Goal: Task Accomplishment & Management: Manage account settings

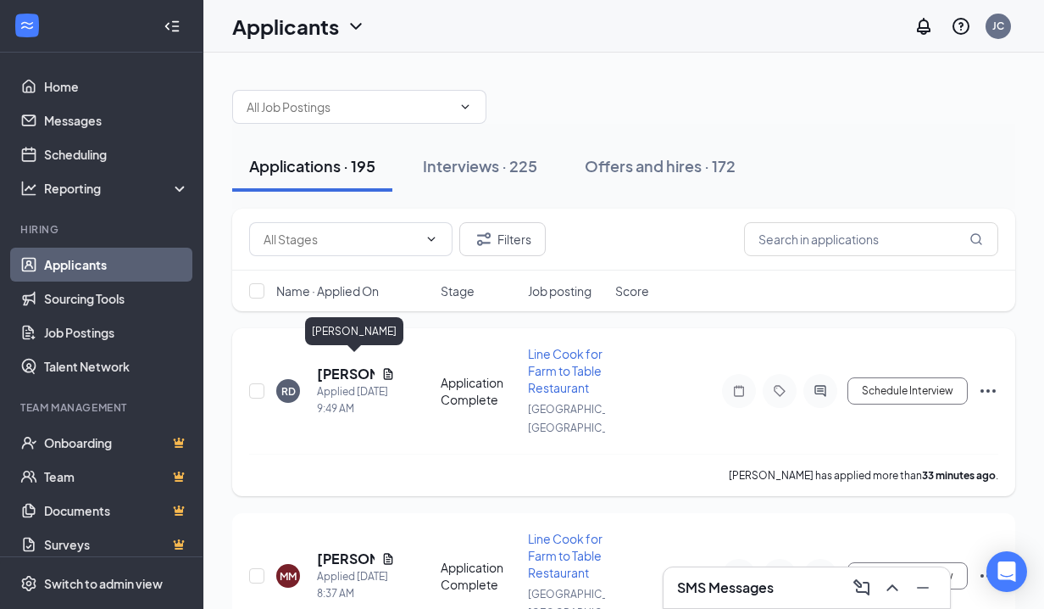
click at [331, 364] on h5 "[PERSON_NAME]" at bounding box center [346, 373] width 58 height 19
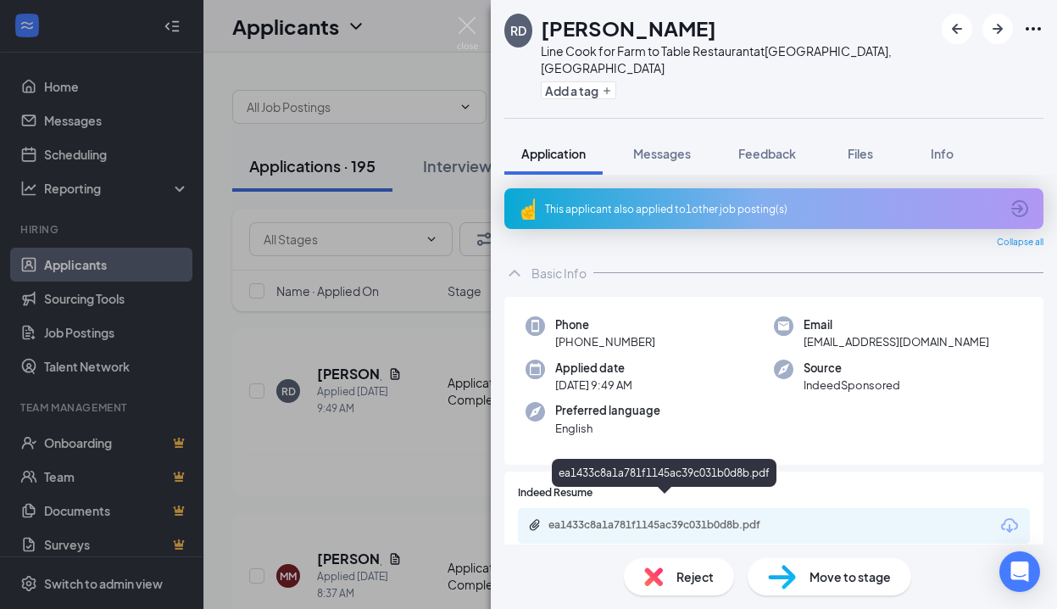
click at [622, 518] on div "ea1433c8a1a781f1145ac39c031b0d8b.pdf" at bounding box center [666, 525] width 237 height 14
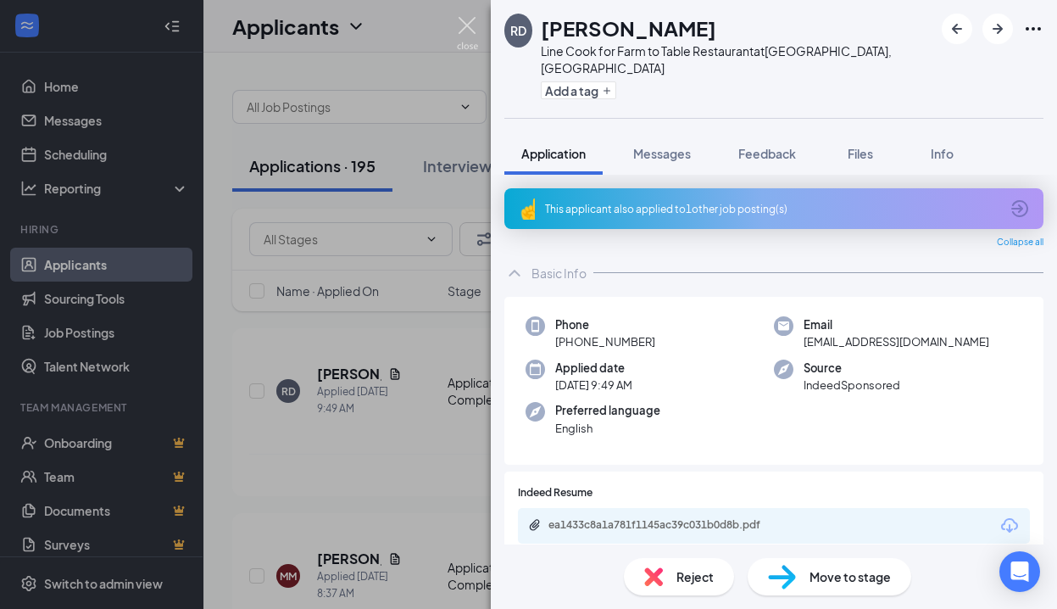
click at [468, 27] on img at bounding box center [467, 33] width 21 height 33
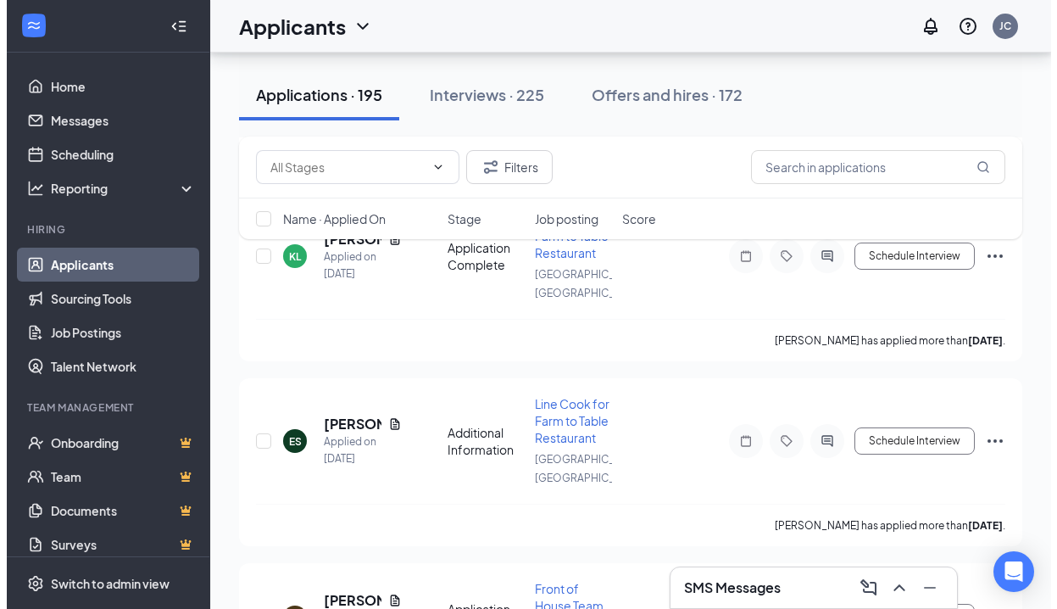
scroll to position [11212, 0]
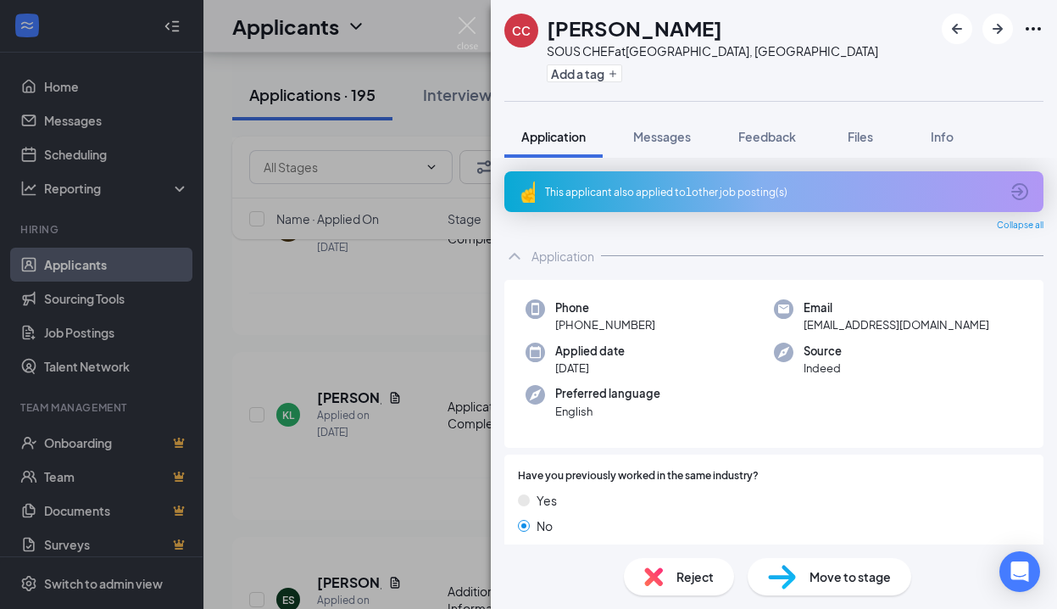
click at [635, 192] on div "This applicant also applied to 1 other job posting(s)" at bounding box center [772, 192] width 454 height 14
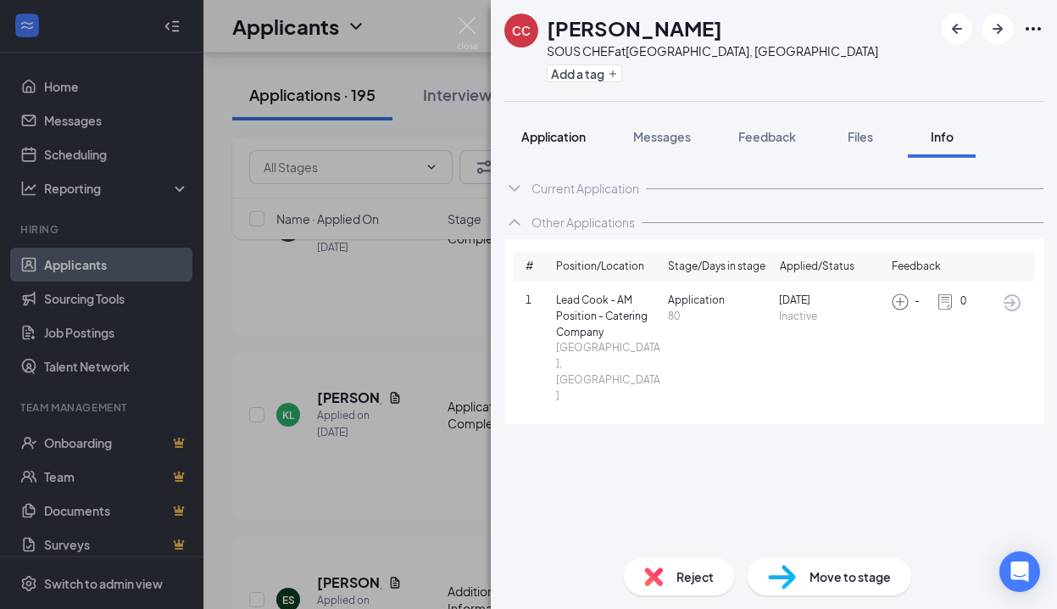
click at [559, 136] on span "Application" at bounding box center [553, 136] width 64 height 15
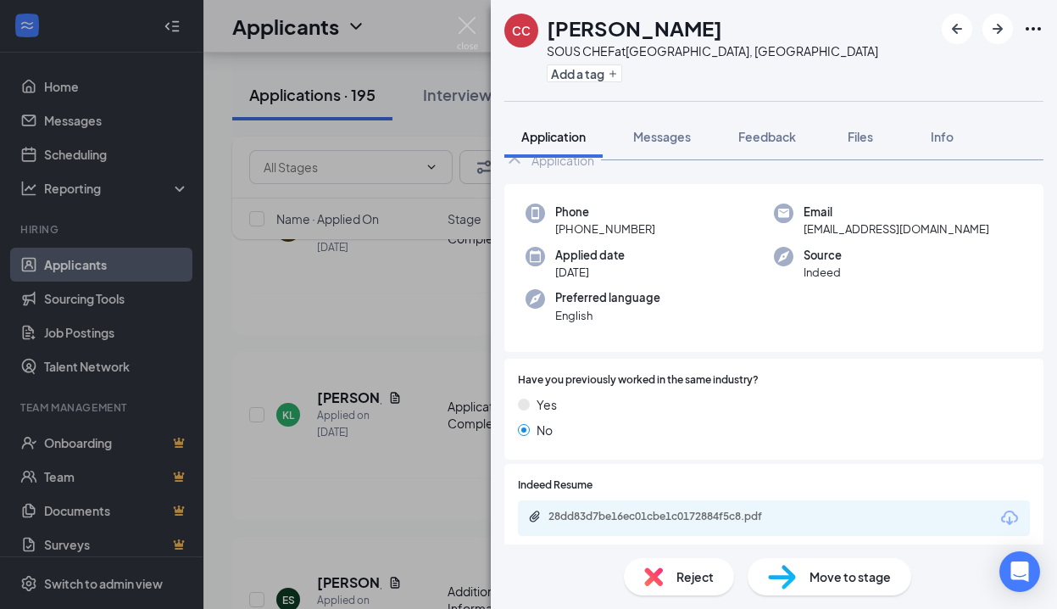
scroll to position [103, 0]
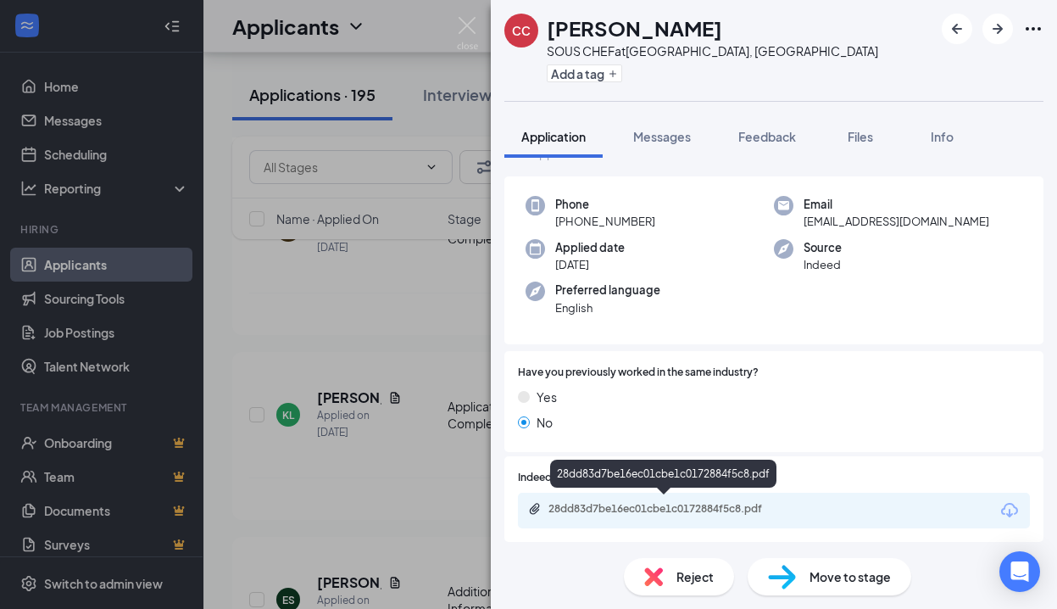
click at [663, 502] on div "28dd83d7be16ec01cbe1c0172884f5c8.pdf" at bounding box center [666, 509] width 237 height 14
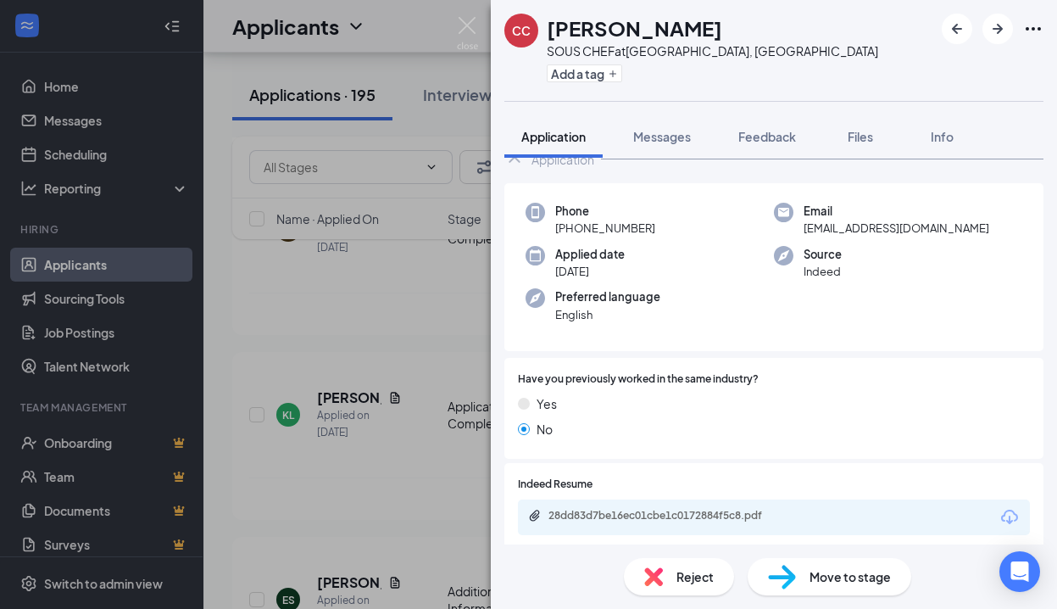
click at [695, 570] on span "Reject" at bounding box center [694, 576] width 37 height 19
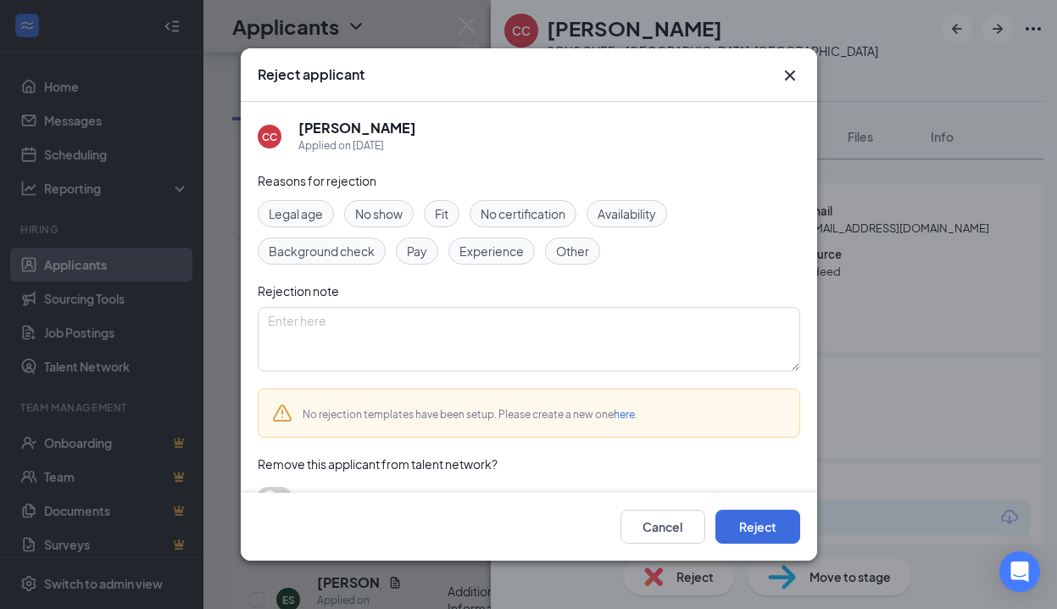
click at [444, 214] on span "Fit" at bounding box center [442, 213] width 14 height 19
click at [471, 254] on span "Experience" at bounding box center [491, 251] width 64 height 19
click at [748, 527] on button "Reject" at bounding box center [757, 526] width 85 height 34
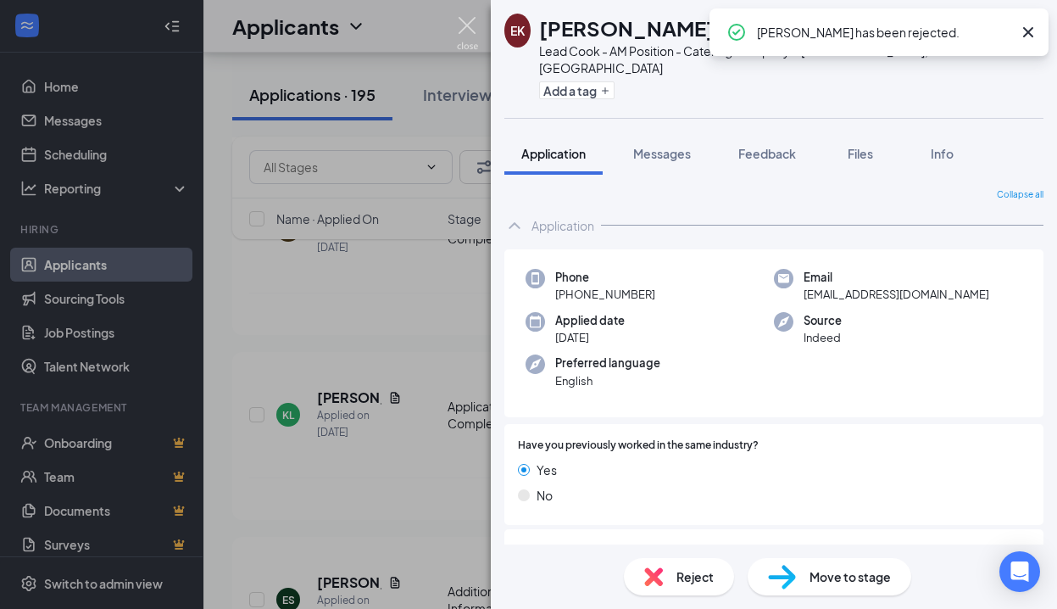
click at [471, 24] on img at bounding box center [467, 33] width 21 height 33
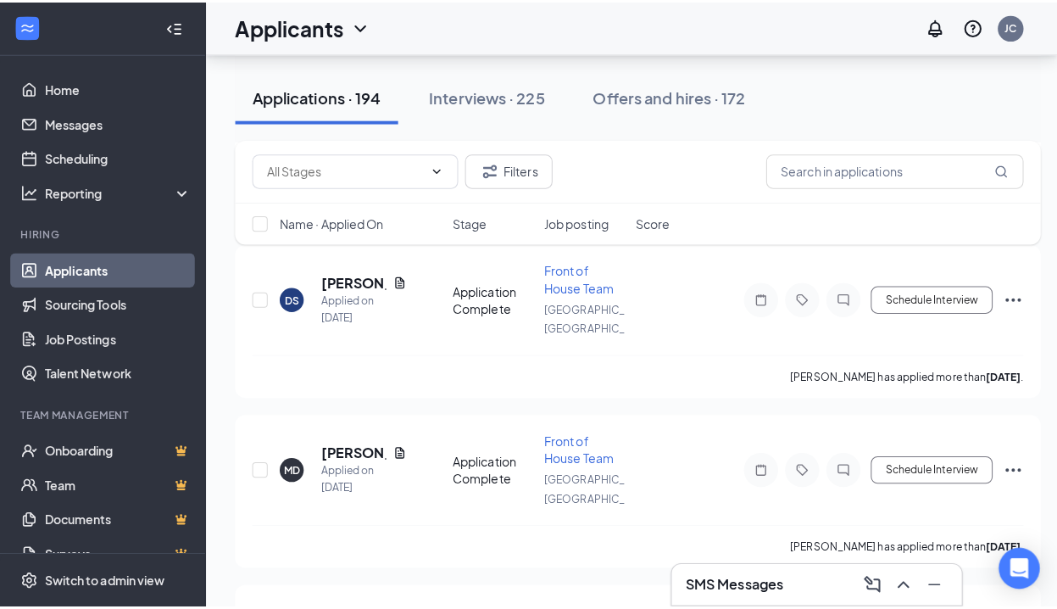
scroll to position [17514, 0]
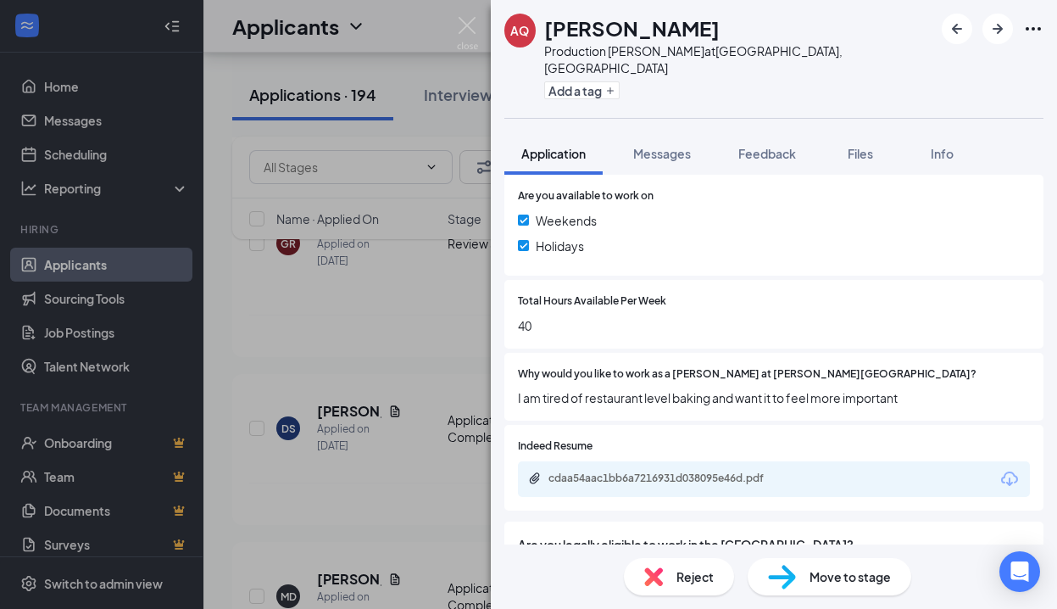
scroll to position [546, 0]
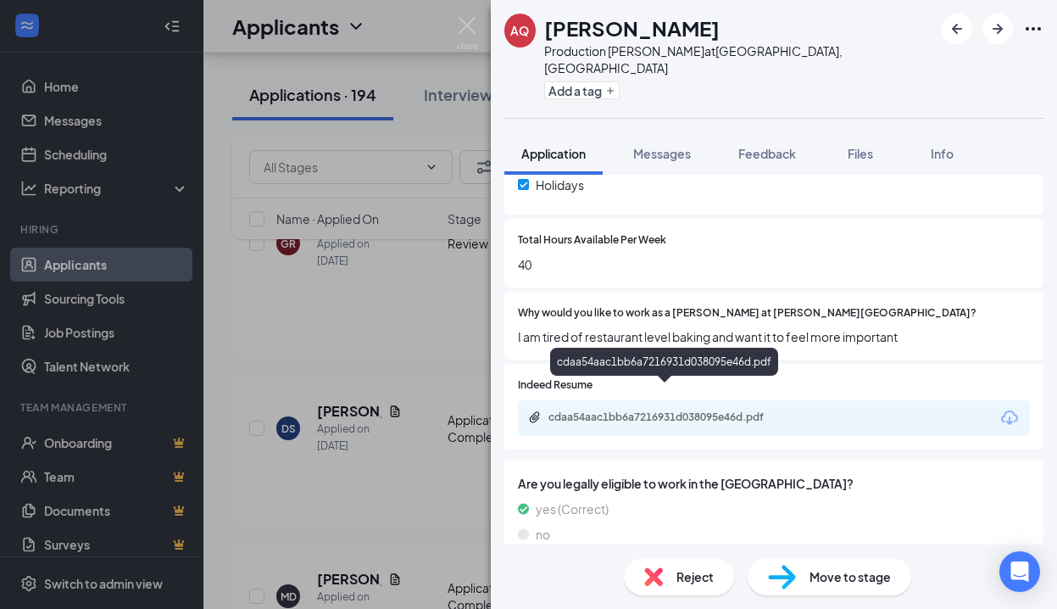
click at [686, 410] on div "cdaa54aac1bb6a7216931d038095e46d.pdf" at bounding box center [666, 417] width 237 height 14
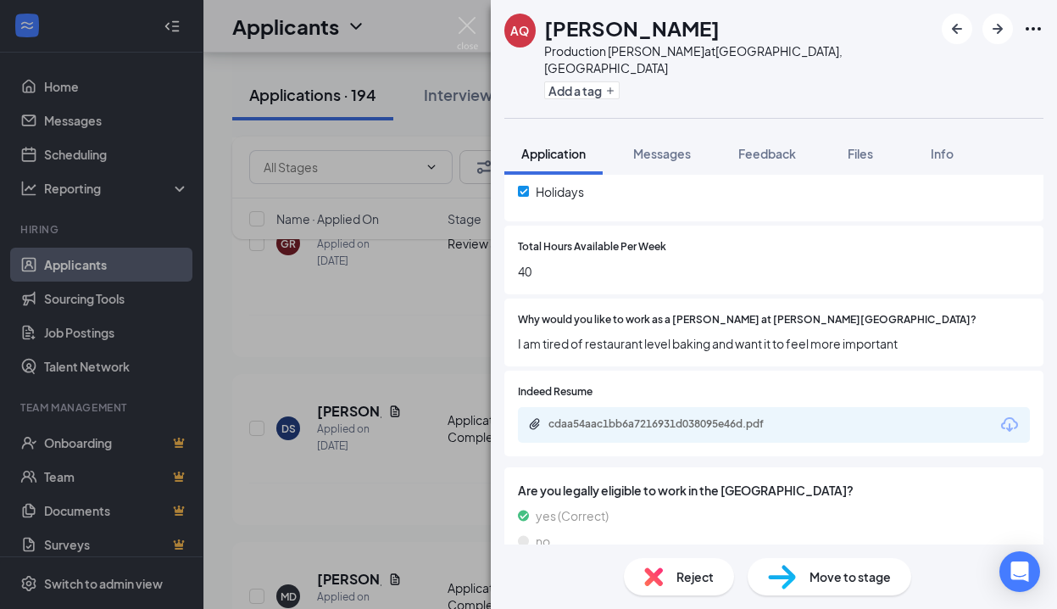
click at [685, 568] on span "Reject" at bounding box center [694, 576] width 37 height 19
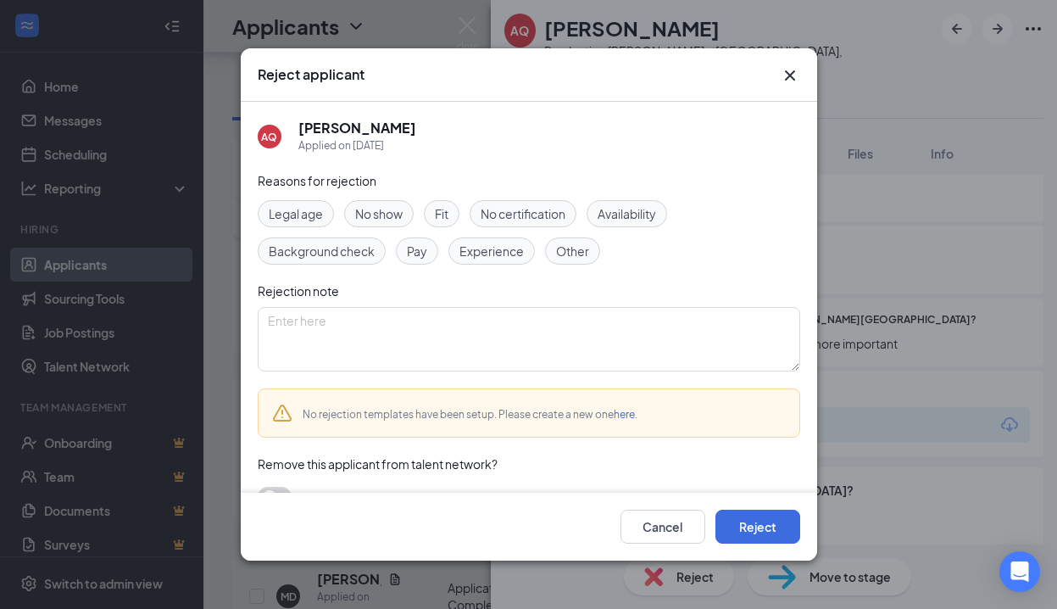
click at [488, 254] on span "Experience" at bounding box center [491, 251] width 64 height 19
click at [492, 257] on span "Experience" at bounding box center [491, 251] width 64 height 19
click at [737, 520] on button "Reject" at bounding box center [757, 526] width 85 height 34
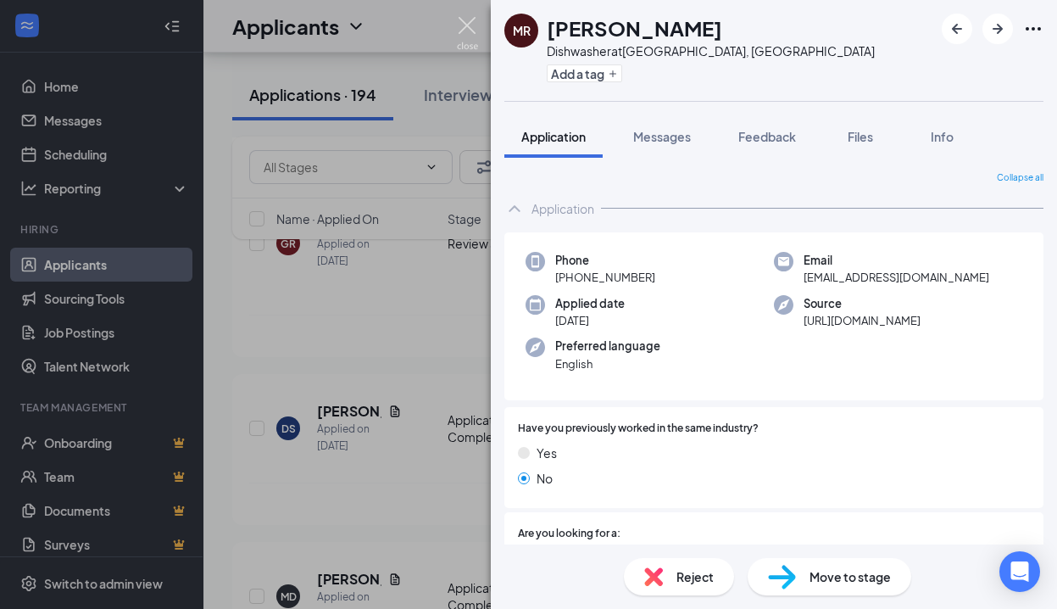
click at [465, 26] on img at bounding box center [467, 33] width 21 height 33
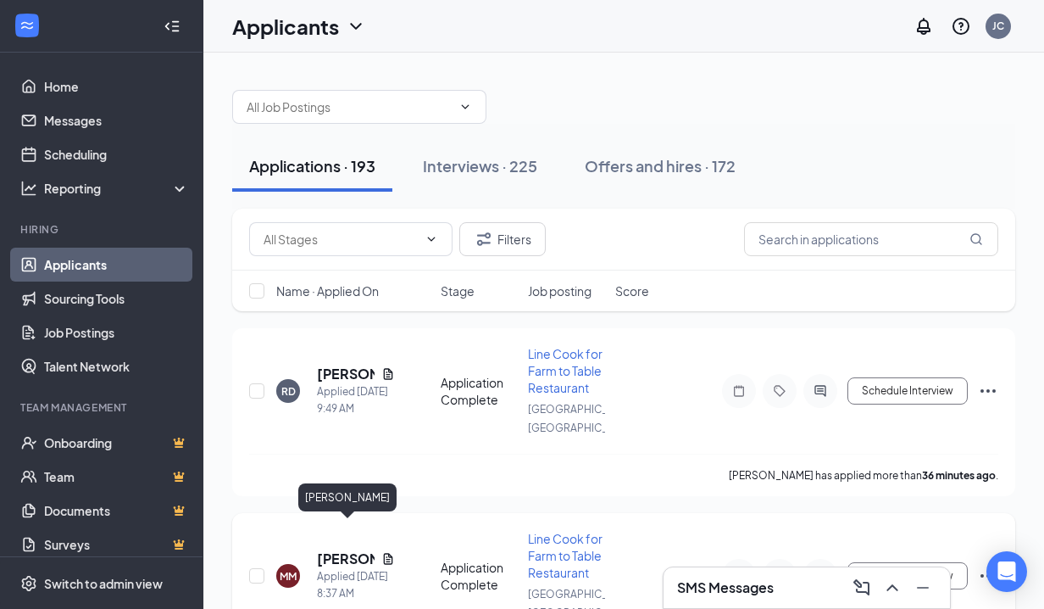
click at [342, 549] on h5 "Marisela Martinez" at bounding box center [346, 558] width 58 height 19
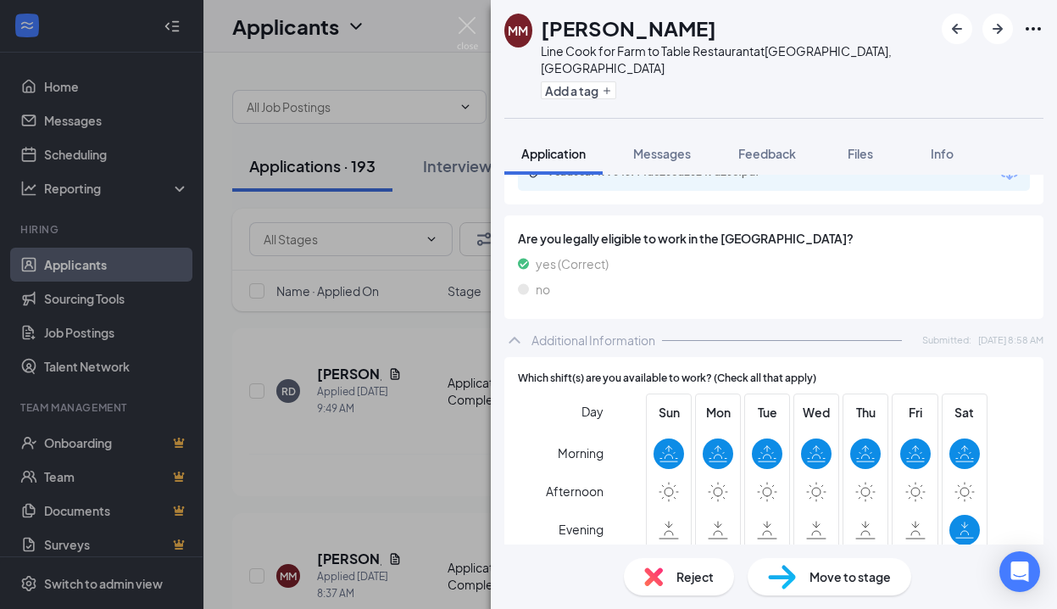
scroll to position [149, 0]
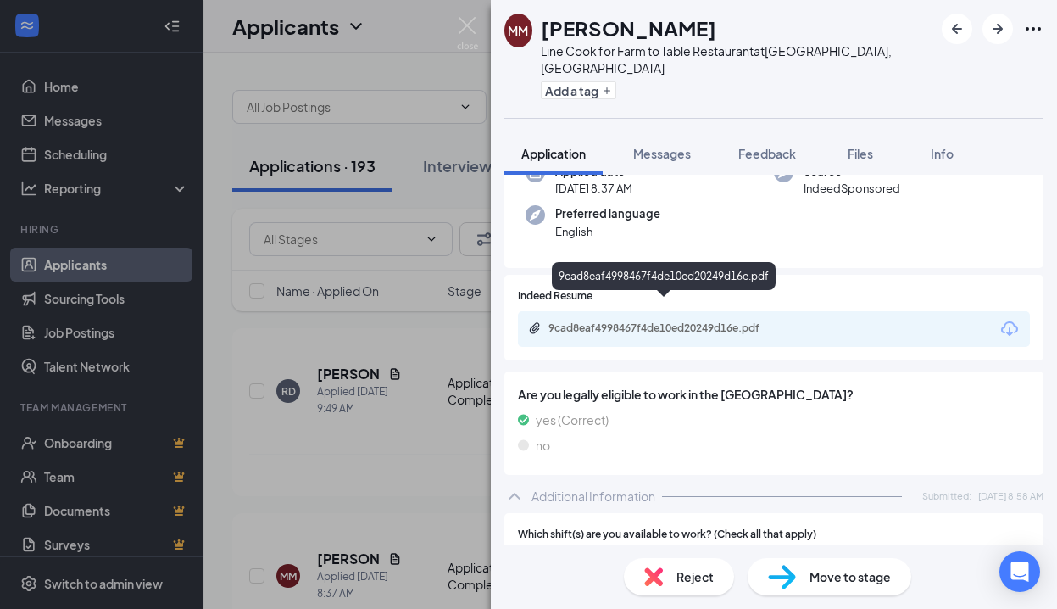
click at [679, 321] on div "9cad8eaf4998467f4de10ed20249d16e.pdf" at bounding box center [666, 328] width 237 height 14
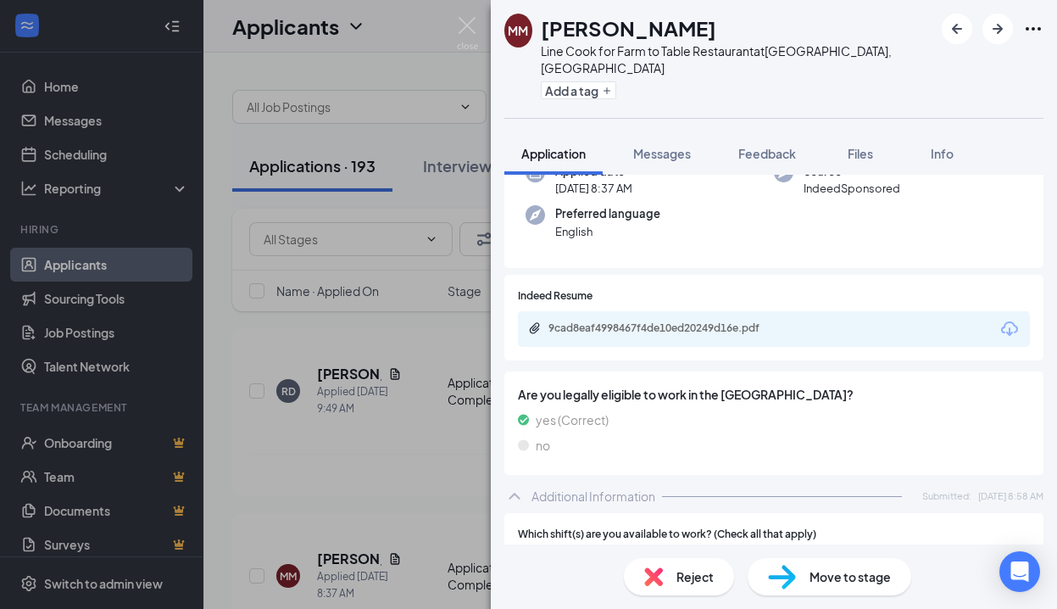
click at [682, 575] on span "Reject" at bounding box center [694, 576] width 37 height 19
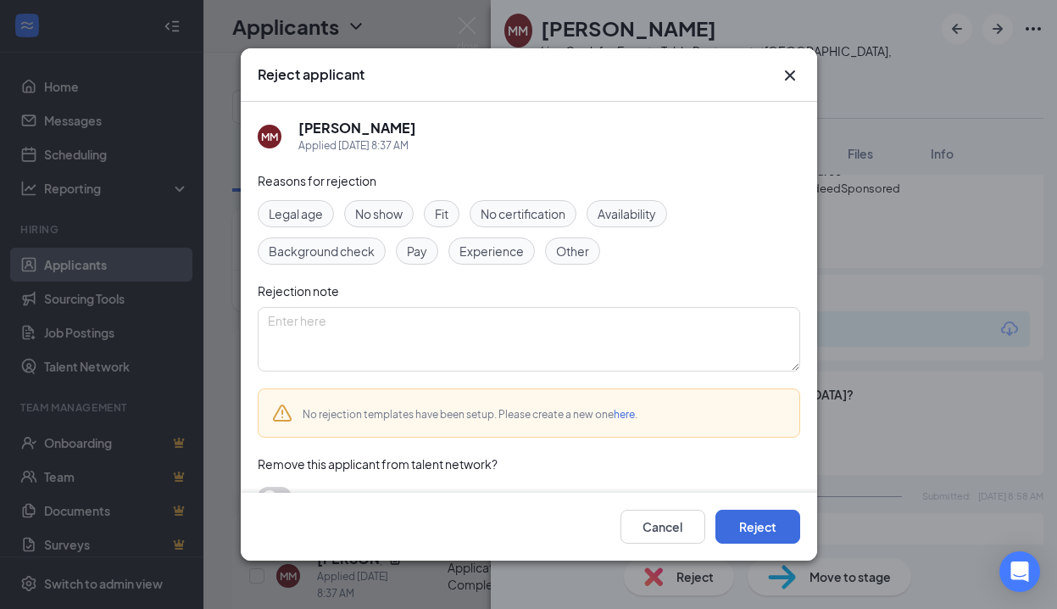
click at [631, 212] on span "Availability" at bounding box center [627, 213] width 58 height 19
click at [514, 250] on span "Experience" at bounding box center [491, 251] width 64 height 19
click at [749, 525] on button "Reject" at bounding box center [757, 526] width 85 height 34
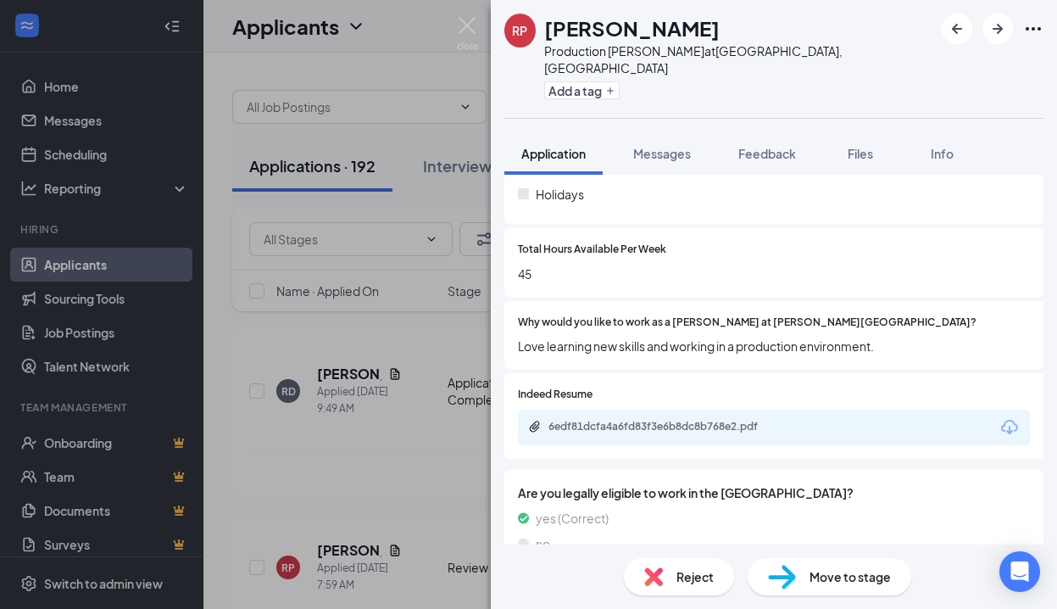
scroll to position [546, 0]
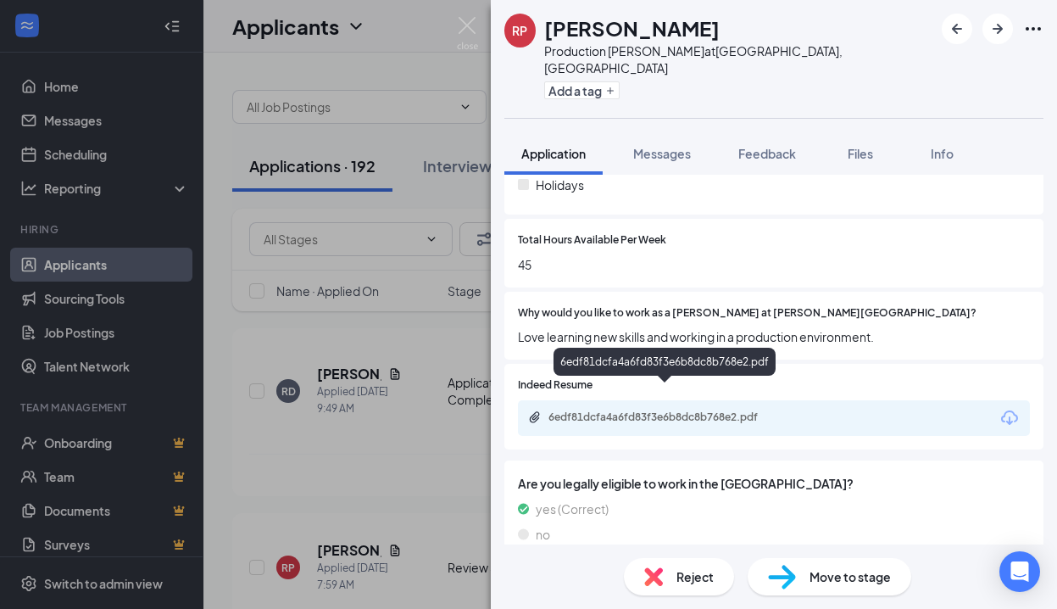
click at [707, 410] on div "6edf81dcfa4a6fd83f3e6b8dc8b768e2.pdf" at bounding box center [666, 417] width 237 height 14
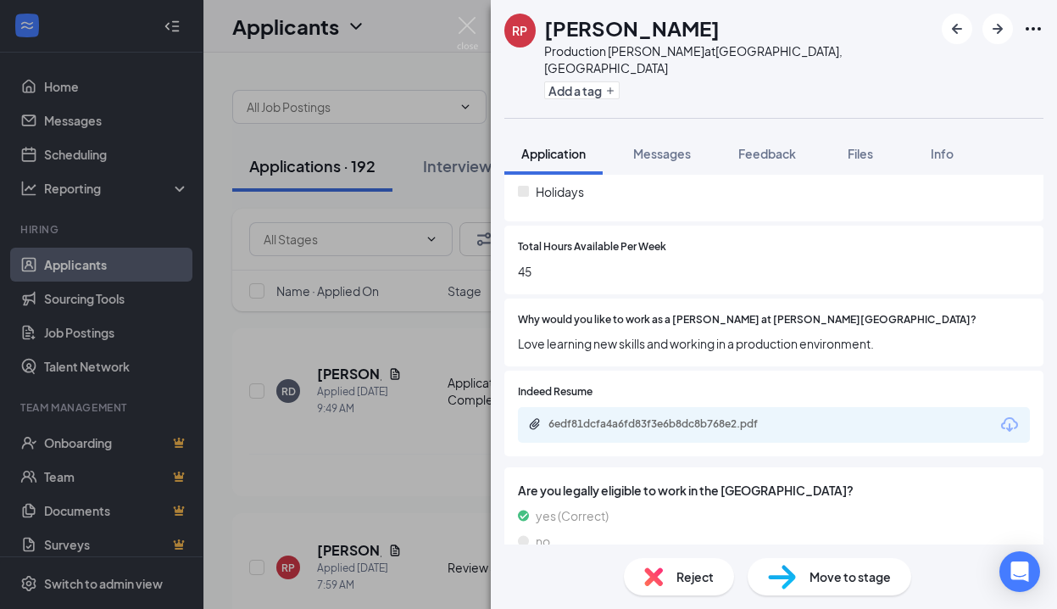
click at [686, 569] on span "Reject" at bounding box center [694, 576] width 37 height 19
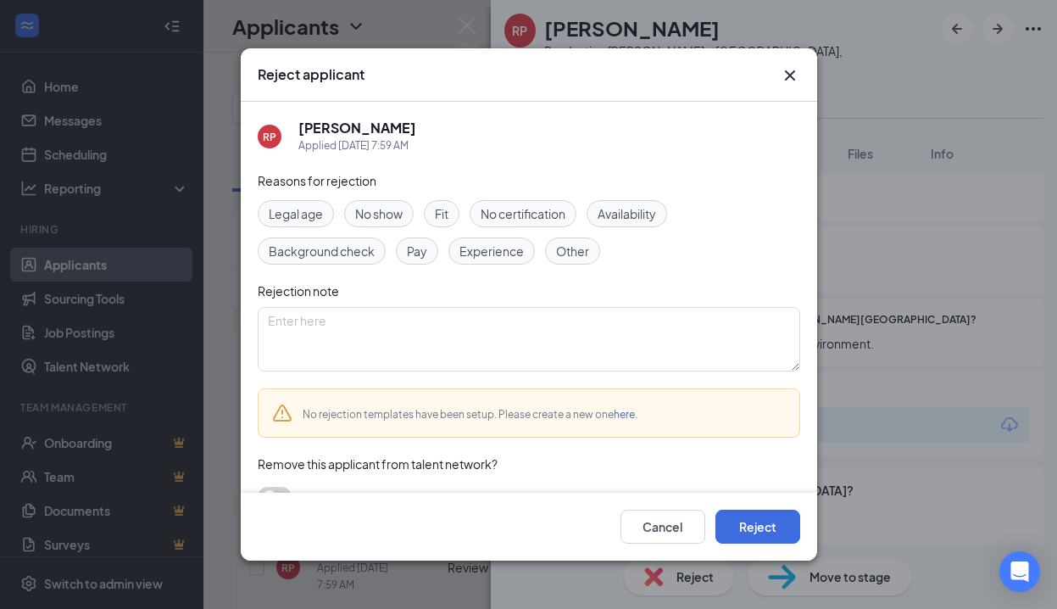
click at [489, 253] on span "Experience" at bounding box center [491, 251] width 64 height 19
click at [731, 532] on button "Reject" at bounding box center [757, 526] width 85 height 34
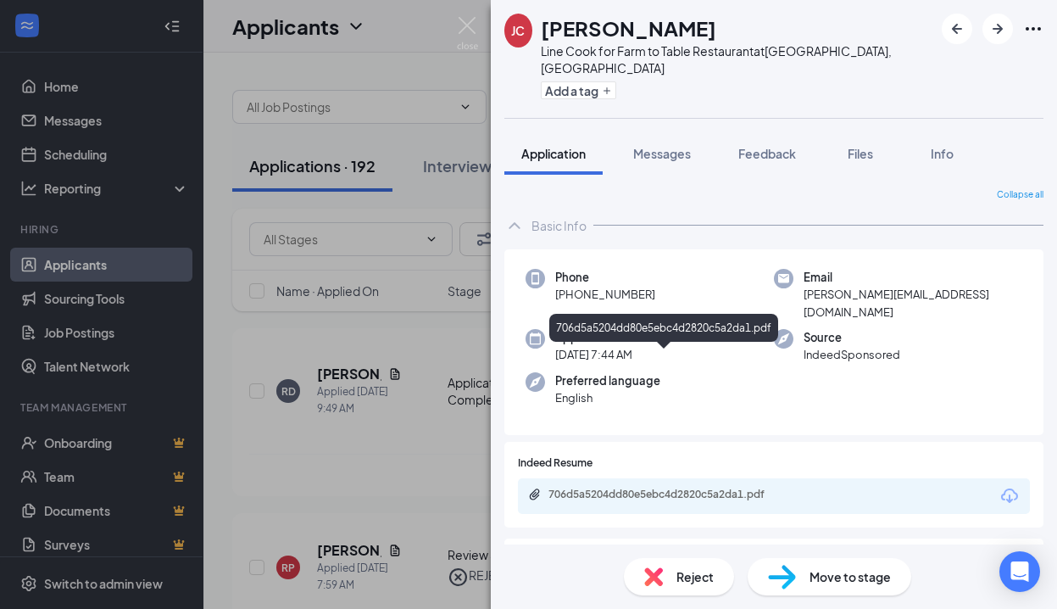
scroll to position [97, 0]
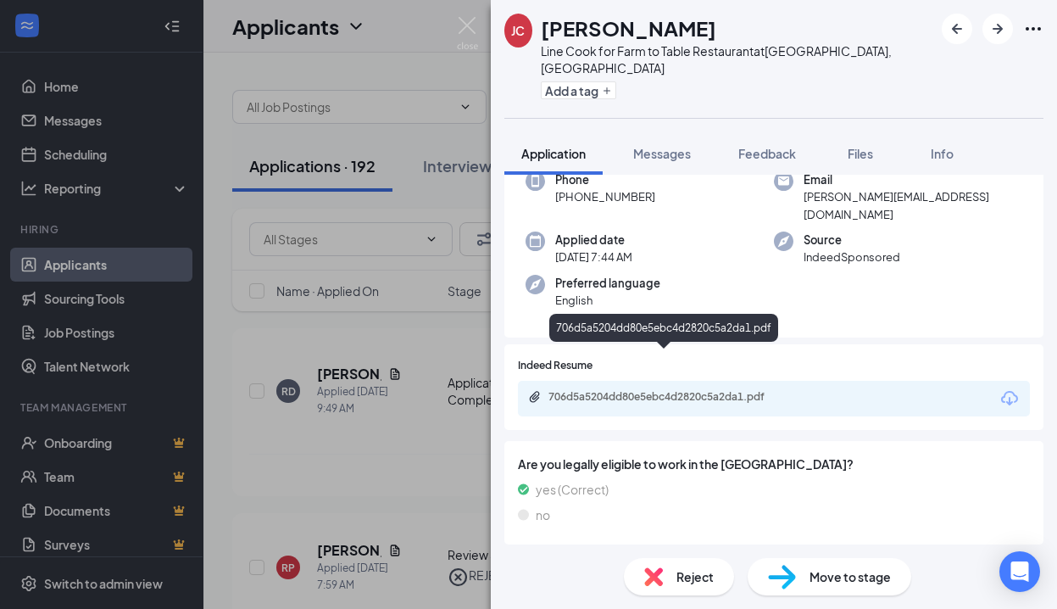
click at [709, 390] on div "706d5a5204dd80e5ebc4d2820c5a2da1.pdf" at bounding box center [666, 397] width 237 height 14
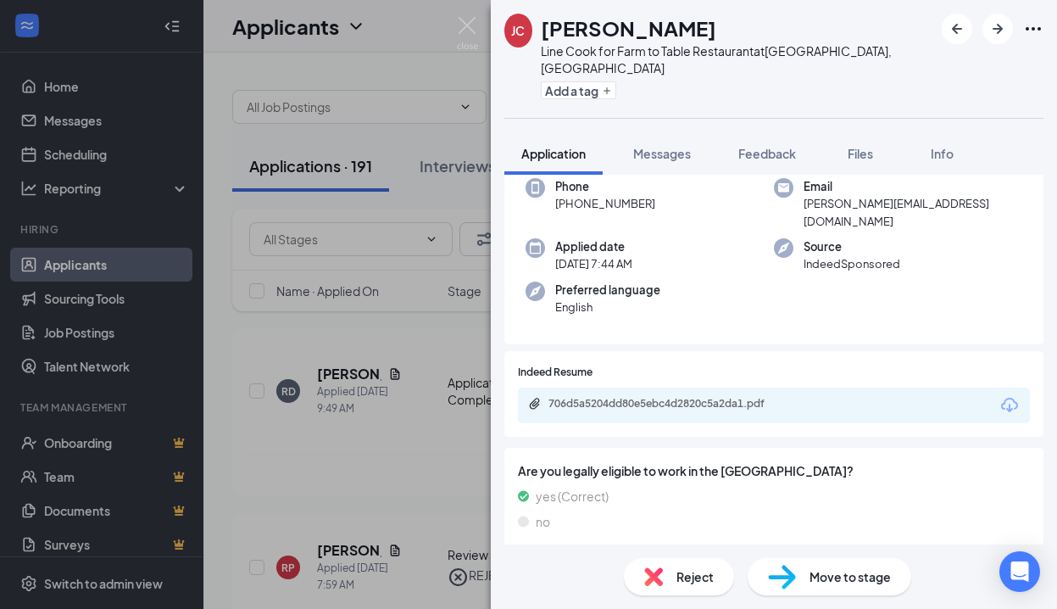
click at [676, 577] on span "Reject" at bounding box center [694, 576] width 37 height 19
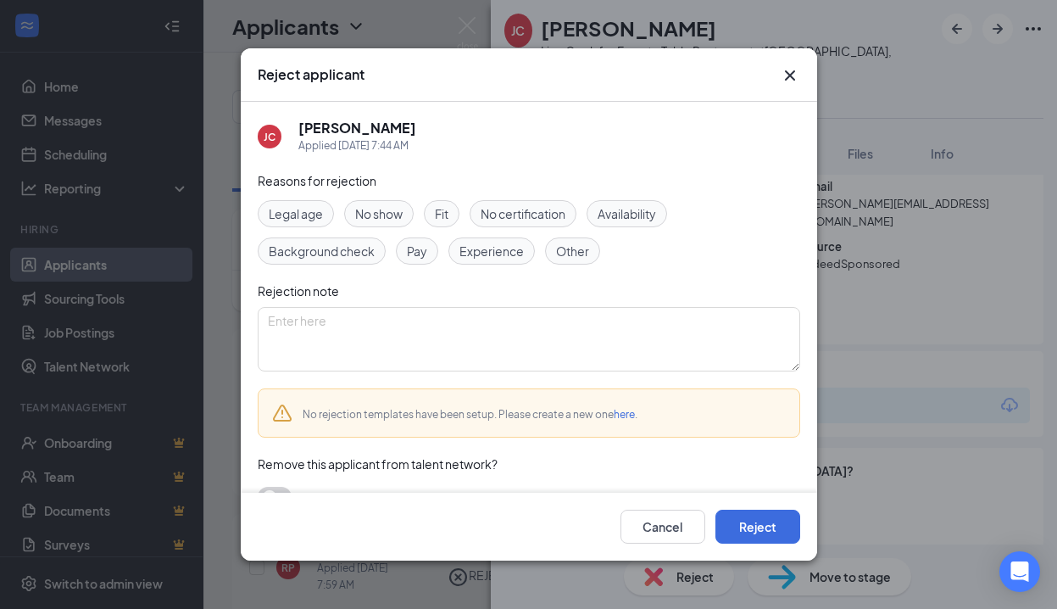
click at [620, 209] on span "Availability" at bounding box center [627, 213] width 58 height 19
click at [753, 520] on button "Reject" at bounding box center [757, 526] width 85 height 34
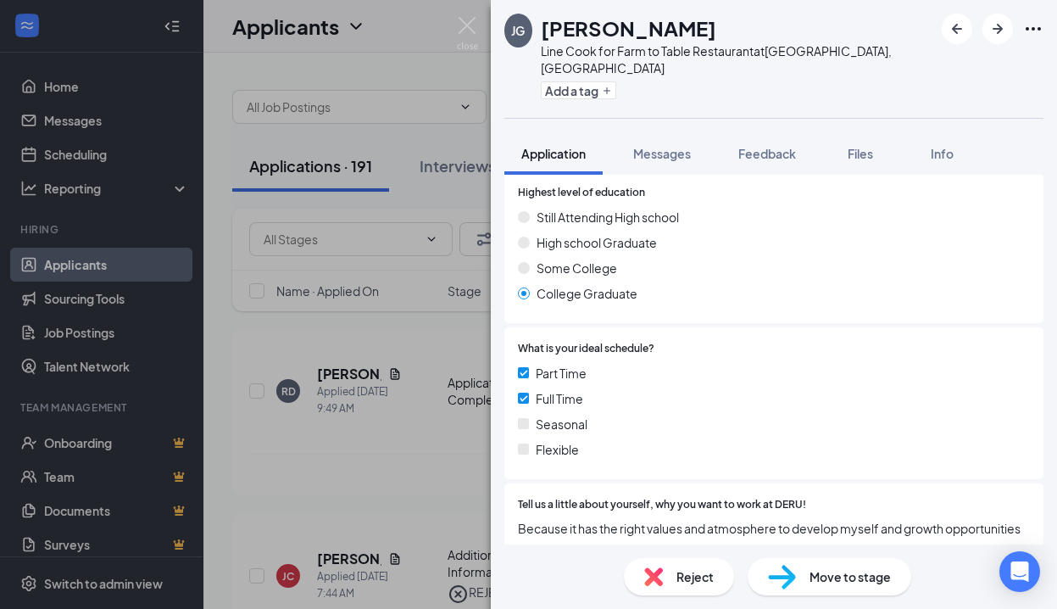
scroll to position [98, 0]
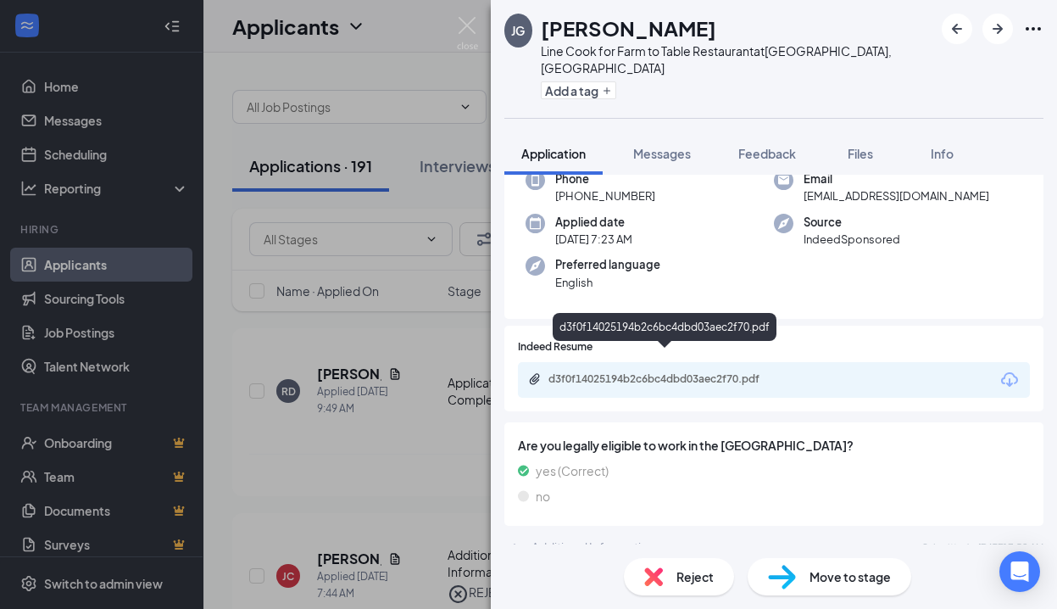
click at [698, 372] on div "d3f0f14025194b2c6bc4dbd03aec2f70.pdf" at bounding box center [666, 379] width 237 height 14
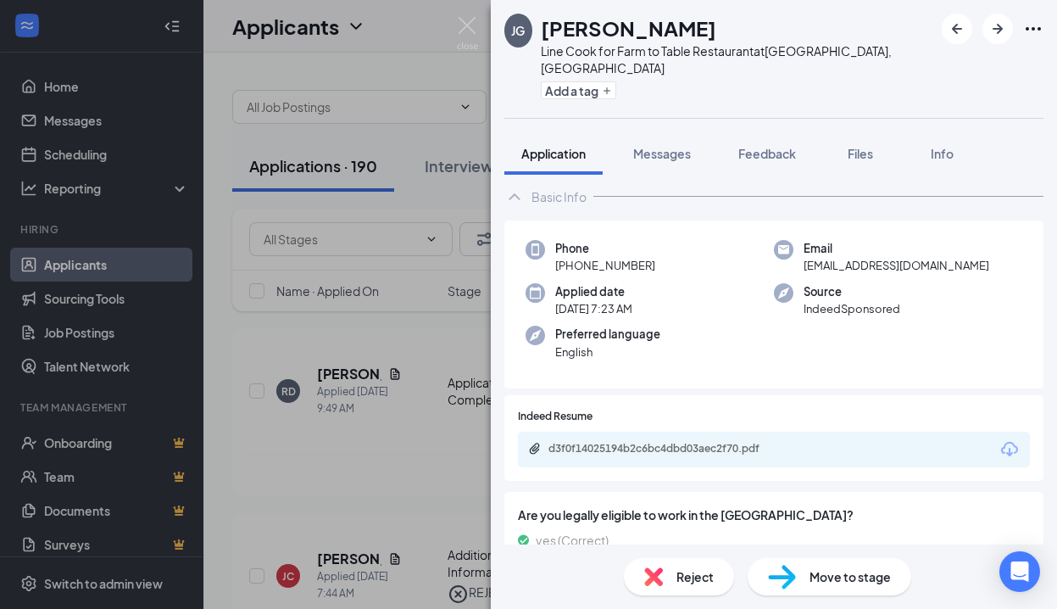
scroll to position [0, 0]
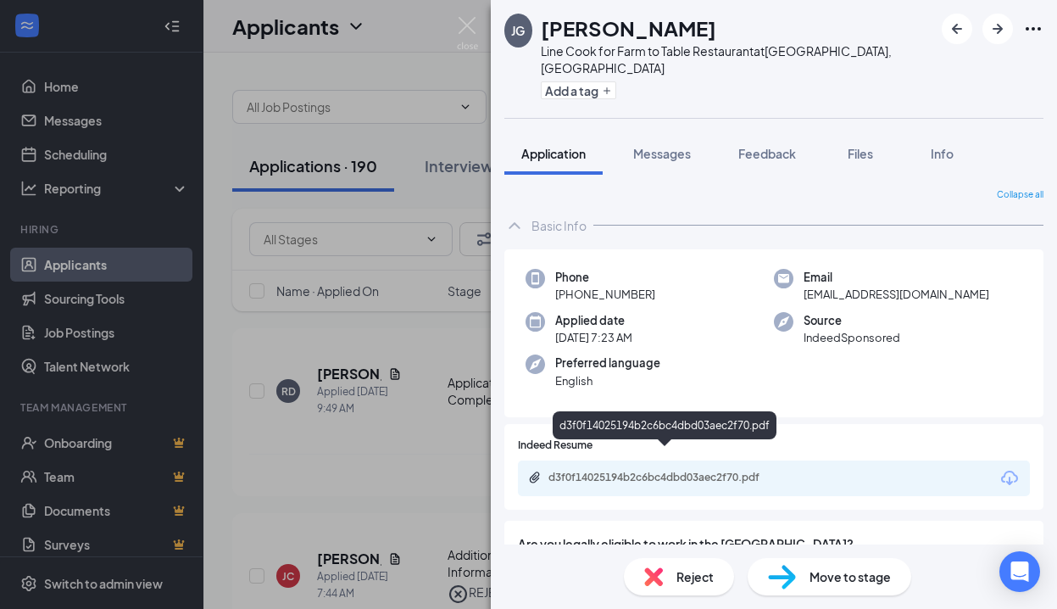
click at [693, 470] on div "d3f0f14025194b2c6bc4dbd03aec2f70.pdf" at bounding box center [666, 477] width 237 height 14
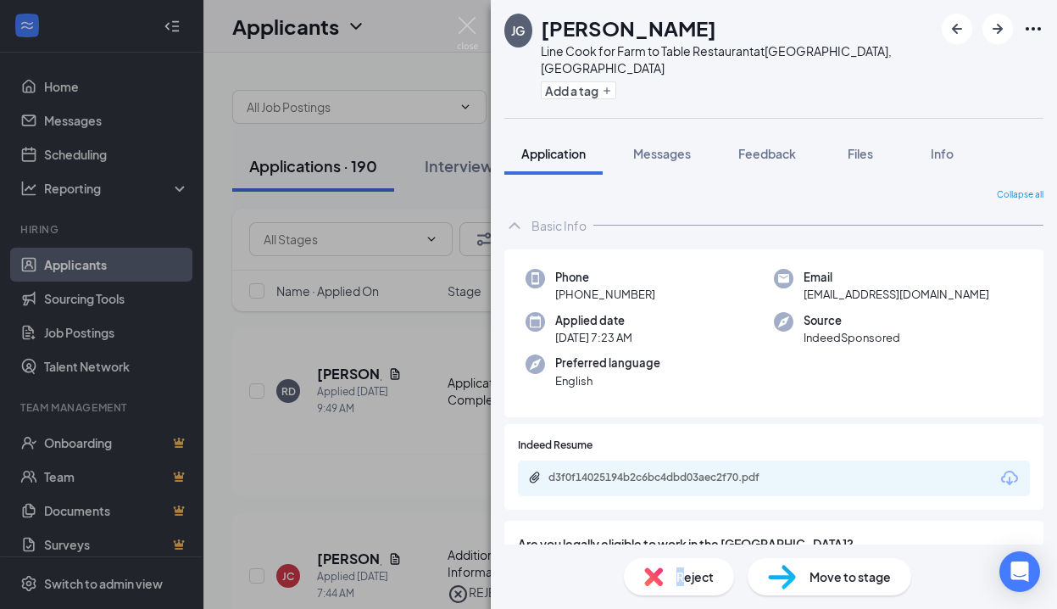
click at [681, 570] on span "Reject" at bounding box center [694, 576] width 37 height 19
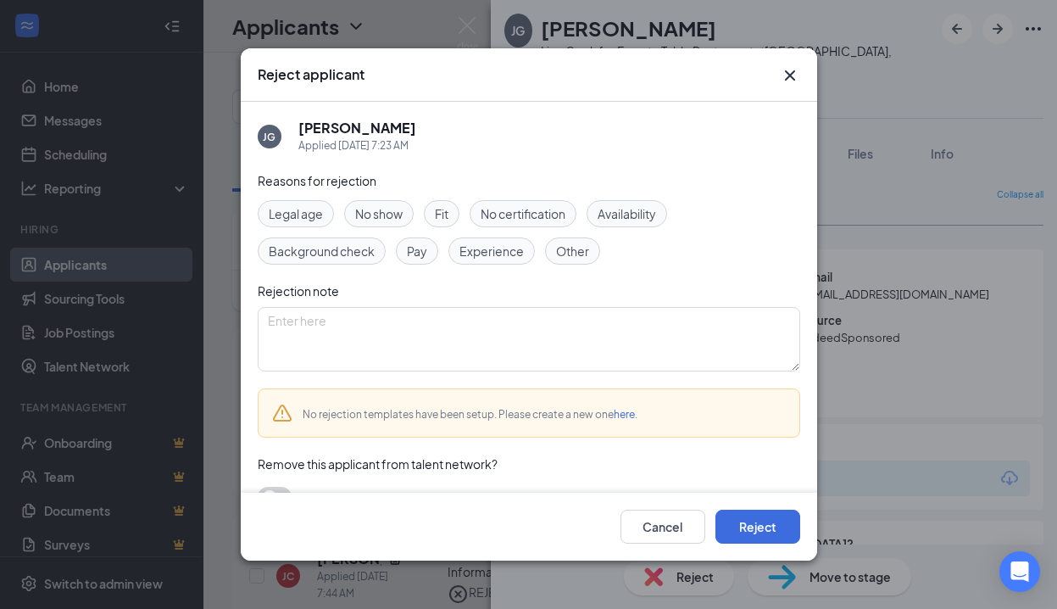
click at [444, 219] on span "Fit" at bounding box center [442, 213] width 14 height 19
click at [753, 523] on button "Reject" at bounding box center [757, 526] width 85 height 34
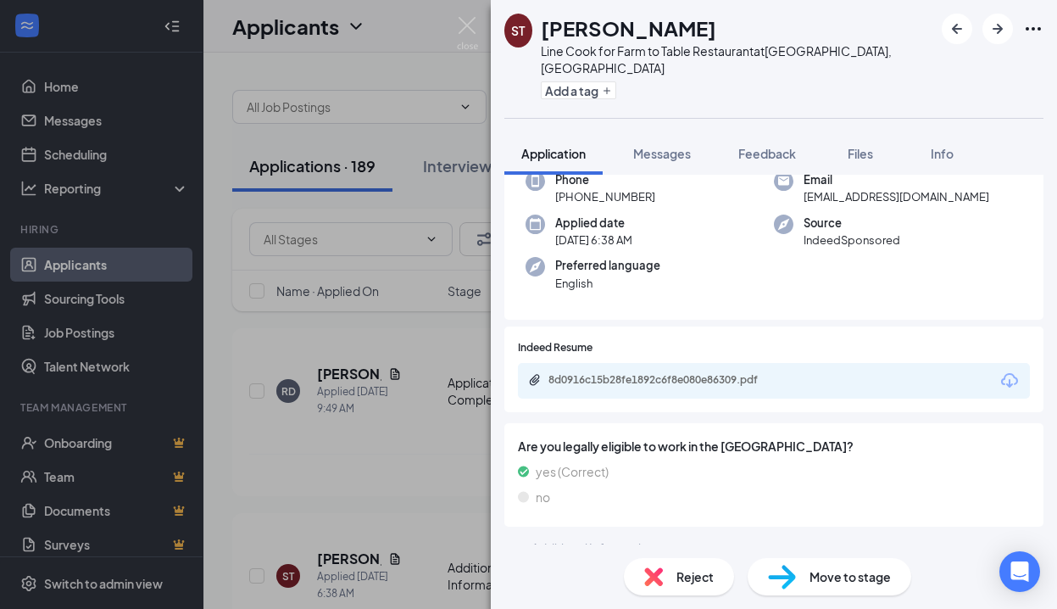
scroll to position [91, 0]
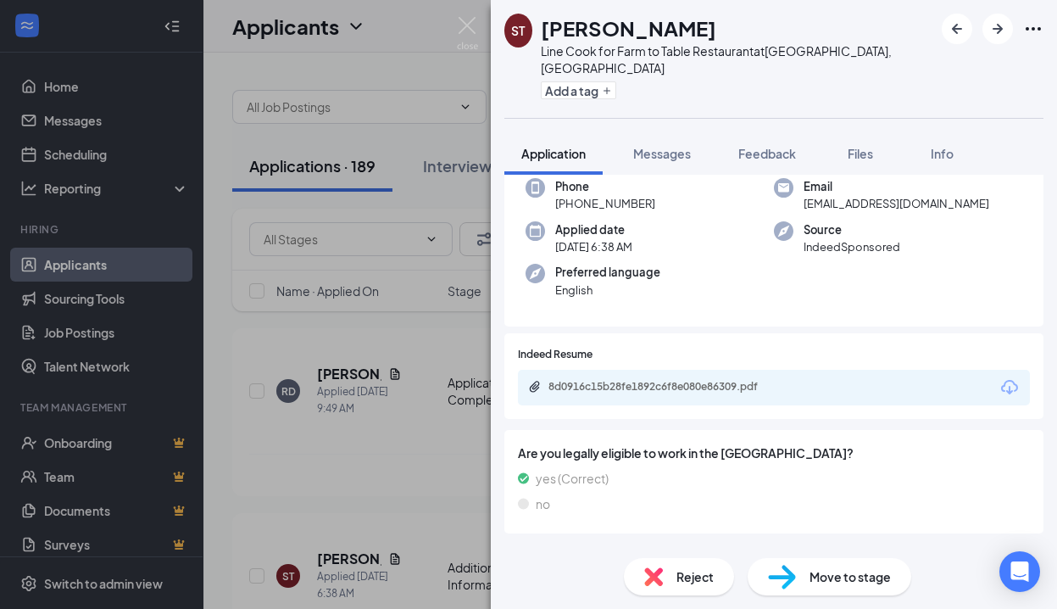
click at [675, 370] on div "8d0916c15b28fe1892c6f8e080e86309.pdf" at bounding box center [774, 388] width 512 height 36
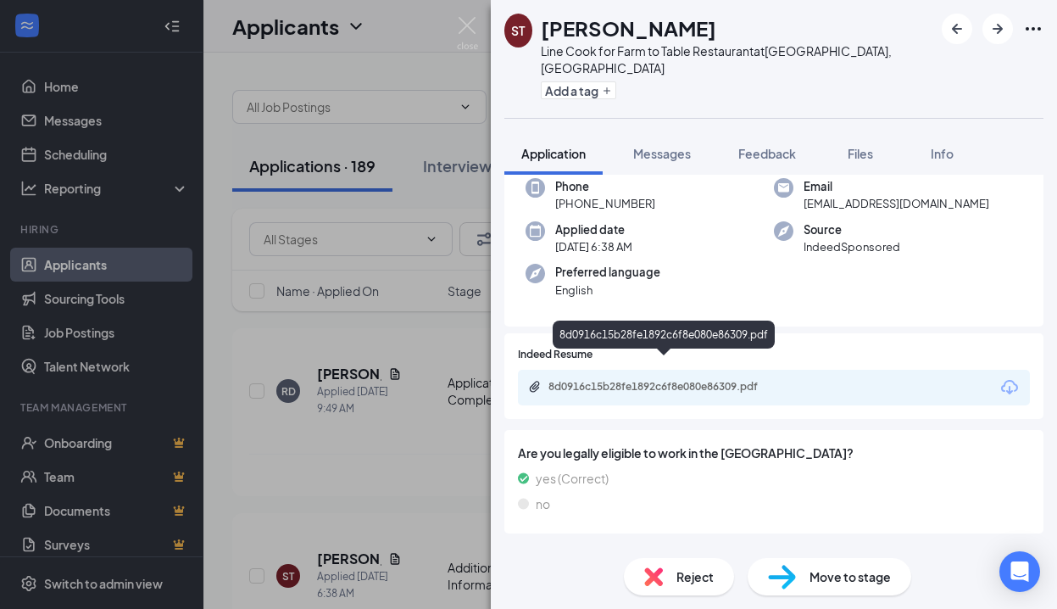
click at [676, 380] on div "8d0916c15b28fe1892c6f8e080e86309.pdf" at bounding box center [666, 387] width 237 height 14
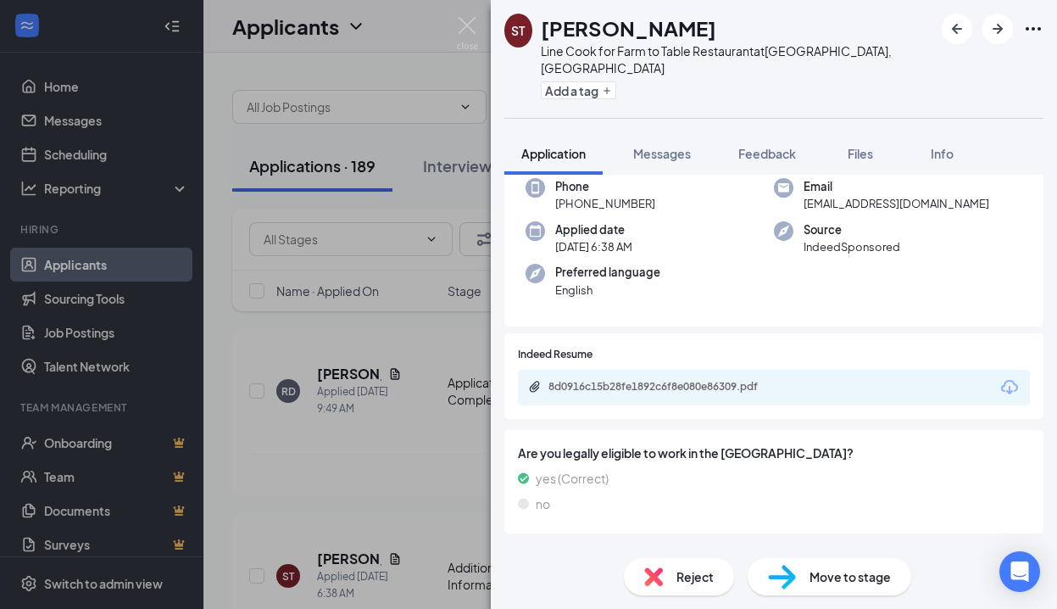
click at [688, 580] on span "Reject" at bounding box center [694, 576] width 37 height 19
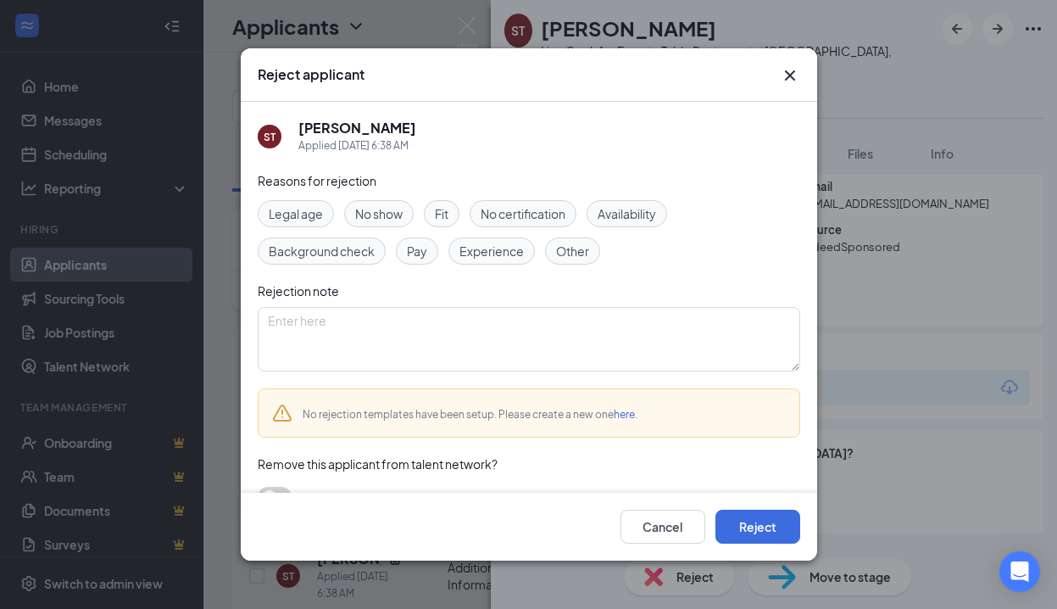
click at [504, 254] on span "Experience" at bounding box center [491, 251] width 64 height 19
click at [728, 526] on button "Reject" at bounding box center [757, 526] width 85 height 34
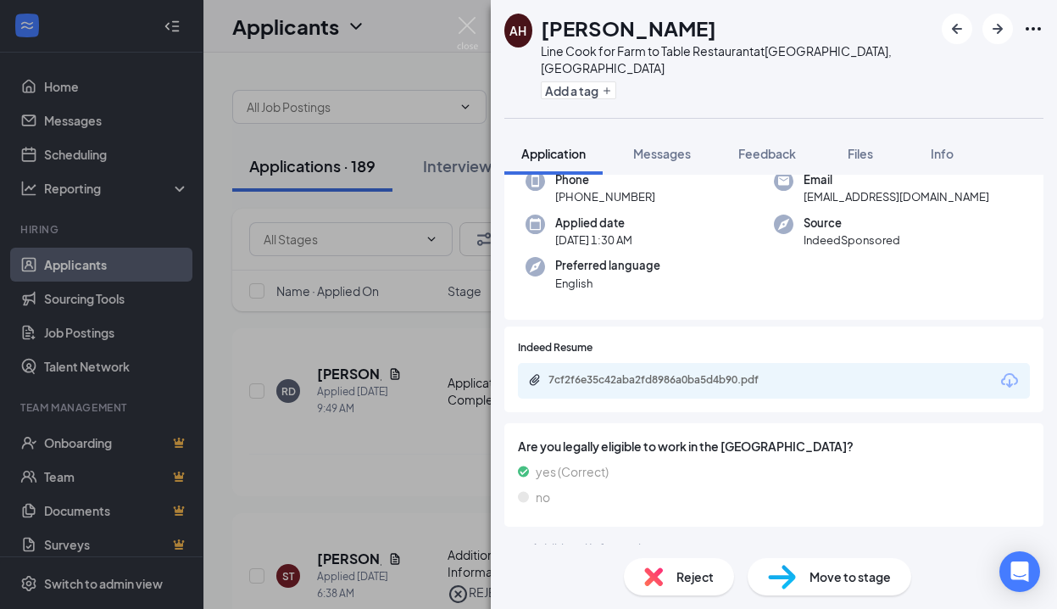
scroll to position [91, 0]
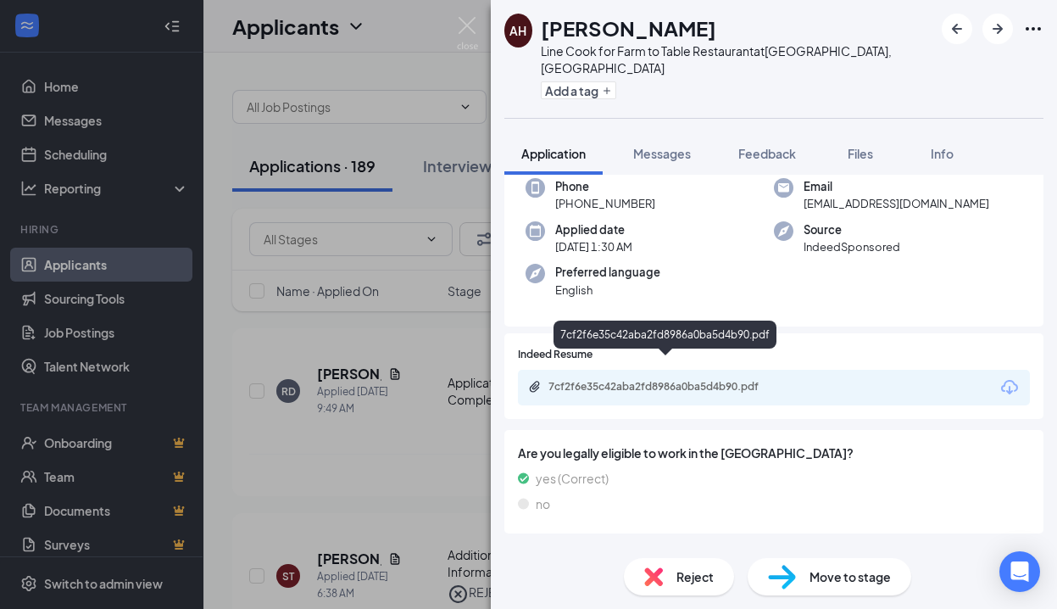
click at [695, 380] on div "7cf2f6e35c42aba2fd8986a0ba5d4b90.pdf" at bounding box center [666, 387] width 237 height 14
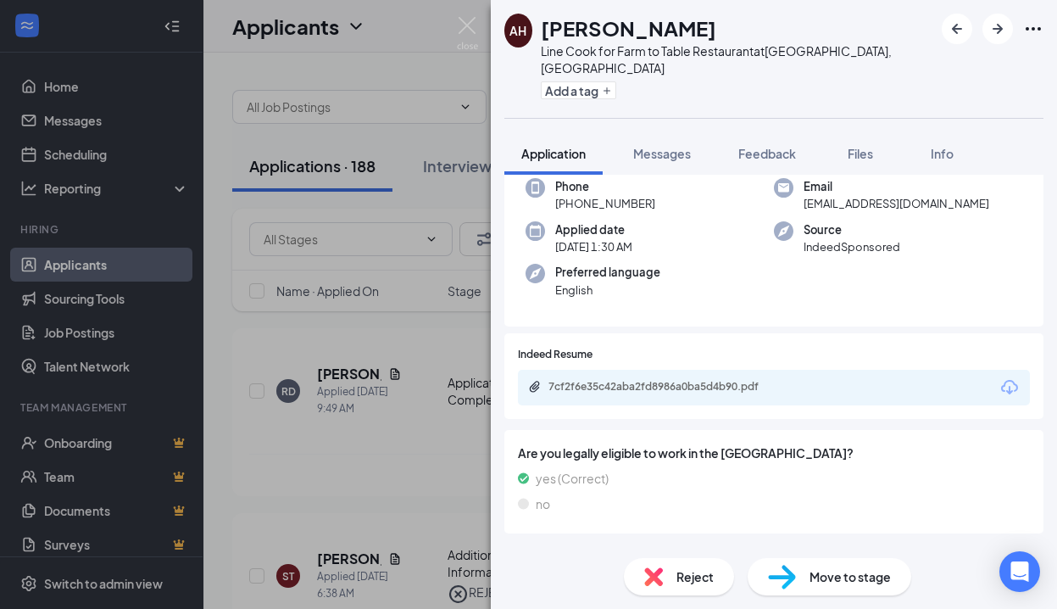
click at [702, 572] on span "Reject" at bounding box center [694, 576] width 37 height 19
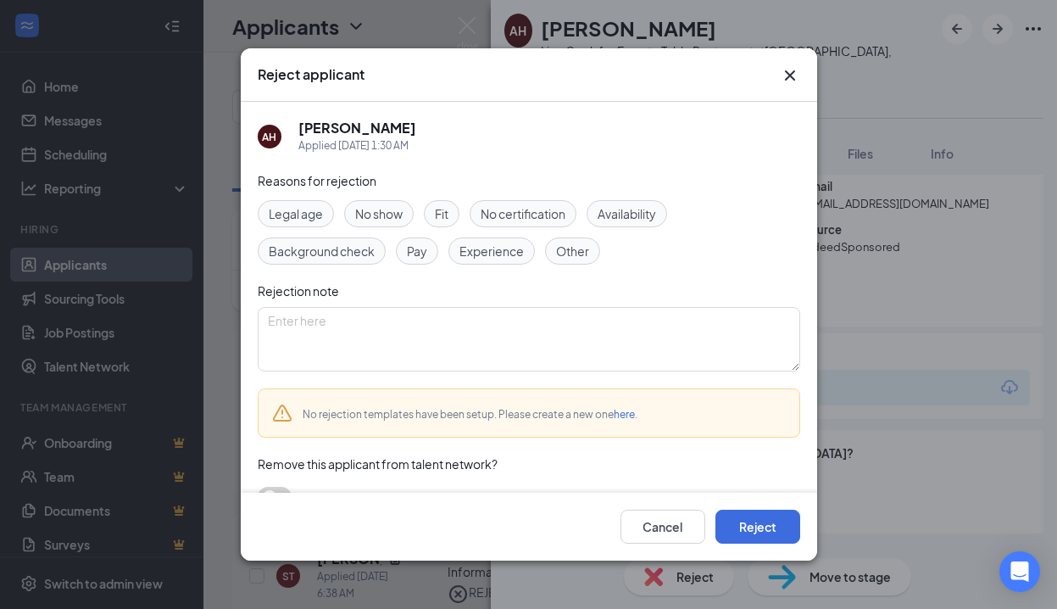
click at [497, 247] on span "Experience" at bounding box center [491, 251] width 64 height 19
click at [760, 531] on button "Reject" at bounding box center [757, 526] width 85 height 34
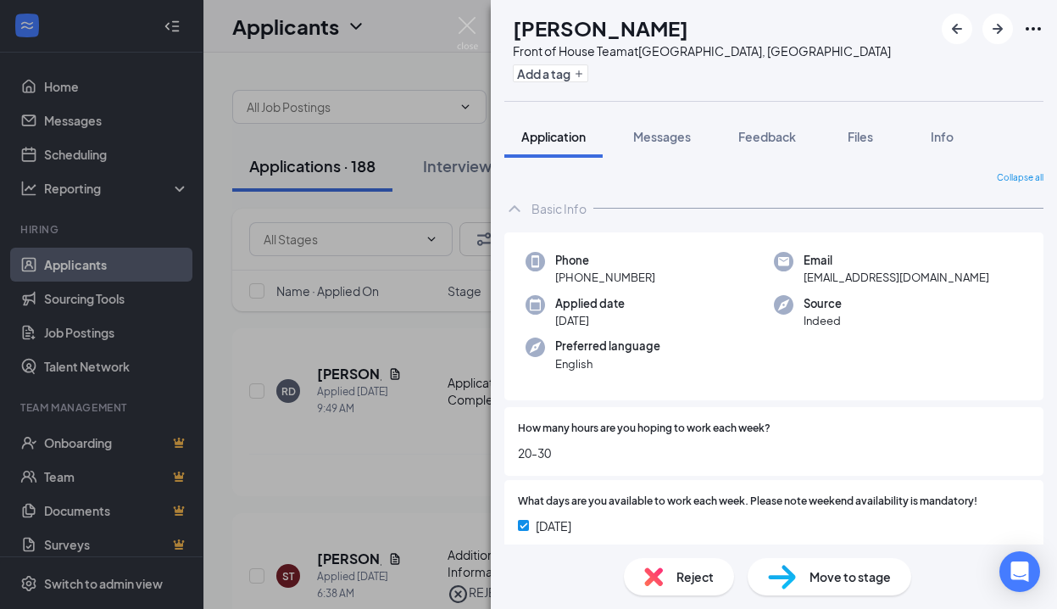
click at [1030, 26] on icon "Ellipses" at bounding box center [1033, 29] width 20 height 20
click at [1001, 29] on icon "ArrowRight" at bounding box center [998, 29] width 10 height 10
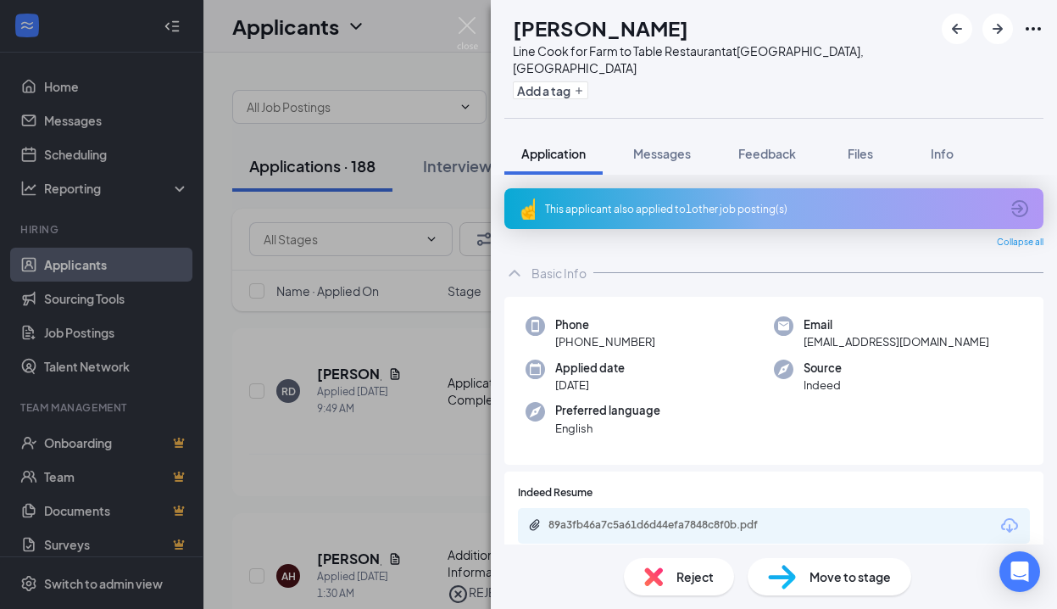
click at [694, 202] on div "This applicant also applied to 1 other job posting(s)" at bounding box center [772, 209] width 454 height 14
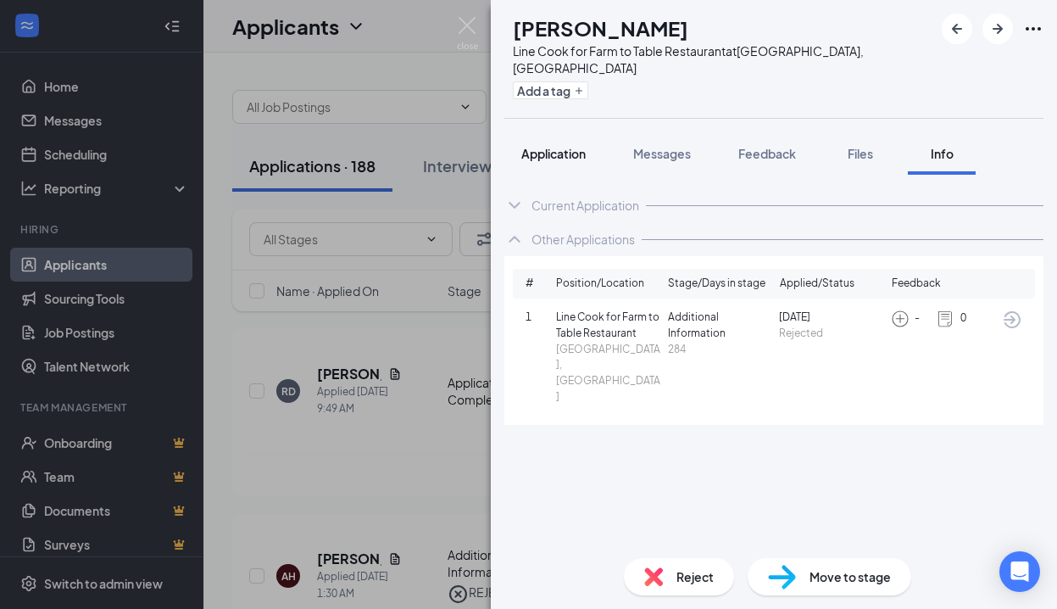
click at [548, 146] on span "Application" at bounding box center [553, 153] width 64 height 15
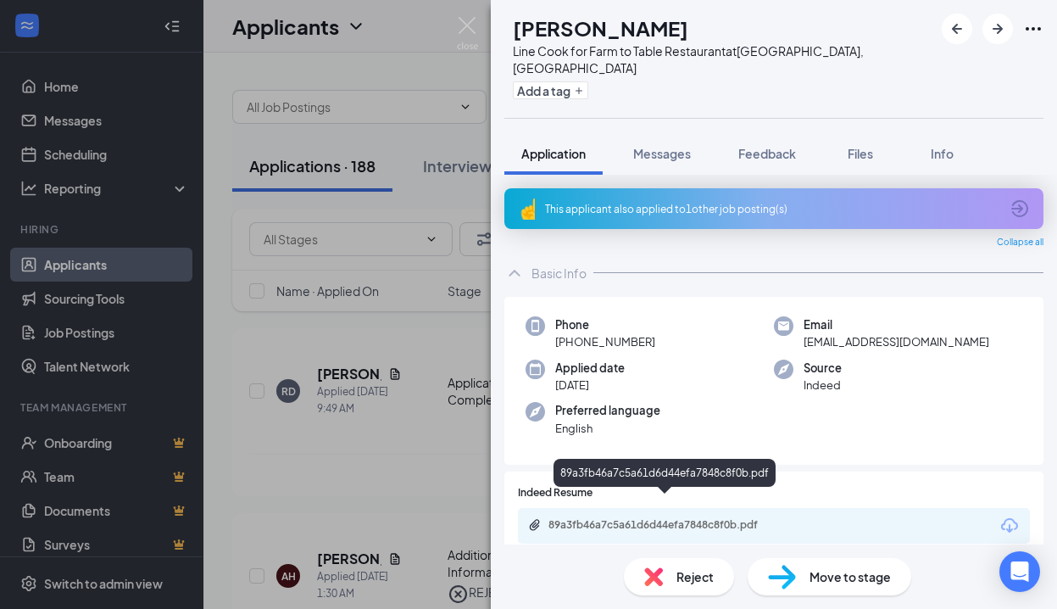
click at [677, 518] on div "89a3fb46a7c5a61d6d44efa7848c8f0b.pdf" at bounding box center [666, 525] width 237 height 14
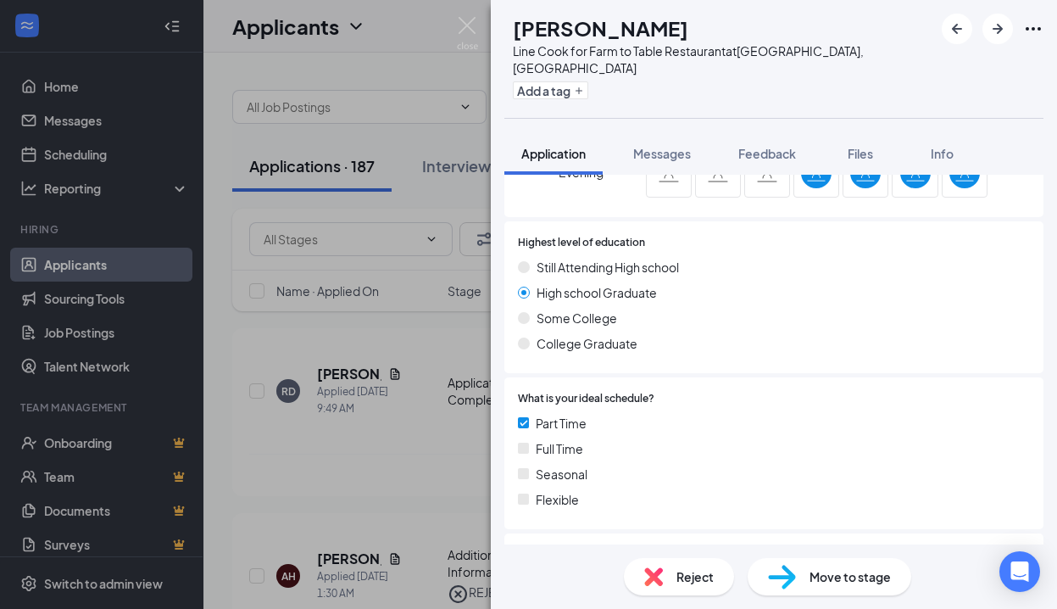
scroll to position [342, 0]
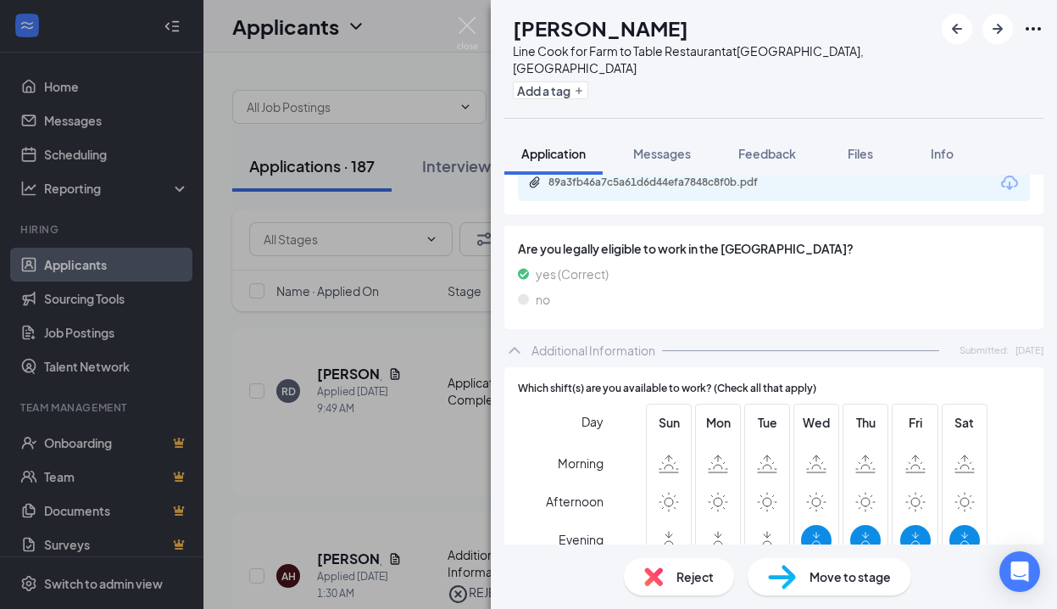
click at [689, 576] on span "Reject" at bounding box center [694, 576] width 37 height 19
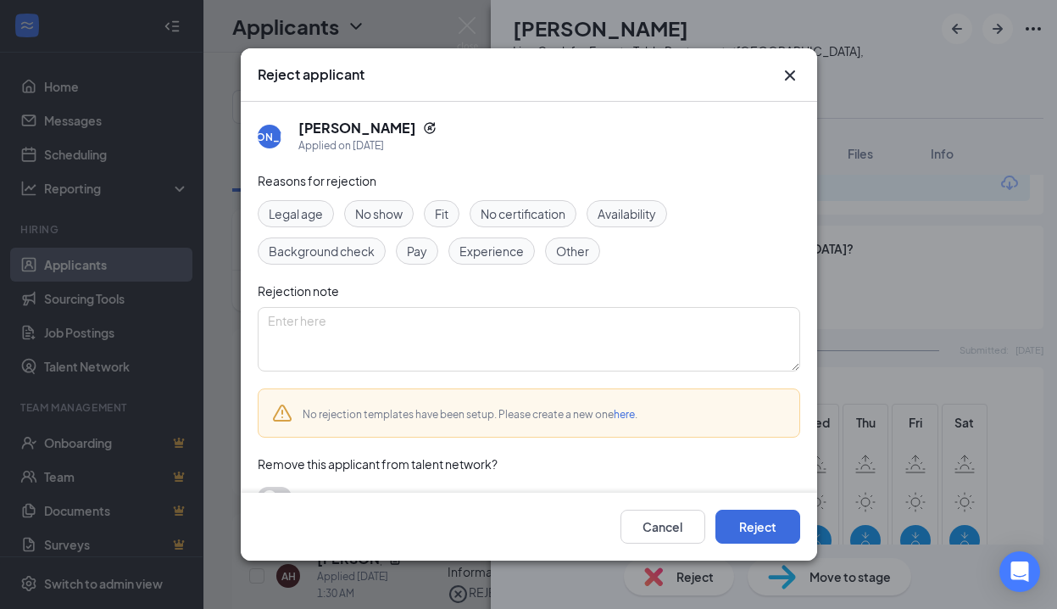
click at [492, 247] on span "Experience" at bounding box center [491, 251] width 64 height 19
click at [634, 217] on span "Availability" at bounding box center [627, 213] width 58 height 19
click at [726, 520] on button "Reject" at bounding box center [757, 526] width 85 height 34
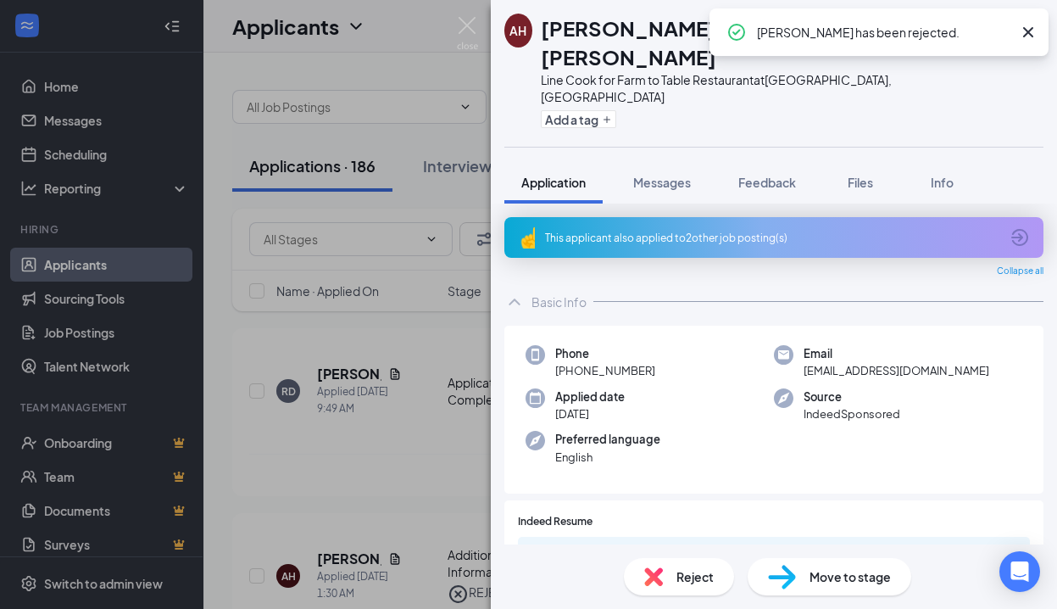
click at [661, 231] on div "This applicant also applied to 2 other job posting(s)" at bounding box center [772, 238] width 454 height 14
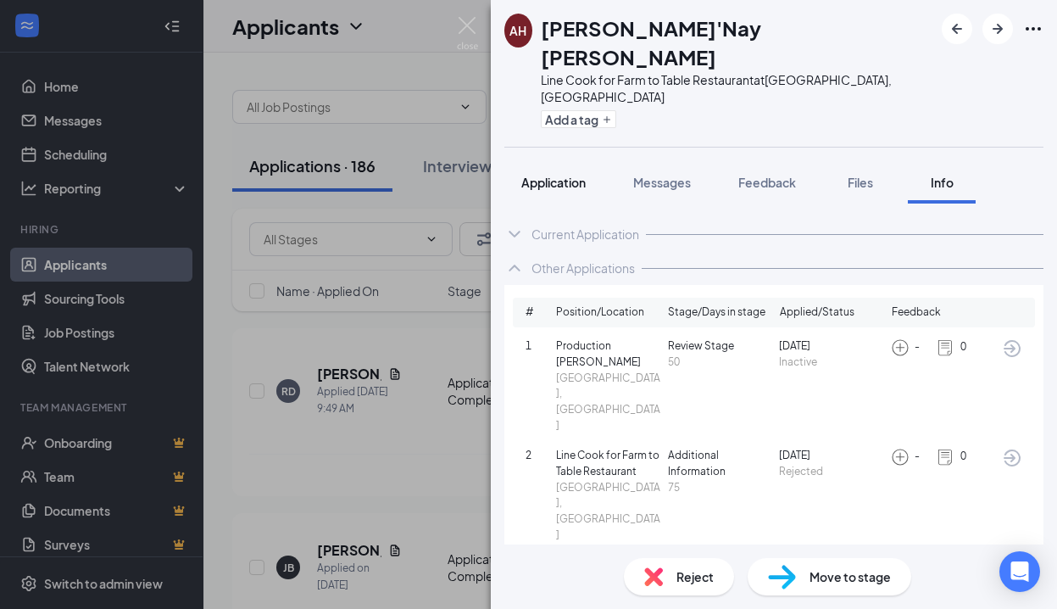
click at [572, 175] on span "Application" at bounding box center [553, 182] width 64 height 15
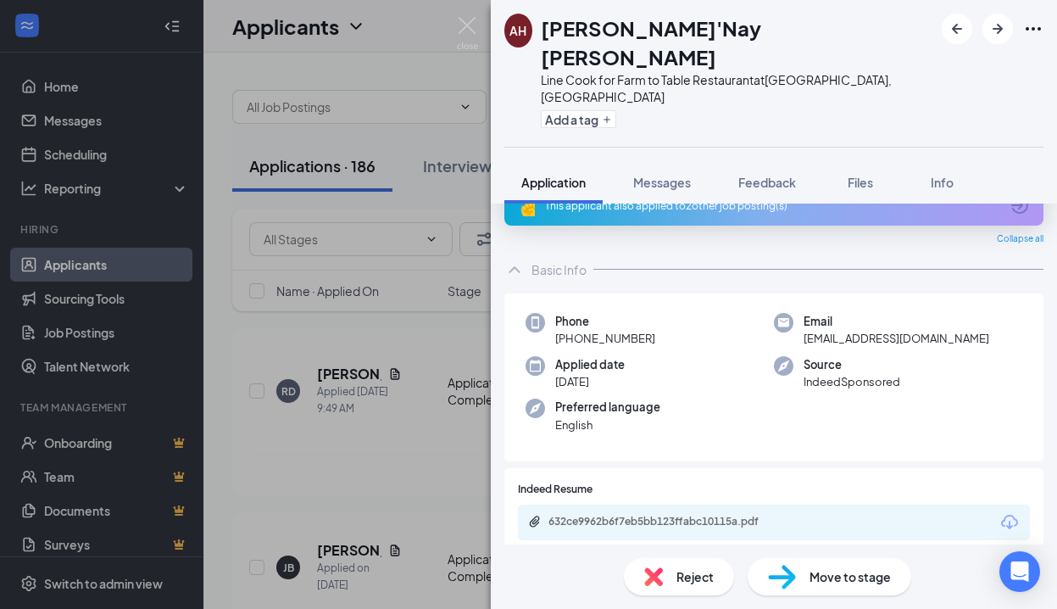
scroll to position [145, 0]
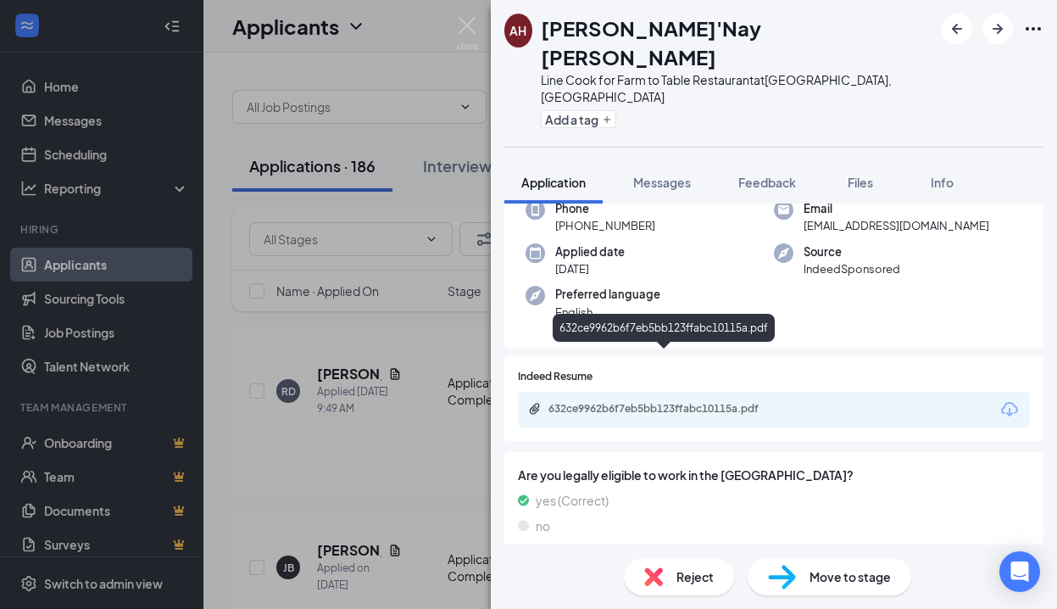
click at [692, 402] on div "632ce9962b6f7eb5bb123ffabc10115a.pdf" at bounding box center [666, 409] width 237 height 14
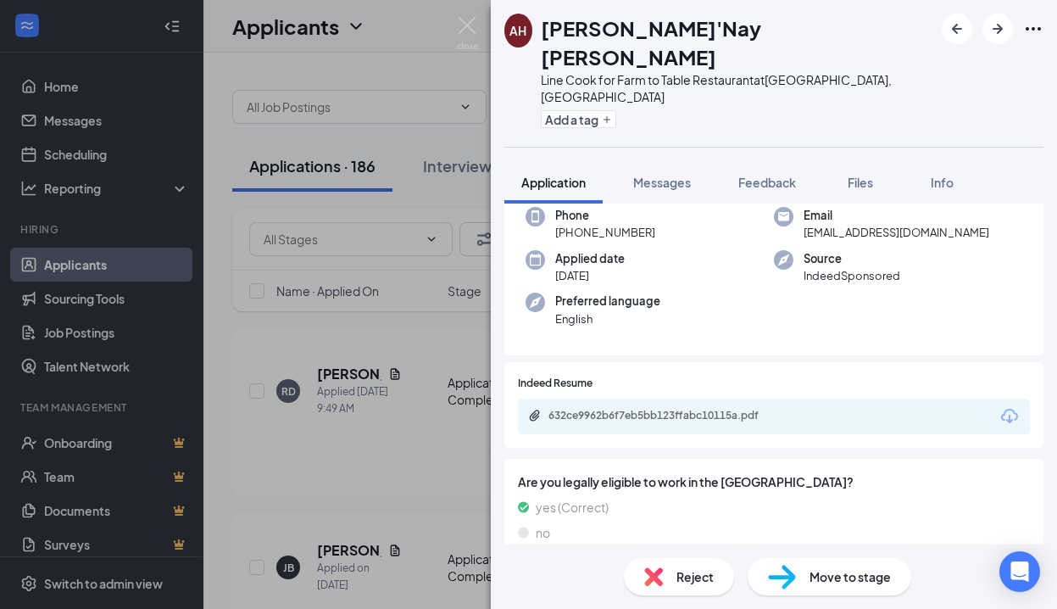
click at [685, 575] on span "Reject" at bounding box center [694, 576] width 37 height 19
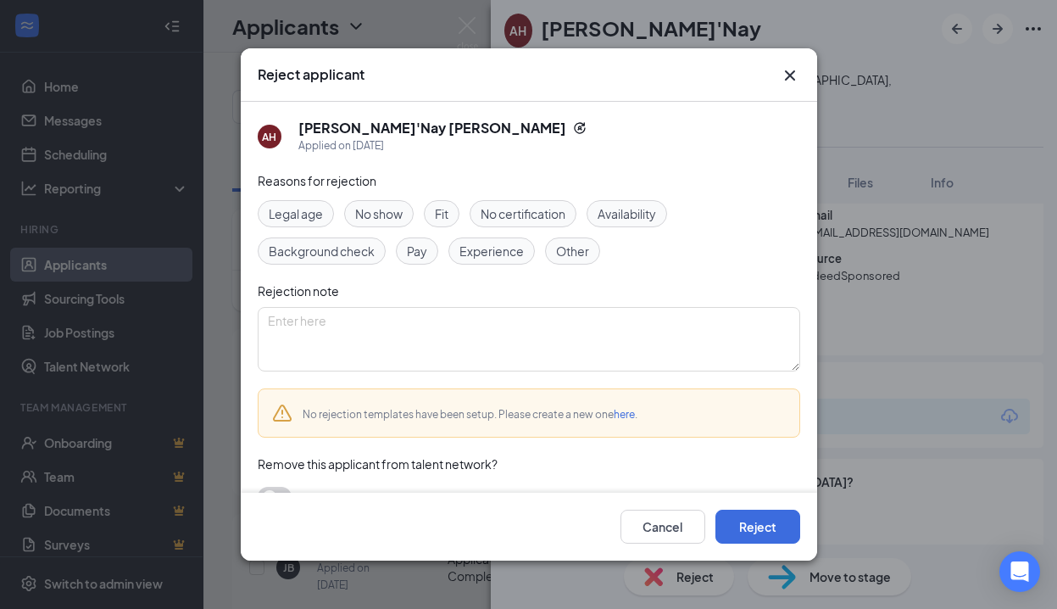
click at [498, 247] on span "Experience" at bounding box center [491, 251] width 64 height 19
click at [626, 218] on span "Availability" at bounding box center [627, 213] width 58 height 19
click at [774, 520] on button "Reject" at bounding box center [757, 526] width 85 height 34
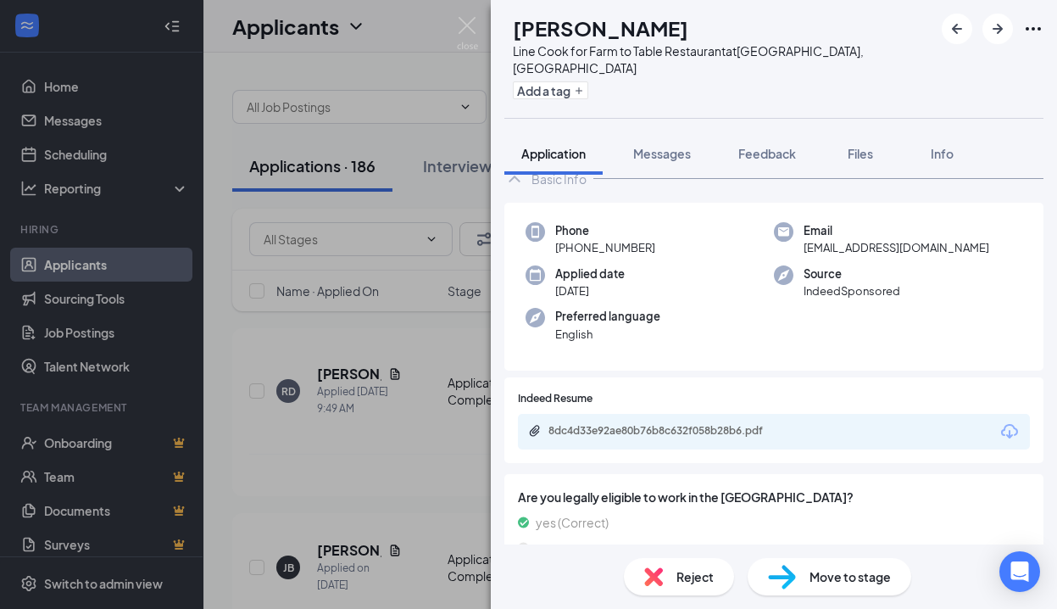
scroll to position [145, 0]
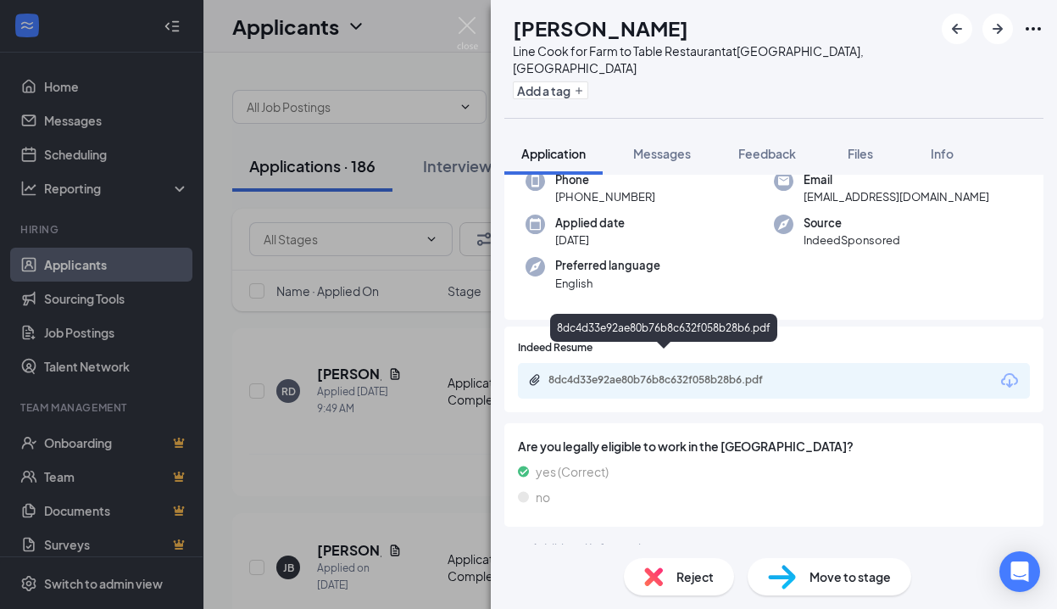
click at [700, 373] on div "8dc4d33e92ae80b76b8c632f058b28b6.pdf" at bounding box center [666, 380] width 237 height 14
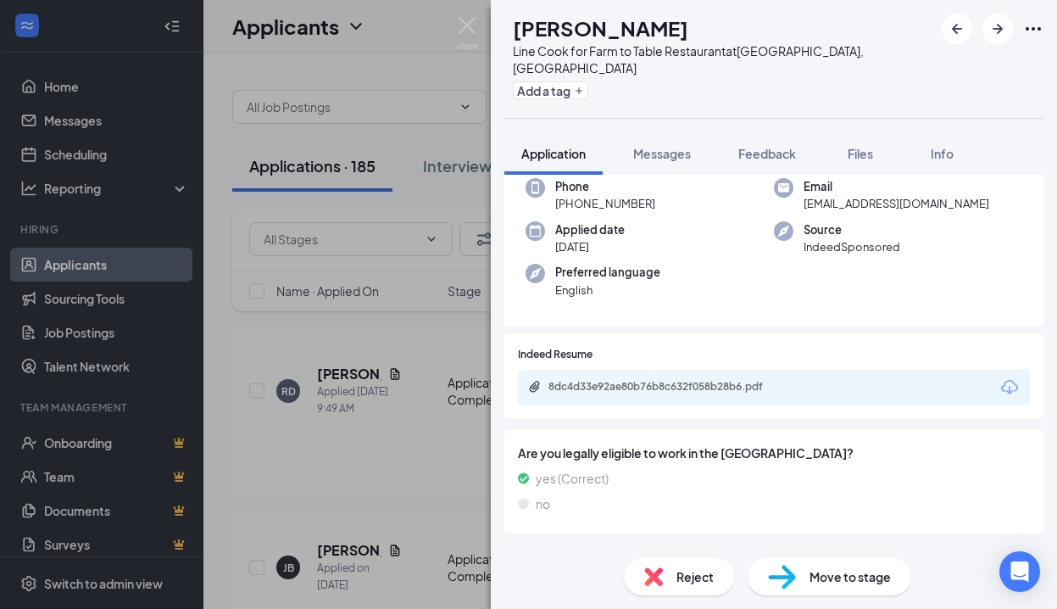
click at [674, 567] on div "Reject" at bounding box center [679, 576] width 110 height 37
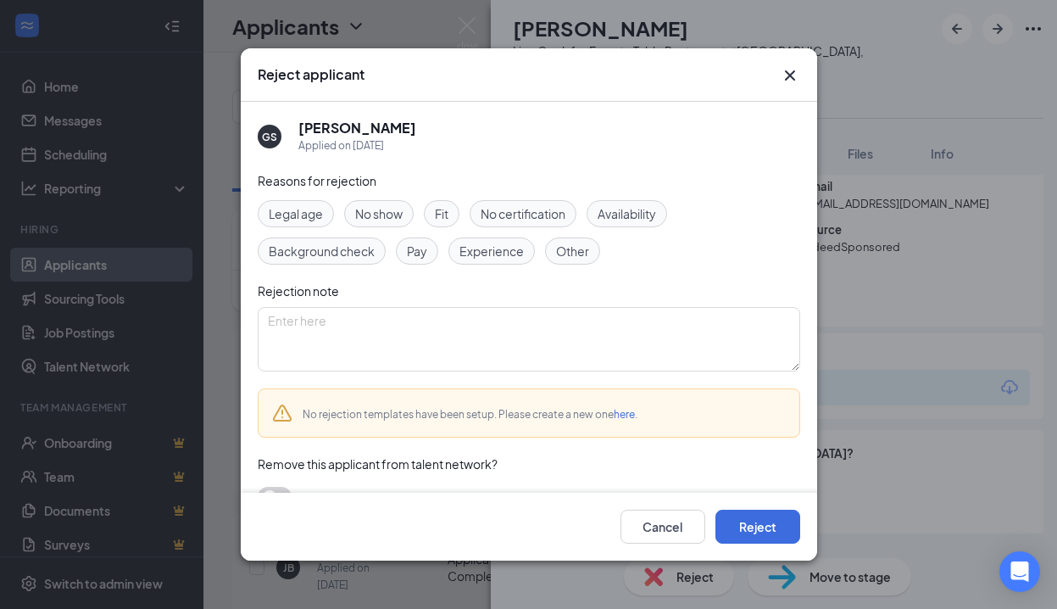
click at [486, 250] on span "Experience" at bounding box center [491, 251] width 64 height 19
click at [756, 521] on button "Reject" at bounding box center [757, 526] width 85 height 34
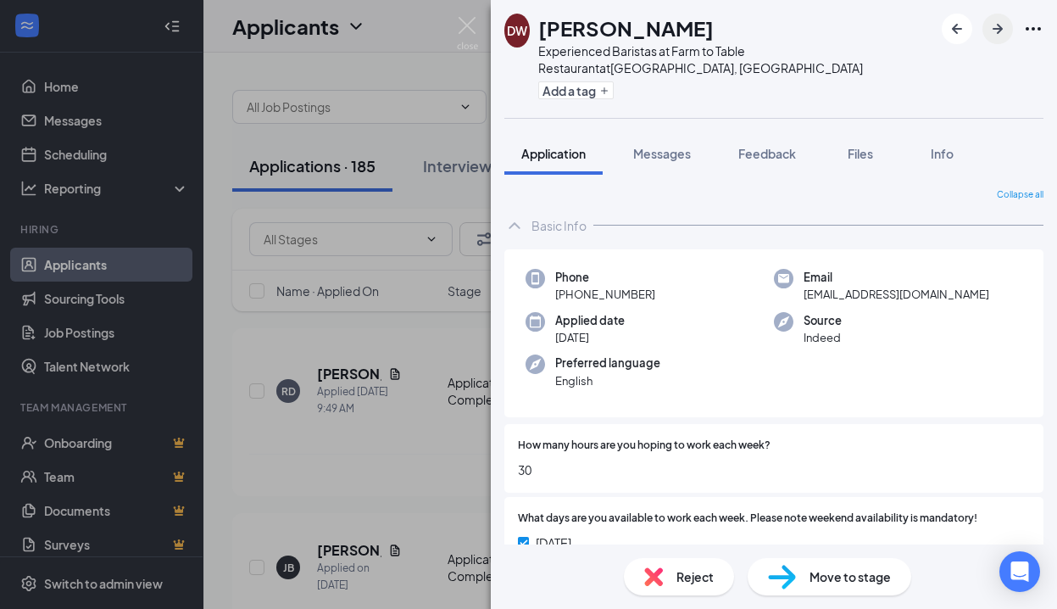
click at [998, 35] on icon "ArrowRight" at bounding box center [997, 29] width 20 height 20
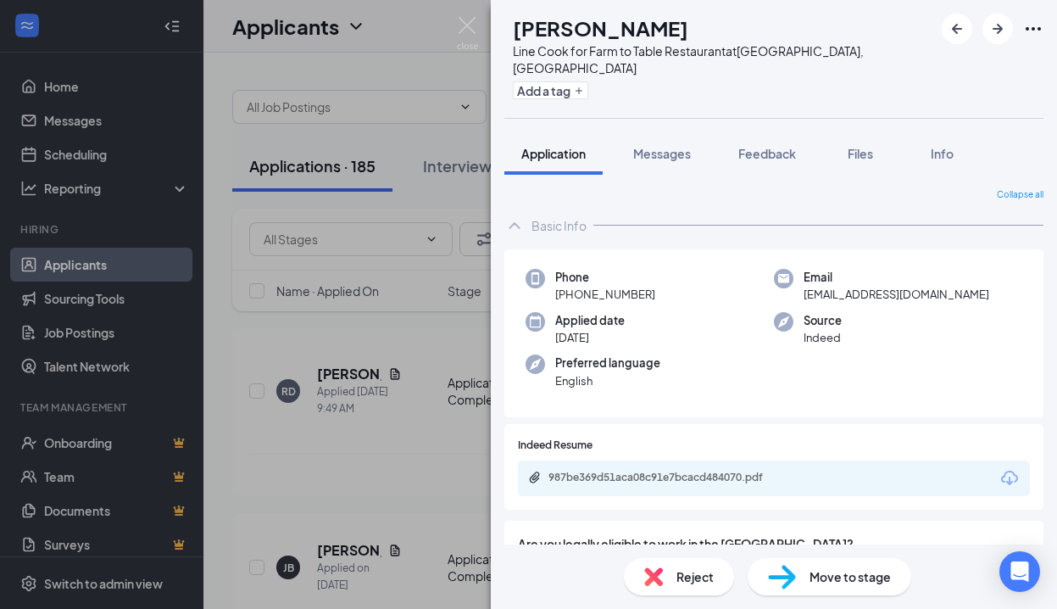
click at [81, 160] on div "SO Sage O’Brien Line Cook for Farm to Table Restaurant at Kirkland, WA Add a ta…" at bounding box center [528, 304] width 1057 height 609
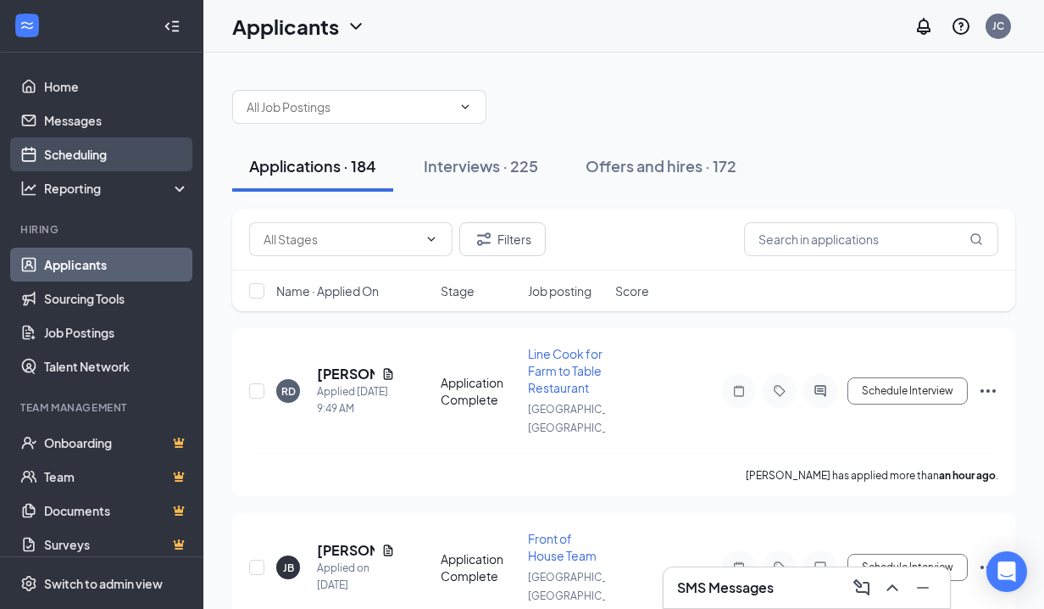
click at [79, 155] on link "Scheduling" at bounding box center [116, 154] width 145 height 34
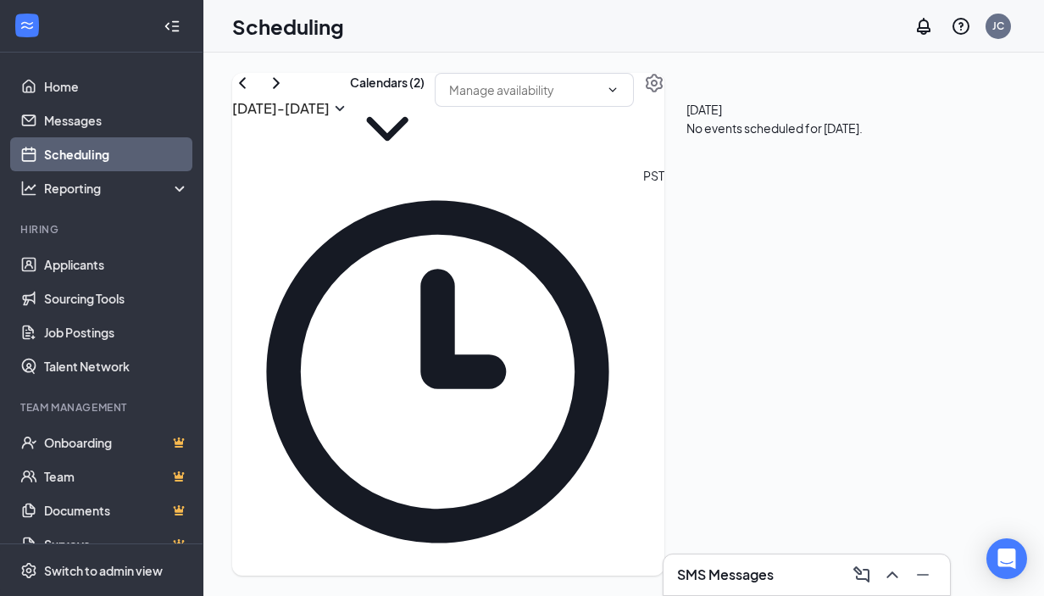
scroll to position [833, 0]
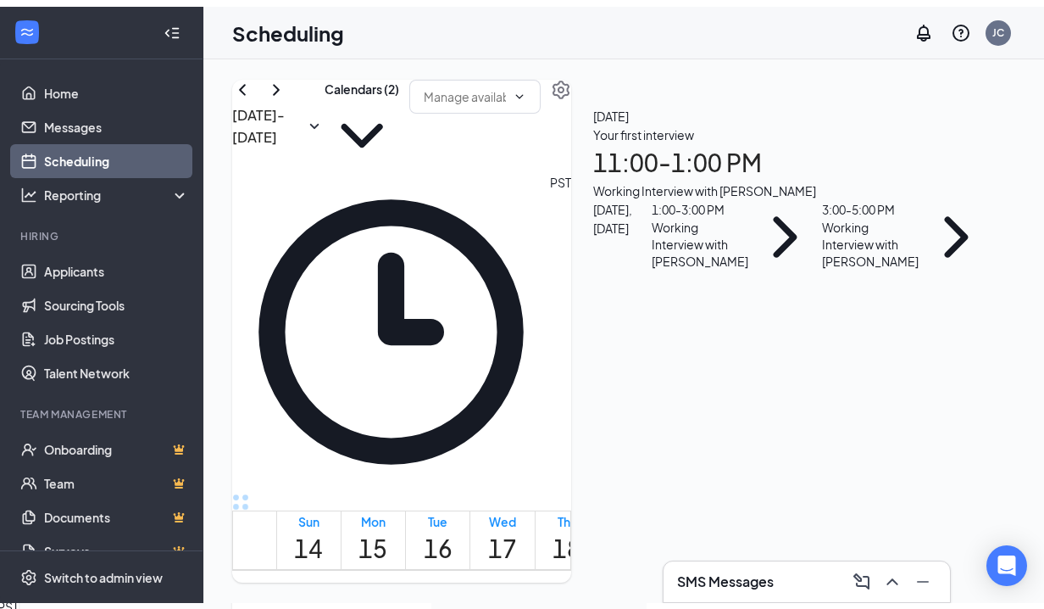
scroll to position [25, 0]
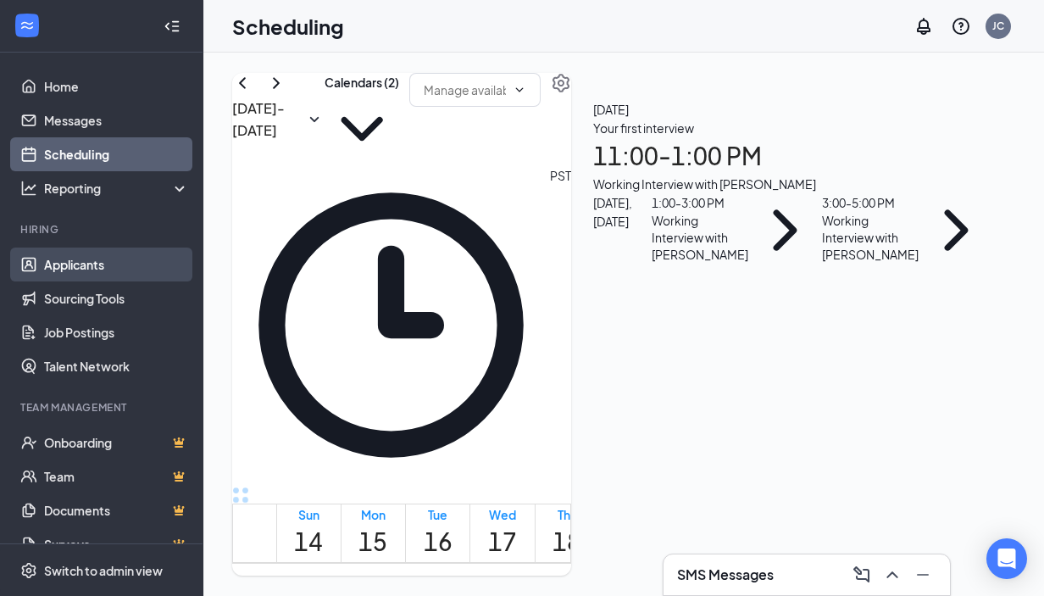
click at [78, 251] on link "Applicants" at bounding box center [116, 264] width 145 height 34
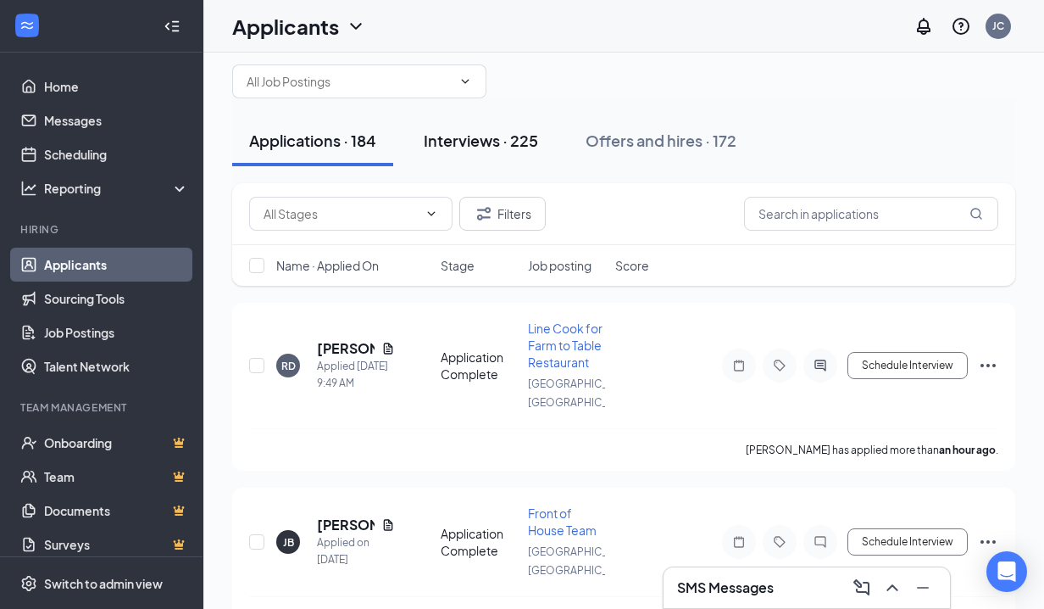
click at [451, 140] on div "Interviews · 225" at bounding box center [481, 140] width 114 height 21
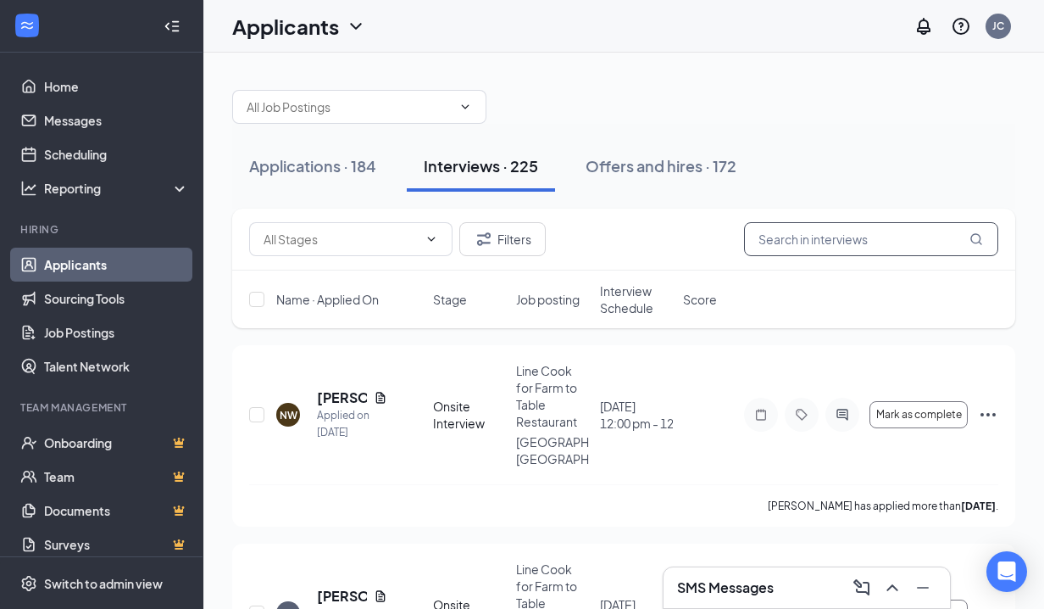
click at [825, 242] on input "text" at bounding box center [871, 239] width 254 height 34
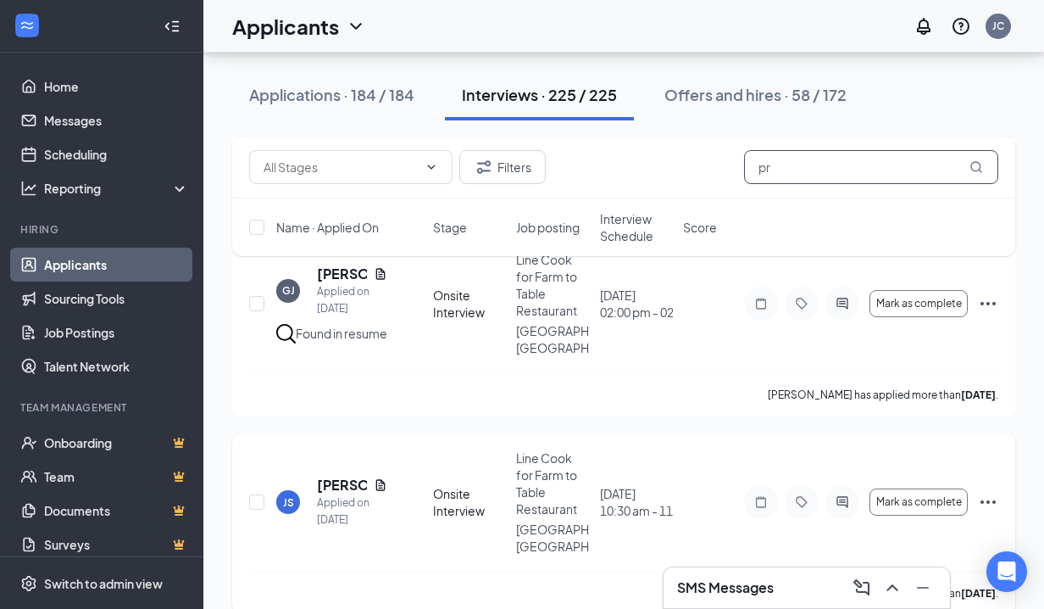
scroll to position [632, 0]
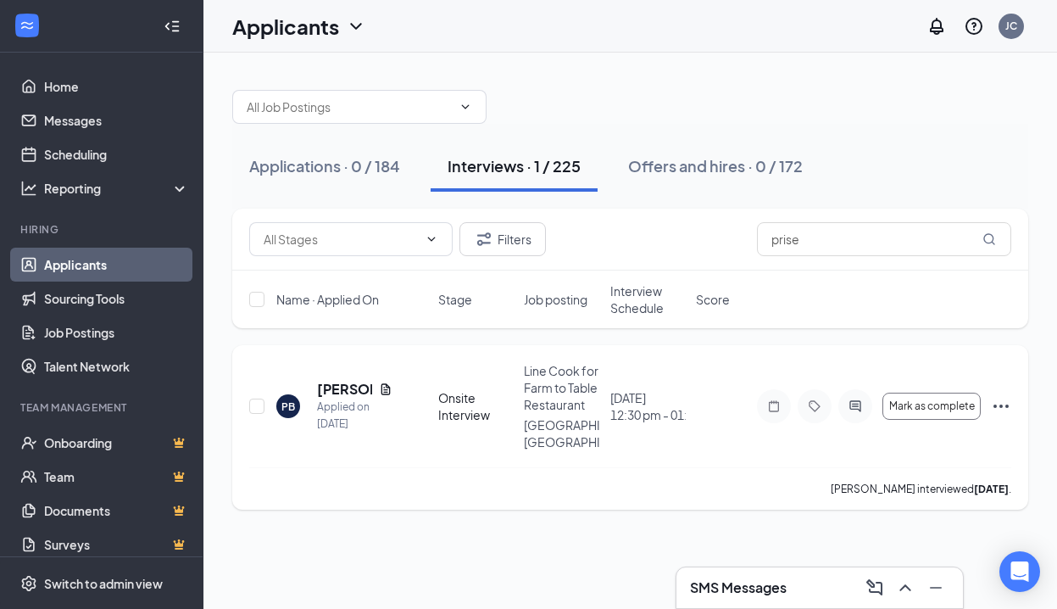
drag, startPoint x: 787, startPoint y: 204, endPoint x: 346, endPoint y: 381, distance: 475.5
click at [345, 381] on h5 "[PERSON_NAME]" at bounding box center [344, 389] width 55 height 19
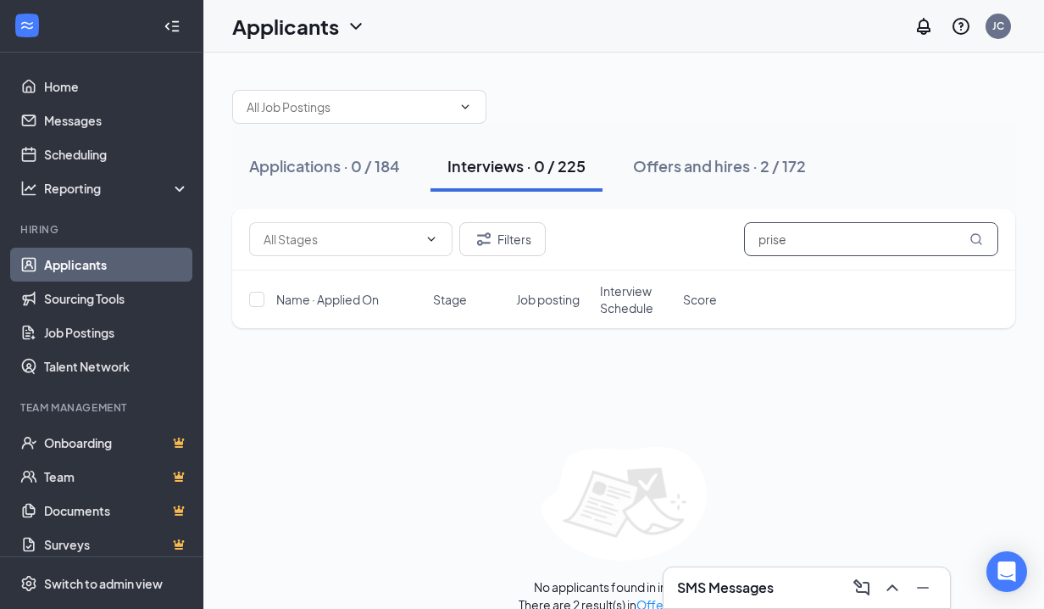
click at [826, 242] on input "prise" at bounding box center [871, 239] width 254 height 34
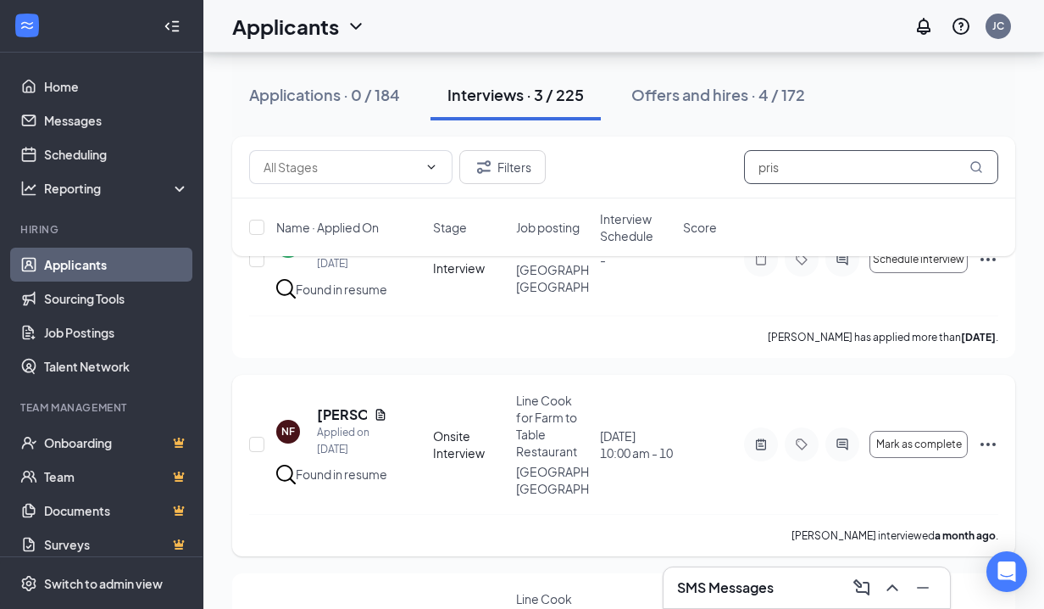
scroll to position [267, 0]
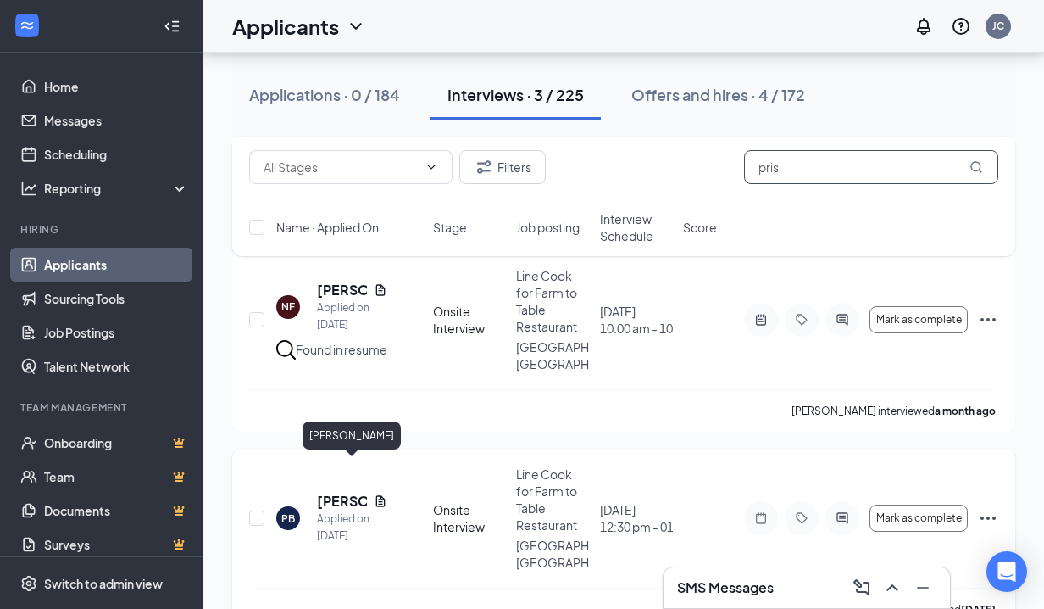
type input "pris"
click at [340, 492] on h5 "[PERSON_NAME]" at bounding box center [342, 501] width 50 height 19
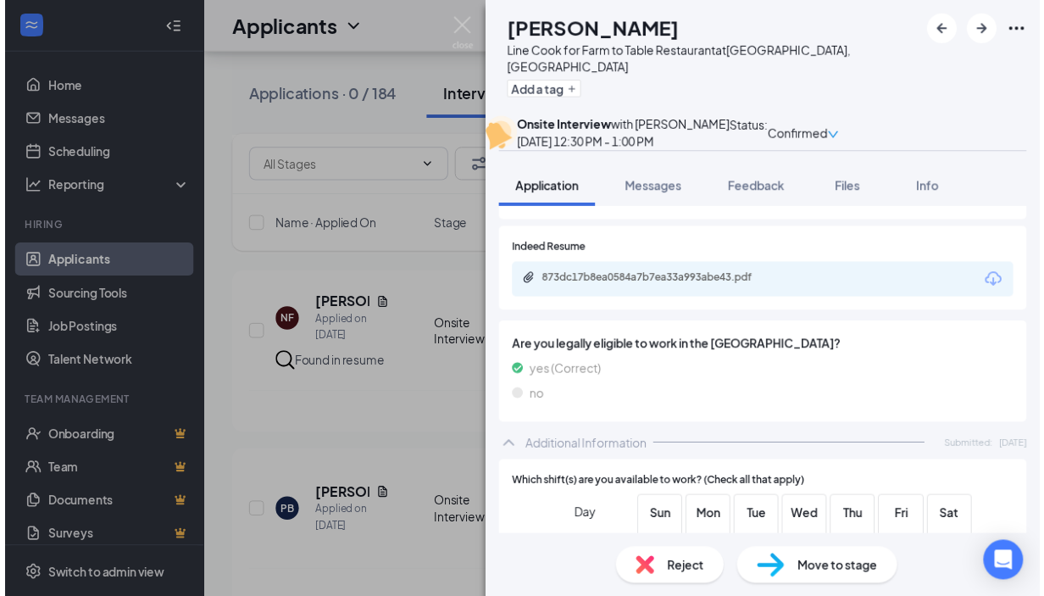
scroll to position [81, 0]
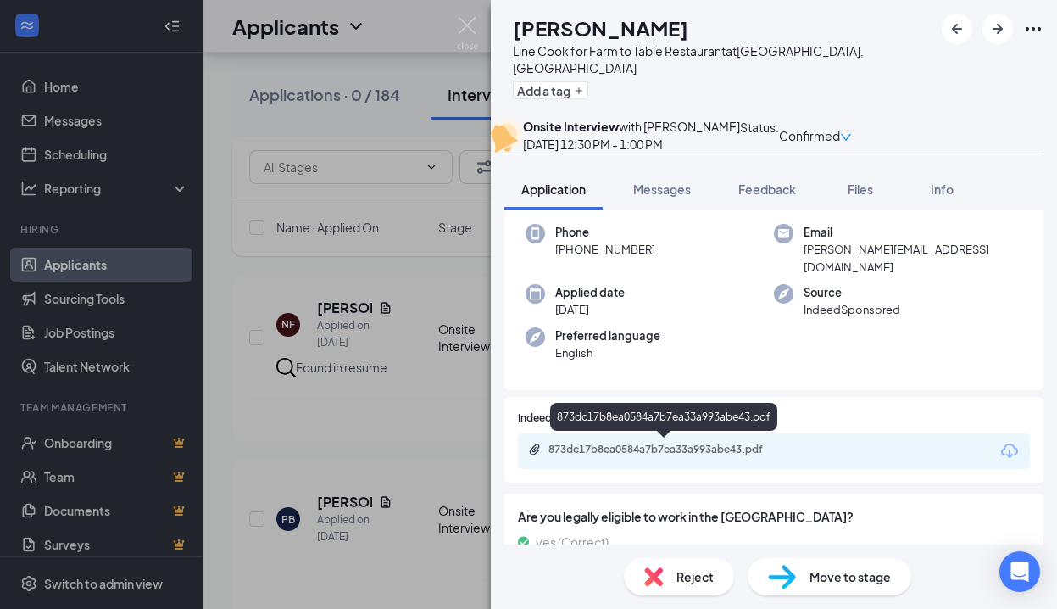
click at [656, 448] on div "873dc17b8ea0584a7b7ea33a993abe43.pdf" at bounding box center [666, 449] width 237 height 14
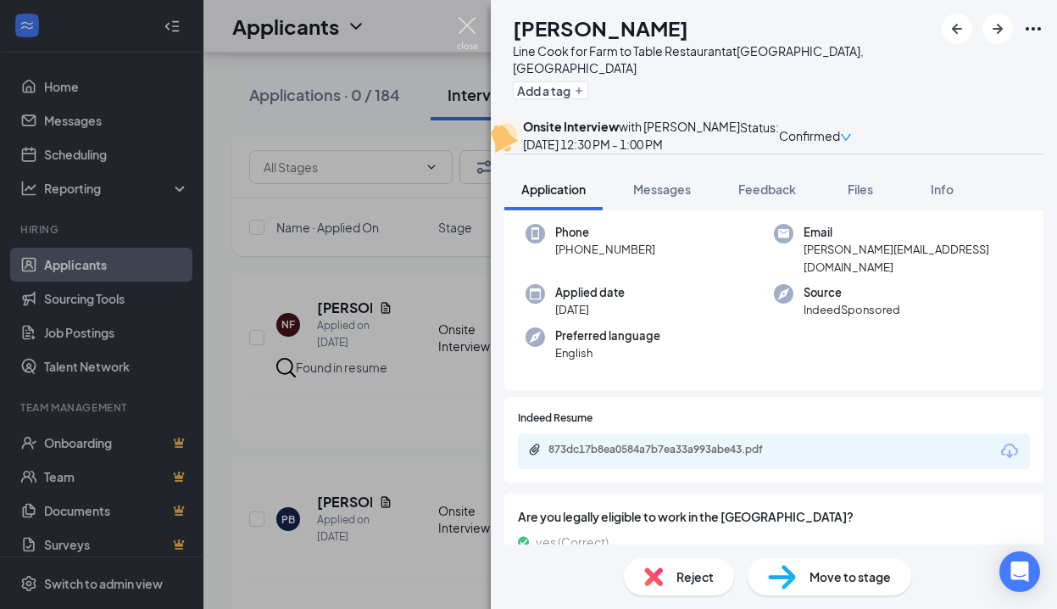
click at [466, 24] on img at bounding box center [467, 33] width 21 height 33
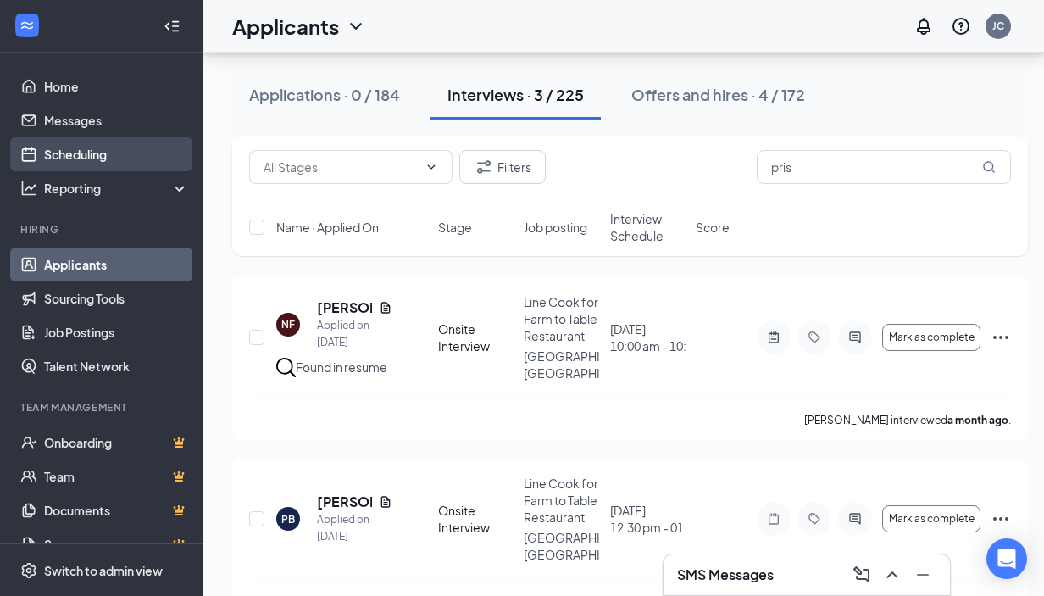
click at [103, 162] on link "Scheduling" at bounding box center [116, 154] width 145 height 34
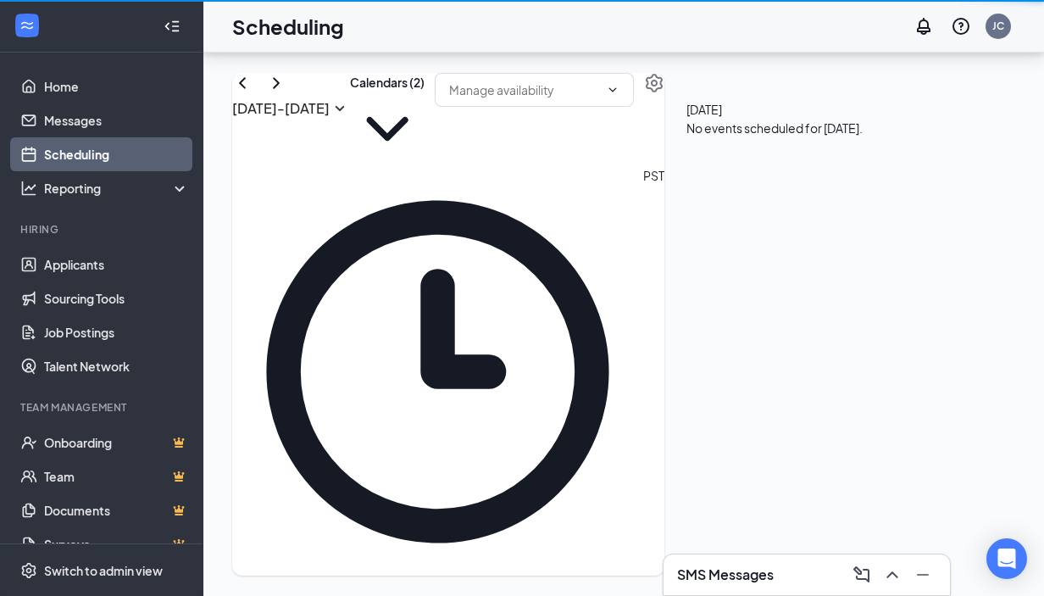
scroll to position [833, 0]
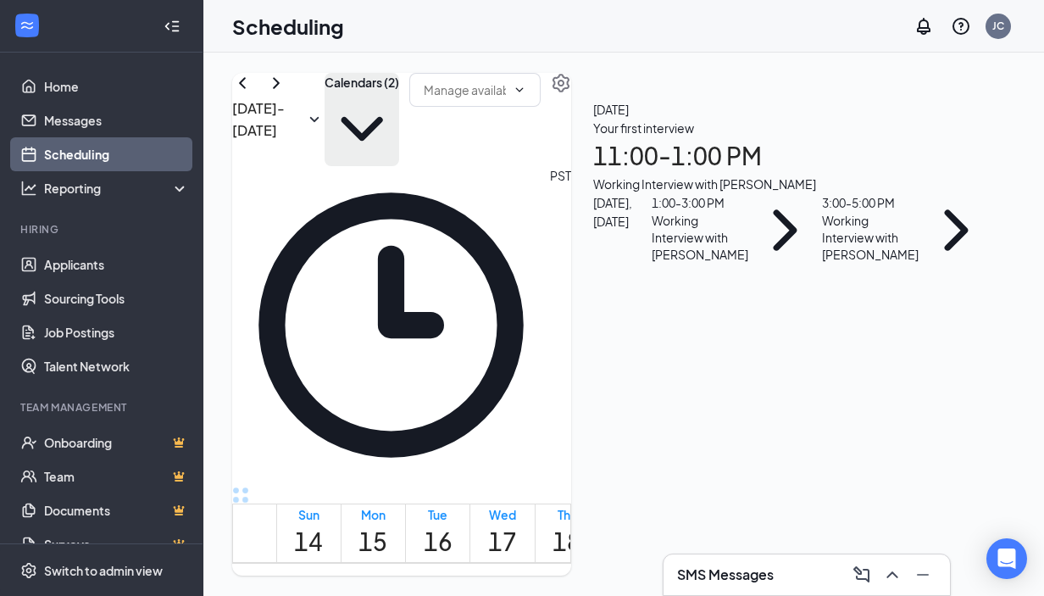
click at [399, 91] on button "Calendars (2)" at bounding box center [362, 119] width 75 height 93
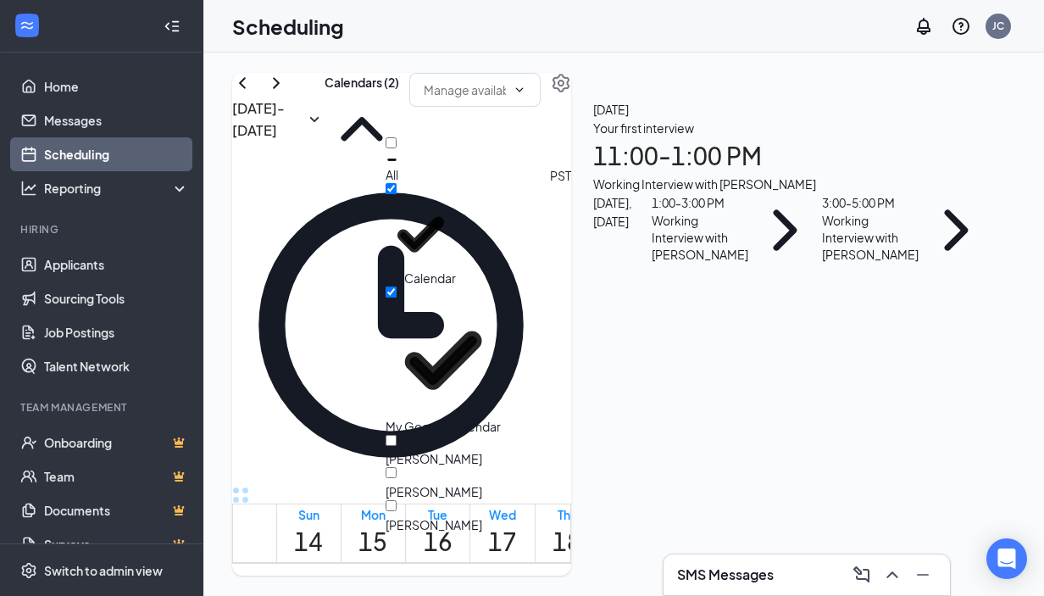
click at [398, 166] on div "All" at bounding box center [392, 174] width 13 height 17
click at [397, 138] on input "All" at bounding box center [391, 142] width 11 height 11
checkbox input "true"
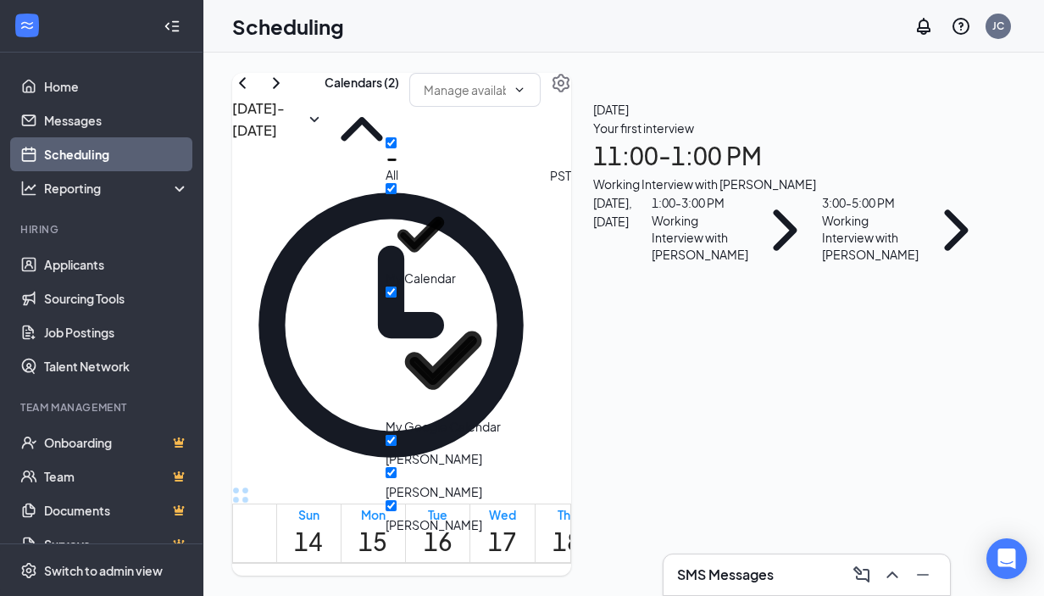
checkbox input "true"
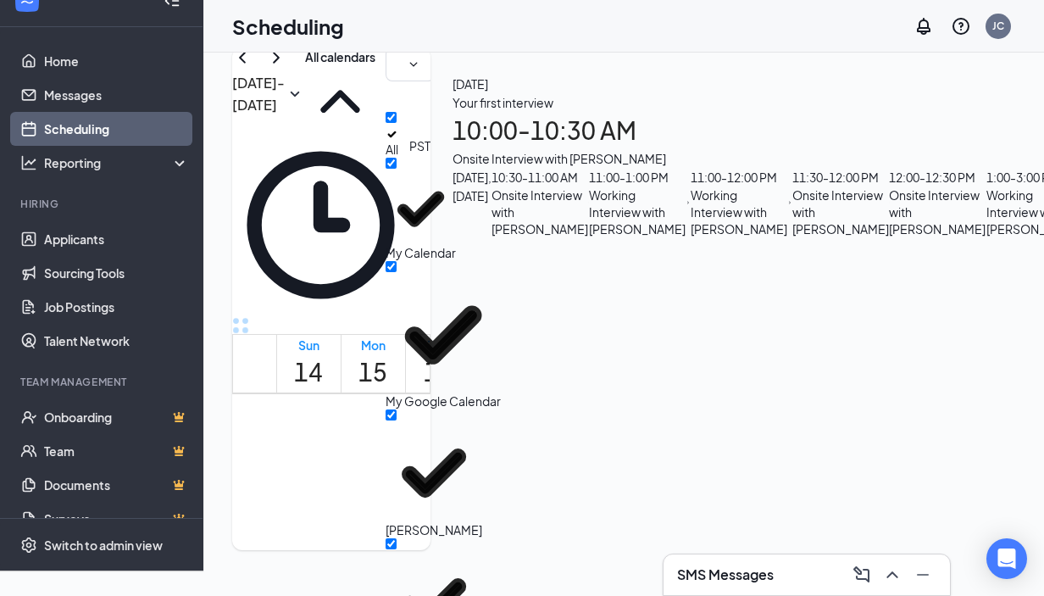
scroll to position [1070, 0]
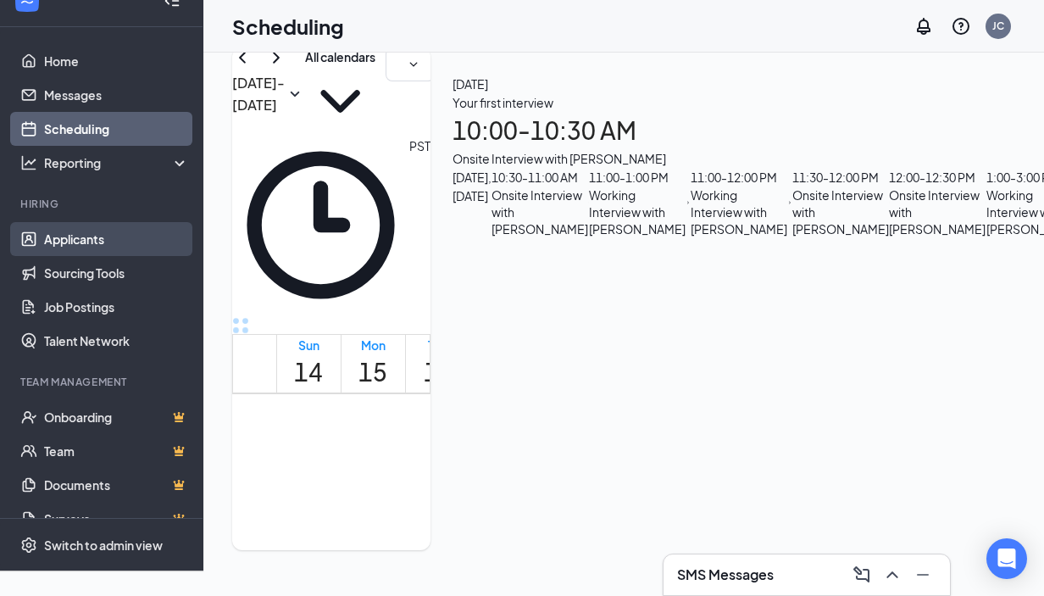
click at [77, 252] on link "Applicants" at bounding box center [116, 239] width 145 height 34
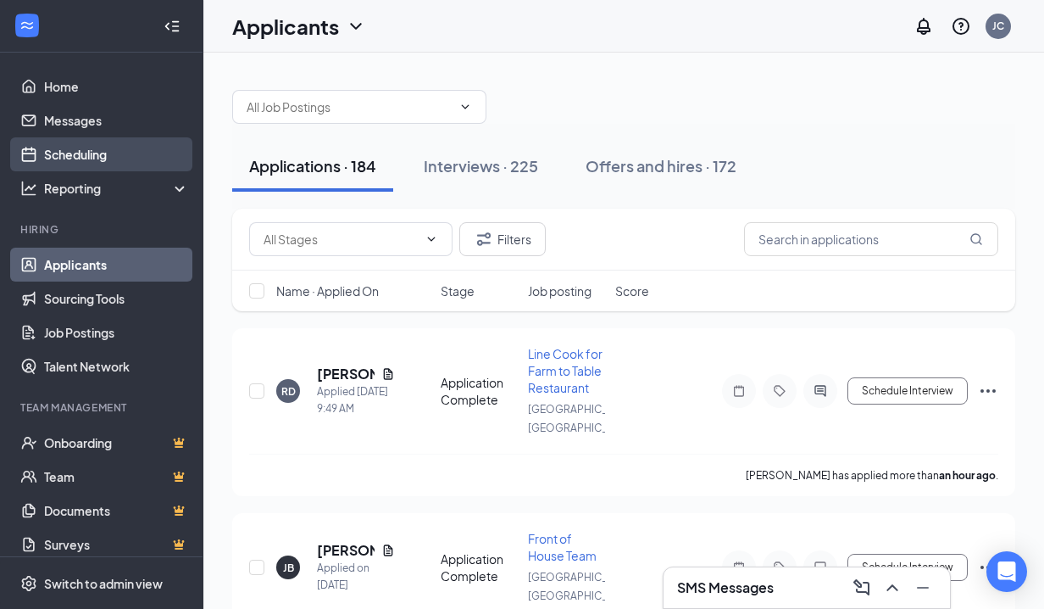
click at [74, 156] on link "Scheduling" at bounding box center [116, 154] width 145 height 34
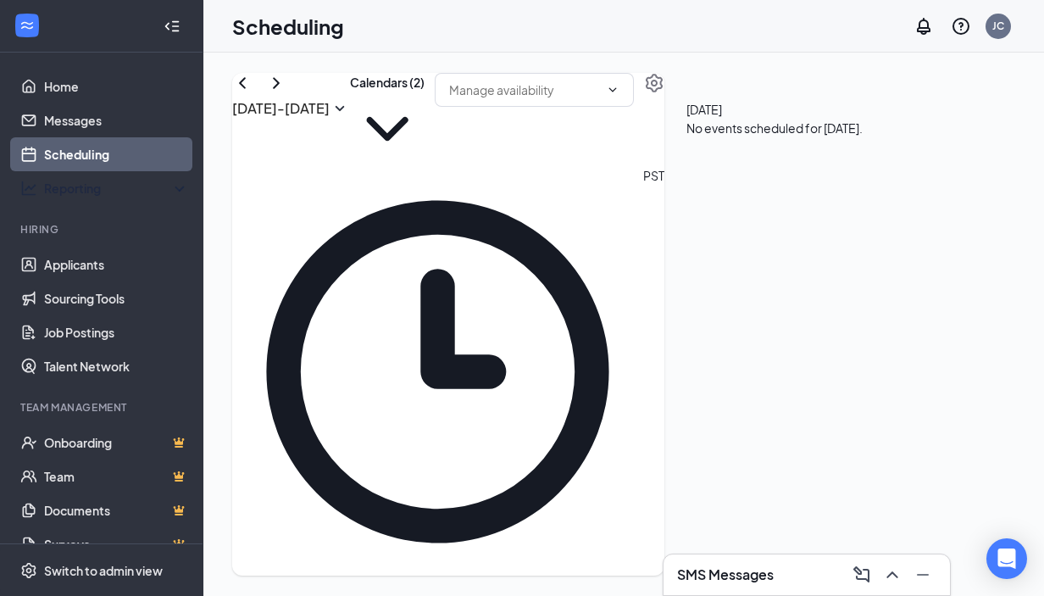
scroll to position [833, 0]
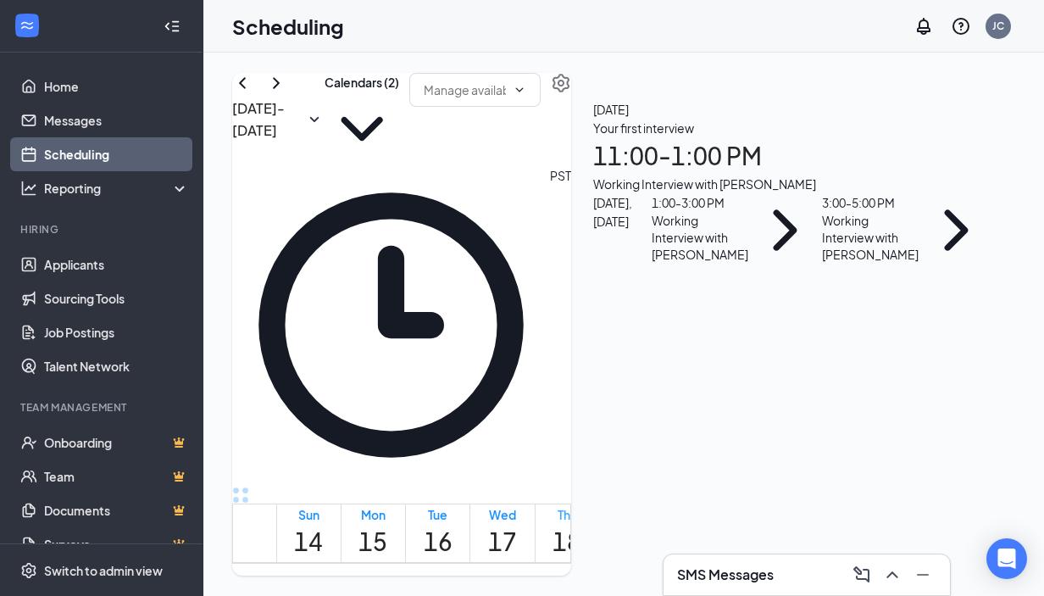
click at [581, 506] on div "Thu" at bounding box center [567, 514] width 29 height 17
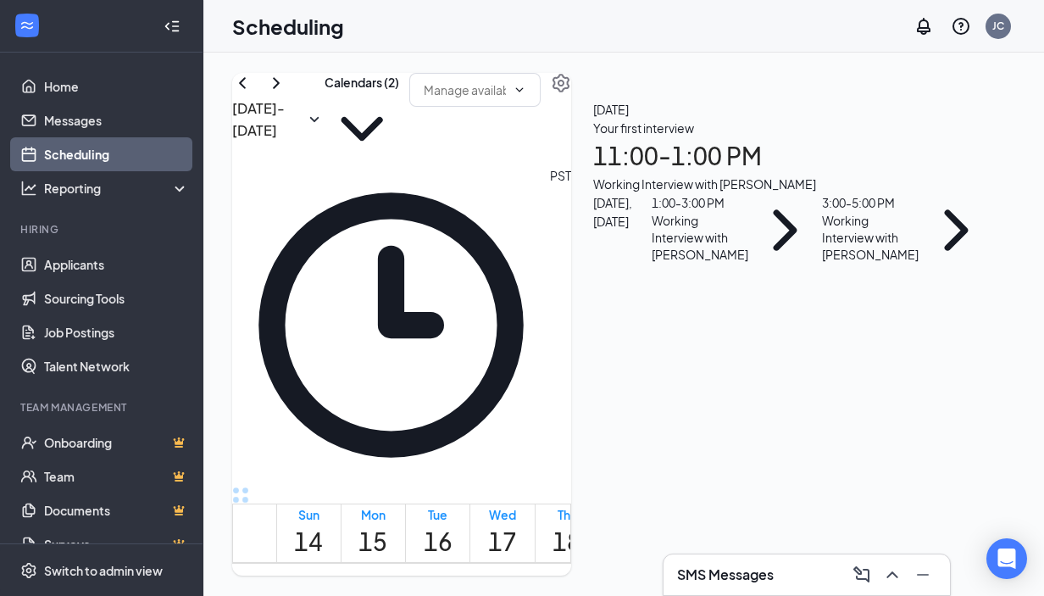
scroll to position [25, 0]
click at [765, 574] on h3 "SMS Messages" at bounding box center [725, 574] width 97 height 19
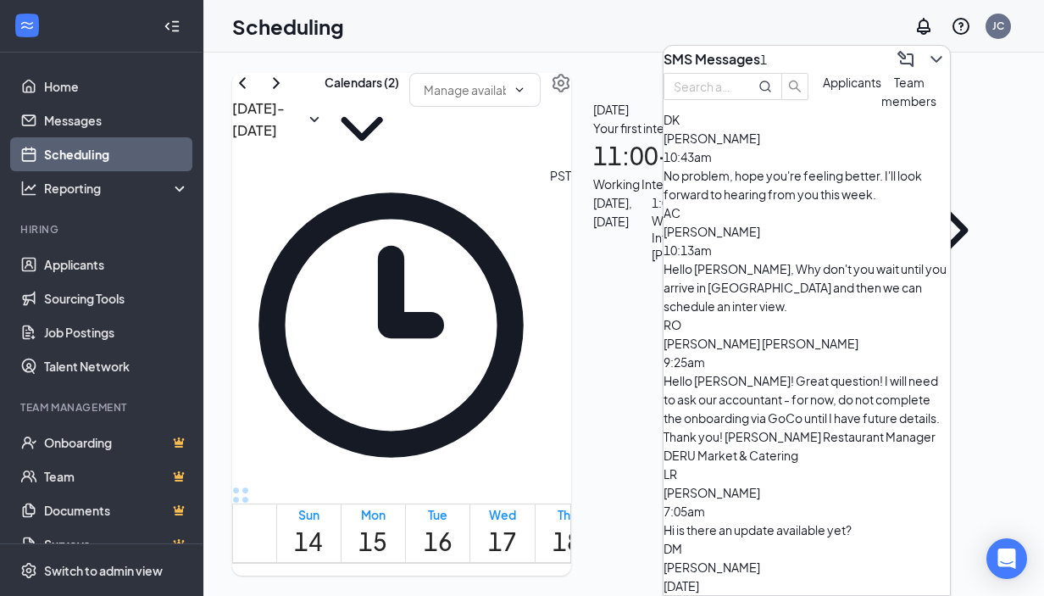
click at [829, 51] on div "SMS Messages 1" at bounding box center [807, 59] width 286 height 27
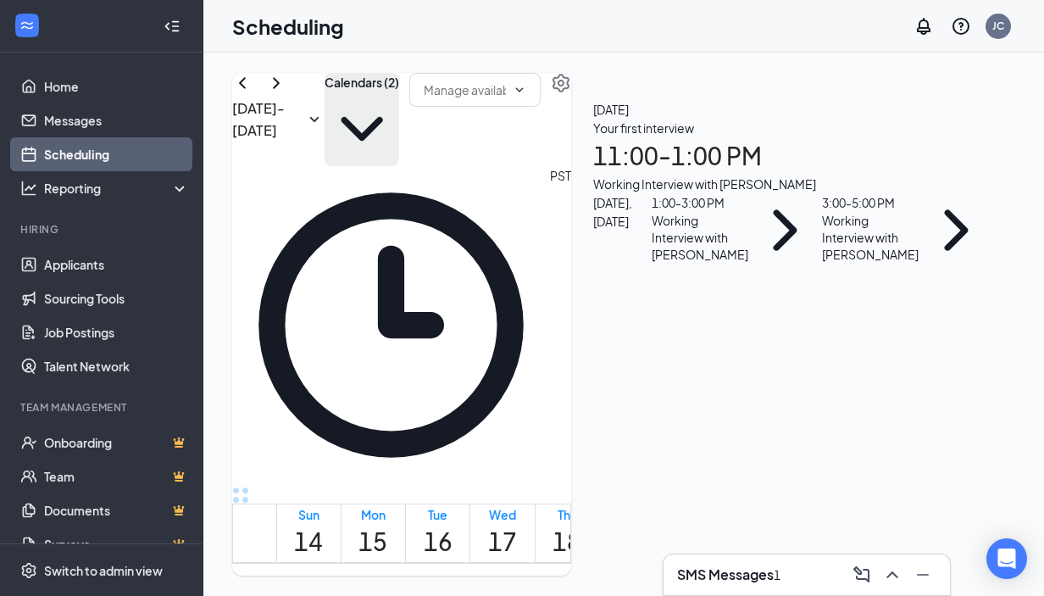
click at [399, 92] on icon "ChevronDown" at bounding box center [362, 129] width 75 height 75
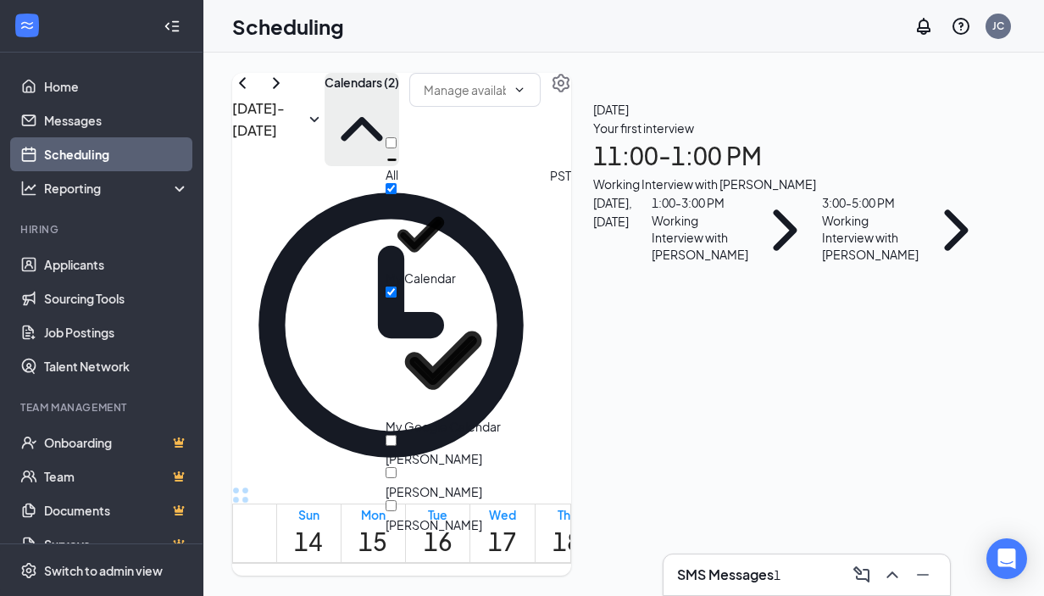
click at [454, 137] on div "All" at bounding box center [462, 160] width 153 height 46
checkbox input "true"
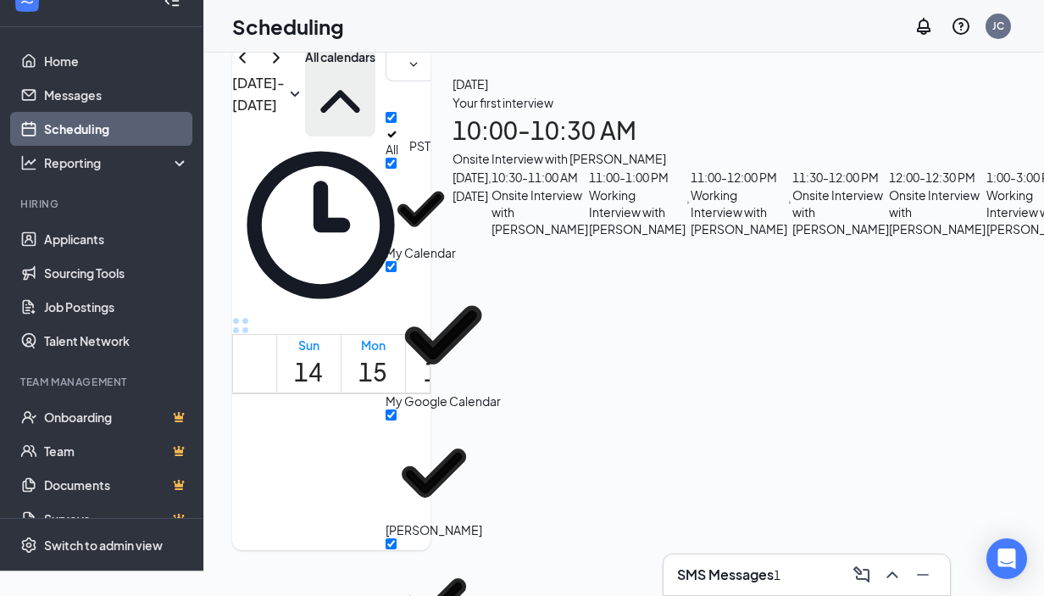
scroll to position [313, 0]
click at [821, 572] on div "SMS Messages 1" at bounding box center [806, 574] width 259 height 27
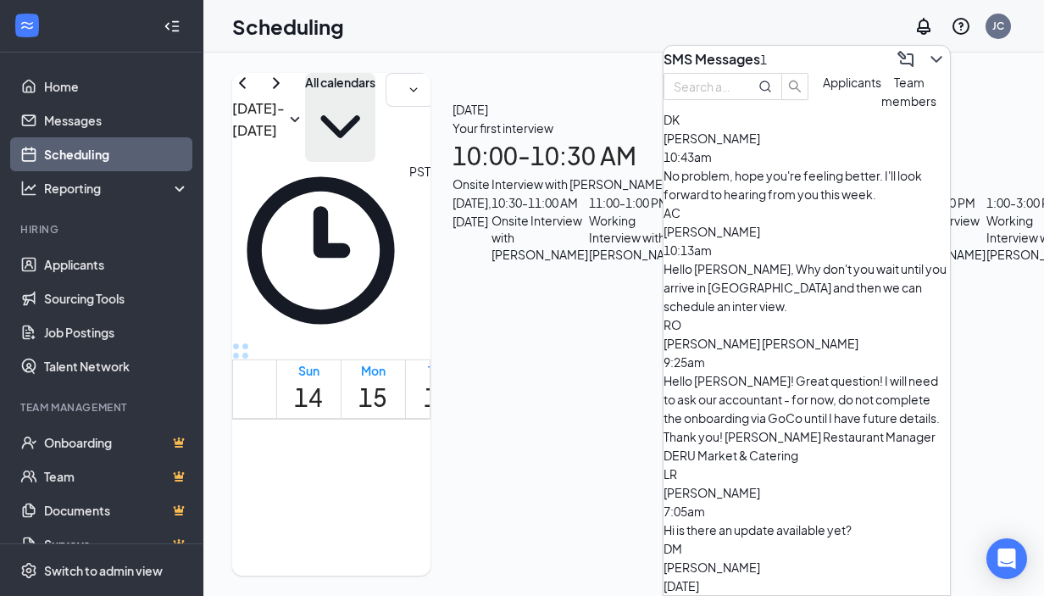
click at [816, 203] on div "No problem, hope you're feeling better. I'll look forward to hearing from you t…" at bounding box center [807, 184] width 286 height 37
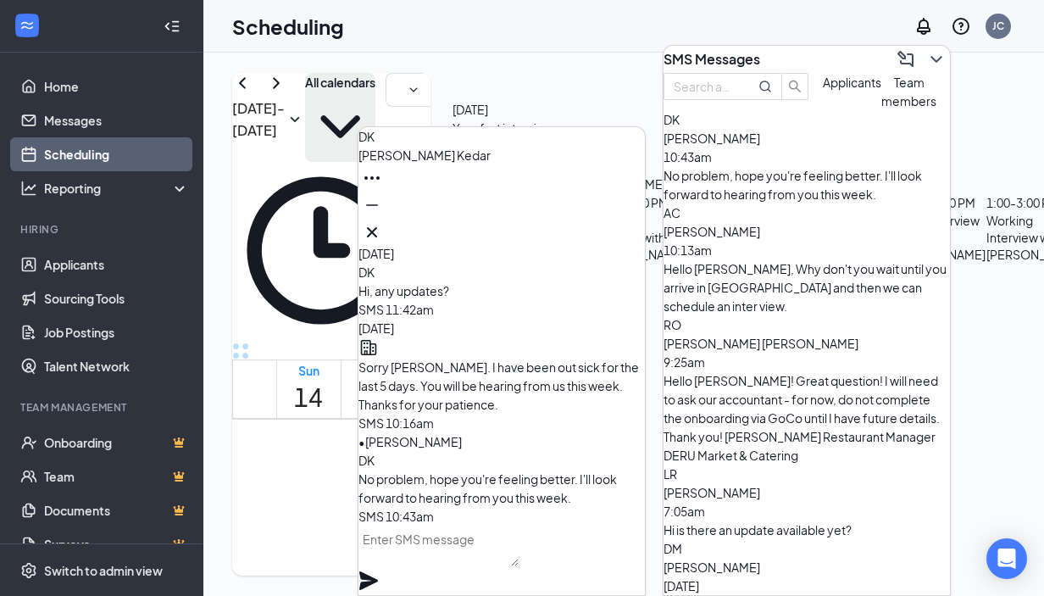
click at [816, 55] on div "SMS Messages" at bounding box center [807, 59] width 286 height 27
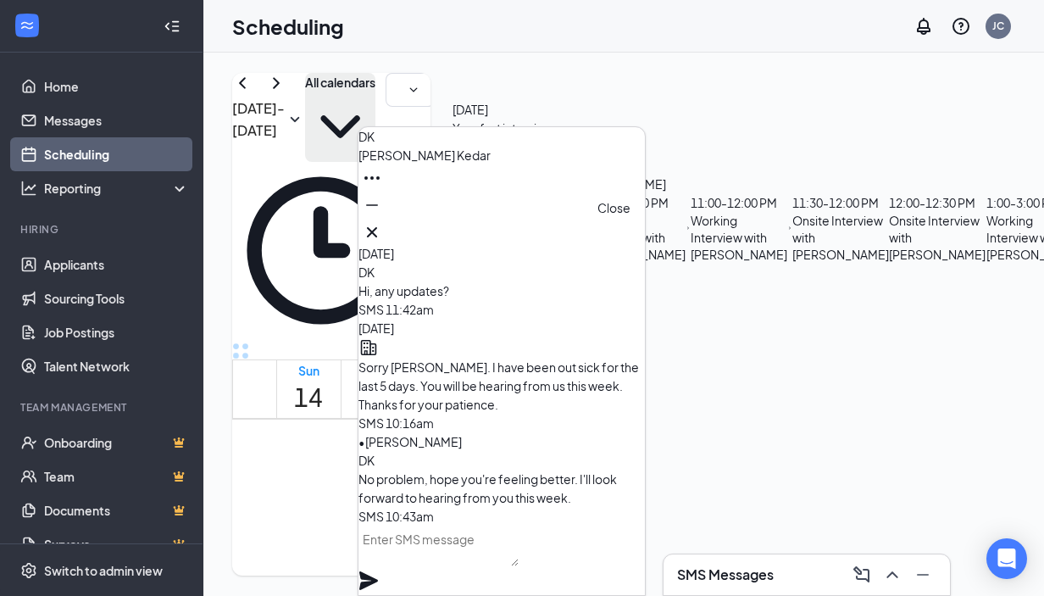
click at [377, 227] on icon "Cross" at bounding box center [372, 232] width 10 height 10
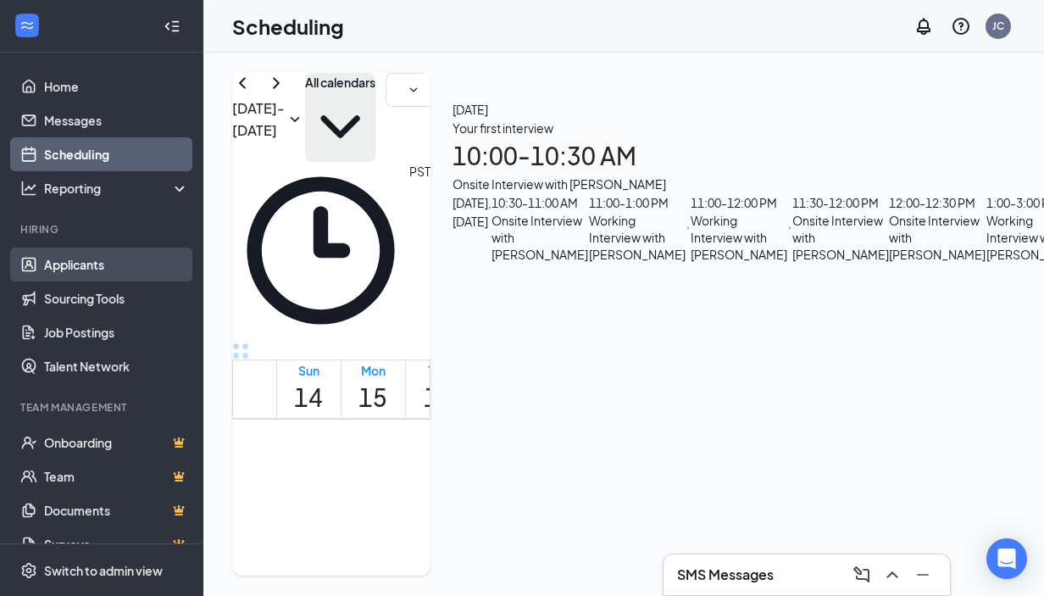
click at [102, 257] on link "Applicants" at bounding box center [116, 264] width 145 height 34
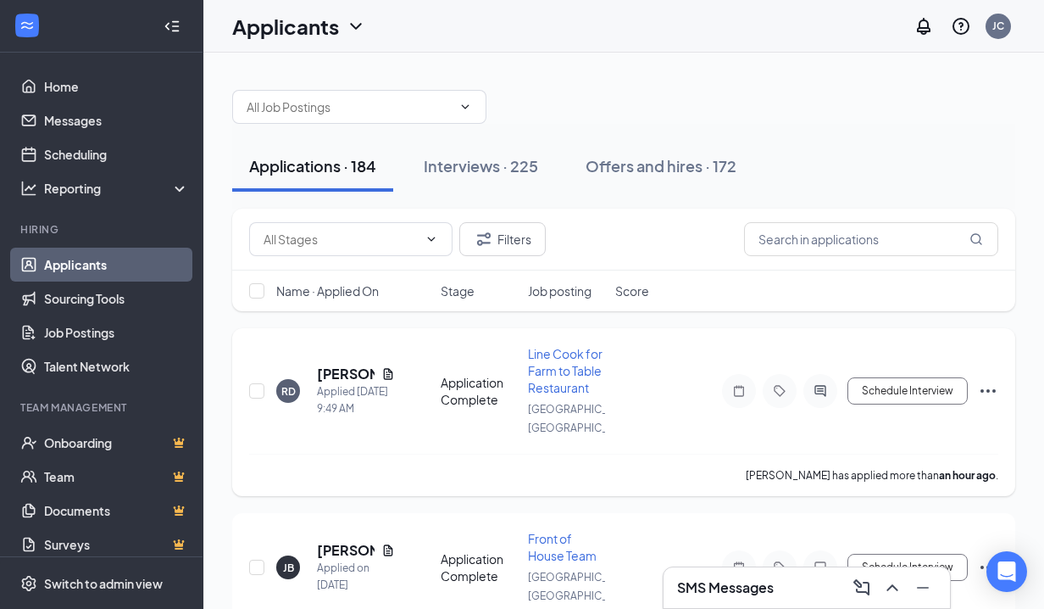
click at [551, 370] on span "Line Cook for Farm to Table Restaurant" at bounding box center [565, 370] width 75 height 49
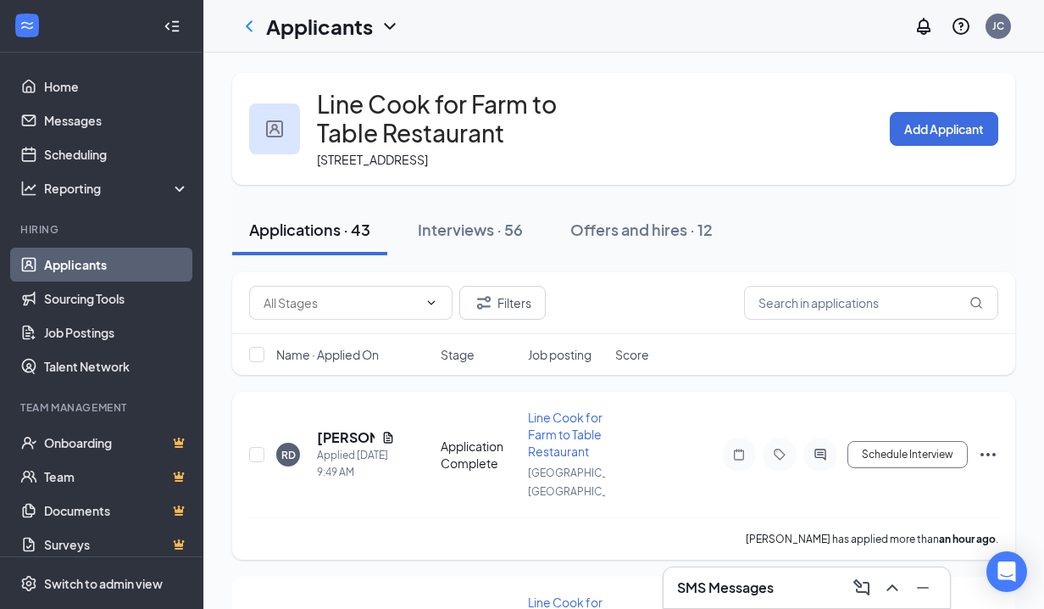
click at [564, 425] on div "Line Cook for Farm to Table Restaurant" at bounding box center [566, 434] width 77 height 51
click at [328, 434] on h5 "[PERSON_NAME]" at bounding box center [346, 437] width 58 height 19
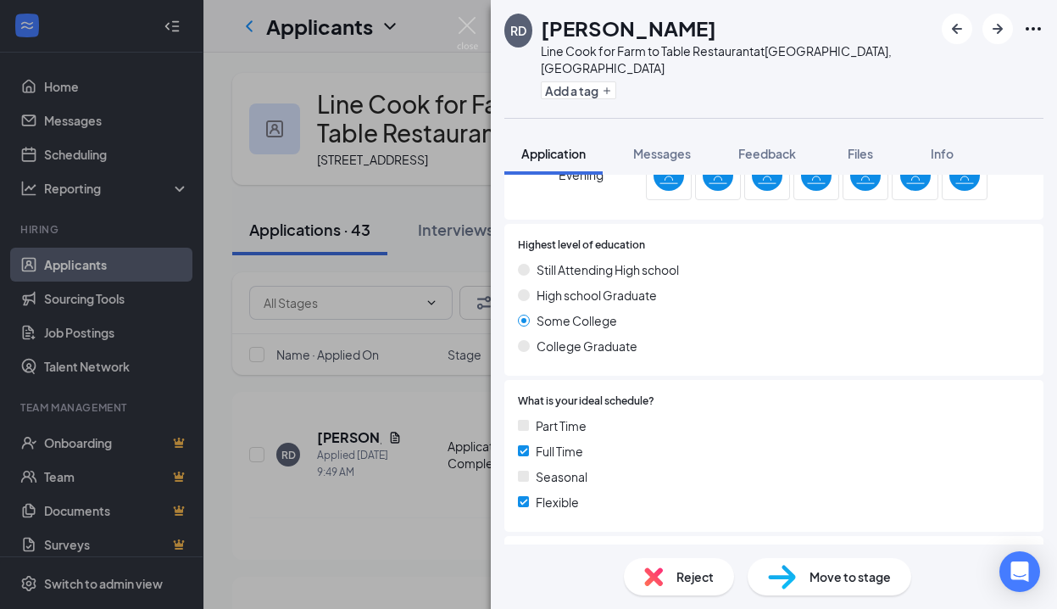
scroll to position [766, 0]
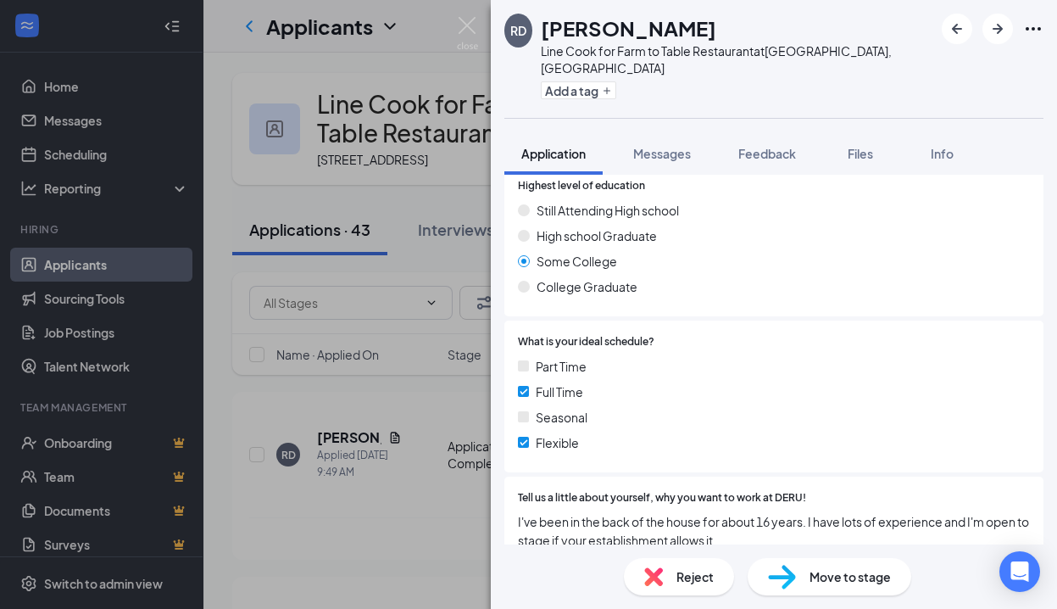
click at [804, 574] on div "Move to stage" at bounding box center [830, 576] width 164 height 37
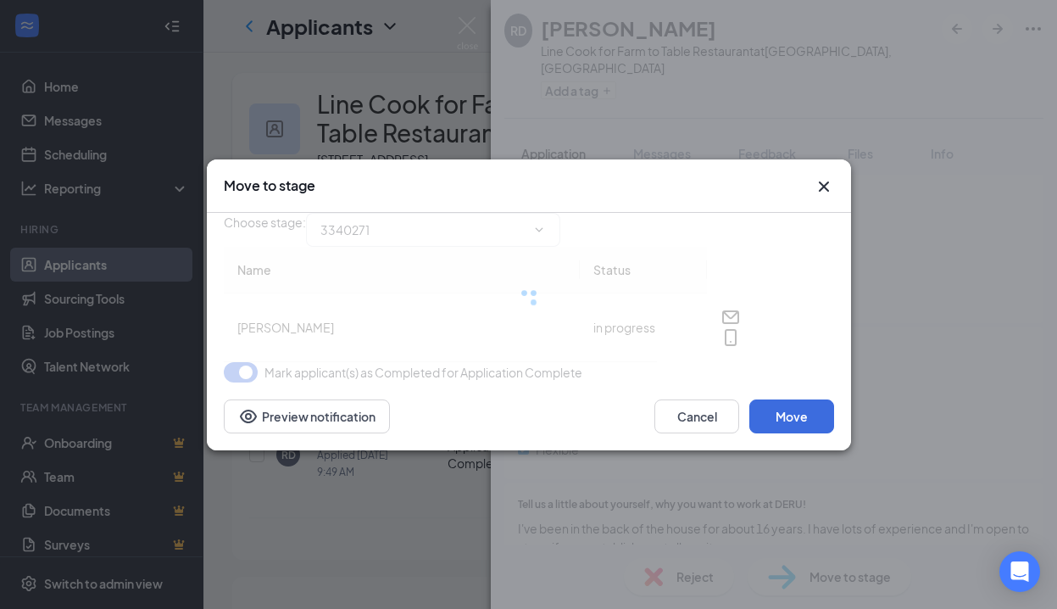
type input "Onsite Interview (next stage)"
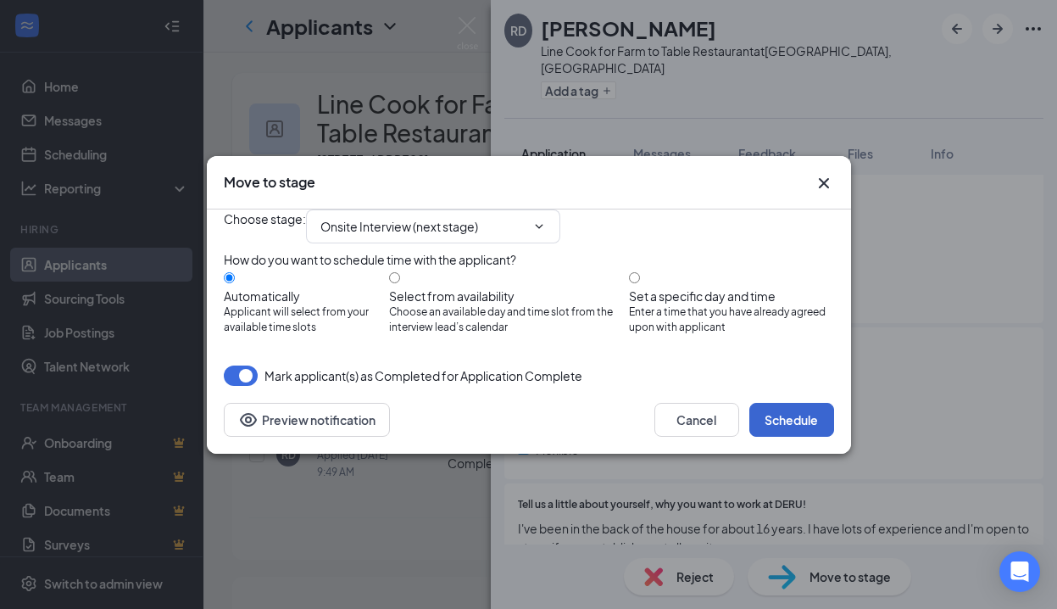
click at [798, 437] on button "Schedule" at bounding box center [791, 420] width 85 height 34
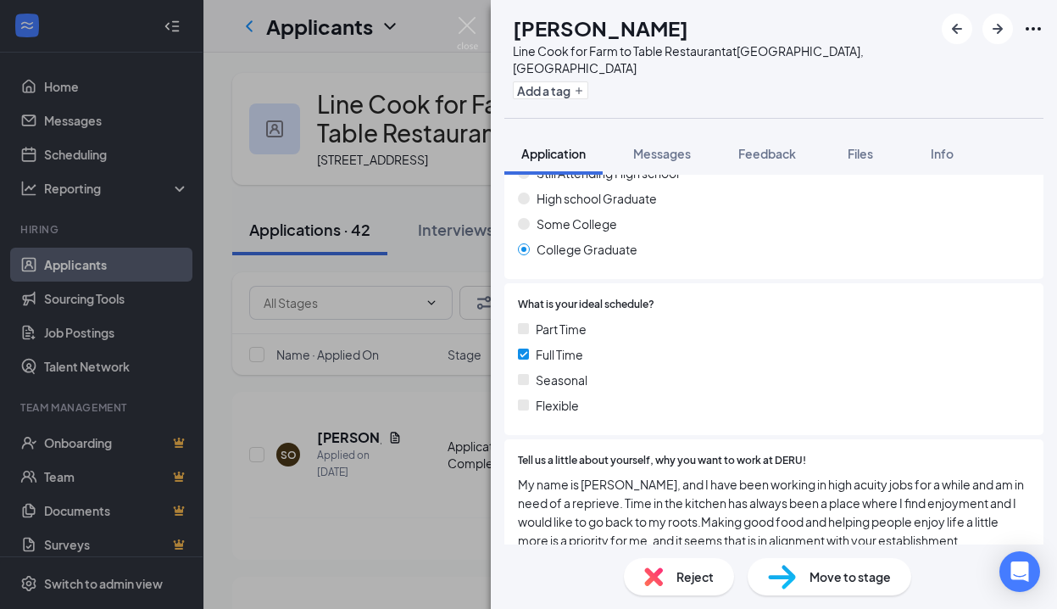
scroll to position [169, 0]
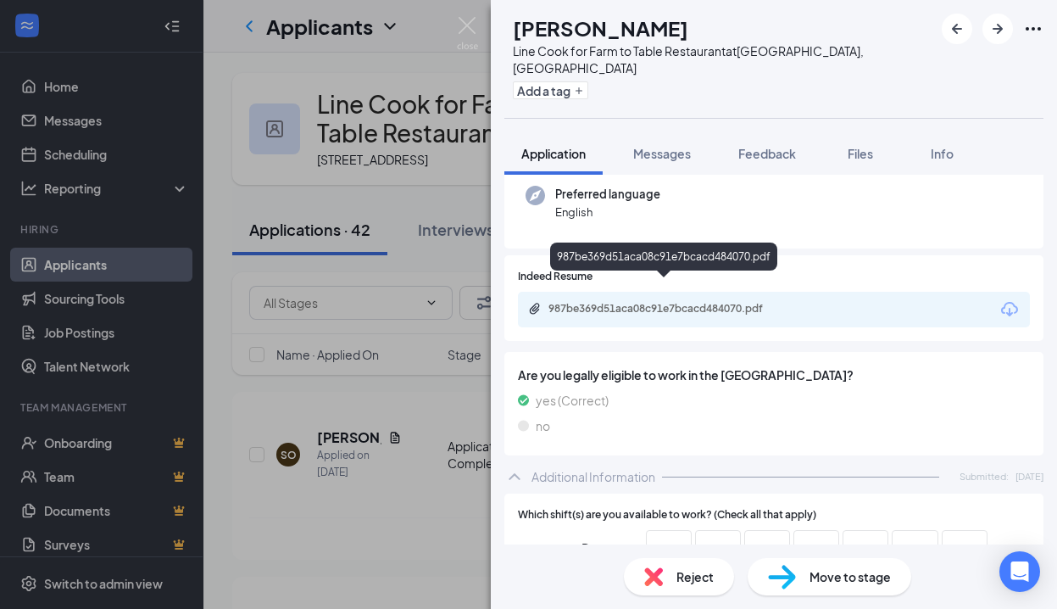
click at [655, 302] on div "987be369d51aca08c91e7bcacd484070.pdf" at bounding box center [666, 309] width 237 height 14
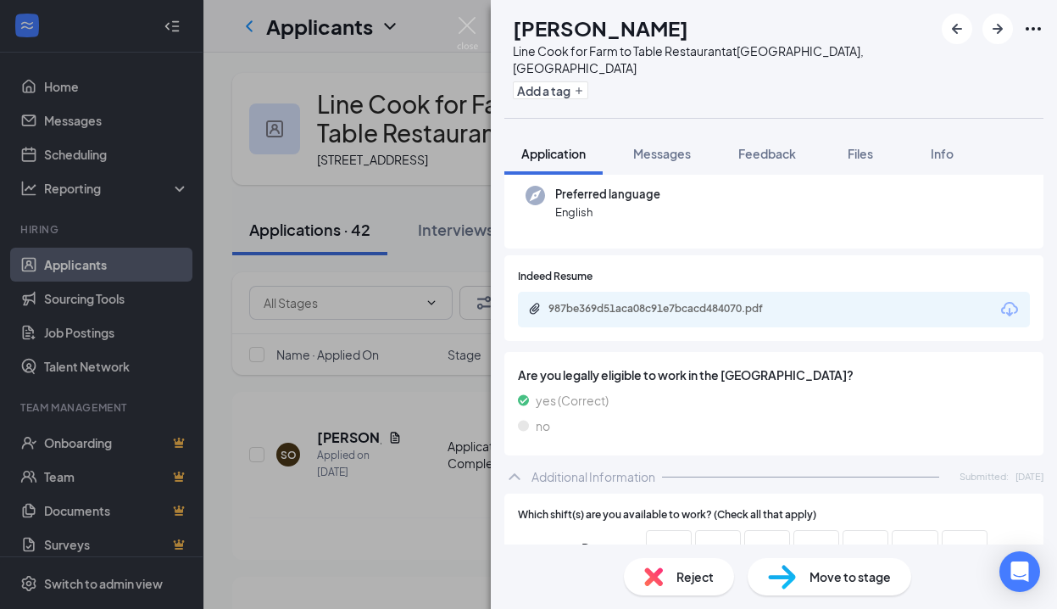
click at [674, 576] on div "Reject" at bounding box center [679, 576] width 110 height 37
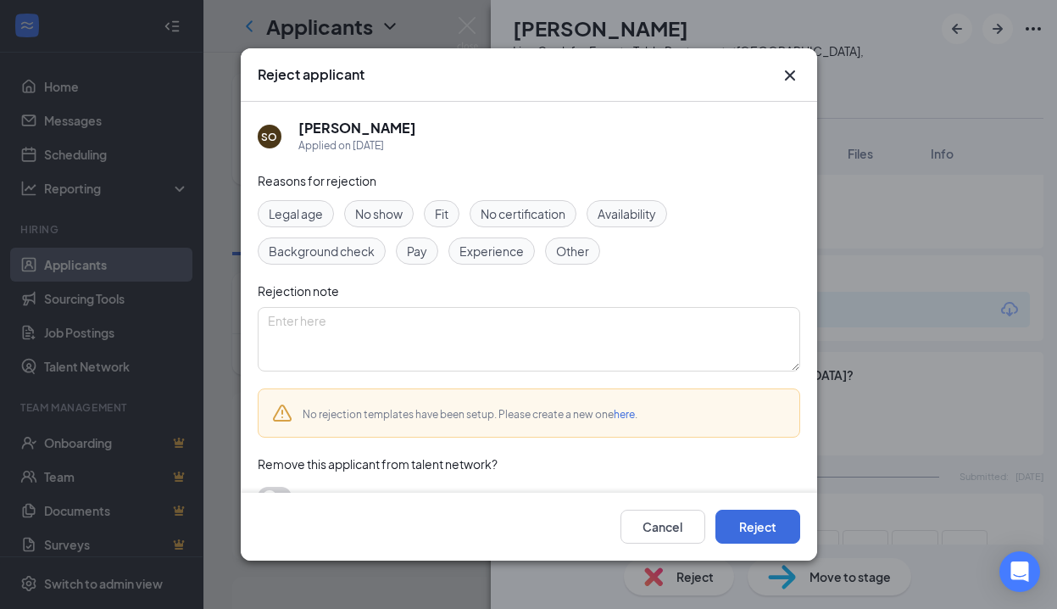
click at [510, 253] on span "Experience" at bounding box center [491, 251] width 64 height 19
click at [742, 520] on button "Reject" at bounding box center [757, 526] width 85 height 34
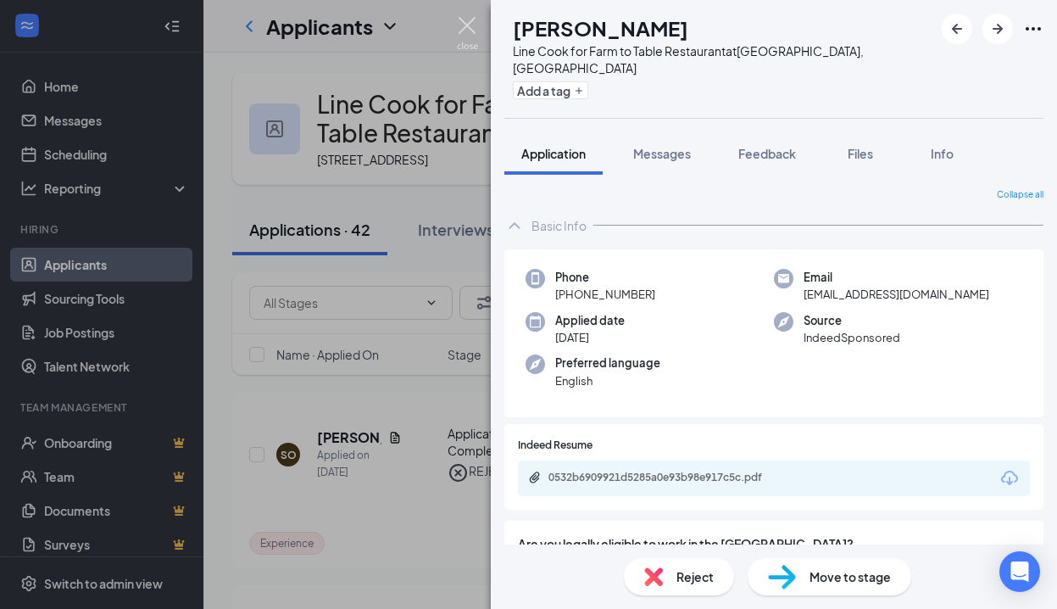
click at [470, 22] on img at bounding box center [467, 33] width 21 height 33
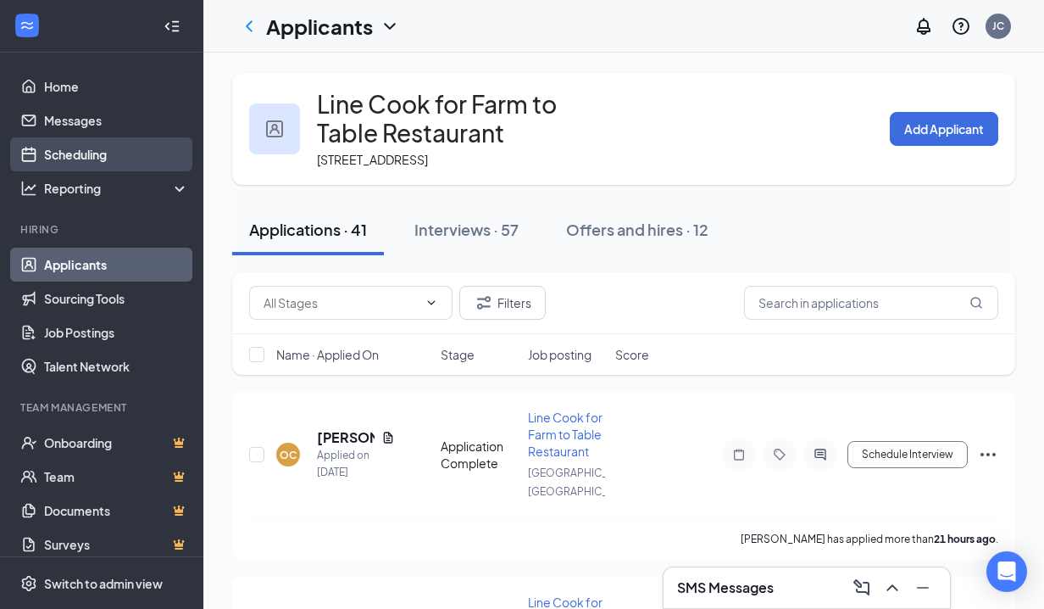
click at [84, 158] on link "Scheduling" at bounding box center [116, 154] width 145 height 34
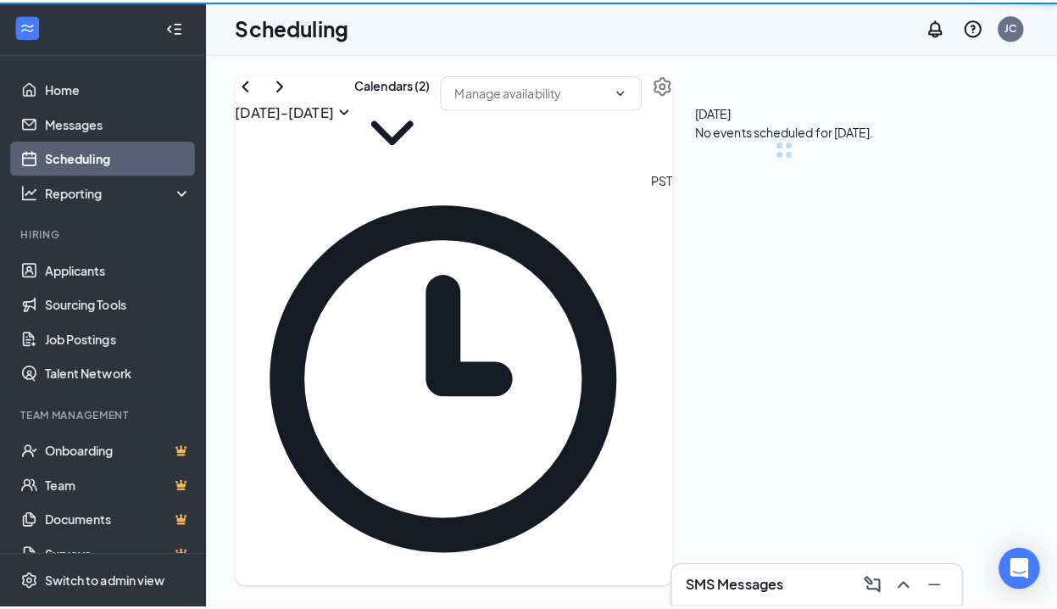
scroll to position [833, 0]
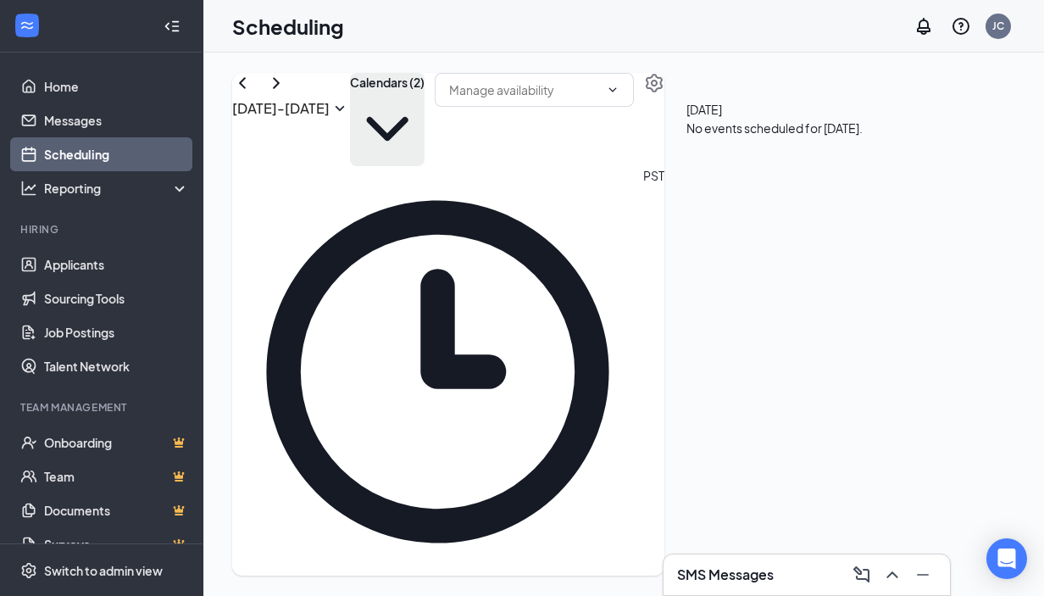
click at [425, 112] on button "Calendars (2)" at bounding box center [387, 119] width 75 height 93
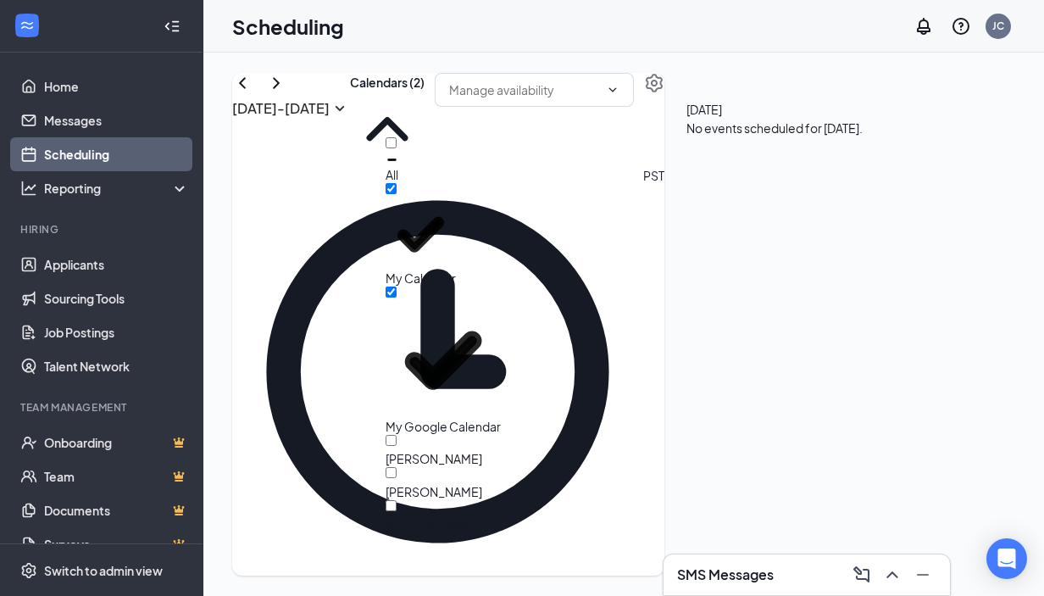
click at [453, 155] on div "All" at bounding box center [462, 160] width 153 height 46
checkbox input "true"
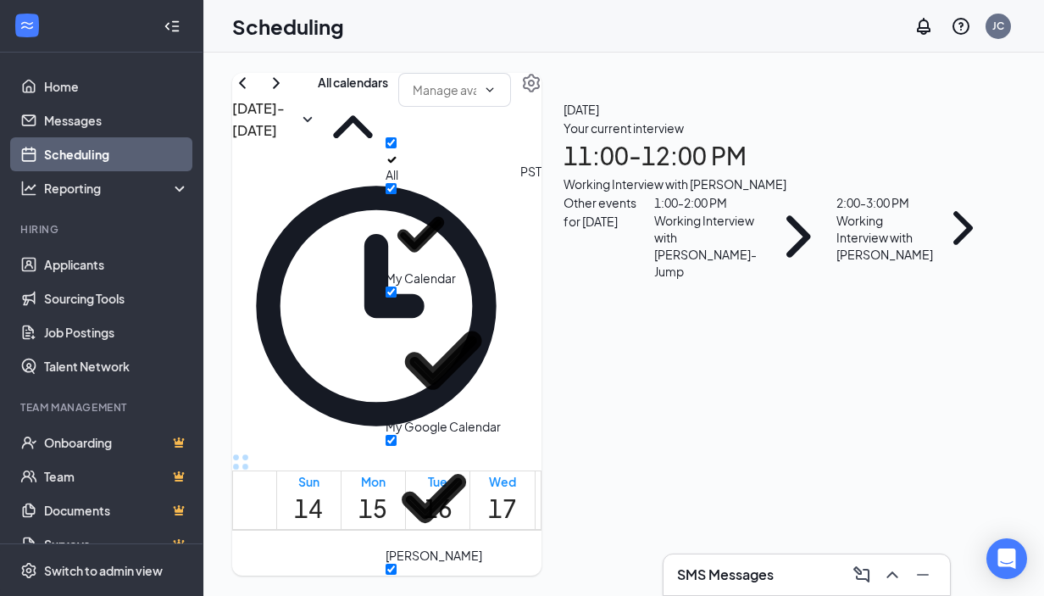
click at [512, 162] on div at bounding box center [455, 117] width 114 height 89
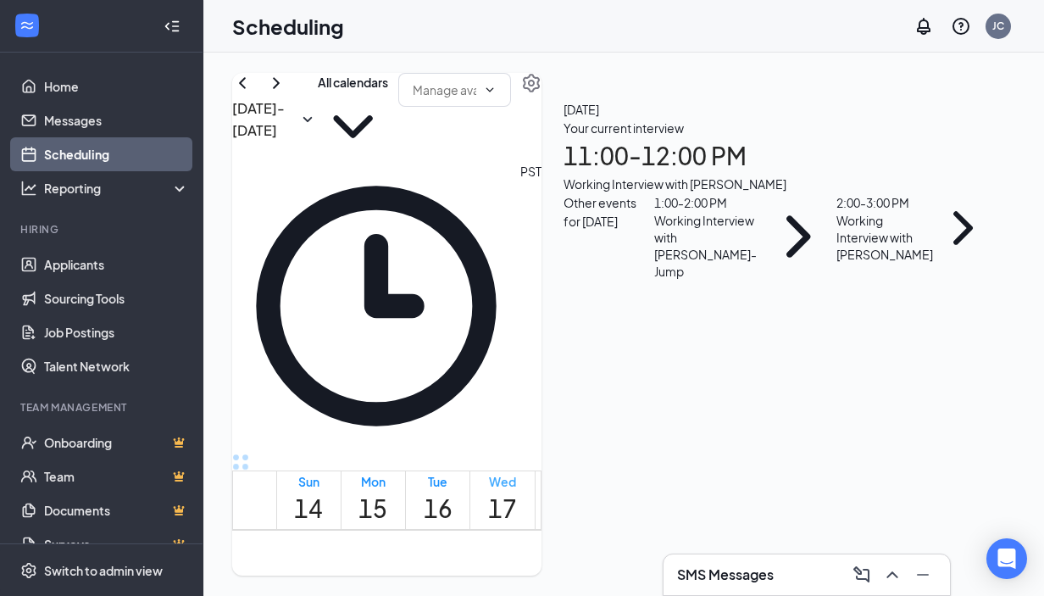
click at [517, 490] on h1 "17" at bounding box center [502, 508] width 29 height 37
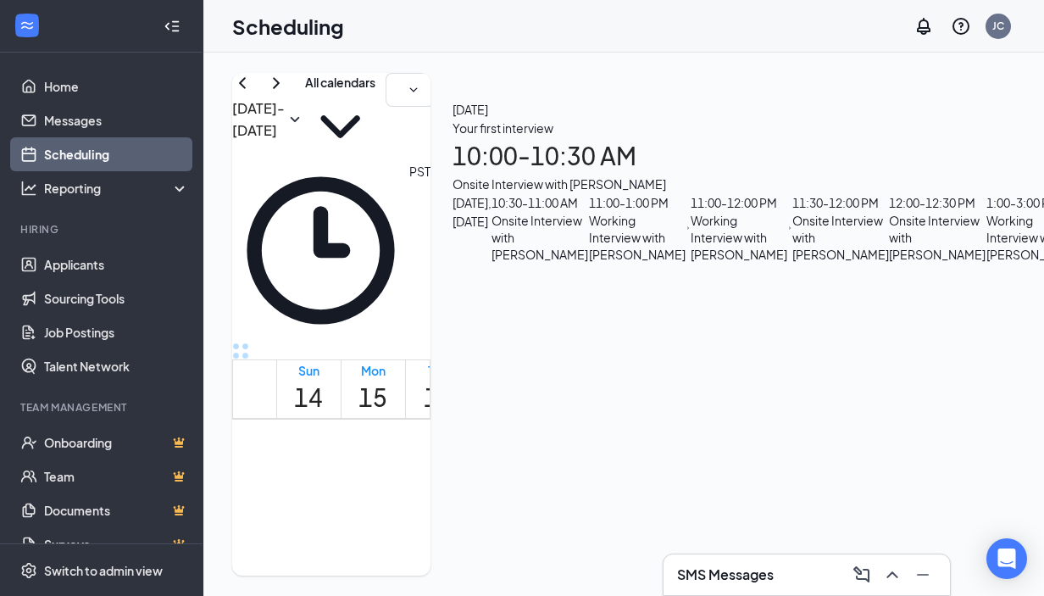
click at [686, 263] on div "Working Interview with Megan Janssens" at bounding box center [637, 237] width 97 height 51
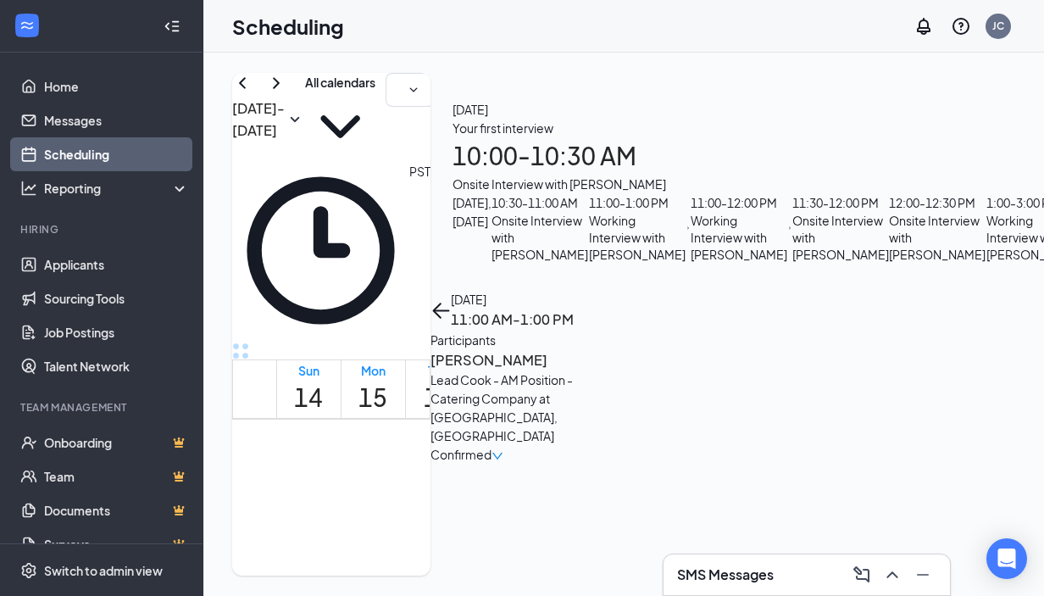
click at [609, 349] on h3 "[PERSON_NAME]" at bounding box center [520, 360] width 178 height 22
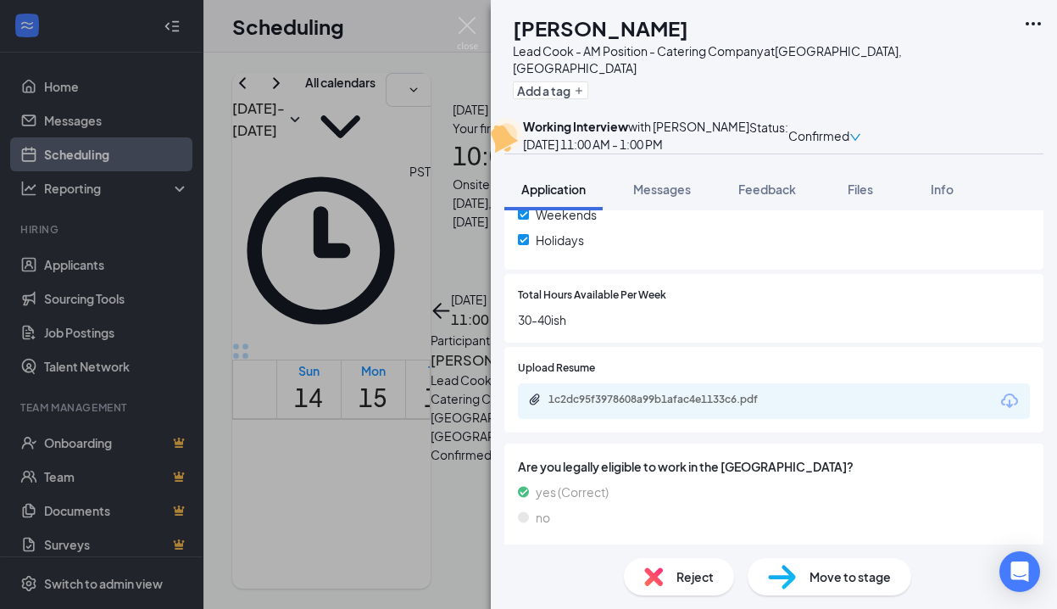
scroll to position [822, 0]
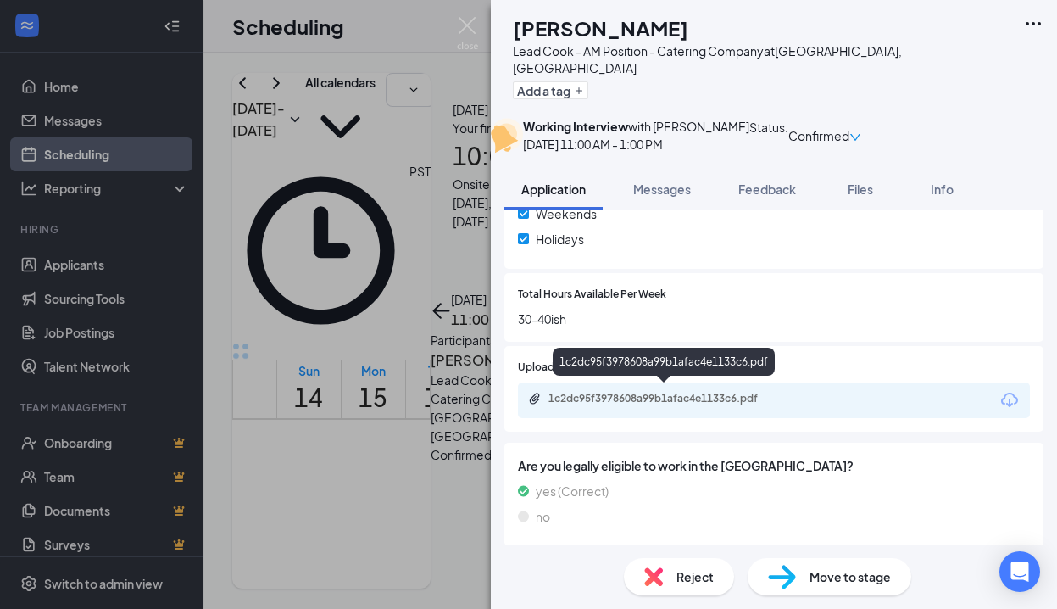
click at [711, 396] on div "1c2dc95f3978608a99b1afac4e1133c6.pdf" at bounding box center [666, 399] width 237 height 14
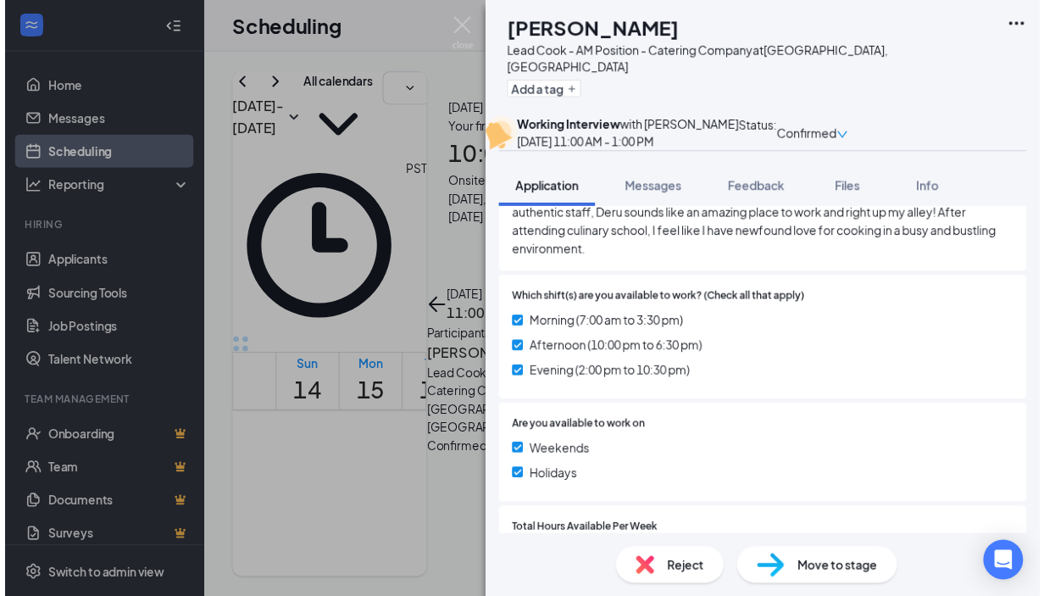
scroll to position [469, 0]
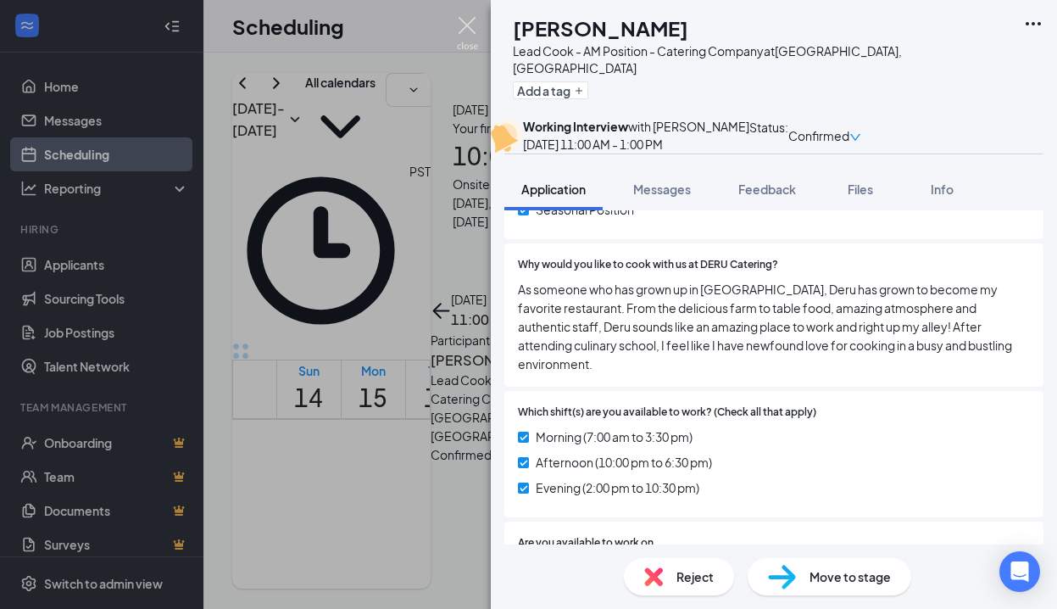
click at [470, 25] on img at bounding box center [467, 33] width 21 height 33
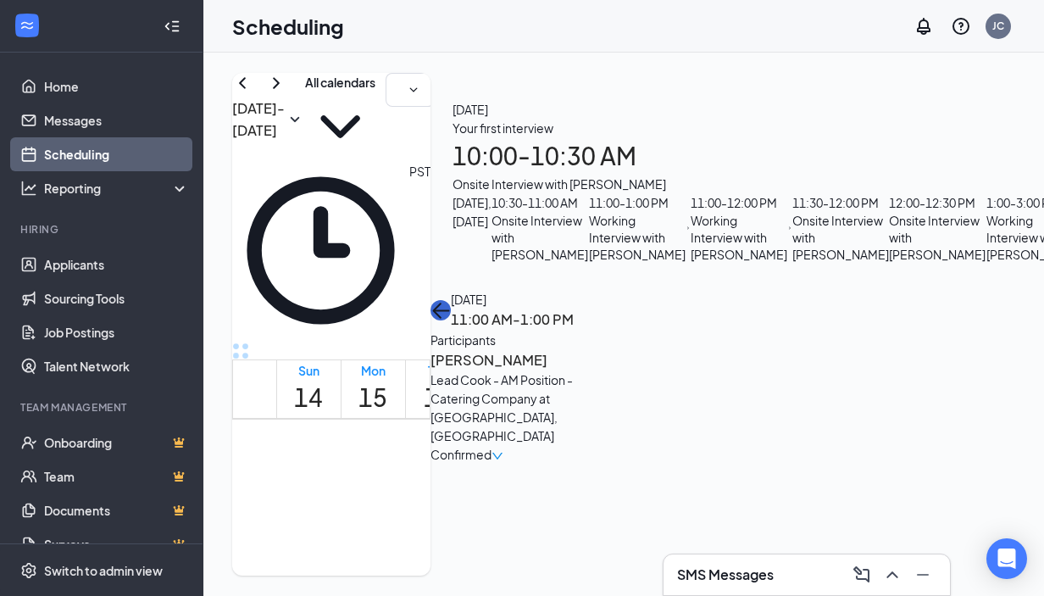
click at [451, 300] on icon "ArrowLeft" at bounding box center [441, 310] width 20 height 20
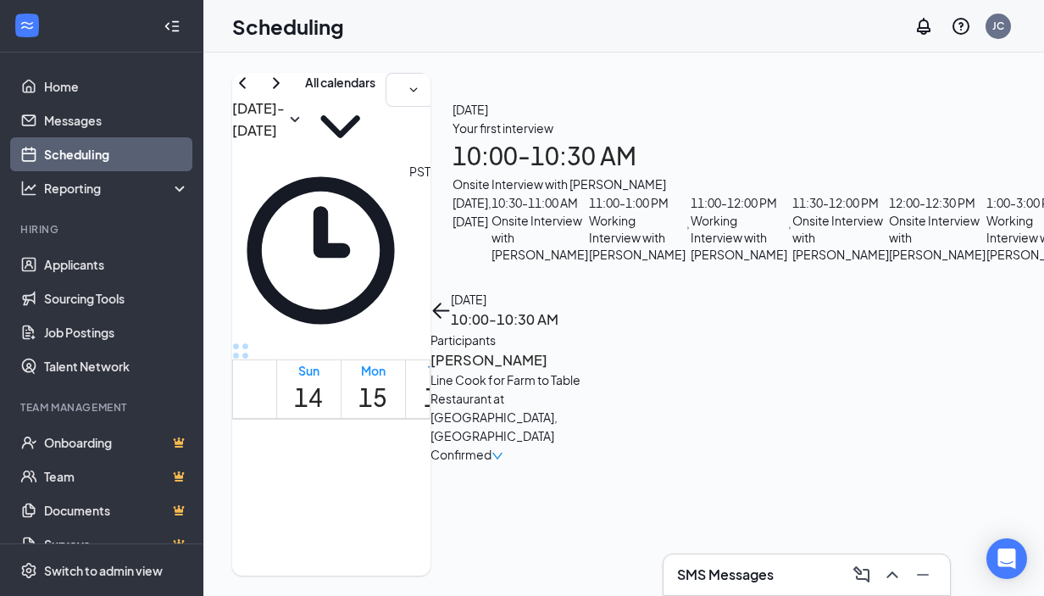
click at [609, 349] on h3 "[PERSON_NAME]" at bounding box center [520, 360] width 178 height 22
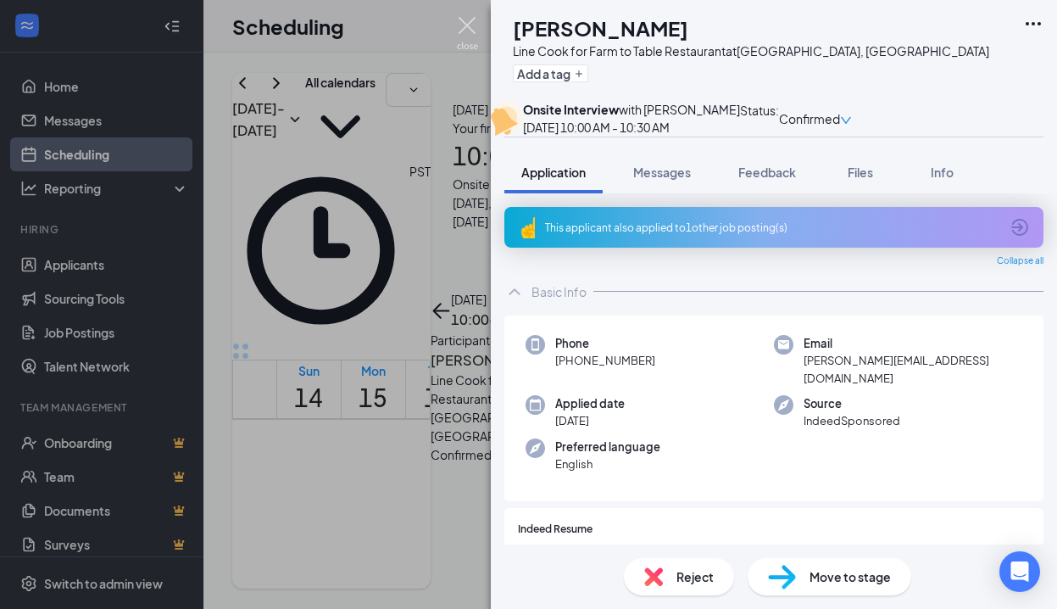
click at [464, 26] on img at bounding box center [467, 33] width 21 height 33
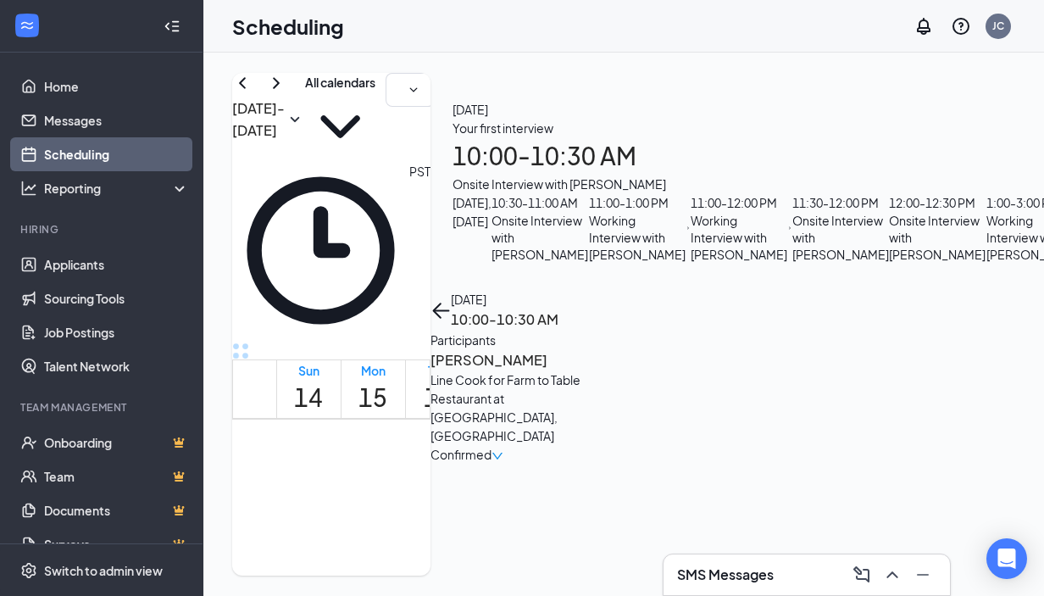
click at [451, 300] on icon "ArrowLeft" at bounding box center [441, 310] width 20 height 20
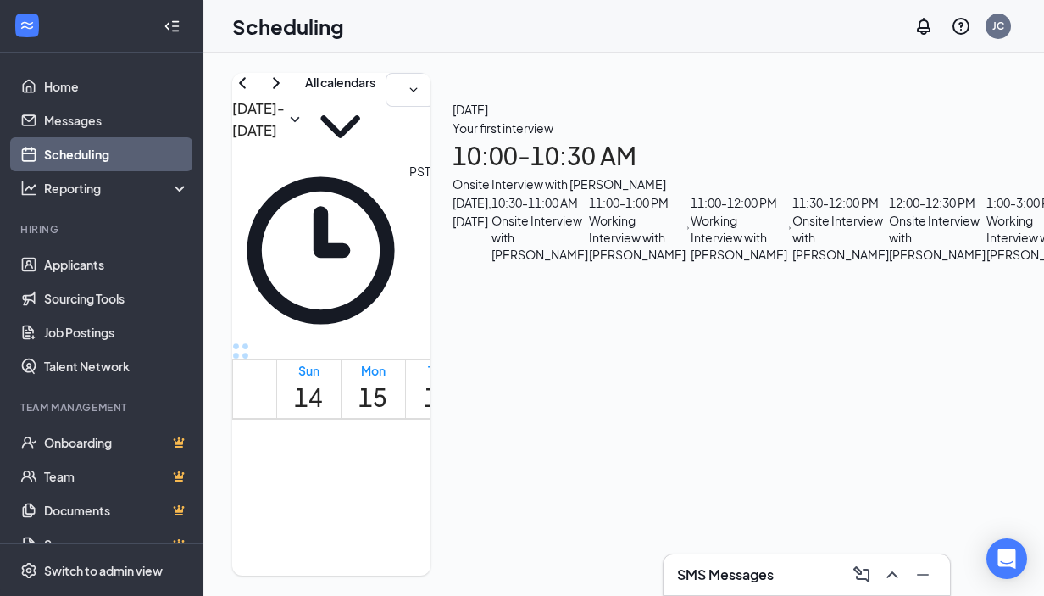
scroll to position [25, 0]
click at [581, 379] on h1 "18" at bounding box center [567, 397] width 29 height 37
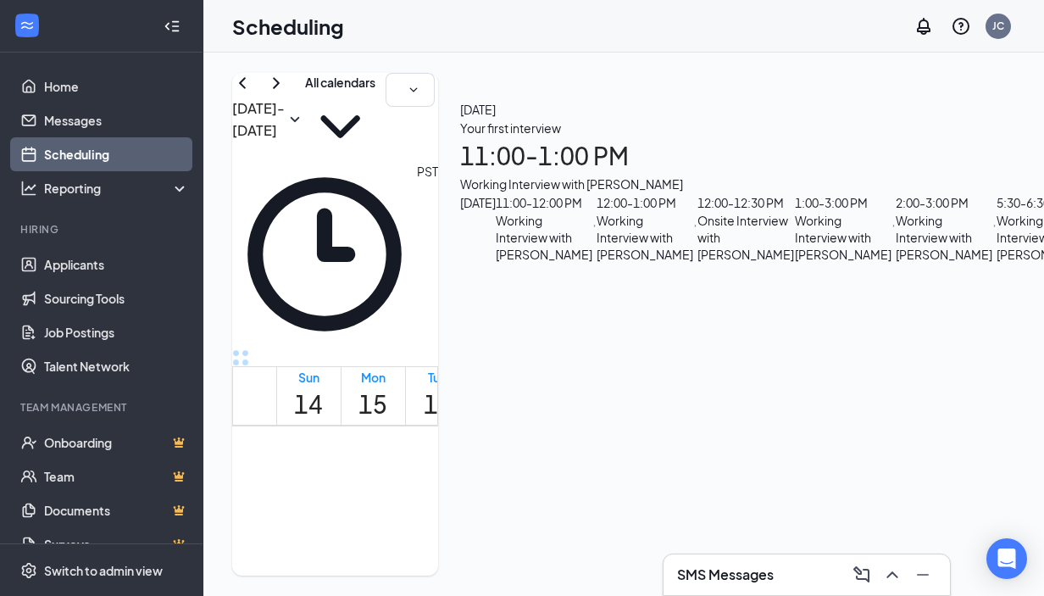
scroll to position [432, 0]
click at [892, 212] on div "Working Interview with Lilyonna Philmlee-Richardson" at bounding box center [843, 237] width 97 height 51
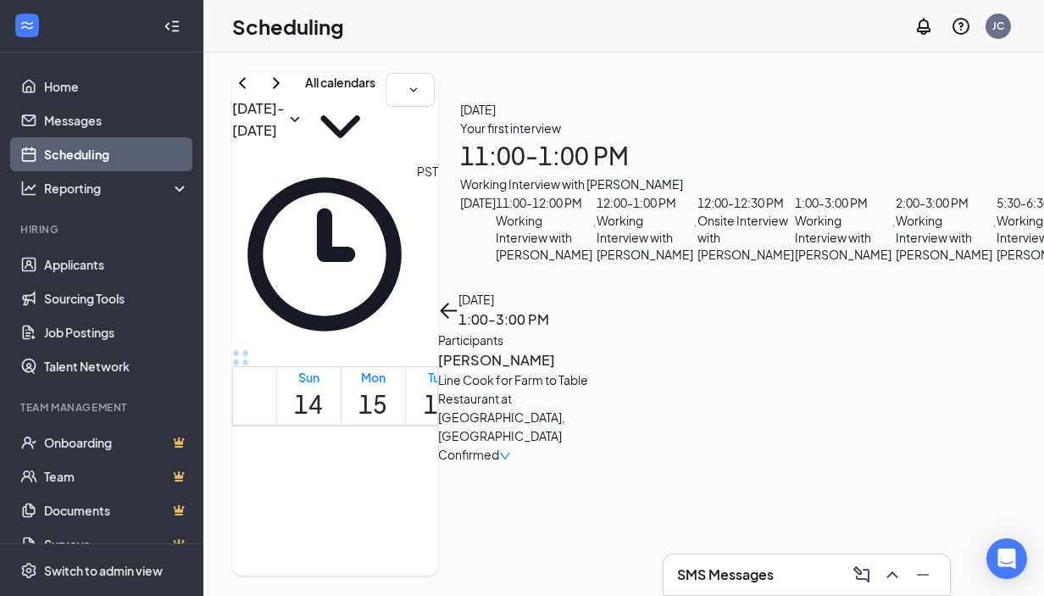
click at [616, 349] on h3 "[PERSON_NAME]" at bounding box center [527, 360] width 178 height 22
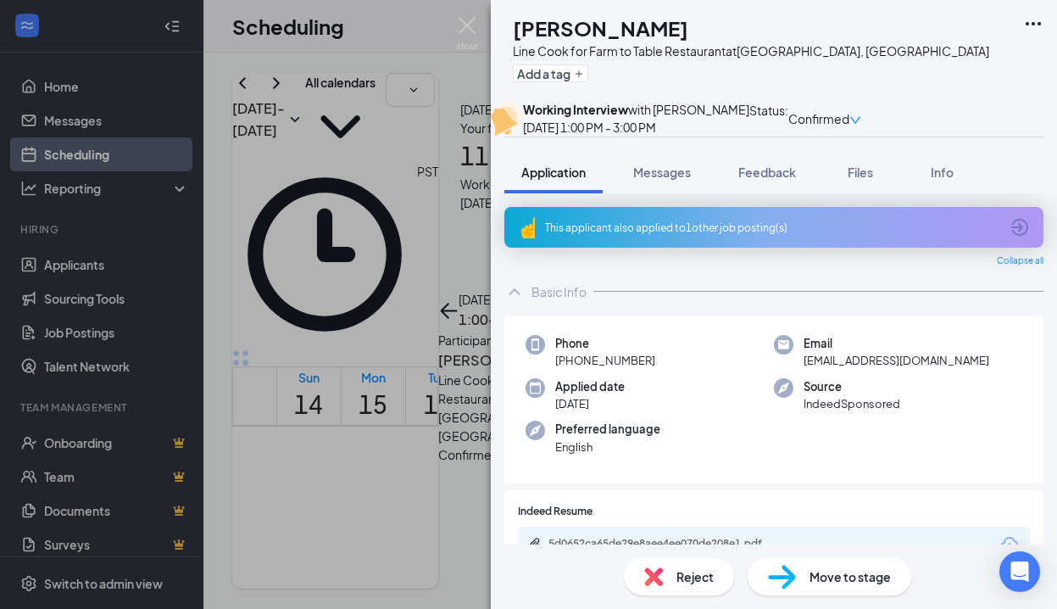
click at [776, 247] on div "This applicant also applied to 1 other job posting(s)" at bounding box center [773, 227] width 539 height 41
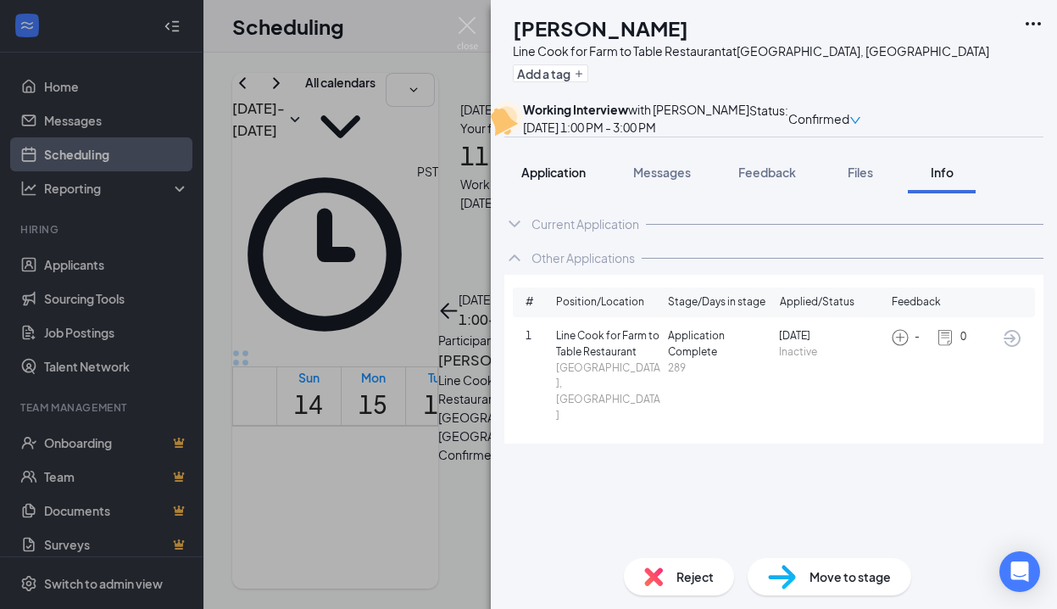
click at [569, 180] on span "Application" at bounding box center [553, 171] width 64 height 15
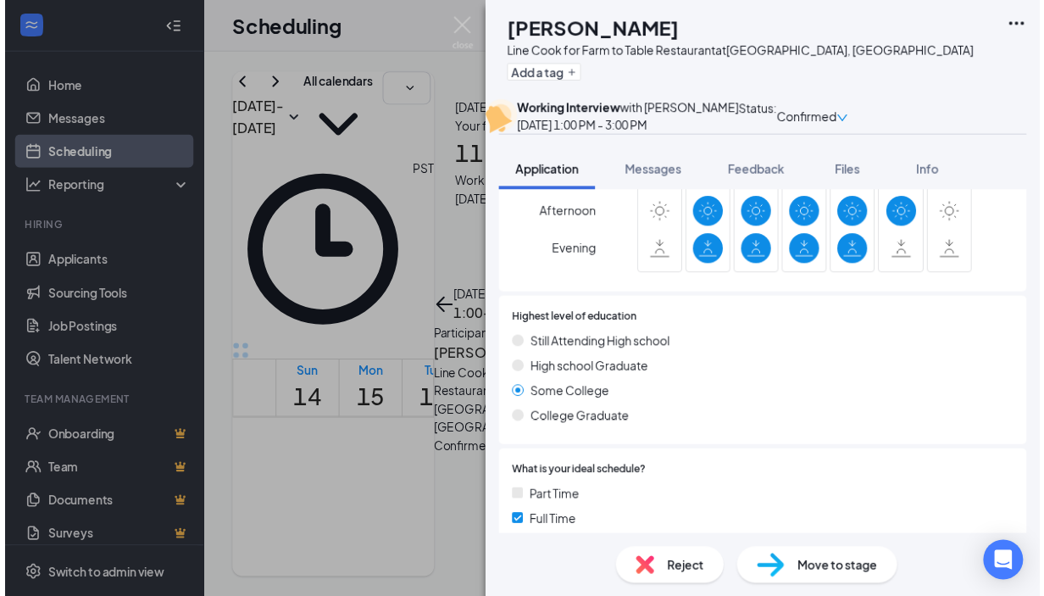
scroll to position [99, 0]
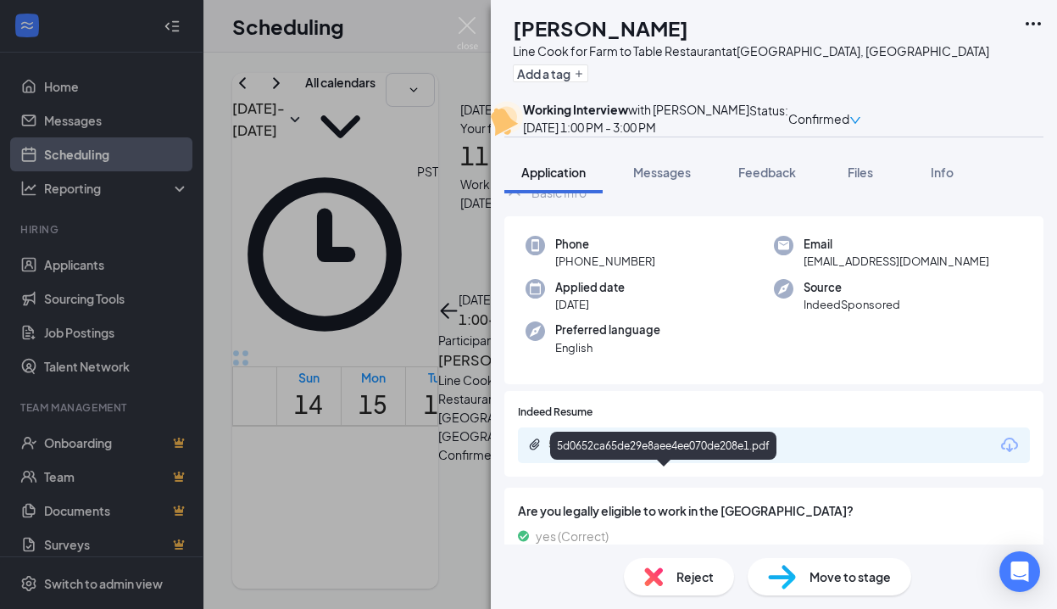
click at [707, 451] on div "5d0652ca65de29e8aee4ee070de208e1.pdf" at bounding box center [666, 444] width 237 height 14
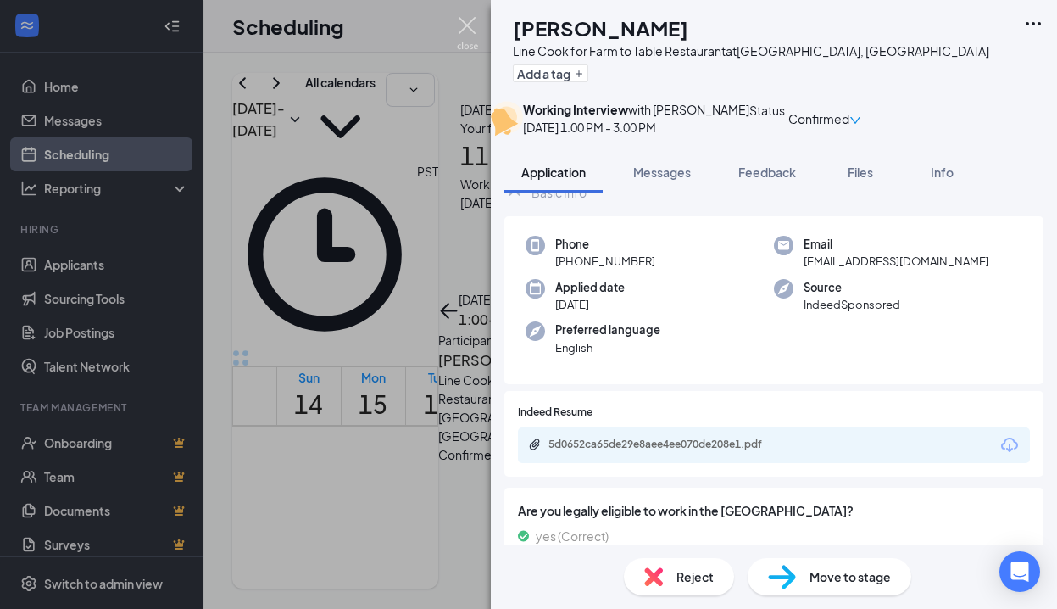
click at [468, 27] on img at bounding box center [467, 33] width 21 height 33
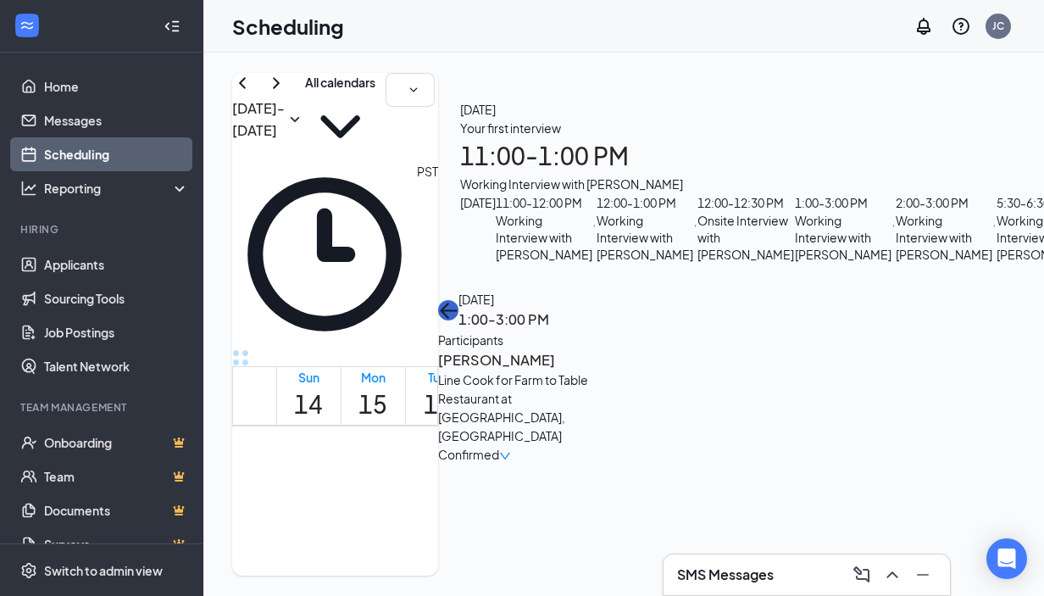
click at [448, 303] on icon "ArrowLeft" at bounding box center [444, 311] width 8 height 16
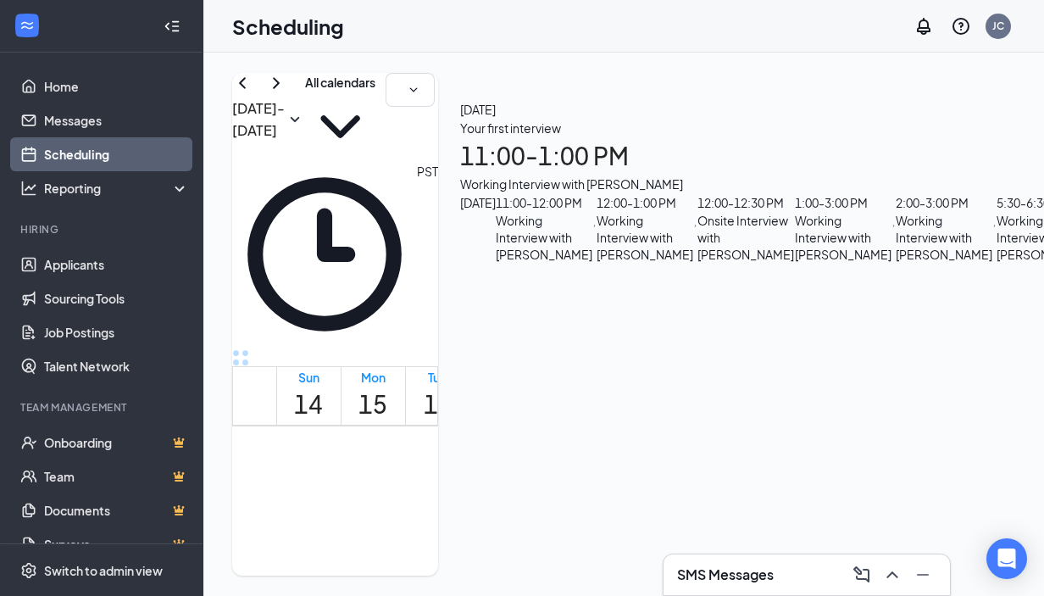
click at [517, 386] on h1 "17" at bounding box center [502, 404] width 29 height 37
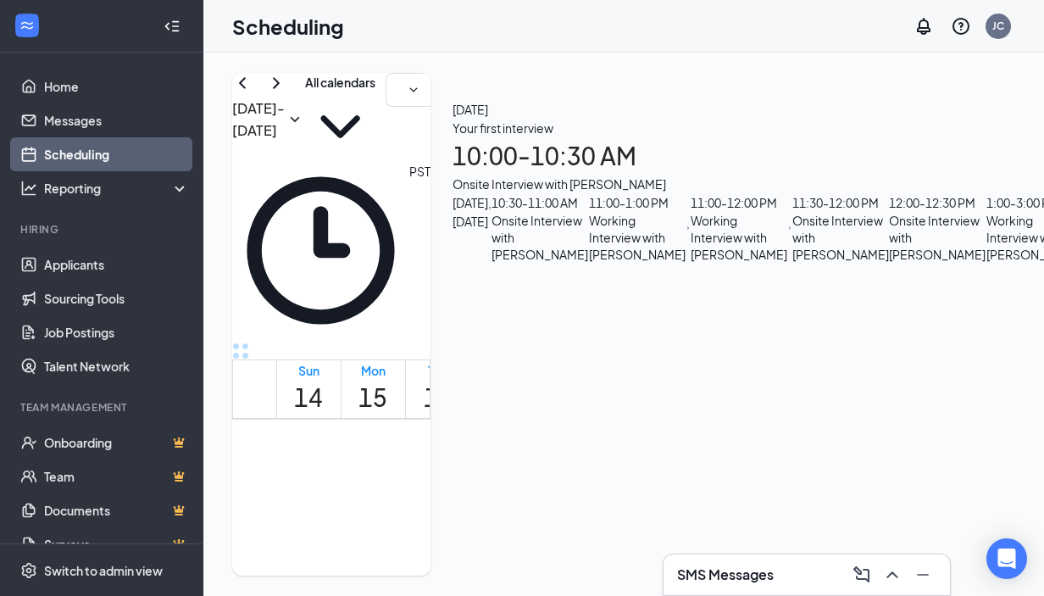
scroll to position [311, 0]
click at [889, 212] on div "11:30 - 12:00 PM" at bounding box center [840, 202] width 97 height 19
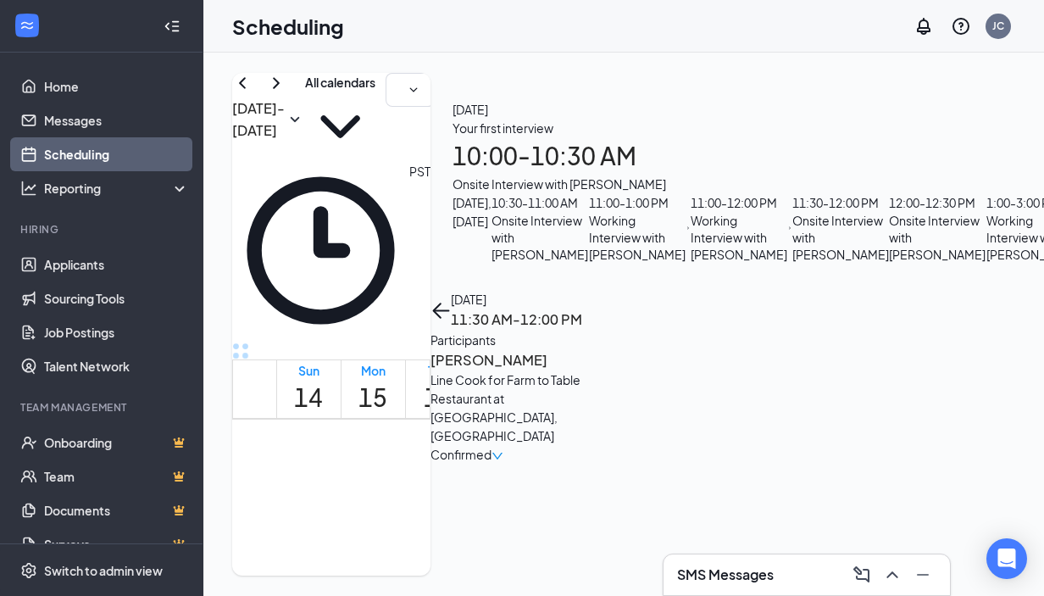
click at [609, 349] on h3 "[PERSON_NAME]" at bounding box center [520, 360] width 178 height 22
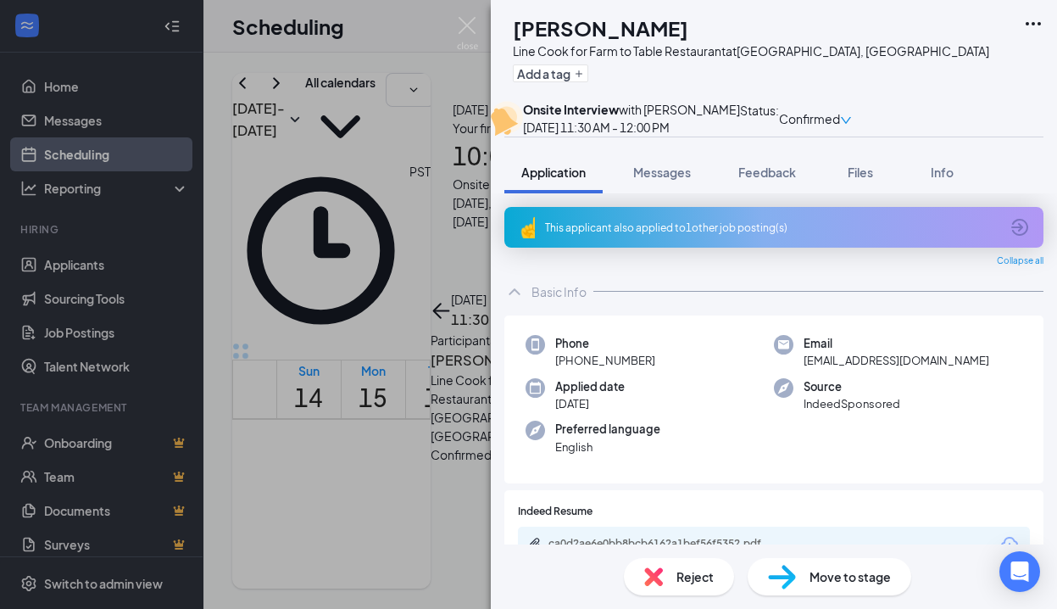
scroll to position [136, 0]
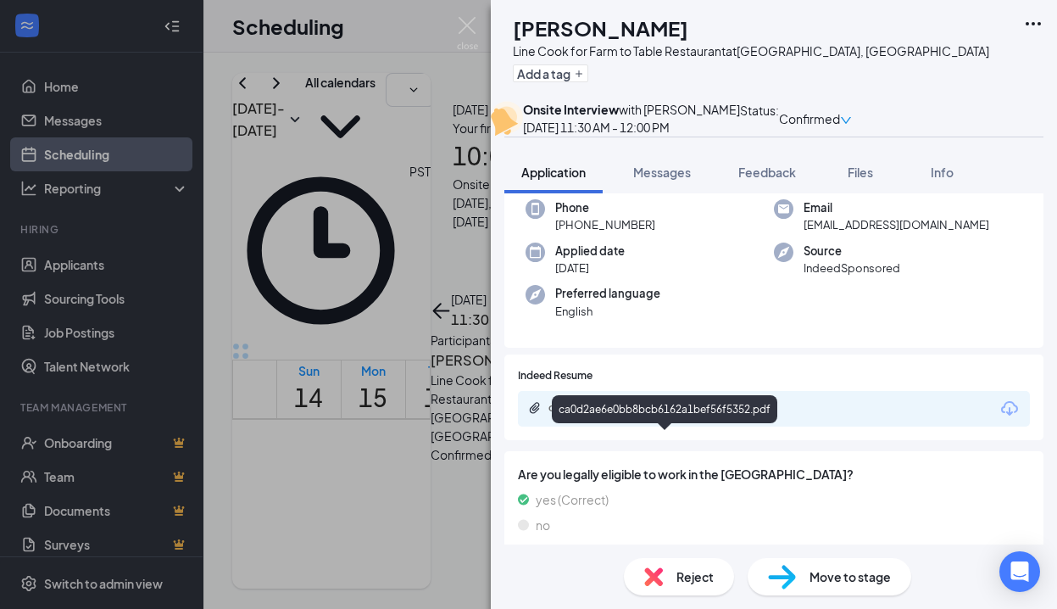
click at [718, 414] on div "ca0d2ae6e0bb8bcb6162a1bef56f5352.pdf" at bounding box center [666, 408] width 237 height 14
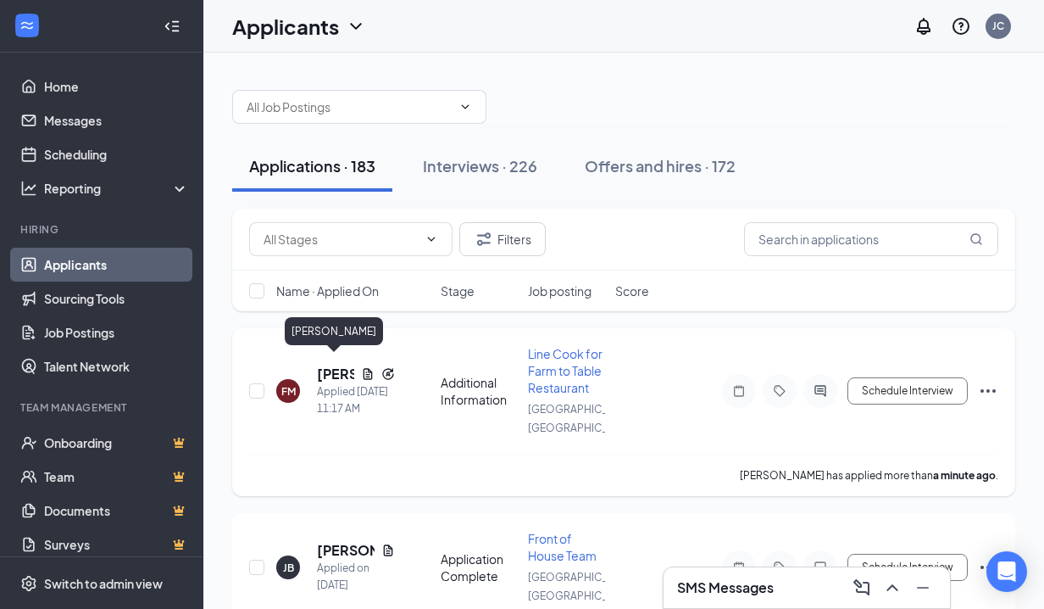
click at [331, 365] on h5 "[PERSON_NAME]" at bounding box center [335, 373] width 37 height 19
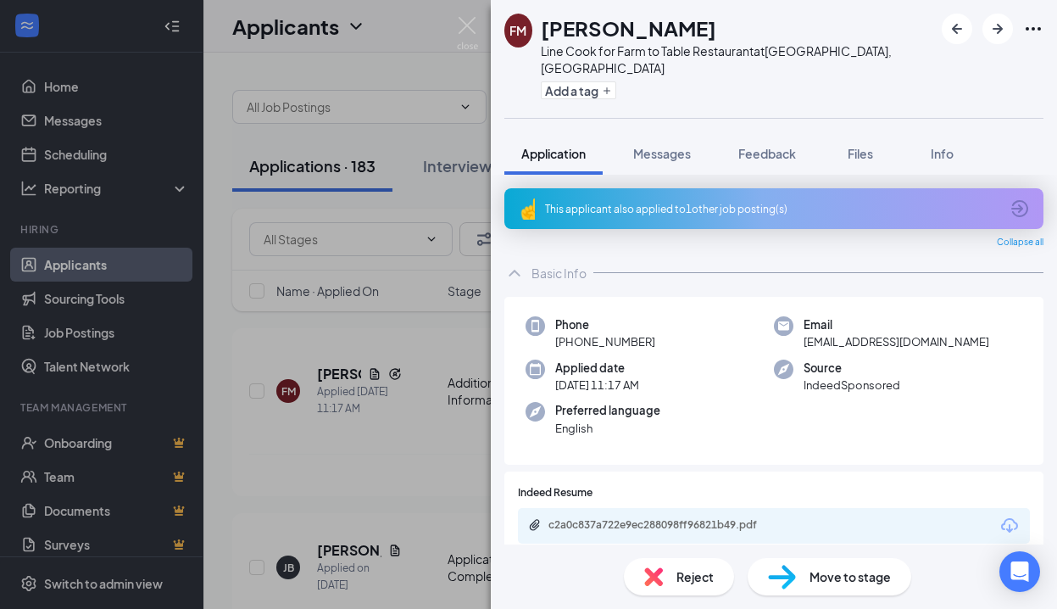
click at [588, 202] on div "This applicant also applied to 1 other job posting(s)" at bounding box center [772, 209] width 454 height 14
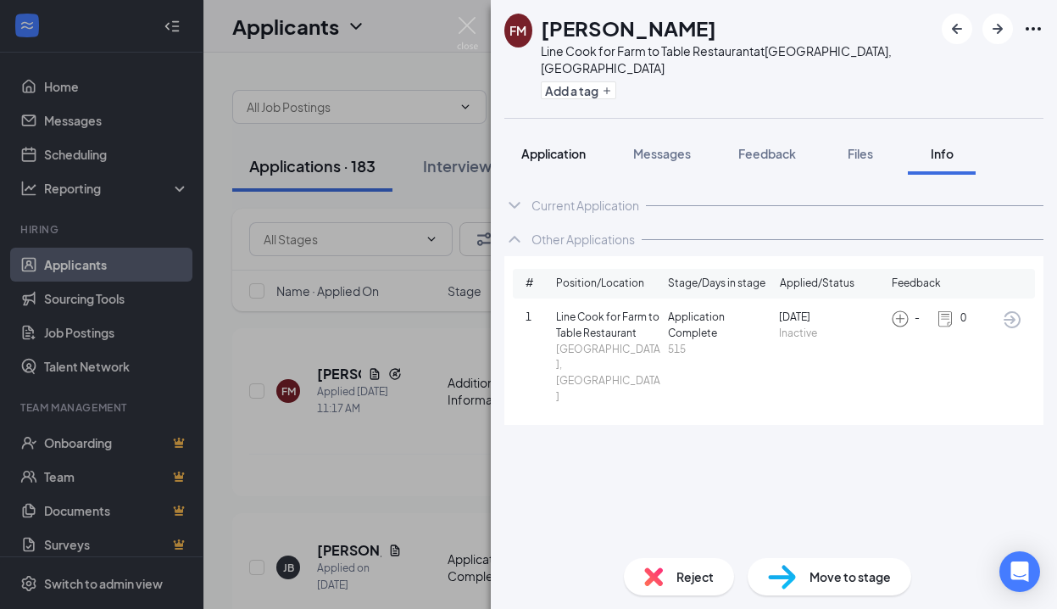
click at [553, 146] on span "Application" at bounding box center [553, 153] width 64 height 15
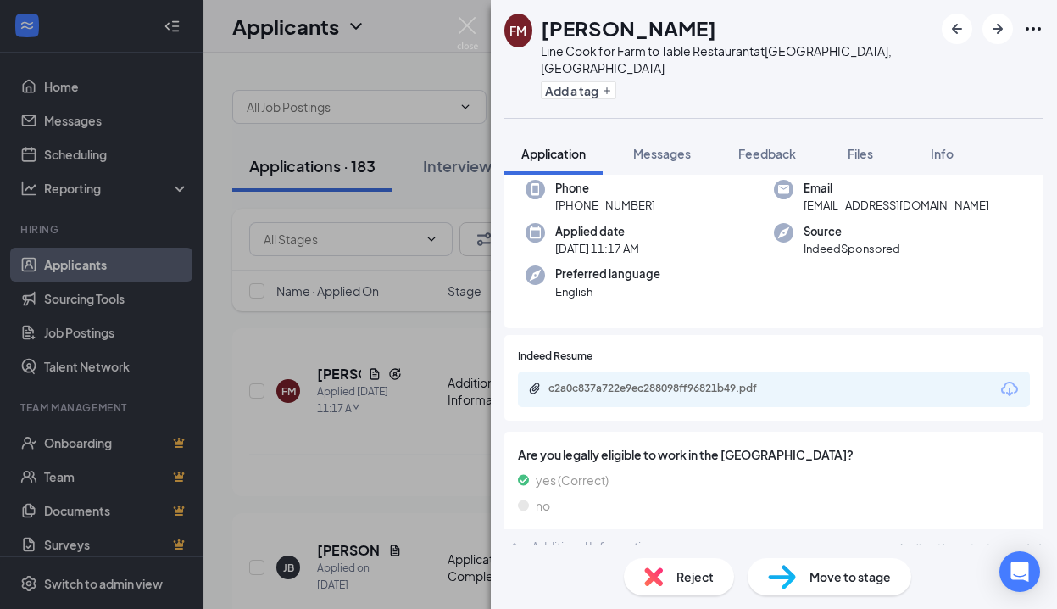
scroll to position [145, 0]
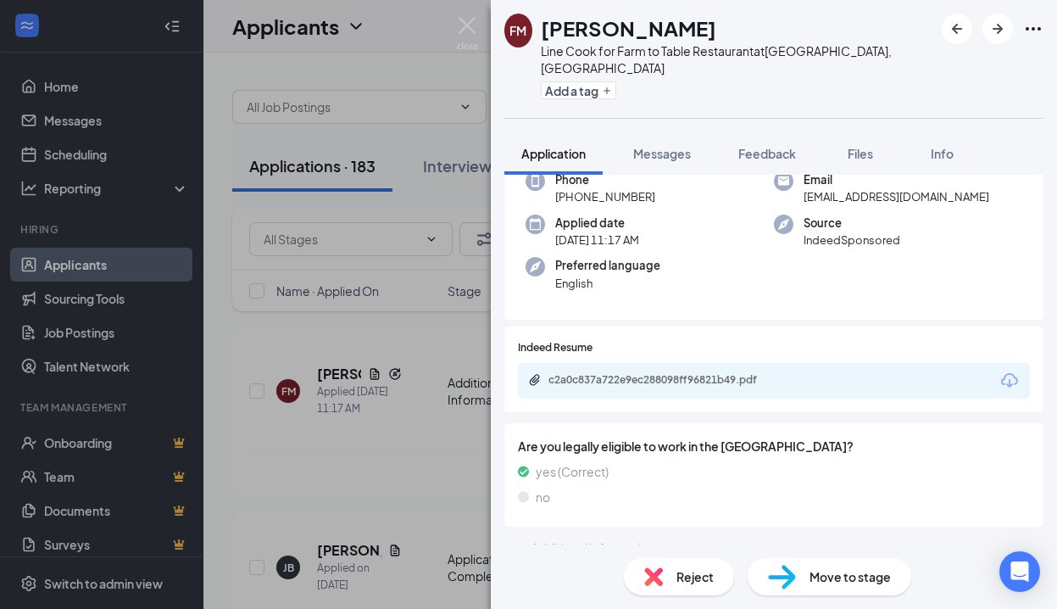
click at [660, 373] on div "c2a0c837a722e9ec288098ff96821b49.pdf" at bounding box center [666, 380] width 237 height 14
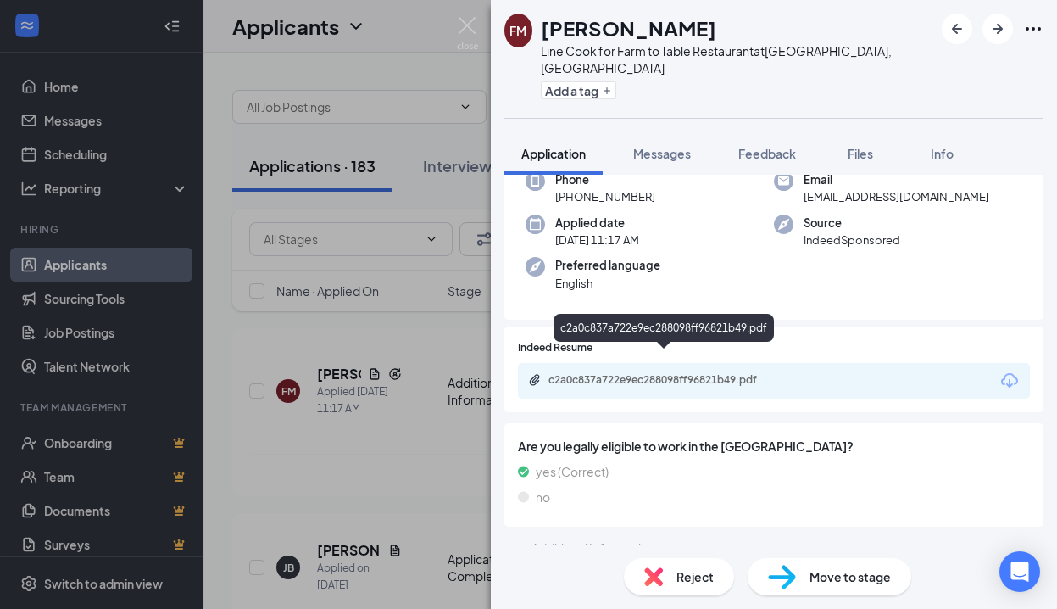
scroll to position [138, 0]
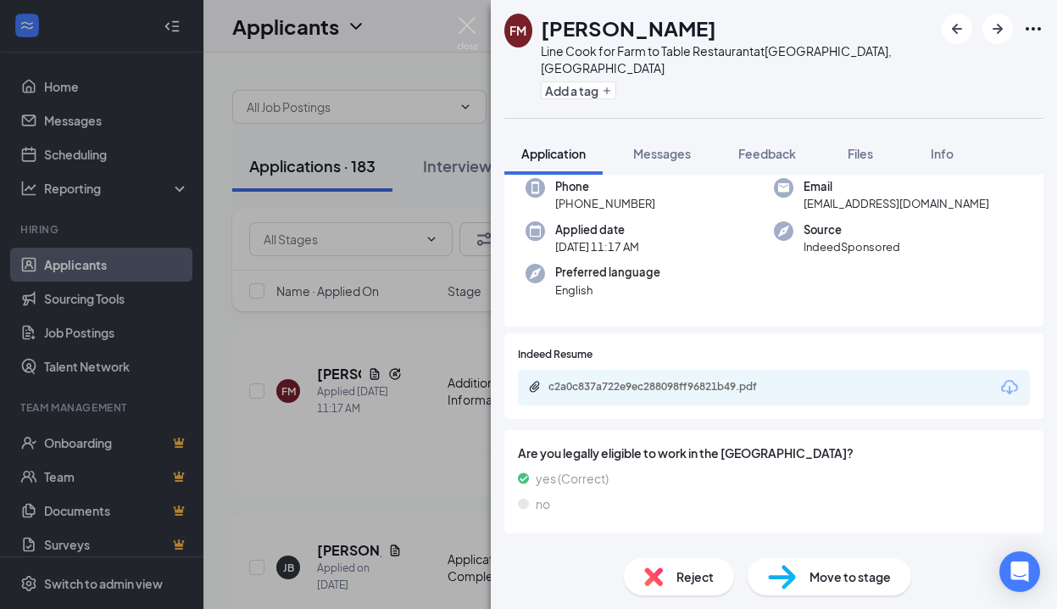
click at [694, 572] on span "Reject" at bounding box center [694, 576] width 37 height 19
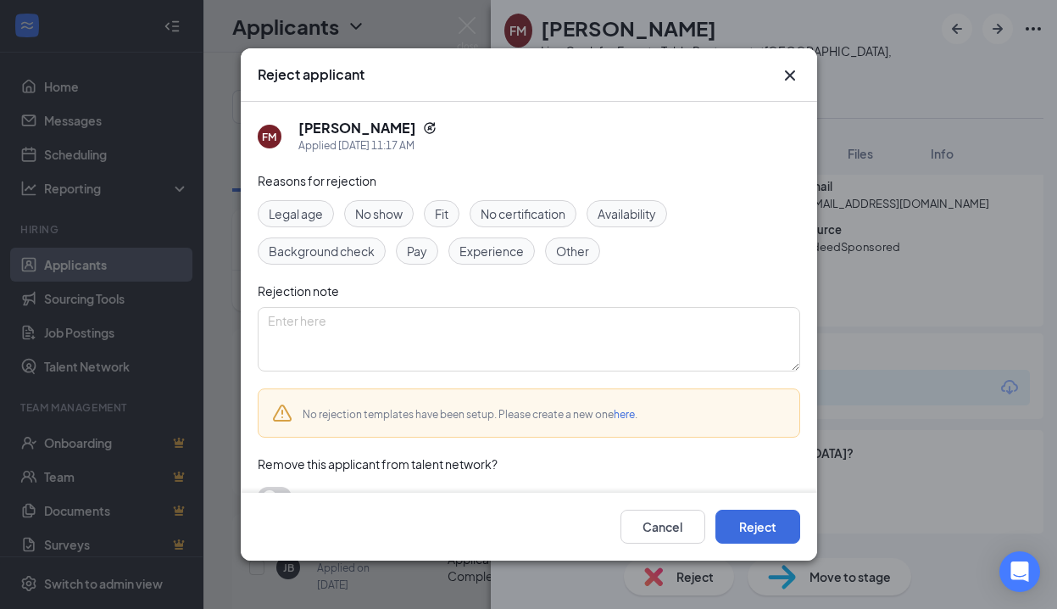
drag, startPoint x: 573, startPoint y: 249, endPoint x: 574, endPoint y: 259, distance: 9.4
click at [573, 249] on span "Other" at bounding box center [572, 251] width 33 height 19
click at [772, 527] on button "Reject" at bounding box center [757, 526] width 85 height 34
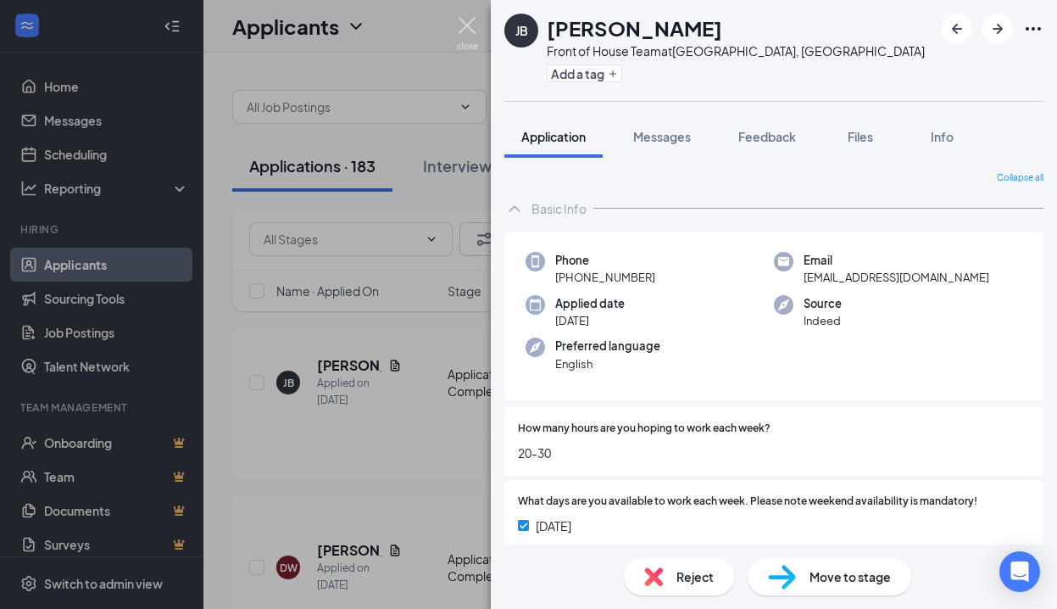
click at [464, 24] on img at bounding box center [467, 33] width 21 height 33
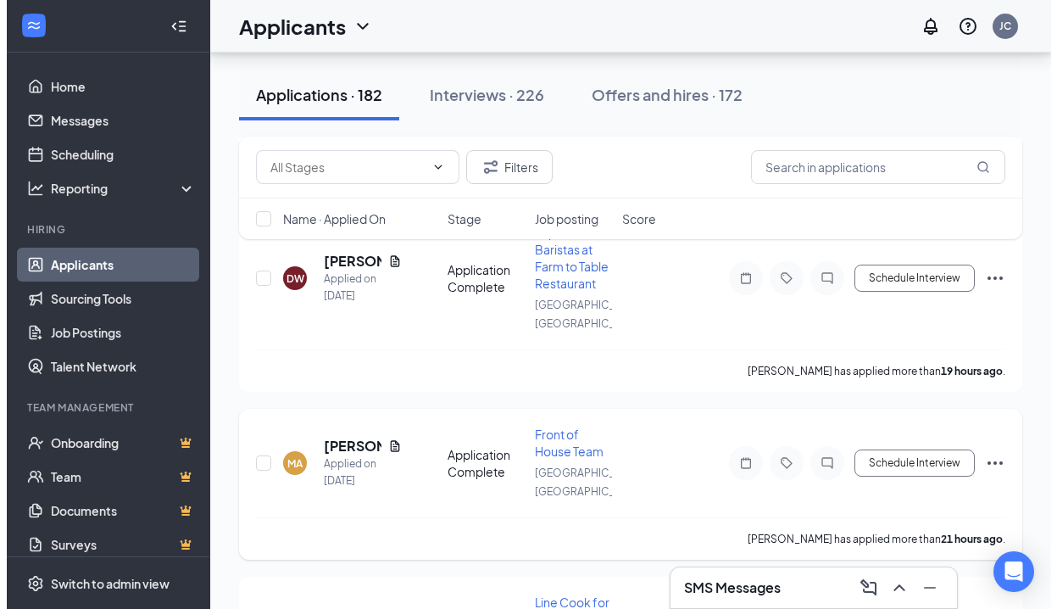
scroll to position [353, 0]
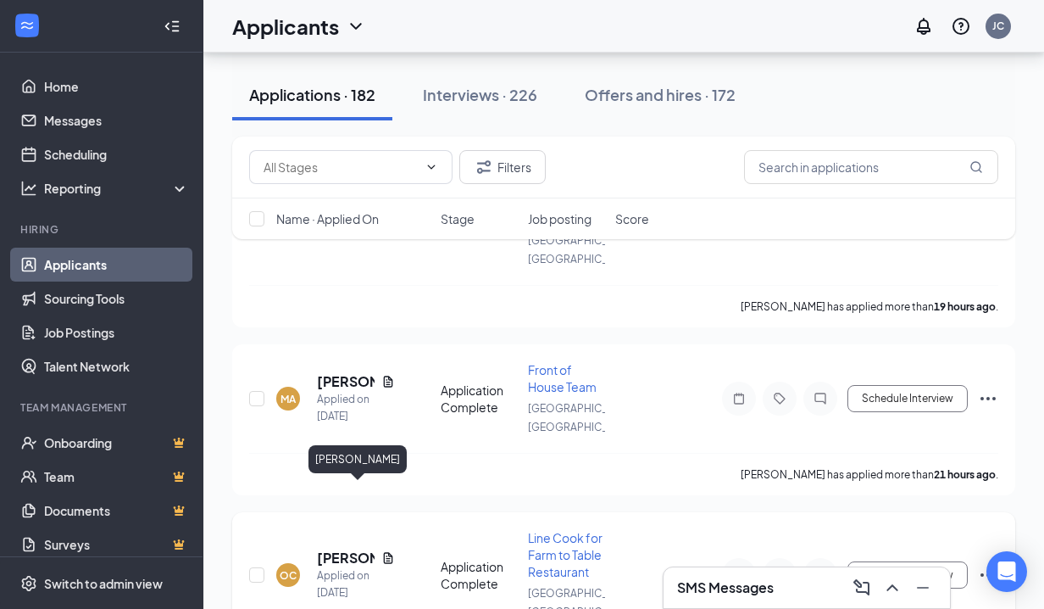
click at [344, 548] on h5 "[PERSON_NAME]" at bounding box center [346, 557] width 58 height 19
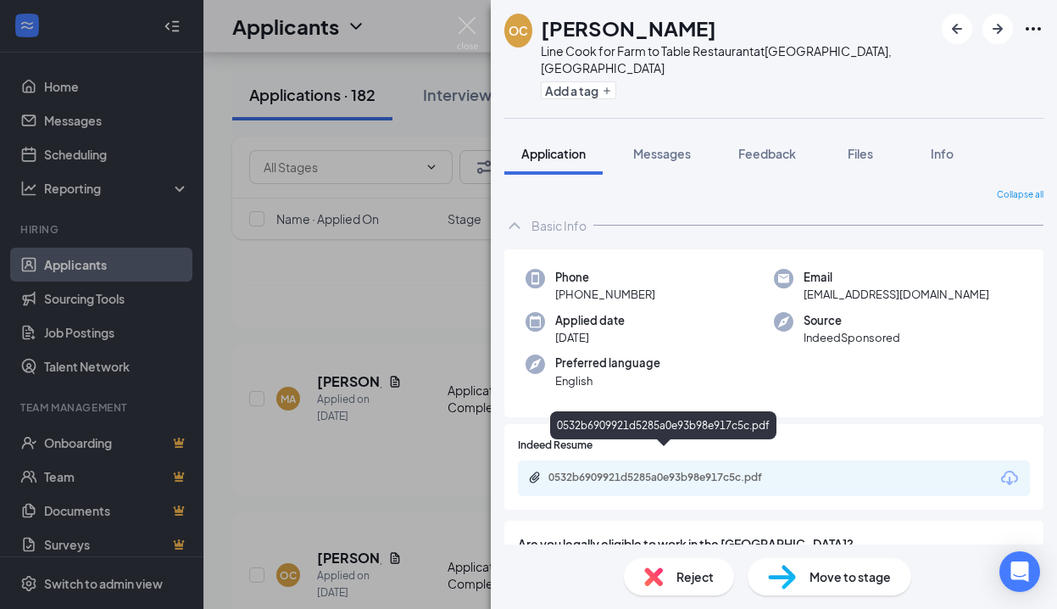
click at [700, 470] on div "0532b6909921d5285a0e93b98e917c5c.pdf" at bounding box center [666, 477] width 237 height 14
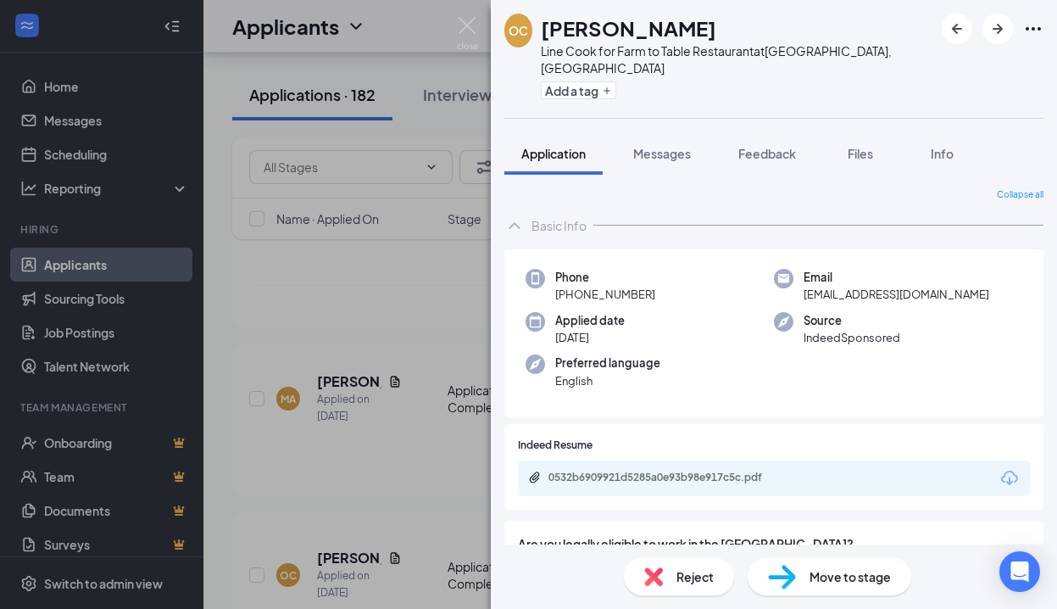
click at [681, 579] on span "Reject" at bounding box center [694, 576] width 37 height 19
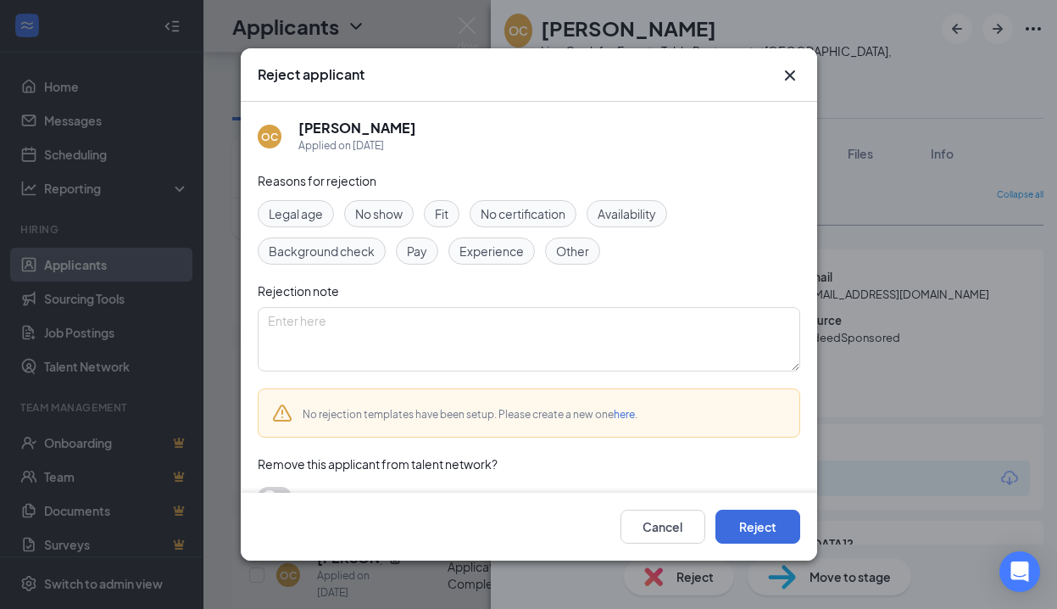
click at [475, 249] on span "Experience" at bounding box center [491, 251] width 64 height 19
click at [733, 525] on button "Reject" at bounding box center [757, 526] width 85 height 34
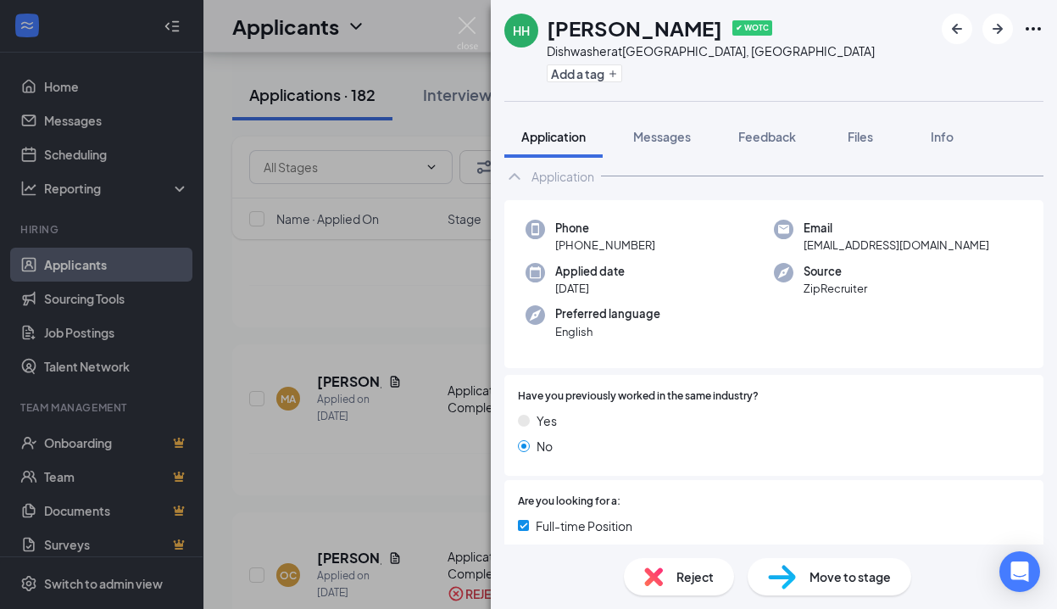
scroll to position [386, 0]
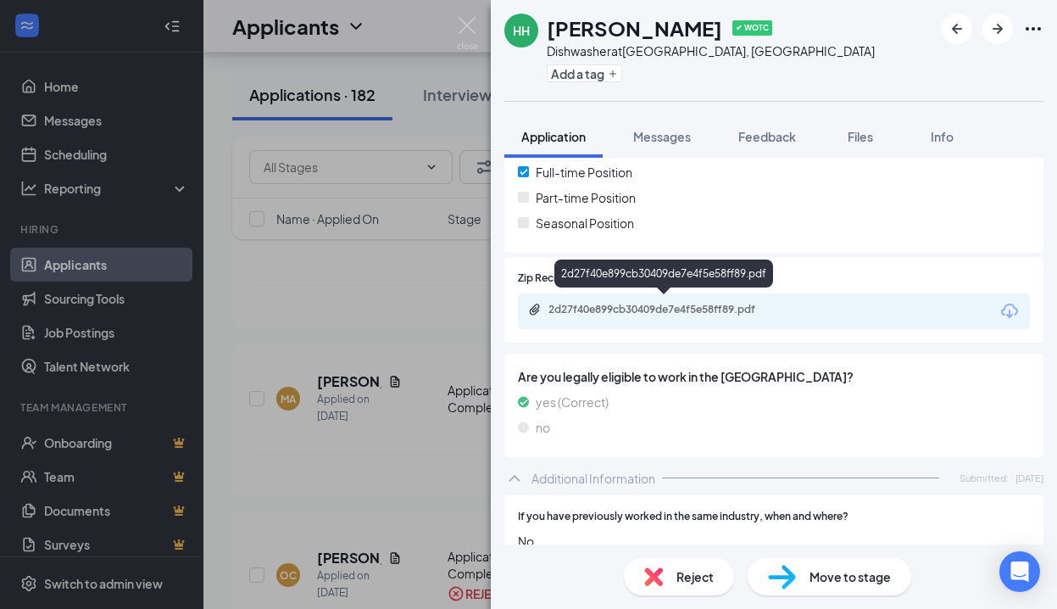
click at [659, 306] on div "2d27f40e899cb30409de7e4f5e58ff89.pdf" at bounding box center [666, 310] width 237 height 14
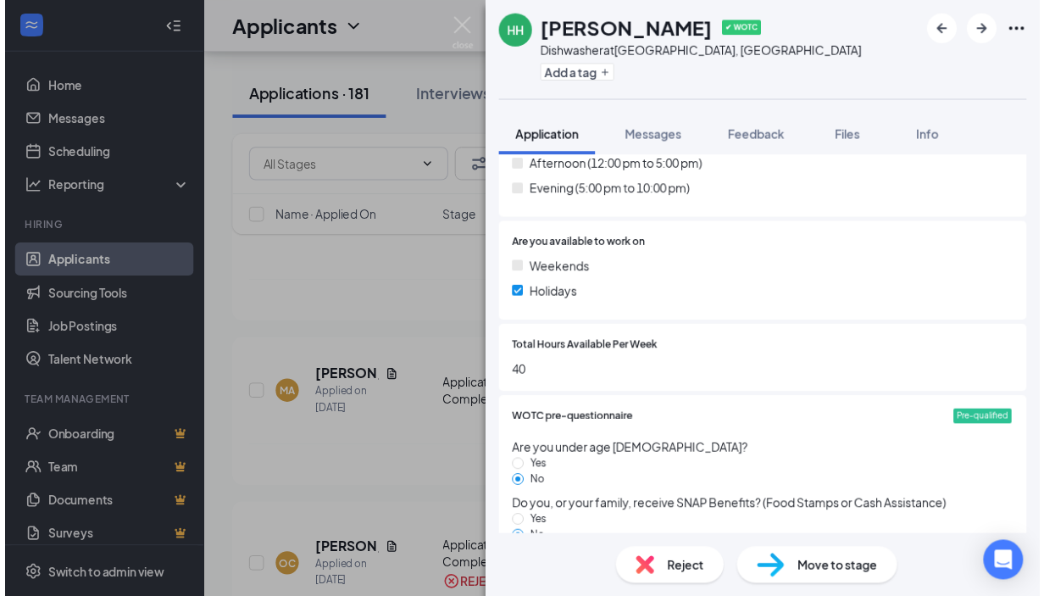
scroll to position [1269, 0]
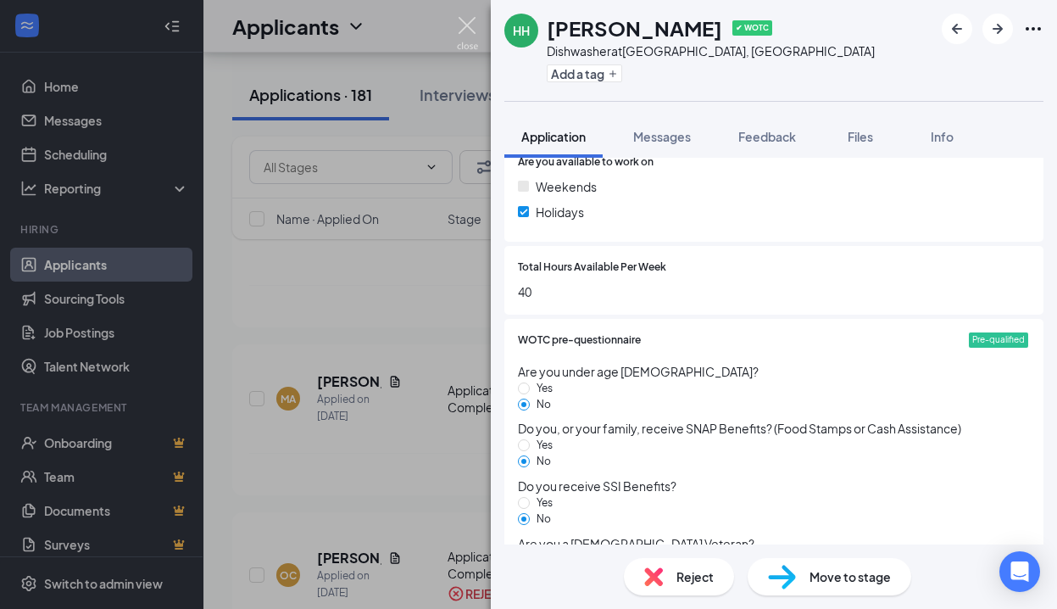
click at [460, 21] on img at bounding box center [467, 33] width 21 height 33
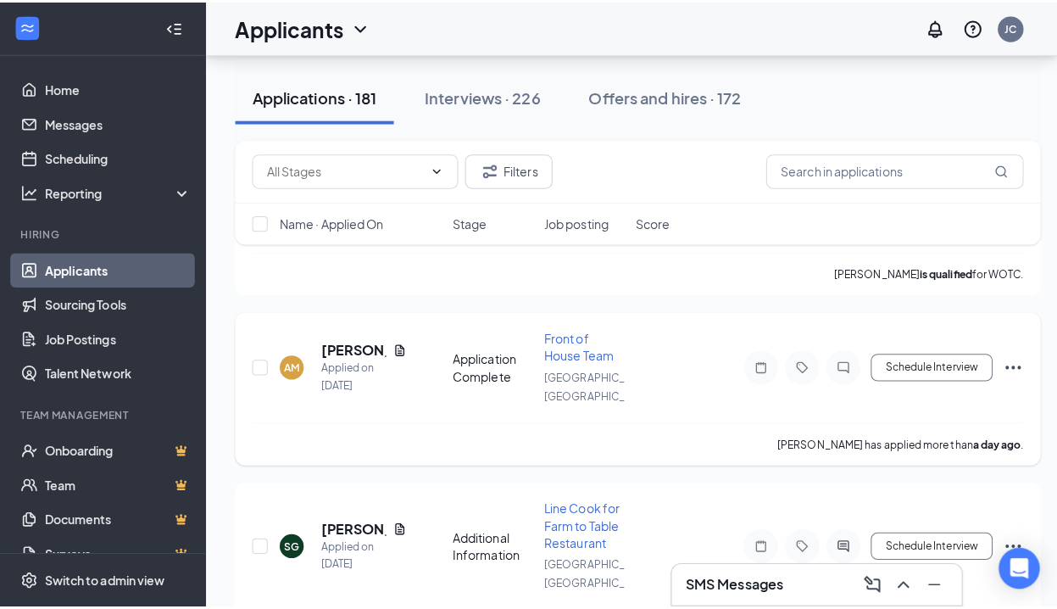
scroll to position [742, 0]
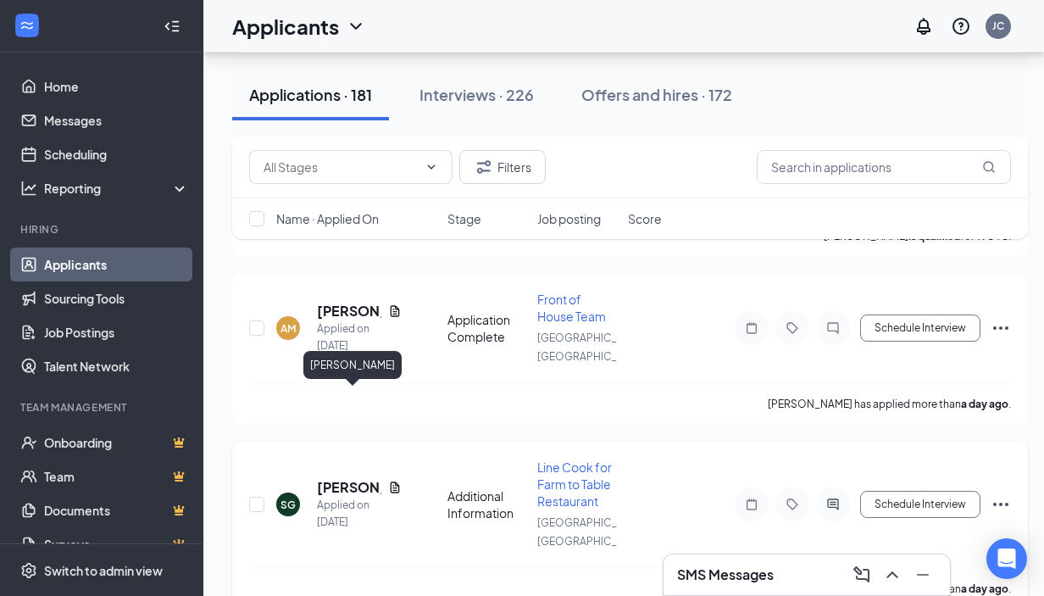
click at [335, 478] on h5 "[PERSON_NAME]" at bounding box center [349, 487] width 64 height 19
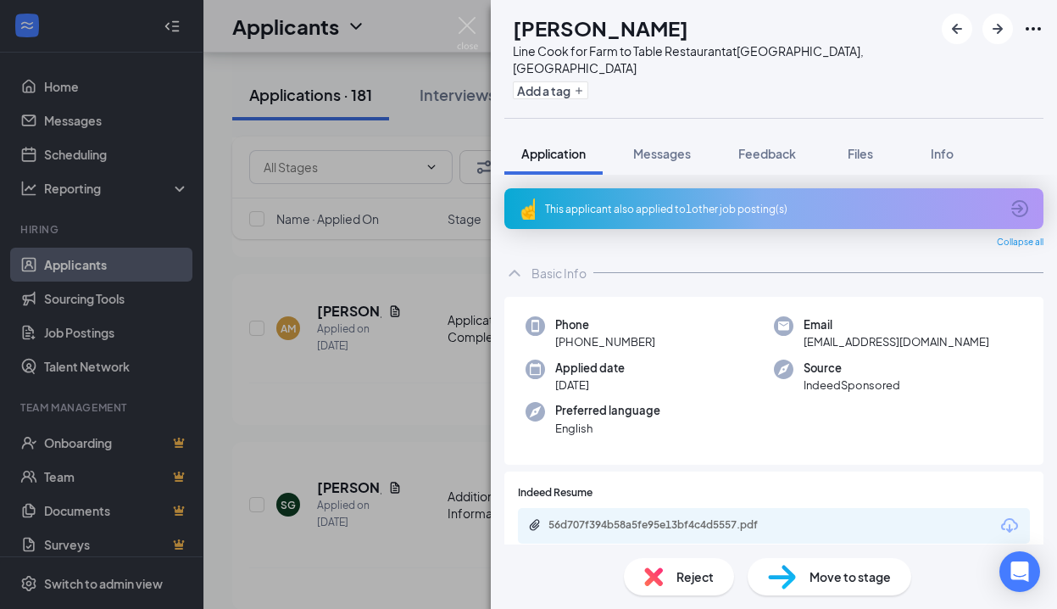
click at [727, 202] on div "This applicant also applied to 1 other job posting(s)" at bounding box center [772, 209] width 454 height 14
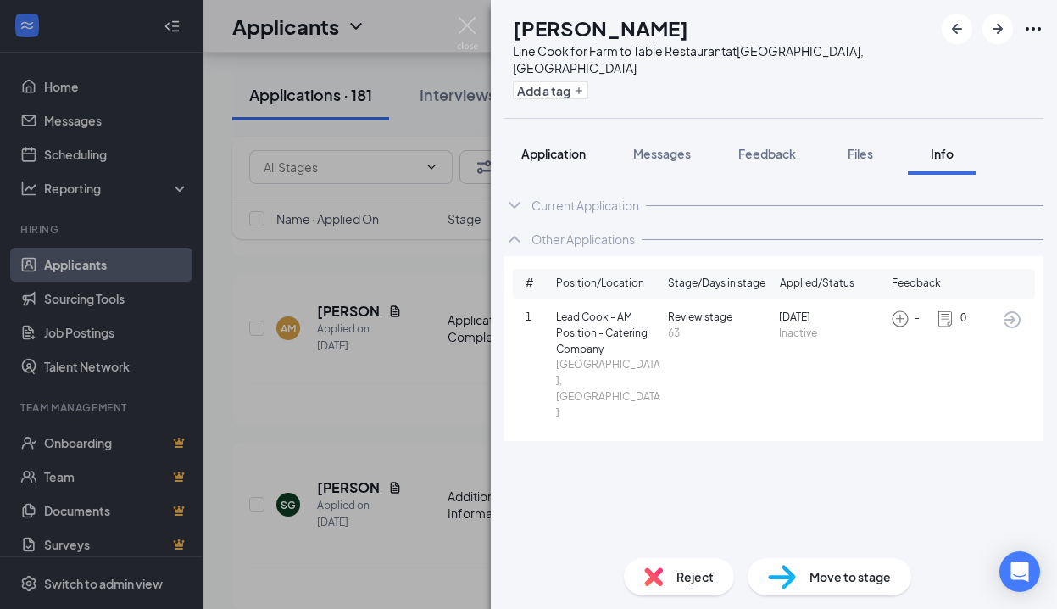
click at [564, 146] on span "Application" at bounding box center [553, 153] width 64 height 15
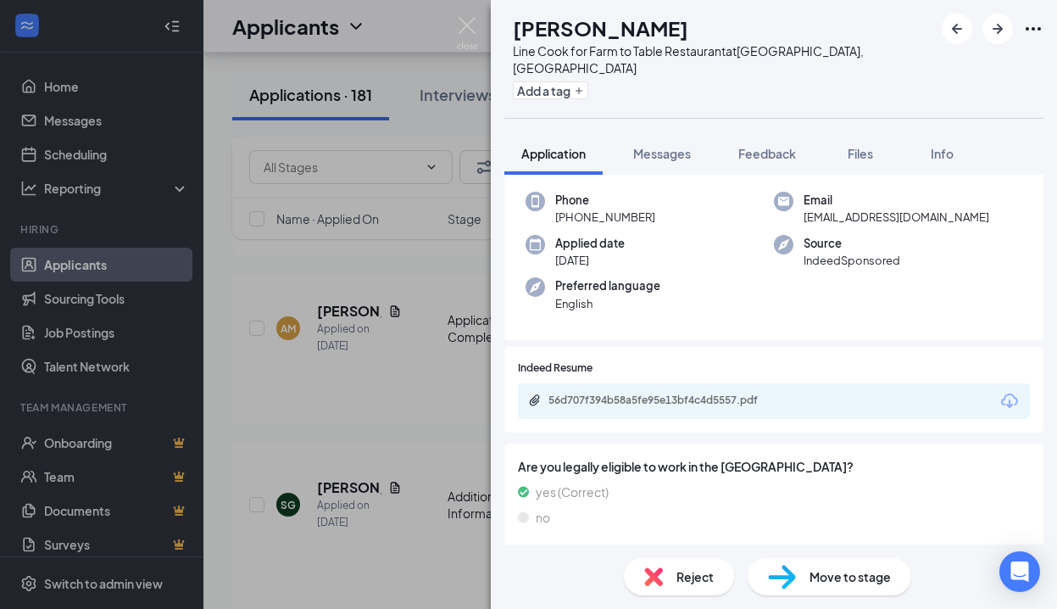
scroll to position [145, 0]
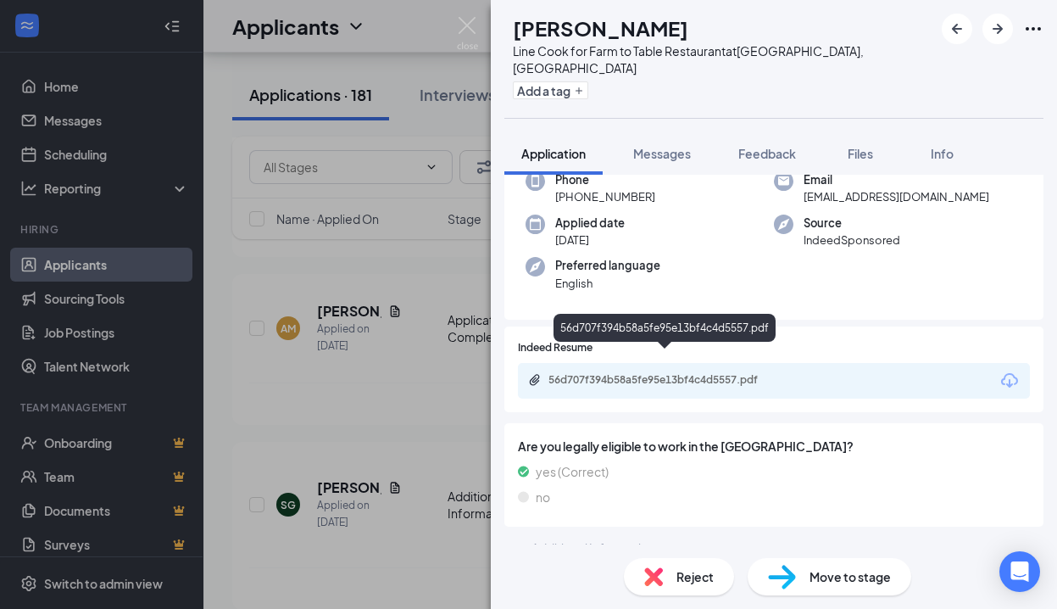
click at [661, 373] on div "56d707f394b58a5fe95e13bf4c4d5557.pdf" at bounding box center [666, 380] width 237 height 14
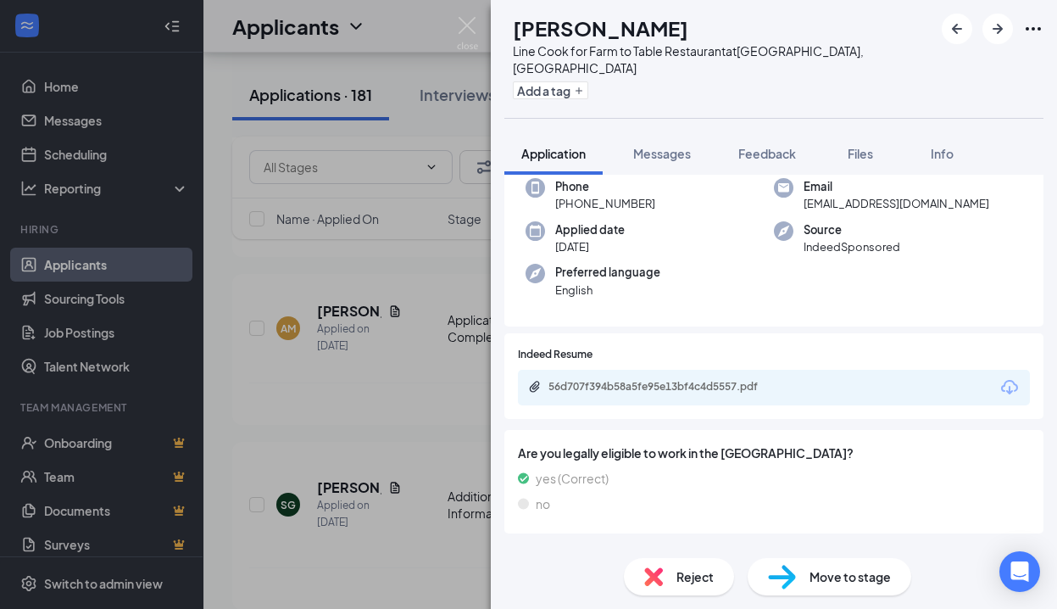
click at [694, 568] on span "Reject" at bounding box center [694, 576] width 37 height 19
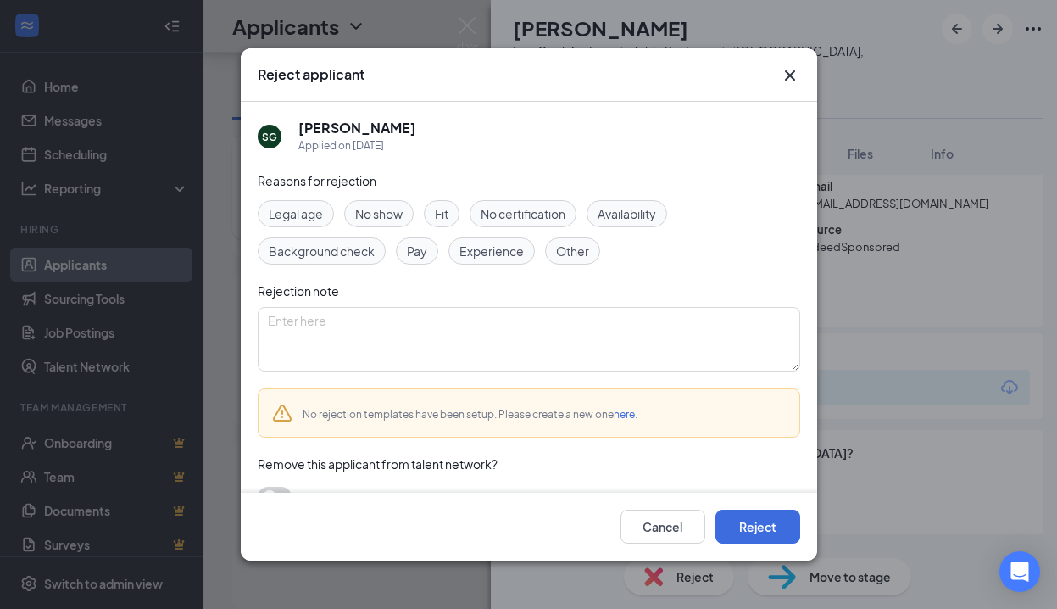
click at [509, 251] on span "Experience" at bounding box center [491, 251] width 64 height 19
click at [756, 528] on button "Reject" at bounding box center [757, 526] width 85 height 34
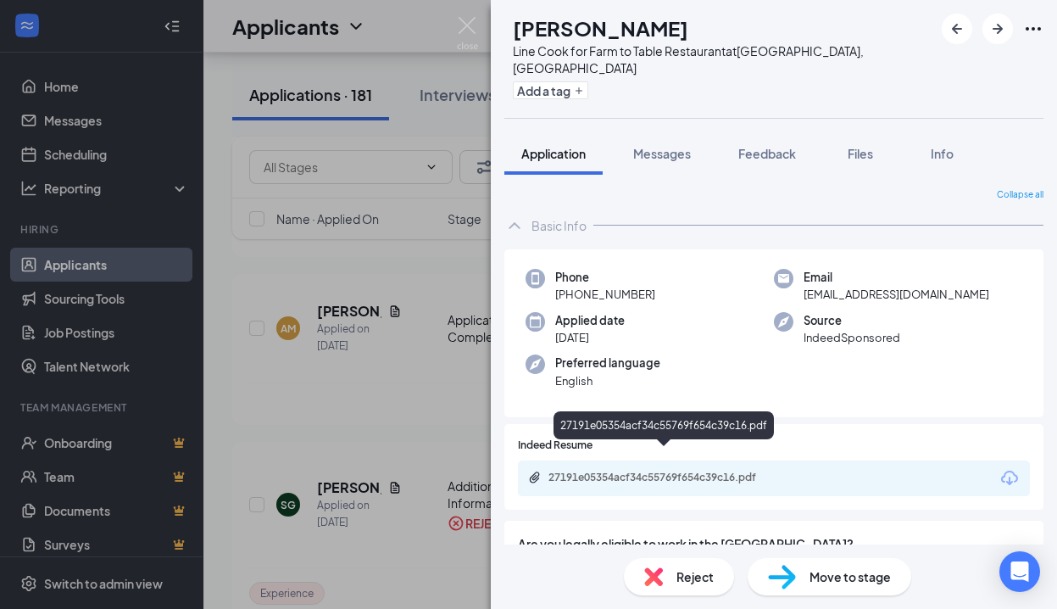
click at [698, 470] on div "27191e05354acf34c55769f654c39c16.pdf" at bounding box center [666, 477] width 237 height 14
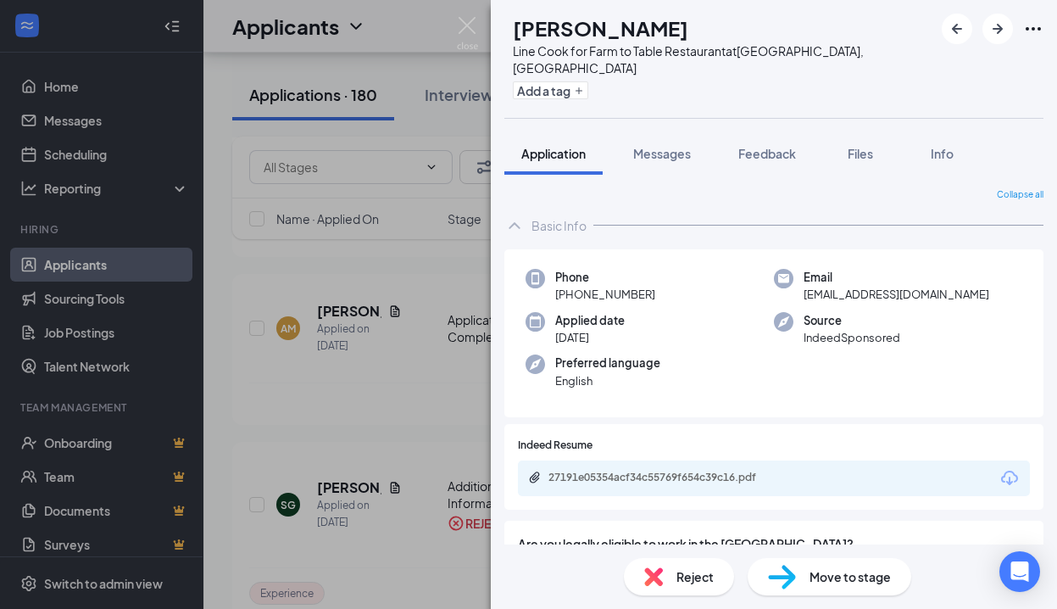
click at [703, 570] on span "Reject" at bounding box center [694, 576] width 37 height 19
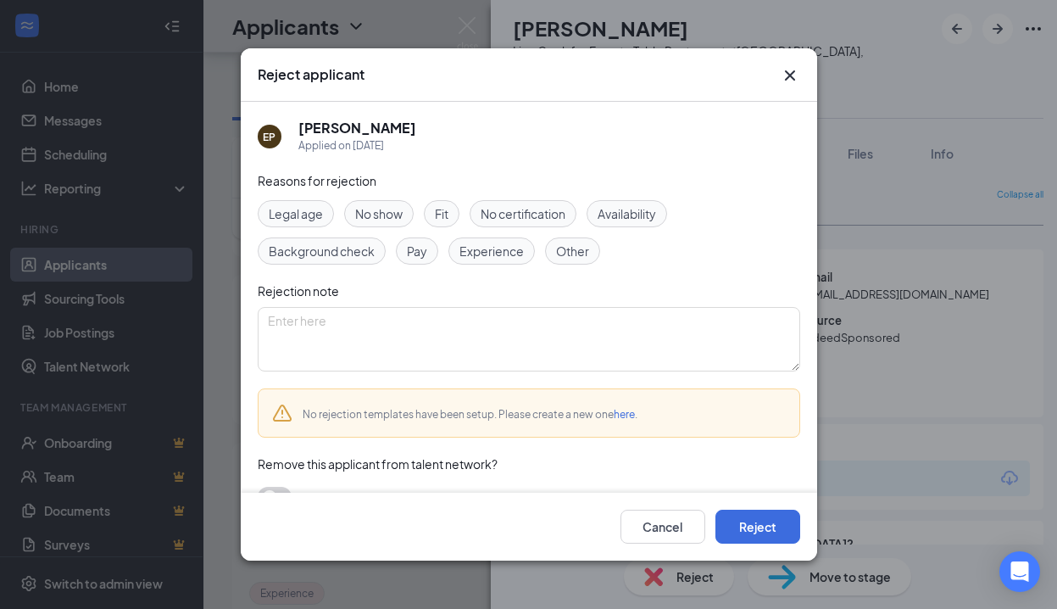
click at [500, 252] on span "Experience" at bounding box center [491, 251] width 64 height 19
click at [633, 216] on span "Availability" at bounding box center [627, 213] width 58 height 19
click at [749, 520] on button "Reject" at bounding box center [757, 526] width 85 height 34
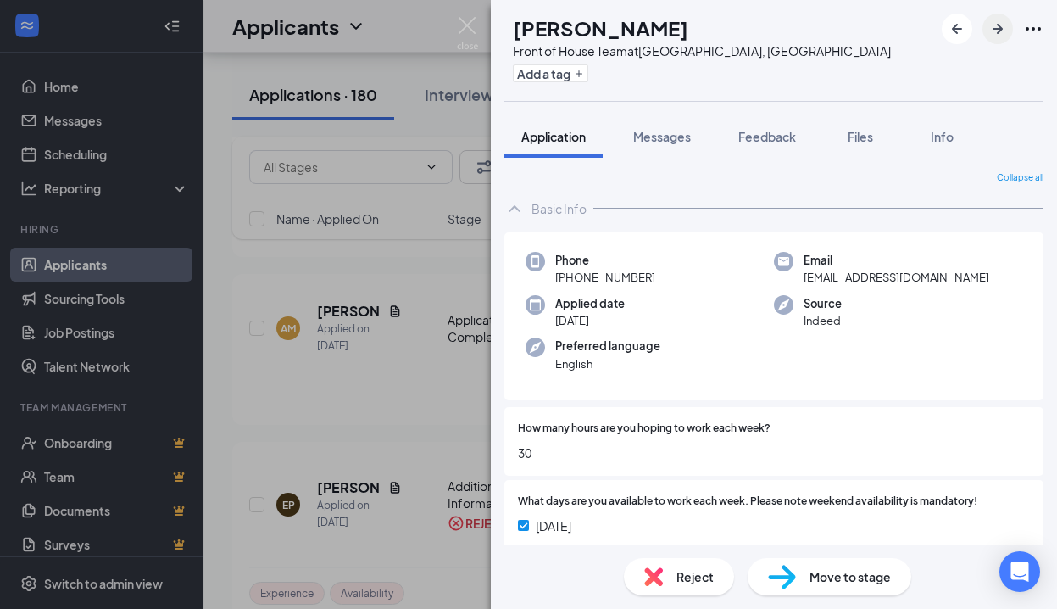
click at [998, 33] on icon "ArrowRight" at bounding box center [998, 29] width 10 height 10
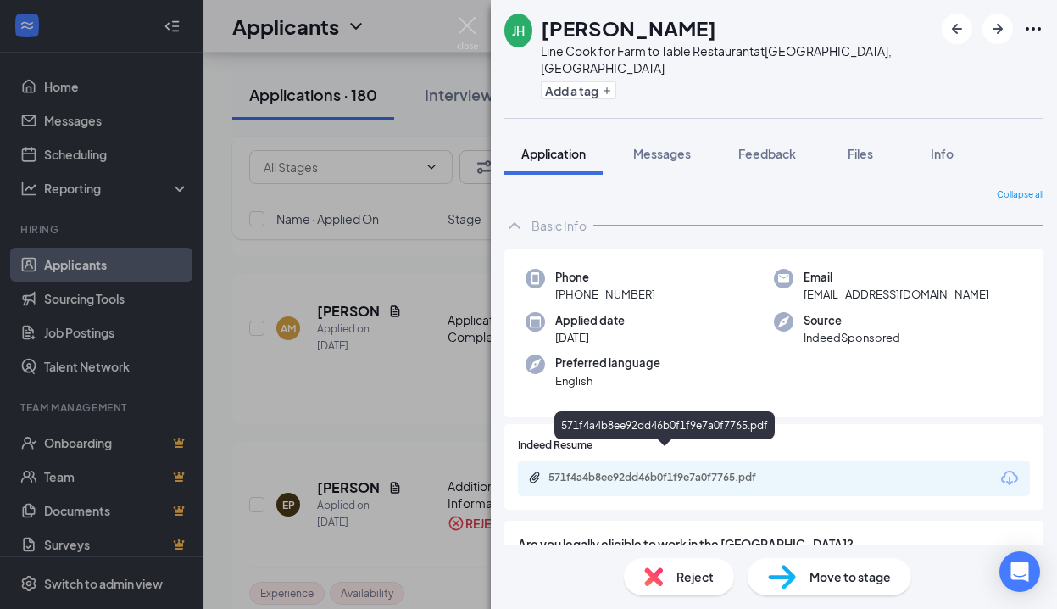
click at [677, 470] on div "571f4a4b8ee92dd46b0f1f9e7a0f7765.pdf" at bounding box center [666, 477] width 237 height 14
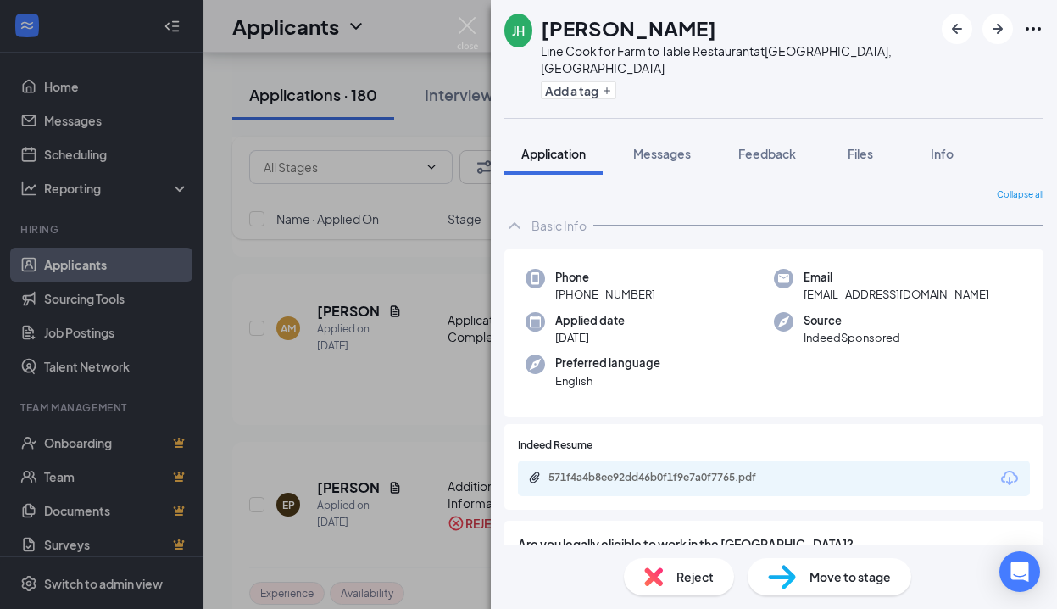
click at [803, 578] on div "Move to stage" at bounding box center [830, 576] width 164 height 37
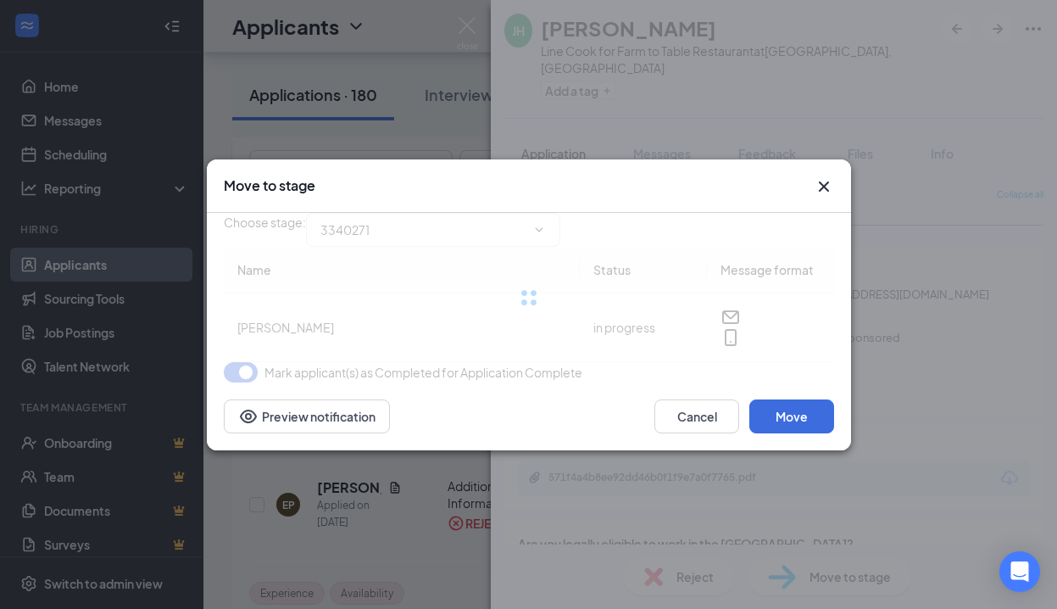
type input "Onsite Interview (next stage)"
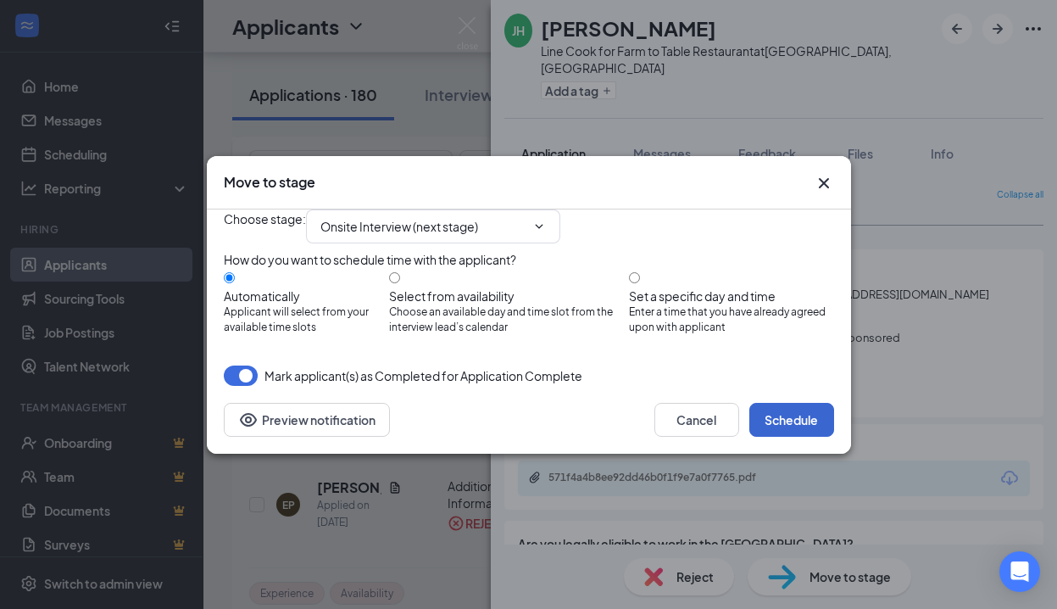
click at [775, 437] on button "Schedule" at bounding box center [791, 420] width 85 height 34
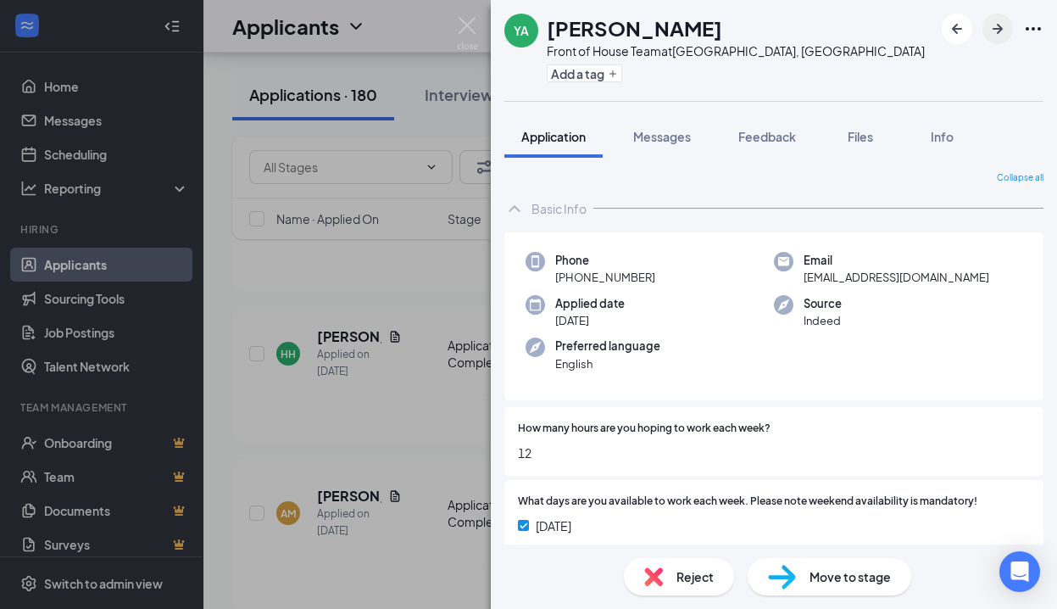
click at [997, 26] on icon "ArrowRight" at bounding box center [997, 29] width 20 height 20
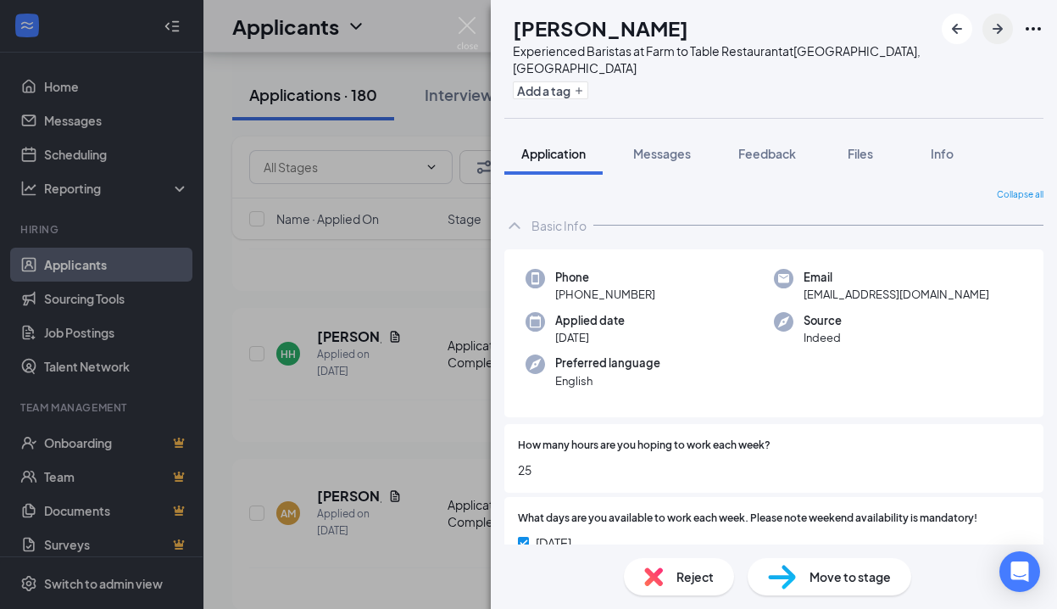
click at [1001, 27] on icon "ArrowRight" at bounding box center [998, 29] width 10 height 10
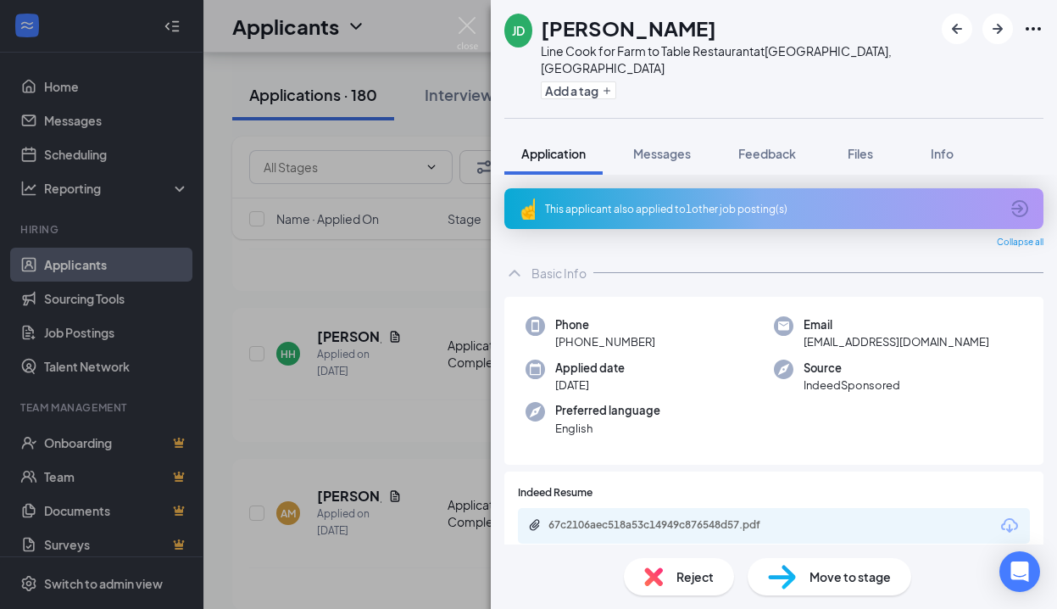
click at [731, 202] on div "This applicant also applied to 1 other job posting(s)" at bounding box center [772, 209] width 454 height 14
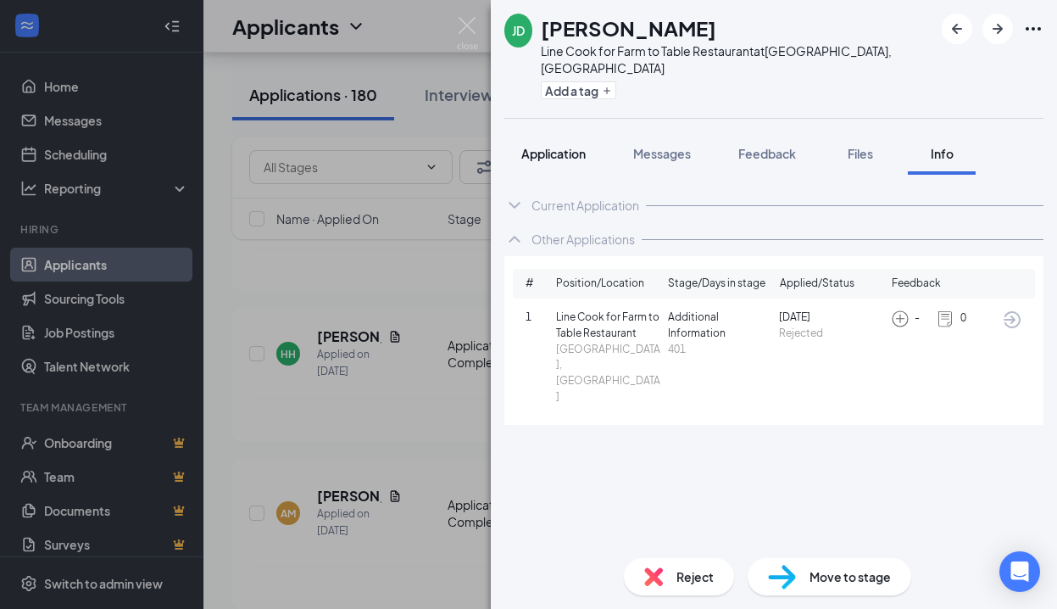
click at [563, 146] on span "Application" at bounding box center [553, 153] width 64 height 15
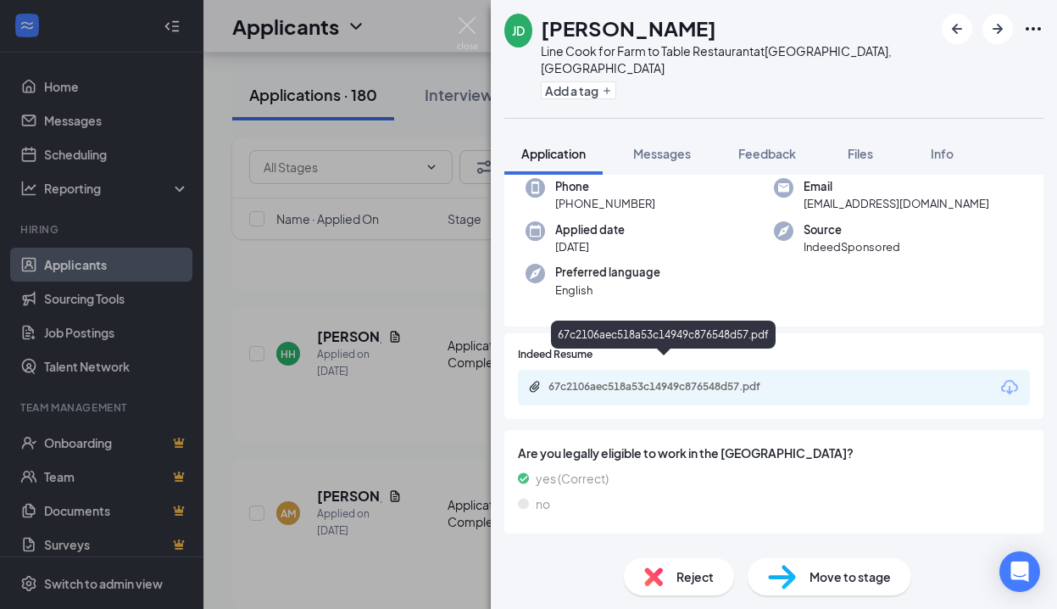
scroll to position [145, 0]
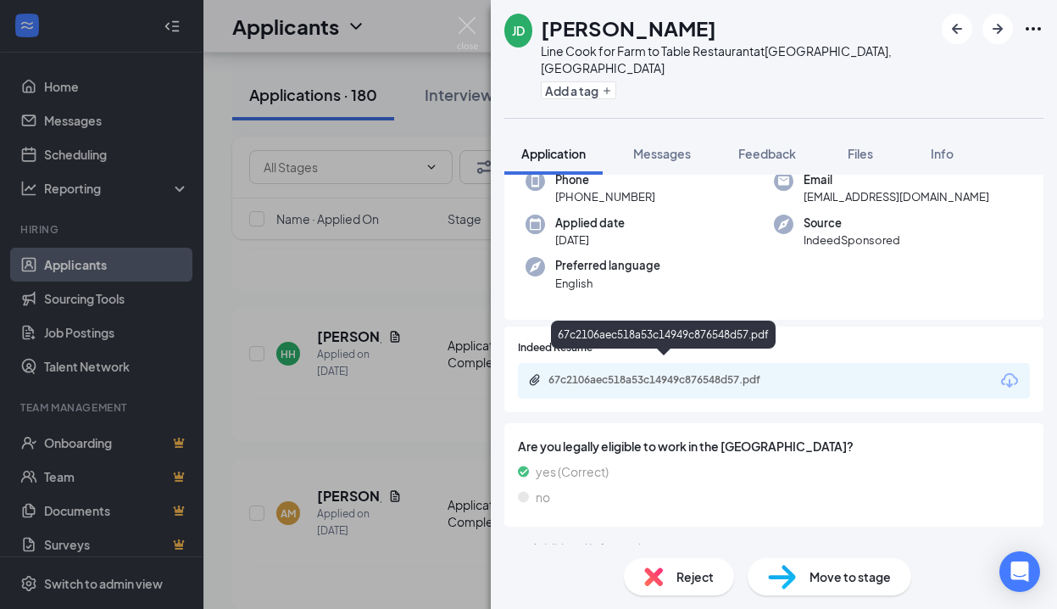
click at [631, 373] on div "67c2106aec518a53c14949c876548d57.pdf" at bounding box center [666, 380] width 237 height 14
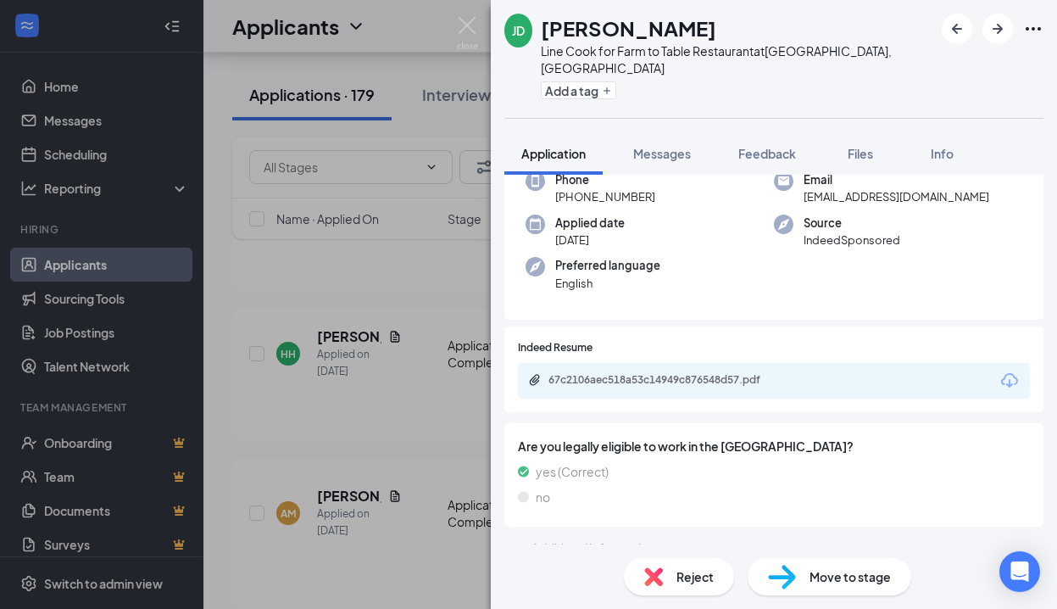
scroll to position [0, 0]
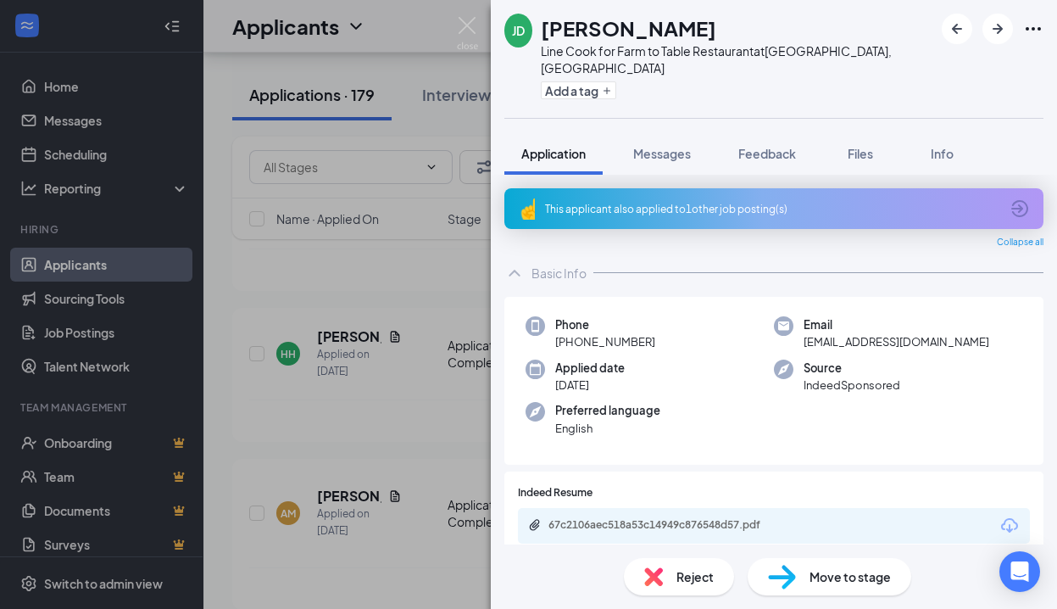
click at [757, 202] on div "This applicant also applied to 1 other job posting(s)" at bounding box center [772, 209] width 454 height 14
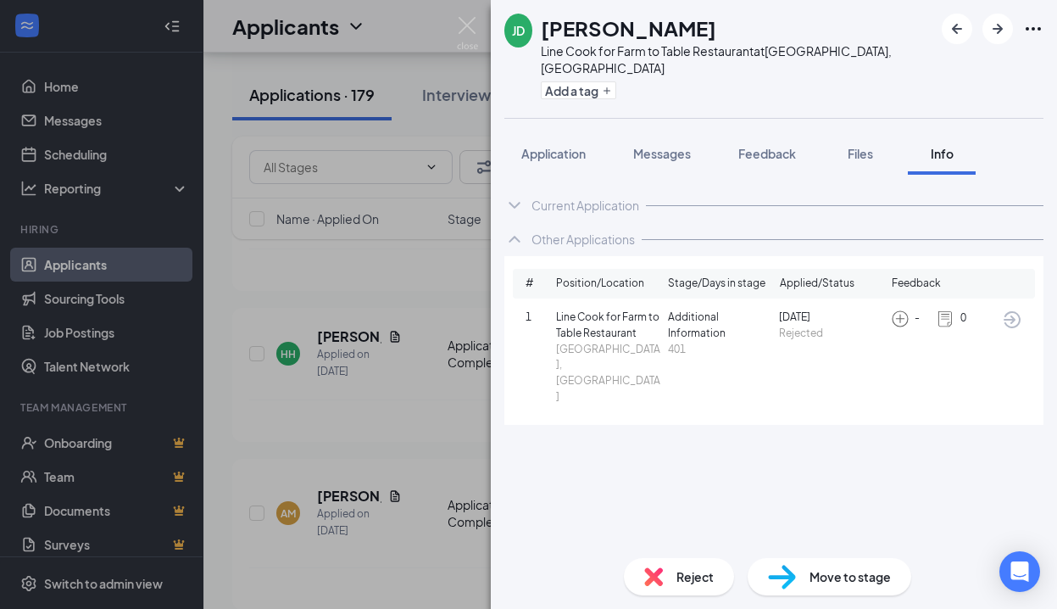
click at [821, 574] on span "Move to stage" at bounding box center [849, 576] width 81 height 19
type input "Application Complete (next stage)"
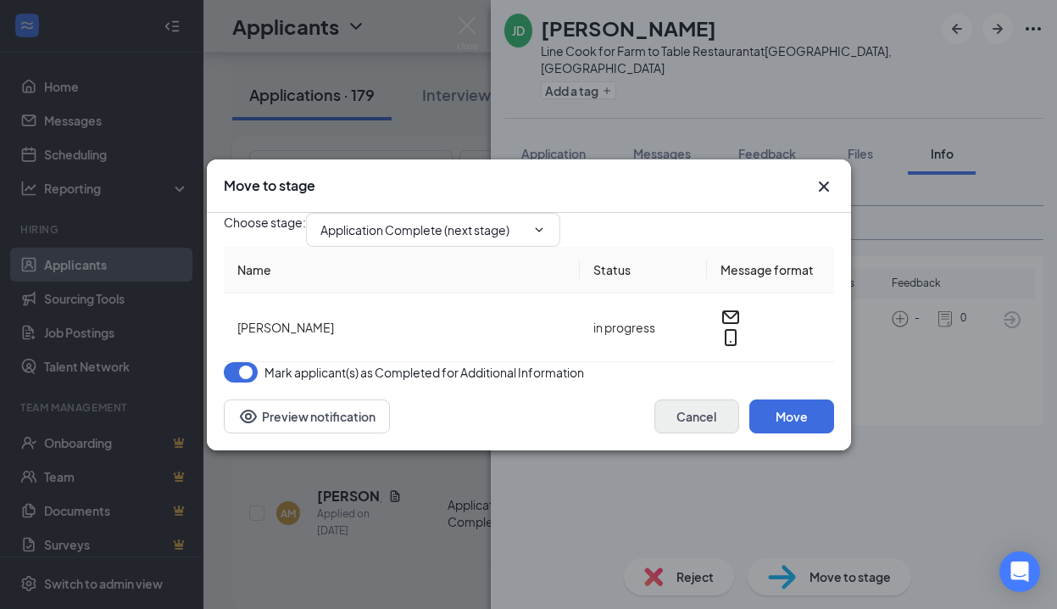
click at [714, 433] on button "Cancel" at bounding box center [696, 416] width 85 height 34
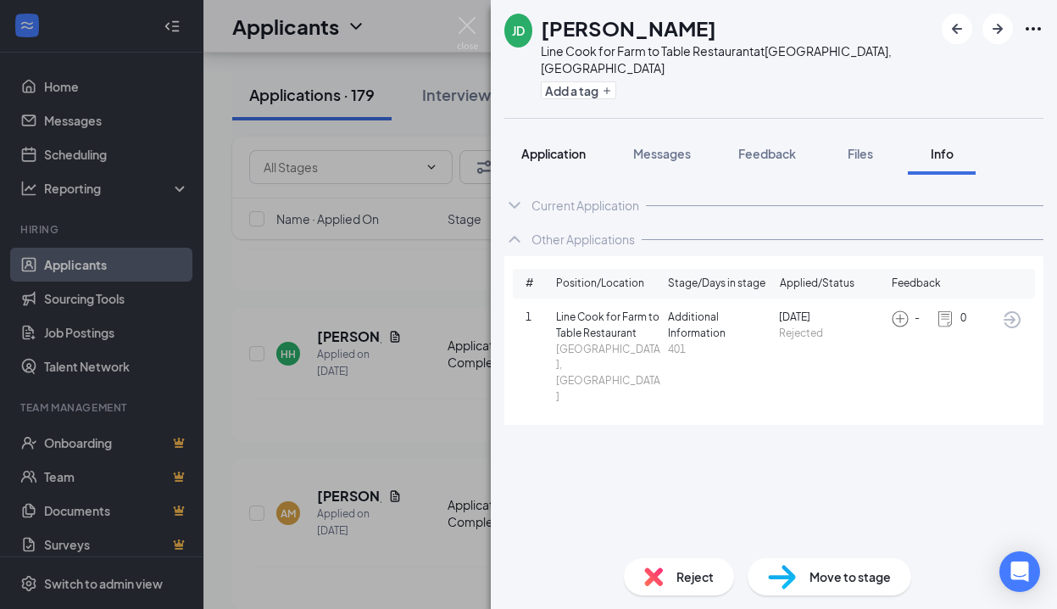
click at [570, 146] on span "Application" at bounding box center [553, 153] width 64 height 15
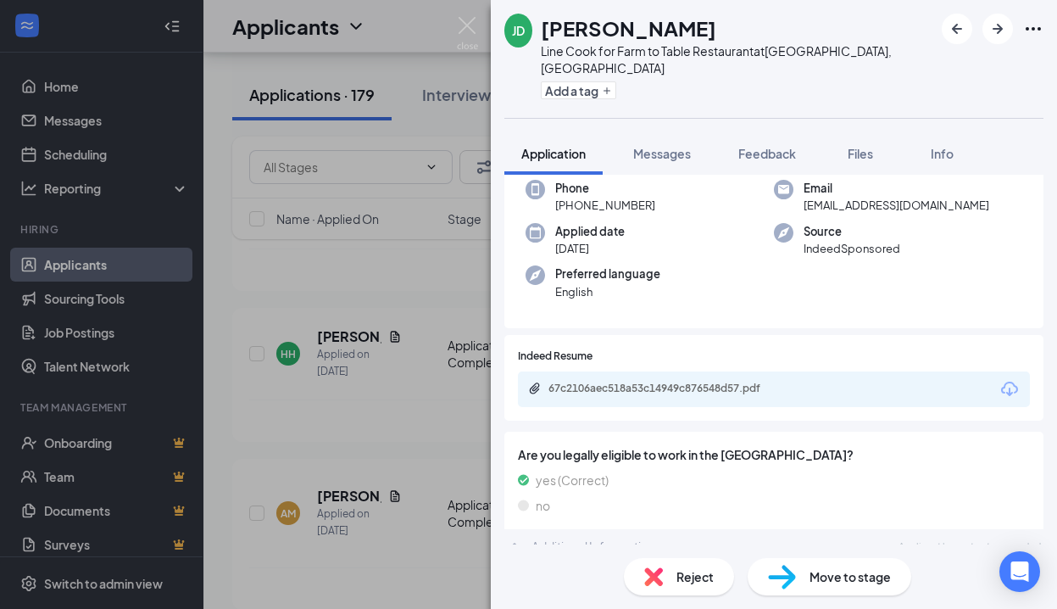
scroll to position [138, 0]
click at [701, 575] on span "Reject" at bounding box center [694, 576] width 37 height 19
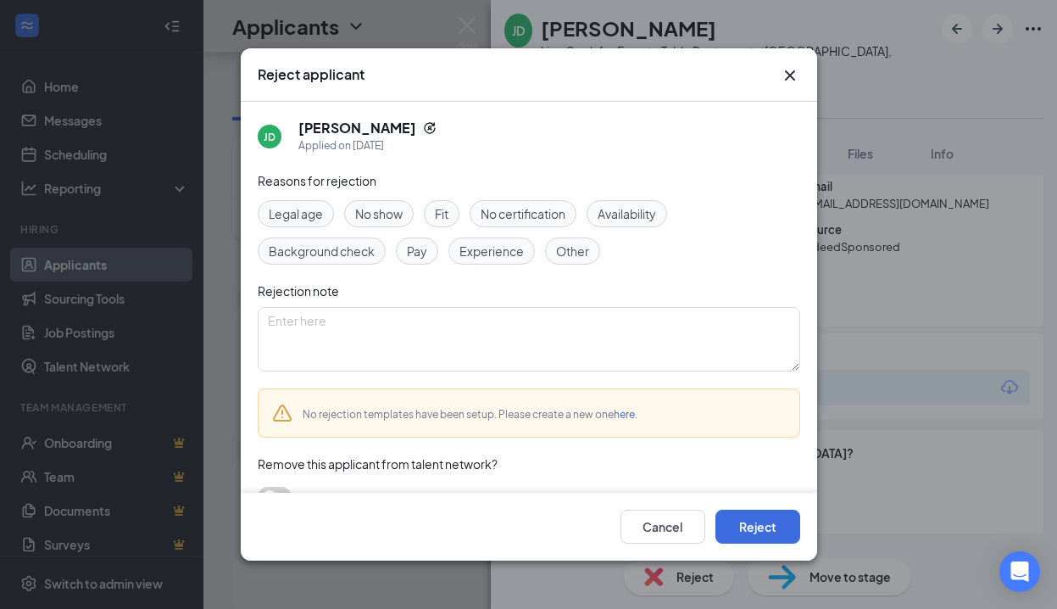
drag, startPoint x: 580, startPoint y: 256, endPoint x: 577, endPoint y: 273, distance: 17.1
click at [578, 259] on span "Other" at bounding box center [572, 251] width 33 height 19
click at [530, 324] on textarea at bounding box center [529, 339] width 542 height 64
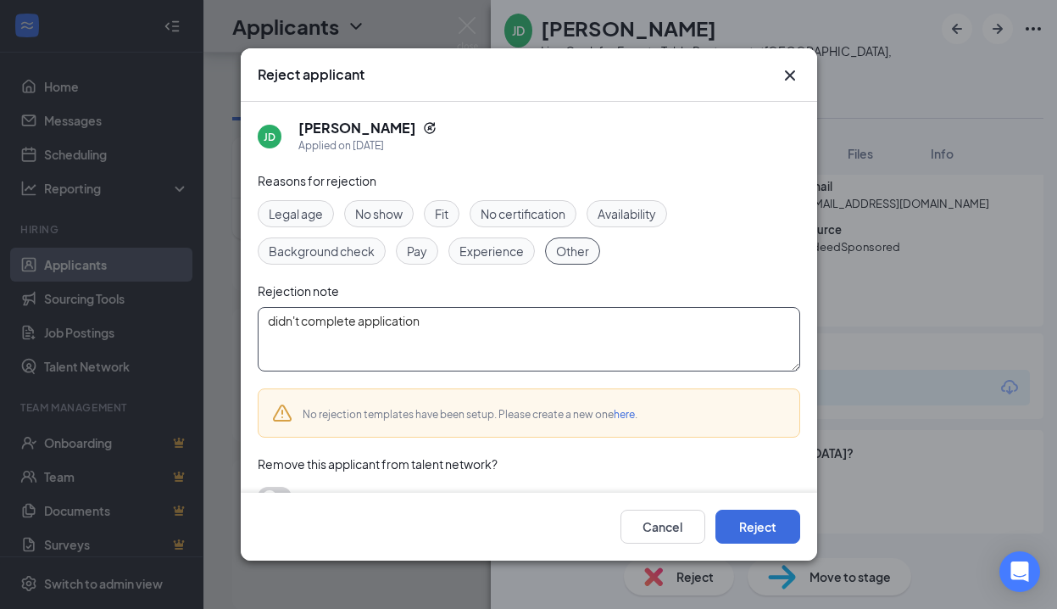
type textarea "didn't complete application"
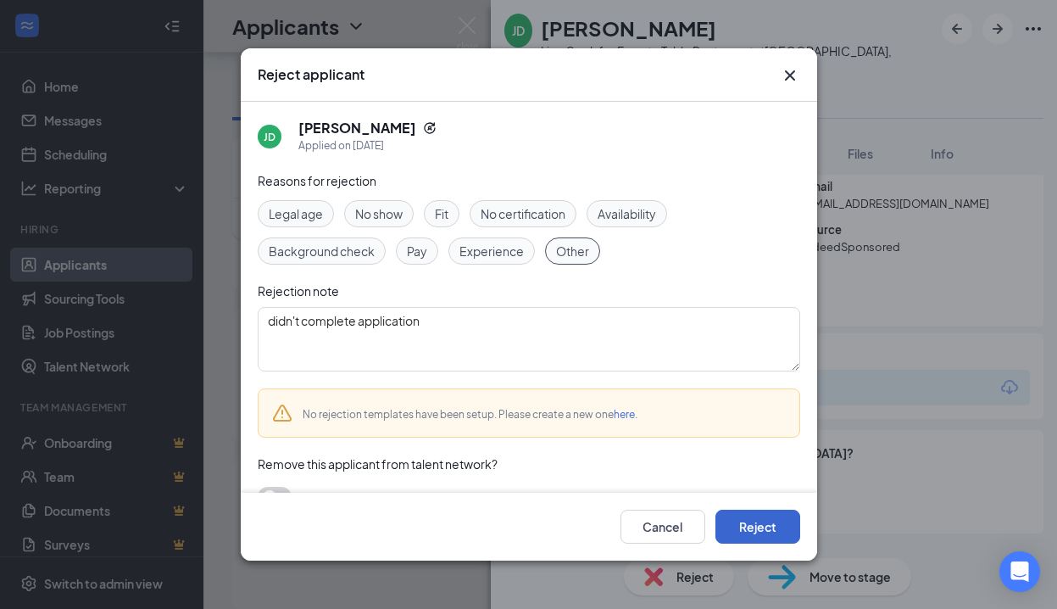
drag, startPoint x: 536, startPoint y: 325, endPoint x: 742, endPoint y: 527, distance: 288.9
click at [742, 529] on button "Reject" at bounding box center [757, 526] width 85 height 34
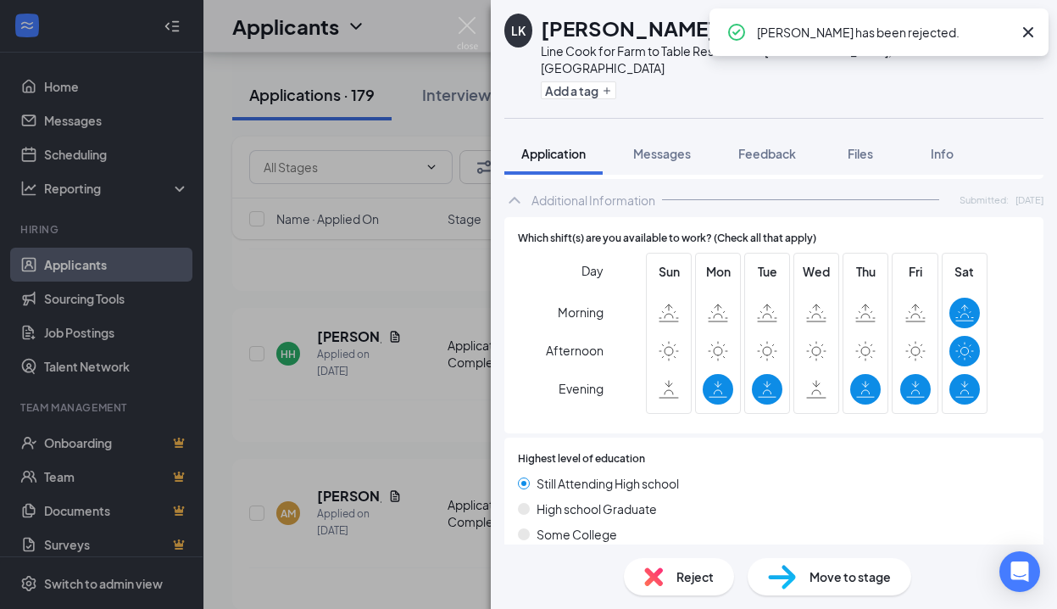
scroll to position [756, 0]
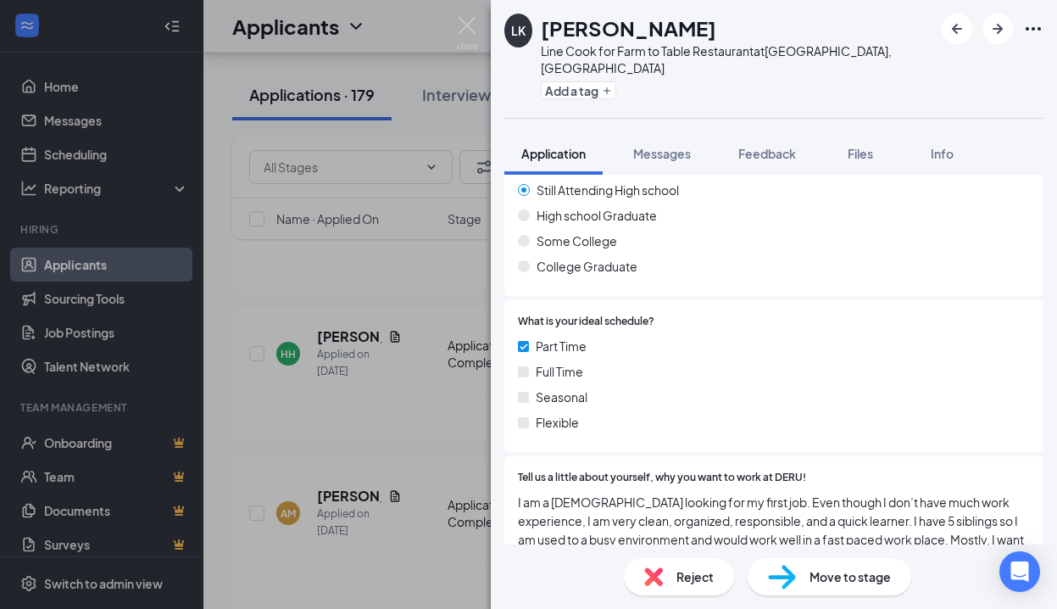
click at [699, 574] on span "Reject" at bounding box center [694, 576] width 37 height 19
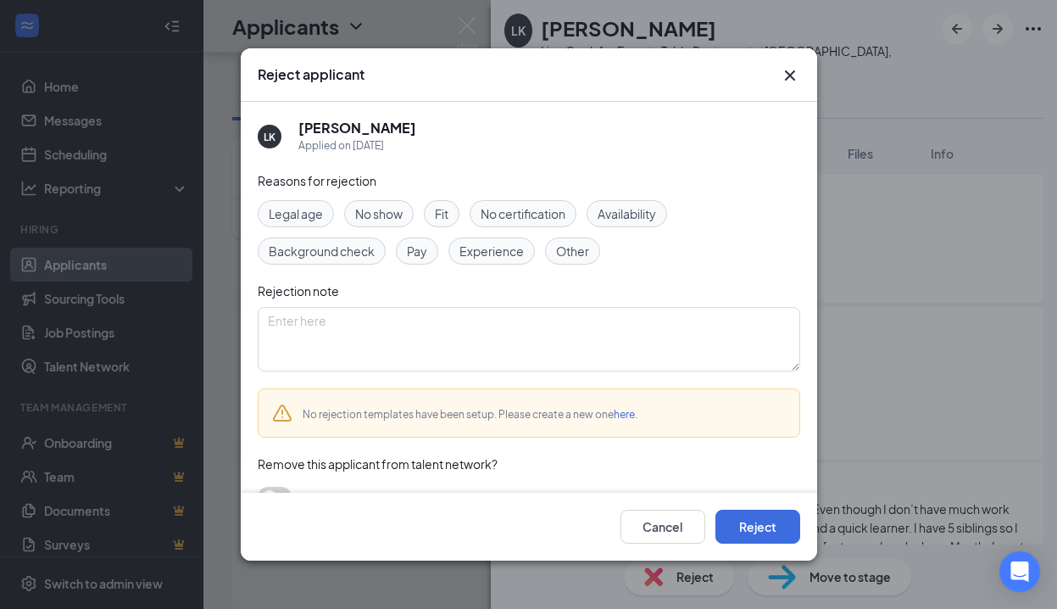
click at [647, 216] on span "Availability" at bounding box center [627, 213] width 58 height 19
click at [501, 247] on span "Experience" at bounding box center [491, 251] width 64 height 19
click at [759, 520] on button "Reject" at bounding box center [757, 526] width 85 height 34
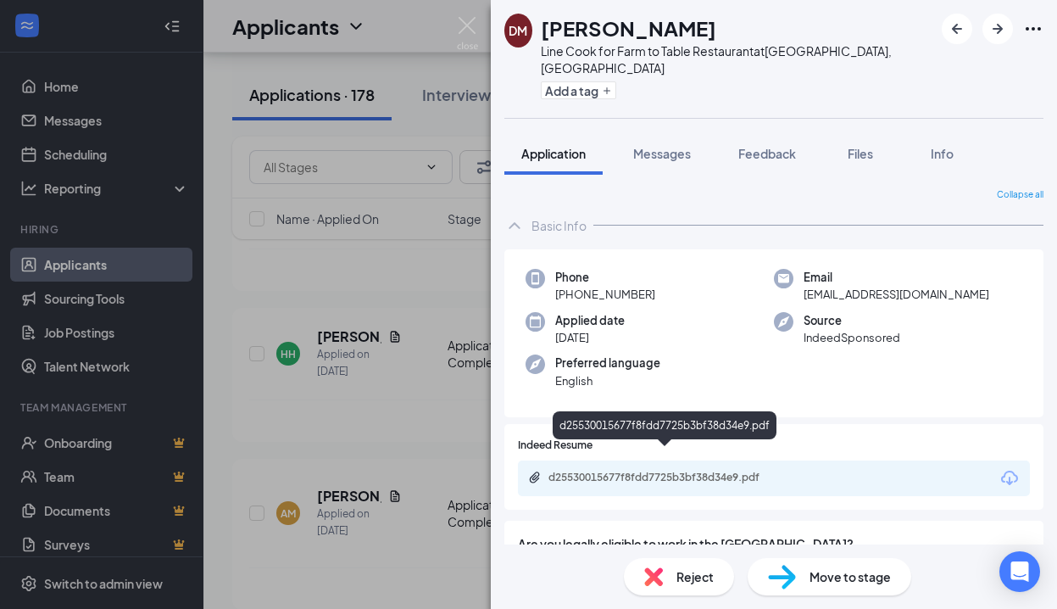
click at [735, 470] on div "d25530015677f8fdd7725b3bf38d34e9.pdf" at bounding box center [666, 477] width 237 height 14
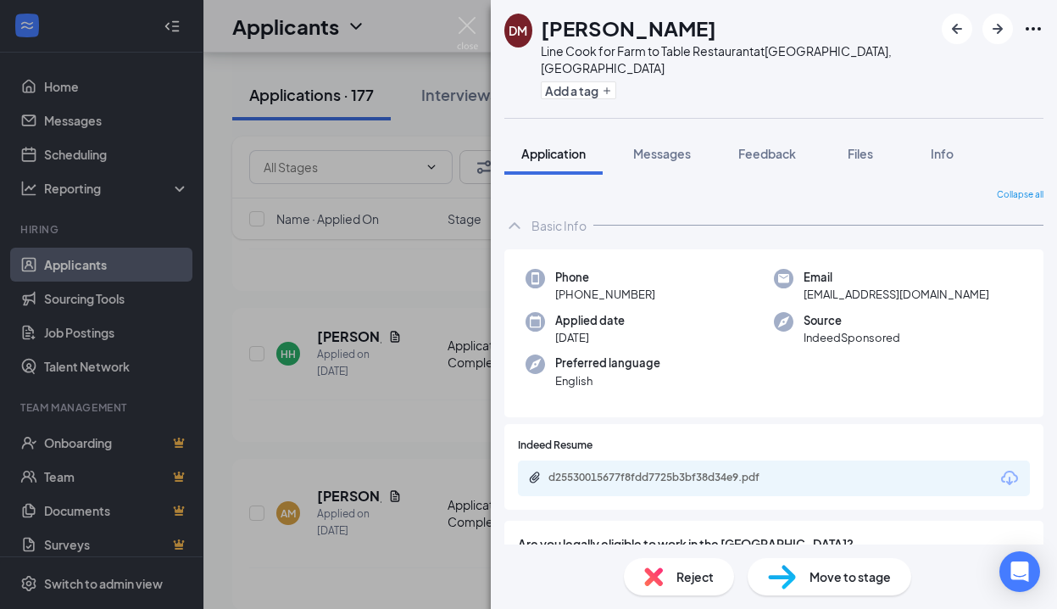
click at [683, 577] on span "Reject" at bounding box center [694, 576] width 37 height 19
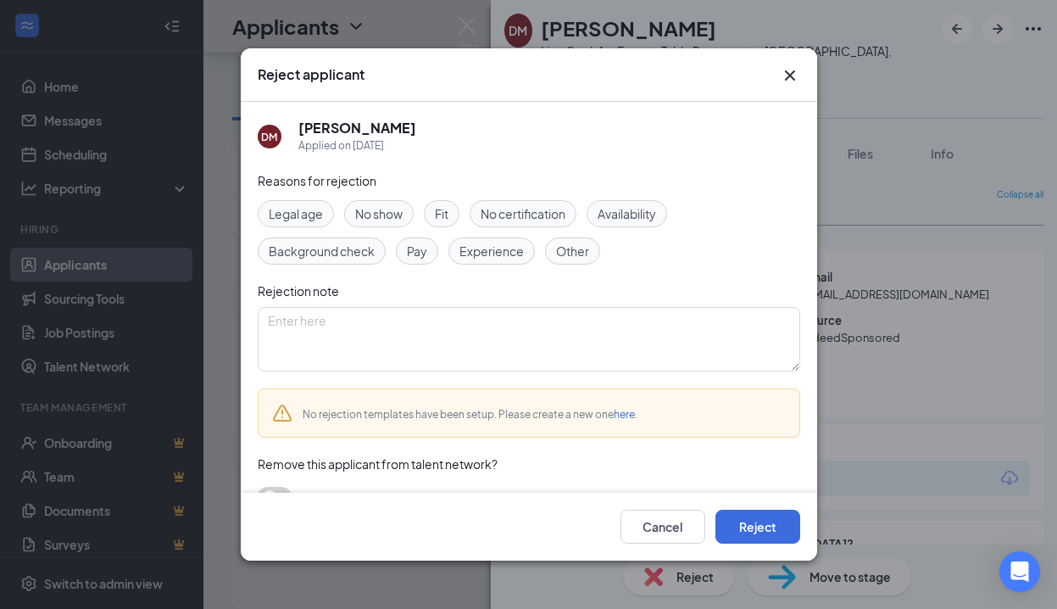
click at [492, 254] on span "Experience" at bounding box center [491, 251] width 64 height 19
click at [638, 219] on span "Availability" at bounding box center [627, 213] width 58 height 19
click at [739, 518] on button "Reject" at bounding box center [757, 526] width 85 height 34
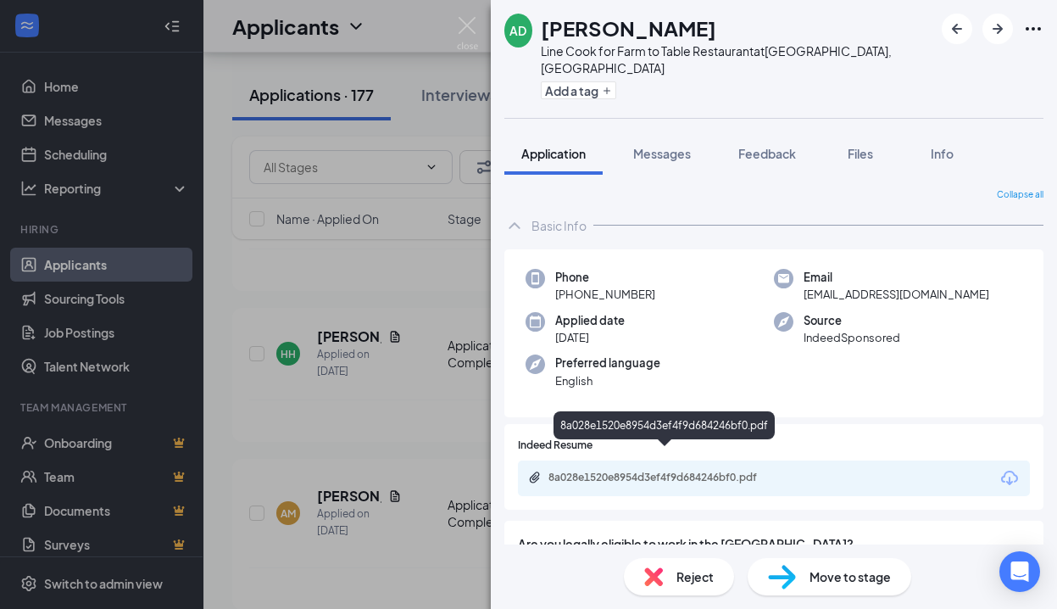
click at [693, 470] on div "8a028e1520e8954d3ef4f9d684246bf0.pdf" at bounding box center [666, 477] width 237 height 14
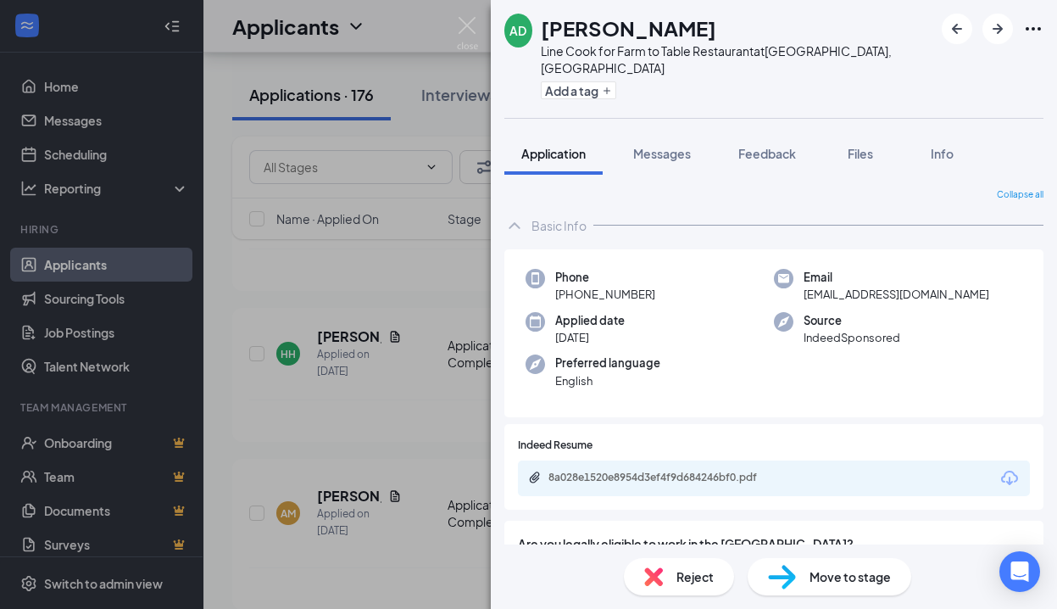
click at [685, 581] on span "Reject" at bounding box center [694, 576] width 37 height 19
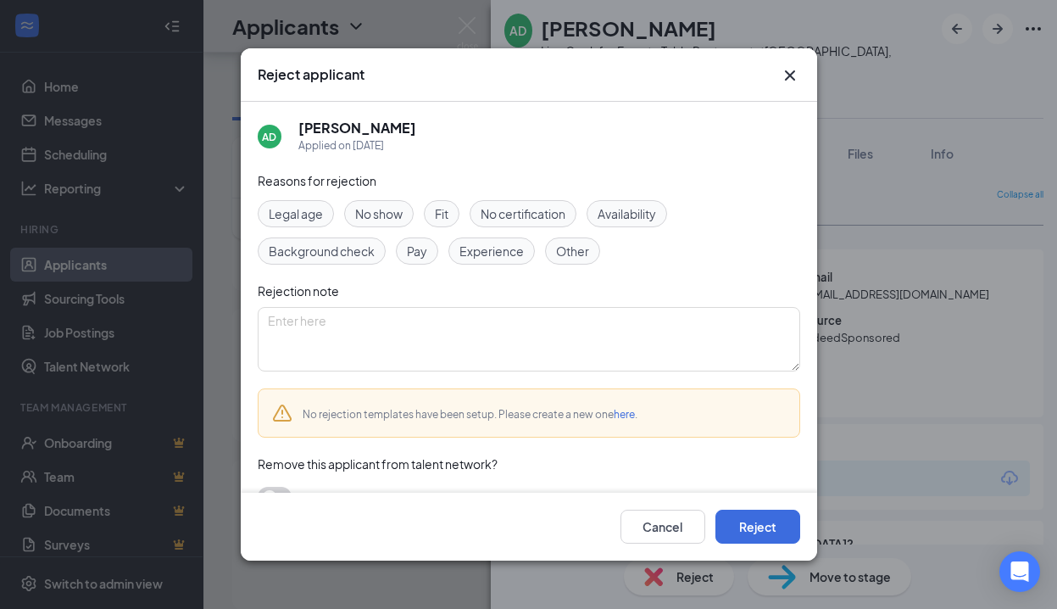
click at [487, 258] on span "Experience" at bounding box center [491, 251] width 64 height 19
click at [623, 211] on span "Availability" at bounding box center [627, 213] width 58 height 19
click at [741, 518] on button "Reject" at bounding box center [757, 526] width 85 height 34
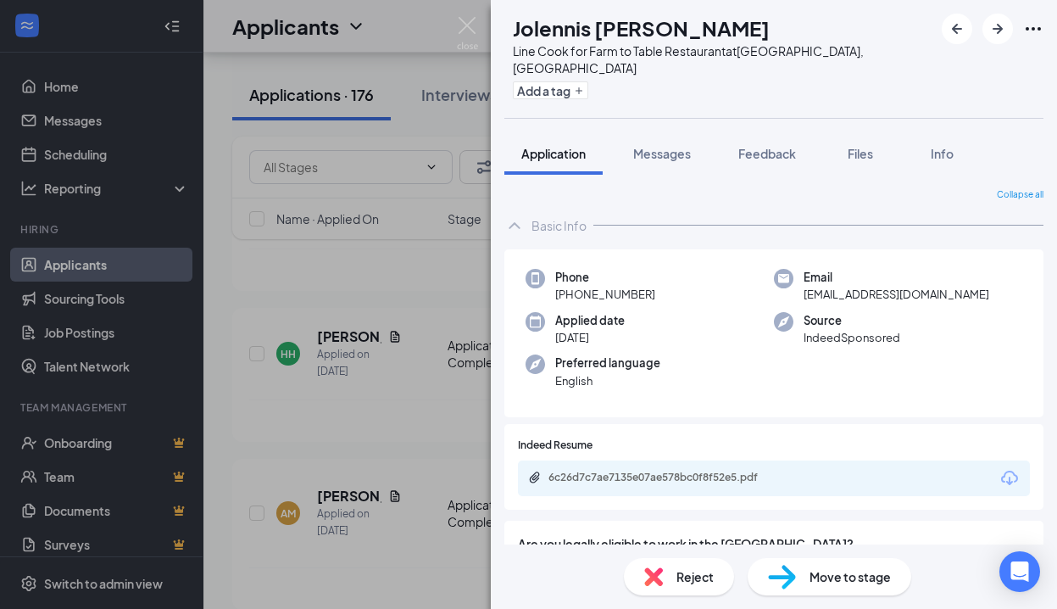
scroll to position [97, 0]
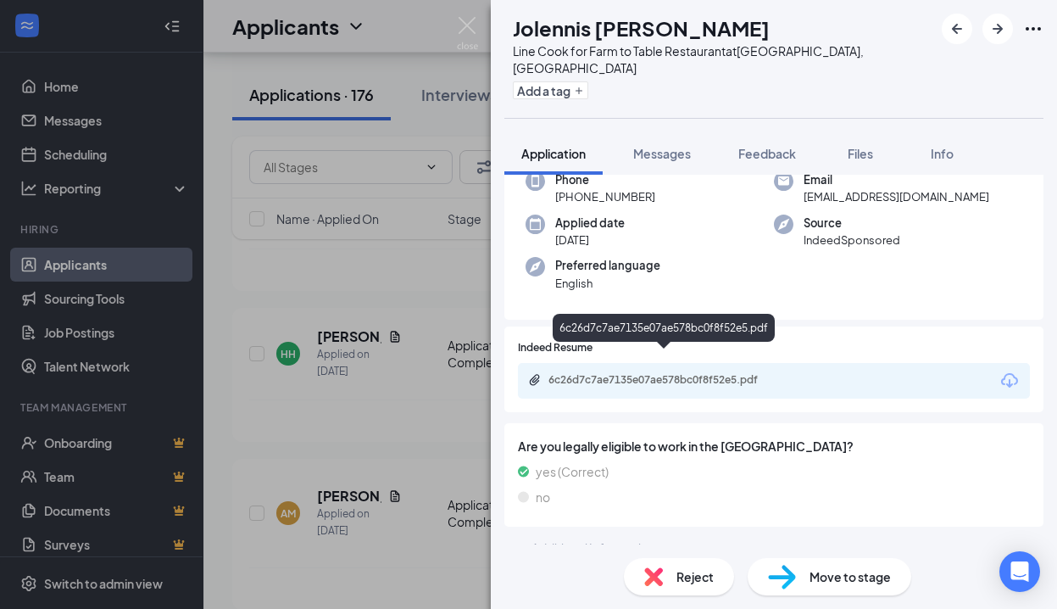
click at [691, 373] on div "6c26d7c7ae7135e07ae578bc0f8f52e5.pdf" at bounding box center [666, 380] width 237 height 14
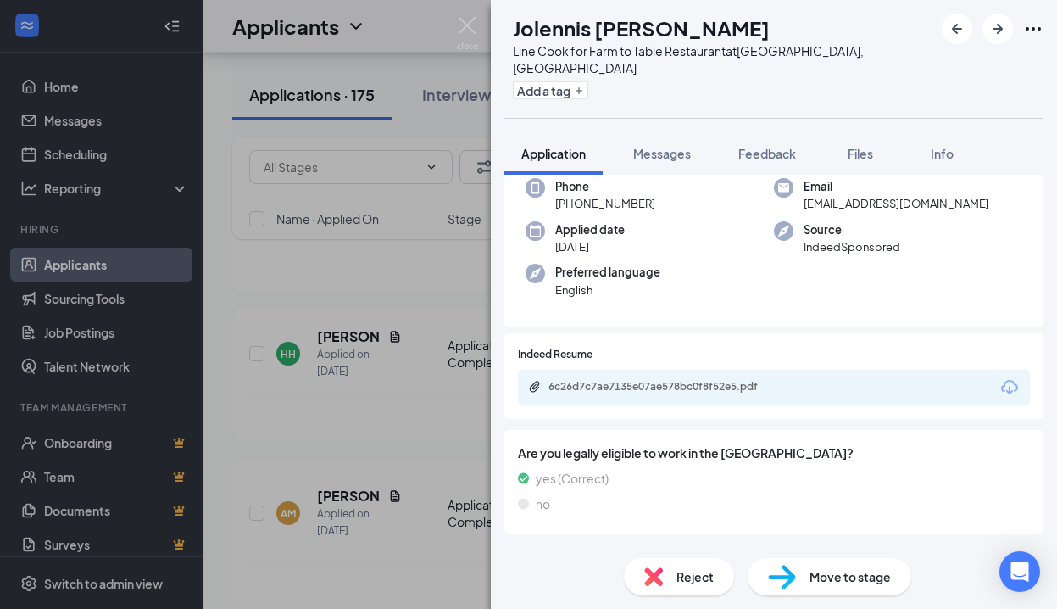
click at [710, 573] on span "Reject" at bounding box center [694, 576] width 37 height 19
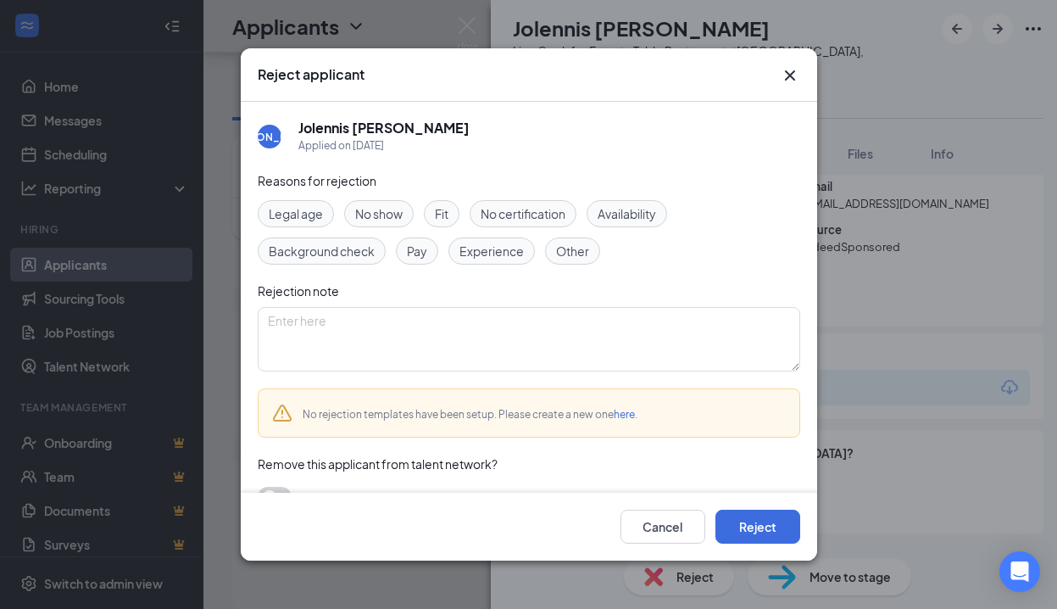
click at [629, 219] on span "Availability" at bounding box center [627, 213] width 58 height 19
click at [515, 257] on span "Experience" at bounding box center [491, 251] width 64 height 19
click at [737, 528] on button "Reject" at bounding box center [757, 526] width 85 height 34
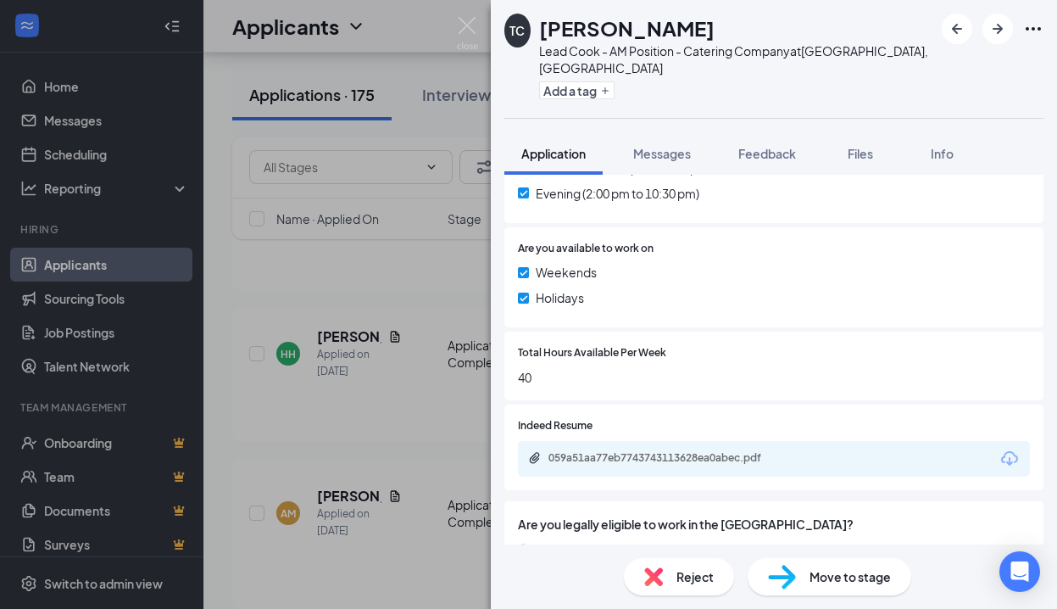
scroll to position [665, 0]
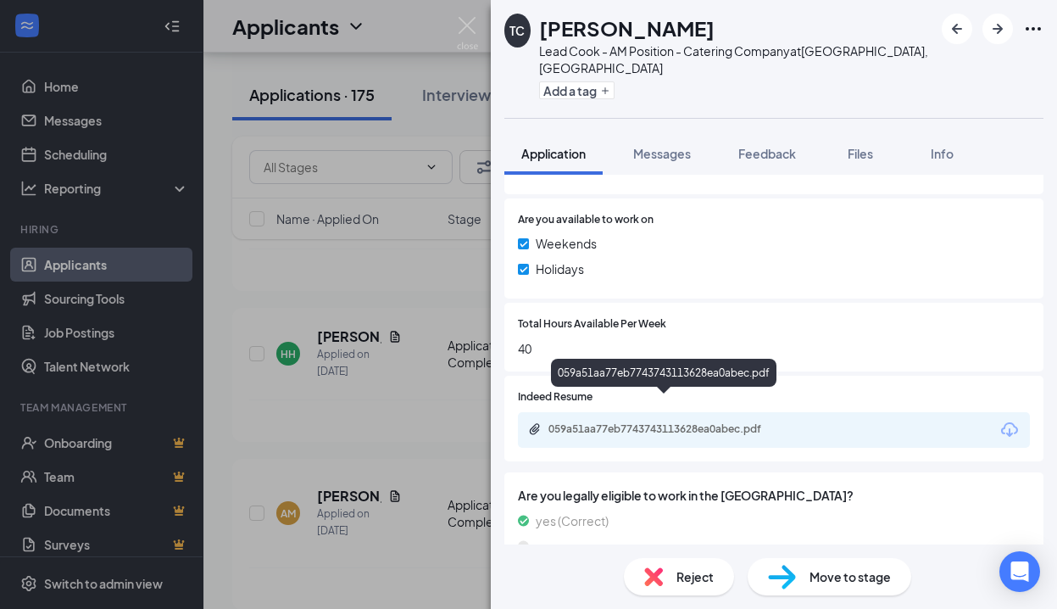
click at [746, 422] on div "059a51aa77eb7743743113628ea0abec.pdf" at bounding box center [666, 429] width 237 height 14
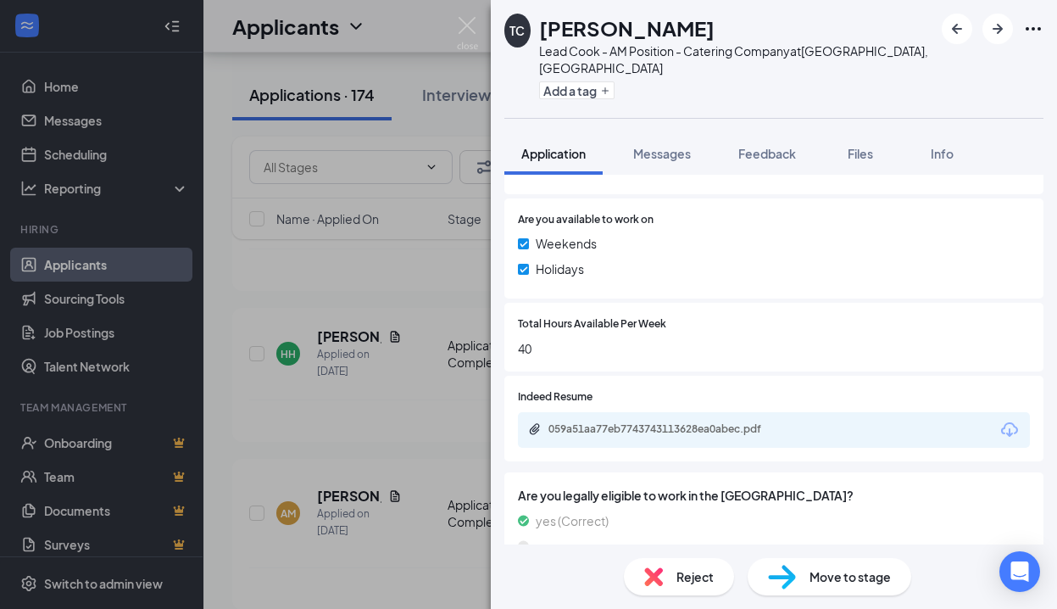
click at [692, 580] on span "Reject" at bounding box center [694, 576] width 37 height 19
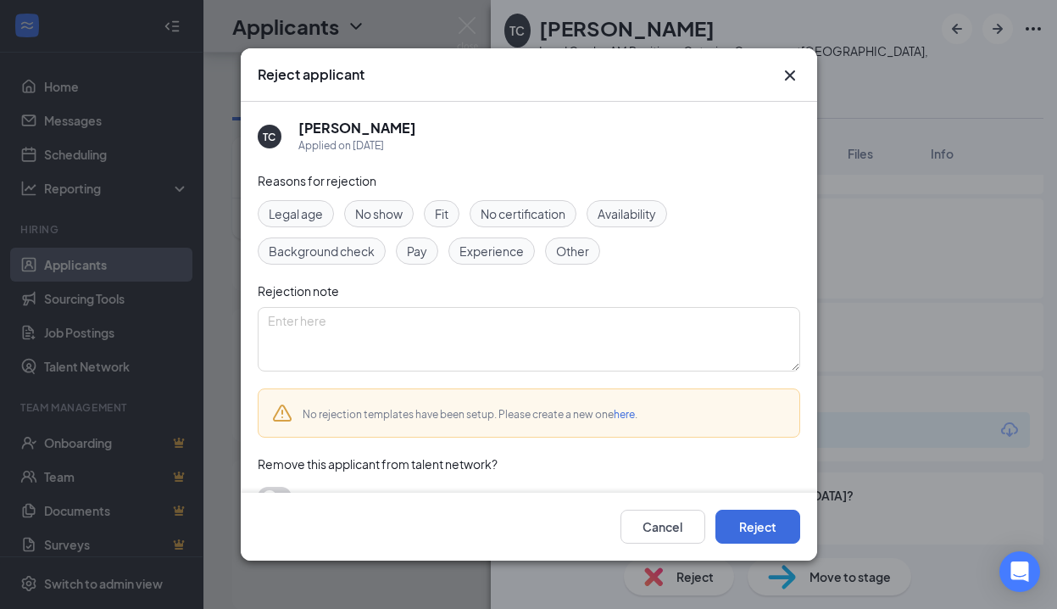
click at [495, 246] on span "Experience" at bounding box center [491, 251] width 64 height 19
click at [741, 519] on button "Reject" at bounding box center [757, 526] width 85 height 34
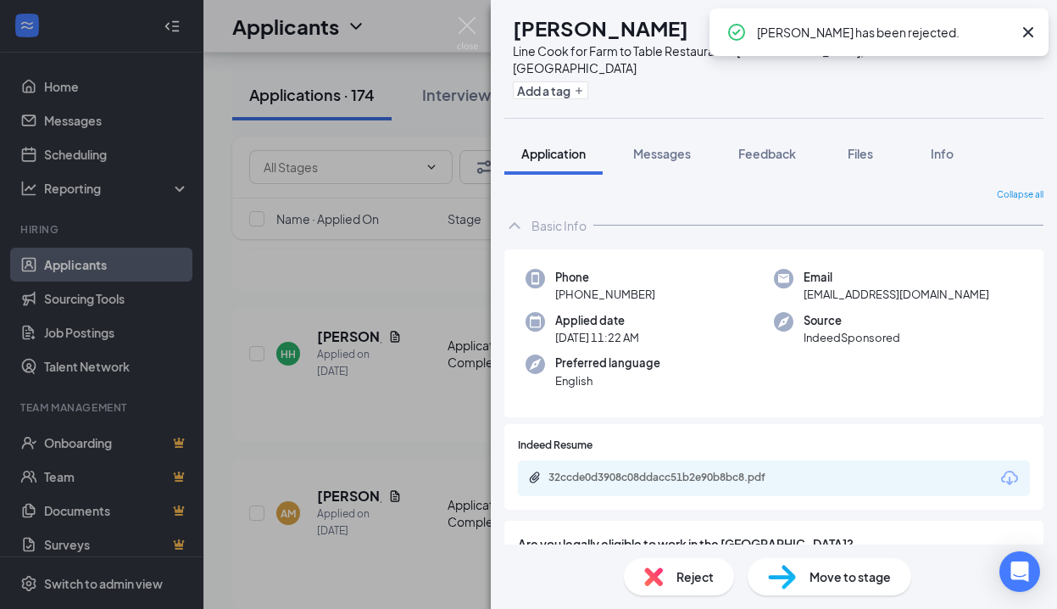
scroll to position [97, 0]
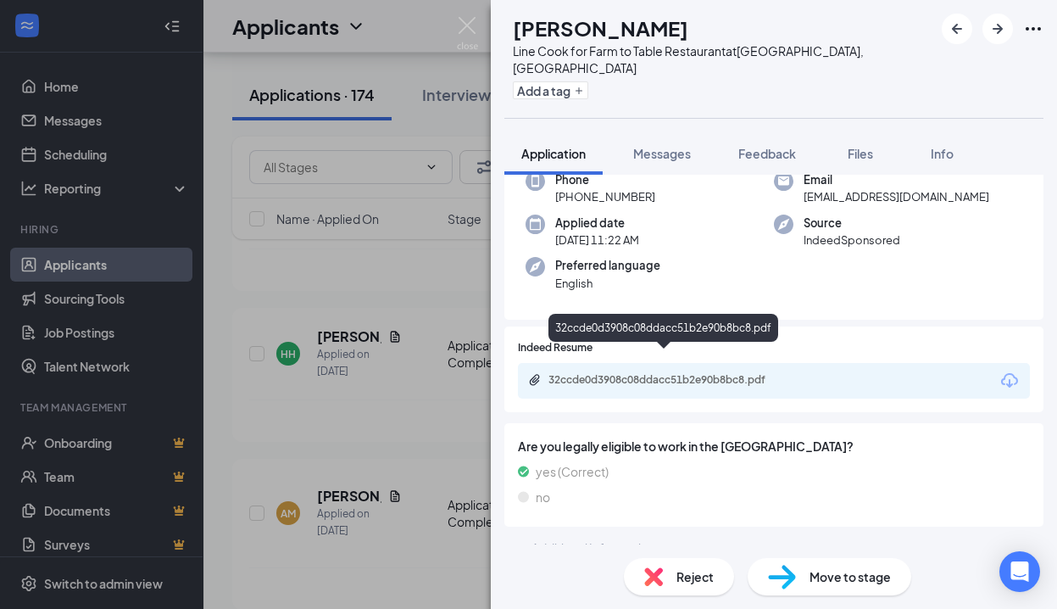
click at [702, 373] on div "32ccde0d3908c08ddacc51b2e90b8bc8.pdf" at bounding box center [666, 380] width 237 height 14
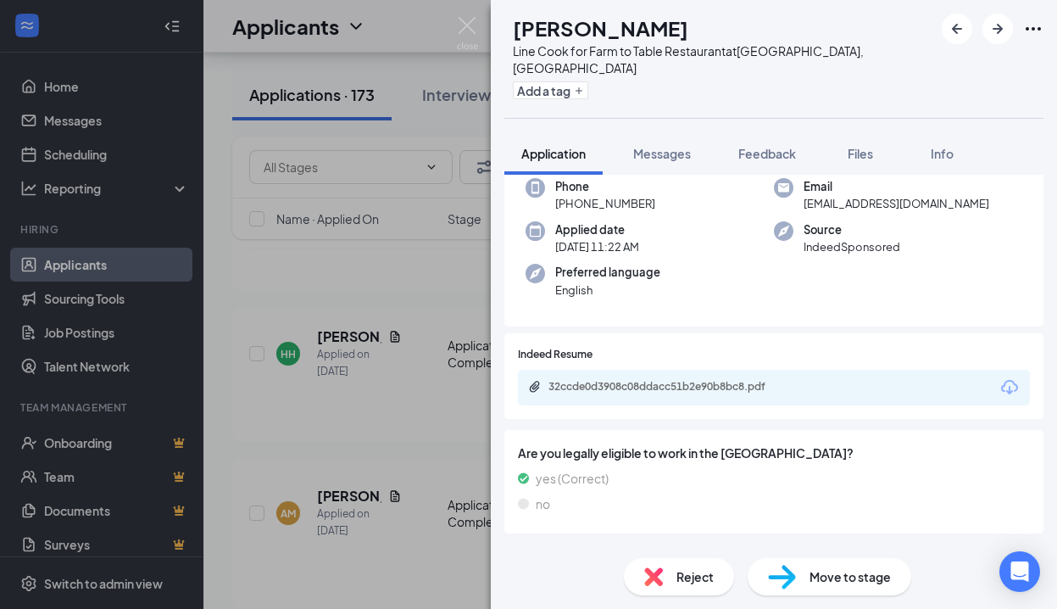
click at [691, 571] on span "Reject" at bounding box center [694, 576] width 37 height 19
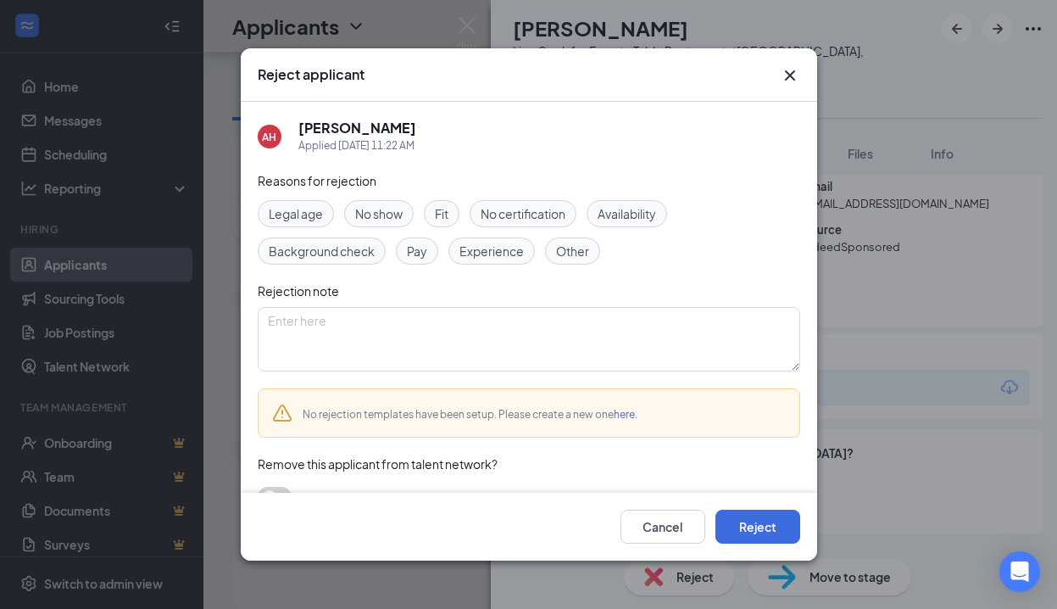
click at [490, 252] on span "Experience" at bounding box center [491, 251] width 64 height 19
click at [738, 527] on button "Reject" at bounding box center [757, 526] width 85 height 34
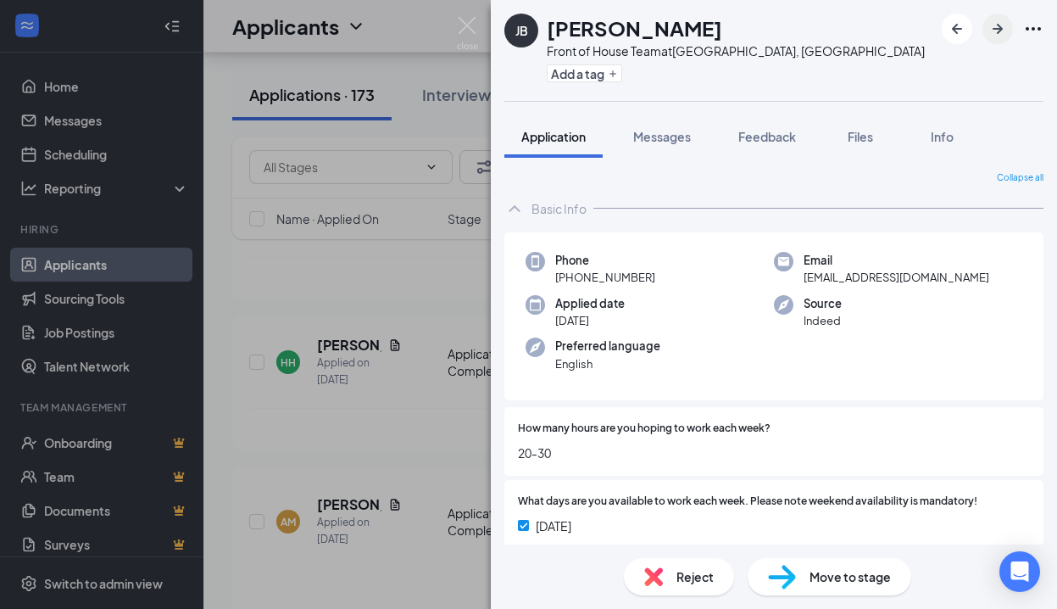
click at [999, 25] on icon "ArrowRight" at bounding box center [998, 29] width 10 height 10
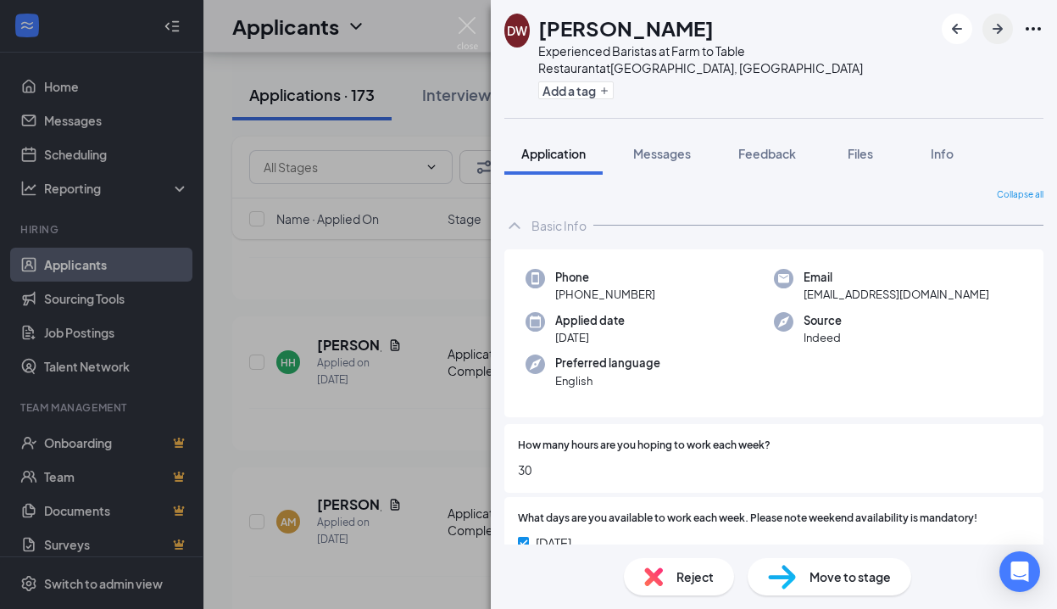
click at [999, 25] on icon "ArrowRight" at bounding box center [998, 29] width 10 height 10
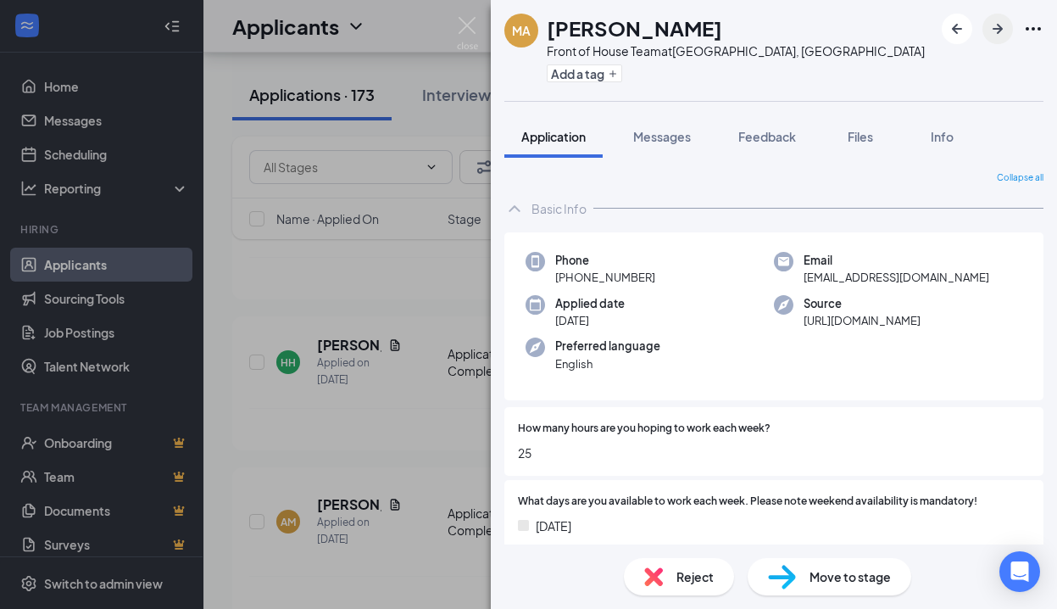
click at [999, 25] on icon "ArrowRight" at bounding box center [998, 29] width 10 height 10
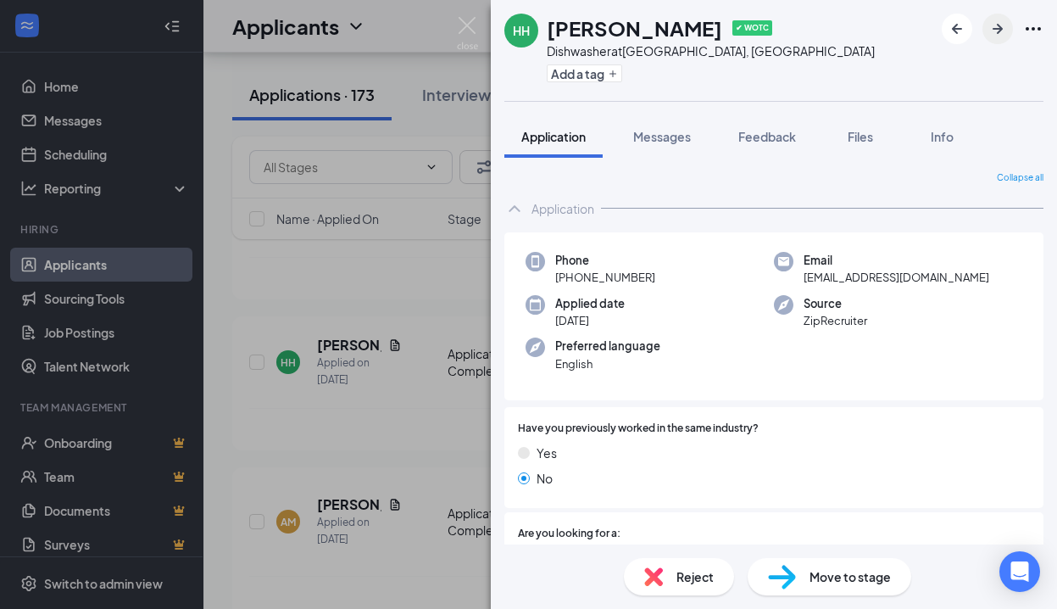
click at [999, 25] on icon "ArrowRight" at bounding box center [998, 29] width 10 height 10
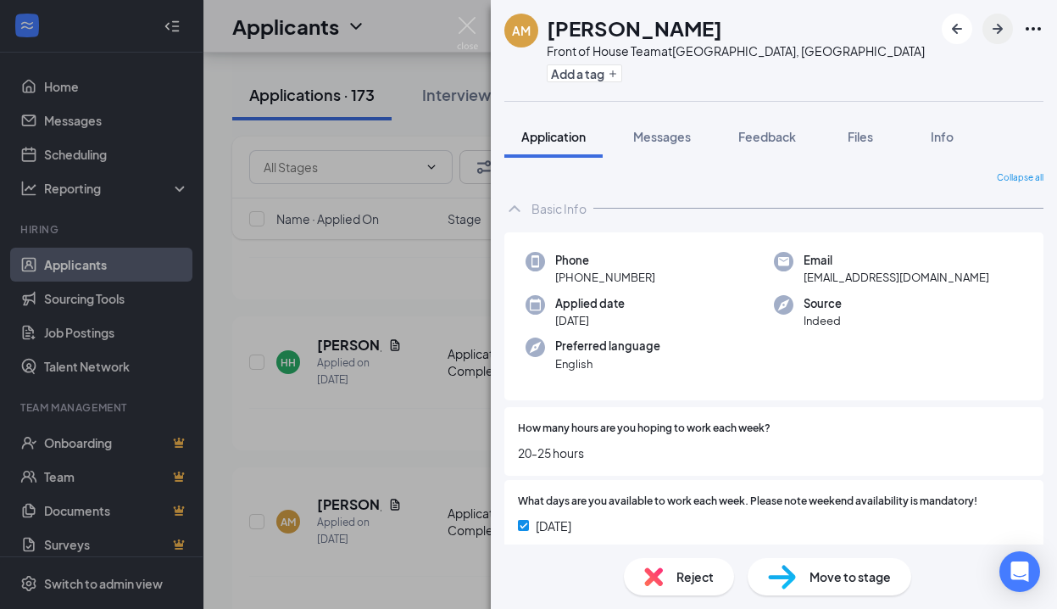
click at [999, 25] on icon "ArrowRight" at bounding box center [998, 29] width 10 height 10
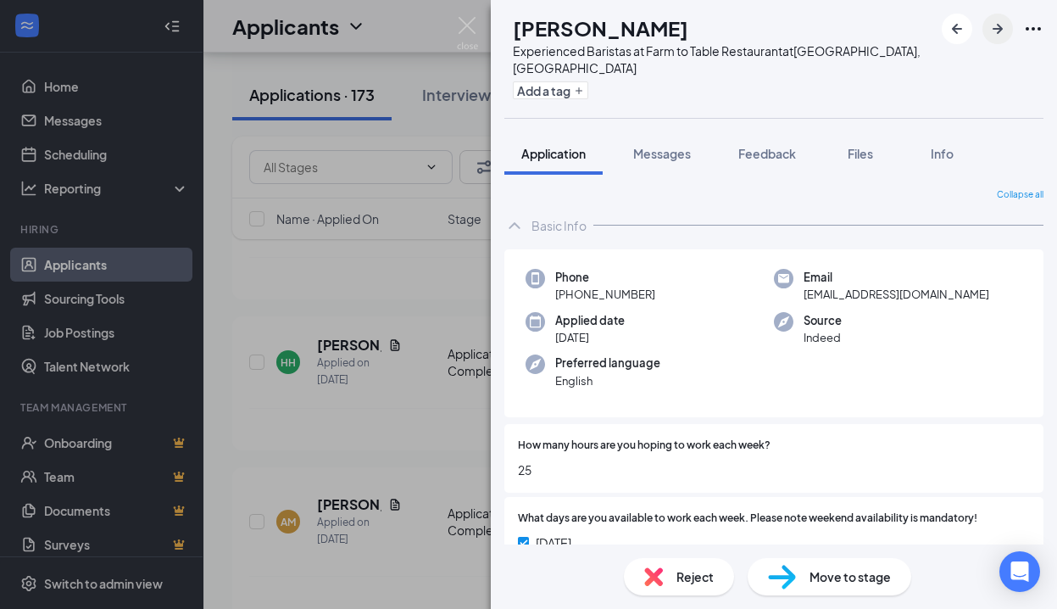
click at [999, 25] on icon "ArrowRight" at bounding box center [998, 29] width 10 height 10
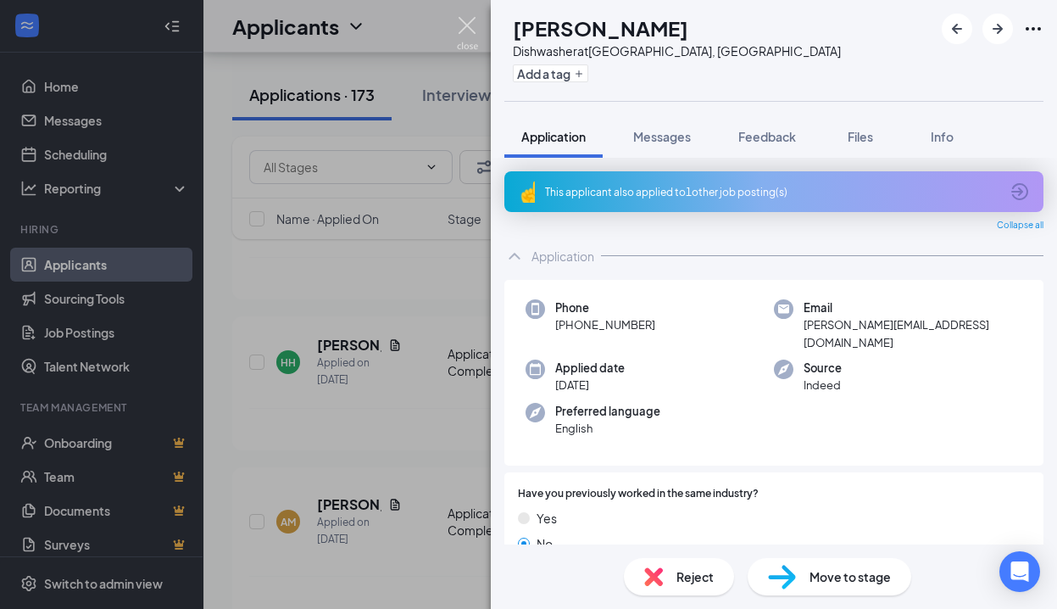
click at [469, 21] on img at bounding box center [467, 33] width 21 height 33
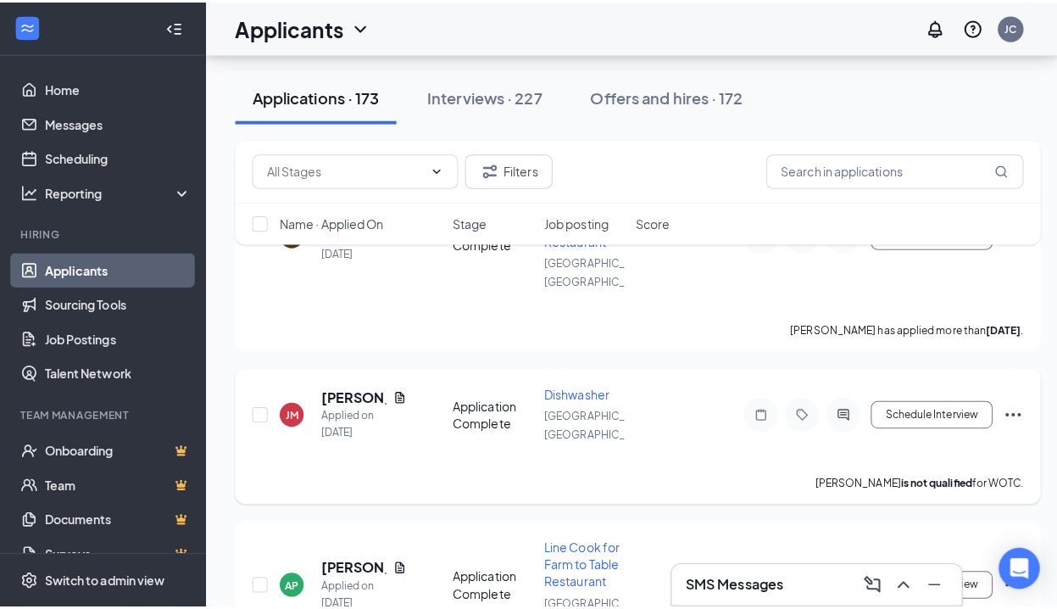
scroll to position [1614, 0]
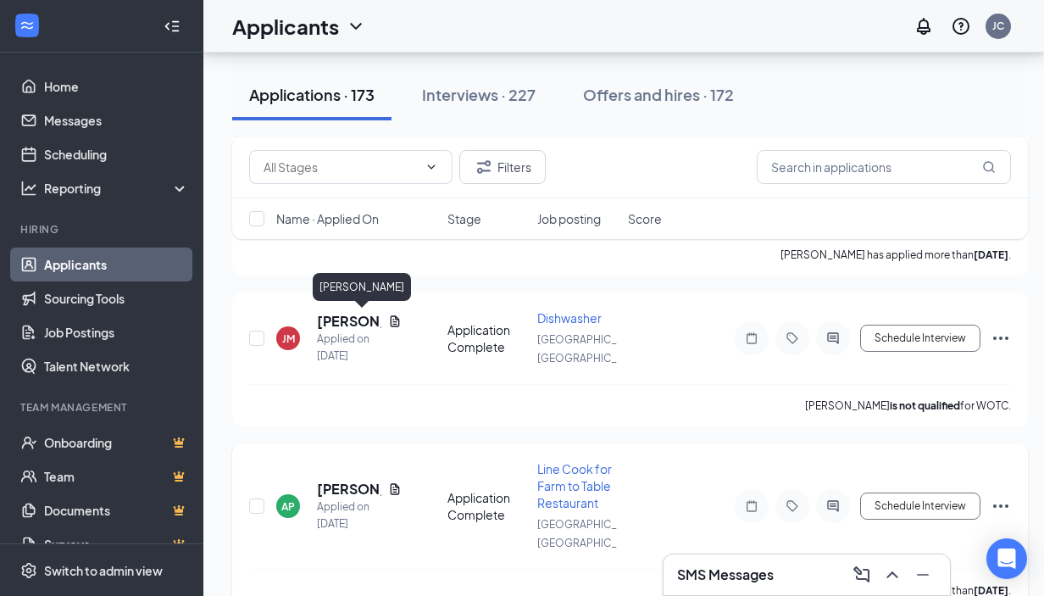
click at [332, 480] on h5 "[PERSON_NAME]" at bounding box center [349, 489] width 64 height 19
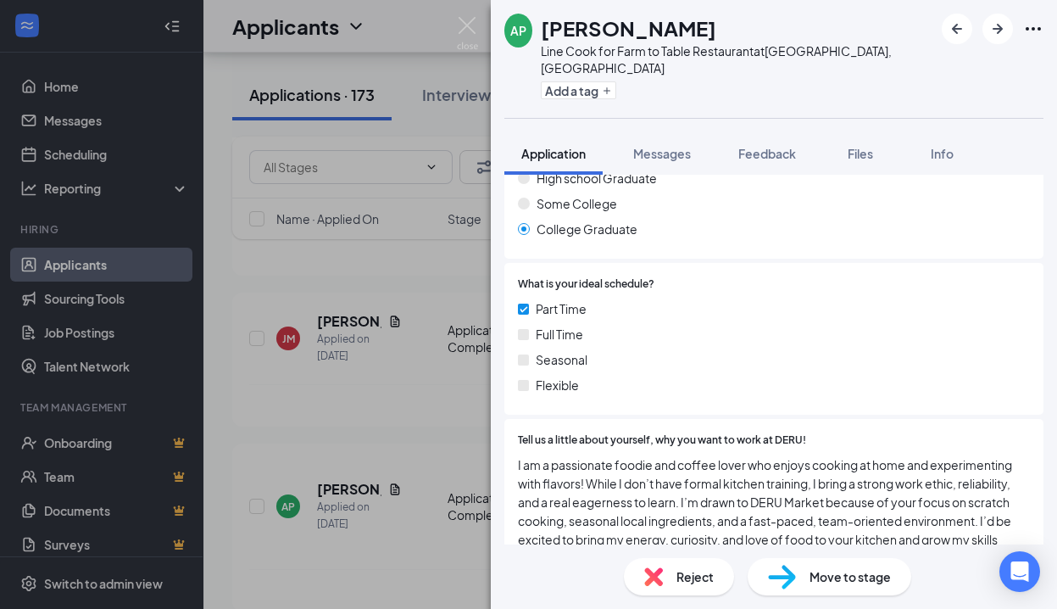
scroll to position [25, 0]
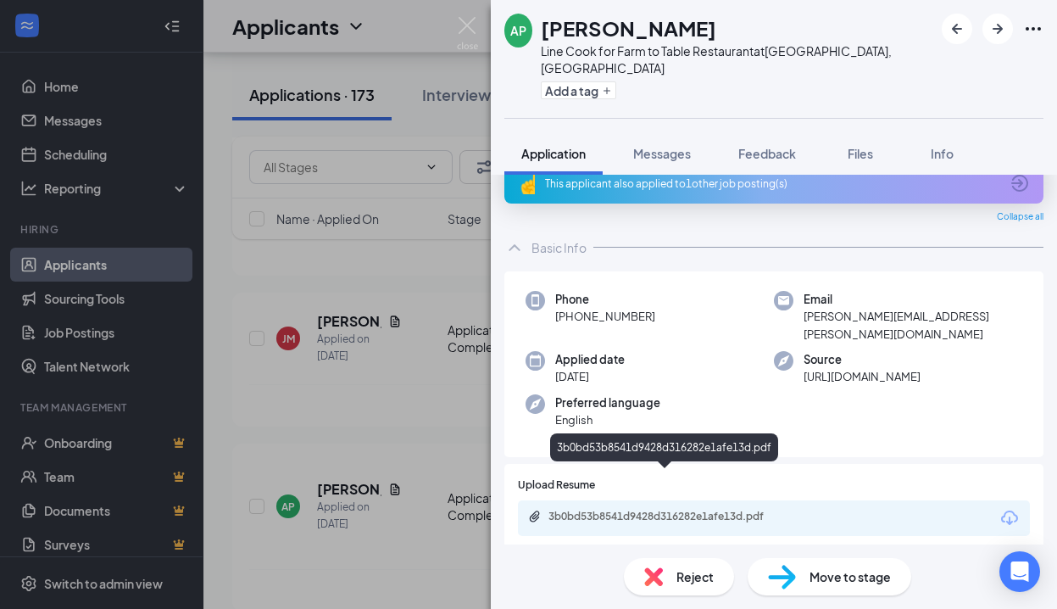
click at [698, 509] on div "3b0bd53b8541d9428d316282e1afe13d.pdf" at bounding box center [666, 516] width 237 height 14
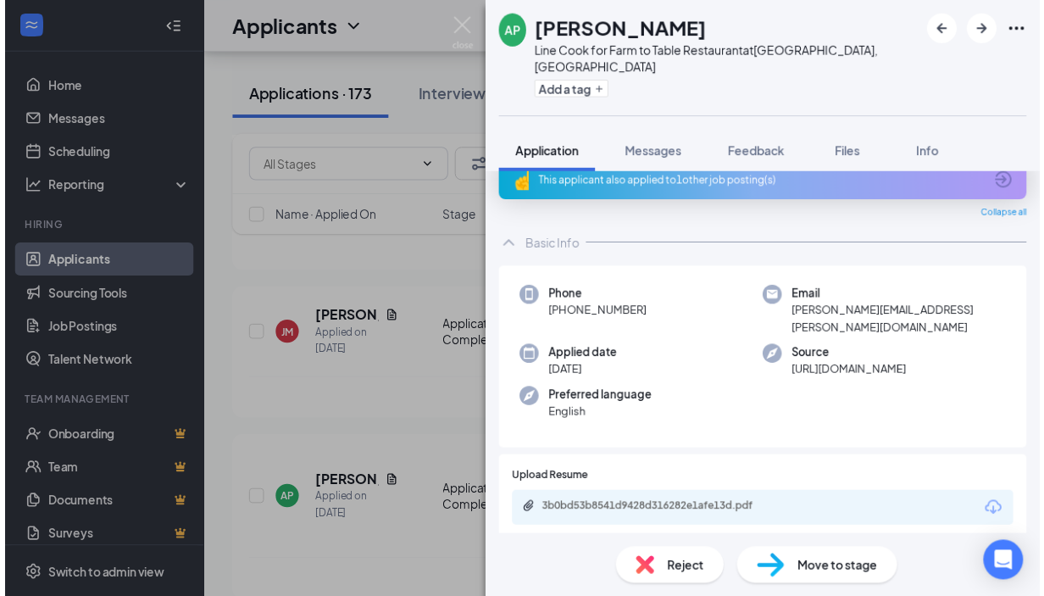
scroll to position [0, 0]
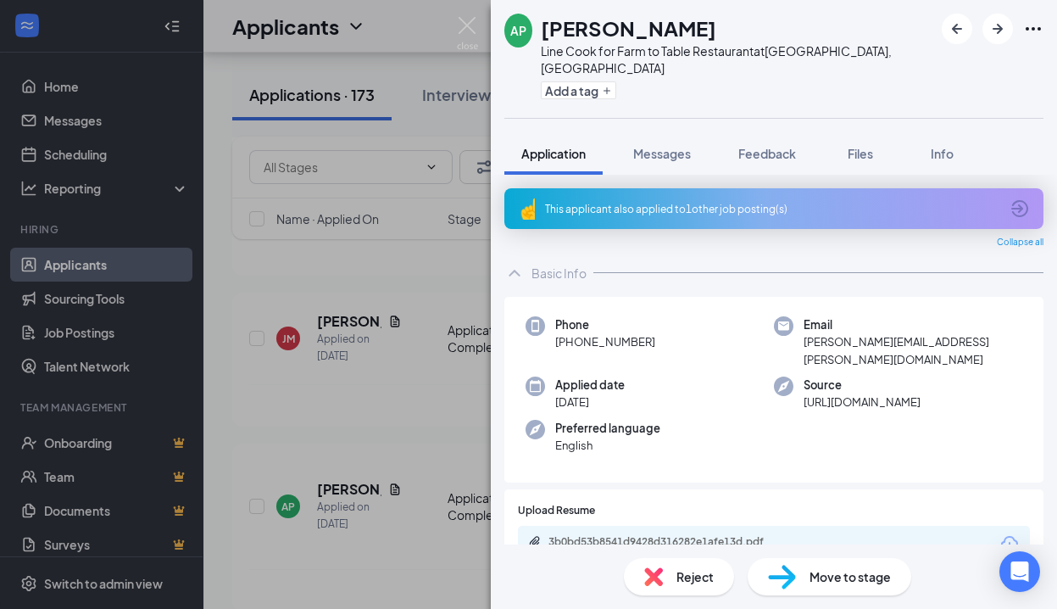
click at [683, 563] on div "Reject" at bounding box center [679, 576] width 110 height 37
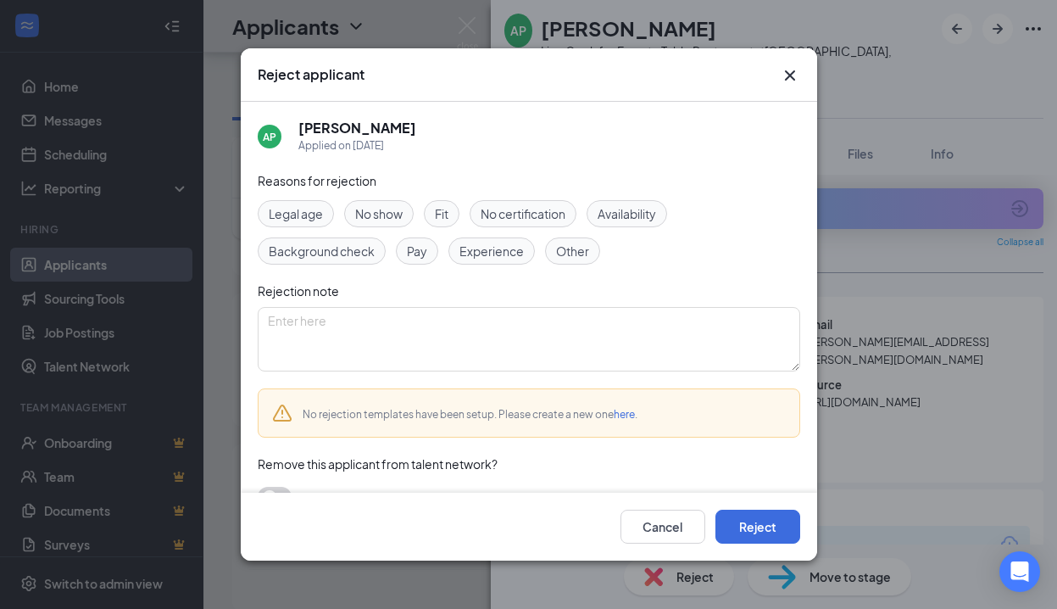
click at [490, 259] on span "Experience" at bounding box center [491, 251] width 64 height 19
click at [735, 527] on button "Reject" at bounding box center [757, 526] width 85 height 34
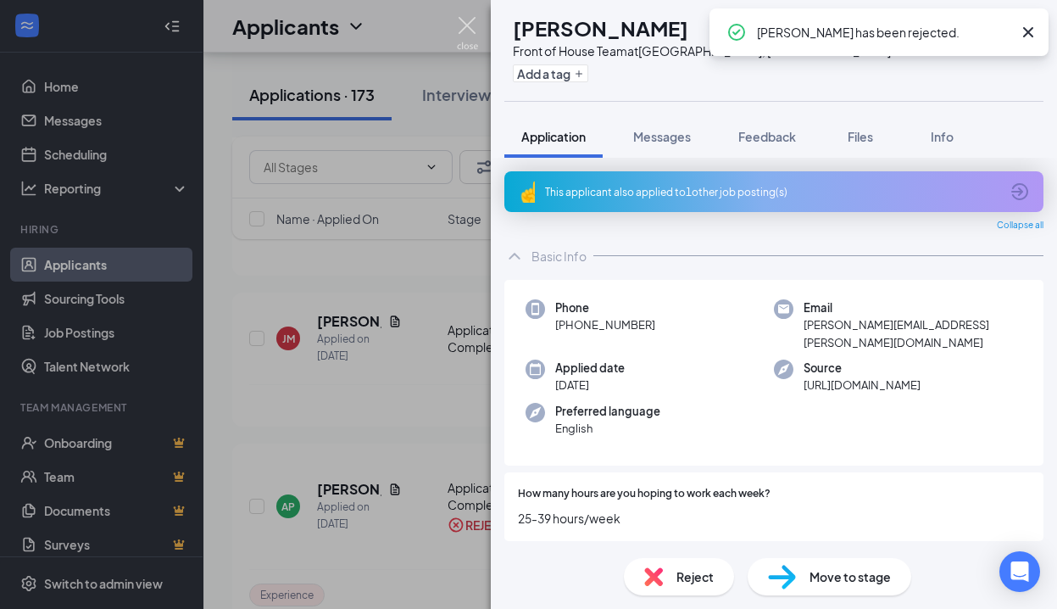
click at [464, 25] on img at bounding box center [467, 33] width 21 height 33
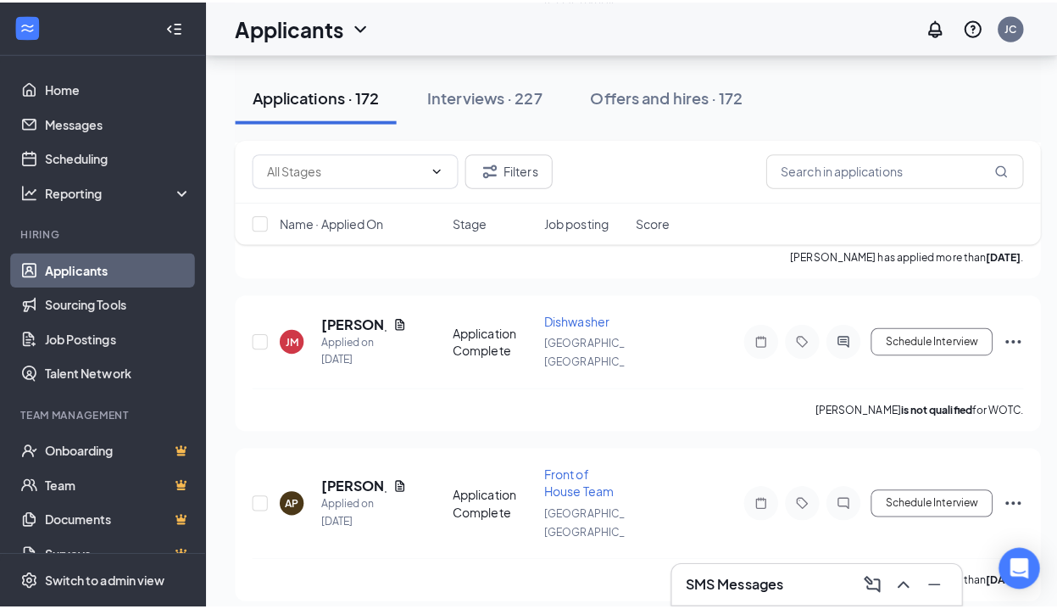
scroll to position [1621, 0]
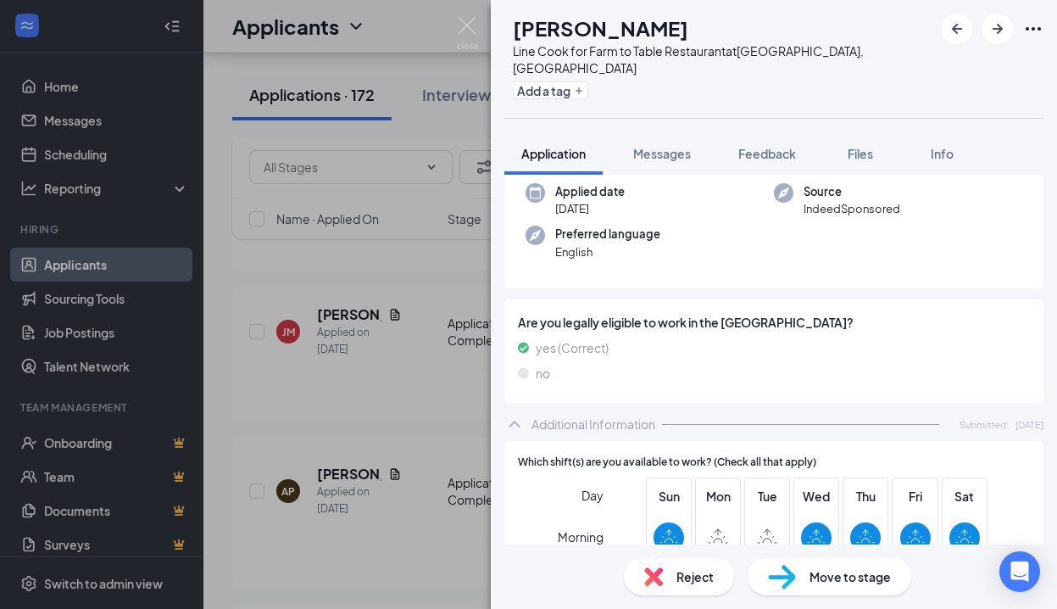
scroll to position [480, 0]
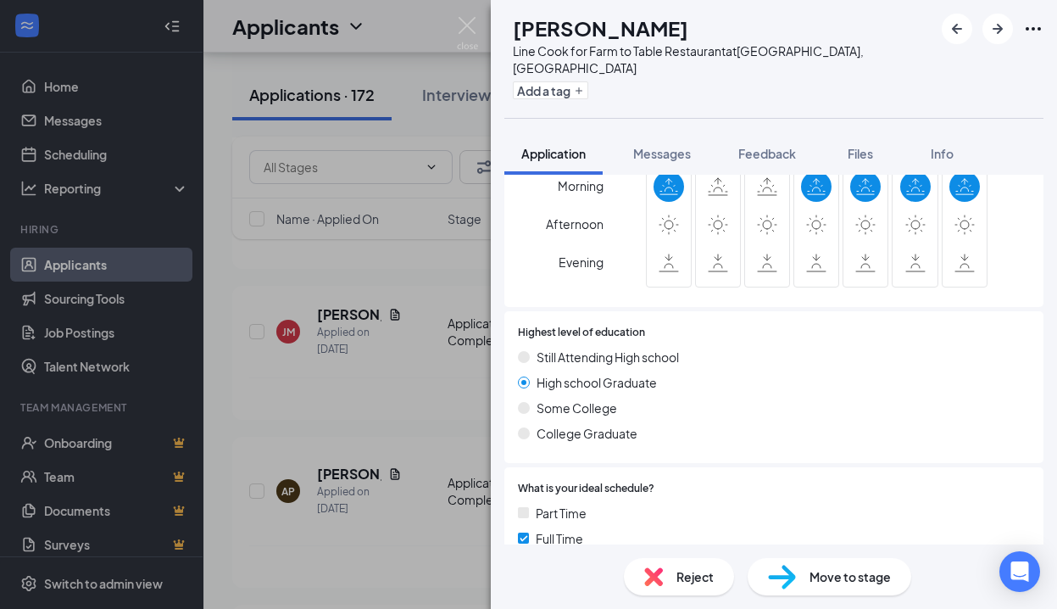
click at [666, 571] on div "Reject" at bounding box center [679, 576] width 110 height 37
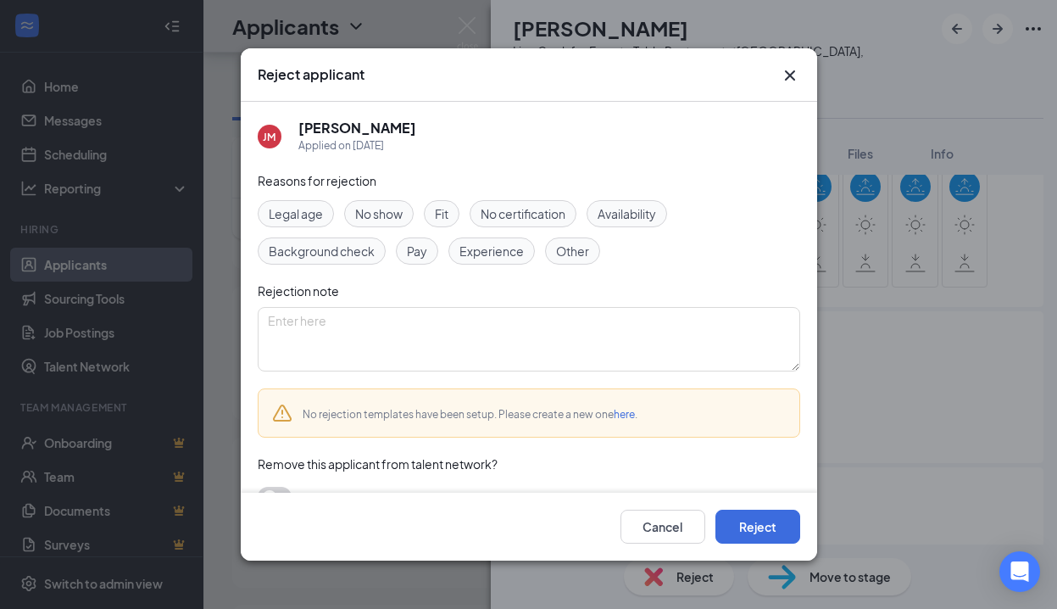
click at [498, 249] on span "Experience" at bounding box center [491, 251] width 64 height 19
click at [637, 216] on span "Availability" at bounding box center [627, 213] width 58 height 19
click at [585, 254] on span "Other" at bounding box center [572, 251] width 33 height 19
click at [728, 521] on button "Reject" at bounding box center [757, 526] width 85 height 34
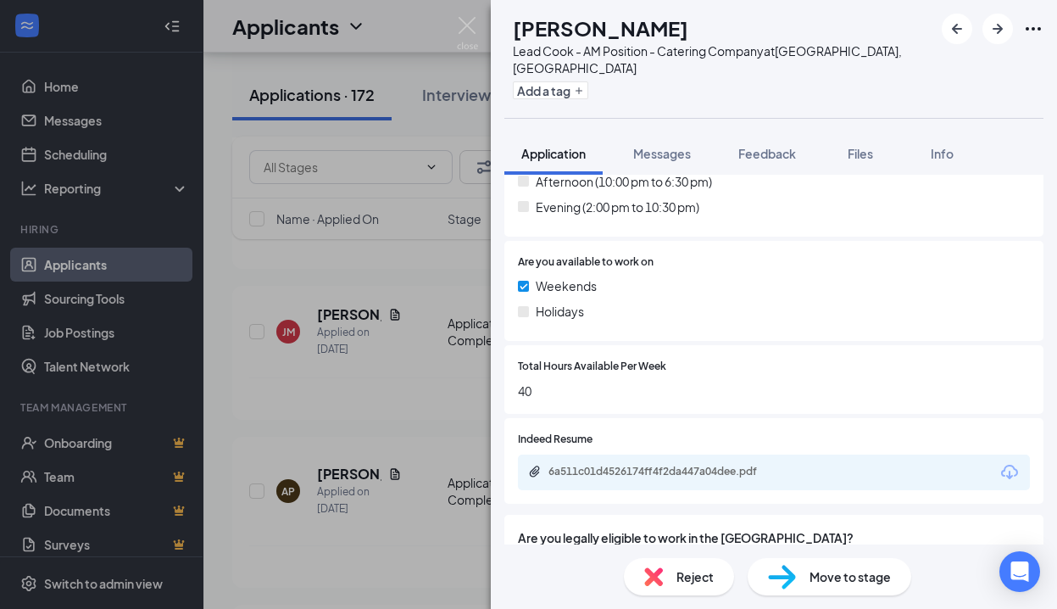
scroll to position [676, 0]
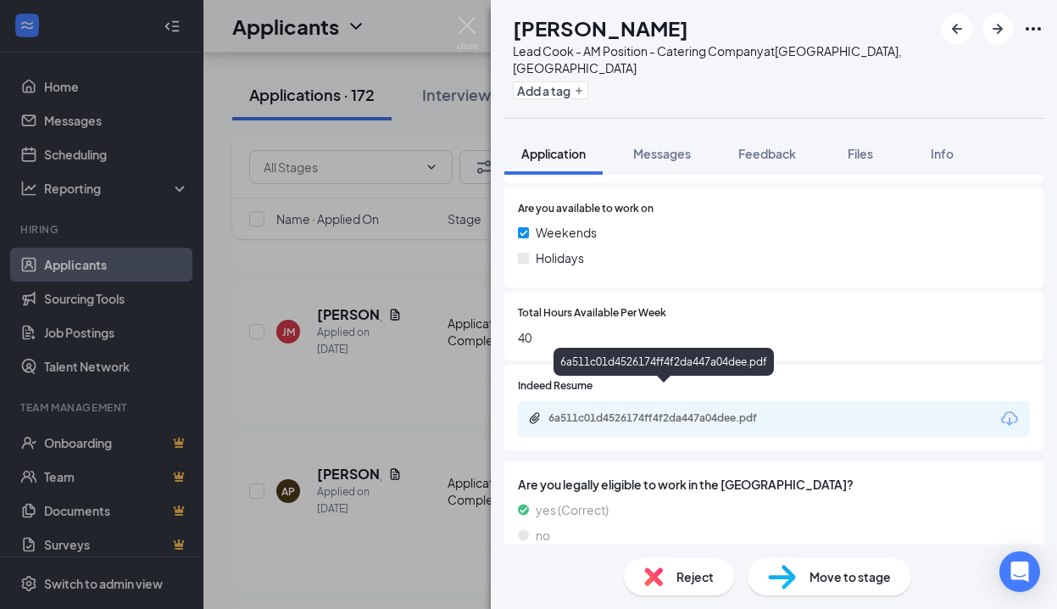
click at [720, 411] on div "6a511c01d4526174ff4f2da447a04dee.pdf" at bounding box center [666, 418] width 237 height 14
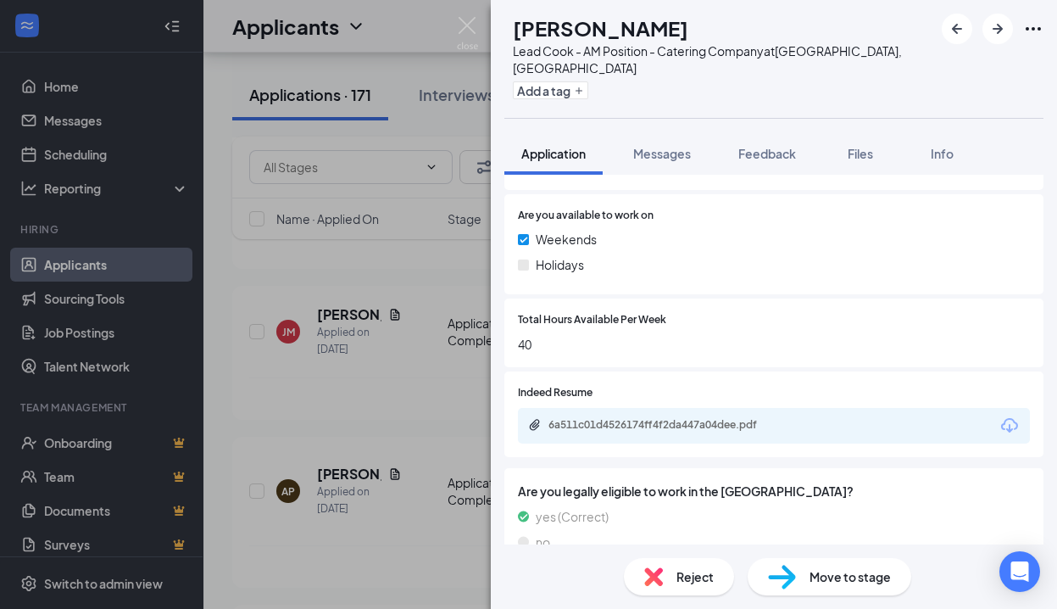
click at [683, 573] on span "Reject" at bounding box center [694, 576] width 37 height 19
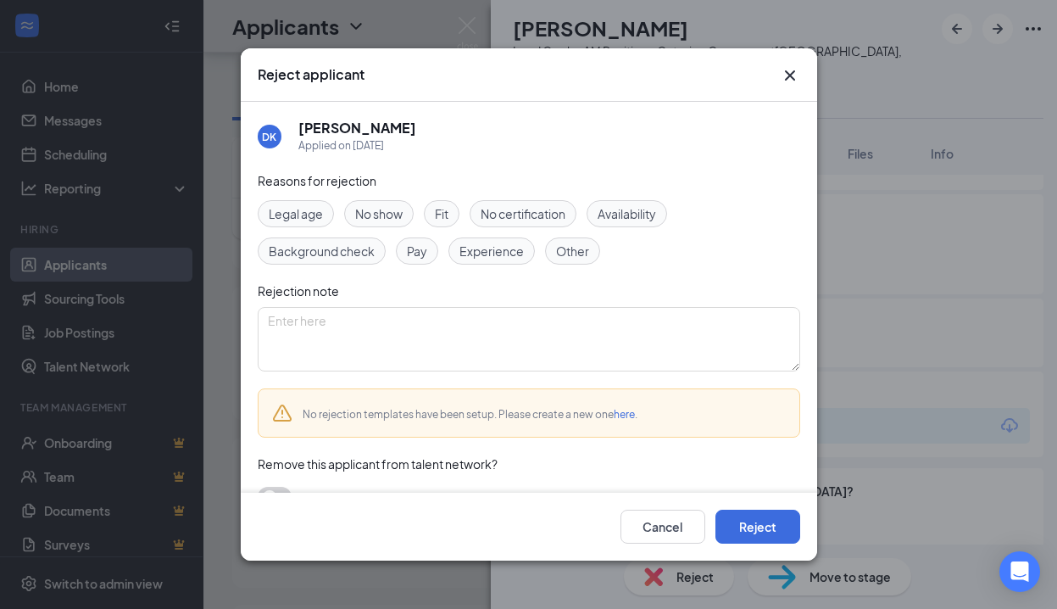
click at [484, 253] on span "Experience" at bounding box center [491, 251] width 64 height 19
click at [766, 527] on button "Reject" at bounding box center [757, 526] width 85 height 34
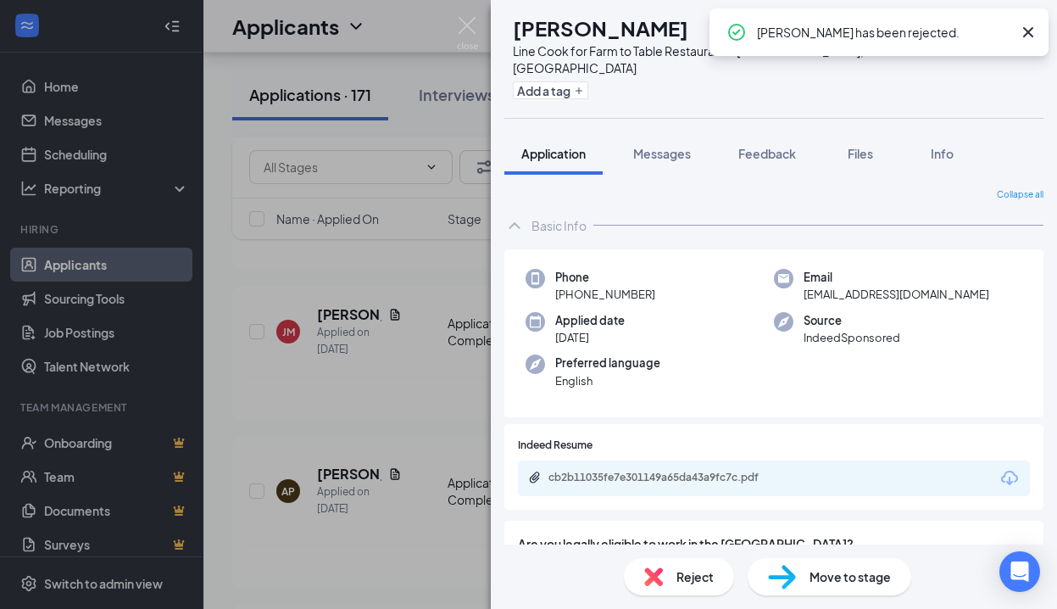
scroll to position [97, 0]
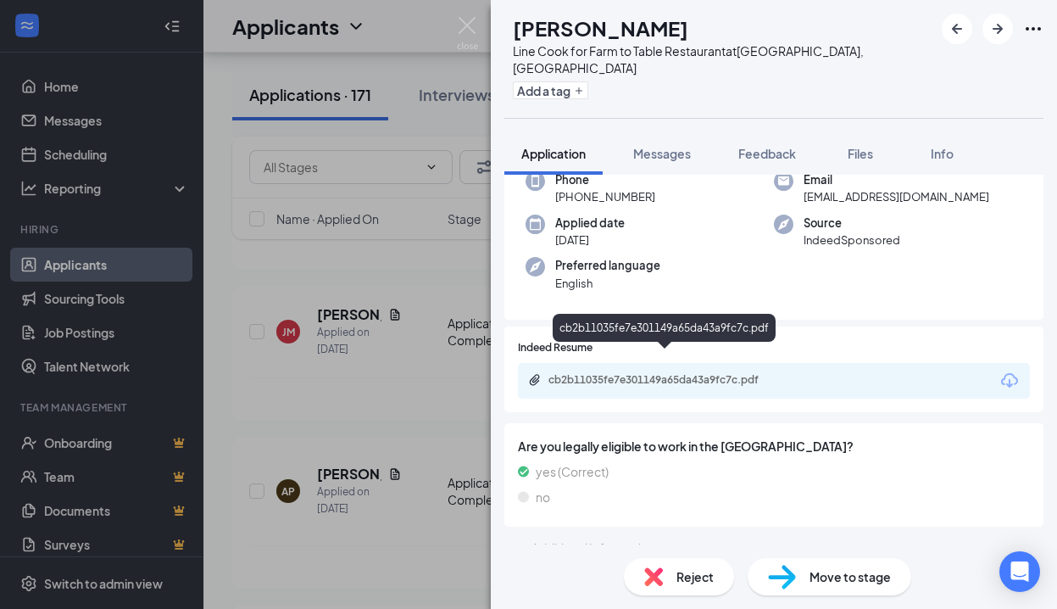
click at [704, 373] on div "cb2b11035fe7e301149a65da43a9fc7c.pdf" at bounding box center [666, 380] width 237 height 14
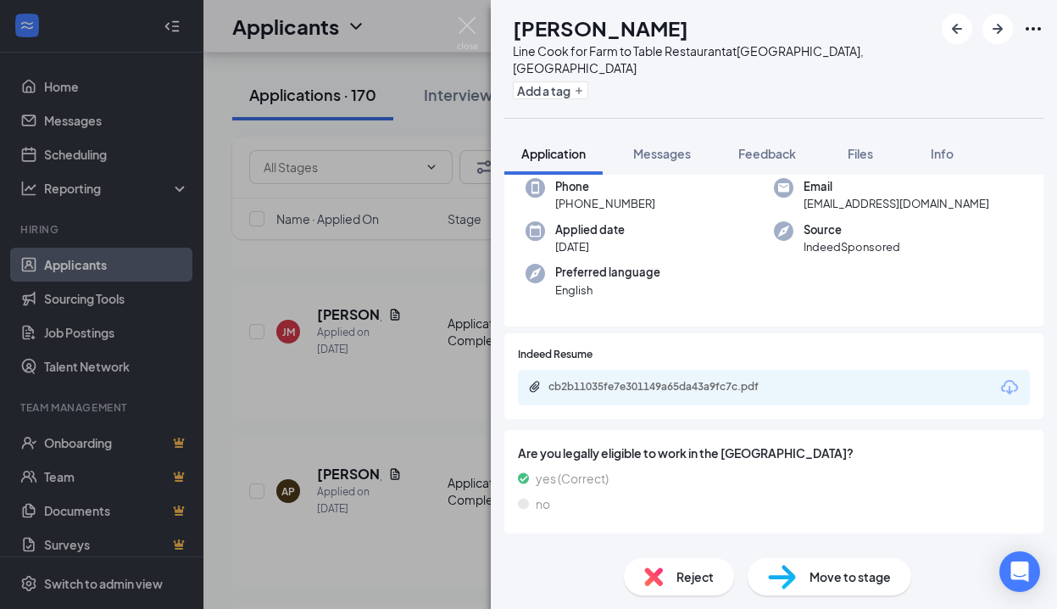
click at [711, 570] on span "Reject" at bounding box center [694, 576] width 37 height 19
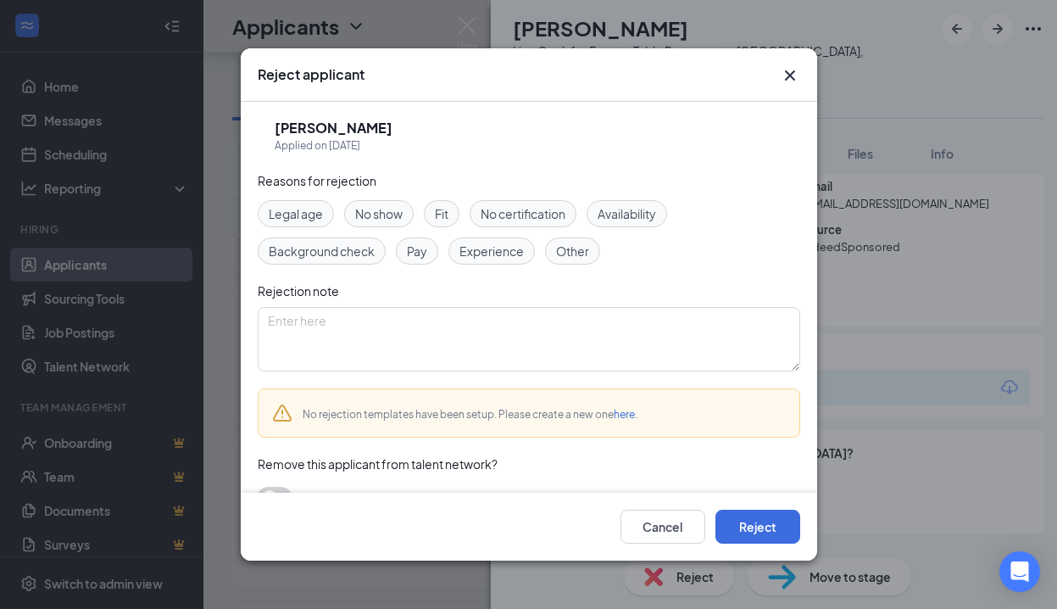
click at [519, 247] on span "Experience" at bounding box center [491, 251] width 64 height 19
click at [748, 520] on button "Reject" at bounding box center [757, 526] width 85 height 34
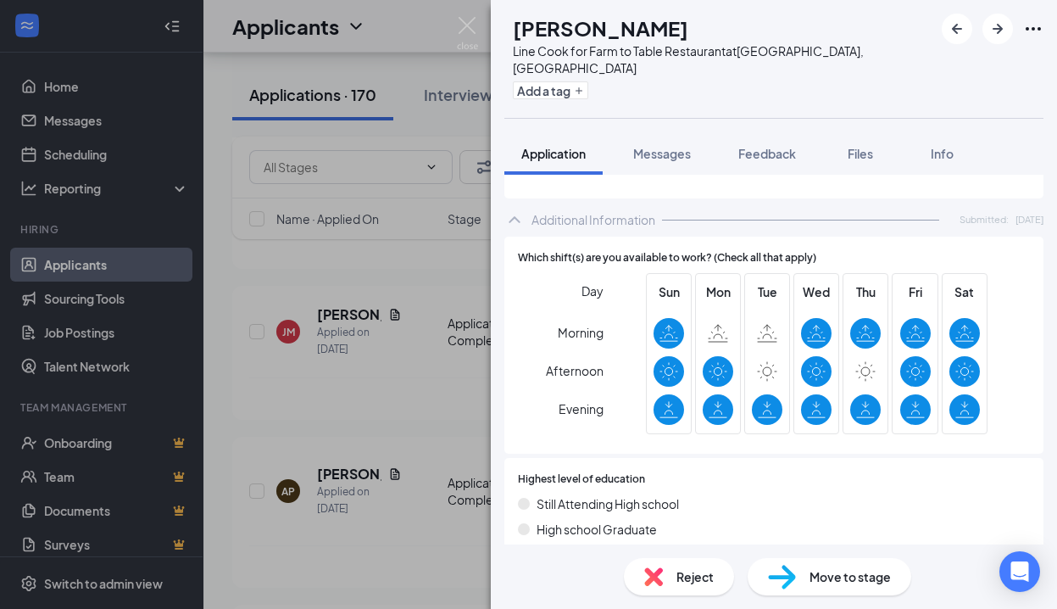
scroll to position [220, 0]
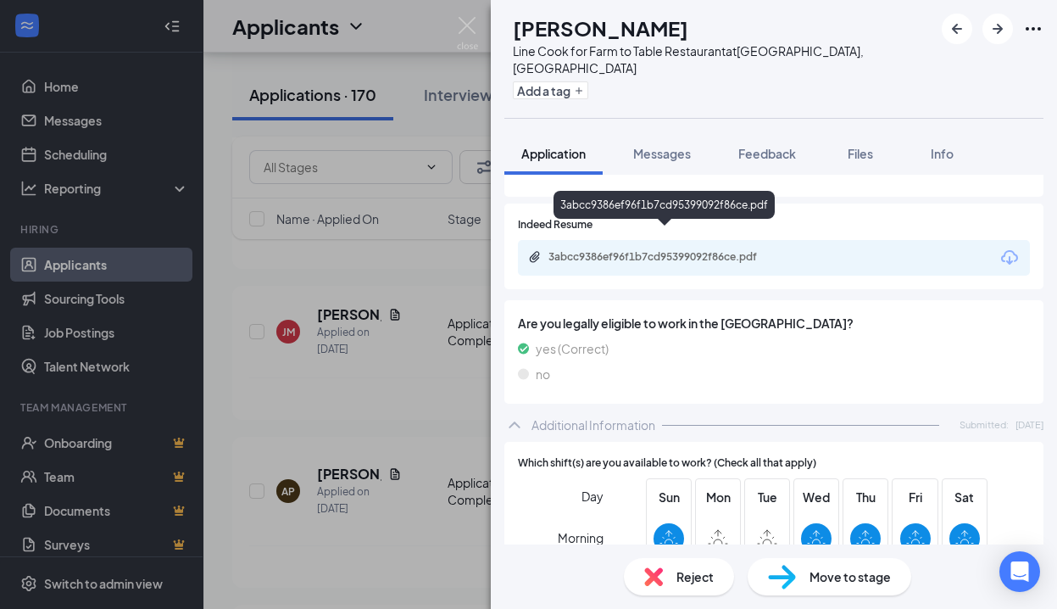
click at [689, 250] on div "3abcc9386ef96f1b7cd95399092f86ce.pdf" at bounding box center [666, 257] width 237 height 14
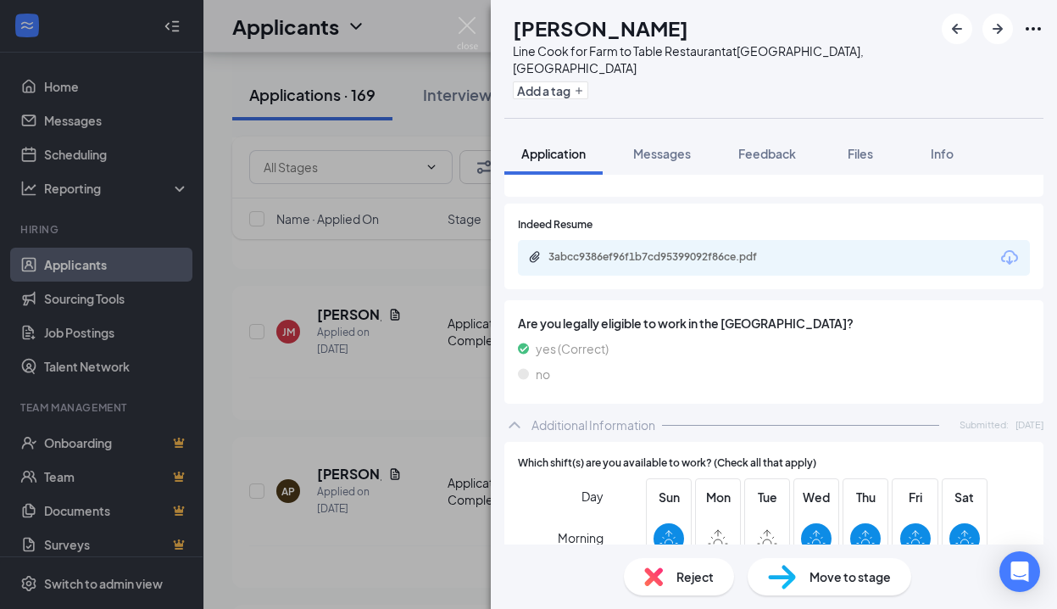
click at [676, 565] on div "Reject" at bounding box center [679, 576] width 110 height 37
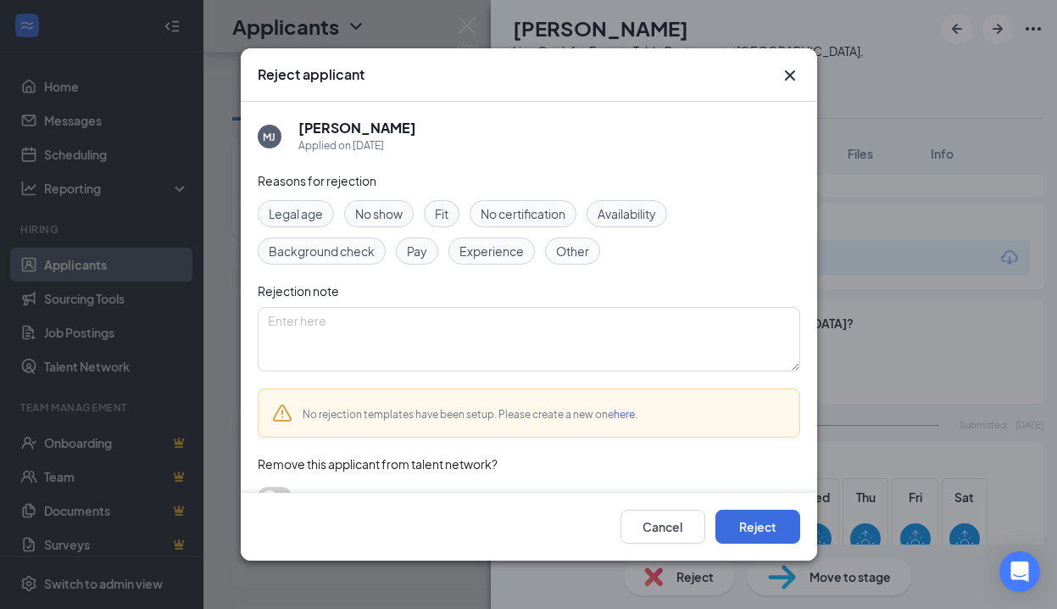
click at [493, 252] on span "Experience" at bounding box center [491, 251] width 64 height 19
click at [768, 531] on button "Reject" at bounding box center [757, 526] width 85 height 34
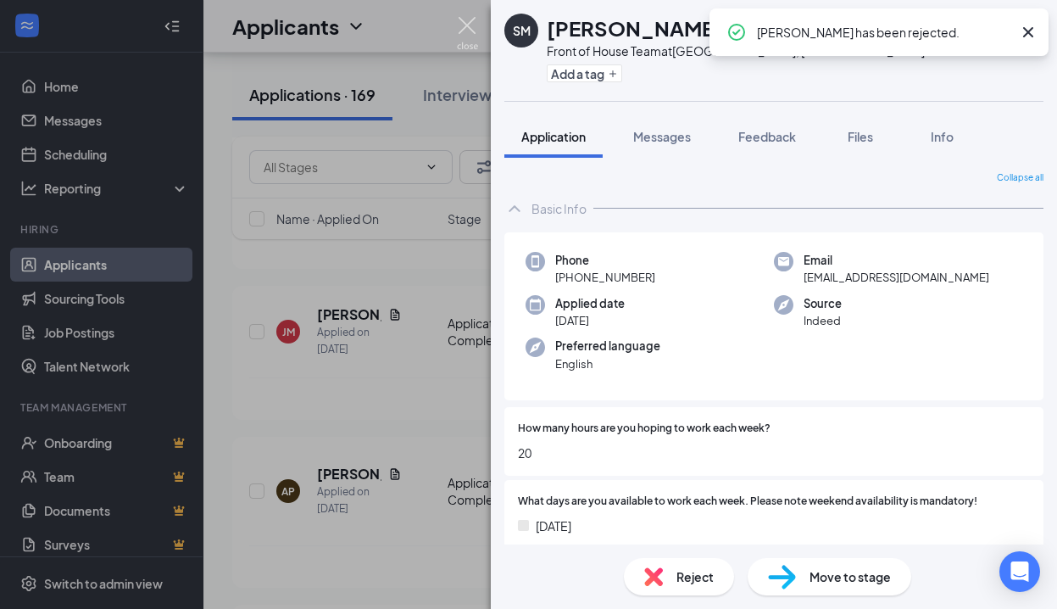
click at [459, 25] on img at bounding box center [467, 33] width 21 height 33
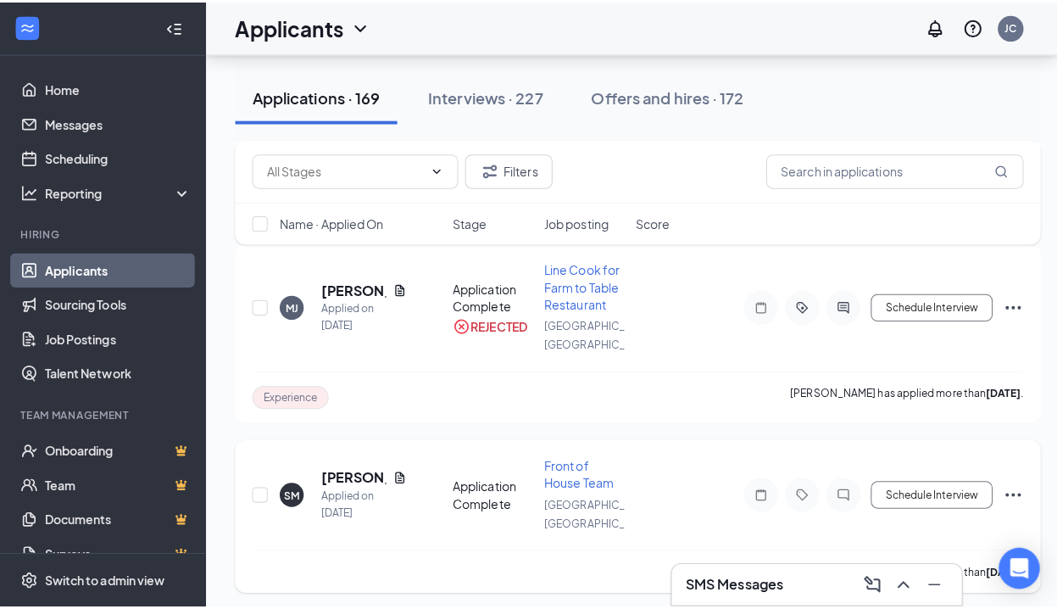
scroll to position [2129, 0]
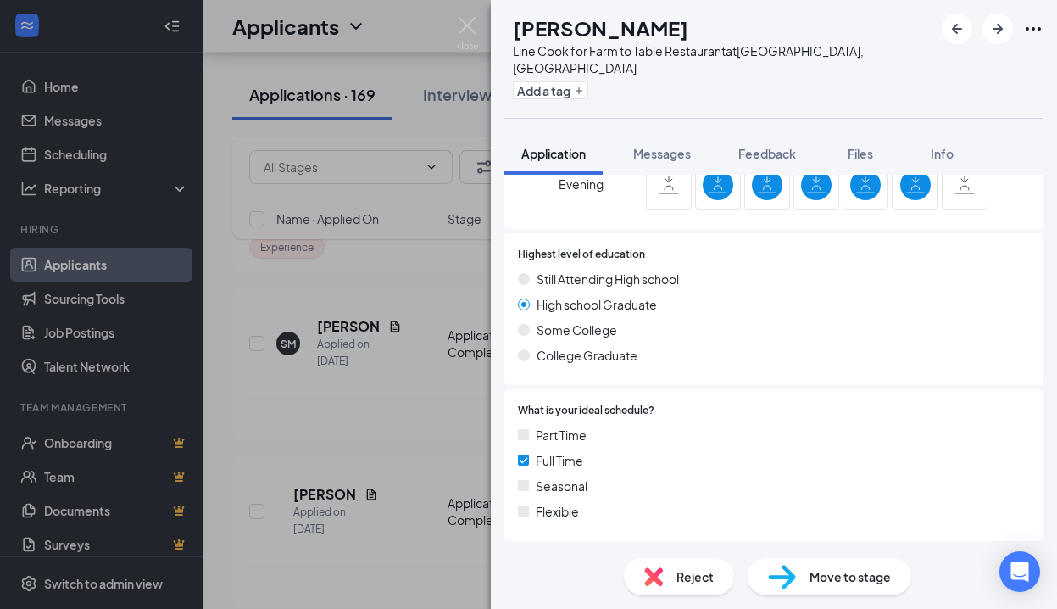
scroll to position [700, 0]
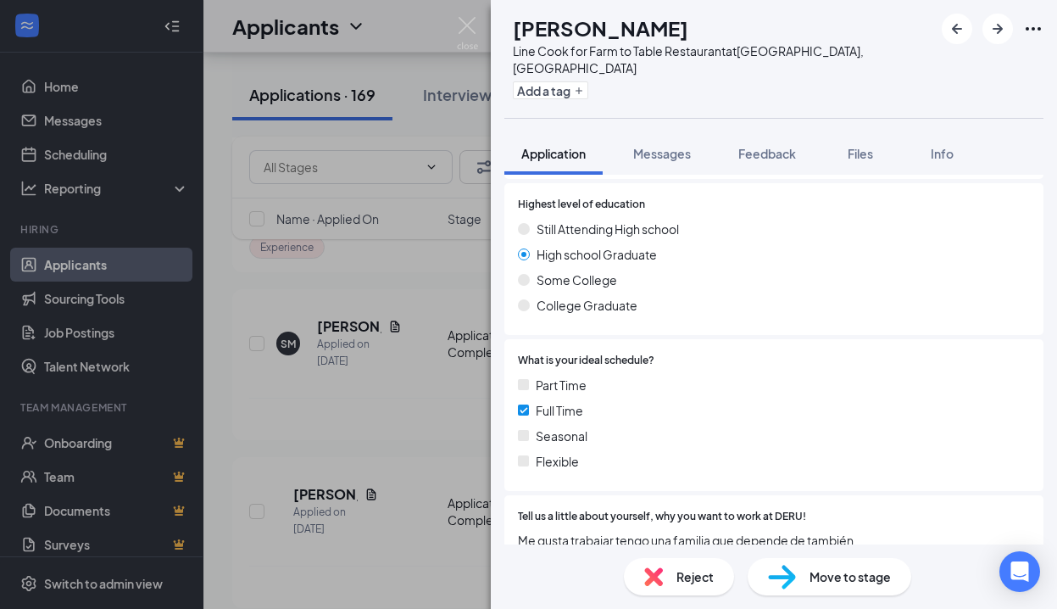
click at [712, 572] on span "Reject" at bounding box center [694, 576] width 37 height 19
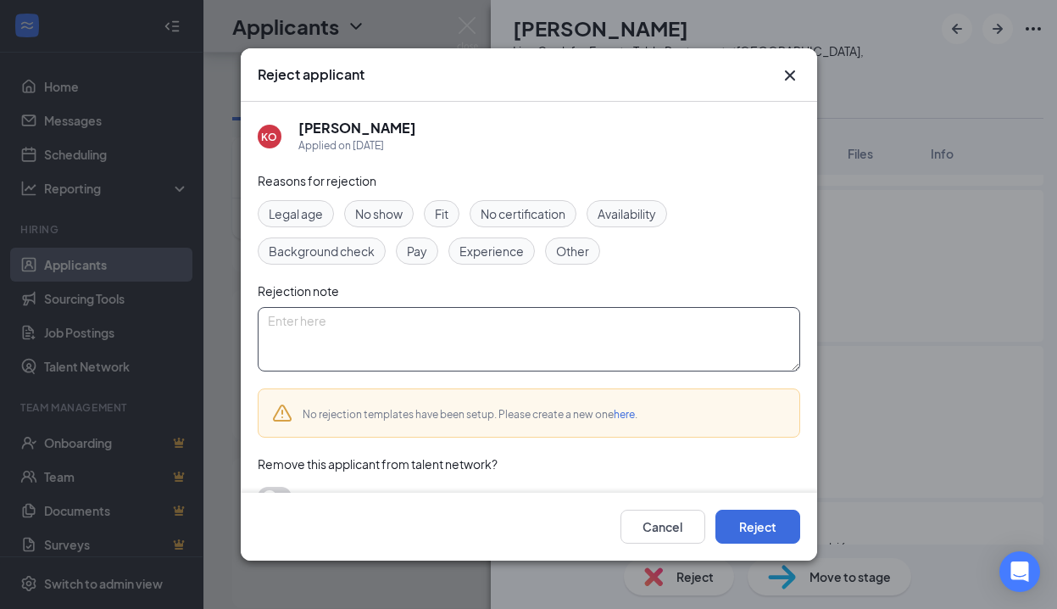
click at [536, 326] on textarea at bounding box center [529, 339] width 542 height 64
type textarea "Language barrier"
click at [630, 213] on span "Availability" at bounding box center [627, 213] width 58 height 19
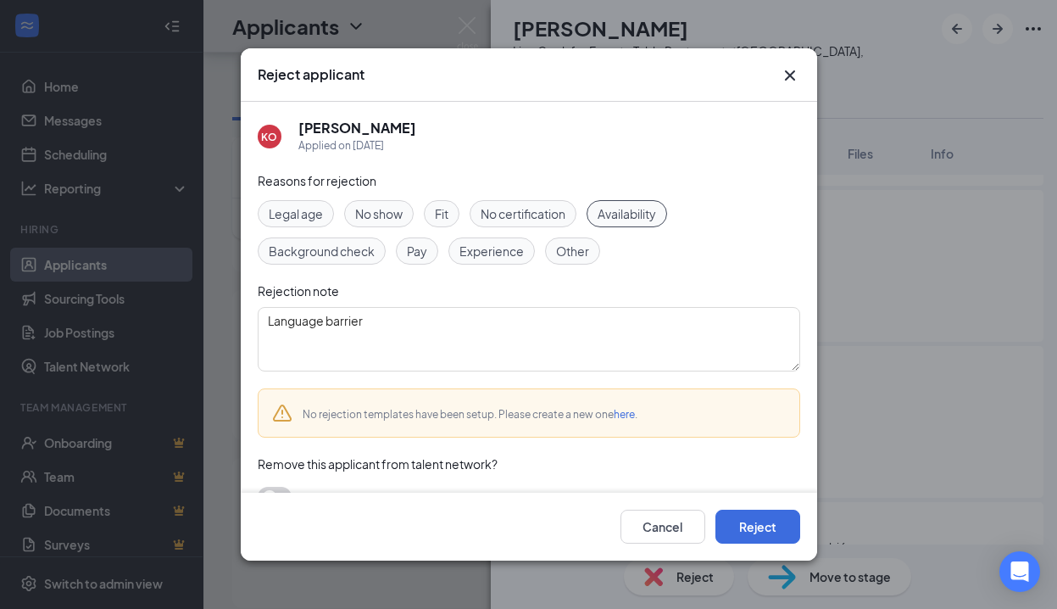
click at [576, 254] on span "Other" at bounding box center [572, 251] width 33 height 19
click at [742, 531] on button "Reject" at bounding box center [757, 526] width 85 height 34
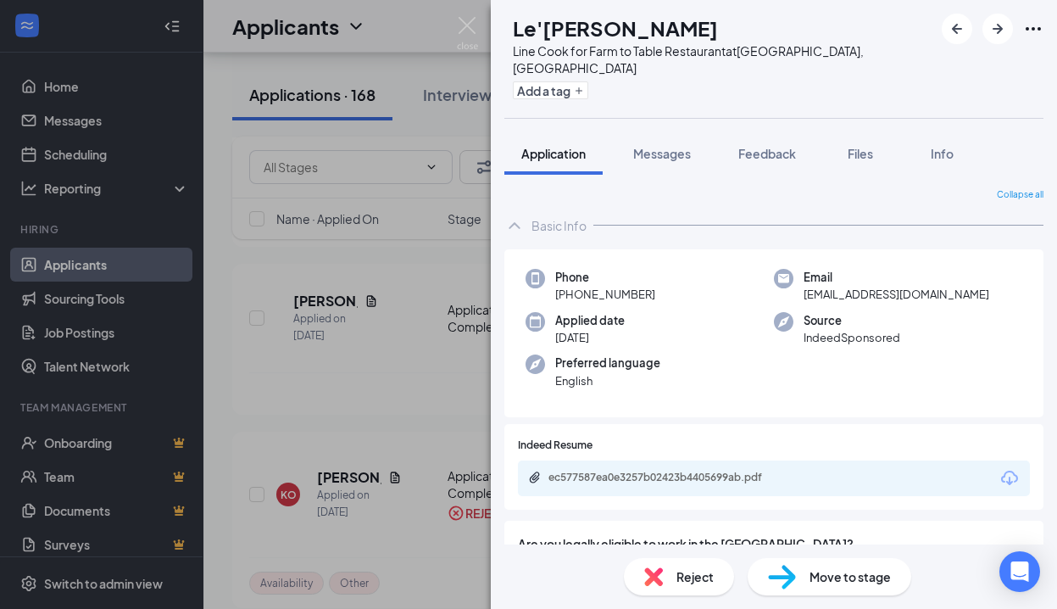
click at [714, 581] on div "Reject" at bounding box center [679, 576] width 110 height 37
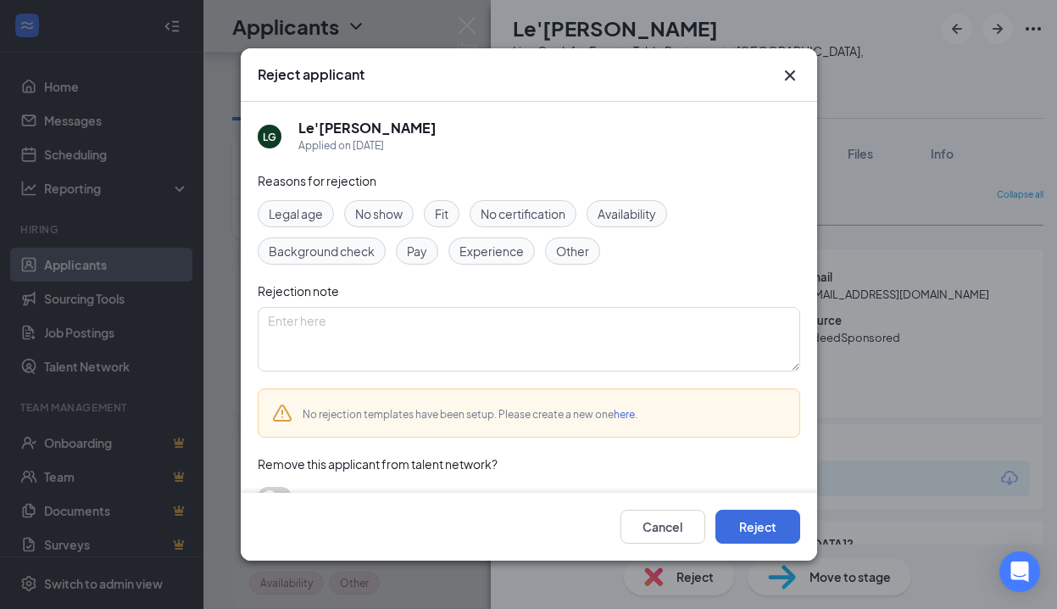
click at [485, 249] on span "Experience" at bounding box center [491, 251] width 64 height 19
click at [614, 220] on span "Availability" at bounding box center [627, 213] width 58 height 19
click at [755, 522] on button "Reject" at bounding box center [757, 526] width 85 height 34
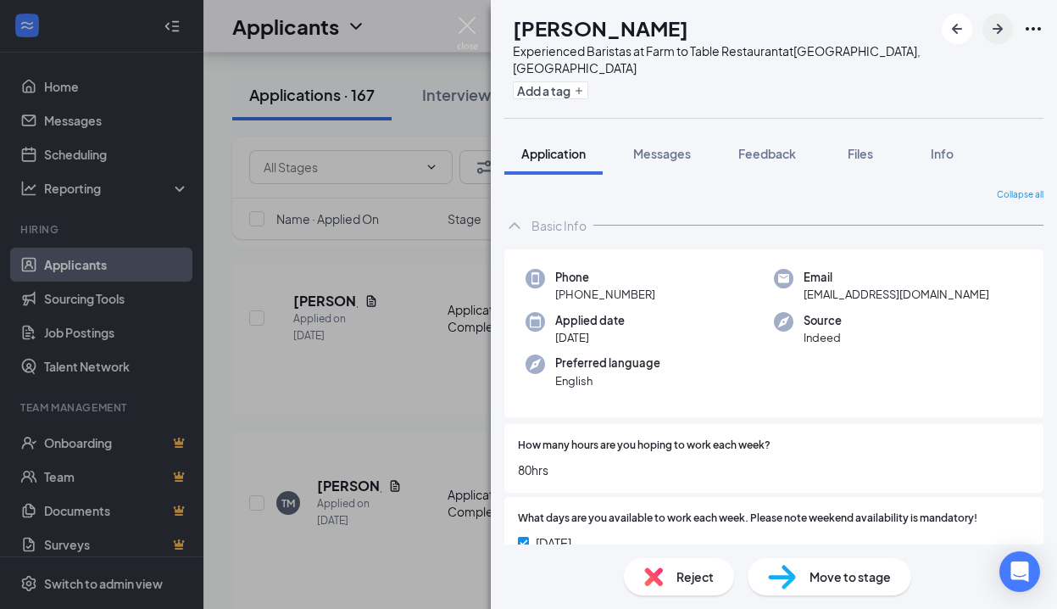
click at [1000, 31] on icon "ArrowRight" at bounding box center [998, 29] width 10 height 10
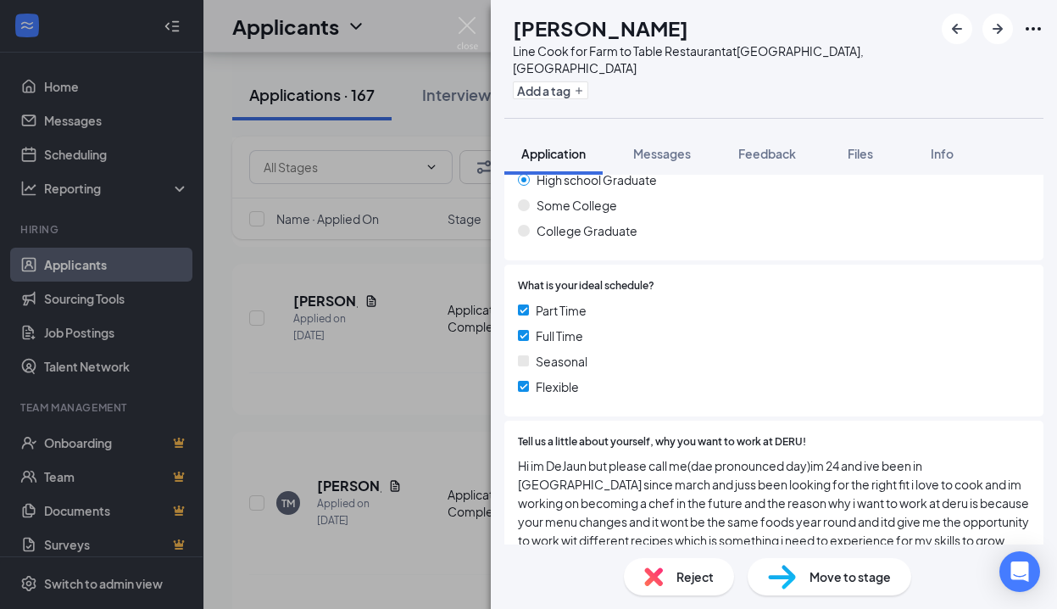
scroll to position [175, 0]
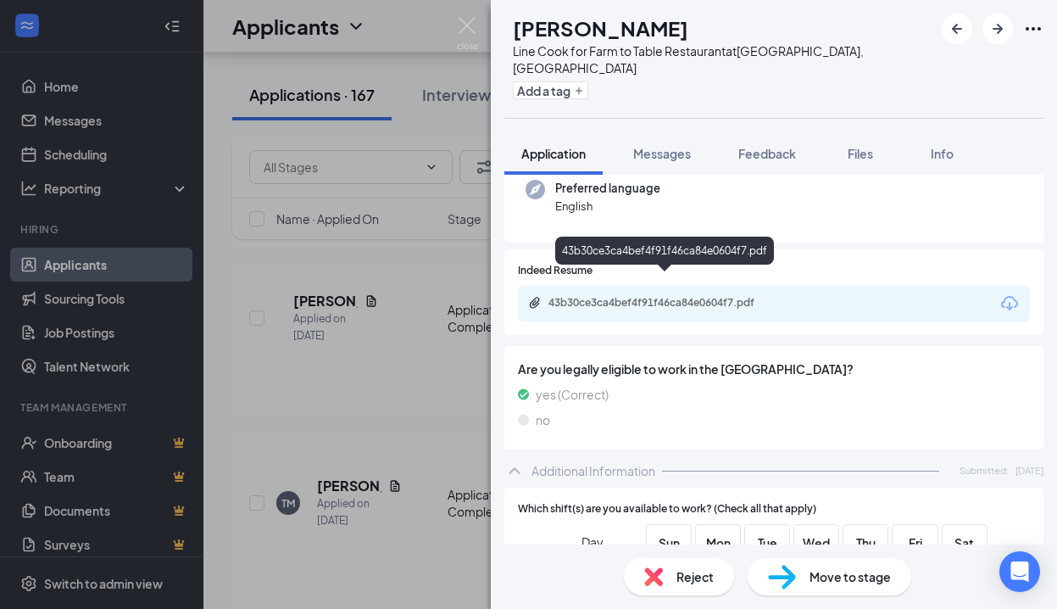
click at [638, 296] on div "43b30ce3ca4bef4f91f46ca84e0604f7.pdf" at bounding box center [666, 303] width 237 height 14
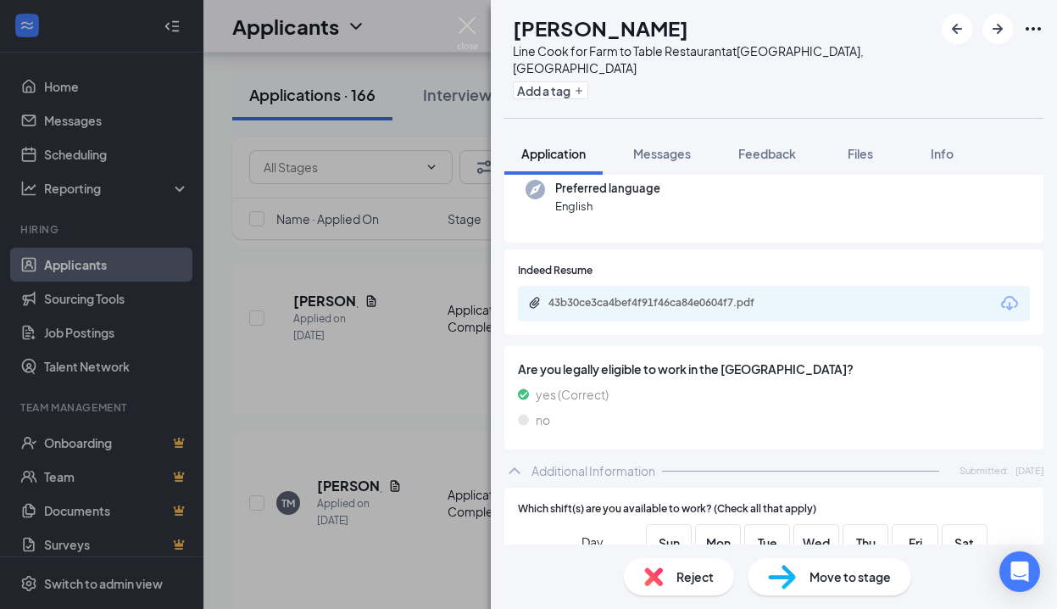
click at [696, 574] on span "Reject" at bounding box center [694, 576] width 37 height 19
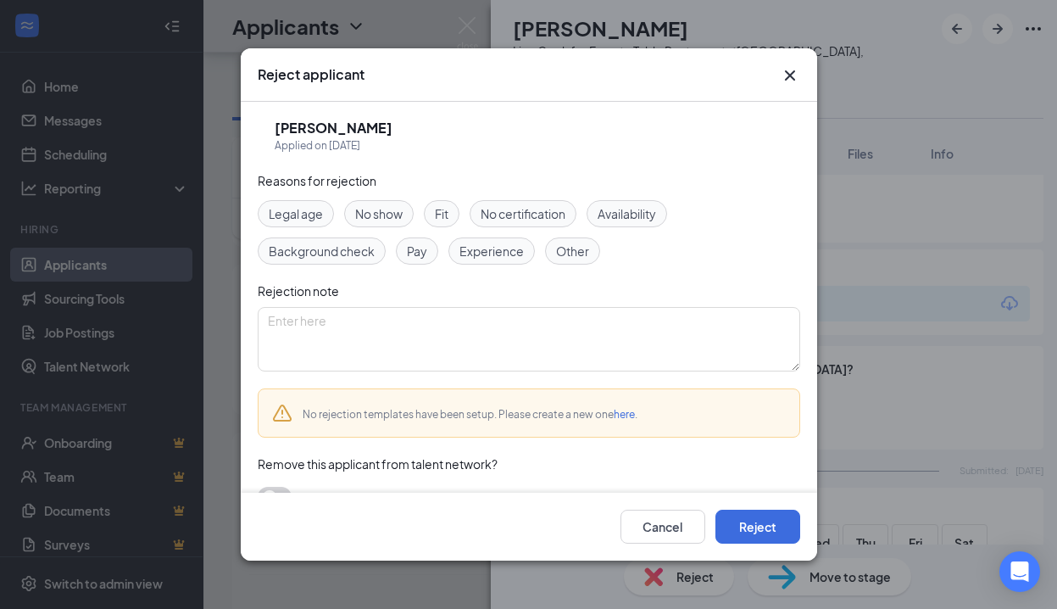
click at [474, 247] on span "Experience" at bounding box center [491, 251] width 64 height 19
click at [447, 220] on span "Fit" at bounding box center [442, 213] width 14 height 19
click at [742, 526] on button "Reject" at bounding box center [757, 526] width 85 height 34
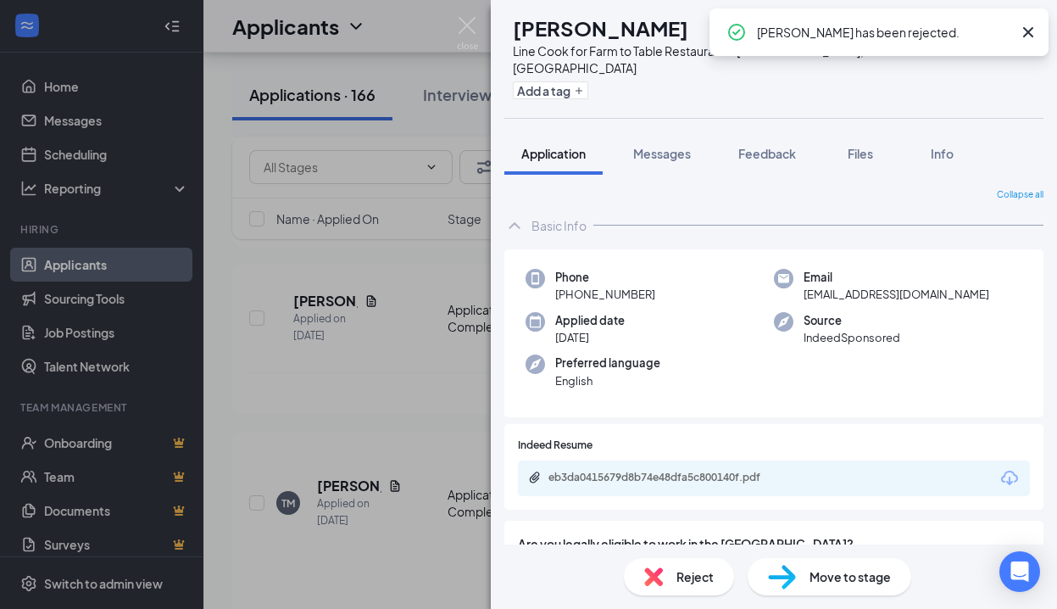
scroll to position [97, 0]
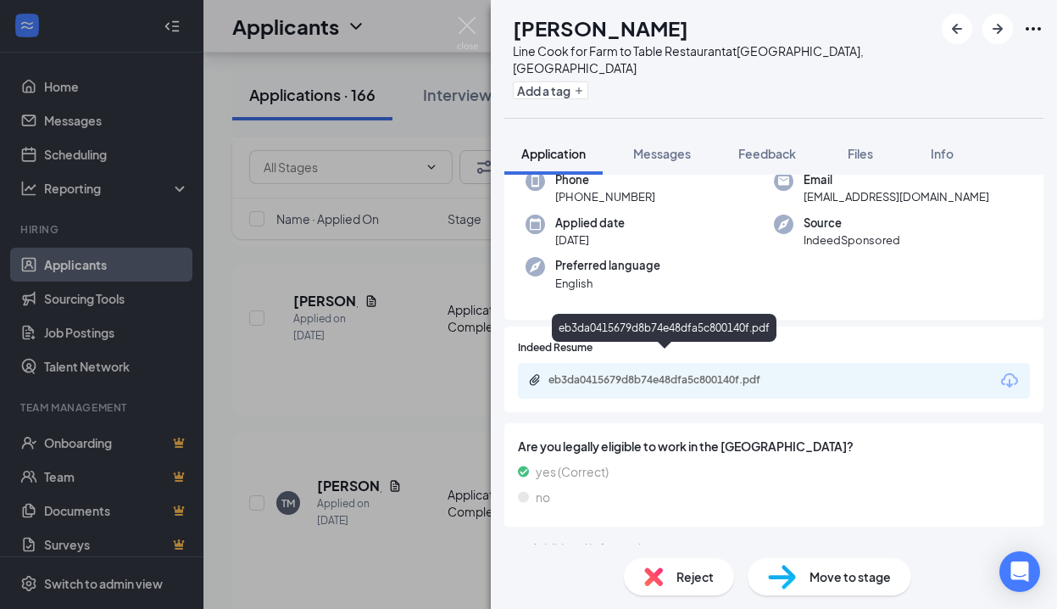
click at [722, 373] on div "eb3da0415679d8b74e48dfa5c800140f.pdf" at bounding box center [666, 380] width 237 height 14
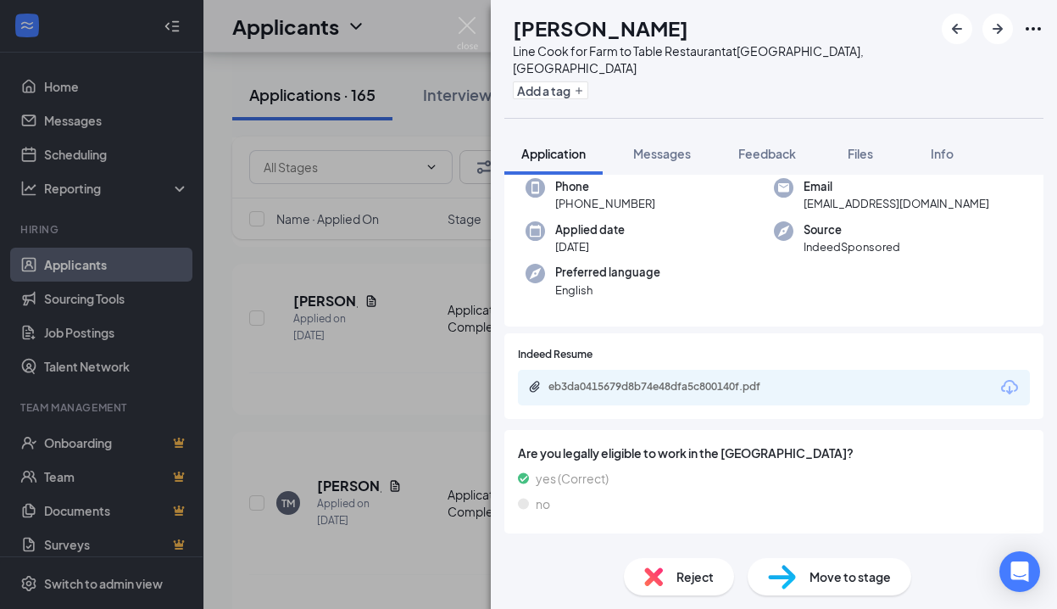
click at [693, 573] on span "Reject" at bounding box center [694, 576] width 37 height 19
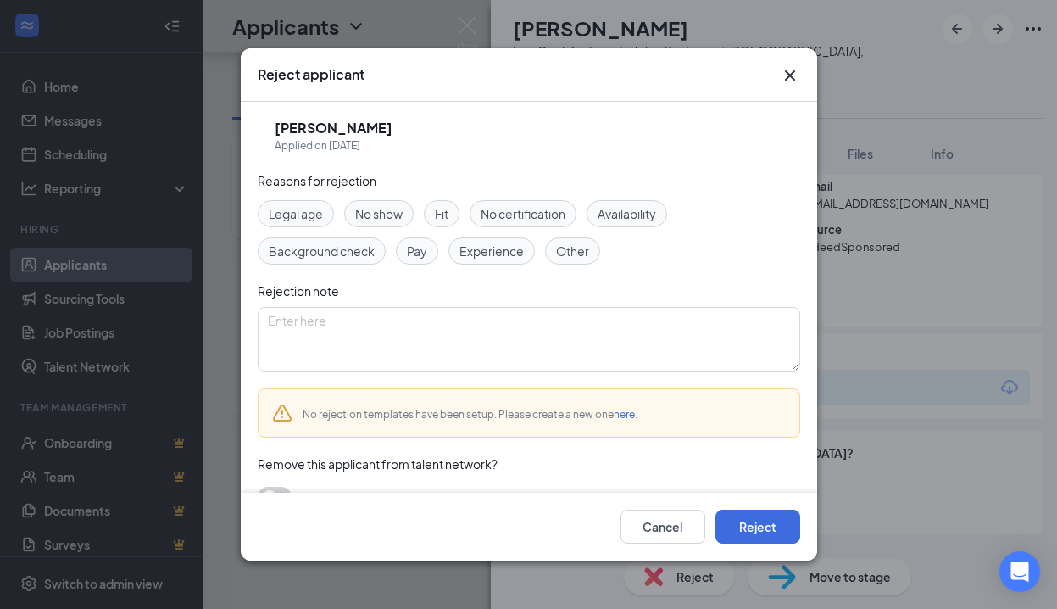
click at [576, 247] on span "Other" at bounding box center [572, 251] width 33 height 19
click at [590, 339] on textarea at bounding box center [529, 339] width 542 height 64
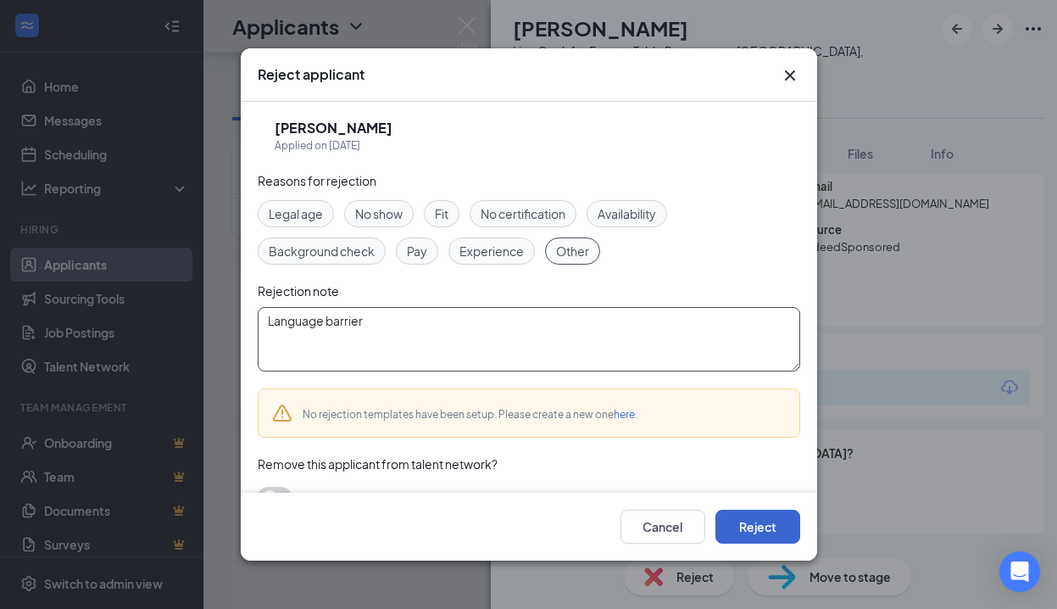
type textarea "Language barrier"
click at [776, 520] on button "Reject" at bounding box center [757, 526] width 85 height 34
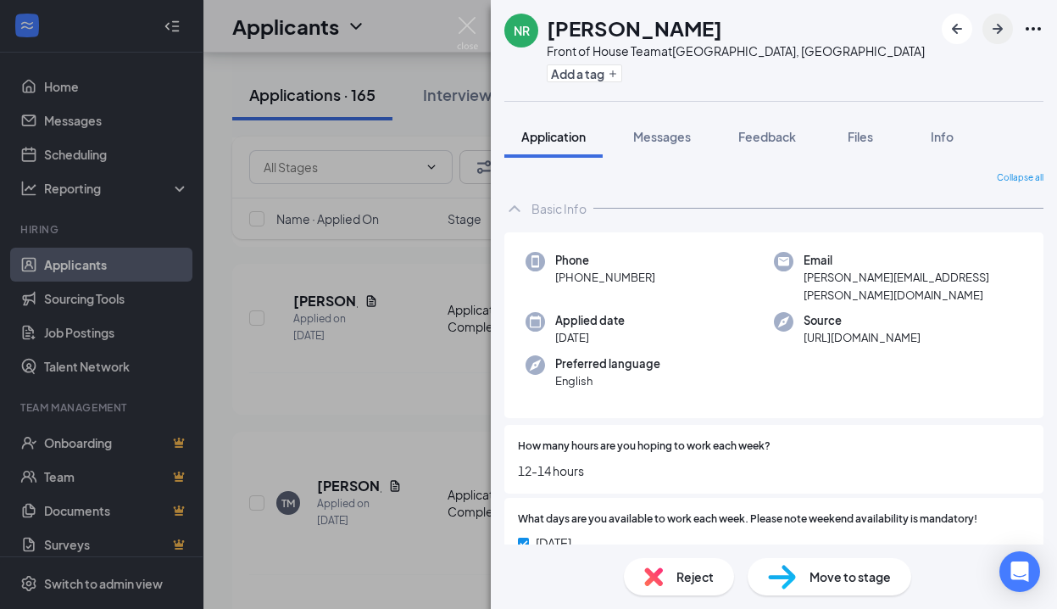
click at [992, 30] on icon "ArrowRight" at bounding box center [997, 29] width 20 height 20
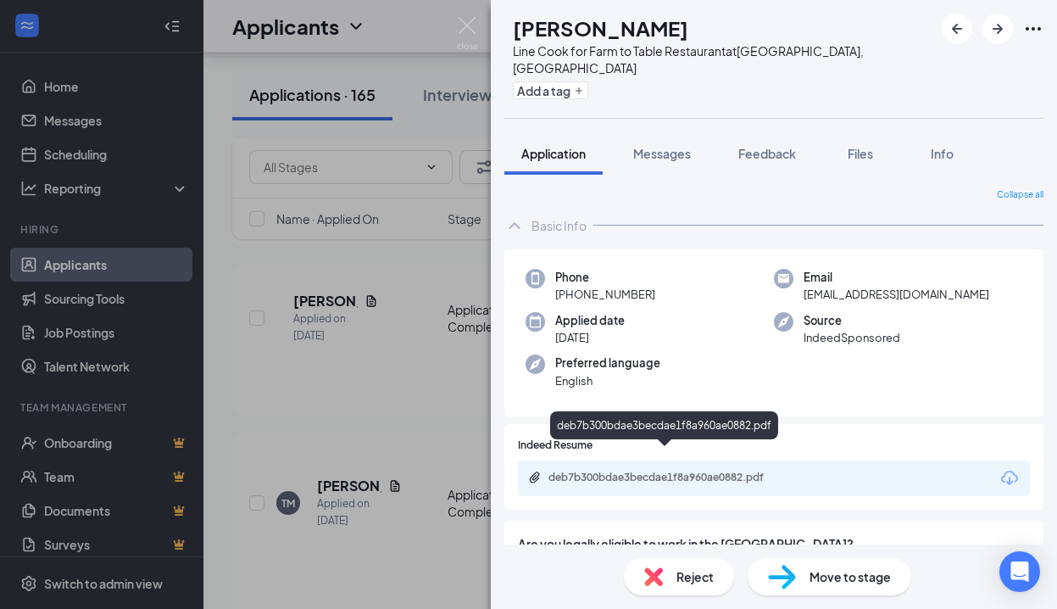
click at [673, 470] on div "deb7b300bdae3becdae1f8a960ae0882.pdf" at bounding box center [666, 477] width 237 height 14
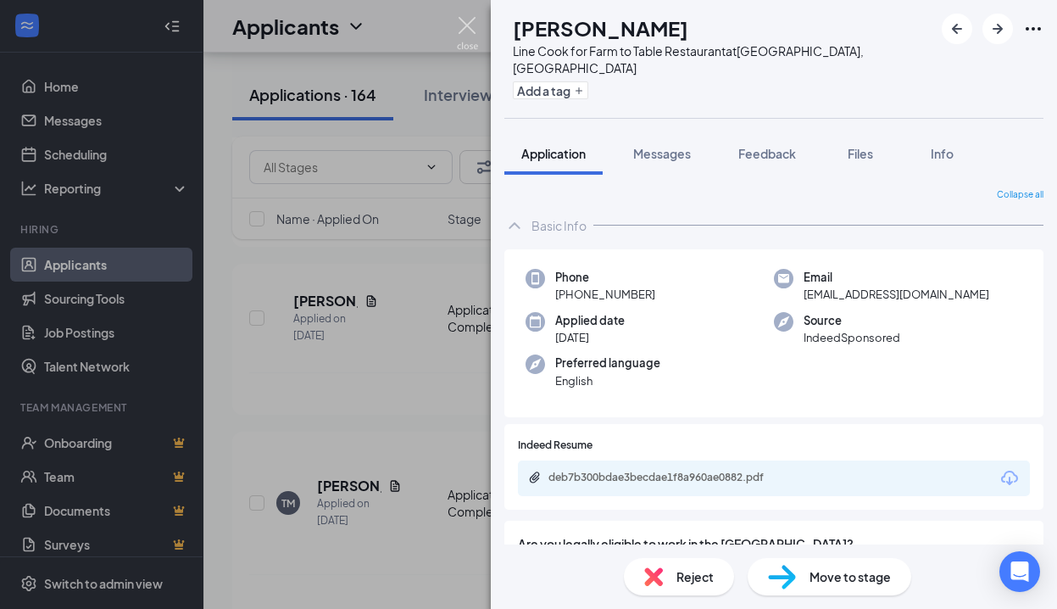
click at [469, 19] on img at bounding box center [467, 33] width 21 height 33
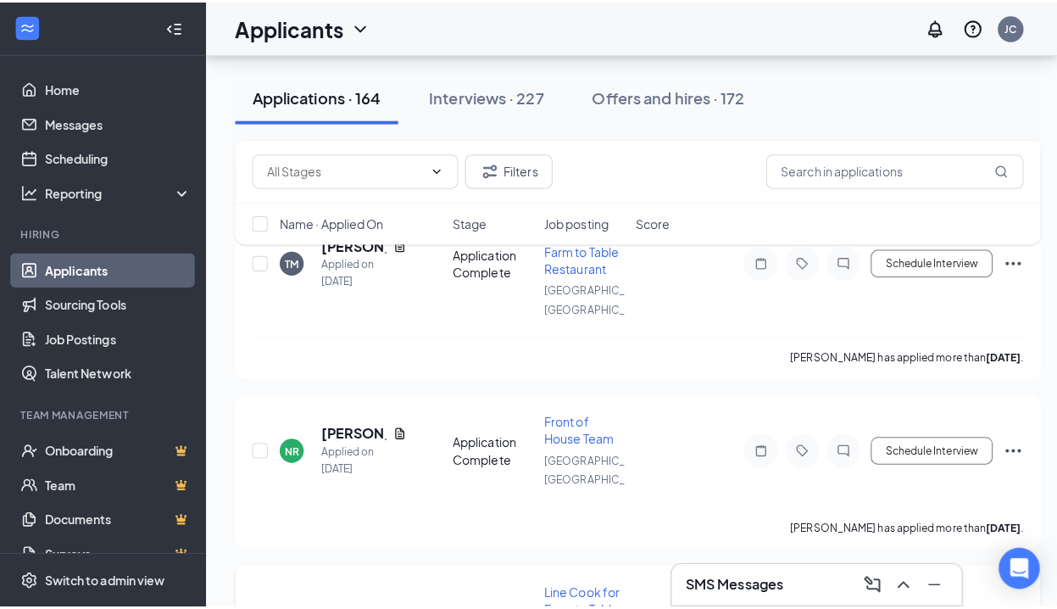
scroll to position [2248, 0]
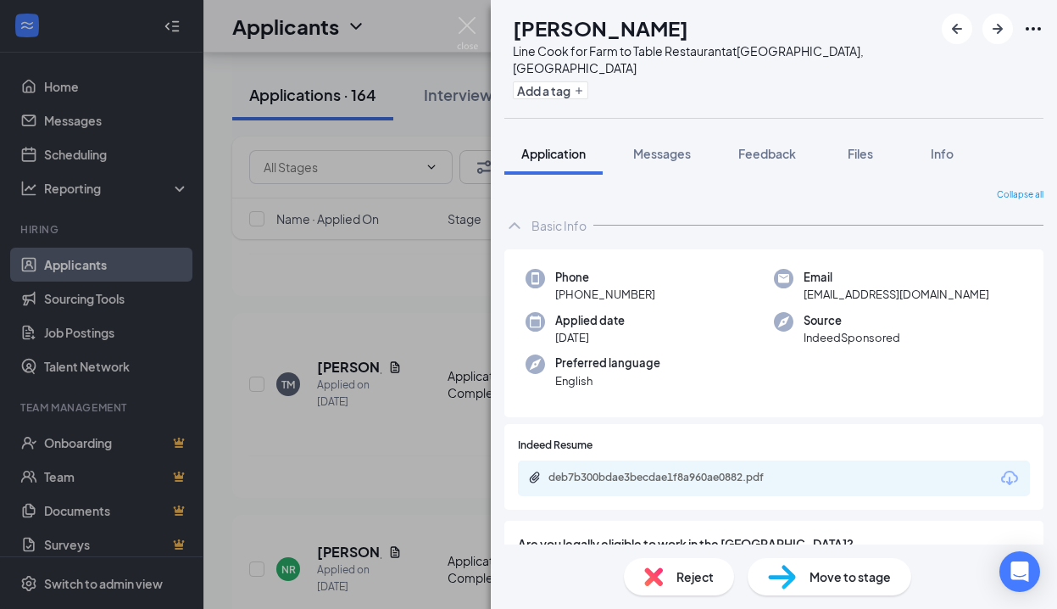
click at [668, 578] on div "Reject" at bounding box center [679, 576] width 110 height 37
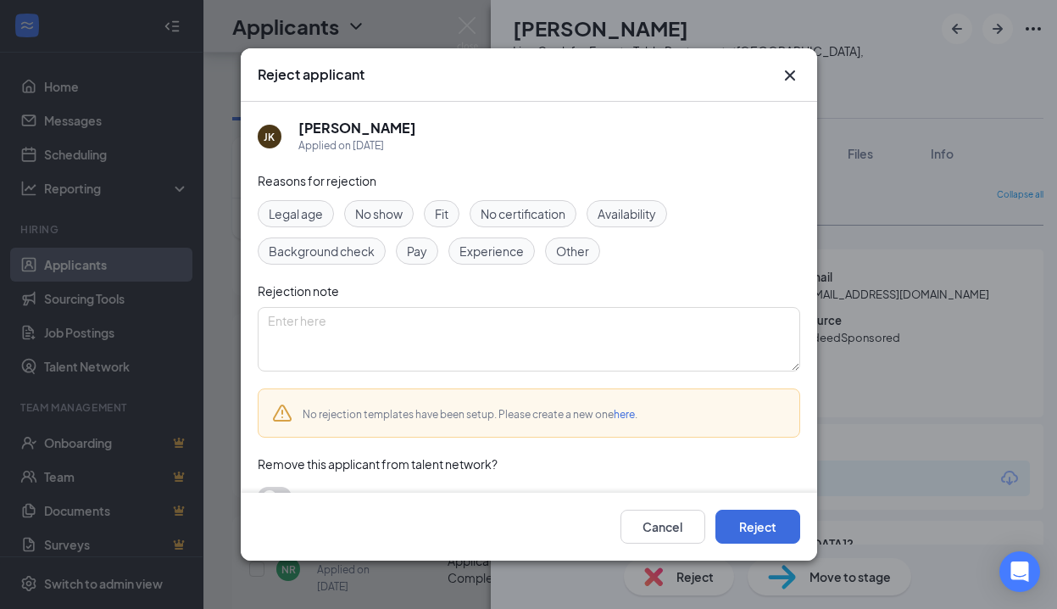
click at [476, 255] on span "Experience" at bounding box center [491, 251] width 64 height 19
click at [726, 513] on button "Reject" at bounding box center [757, 526] width 85 height 34
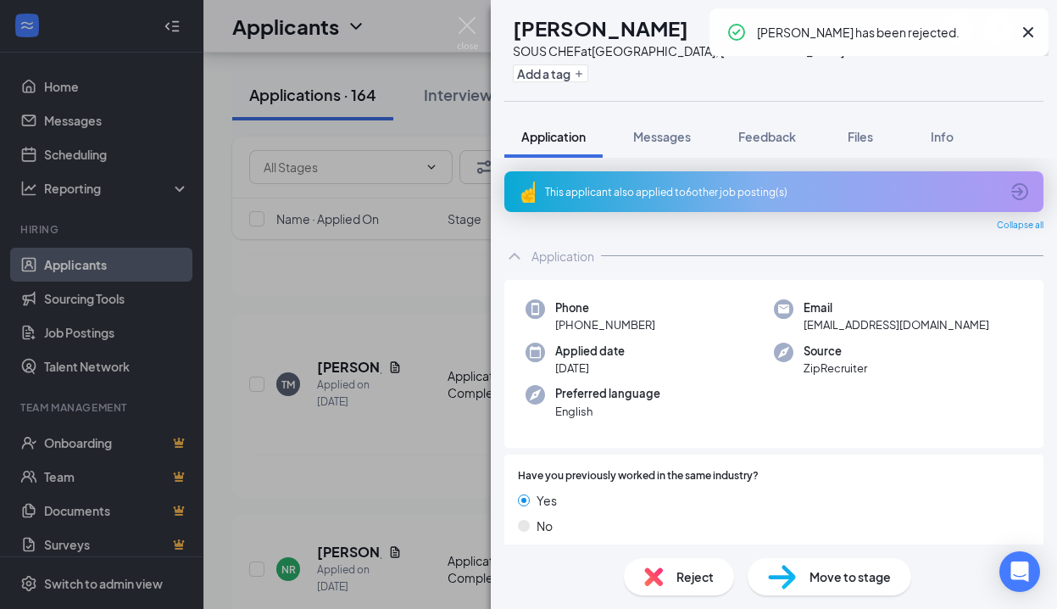
click at [696, 192] on div "This applicant also applied to 6 other job posting(s)" at bounding box center [772, 192] width 454 height 14
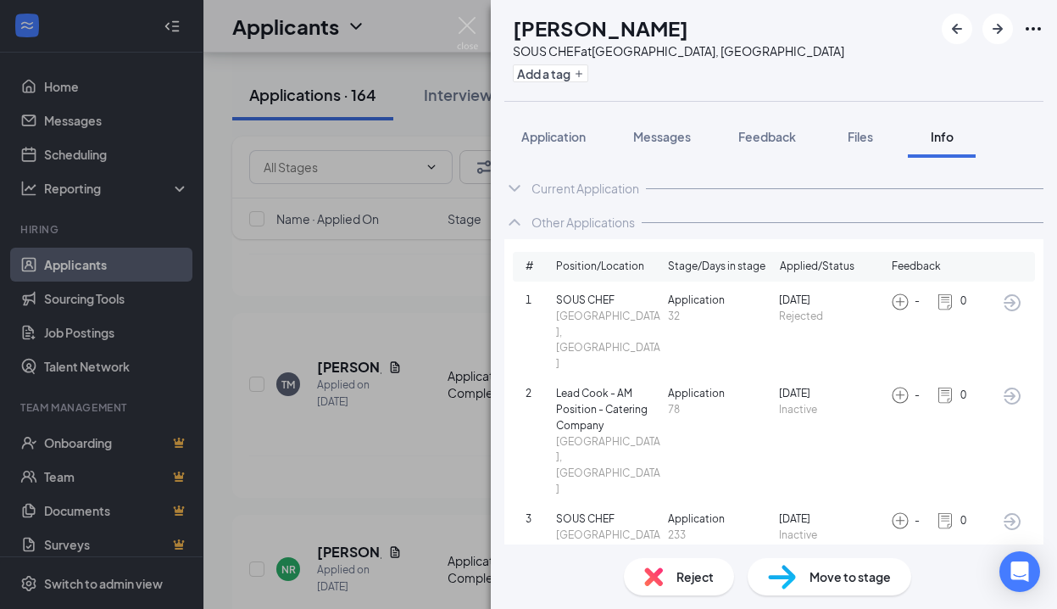
scroll to position [79, 0]
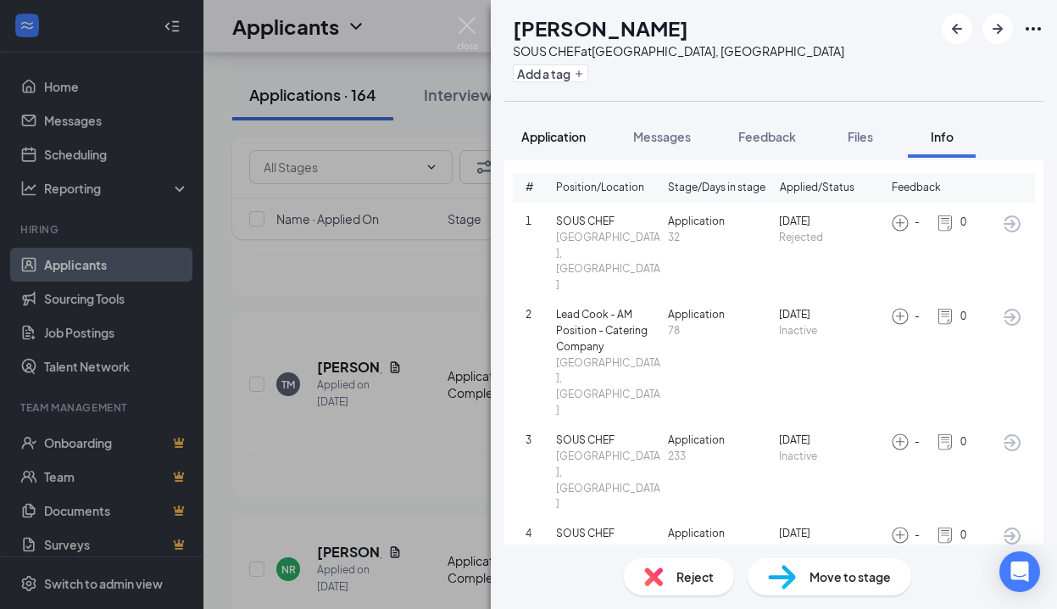
click at [569, 136] on span "Application" at bounding box center [553, 136] width 64 height 15
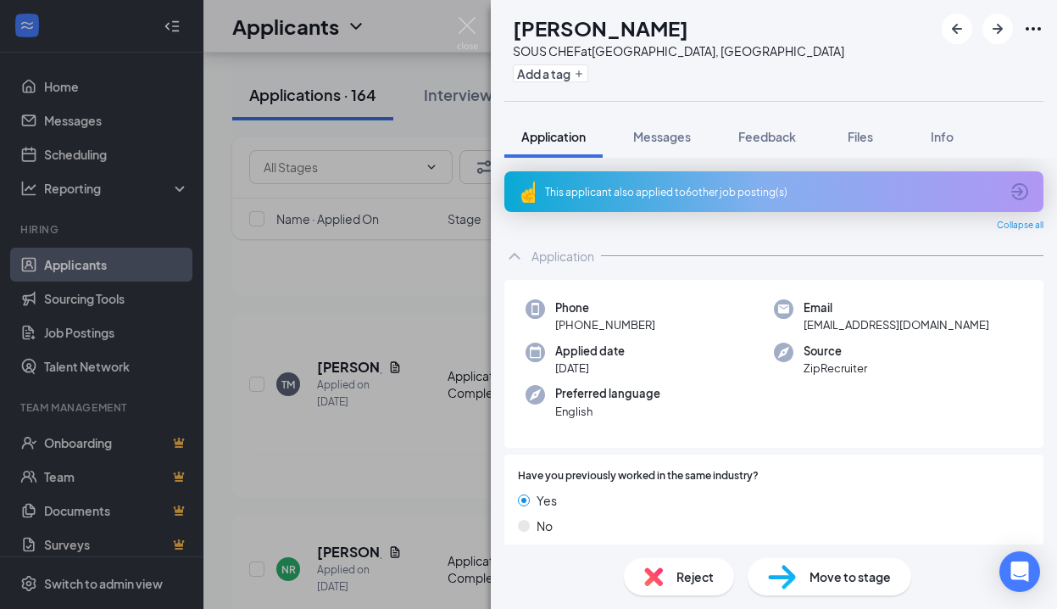
scroll to position [103, 0]
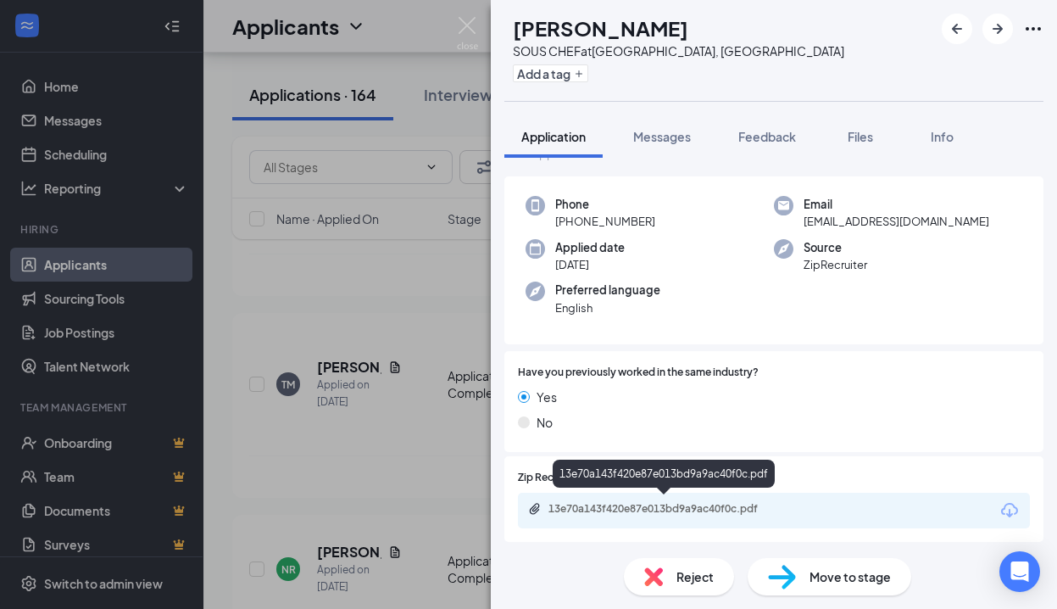
click at [737, 502] on div "13e70a143f420e87e013bd9a9ac40f0c.pdf" at bounding box center [666, 509] width 237 height 14
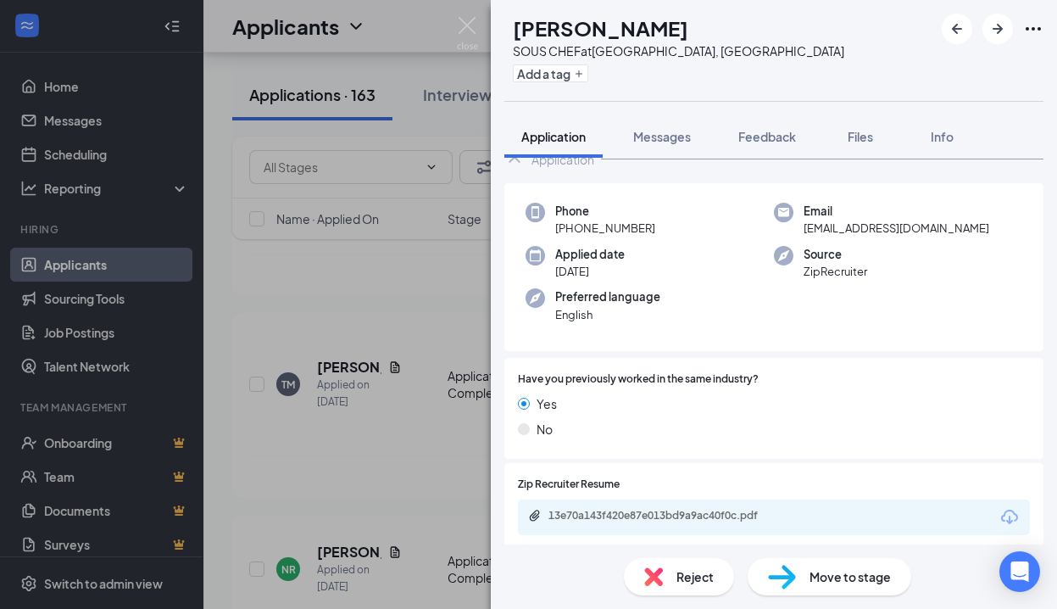
click at [672, 568] on div "Reject" at bounding box center [679, 576] width 110 height 37
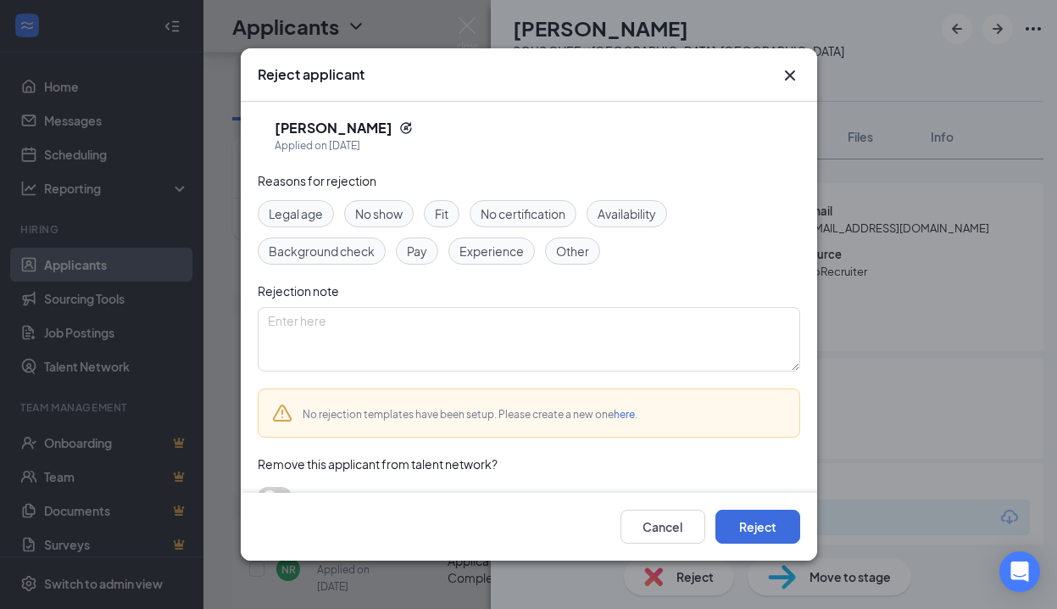
click at [440, 213] on span "Fit" at bounding box center [442, 213] width 14 height 19
click at [494, 255] on span "Experience" at bounding box center [491, 251] width 64 height 19
click at [756, 531] on button "Reject" at bounding box center [757, 526] width 85 height 34
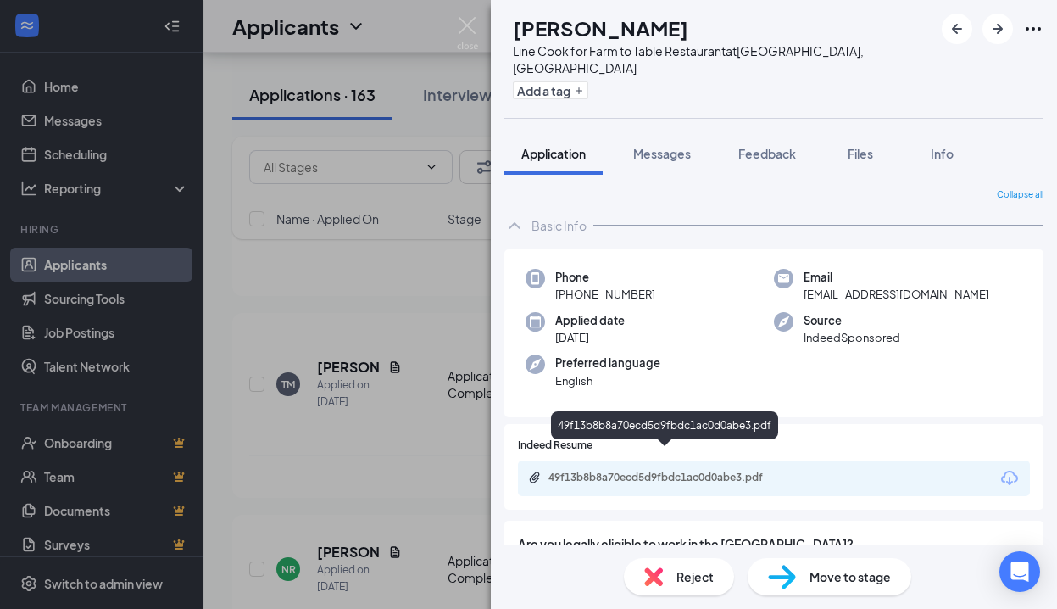
click at [754, 470] on div "49f13b8b8a70ecd5d9fbdc1ac0d0abe3.pdf" at bounding box center [666, 477] width 237 height 14
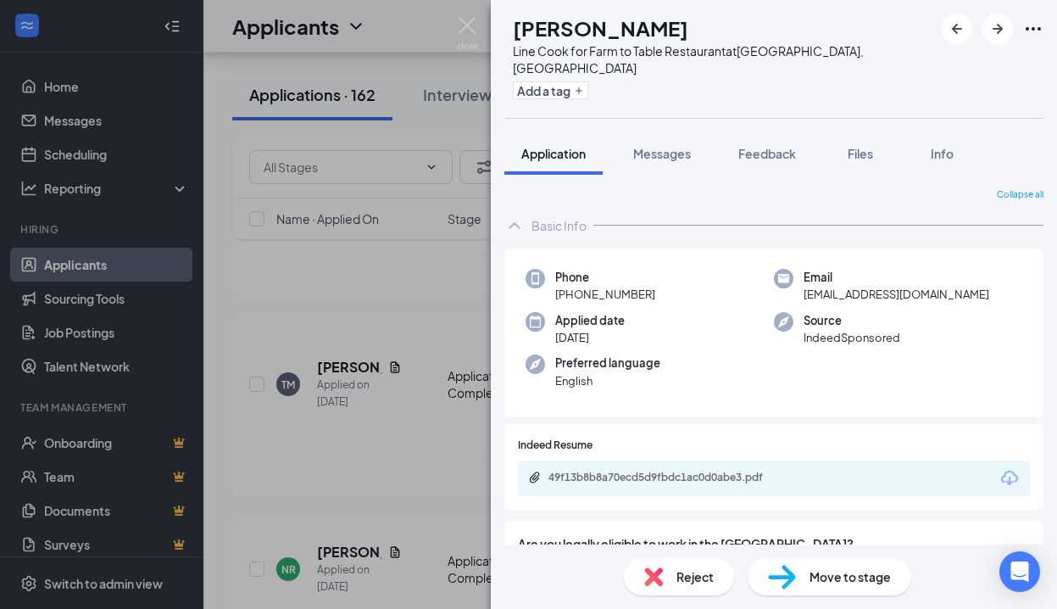
click at [670, 580] on div "Reject" at bounding box center [679, 576] width 110 height 37
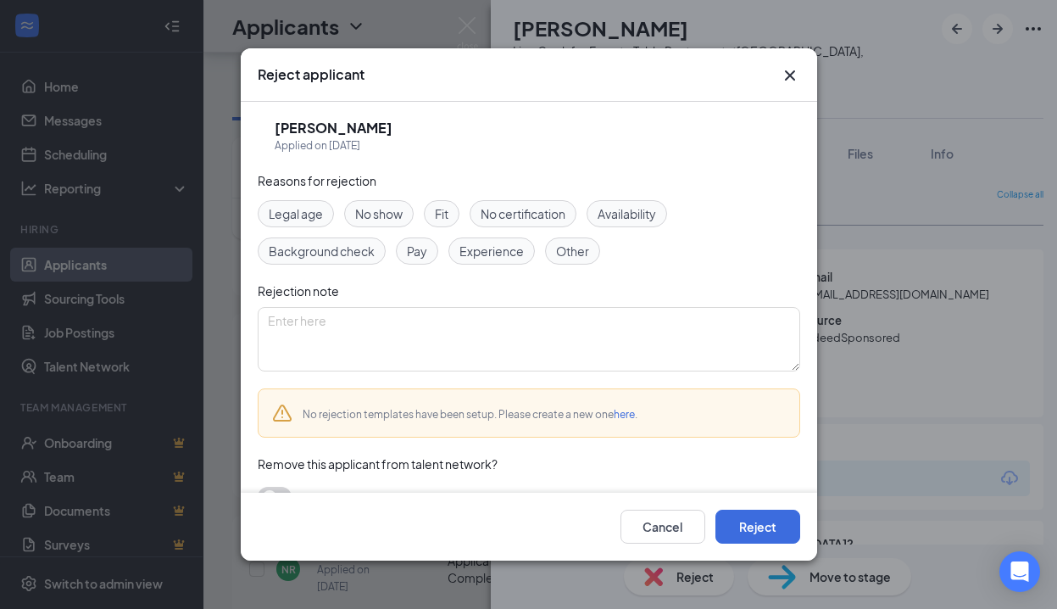
drag, startPoint x: 493, startPoint y: 252, endPoint x: 534, endPoint y: 286, distance: 53.5
click at [493, 253] on span "Experience" at bounding box center [491, 251] width 64 height 19
click at [750, 520] on button "Reject" at bounding box center [757, 526] width 85 height 34
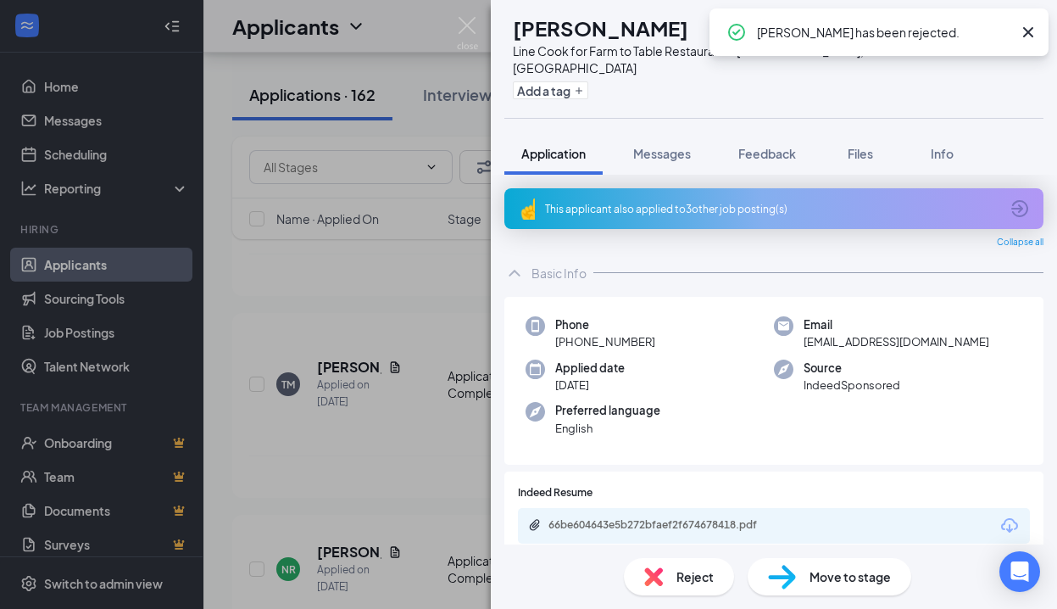
click at [740, 202] on div "This applicant also applied to 3 other job posting(s)" at bounding box center [772, 209] width 454 height 14
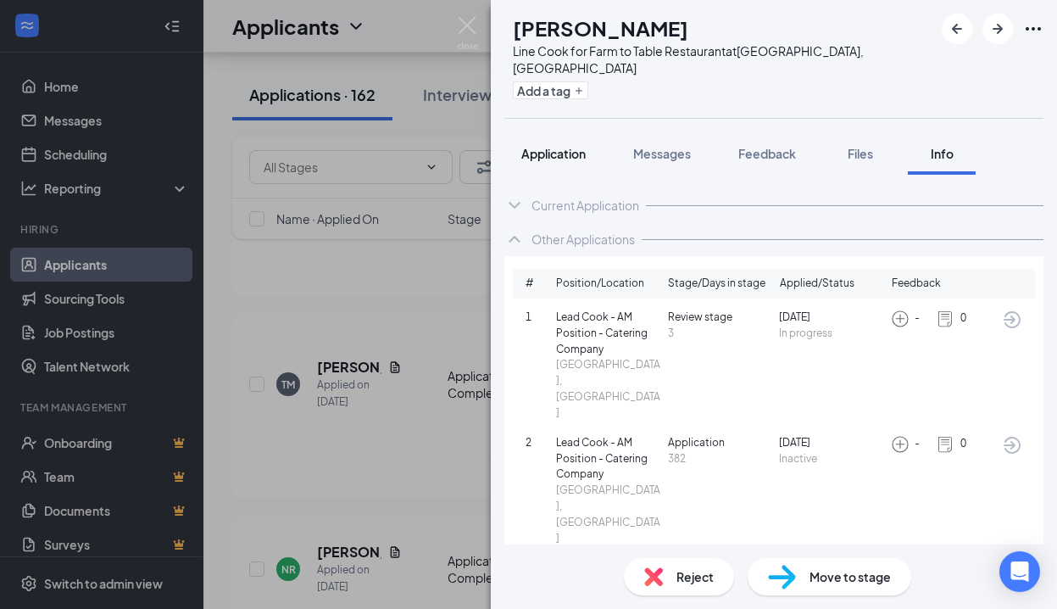
click at [577, 146] on span "Application" at bounding box center [553, 153] width 64 height 15
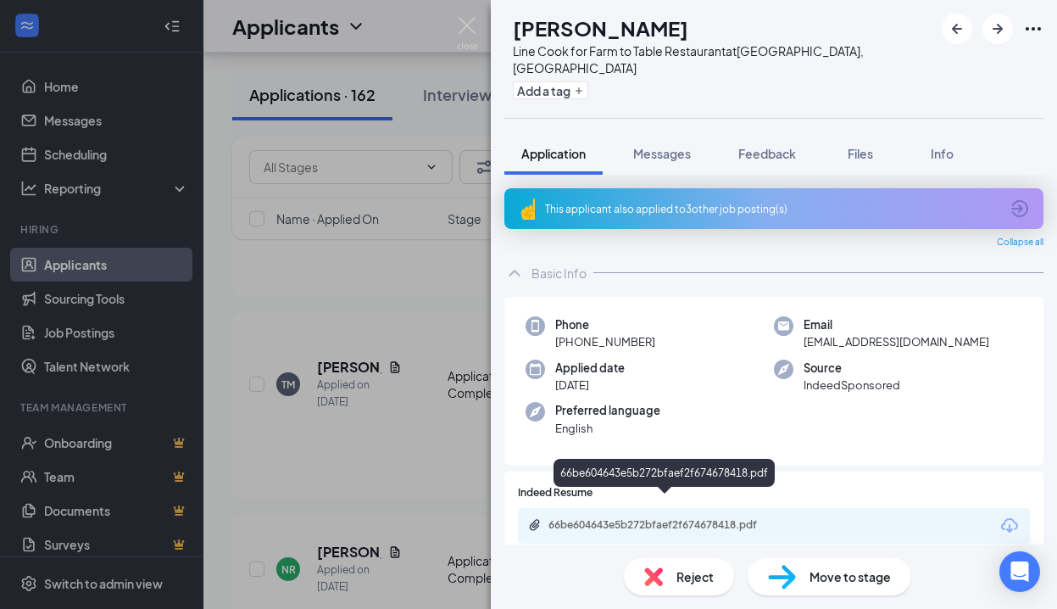
click at [711, 518] on div "66be604643e5b272bfaef2f674678418.pdf" at bounding box center [666, 525] width 237 height 14
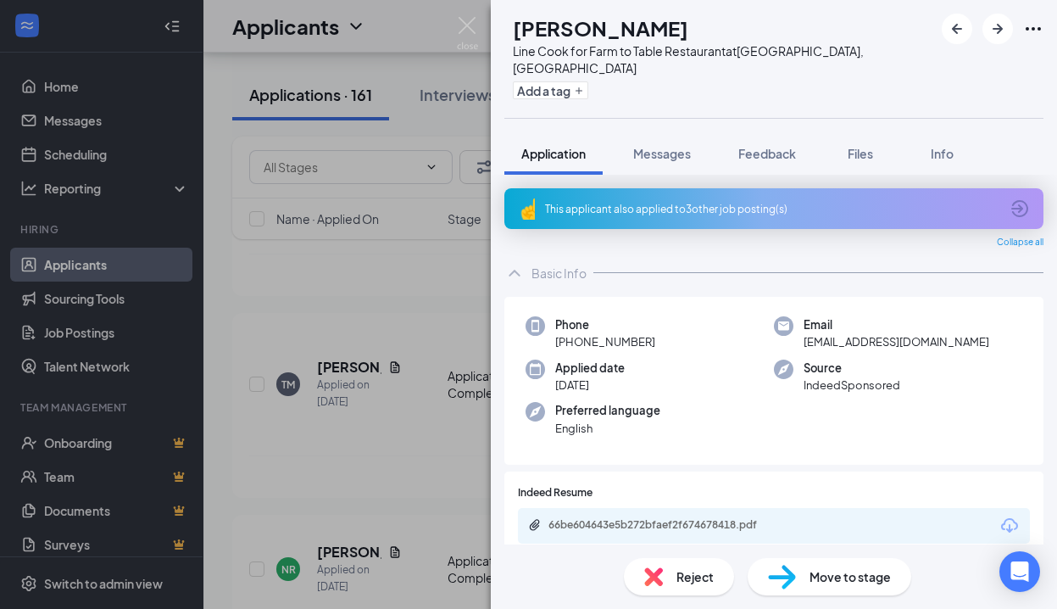
click at [697, 575] on span "Reject" at bounding box center [694, 576] width 37 height 19
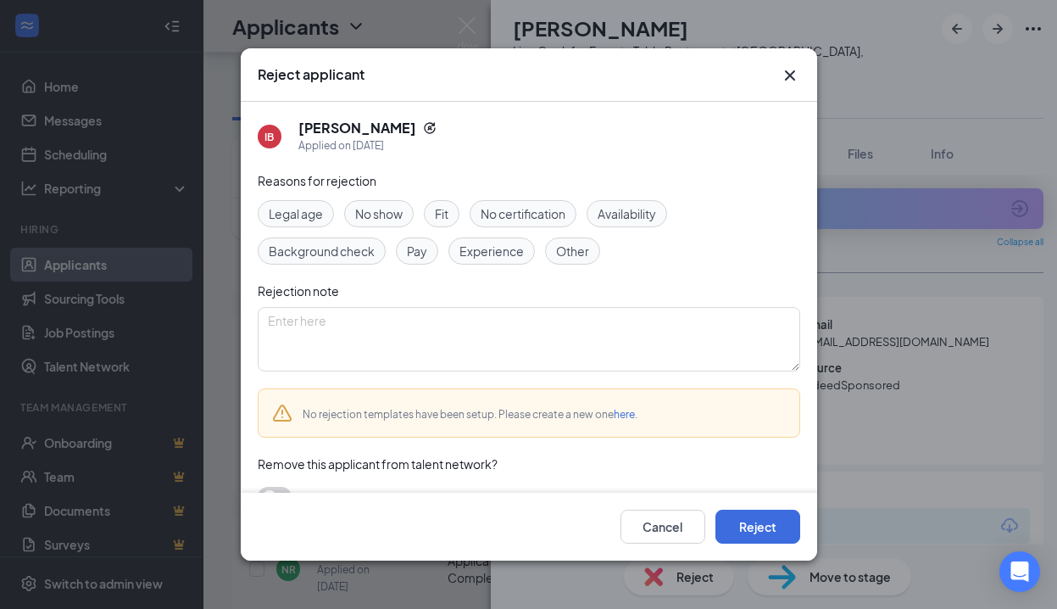
click at [498, 247] on span "Experience" at bounding box center [491, 251] width 64 height 19
click at [576, 253] on span "Other" at bounding box center [572, 251] width 33 height 19
click at [742, 515] on button "Reject" at bounding box center [757, 526] width 85 height 34
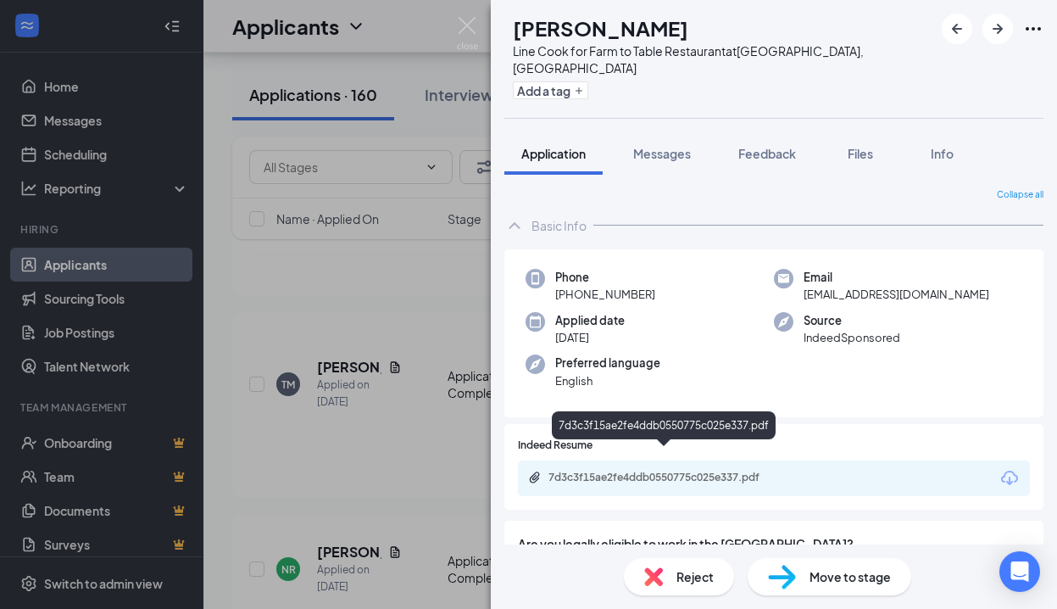
click at [709, 470] on div "7d3c3f15ae2fe4ddb0550775c025e337.pdf" at bounding box center [666, 477] width 237 height 14
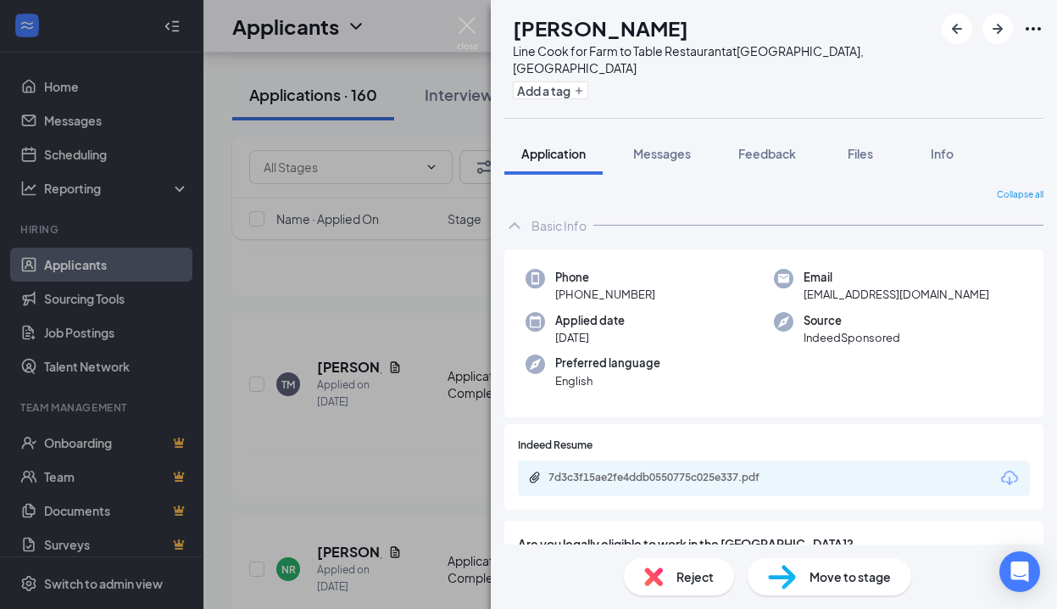
click at [673, 564] on div "Reject" at bounding box center [679, 576] width 110 height 37
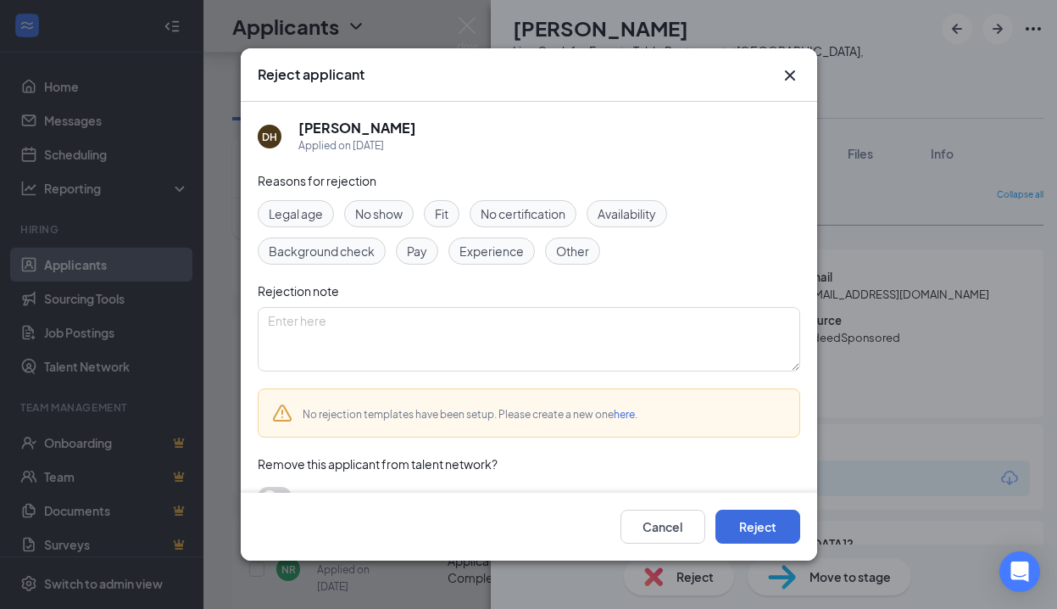
click at [482, 244] on span "Experience" at bounding box center [491, 251] width 64 height 19
click at [743, 530] on button "Reject" at bounding box center [757, 526] width 85 height 34
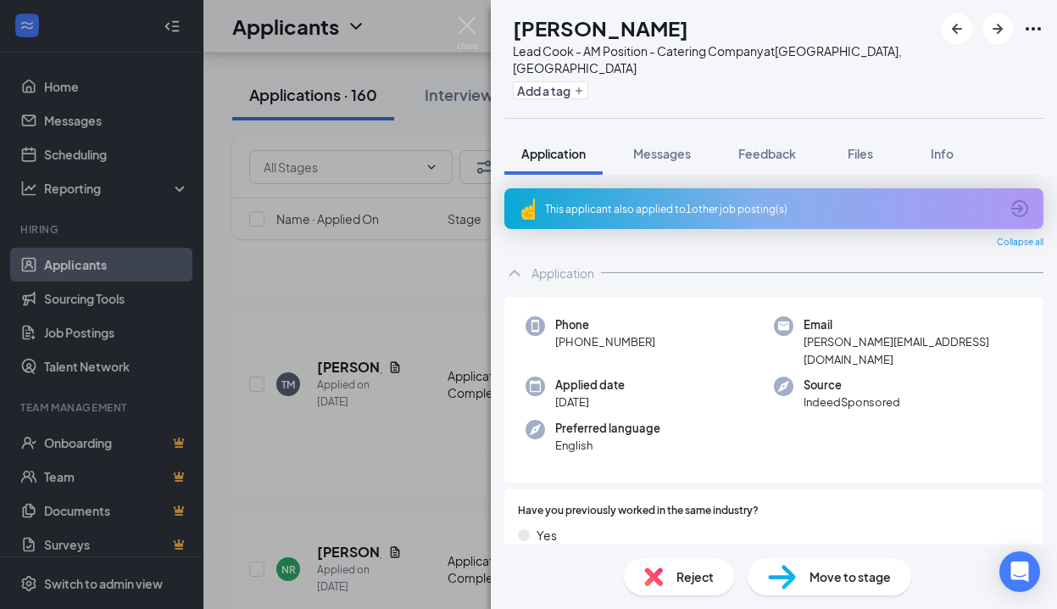
click at [715, 202] on div "This applicant also applied to 1 other job posting(s)" at bounding box center [772, 209] width 454 height 14
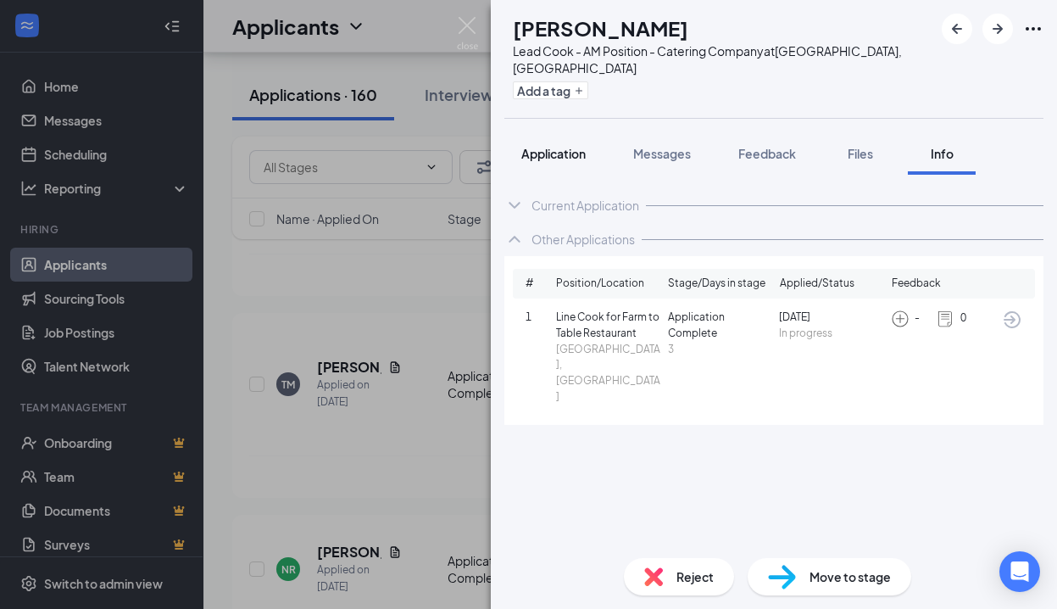
click at [549, 146] on span "Application" at bounding box center [553, 153] width 64 height 15
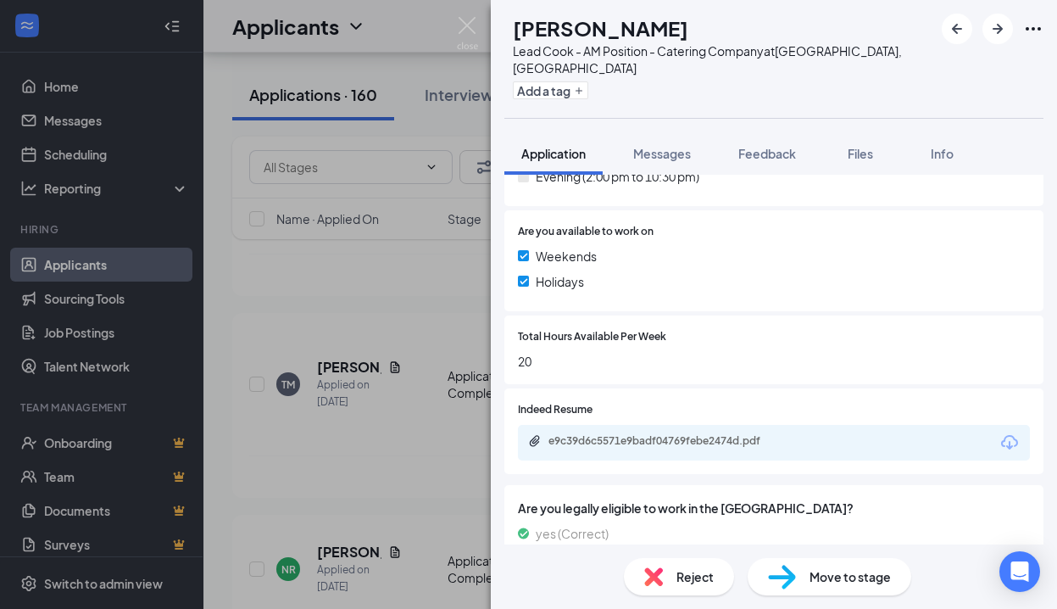
scroll to position [723, 0]
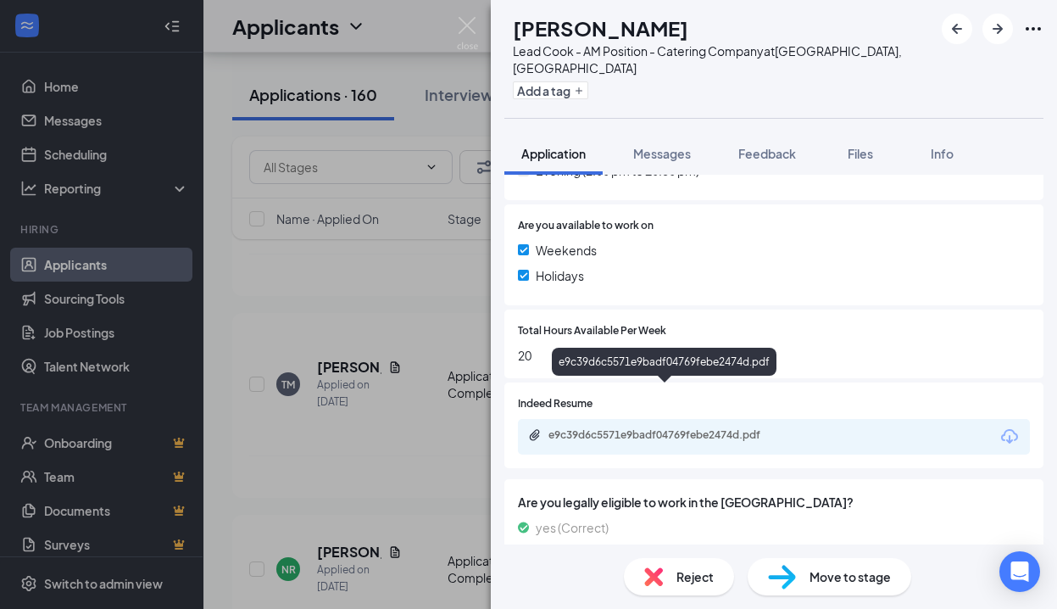
click at [670, 428] on div "e9c39d6c5571e9badf04769febe2474d.pdf" at bounding box center [666, 435] width 237 height 14
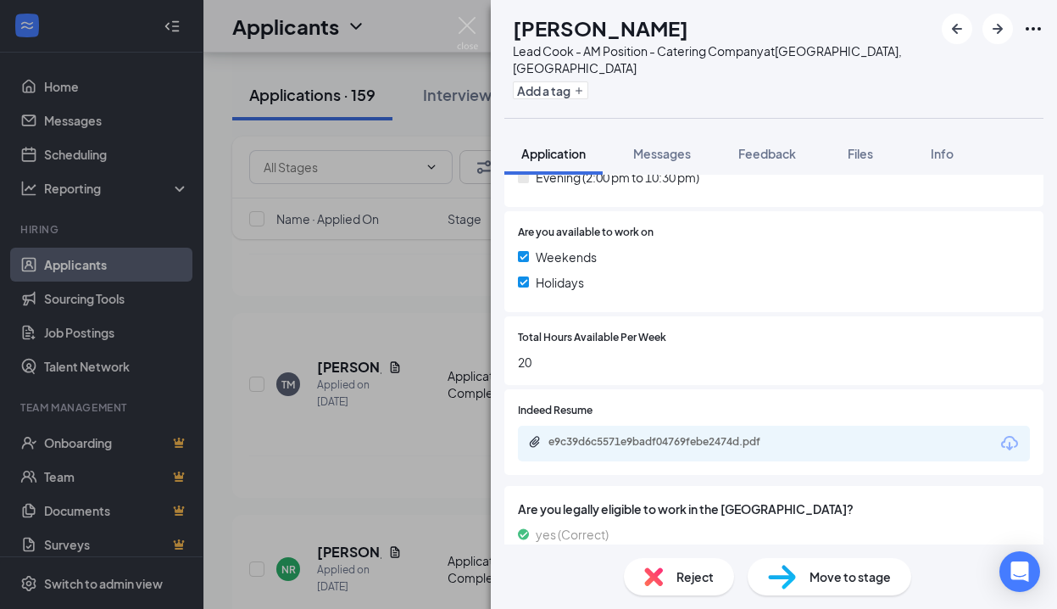
click at [705, 568] on span "Reject" at bounding box center [694, 576] width 37 height 19
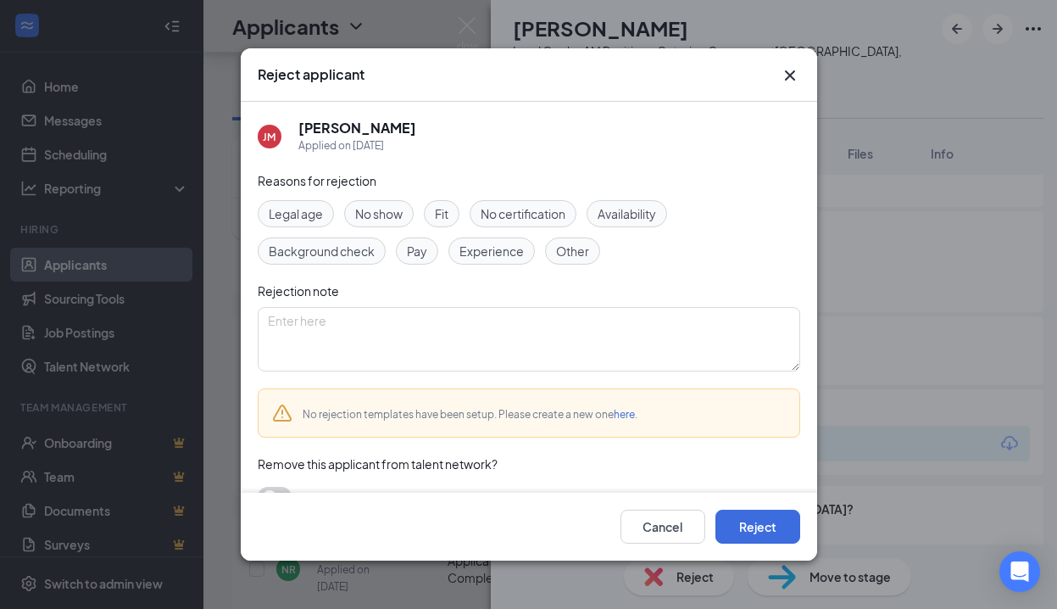
click at [498, 246] on span "Experience" at bounding box center [491, 251] width 64 height 19
click at [740, 517] on button "Reject" at bounding box center [757, 526] width 85 height 34
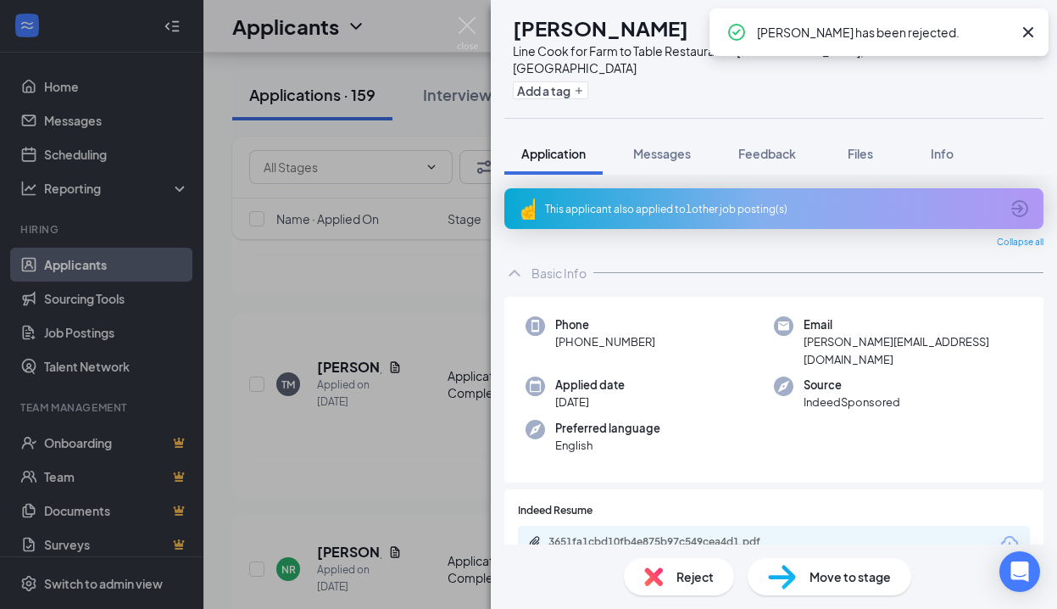
click at [712, 569] on span "Reject" at bounding box center [694, 576] width 37 height 19
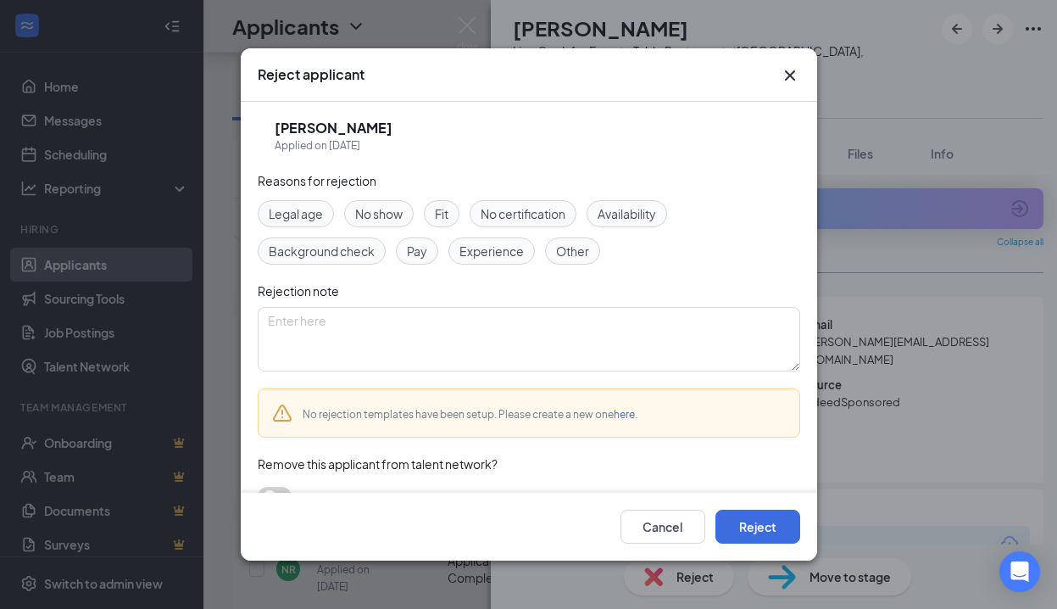
click at [484, 253] on span "Experience" at bounding box center [491, 251] width 64 height 19
click at [768, 529] on button "Reject" at bounding box center [757, 526] width 85 height 34
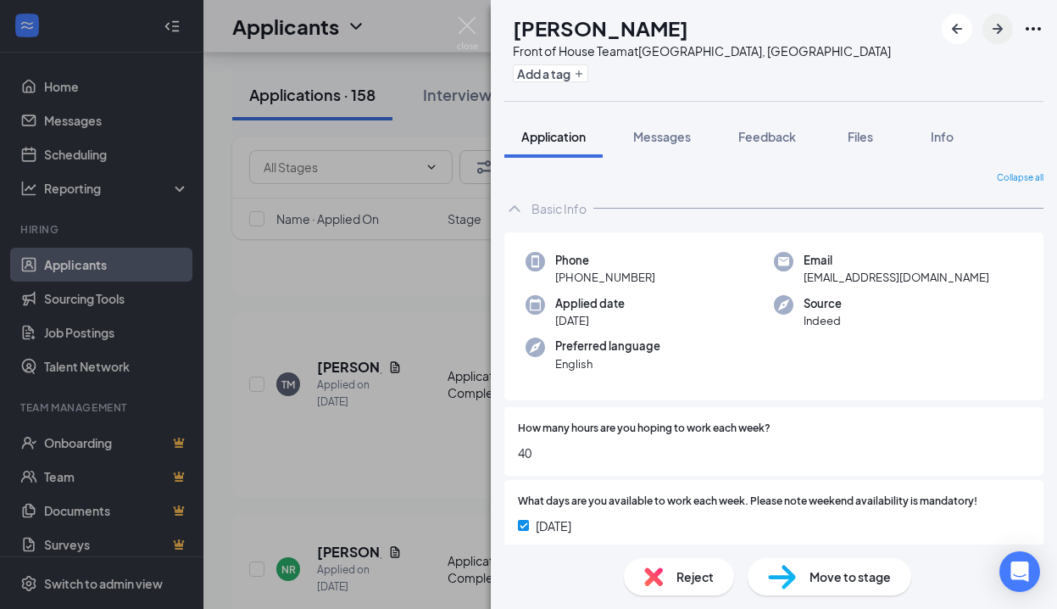
click at [992, 33] on icon "ArrowRight" at bounding box center [997, 29] width 20 height 20
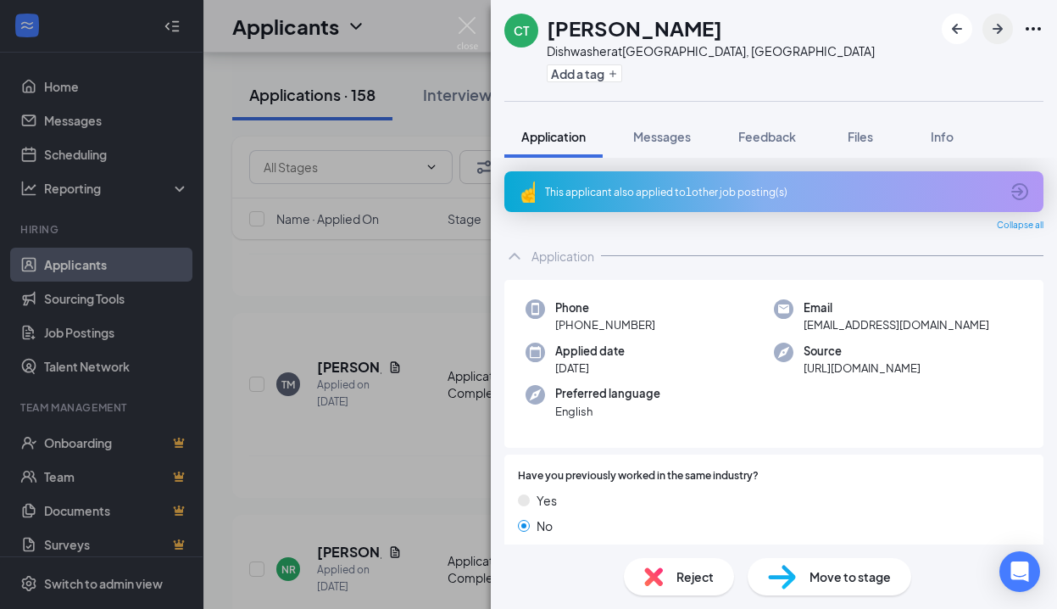
click at [1001, 31] on icon "ArrowRight" at bounding box center [997, 29] width 20 height 20
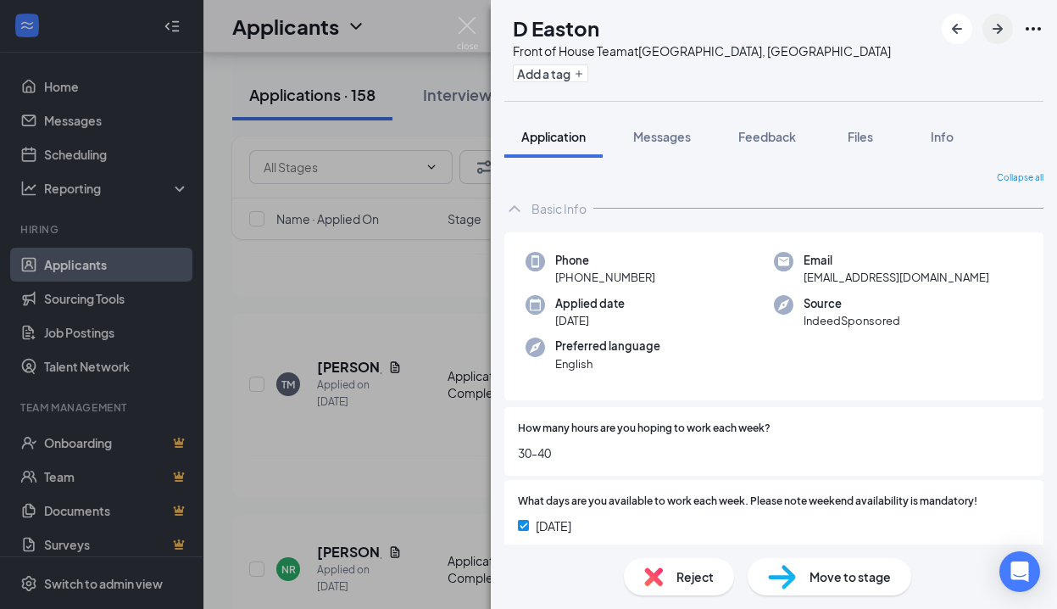
click at [1001, 31] on icon "ArrowRight" at bounding box center [997, 29] width 20 height 20
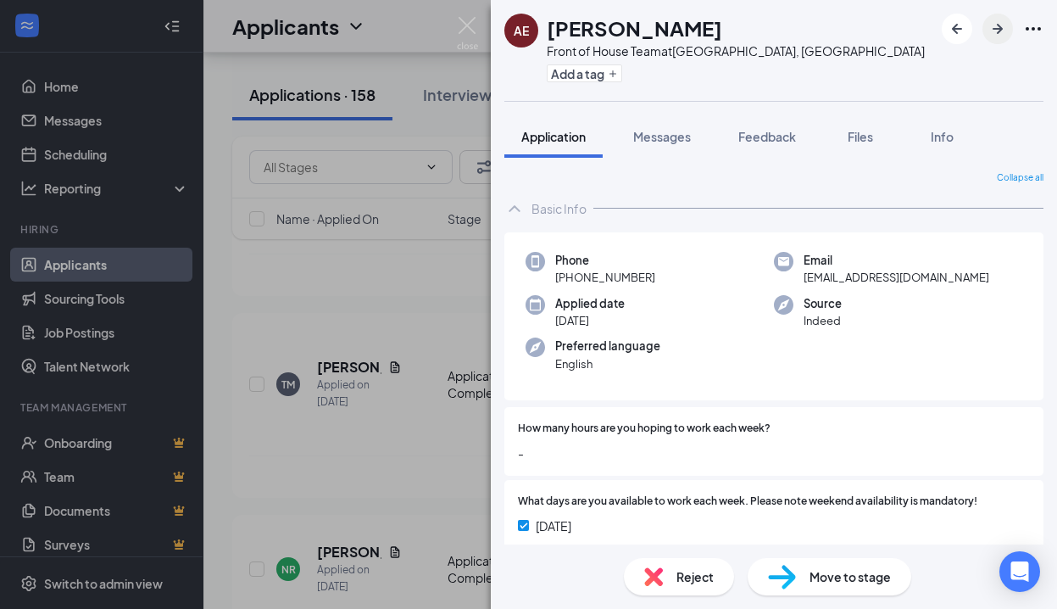
click at [1001, 31] on icon "ArrowRight" at bounding box center [997, 29] width 20 height 20
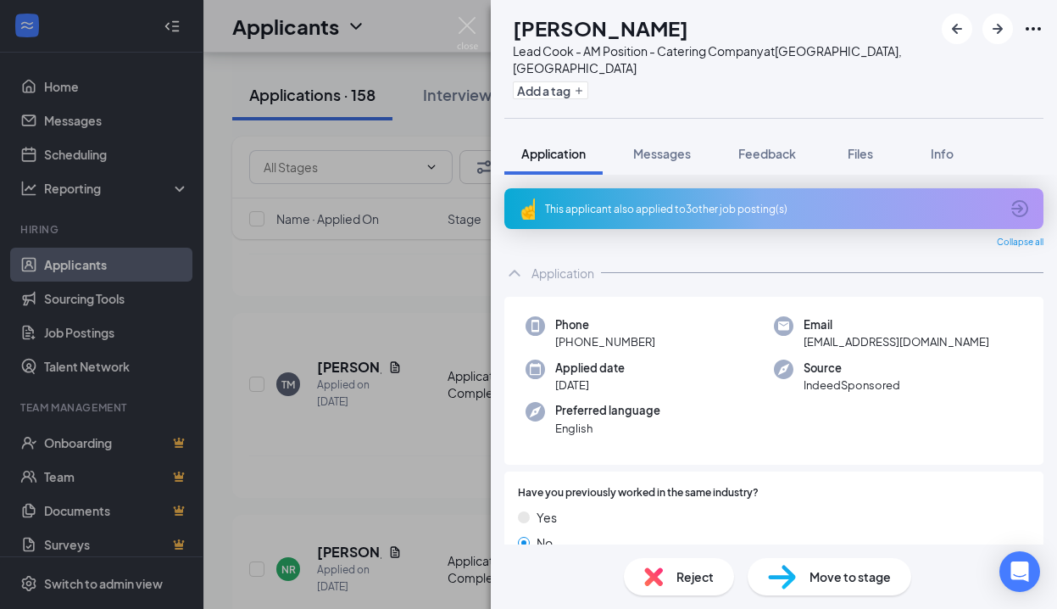
click at [714, 576] on div "Reject" at bounding box center [679, 576] width 110 height 37
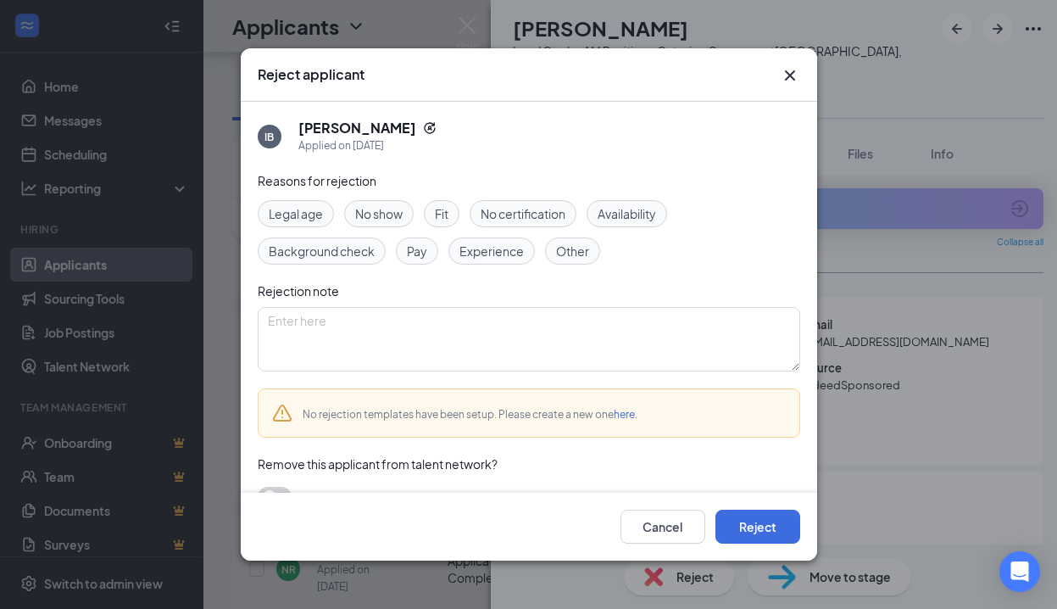
drag, startPoint x: 498, startPoint y: 255, endPoint x: 542, endPoint y: 297, distance: 60.6
click at [499, 255] on span "Experience" at bounding box center [491, 251] width 64 height 19
click at [734, 523] on button "Reject" at bounding box center [757, 526] width 85 height 34
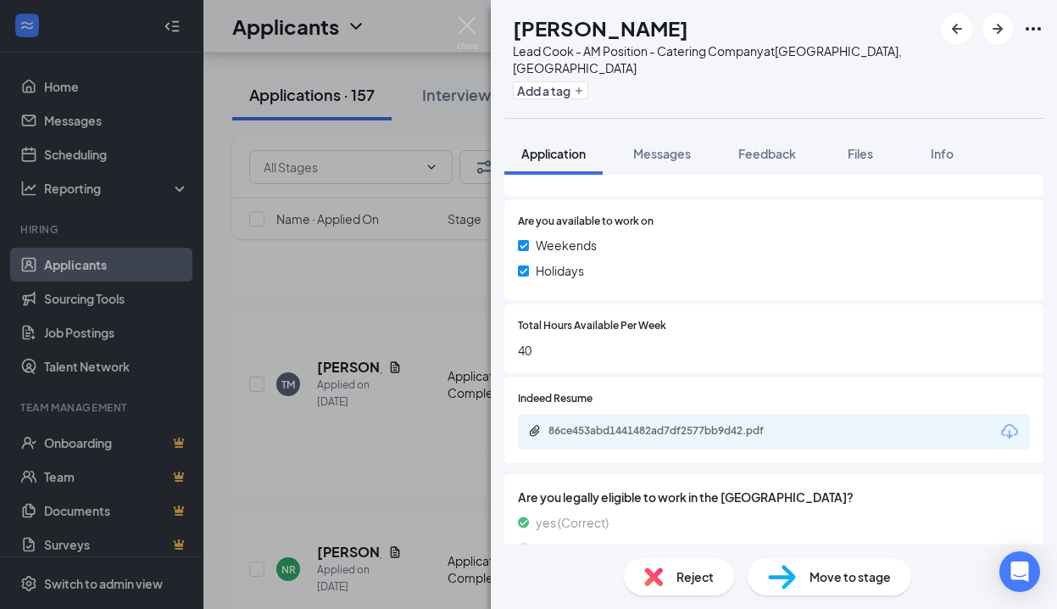
scroll to position [676, 0]
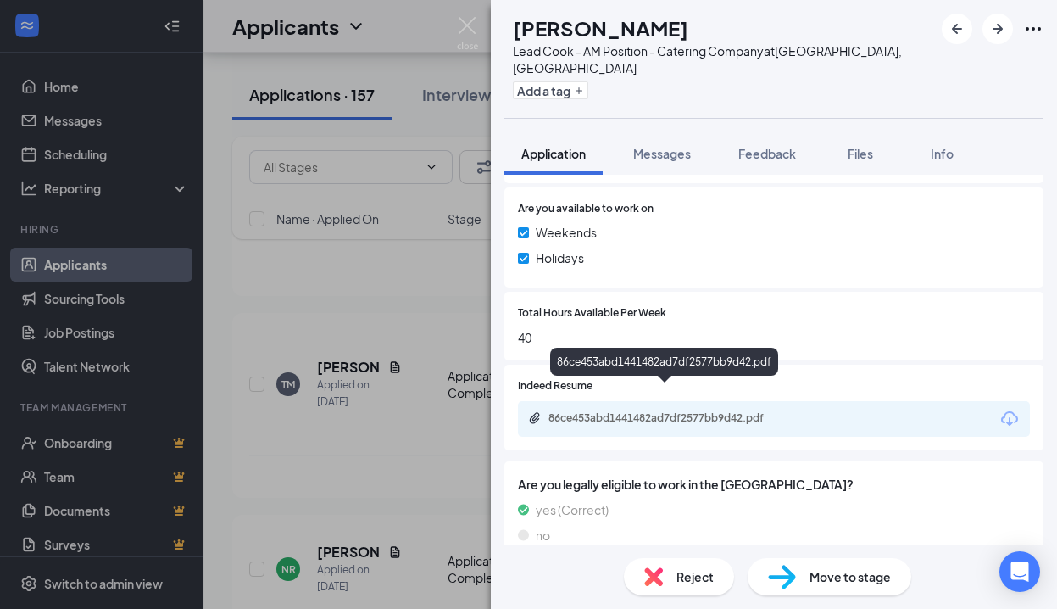
click at [723, 411] on div "86ce453abd1441482ad7df2577bb9d42.pdf" at bounding box center [666, 418] width 237 height 14
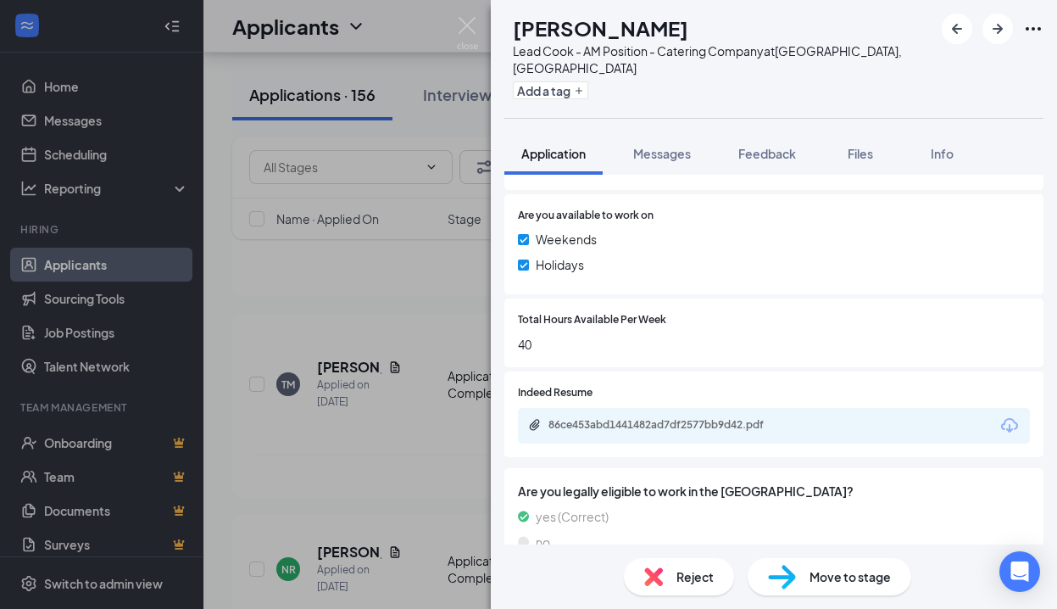
click at [692, 575] on span "Reject" at bounding box center [694, 576] width 37 height 19
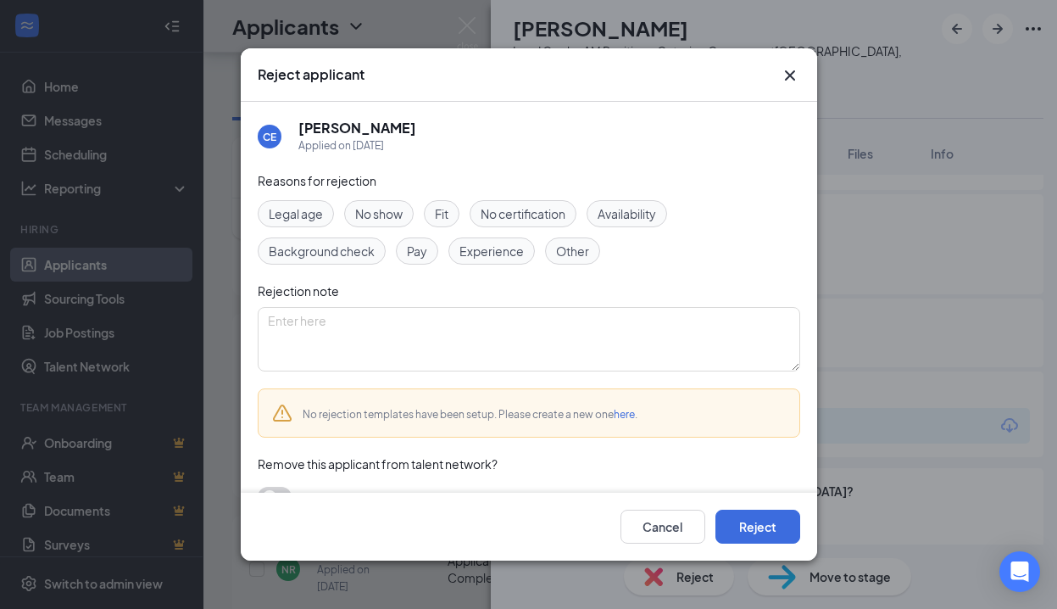
click at [443, 214] on span "Fit" at bounding box center [442, 213] width 14 height 19
click at [763, 521] on button "Reject" at bounding box center [757, 526] width 85 height 34
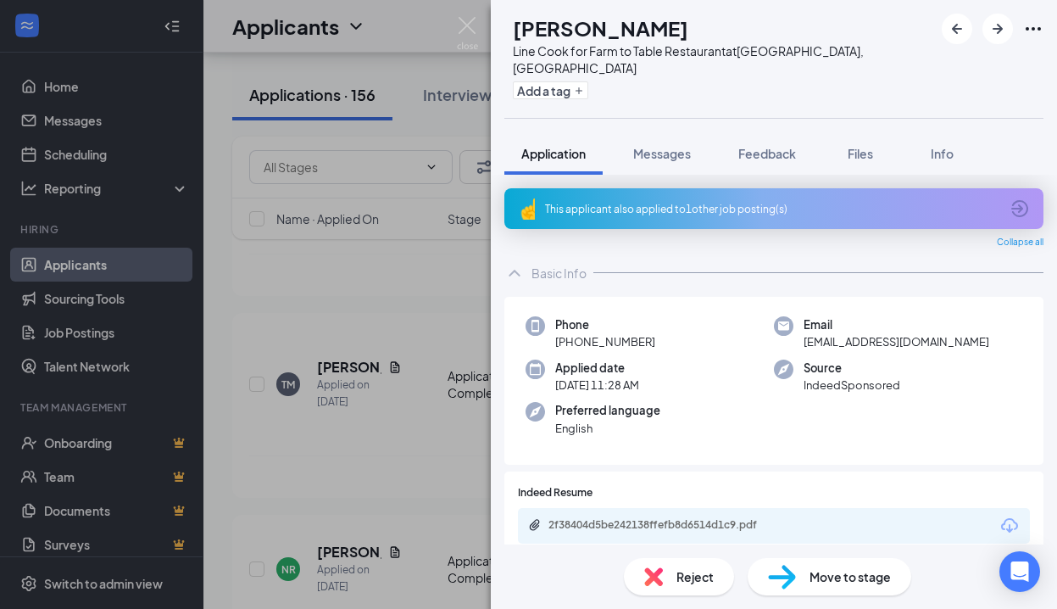
click at [638, 202] on div "This applicant also applied to 1 other job posting(s)" at bounding box center [772, 209] width 454 height 14
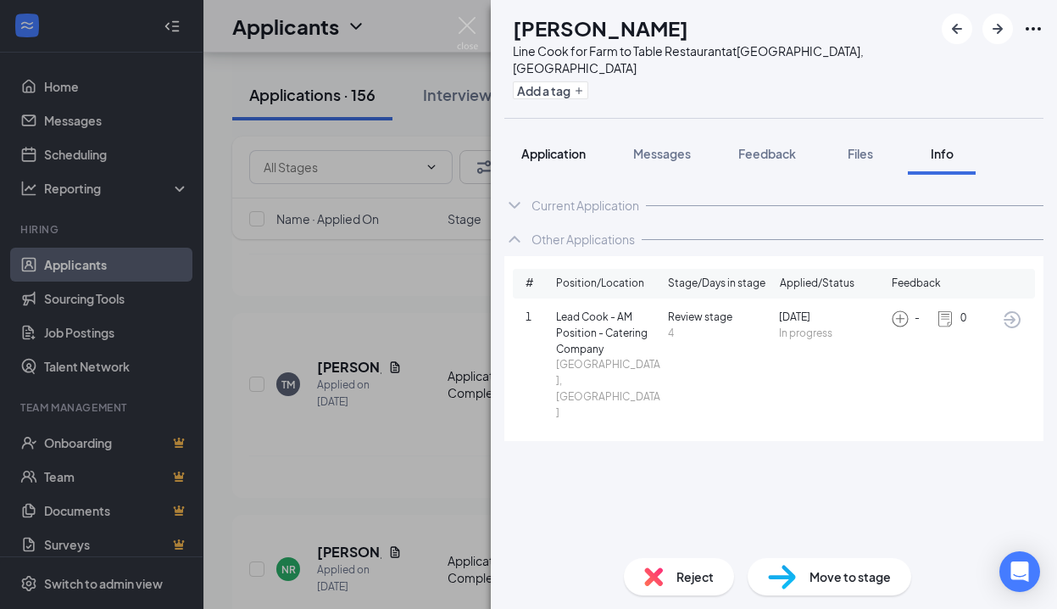
click at [568, 146] on span "Application" at bounding box center [553, 153] width 64 height 15
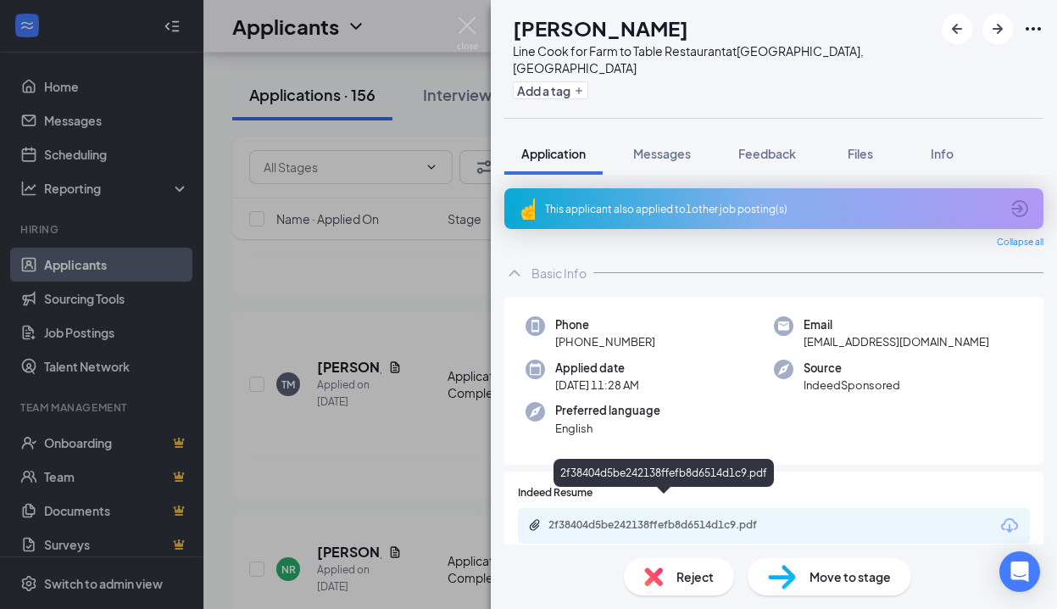
click at [688, 518] on div "2f38404d5be242138ffefb8d6514d1c9.pdf" at bounding box center [666, 525] width 237 height 14
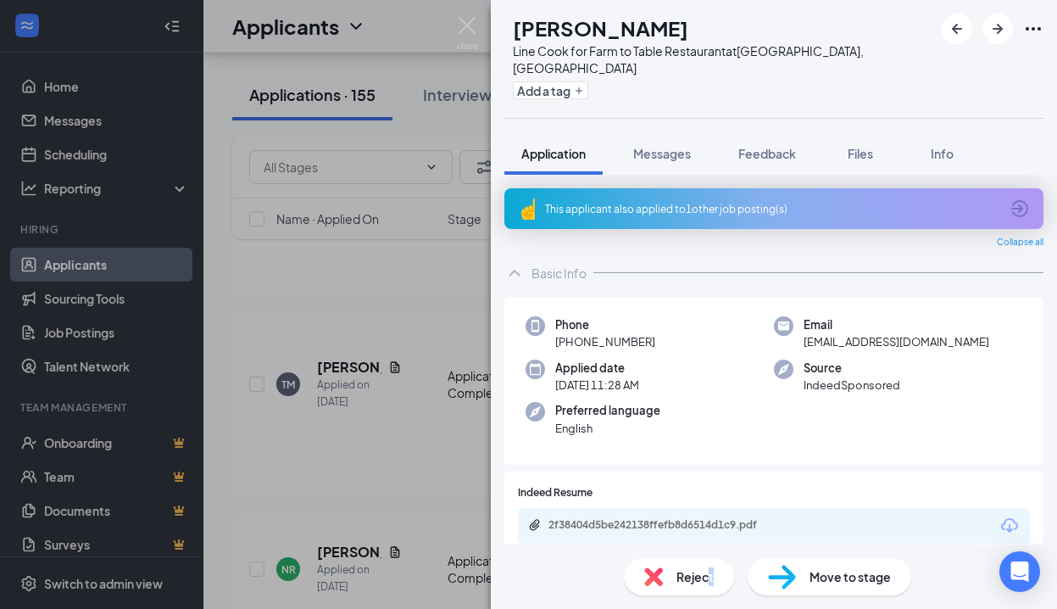
click at [711, 573] on span "Reject" at bounding box center [694, 576] width 37 height 19
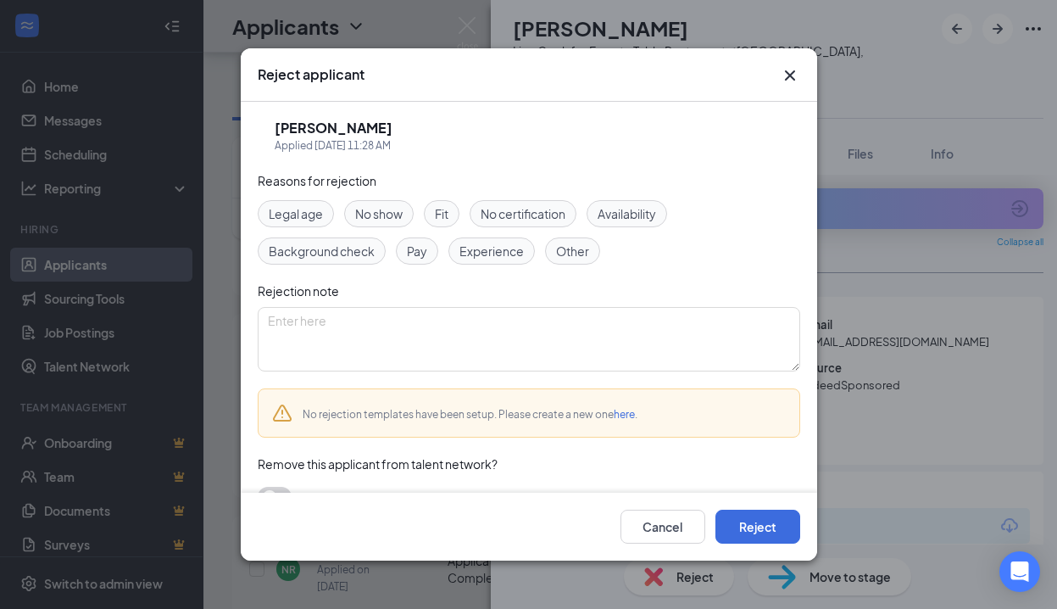
click at [492, 253] on span "Experience" at bounding box center [491, 251] width 64 height 19
click at [749, 528] on button "Reject" at bounding box center [757, 526] width 85 height 34
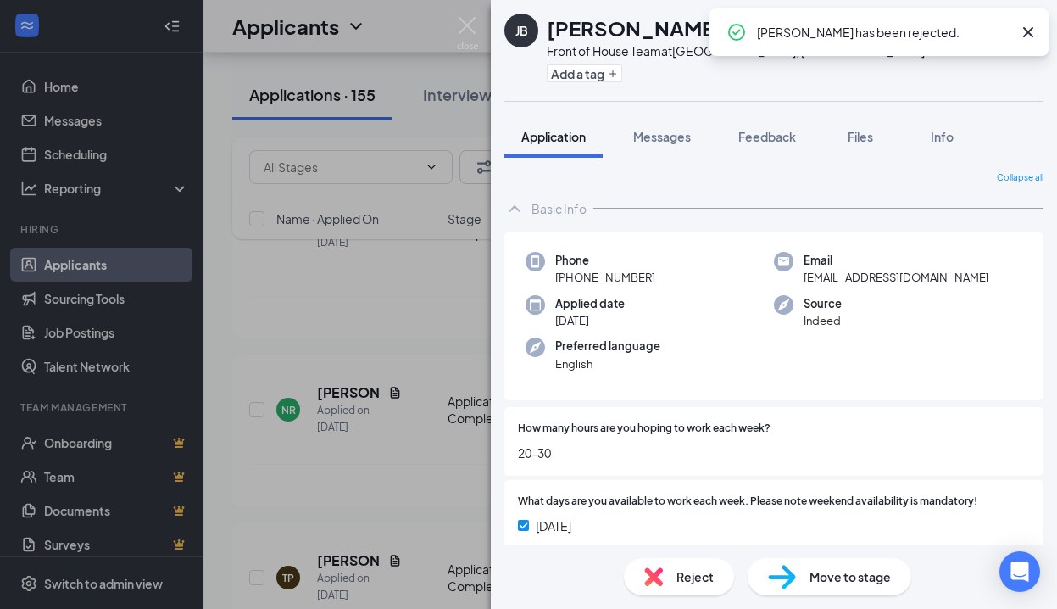
click at [1029, 29] on icon "Cross" at bounding box center [1028, 32] width 20 height 20
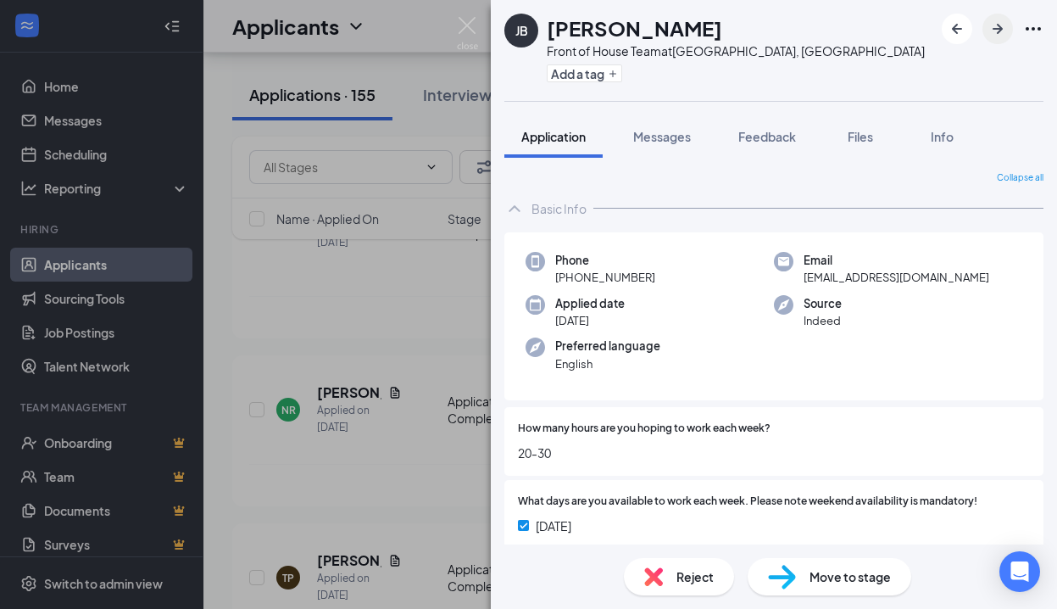
click at [997, 31] on icon "ArrowRight" at bounding box center [997, 29] width 20 height 20
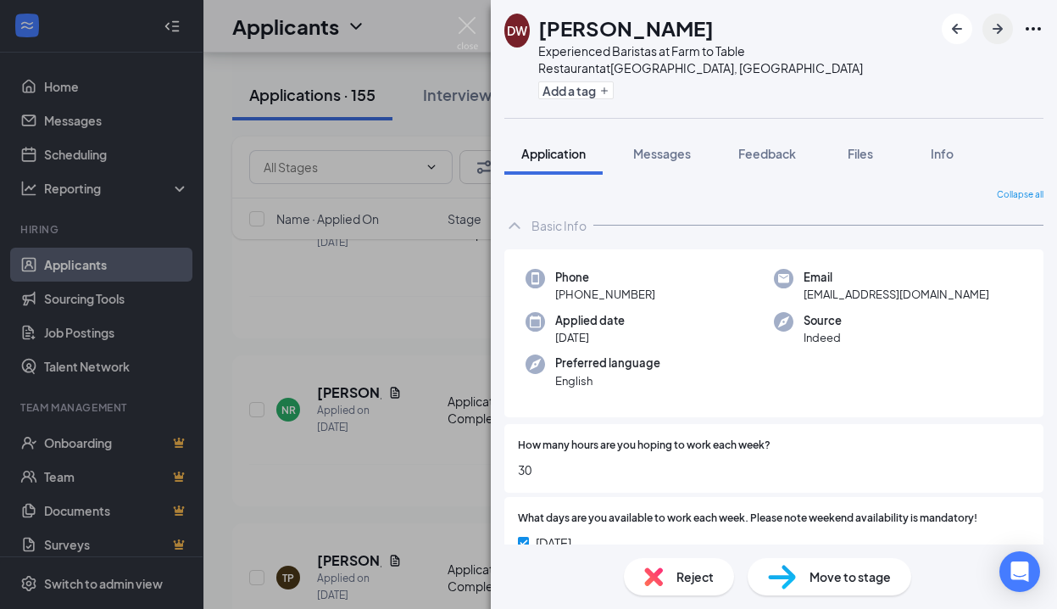
click at [997, 32] on icon "ArrowRight" at bounding box center [997, 29] width 20 height 20
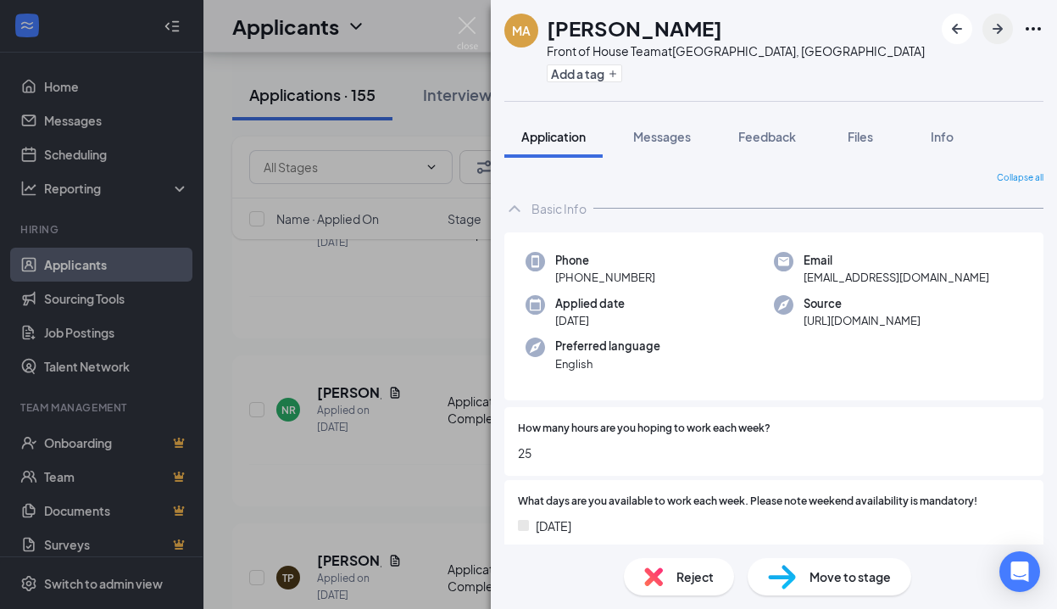
click at [997, 32] on icon "ArrowRight" at bounding box center [997, 29] width 20 height 20
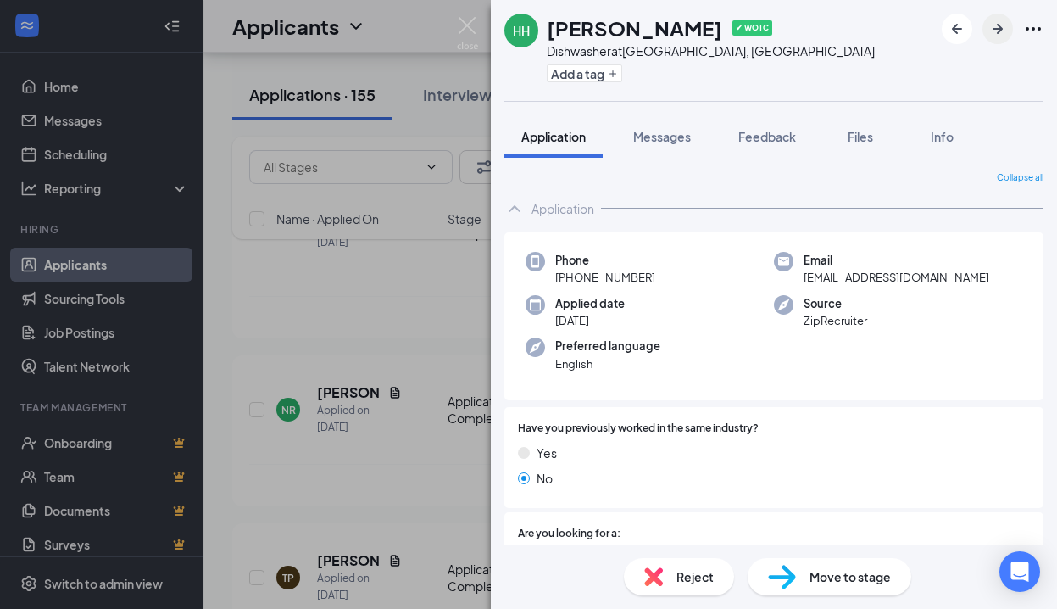
click at [996, 28] on icon "ArrowRight" at bounding box center [998, 29] width 10 height 10
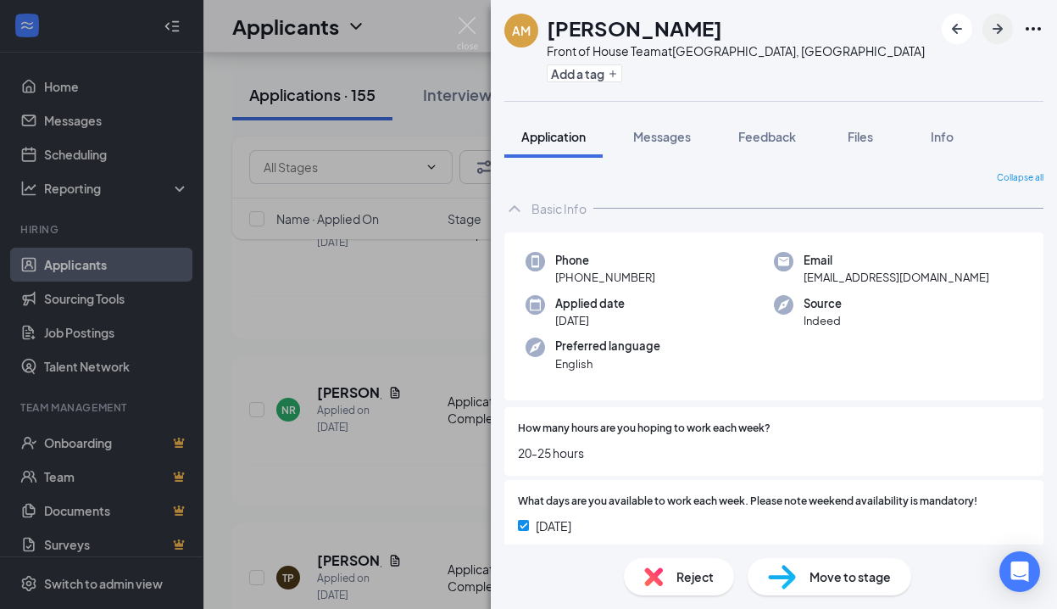
click at [996, 28] on icon "ArrowRight" at bounding box center [998, 29] width 10 height 10
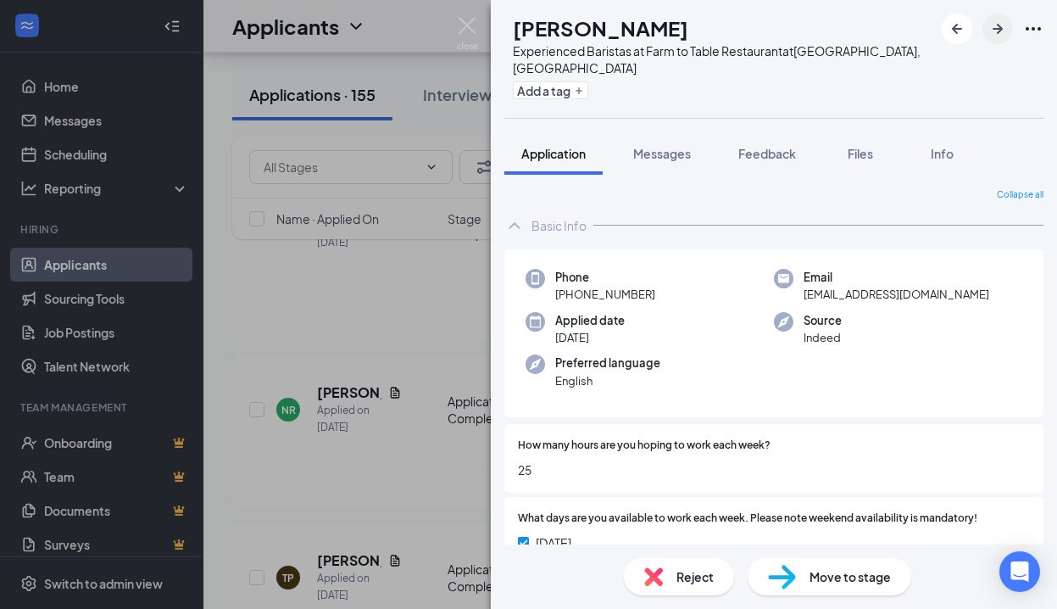
click at [996, 28] on icon "ArrowRight" at bounding box center [998, 29] width 10 height 10
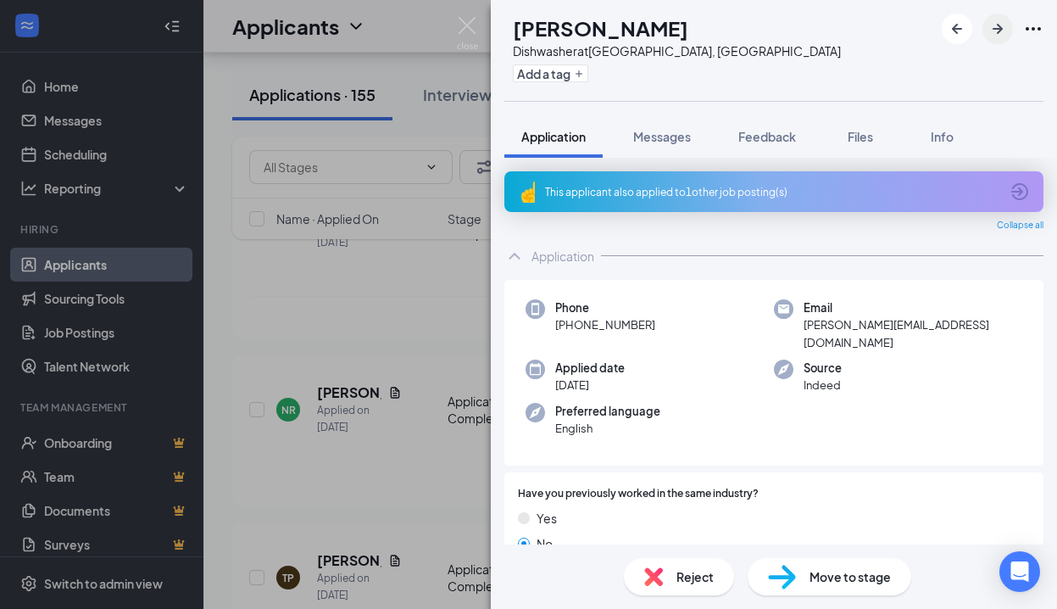
click at [996, 28] on icon "ArrowRight" at bounding box center [998, 29] width 10 height 10
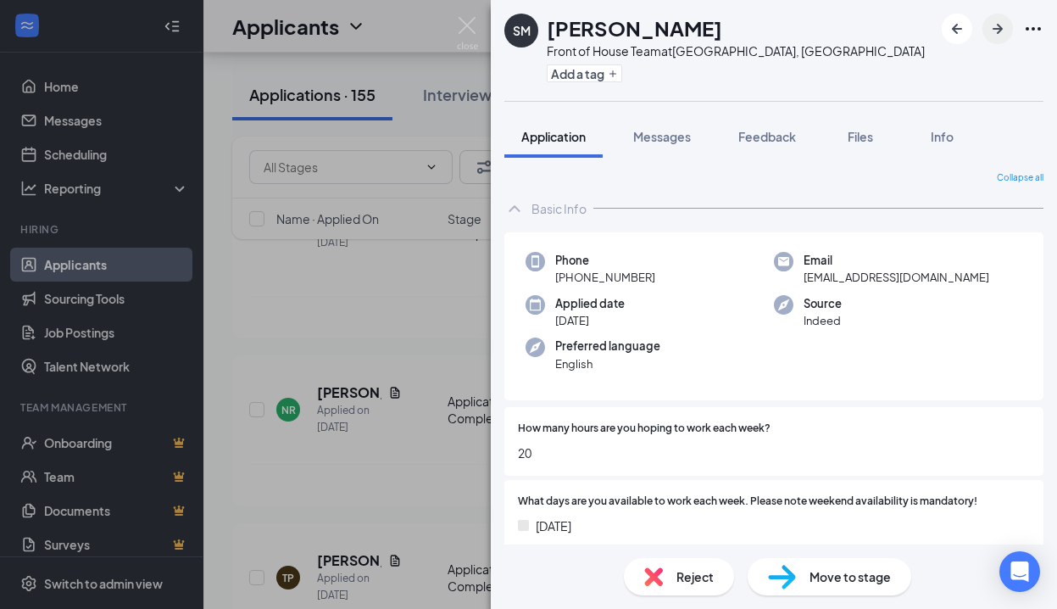
click at [996, 28] on icon "ArrowRight" at bounding box center [998, 29] width 10 height 10
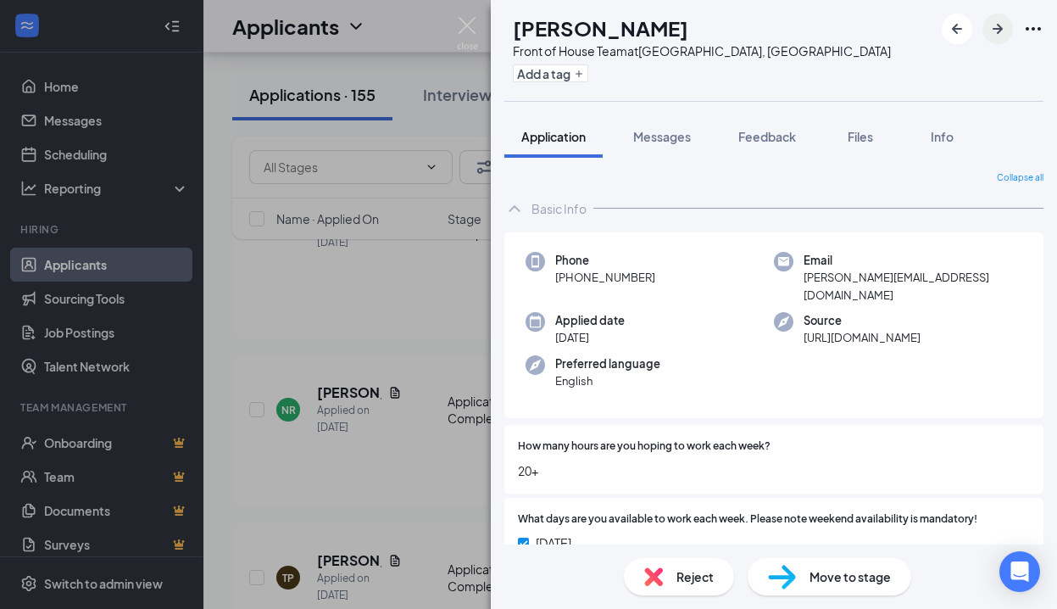
click at [996, 28] on icon "ArrowRight" at bounding box center [998, 29] width 10 height 10
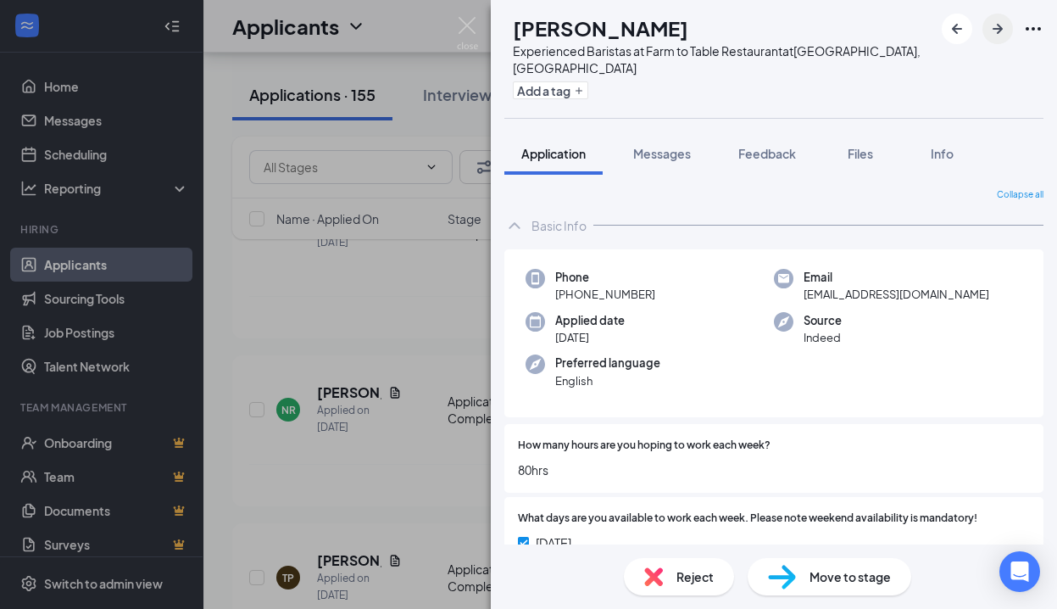
click at [996, 28] on icon "ArrowRight" at bounding box center [998, 29] width 10 height 10
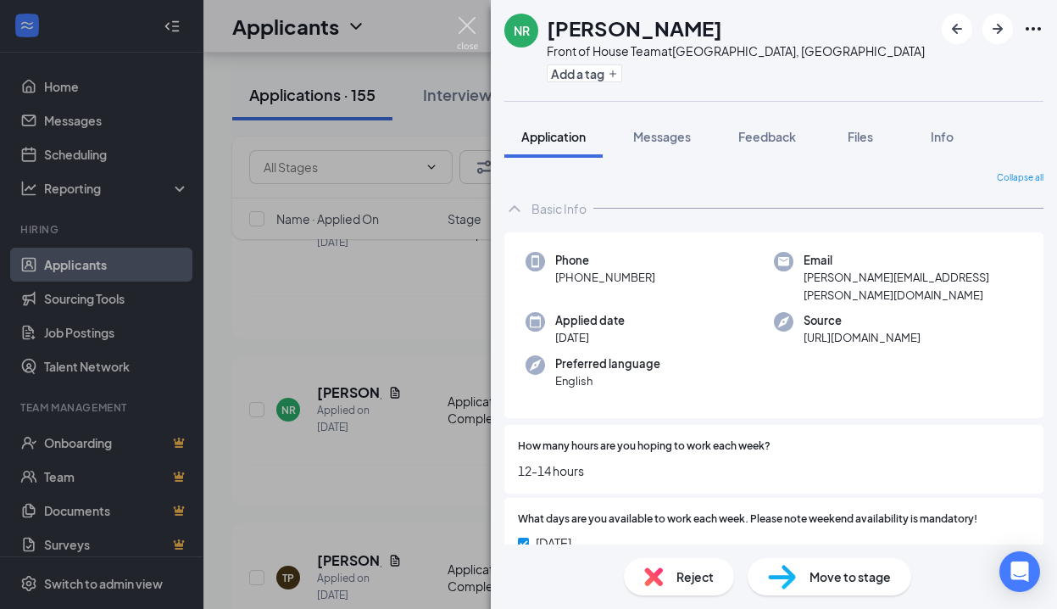
click at [473, 24] on img at bounding box center [467, 33] width 21 height 33
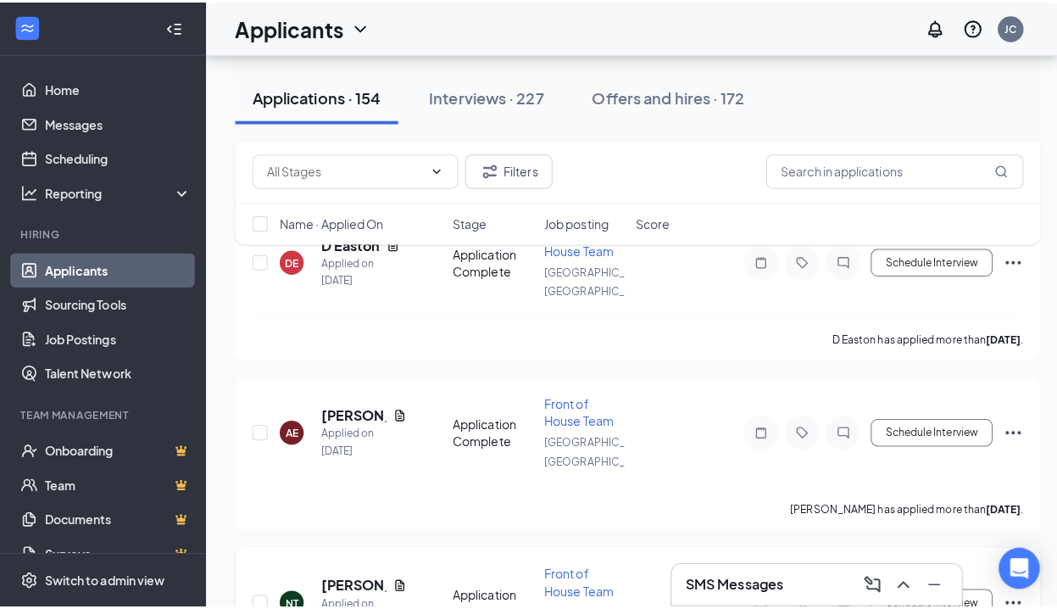
scroll to position [2898, 0]
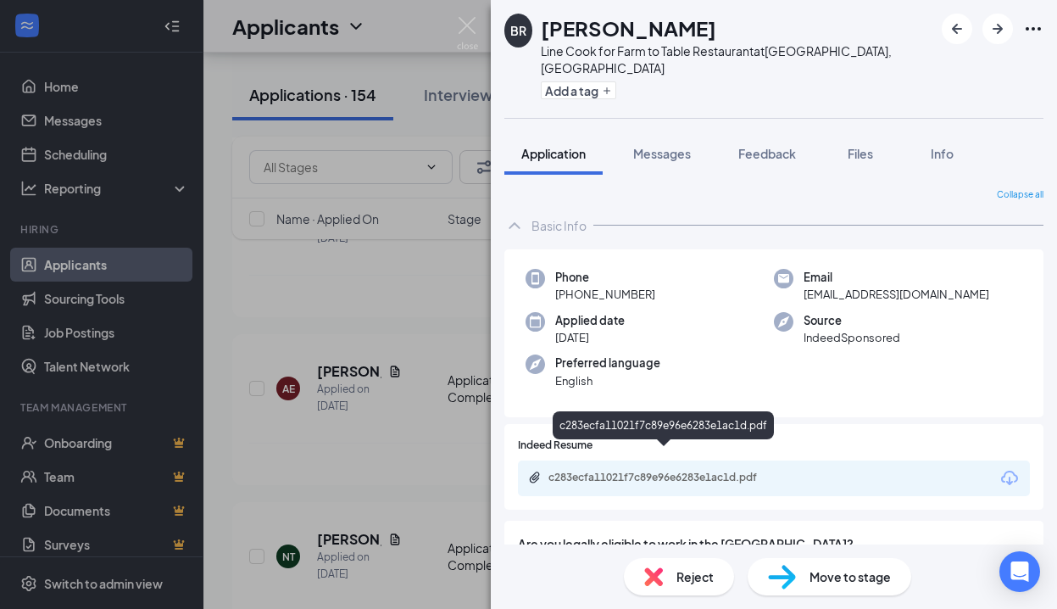
click at [714, 470] on div "c283ecfa11021f7c89e96e6283e1ac1d.pdf" at bounding box center [666, 477] width 237 height 14
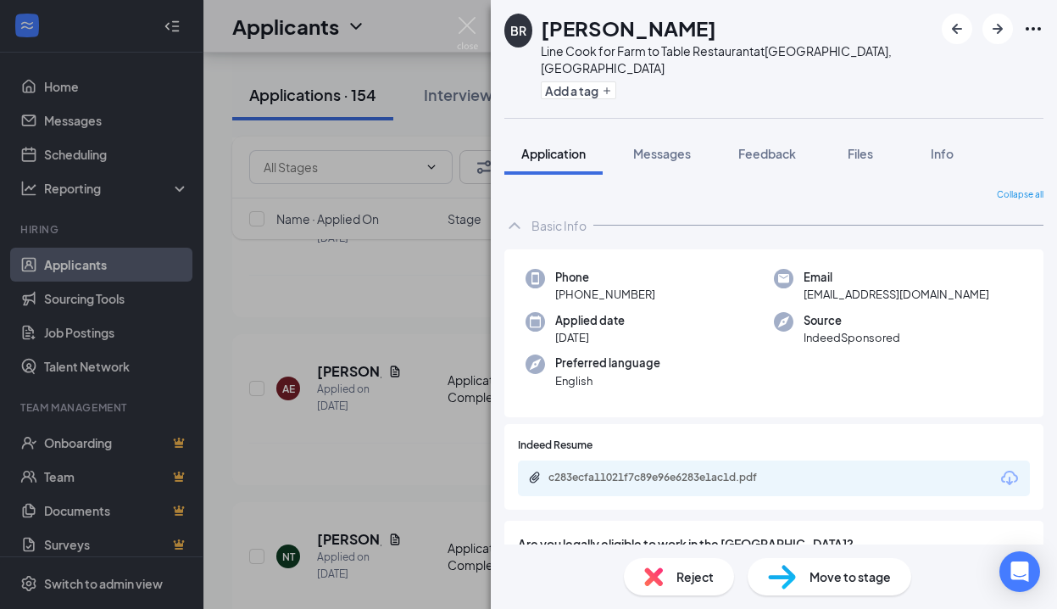
click at [681, 574] on span "Reject" at bounding box center [694, 576] width 37 height 19
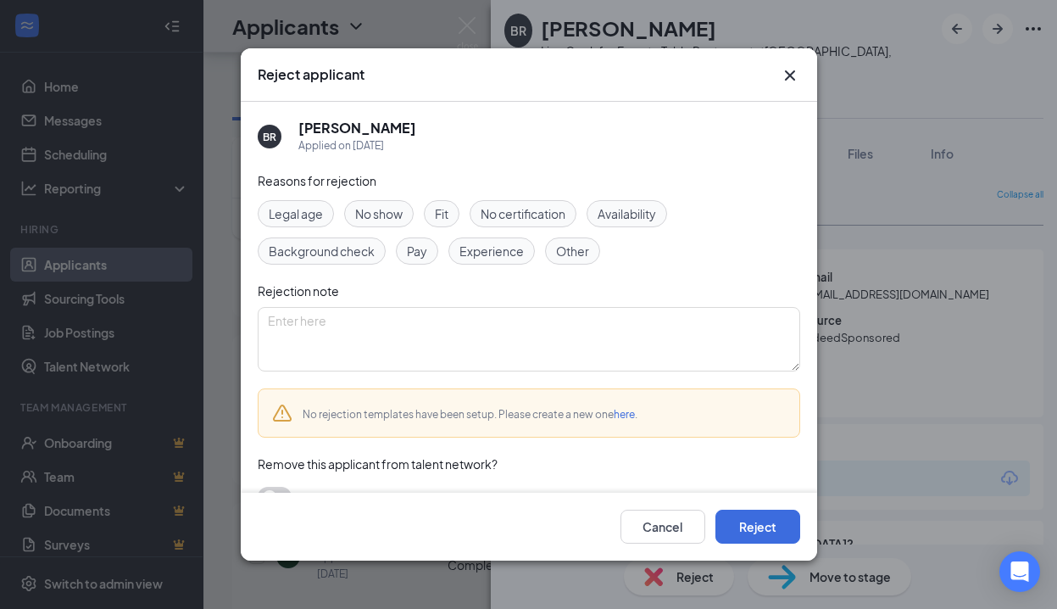
click at [503, 247] on span "Experience" at bounding box center [491, 251] width 64 height 19
click at [748, 515] on button "Reject" at bounding box center [757, 526] width 85 height 34
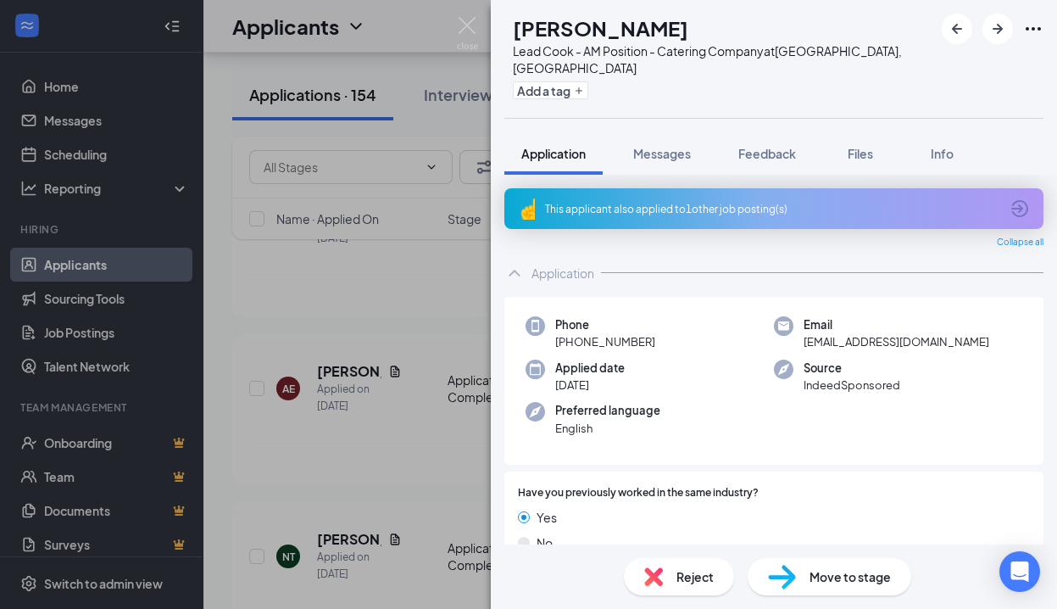
click at [664, 202] on div "This applicant also applied to 1 other job posting(s)" at bounding box center [772, 209] width 454 height 14
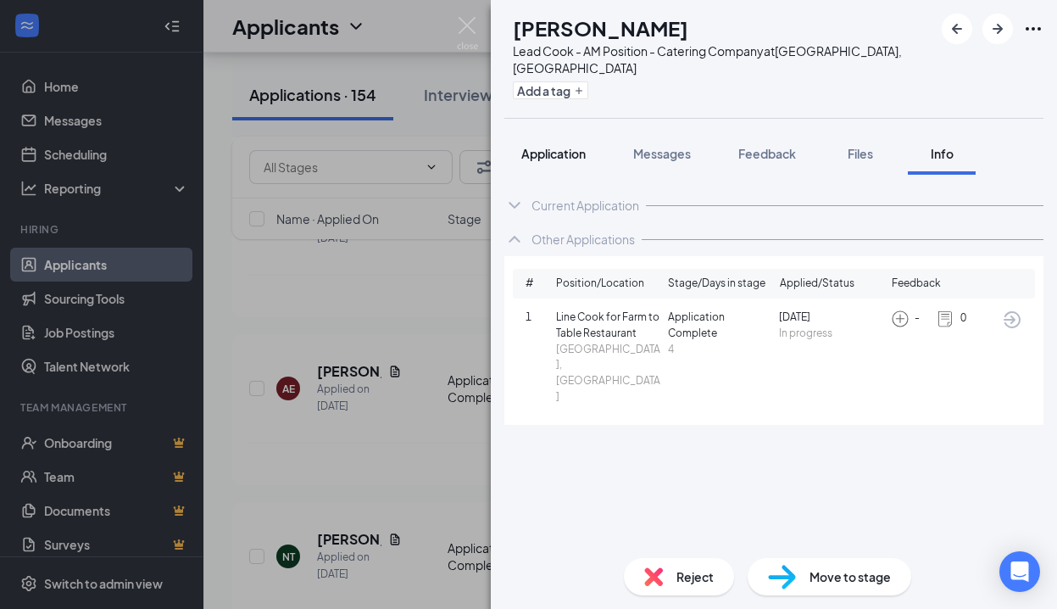
click at [544, 146] on span "Application" at bounding box center [553, 153] width 64 height 15
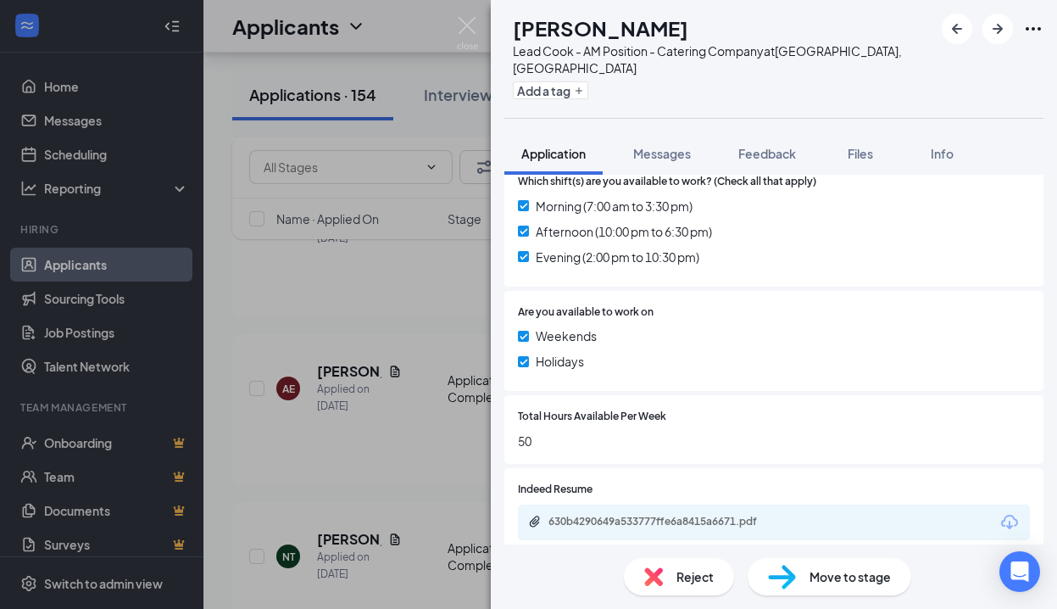
scroll to position [723, 0]
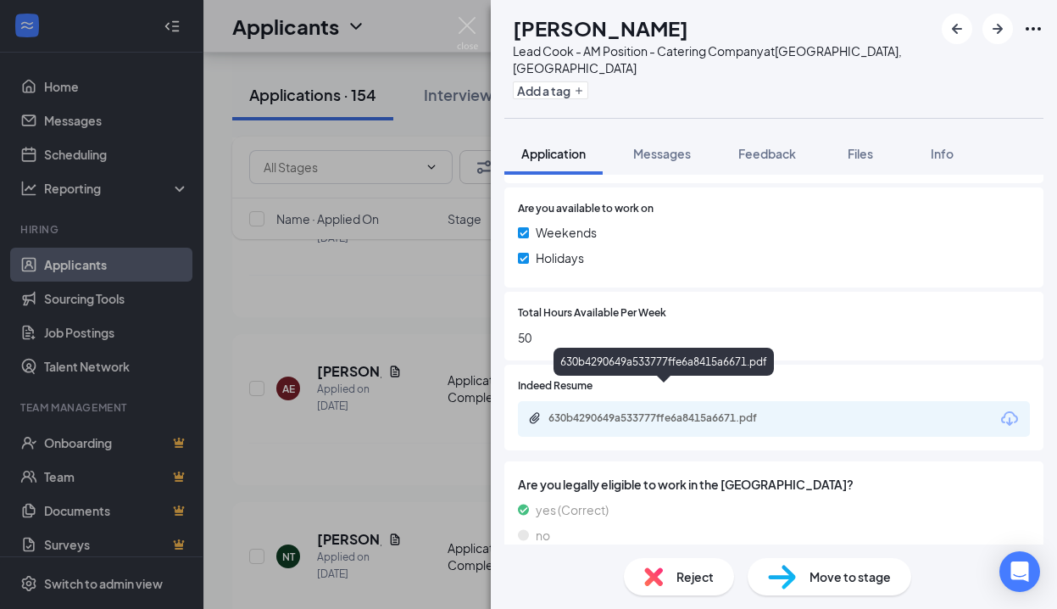
click at [652, 411] on div "630b4290649a533777ffe6a8415a6671.pdf" at bounding box center [666, 418] width 237 height 14
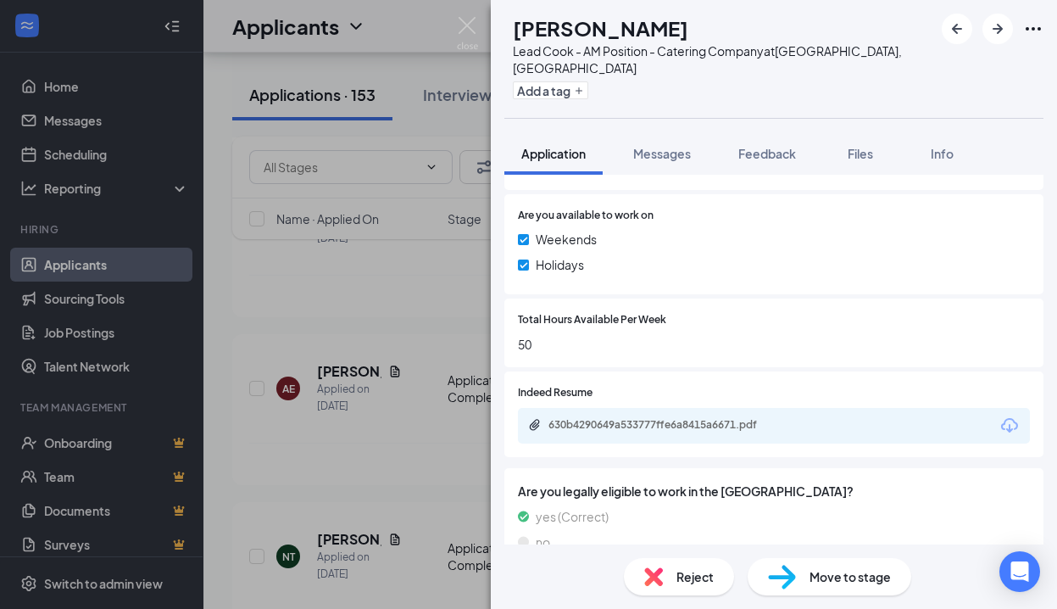
click at [684, 577] on span "Reject" at bounding box center [694, 576] width 37 height 19
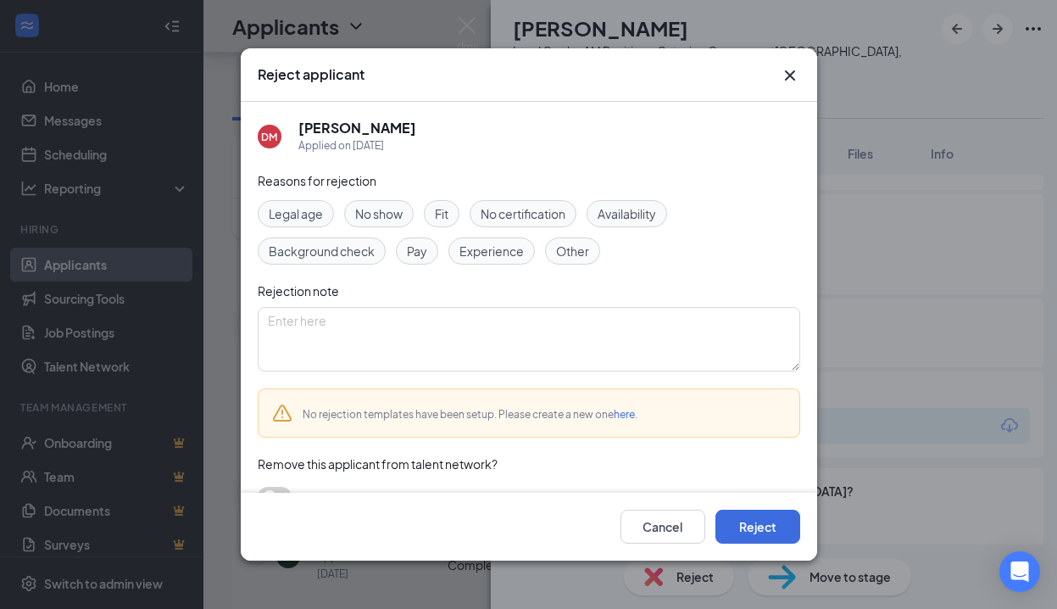
click at [477, 246] on span "Experience" at bounding box center [491, 251] width 64 height 19
click at [744, 522] on button "Reject" at bounding box center [757, 526] width 85 height 34
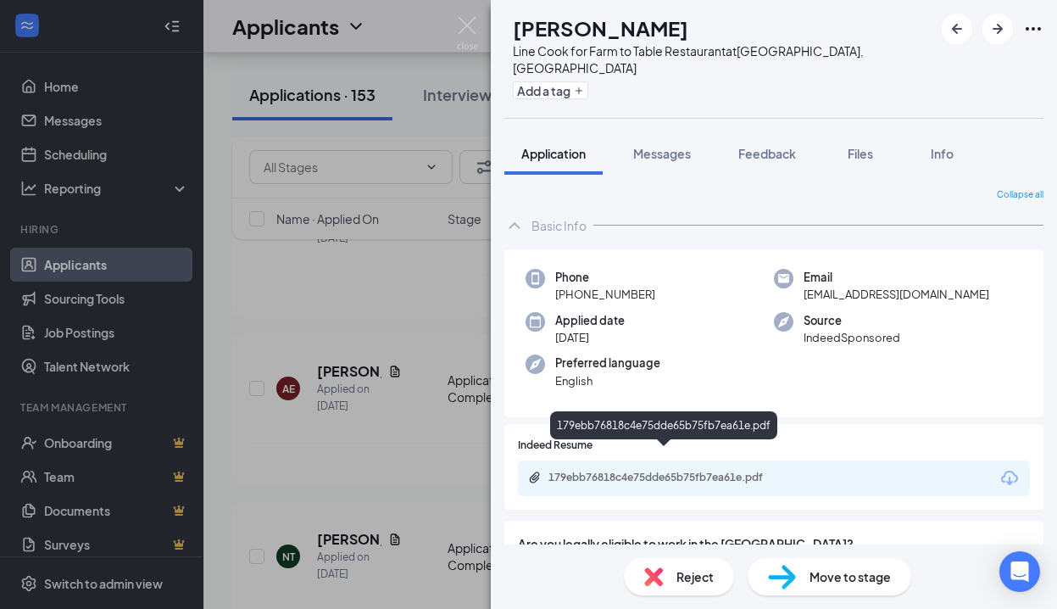
scroll to position [97, 0]
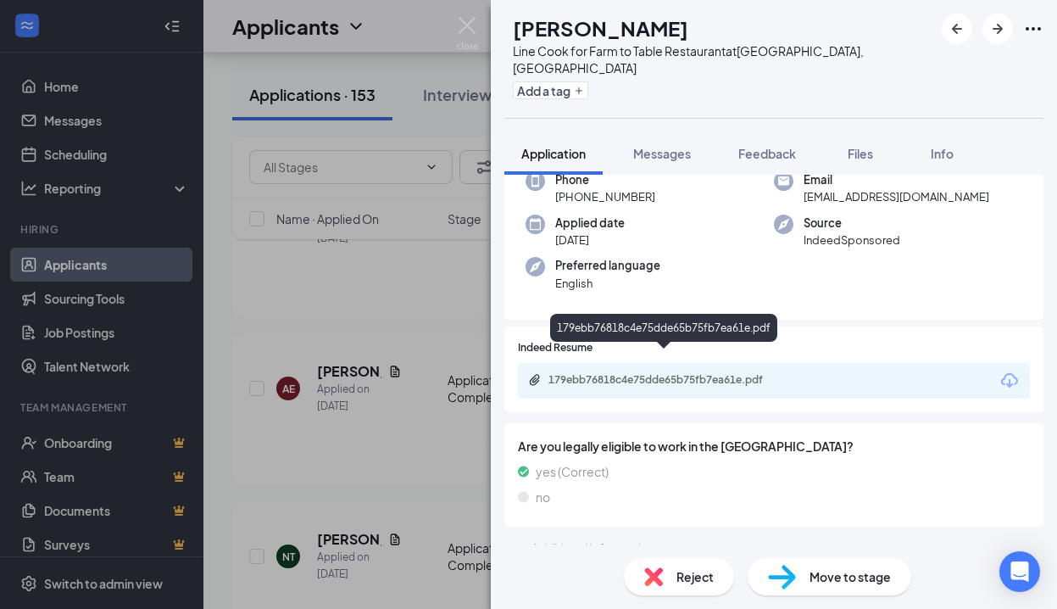
click at [698, 373] on div "179ebb76818c4e75dde65b75fb7ea61e.pdf" at bounding box center [666, 380] width 237 height 14
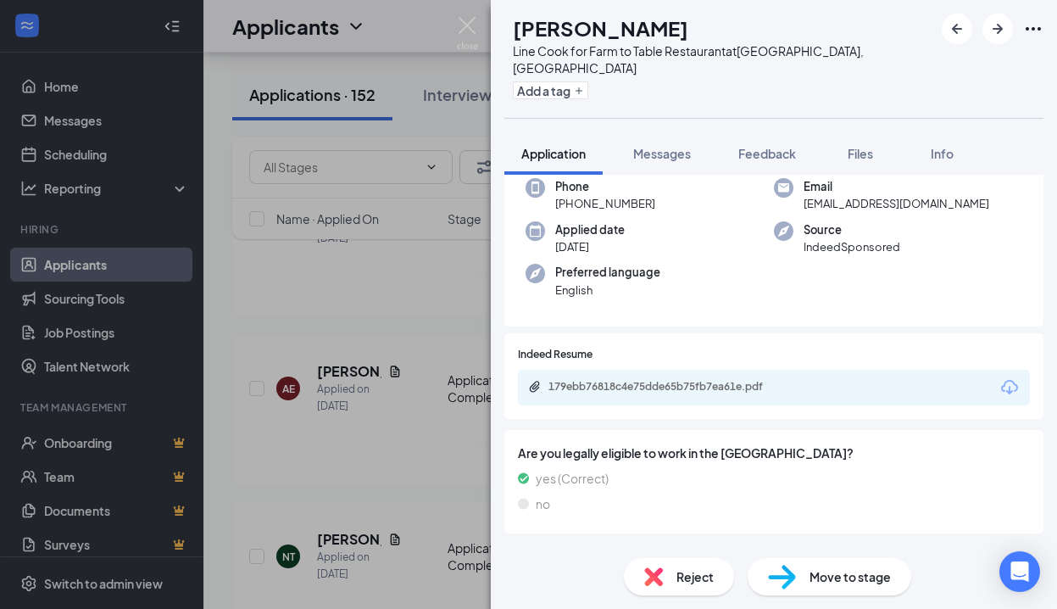
click at [669, 575] on div "Reject" at bounding box center [679, 576] width 110 height 37
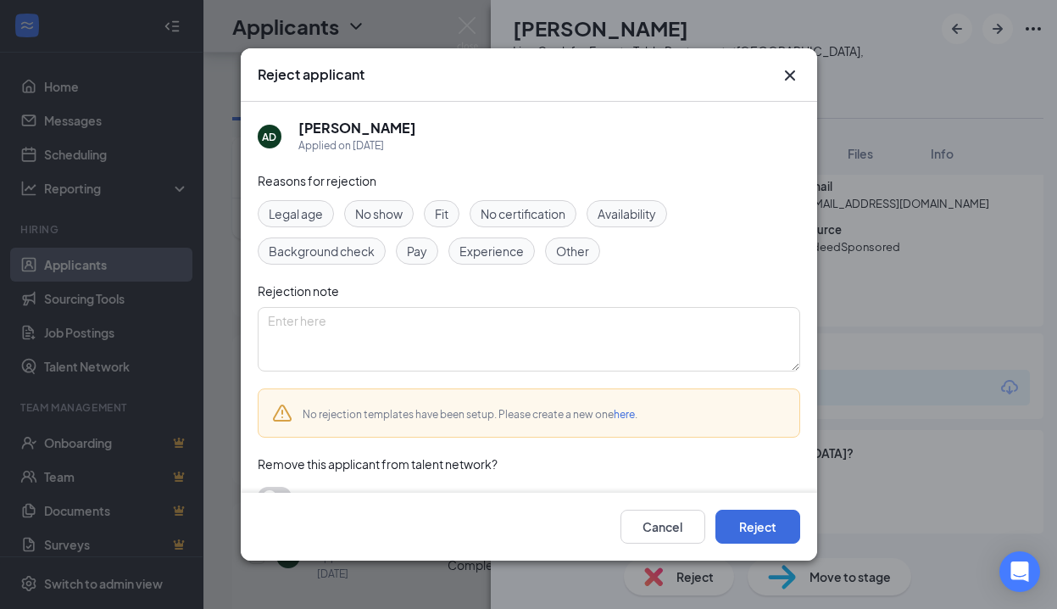
click at [501, 247] on span "Experience" at bounding box center [491, 251] width 64 height 19
click at [748, 525] on button "Reject" at bounding box center [757, 526] width 85 height 34
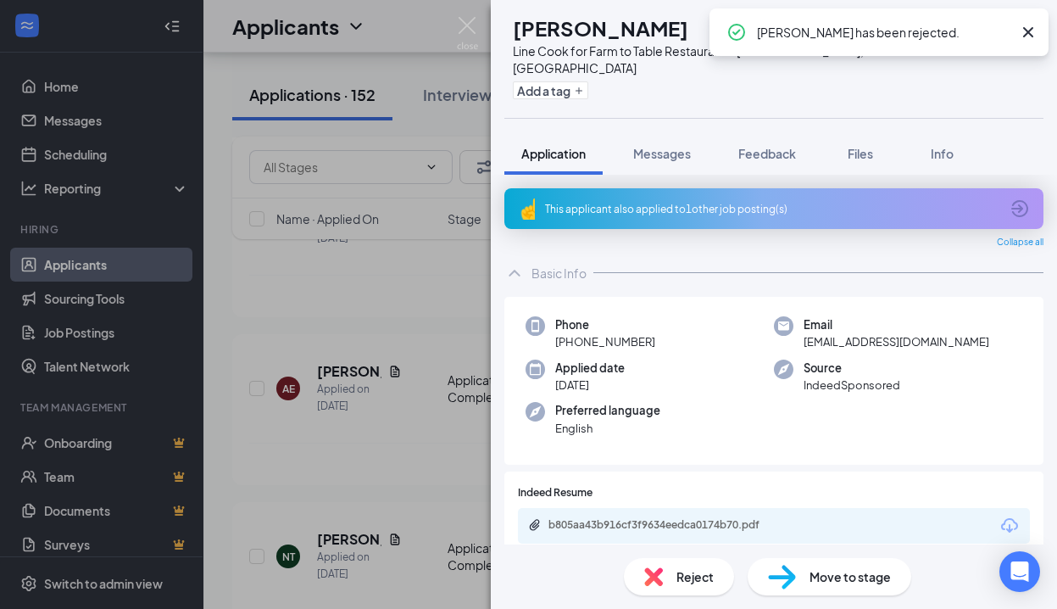
click at [708, 570] on span "Reject" at bounding box center [694, 576] width 37 height 19
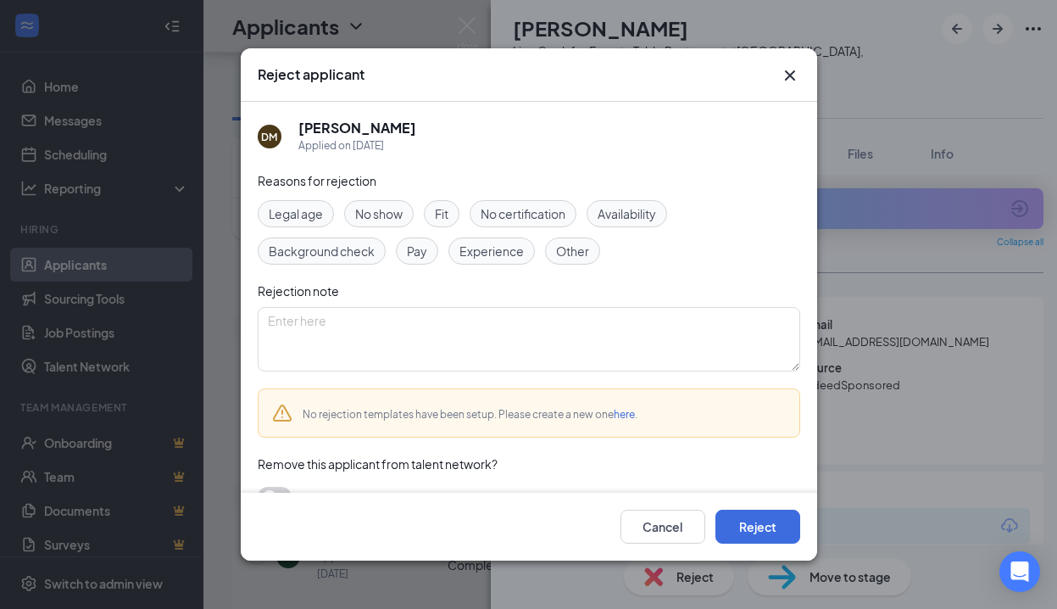
click at [487, 253] on span "Experience" at bounding box center [491, 251] width 64 height 19
click at [727, 520] on button "Reject" at bounding box center [757, 526] width 85 height 34
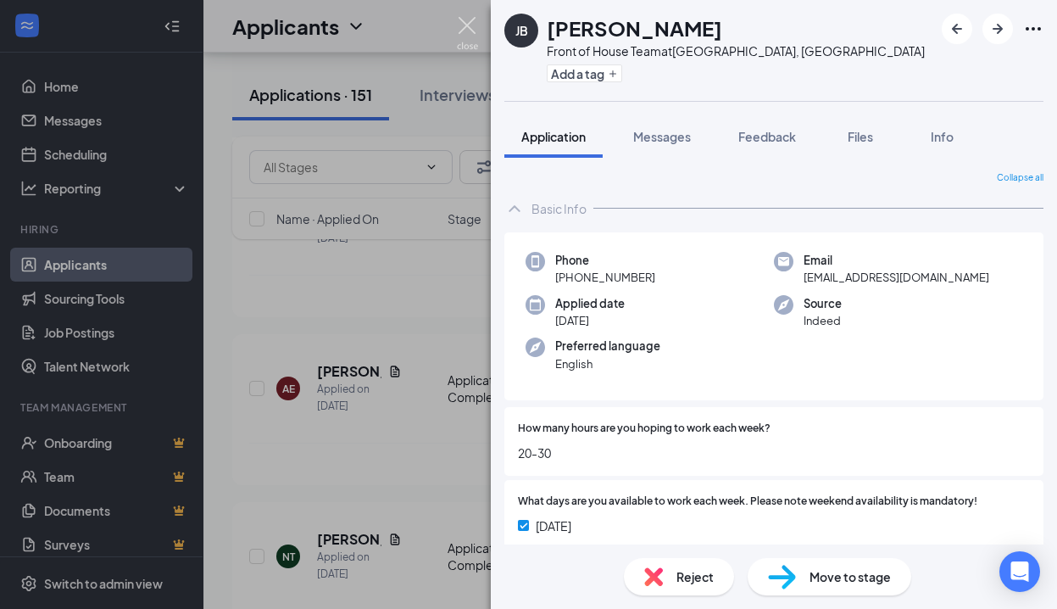
click at [468, 18] on img at bounding box center [467, 33] width 21 height 33
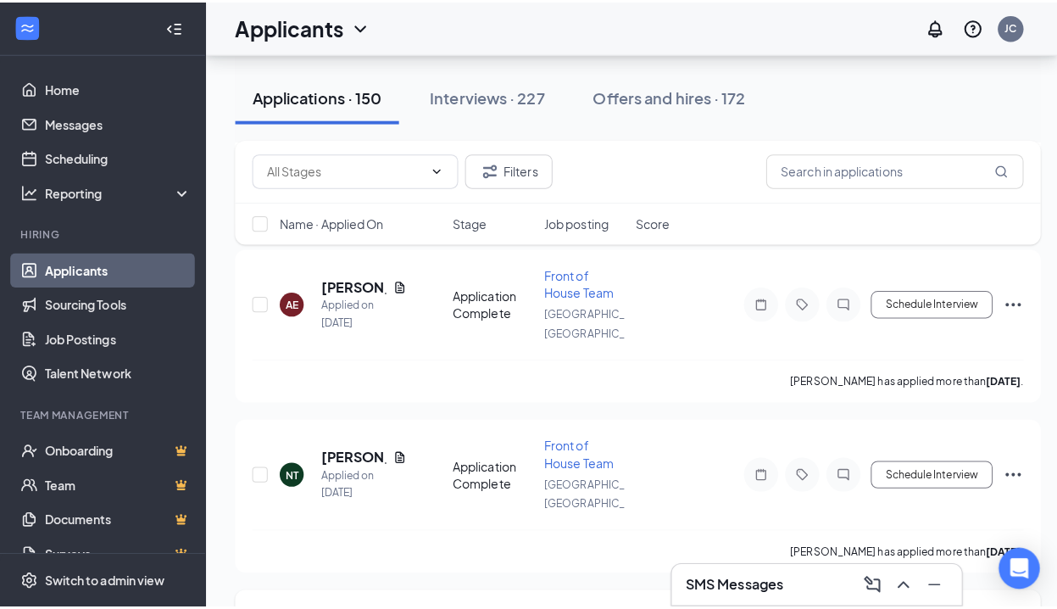
scroll to position [2961, 0]
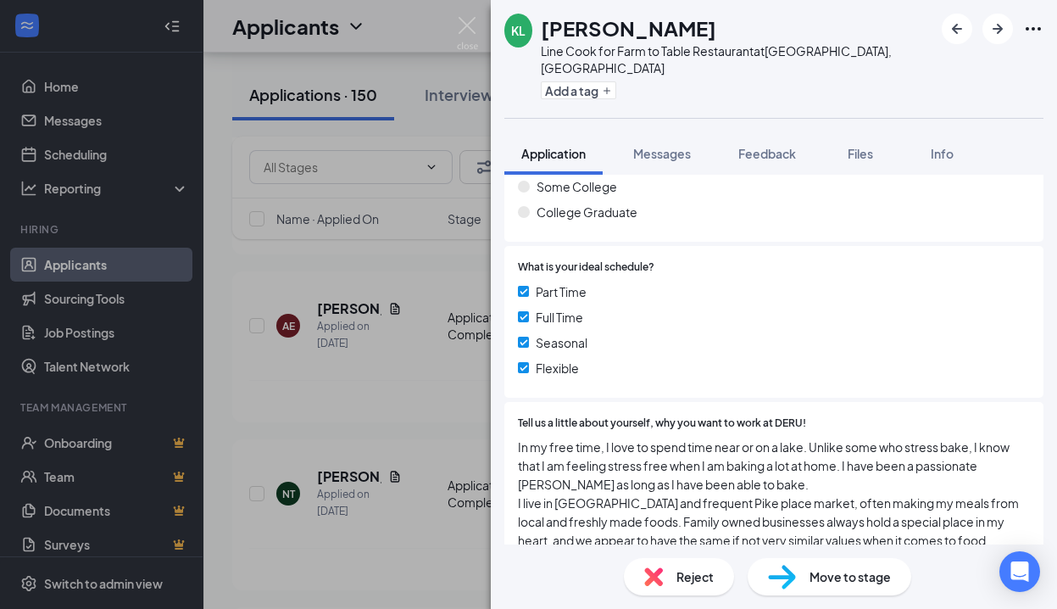
scroll to position [19, 0]
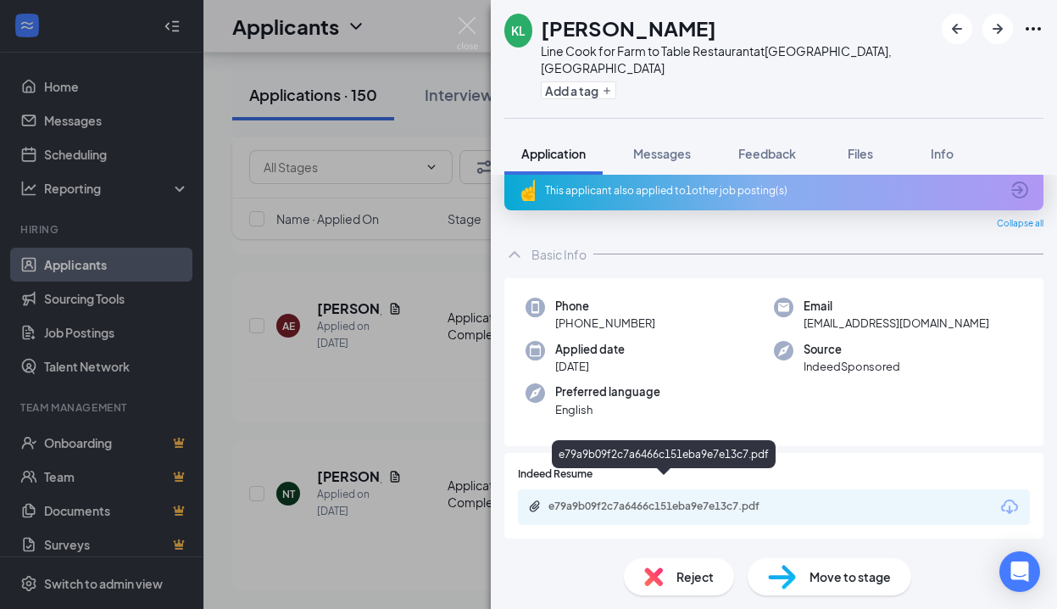
click at [670, 499] on div "e79a9b09f2c7a6466c151eba9e7e13c7.pdf" at bounding box center [666, 506] width 237 height 14
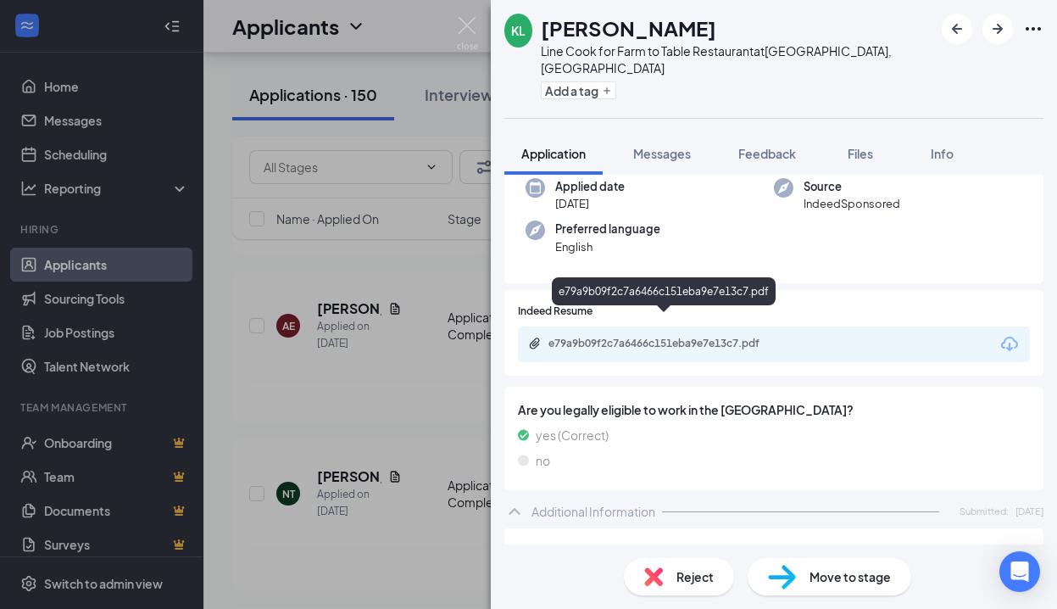
scroll to position [494, 0]
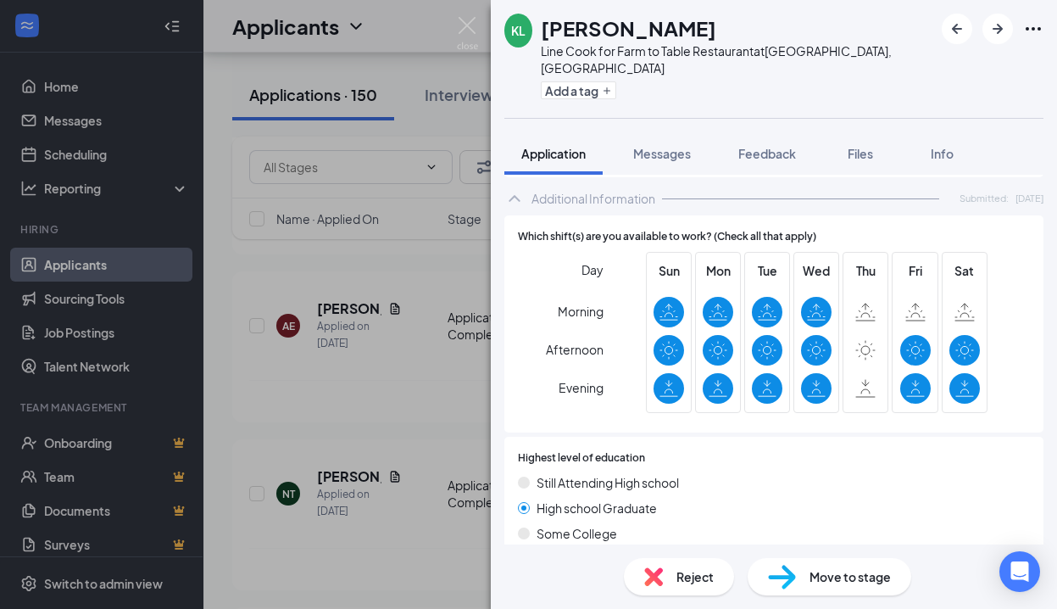
click at [690, 572] on span "Reject" at bounding box center [694, 576] width 37 height 19
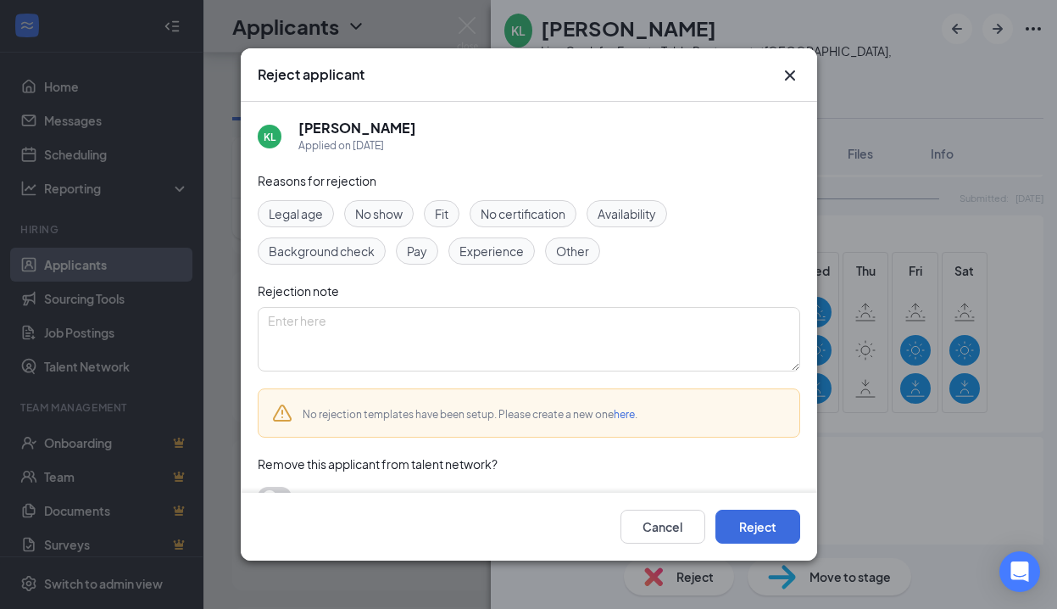
click at [492, 252] on span "Experience" at bounding box center [491, 251] width 64 height 19
click at [656, 209] on span "Availability" at bounding box center [627, 213] width 58 height 19
click at [737, 523] on button "Reject" at bounding box center [757, 526] width 85 height 34
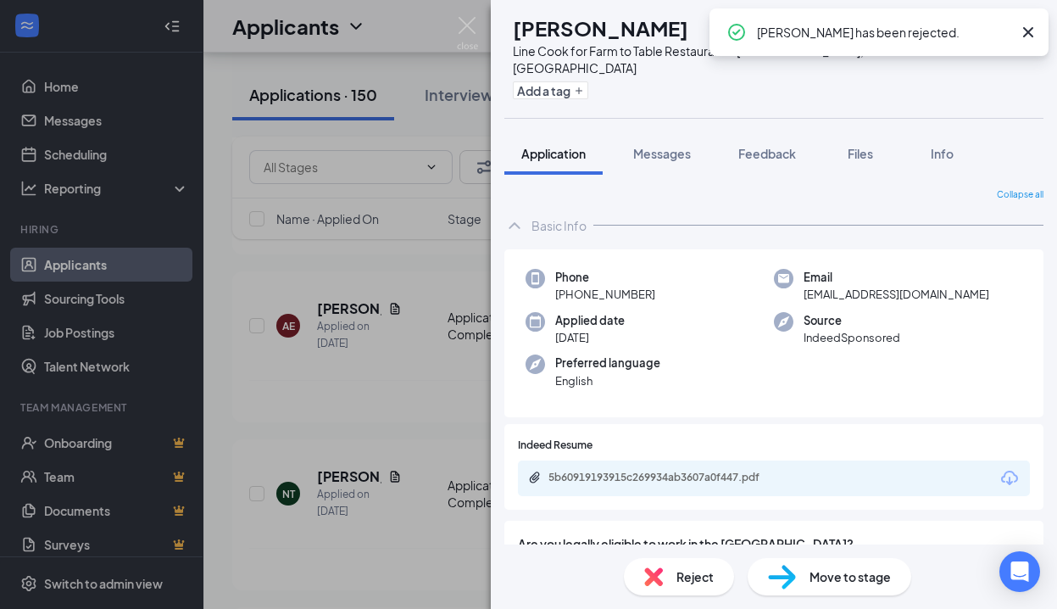
scroll to position [97, 0]
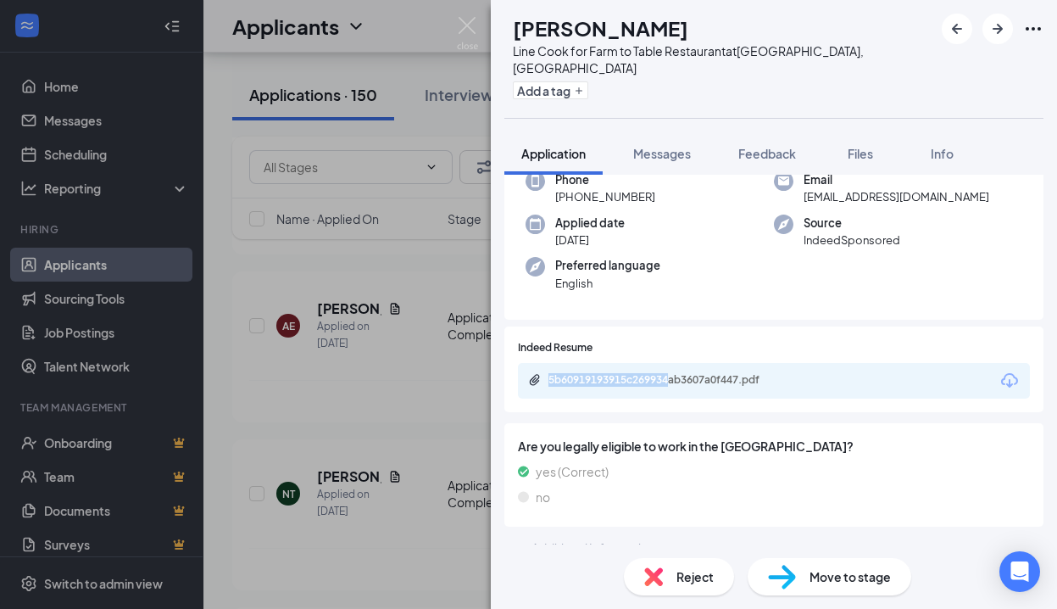
click at [674, 363] on div "5b60919193915c269934ab3607a0f447.pdf" at bounding box center [774, 381] width 512 height 36
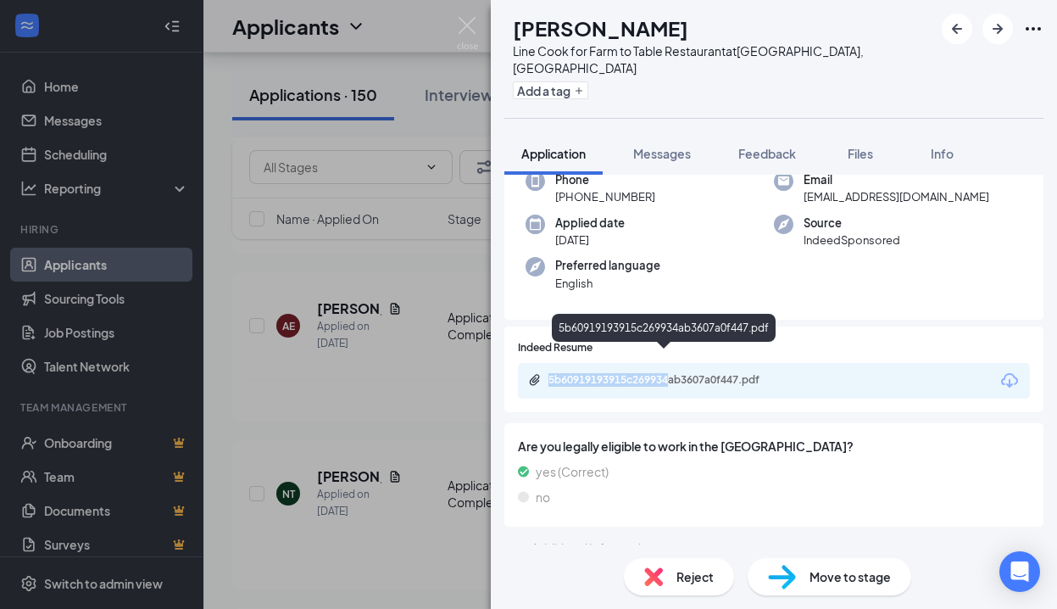
click at [676, 373] on div "5b60919193915c269934ab3607a0f447.pdf" at bounding box center [666, 380] width 237 height 14
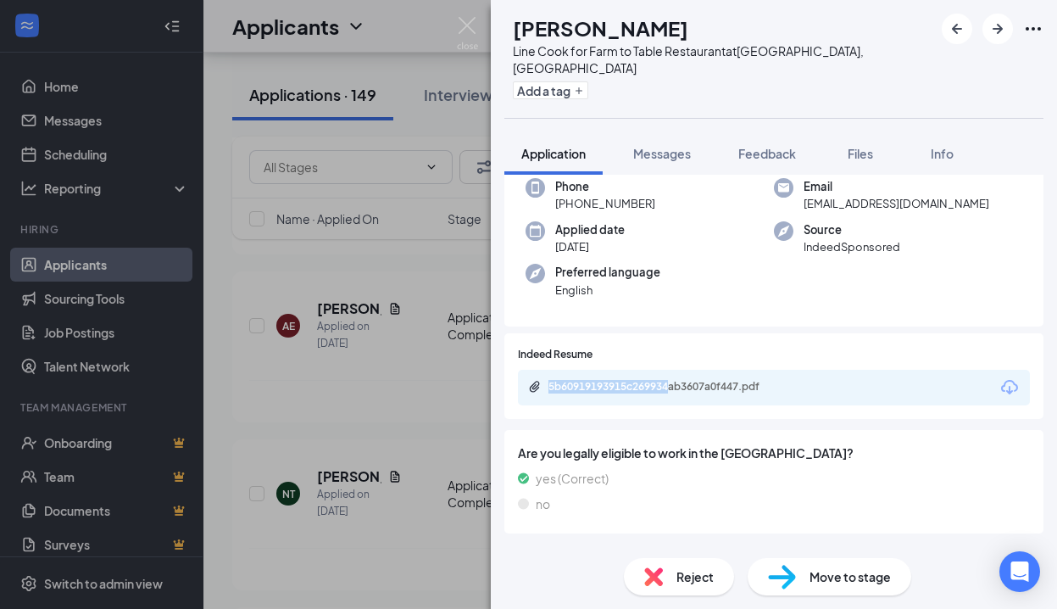
click at [703, 581] on span "Reject" at bounding box center [694, 576] width 37 height 19
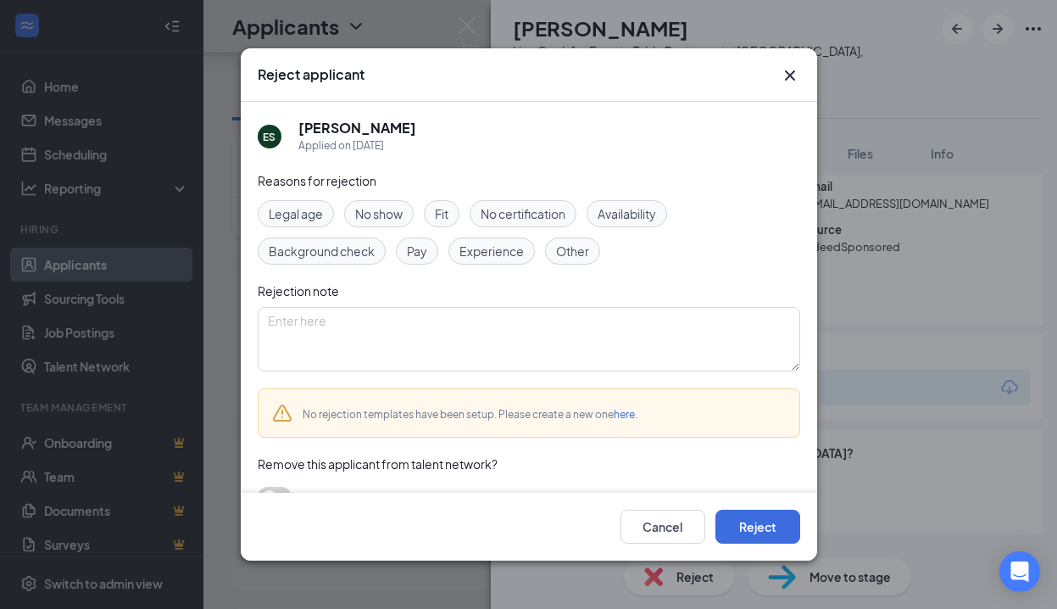
click at [516, 246] on span "Experience" at bounding box center [491, 251] width 64 height 19
click at [519, 335] on textarea at bounding box center [529, 339] width 542 height 64
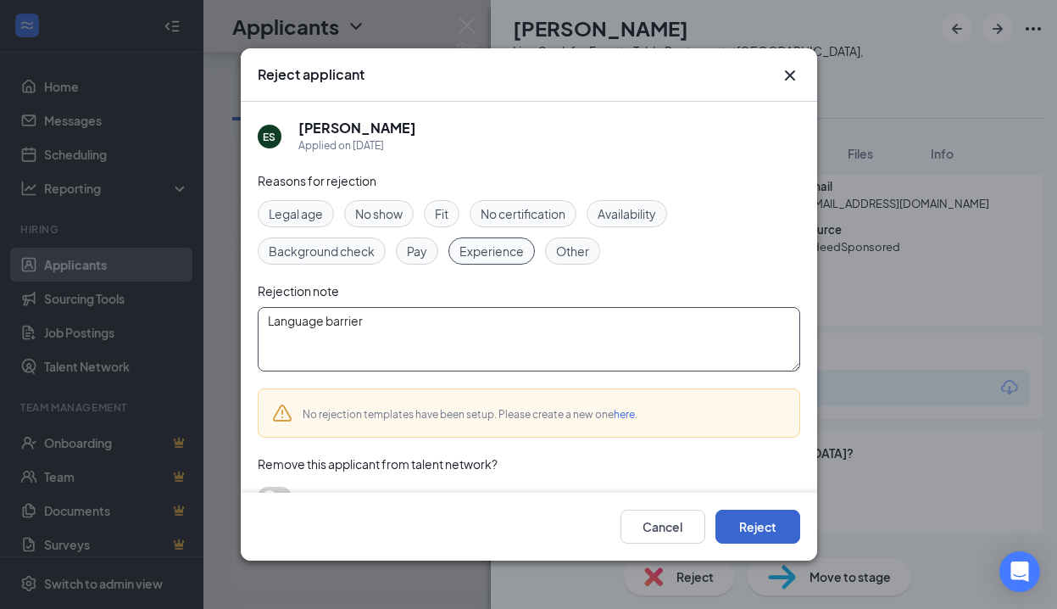
type textarea "Language barrier"
click at [764, 525] on button "Reject" at bounding box center [757, 526] width 85 height 34
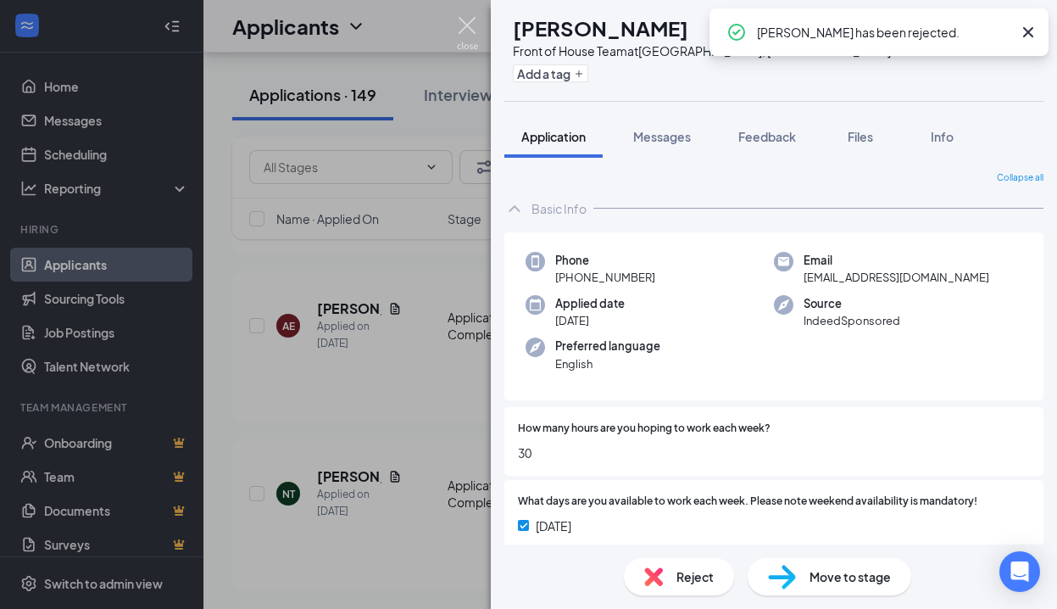
click at [466, 27] on img at bounding box center [467, 33] width 21 height 33
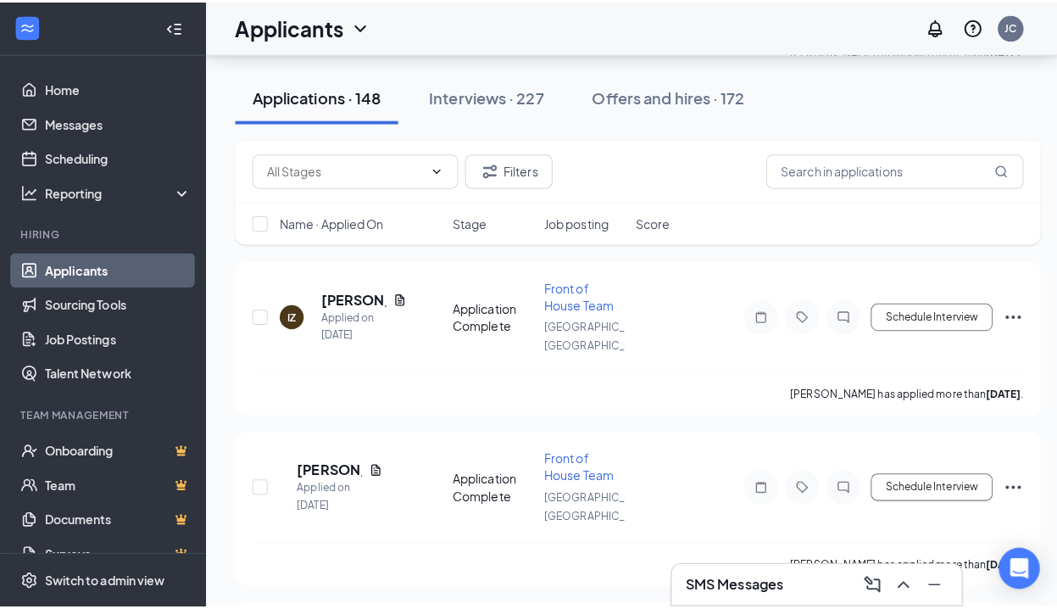
scroll to position [3393, 0]
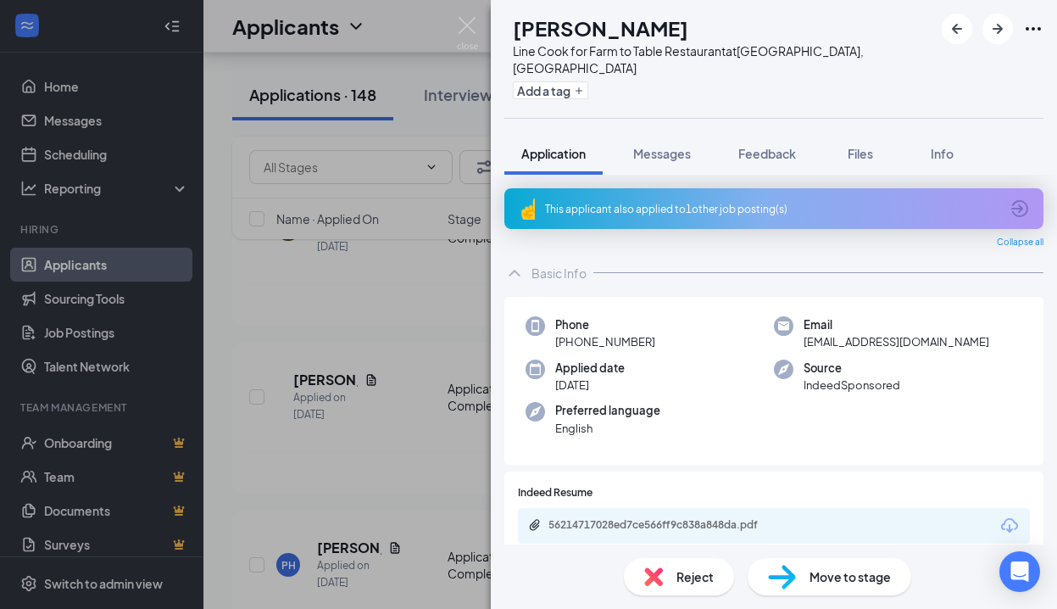
click at [678, 202] on div "This applicant also applied to 1 other job posting(s)" at bounding box center [773, 208] width 539 height 41
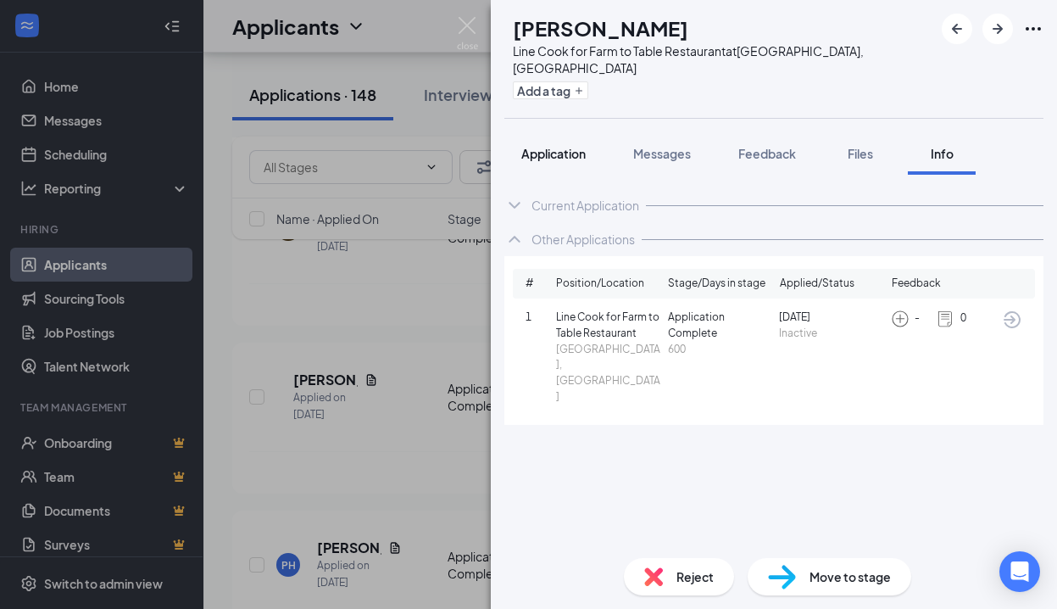
click at [560, 146] on span "Application" at bounding box center [553, 153] width 64 height 15
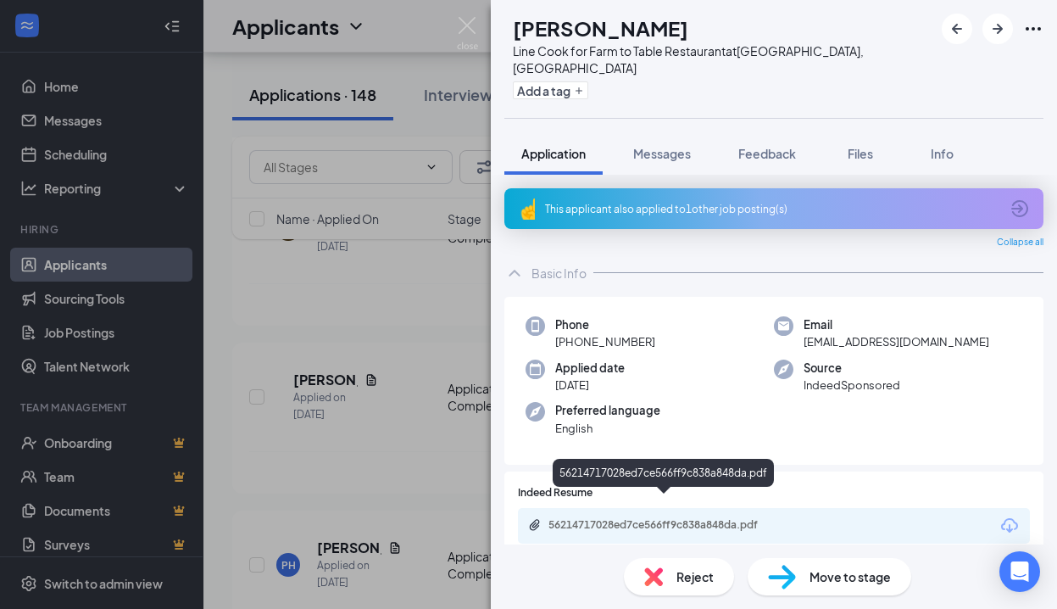
click at [652, 518] on div "56214717028ed7ce566ff9c838a848da.pdf" at bounding box center [666, 525] width 237 height 14
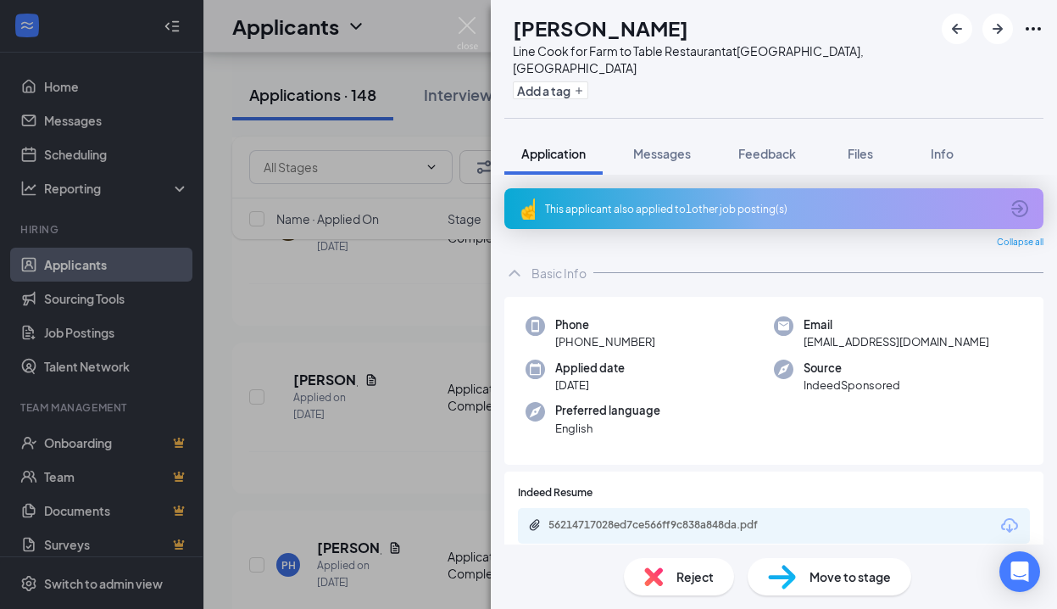
click at [683, 572] on span "Reject" at bounding box center [694, 576] width 37 height 19
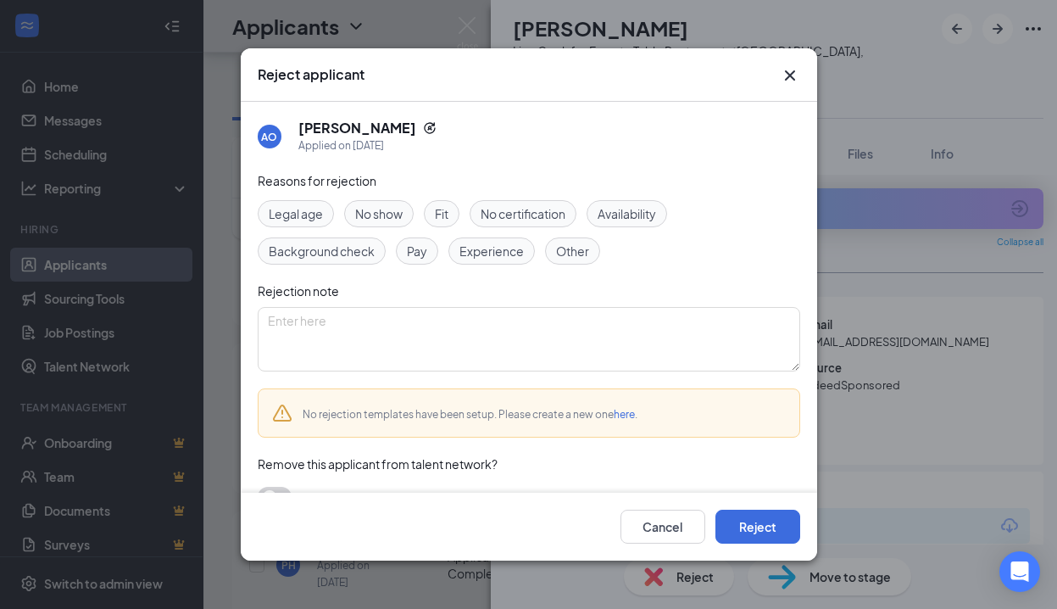
click at [492, 245] on span "Experience" at bounding box center [491, 251] width 64 height 19
click at [626, 220] on span "Availability" at bounding box center [627, 213] width 58 height 19
click at [747, 526] on button "Reject" at bounding box center [757, 526] width 85 height 34
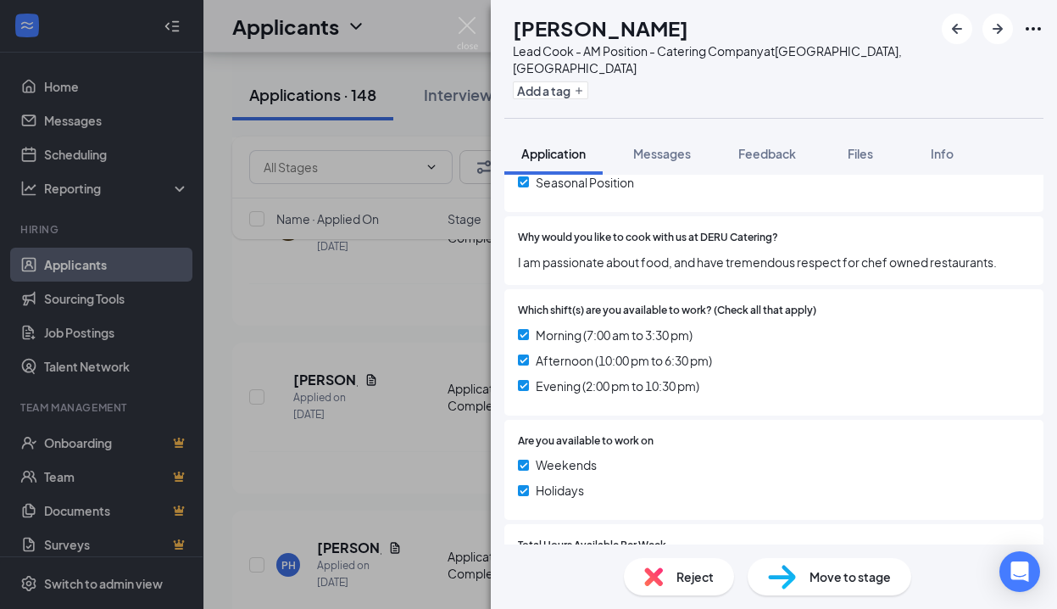
scroll to position [723, 0]
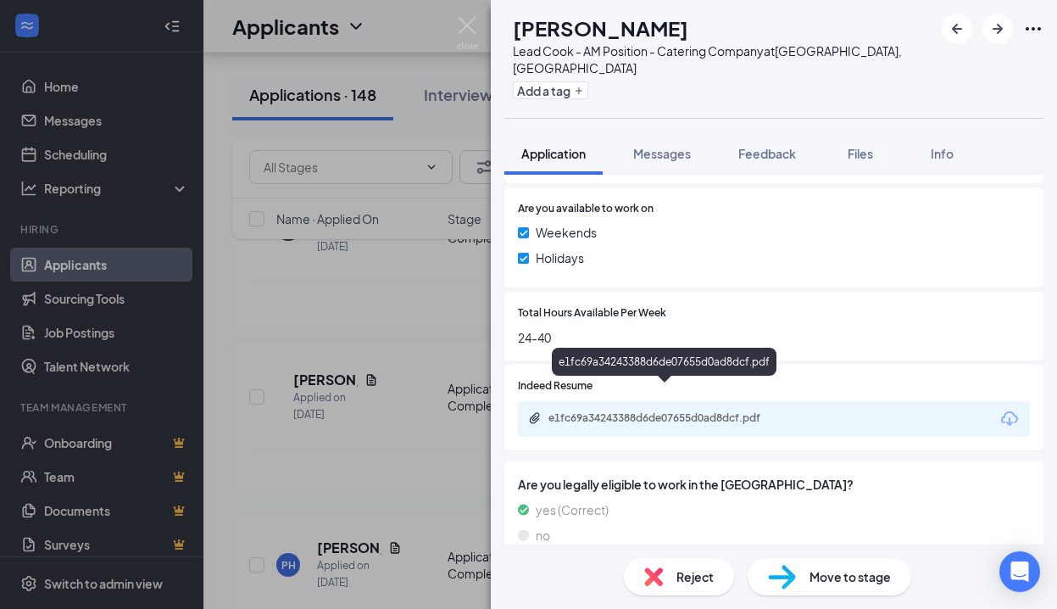
click at [719, 411] on div "e1fc69a34243388d6de07655d0ad8dcf.pdf" at bounding box center [666, 418] width 237 height 14
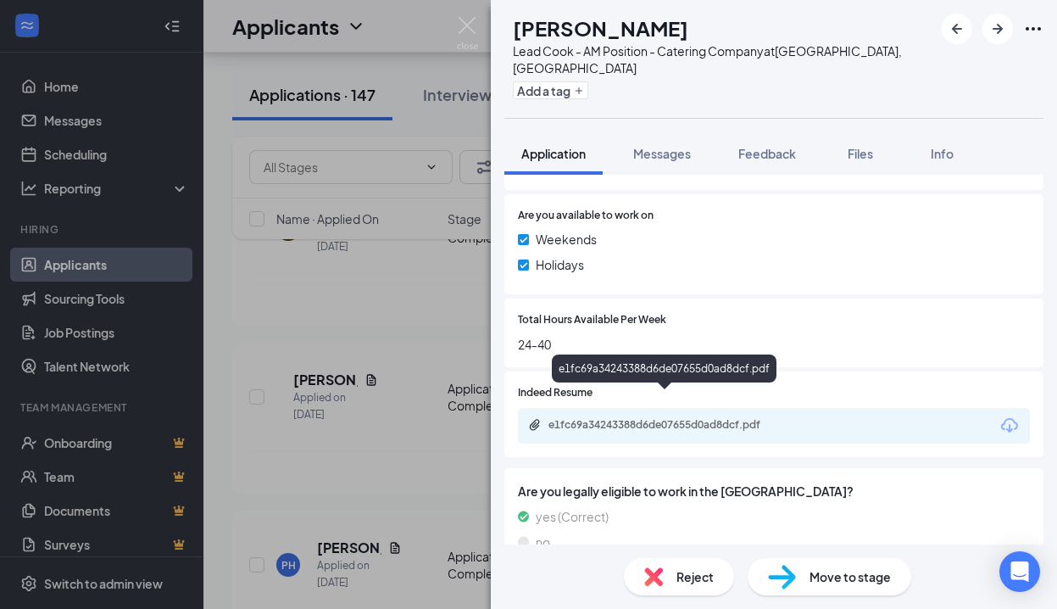
click at [708, 418] on div "e1fc69a34243388d6de07655d0ad8dcf.pdf" at bounding box center [666, 425] width 237 height 14
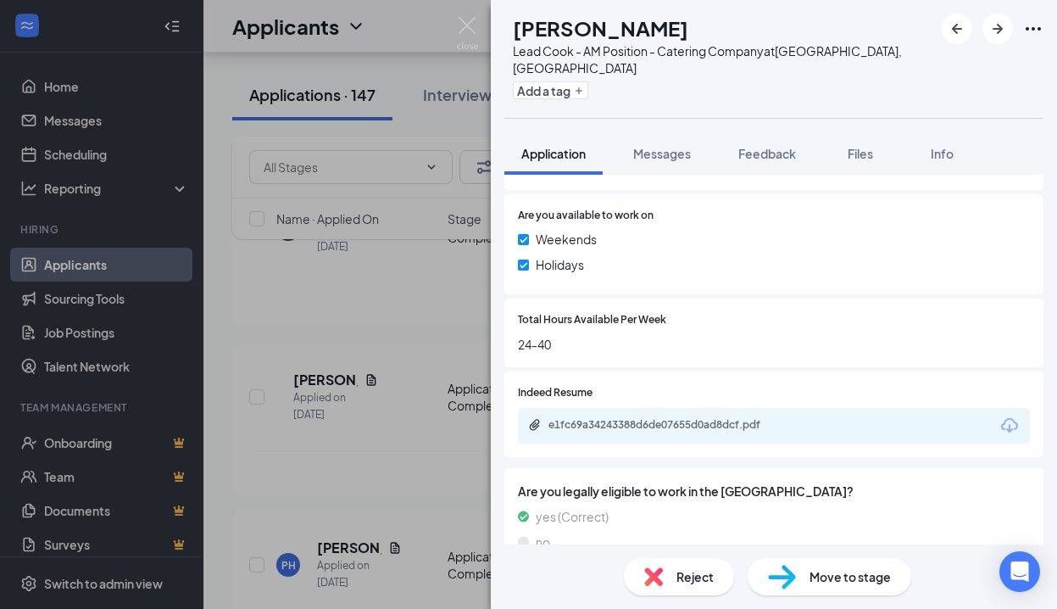
click at [720, 579] on div "Reject" at bounding box center [679, 576] width 110 height 37
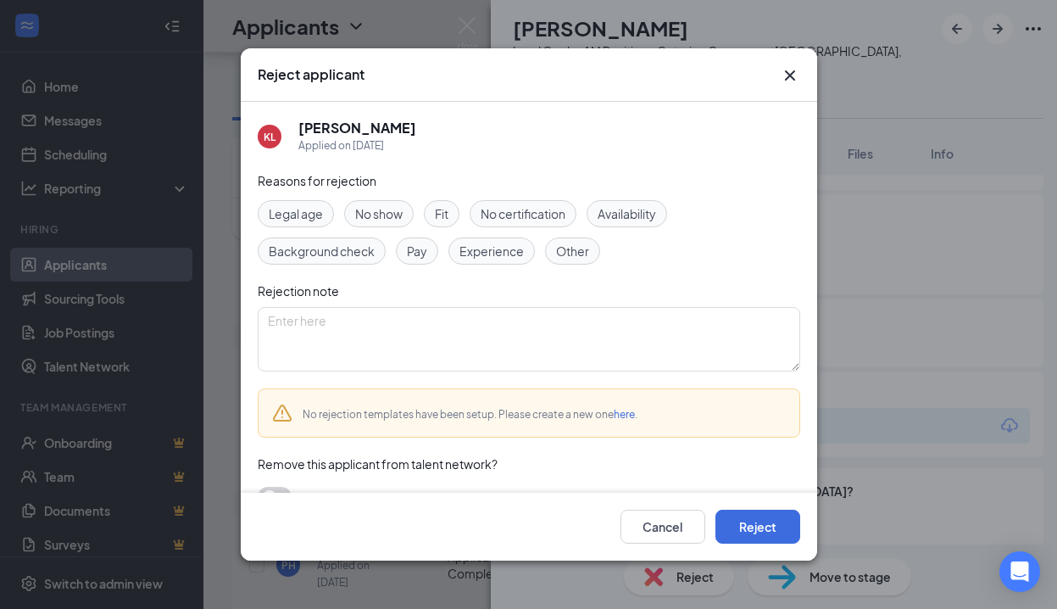
click at [478, 247] on span "Experience" at bounding box center [491, 251] width 64 height 19
click at [759, 520] on button "Reject" at bounding box center [757, 526] width 85 height 34
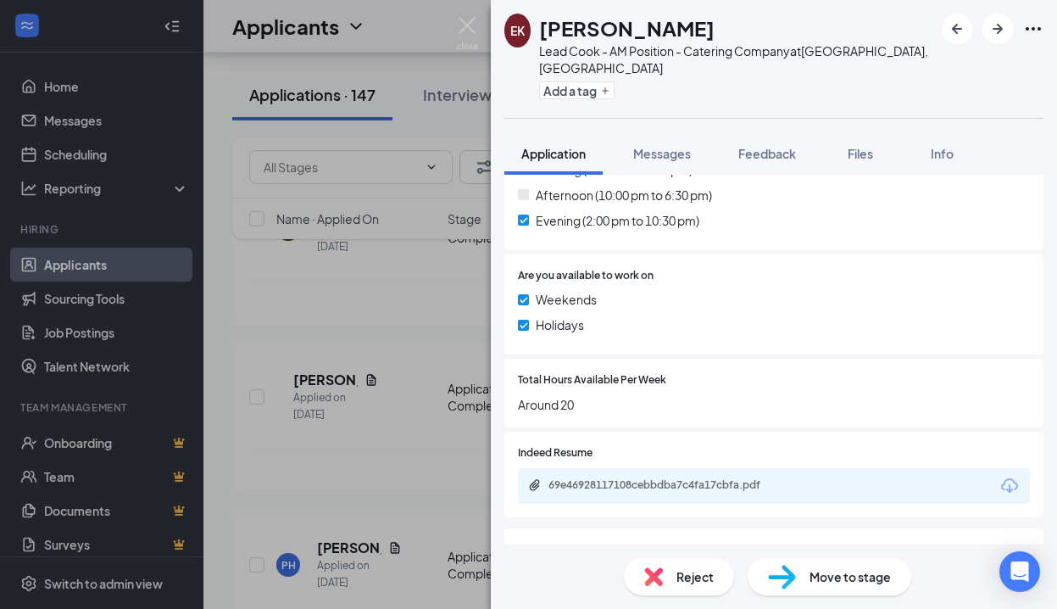
scroll to position [676, 0]
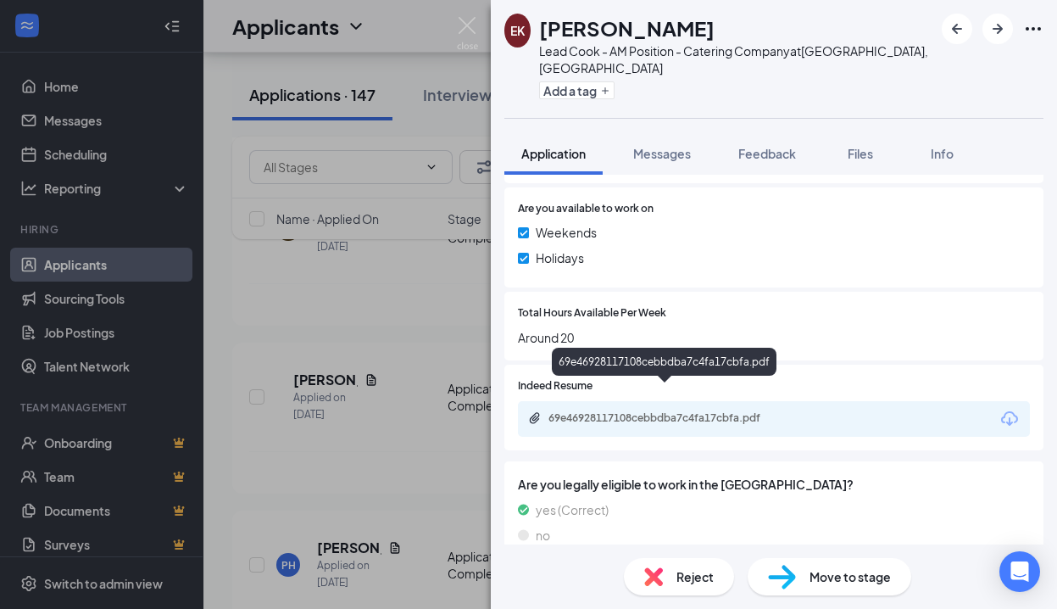
click at [708, 411] on div "69e46928117108cebbdba7c4fa17cbfa.pdf" at bounding box center [666, 418] width 237 height 14
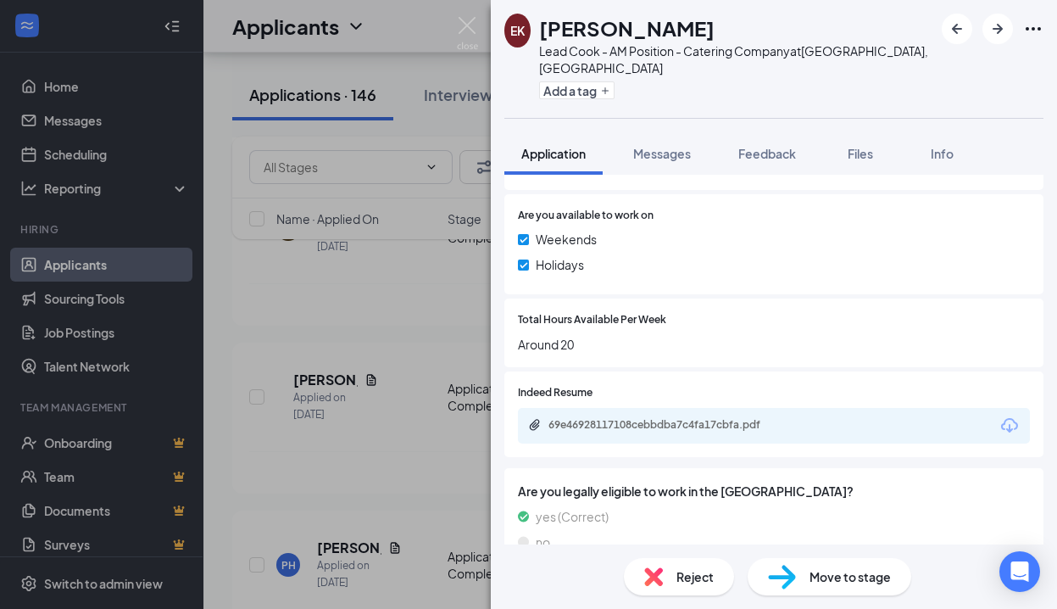
click at [684, 572] on span "Reject" at bounding box center [694, 576] width 37 height 19
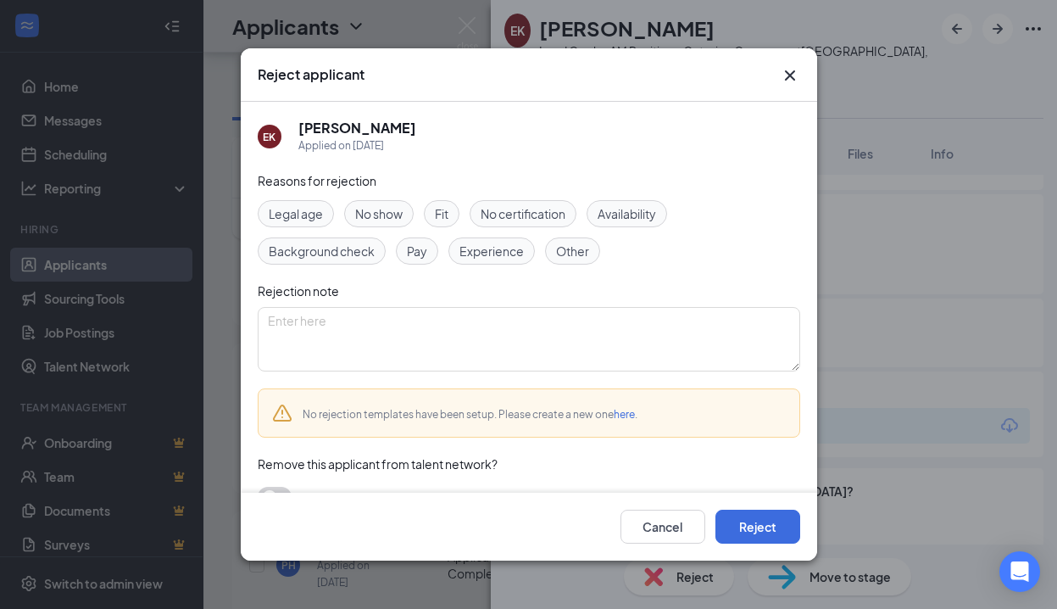
click at [491, 249] on span "Experience" at bounding box center [491, 251] width 64 height 19
click at [736, 524] on button "Reject" at bounding box center [757, 526] width 85 height 34
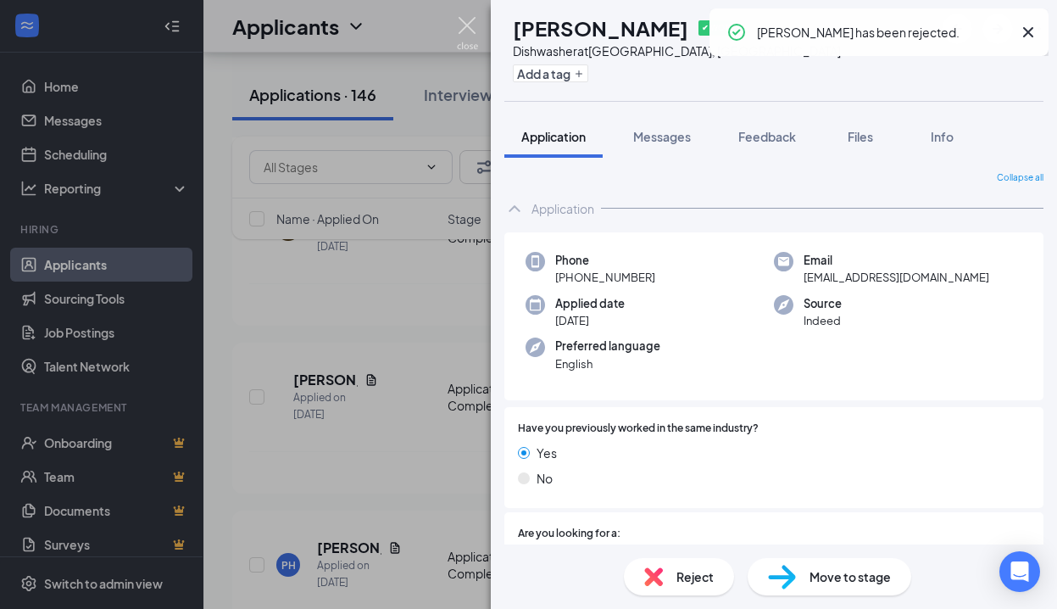
click at [470, 19] on img at bounding box center [467, 33] width 21 height 33
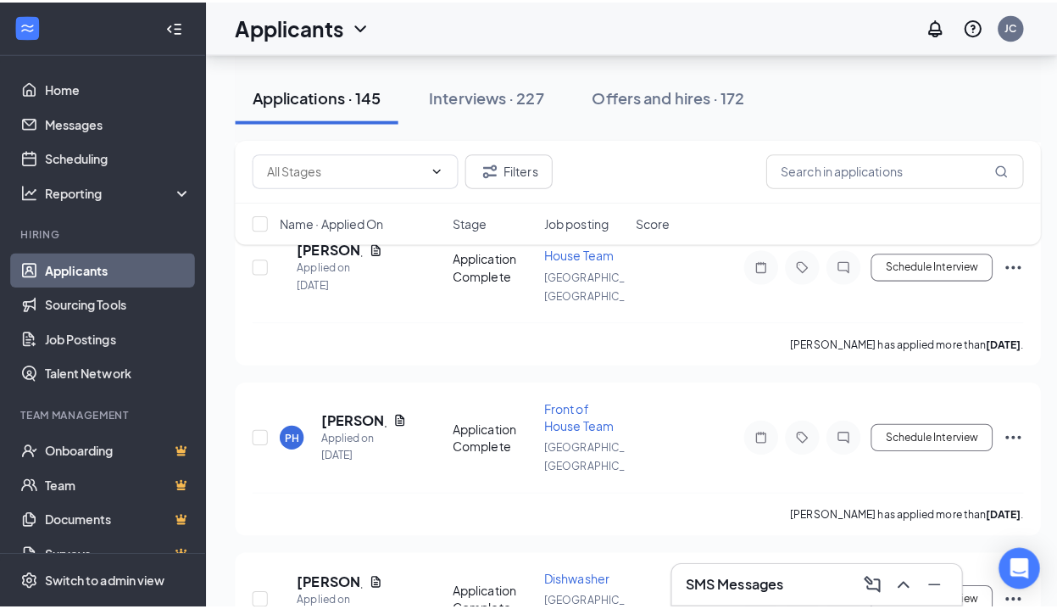
scroll to position [3656, 0]
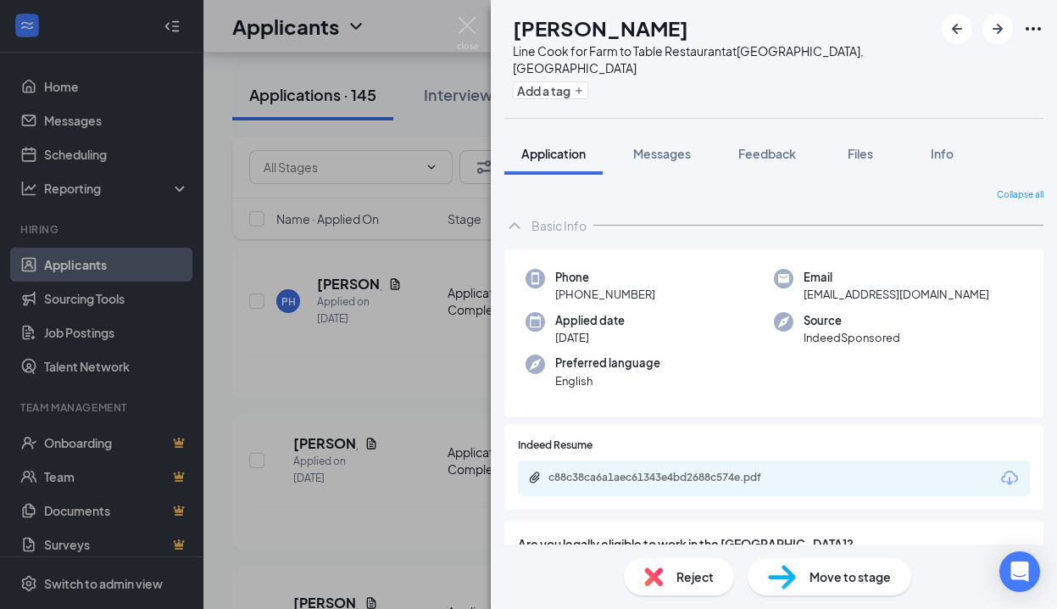
click at [747, 460] on div "c88c38ca6a1aec61343e4bd2688c574e.pdf" at bounding box center [774, 478] width 512 height 36
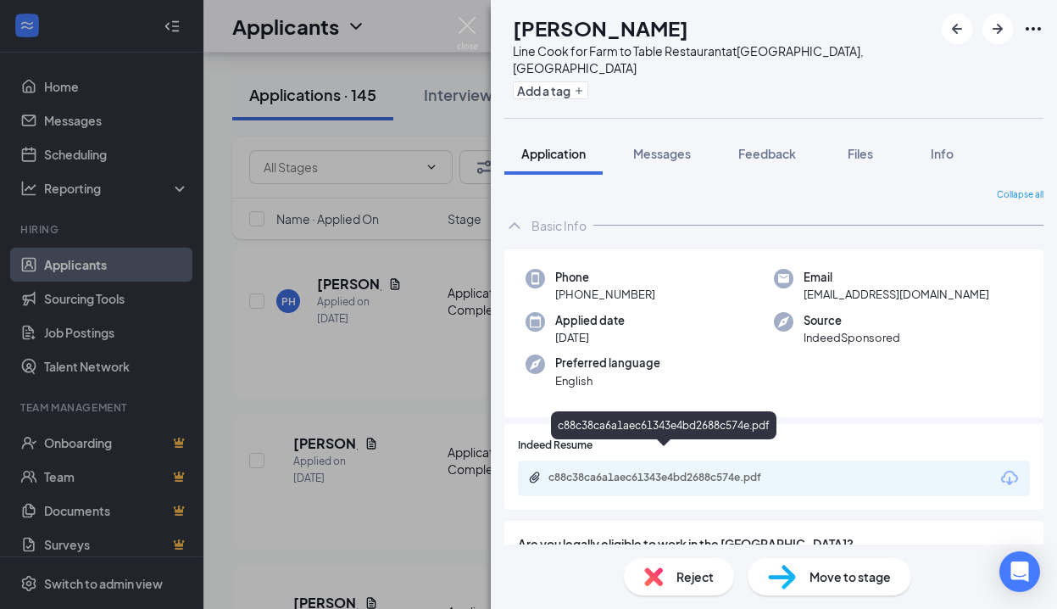
click at [745, 470] on div "c88c38ca6a1aec61343e4bd2688c574e.pdf" at bounding box center [666, 477] width 237 height 14
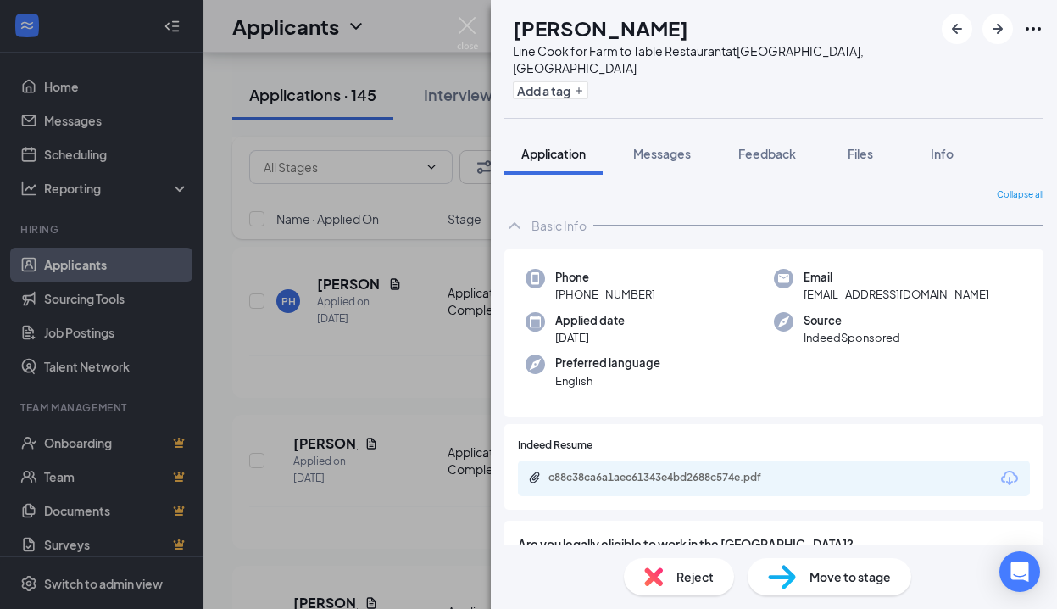
click at [702, 576] on span "Reject" at bounding box center [694, 576] width 37 height 19
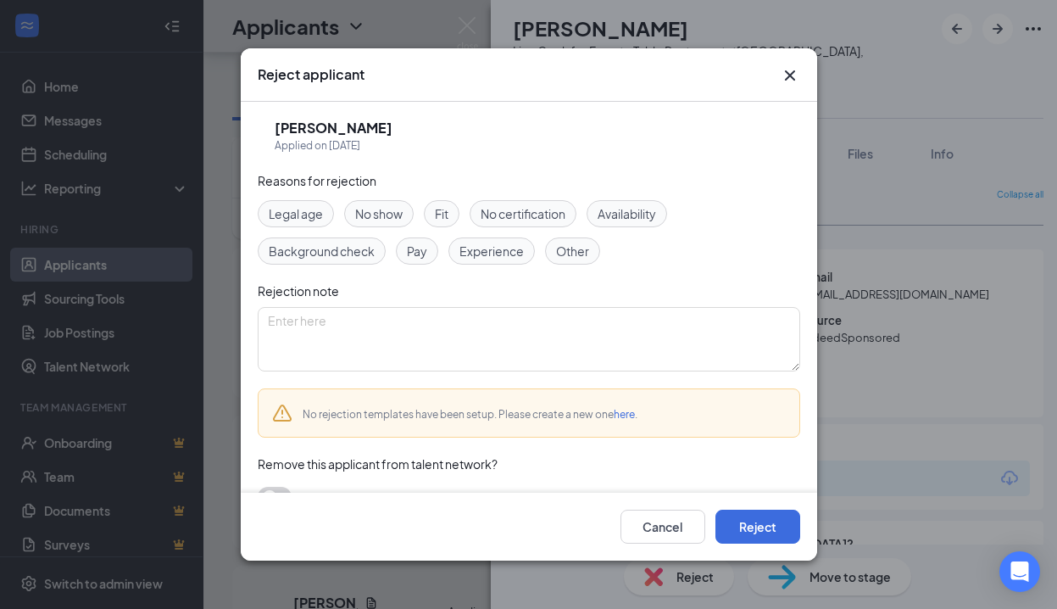
click at [484, 247] on span "Experience" at bounding box center [491, 251] width 64 height 19
click at [604, 222] on span "Availability" at bounding box center [627, 213] width 58 height 19
click at [760, 532] on button "Reject" at bounding box center [757, 526] width 85 height 34
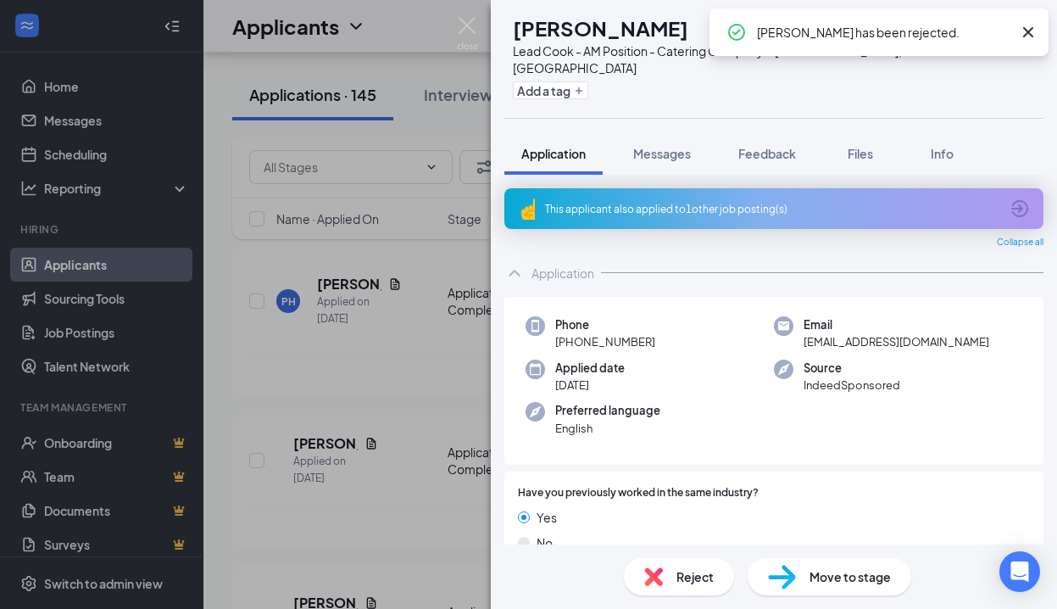
click at [718, 202] on div "This applicant also applied to 1 other job posting(s)" at bounding box center [772, 209] width 454 height 14
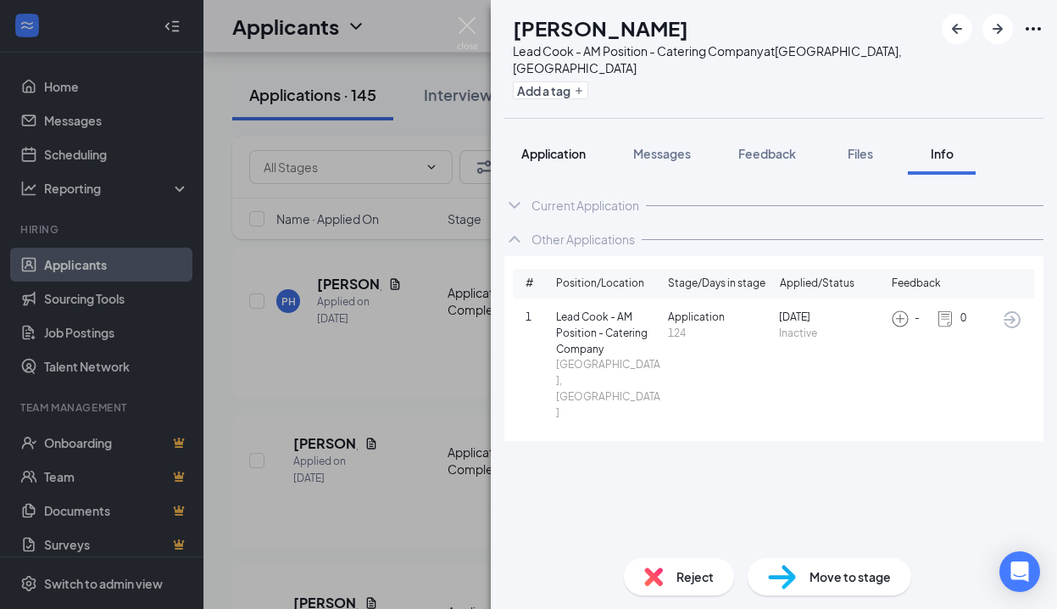
click at [543, 146] on span "Application" at bounding box center [553, 153] width 64 height 15
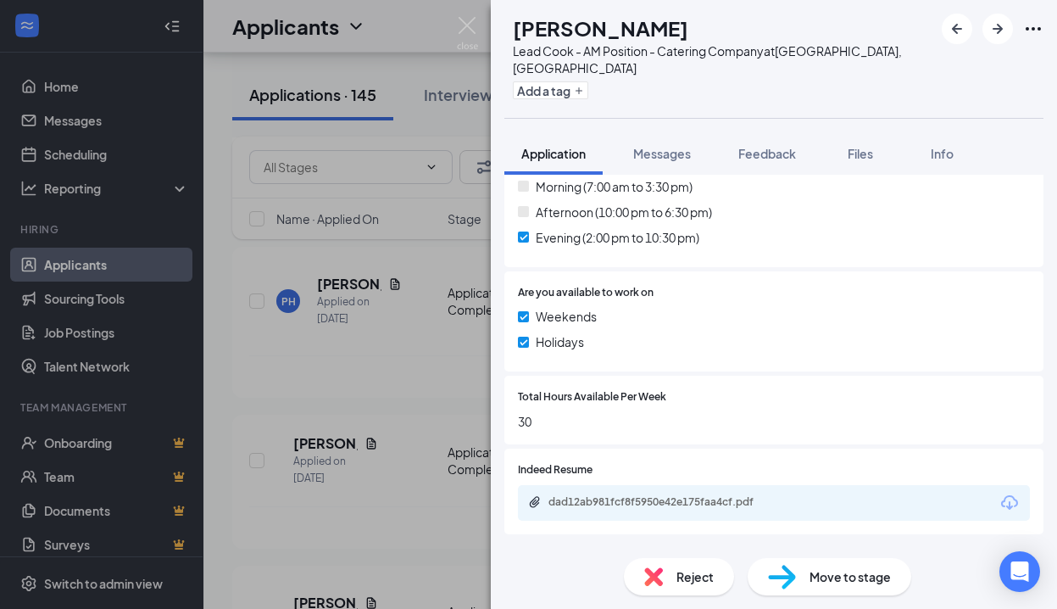
scroll to position [723, 0]
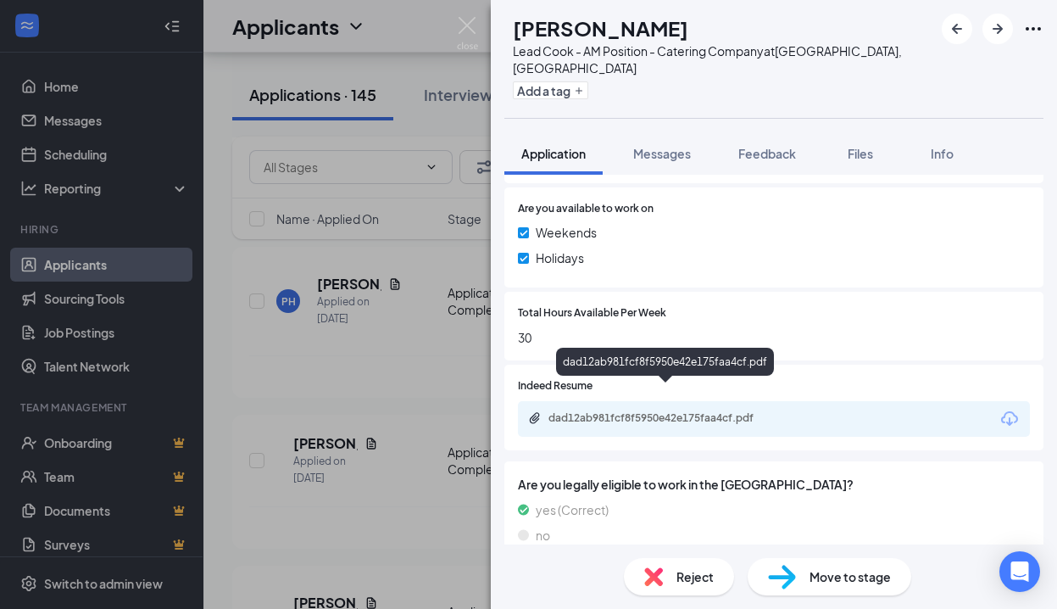
click at [652, 411] on div "dad12ab981fcf8f5950e42e175faa4cf.pdf" at bounding box center [666, 418] width 237 height 14
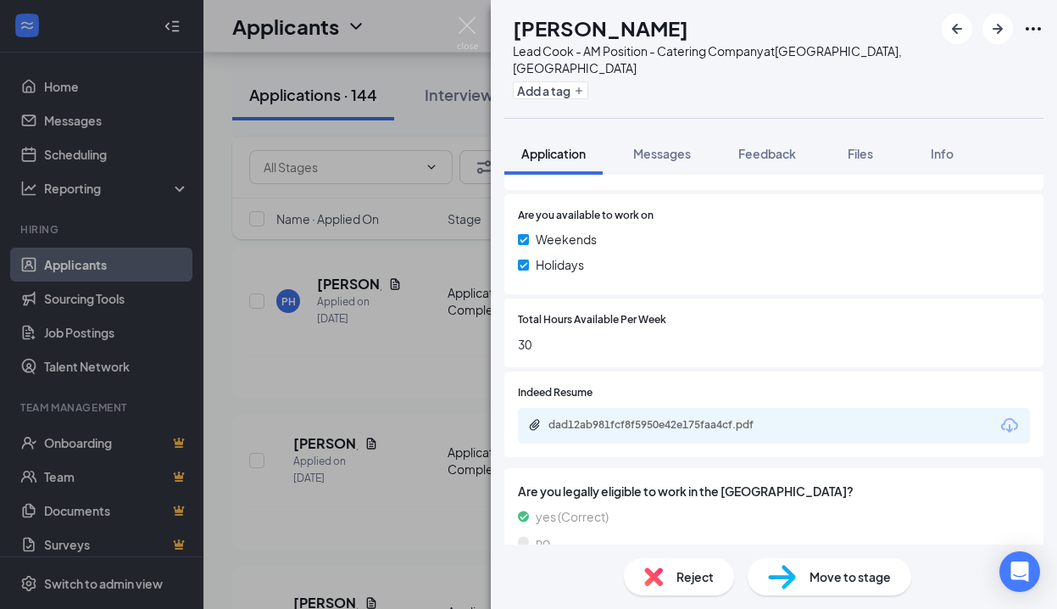
click at [690, 570] on span "Reject" at bounding box center [694, 576] width 37 height 19
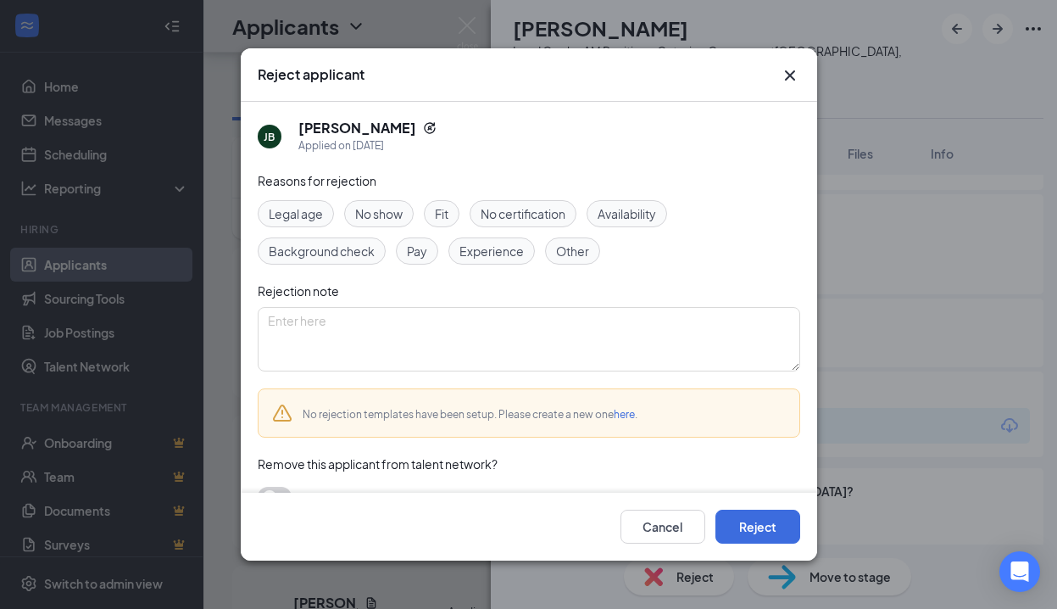
click at [437, 217] on span "Fit" at bounding box center [442, 213] width 14 height 19
click at [748, 526] on button "Reject" at bounding box center [757, 526] width 85 height 34
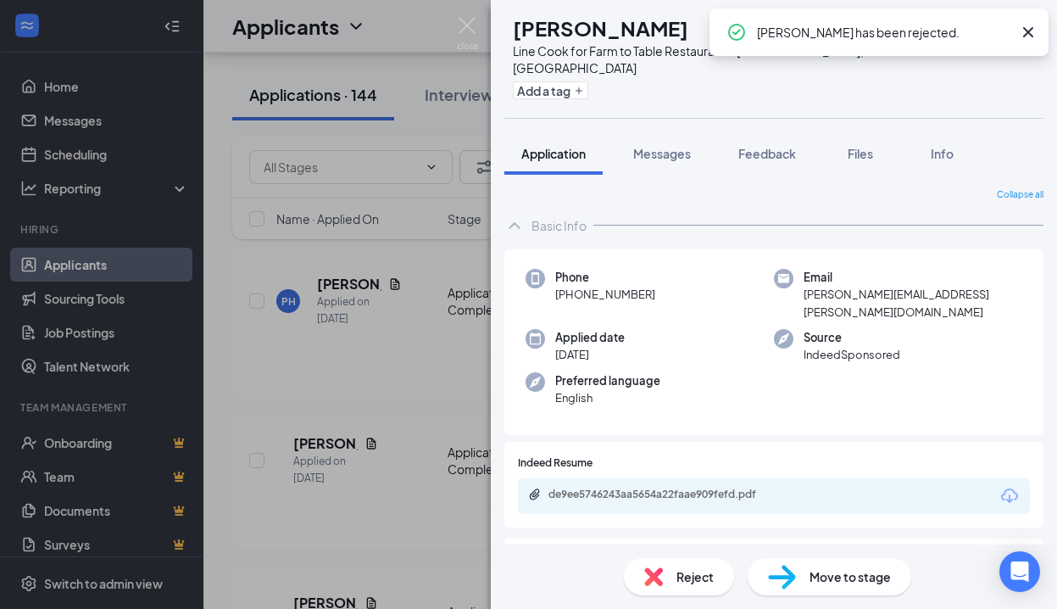
scroll to position [97, 0]
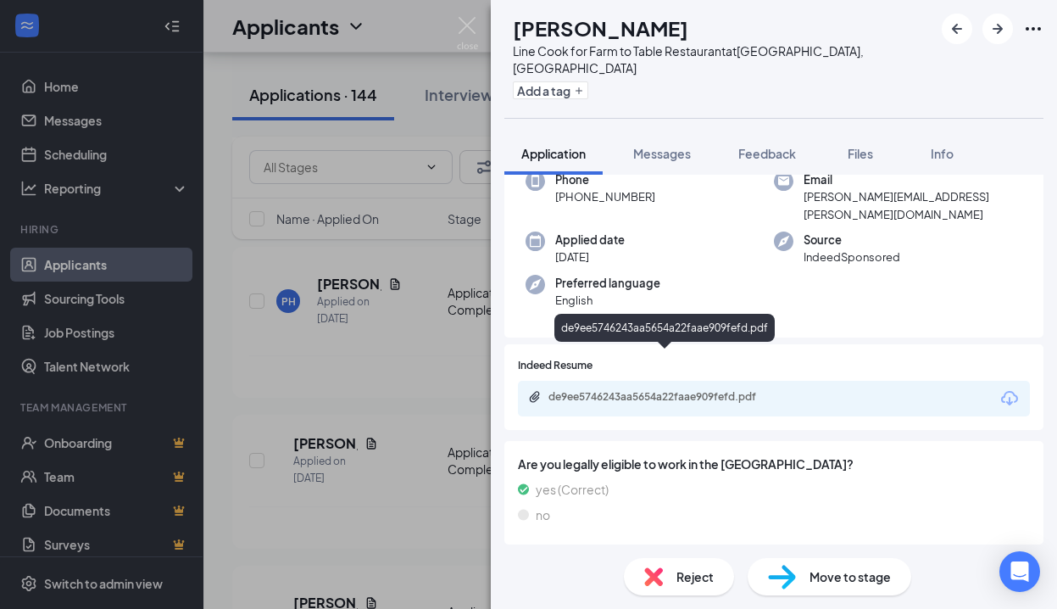
click at [717, 390] on div "de9ee5746243aa5654a22faae909fefd.pdf" at bounding box center [666, 397] width 237 height 14
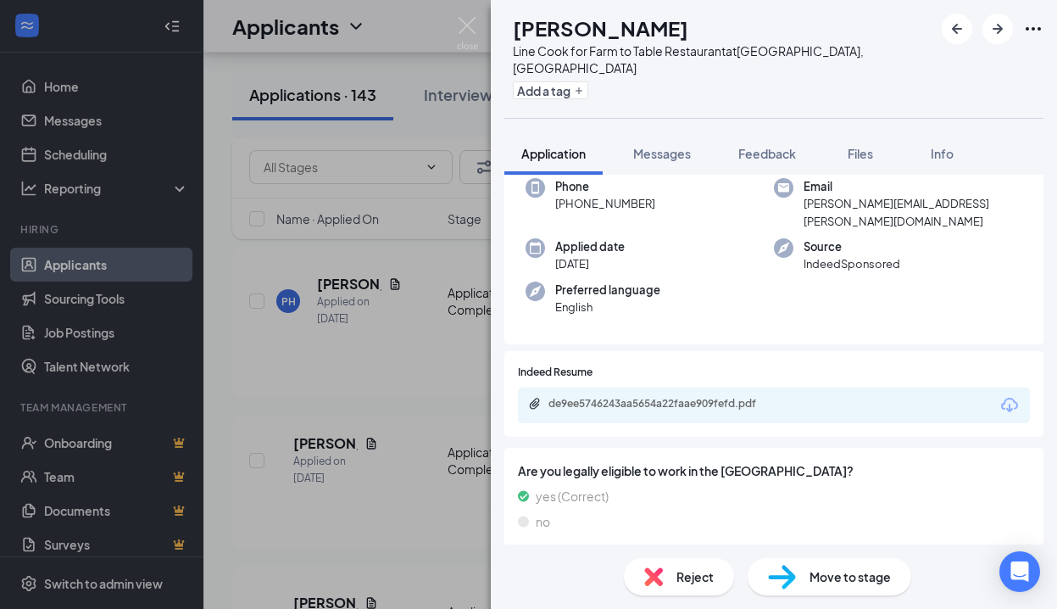
click at [698, 574] on span "Reject" at bounding box center [694, 576] width 37 height 19
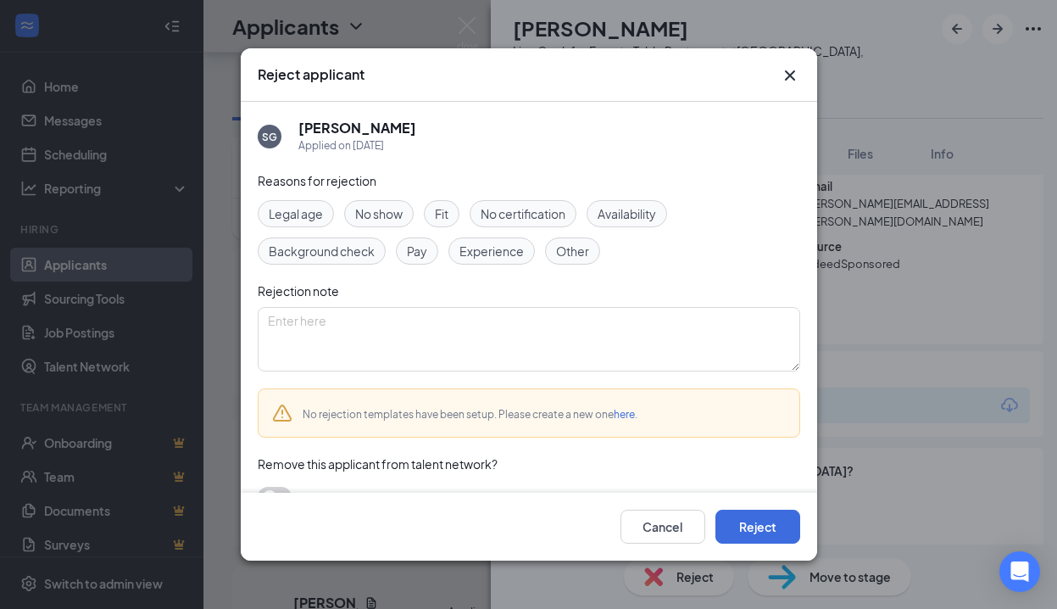
click at [448, 212] on span "Fit" at bounding box center [442, 213] width 14 height 19
click at [637, 212] on span "Availability" at bounding box center [627, 213] width 58 height 19
click at [663, 520] on button "Cancel" at bounding box center [662, 526] width 85 height 34
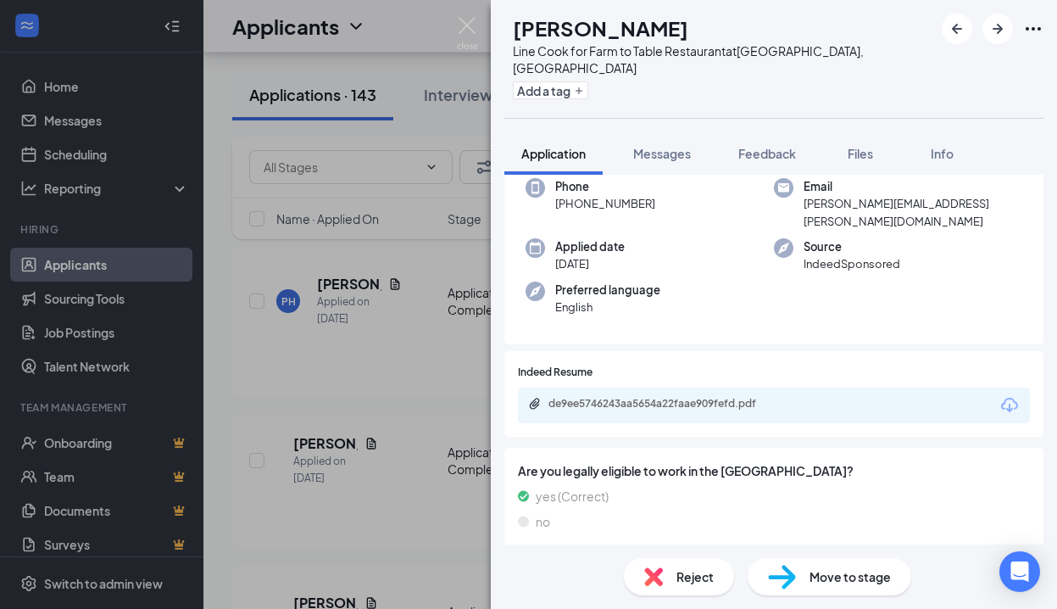
scroll to position [97, 0]
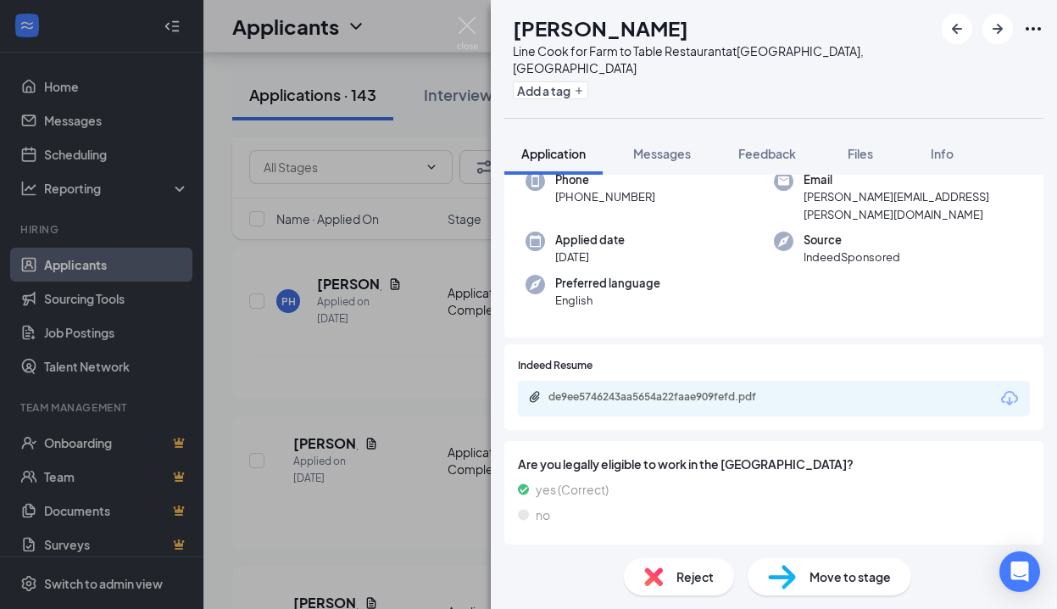
click at [702, 576] on span "Reject" at bounding box center [694, 576] width 37 height 19
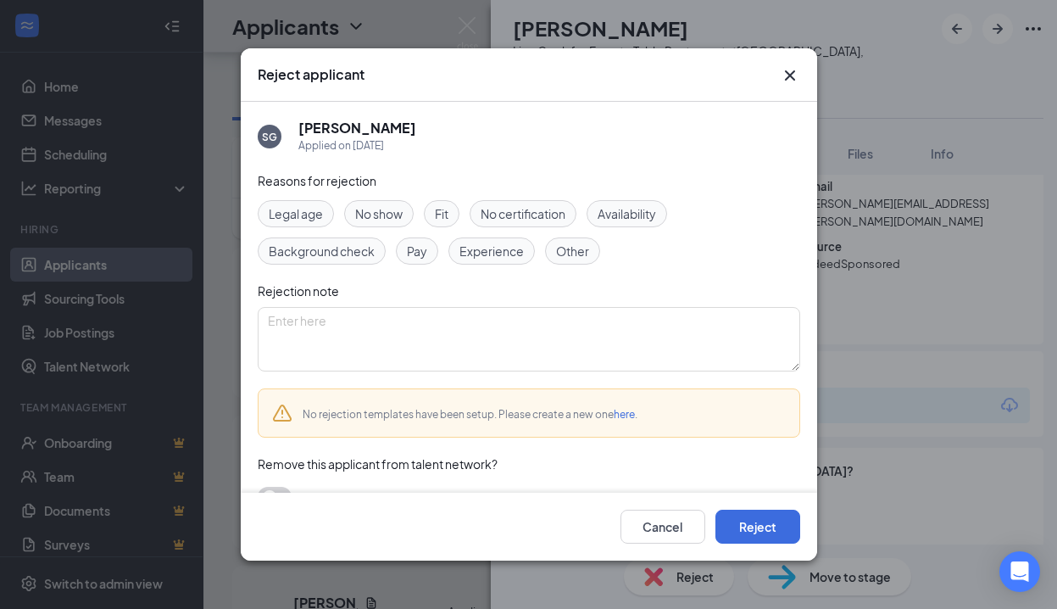
click at [440, 216] on span "Fit" at bounding box center [442, 213] width 14 height 19
click at [632, 213] on span "Availability" at bounding box center [627, 213] width 58 height 19
click at [726, 517] on button "Reject" at bounding box center [757, 526] width 85 height 34
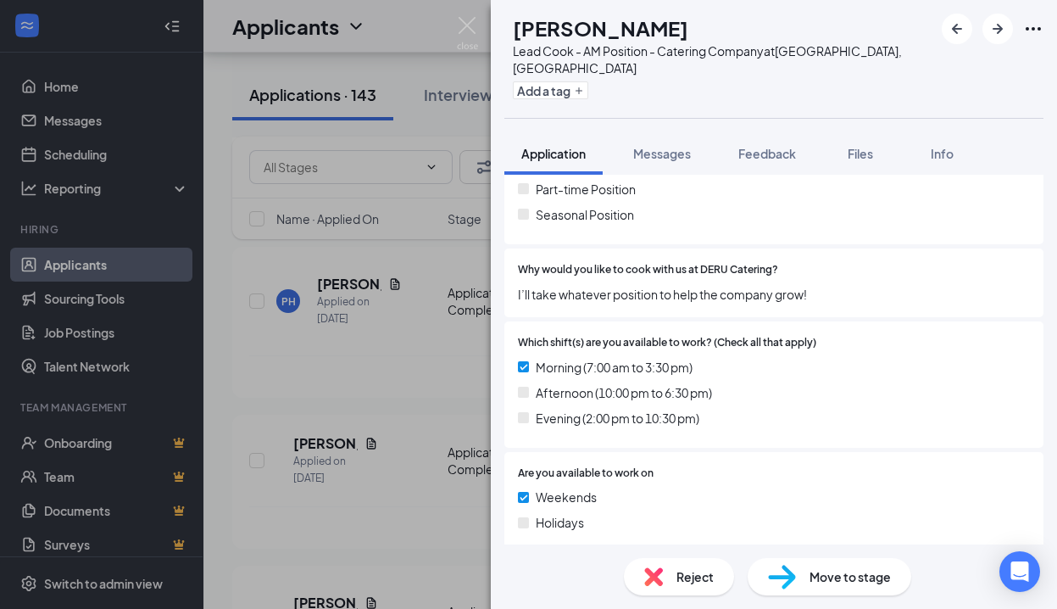
scroll to position [723, 0]
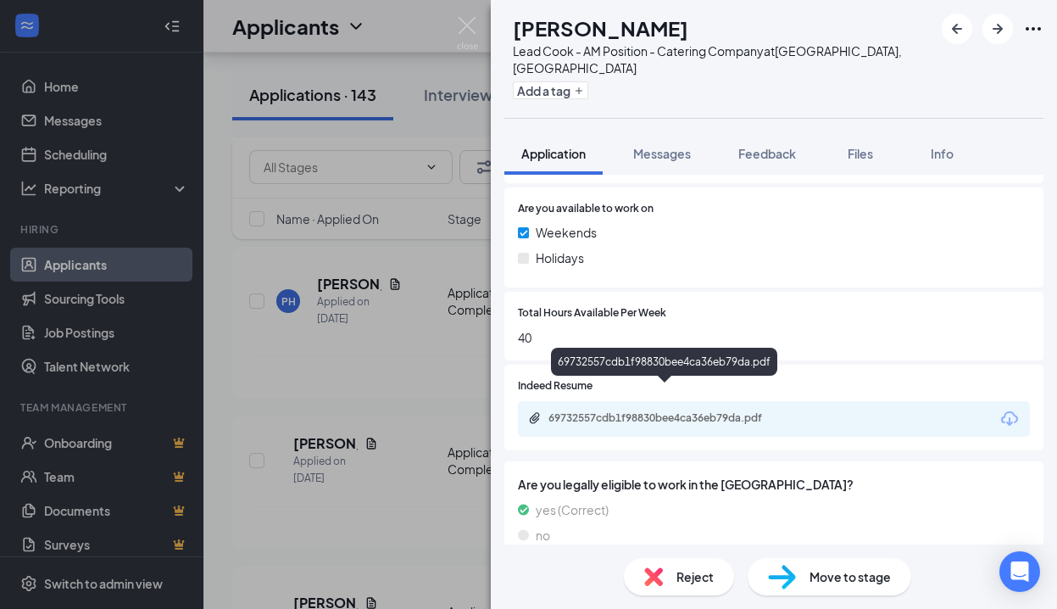
click at [711, 411] on div "69732557cdb1f98830bee4ca36eb79da.pdf" at bounding box center [666, 418] width 237 height 14
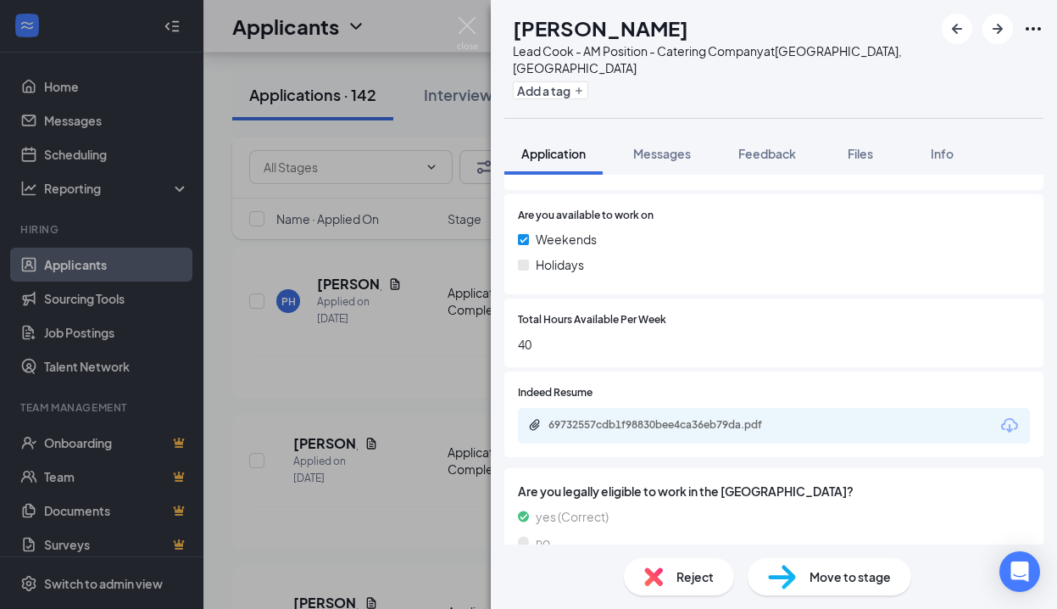
click at [697, 564] on div "Reject" at bounding box center [679, 576] width 110 height 37
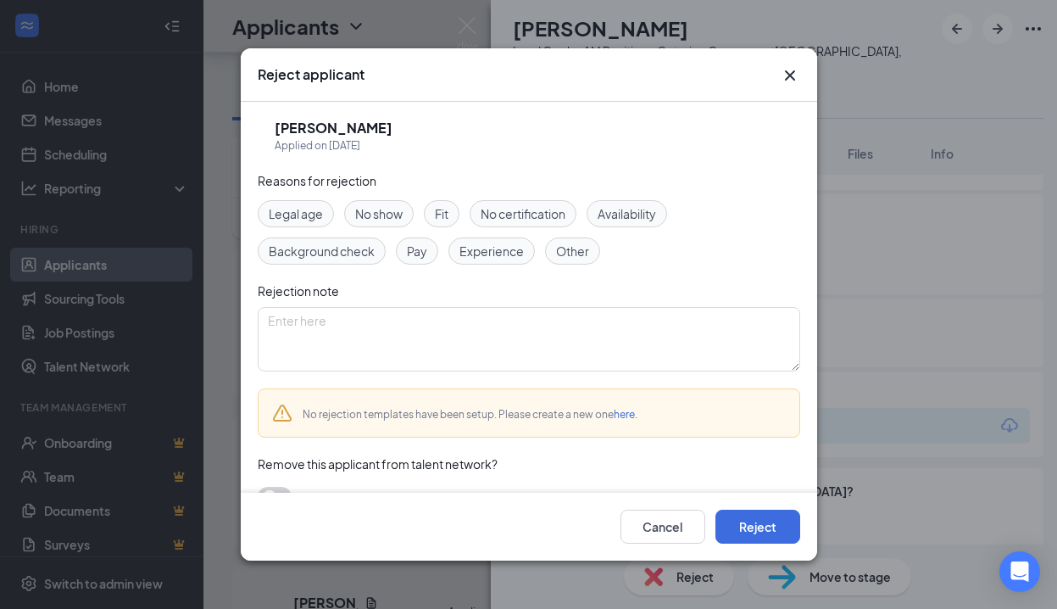
click at [503, 256] on span "Experience" at bounding box center [491, 251] width 64 height 19
click at [744, 524] on button "Reject" at bounding box center [757, 526] width 85 height 34
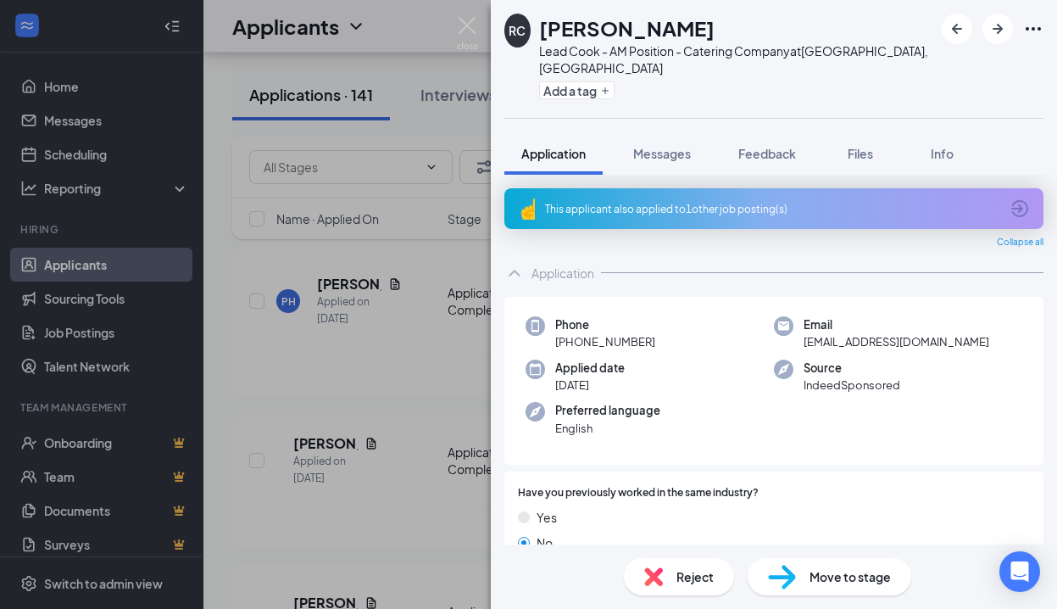
click at [707, 202] on div "This applicant also applied to 1 other job posting(s)" at bounding box center [772, 209] width 454 height 14
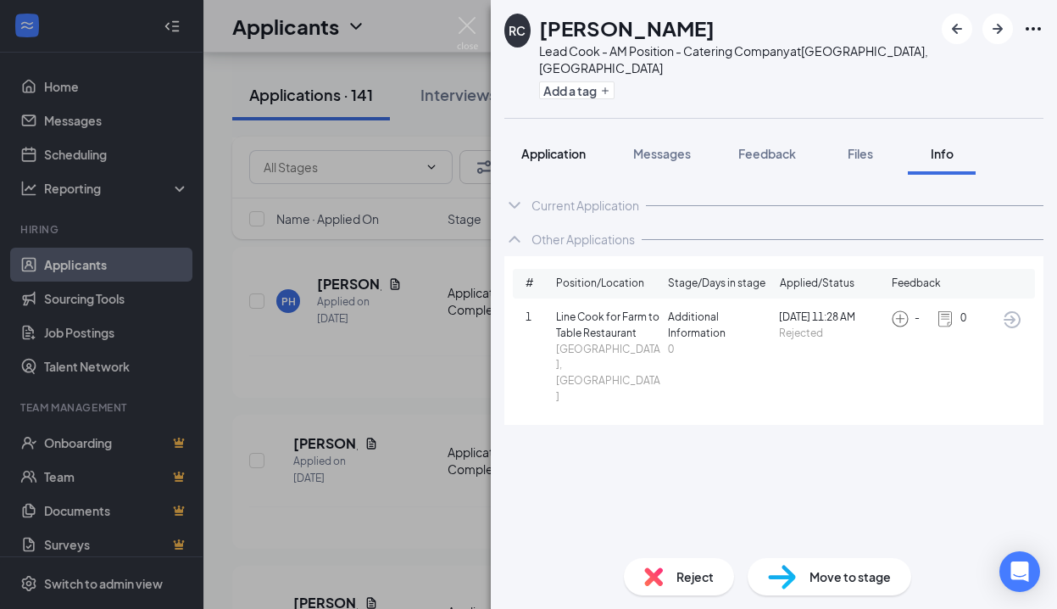
click at [561, 146] on span "Application" at bounding box center [553, 153] width 64 height 15
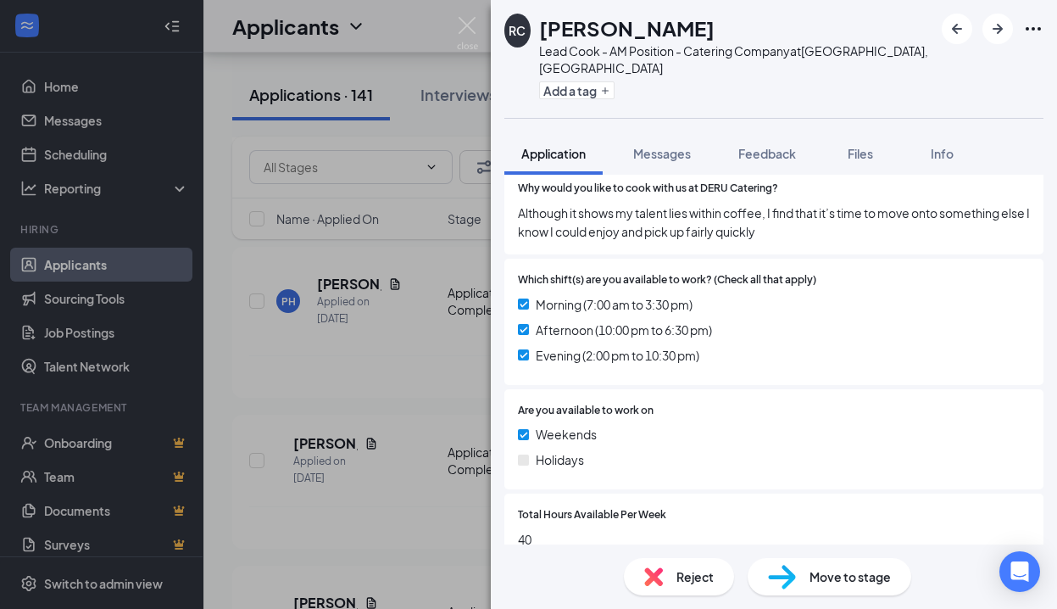
scroll to position [735, 0]
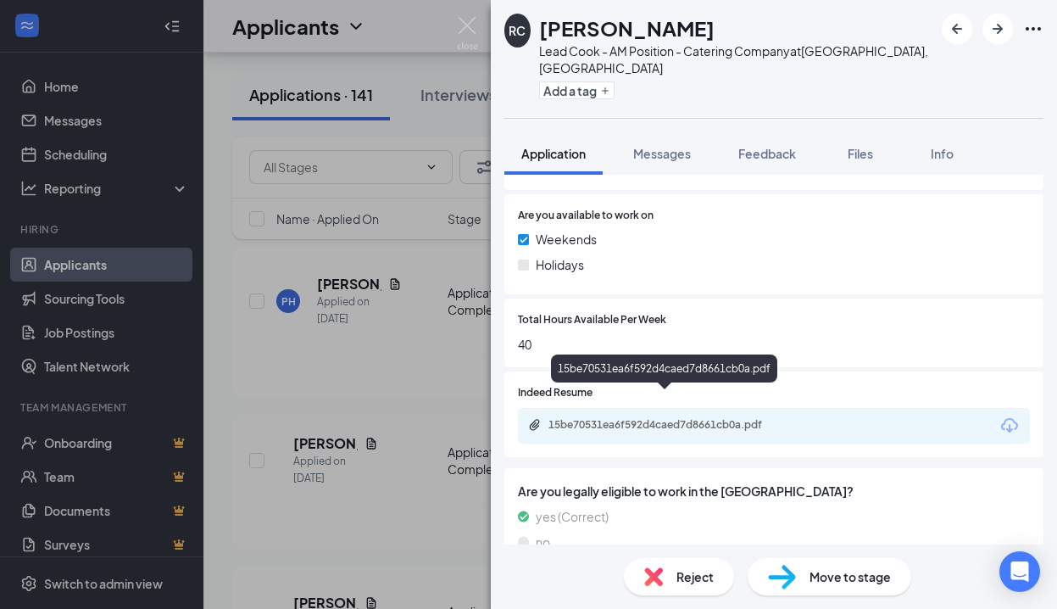
click at [642, 418] on div "15be70531ea6f592d4caed7d8661cb0a.pdf" at bounding box center [666, 425] width 237 height 14
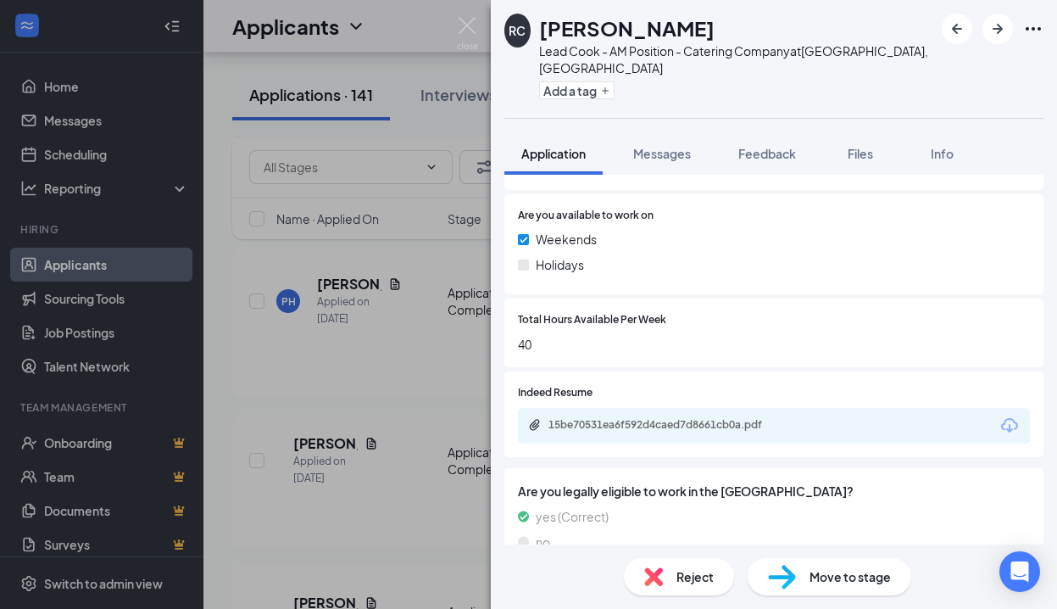
click at [681, 582] on span "Reject" at bounding box center [694, 576] width 37 height 19
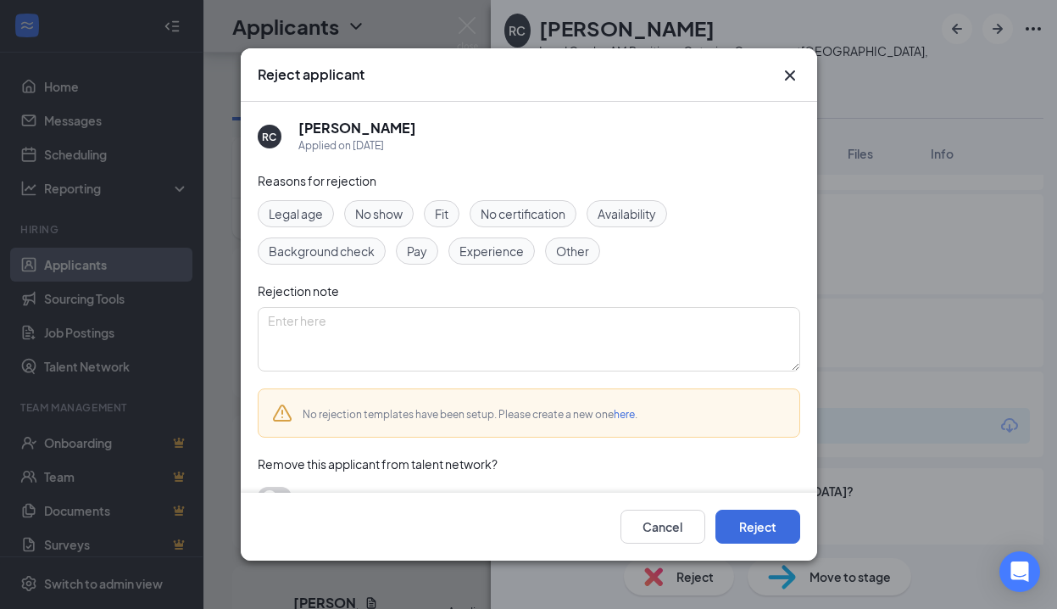
click at [492, 253] on span "Experience" at bounding box center [491, 251] width 64 height 19
click at [768, 535] on button "Reject" at bounding box center [757, 526] width 85 height 34
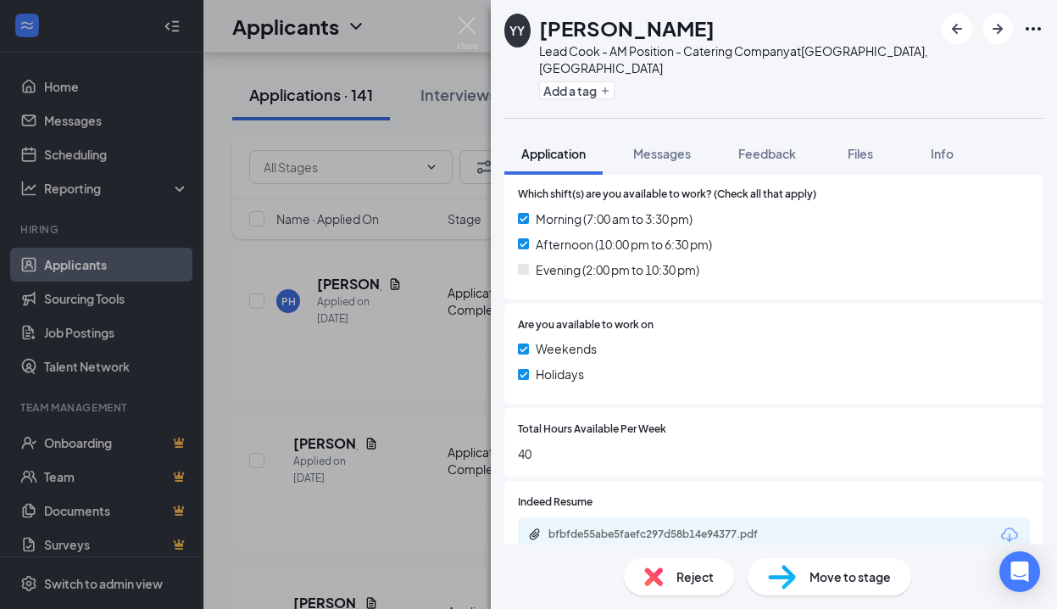
scroll to position [694, 0]
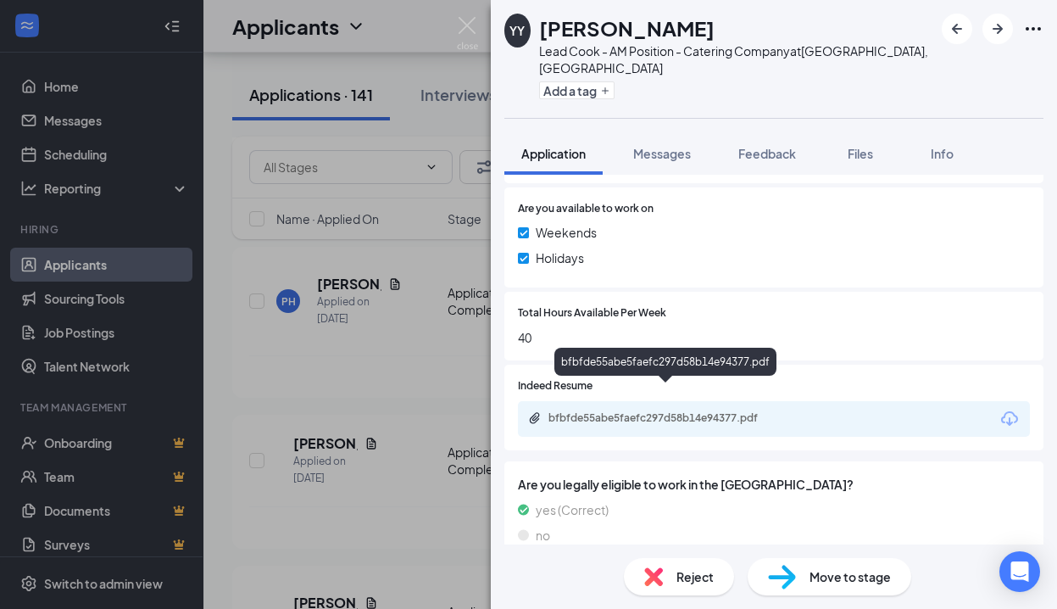
click at [721, 411] on div "bfbfde55abe5faefc297d58b14e94377.pdf" at bounding box center [666, 418] width 237 height 14
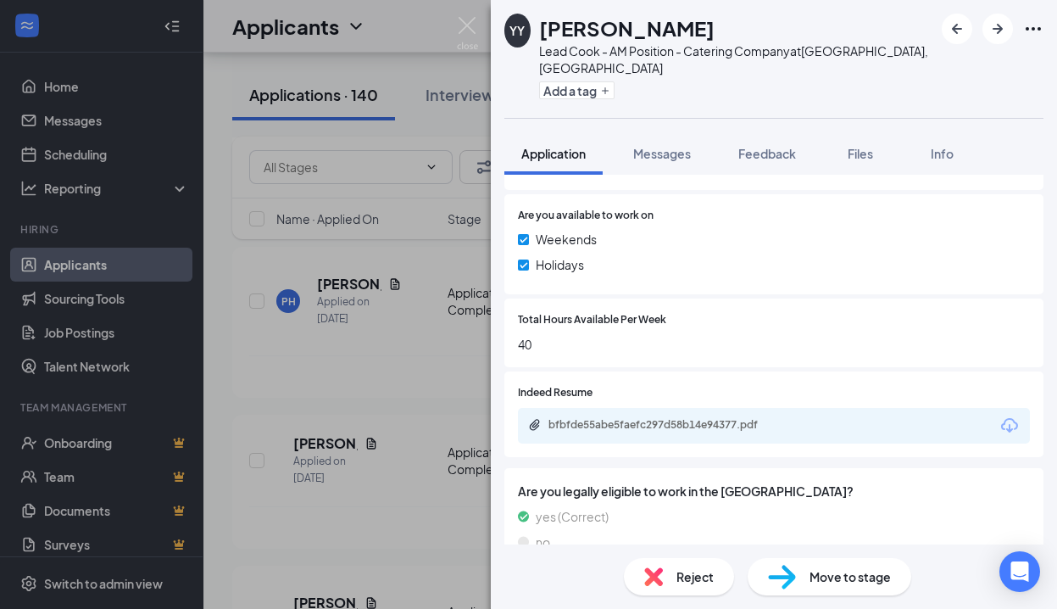
click at [685, 569] on span "Reject" at bounding box center [694, 576] width 37 height 19
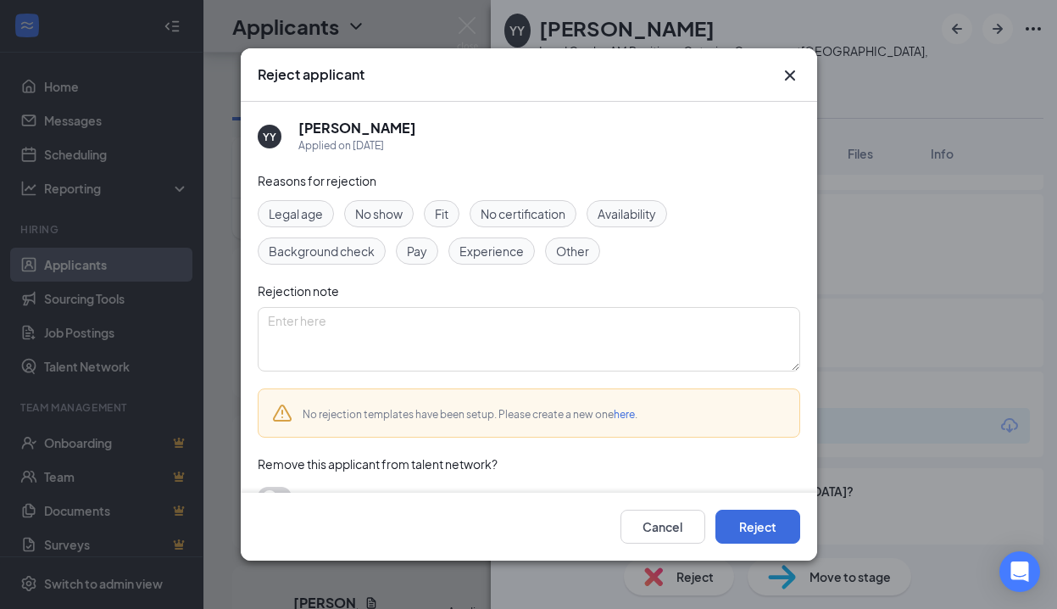
click at [526, 255] on div "Experience" at bounding box center [491, 250] width 86 height 27
click at [766, 530] on button "Reject" at bounding box center [757, 526] width 85 height 34
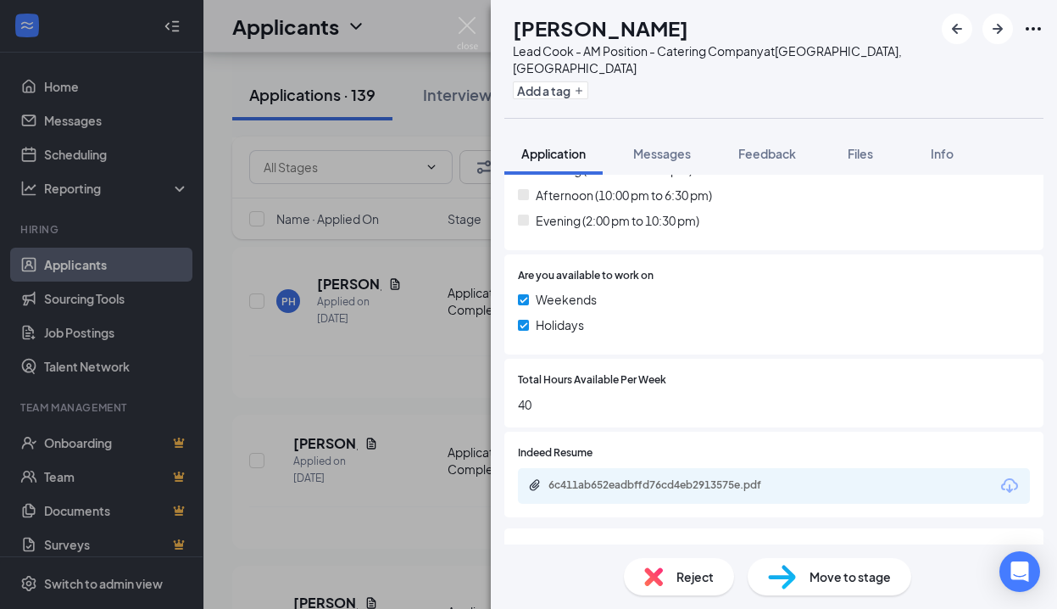
scroll to position [676, 0]
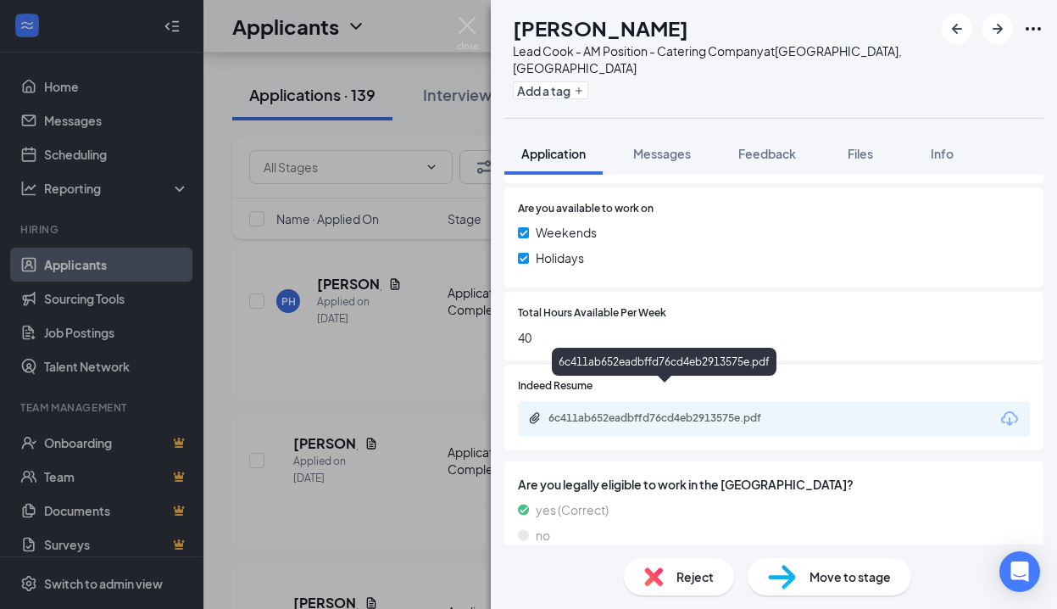
click at [720, 411] on div "6c411ab652eadbffd76cd4eb2913575e.pdf" at bounding box center [666, 418] width 237 height 14
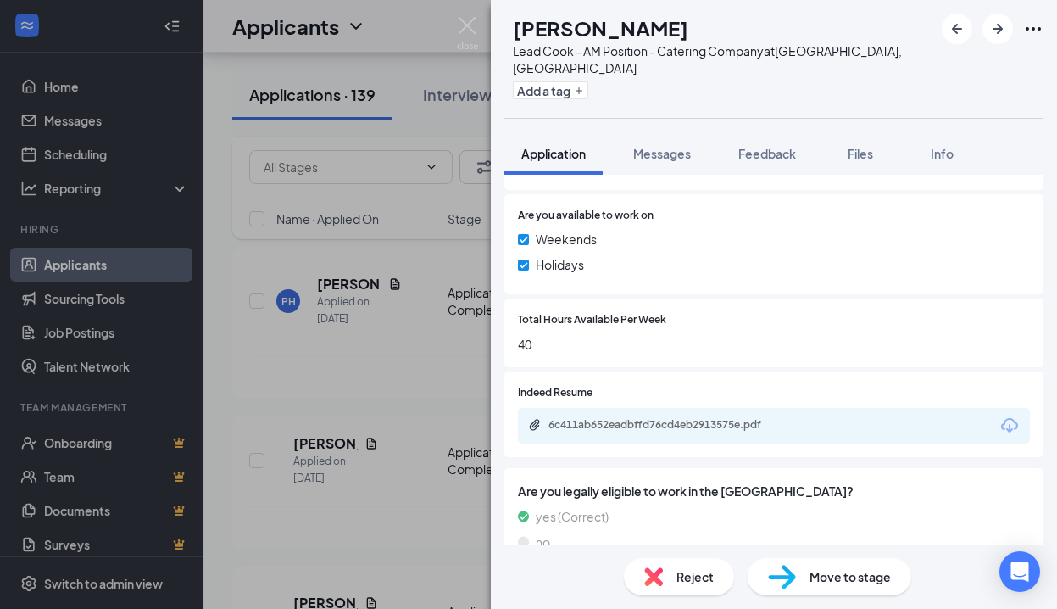
click at [701, 575] on span "Reject" at bounding box center [694, 576] width 37 height 19
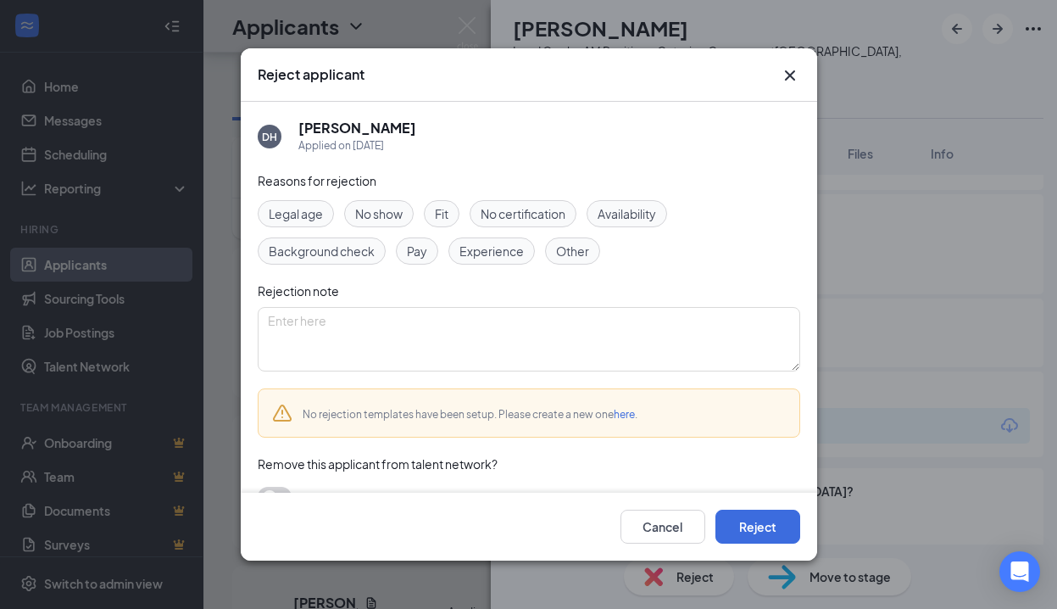
click at [485, 247] on span "Experience" at bounding box center [491, 251] width 64 height 19
drag, startPoint x: 447, startPoint y: 209, endPoint x: 454, endPoint y: 216, distance: 10.8
click at [448, 209] on span "Fit" at bounding box center [442, 213] width 14 height 19
drag, startPoint x: 564, startPoint y: 253, endPoint x: 576, endPoint y: 270, distance: 21.9
click at [564, 254] on span "Other" at bounding box center [572, 251] width 33 height 19
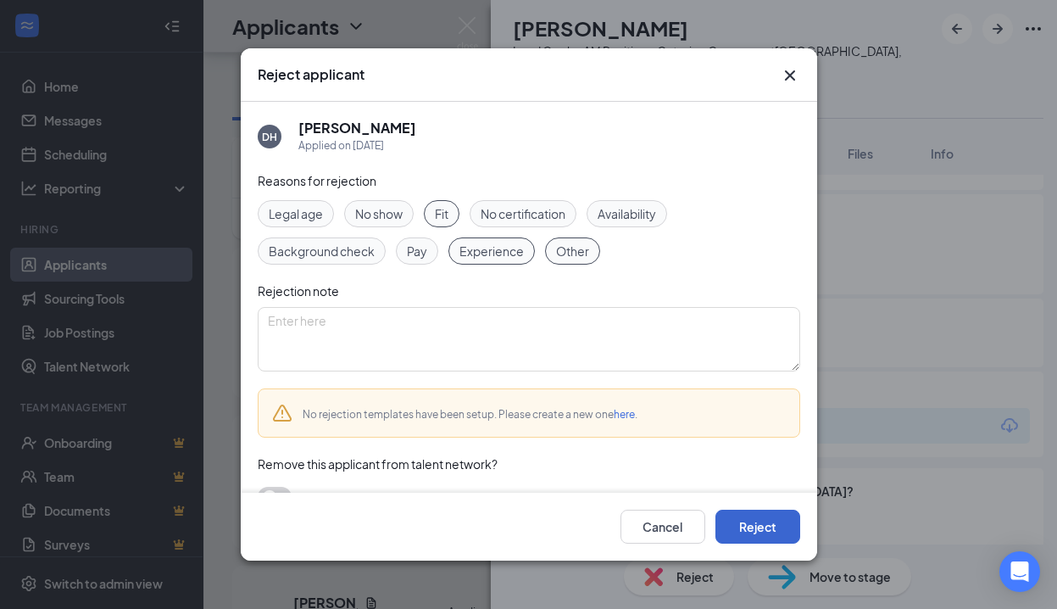
click at [723, 520] on button "Reject" at bounding box center [757, 526] width 85 height 34
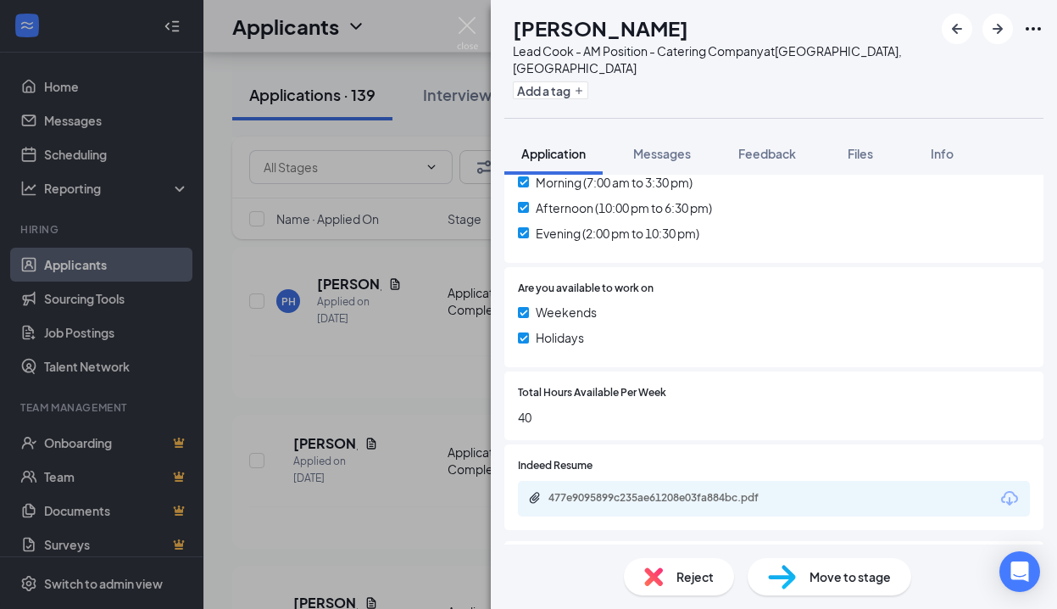
scroll to position [723, 0]
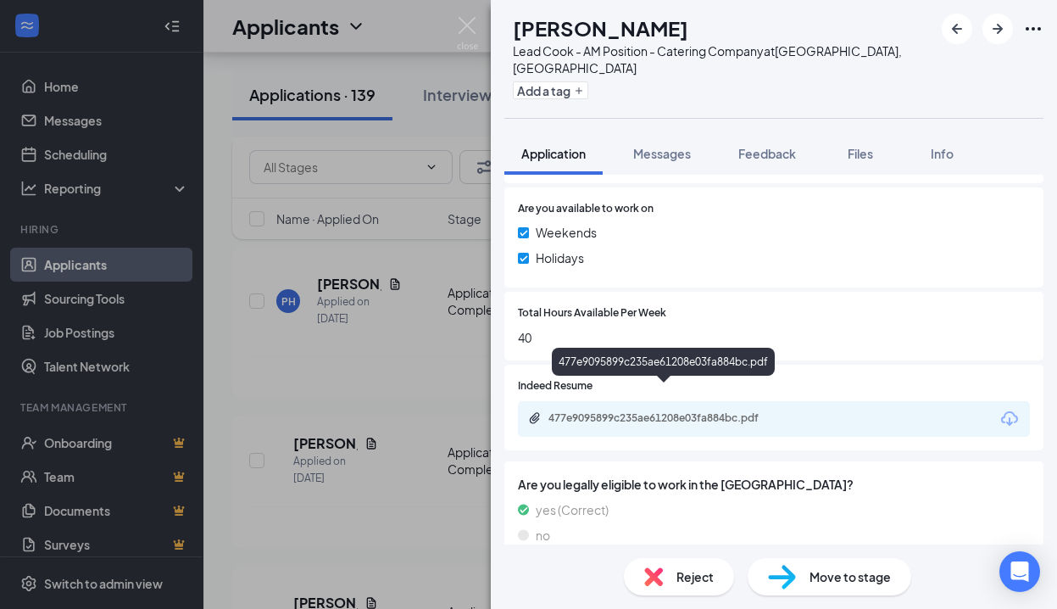
click at [705, 411] on div "477e9095899c235ae61208e03fa884bc.pdf" at bounding box center [666, 418] width 237 height 14
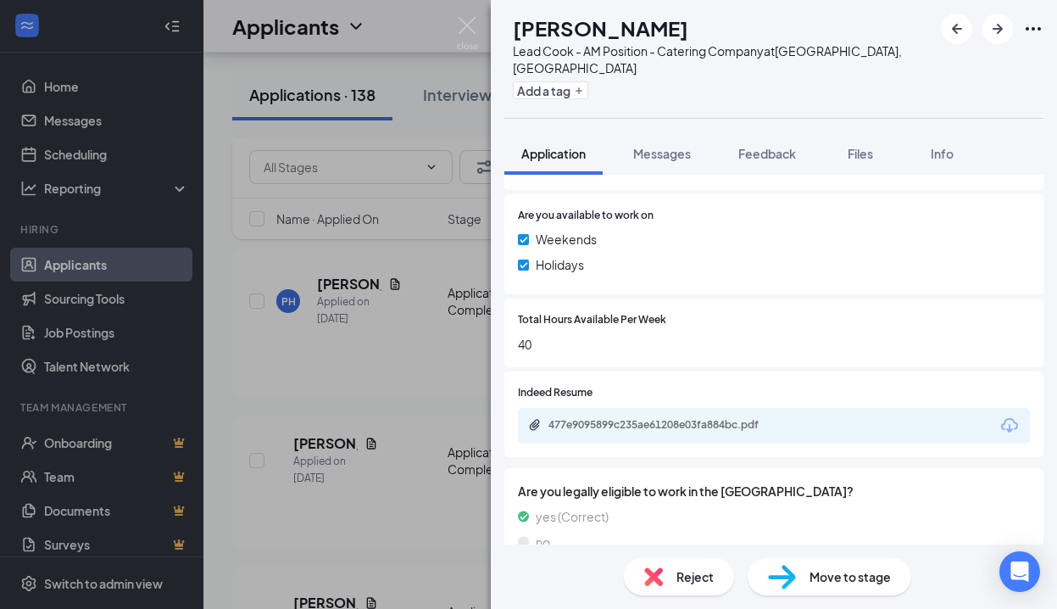
click at [702, 568] on span "Reject" at bounding box center [694, 576] width 37 height 19
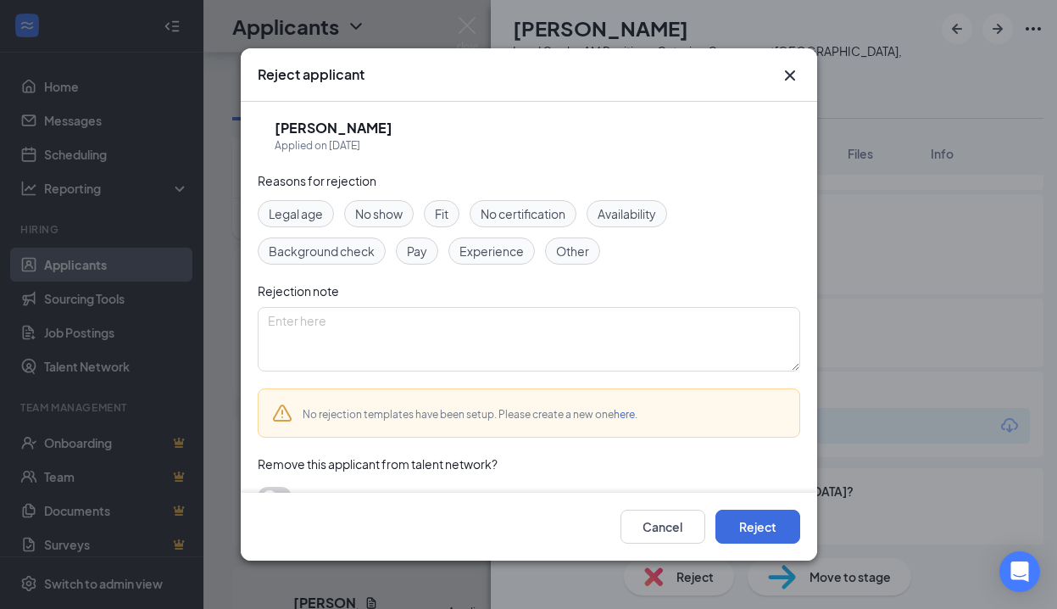
click at [561, 249] on span "Other" at bounding box center [572, 251] width 33 height 19
click at [566, 344] on textarea at bounding box center [529, 339] width 542 height 64
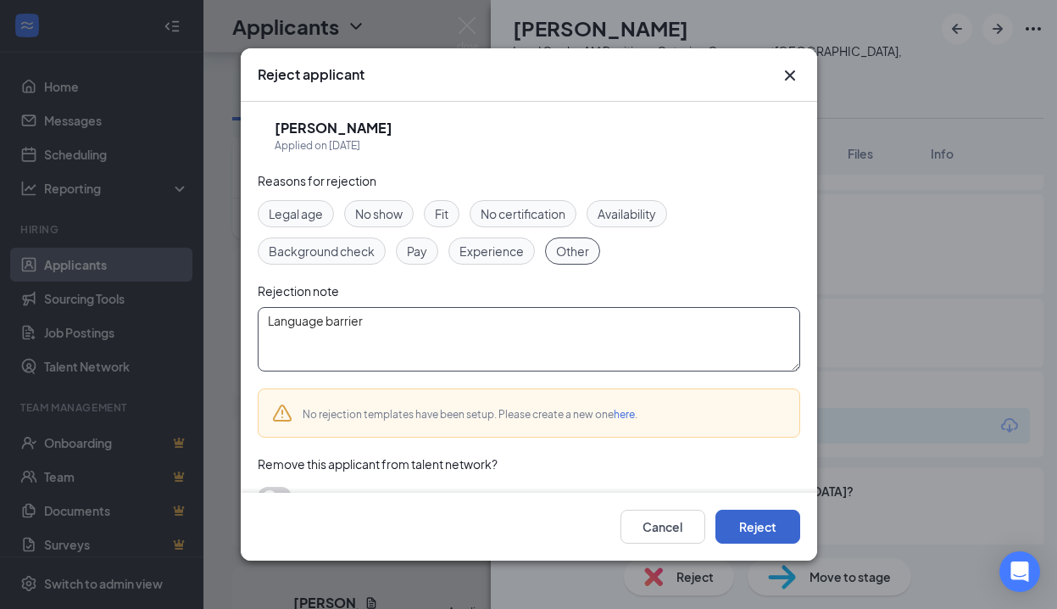
type textarea "Language barrier"
click at [735, 520] on button "Reject" at bounding box center [757, 526] width 85 height 34
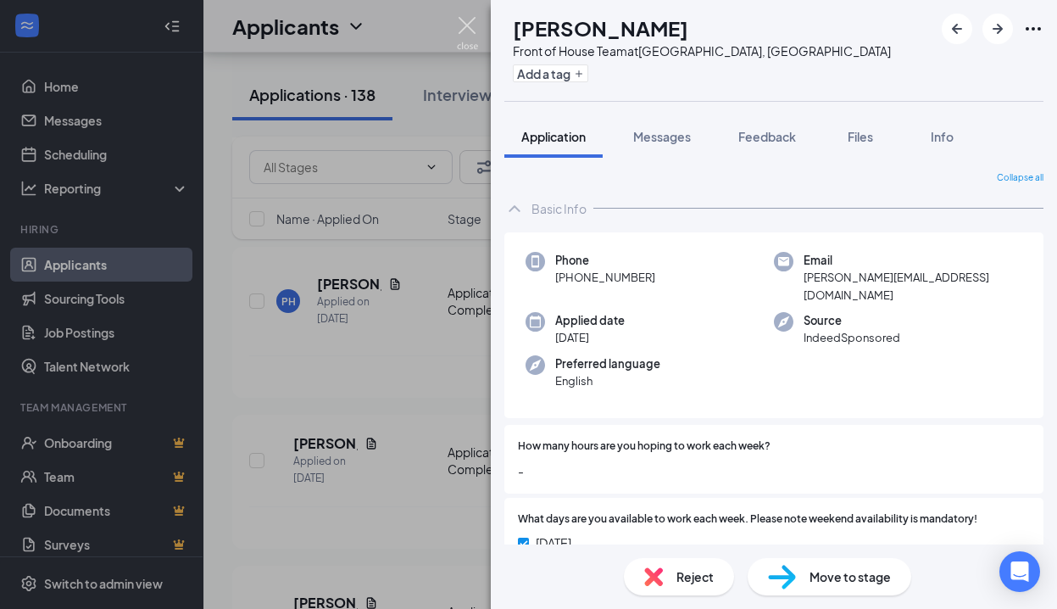
click at [468, 21] on img at bounding box center [467, 33] width 21 height 33
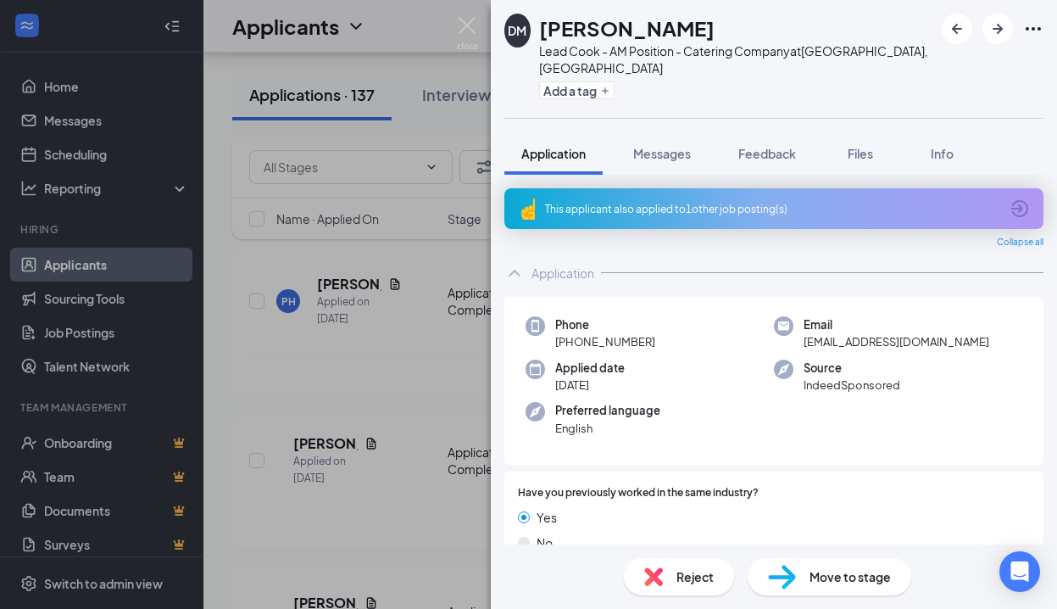
click at [692, 202] on div "This applicant also applied to 1 other job posting(s)" at bounding box center [772, 209] width 454 height 14
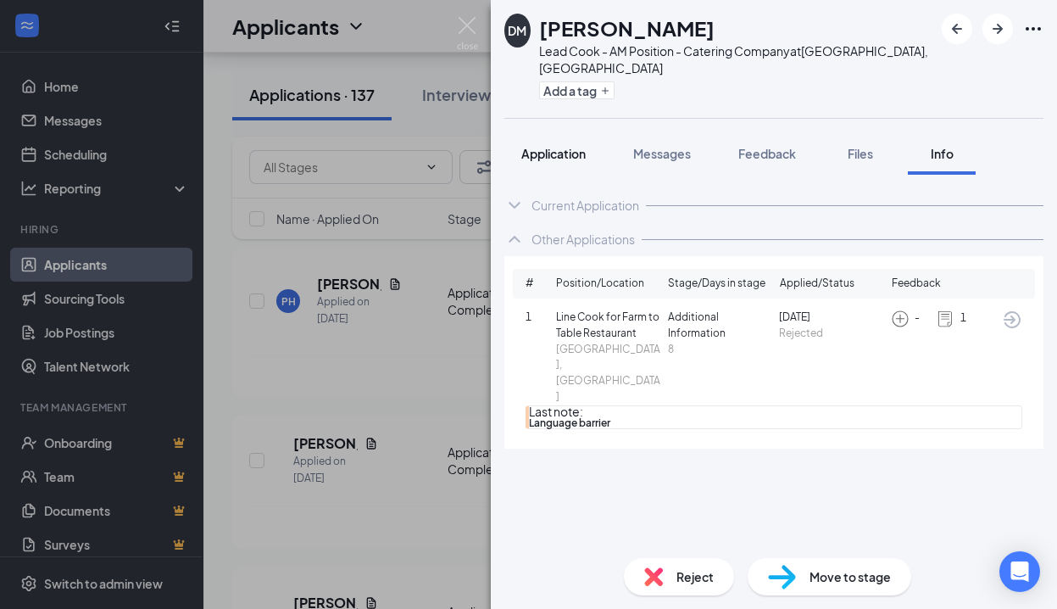
click at [554, 146] on span "Application" at bounding box center [553, 153] width 64 height 15
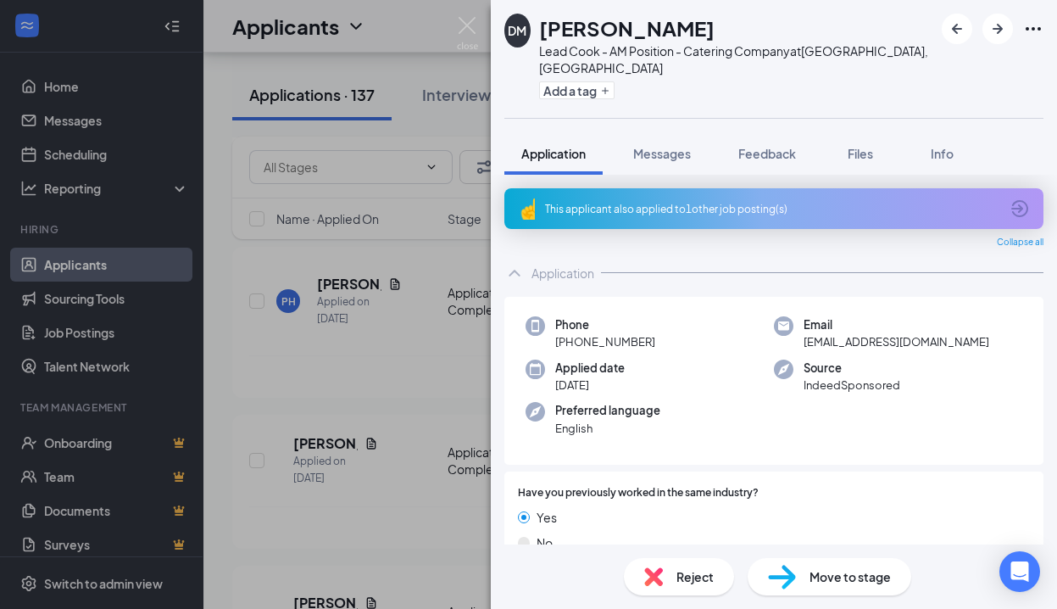
click at [709, 583] on span "Reject" at bounding box center [694, 576] width 37 height 19
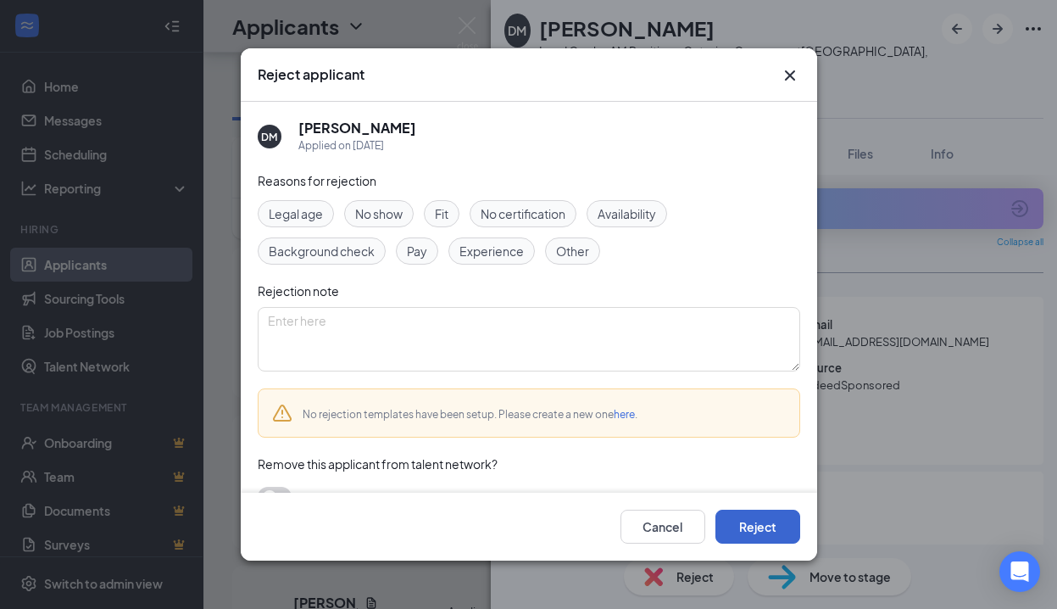
click at [746, 522] on button "Reject" at bounding box center [757, 526] width 85 height 34
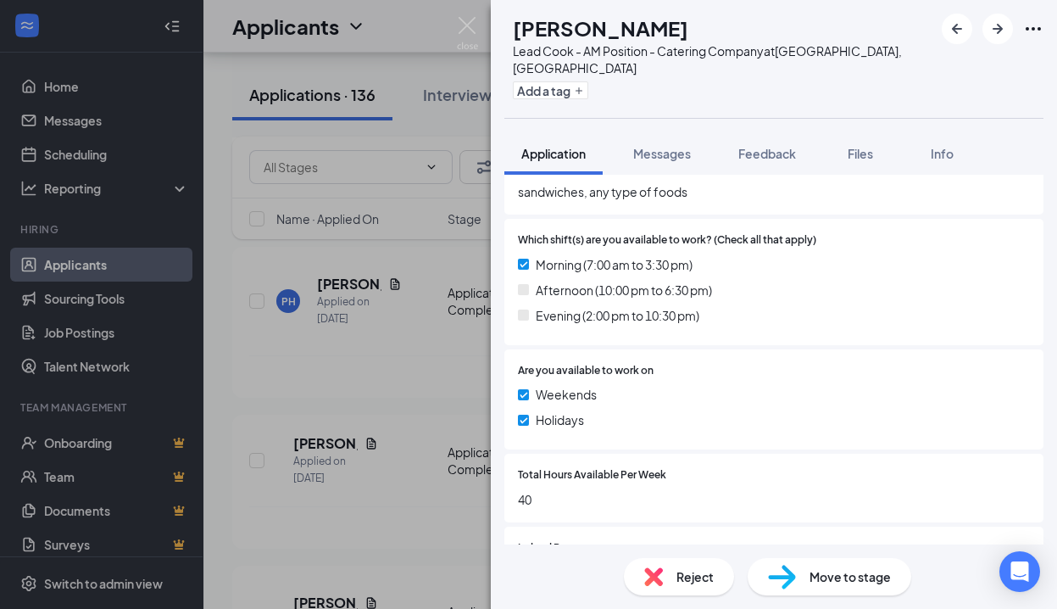
scroll to position [676, 0]
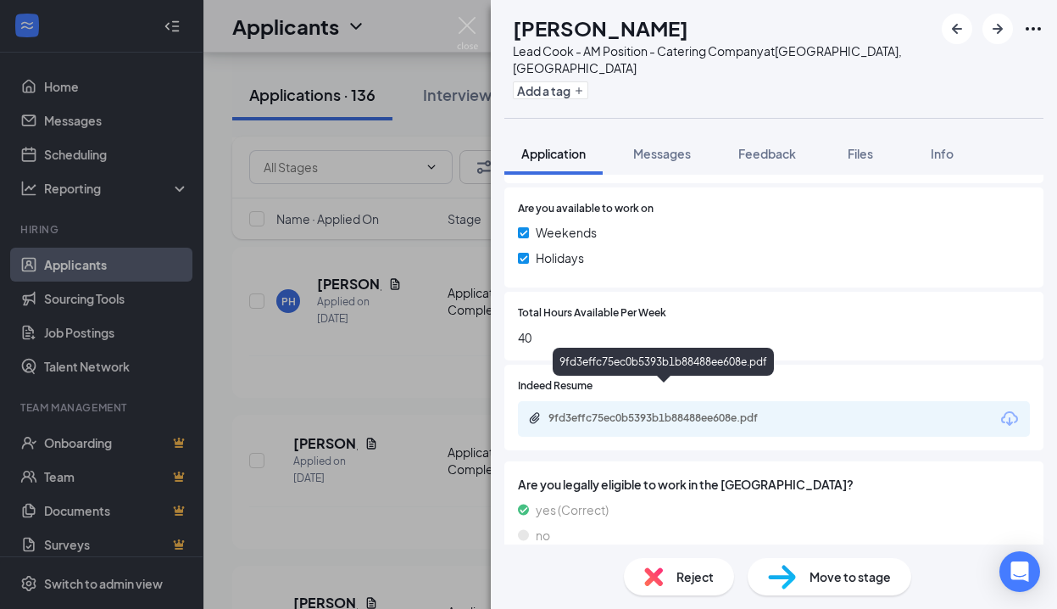
click at [714, 411] on div "9fd3effc75ec0b5393b1b88488ee608e.pdf" at bounding box center [666, 418] width 237 height 14
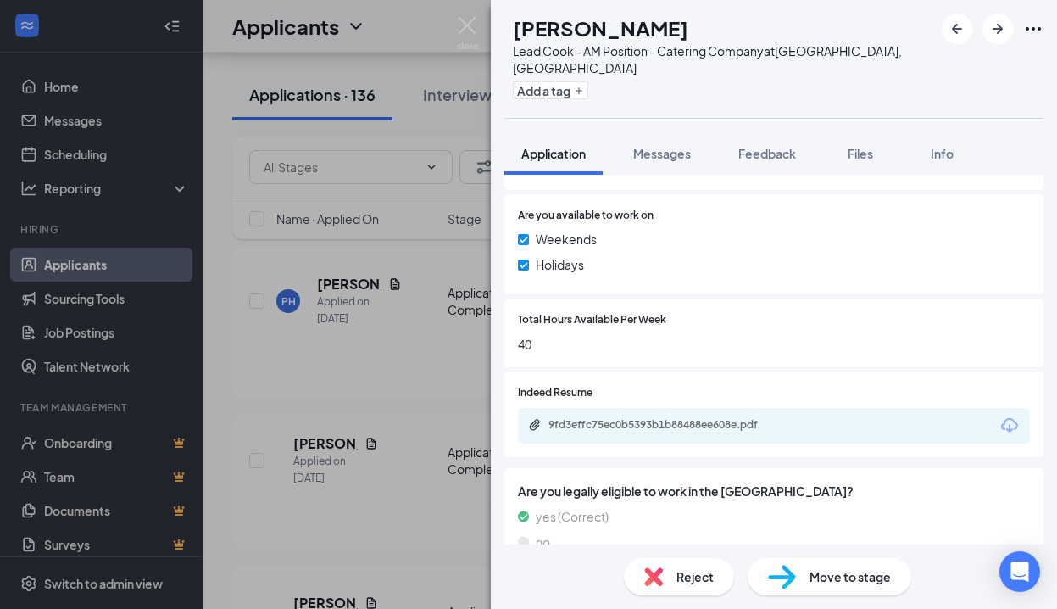
click at [687, 574] on span "Reject" at bounding box center [694, 576] width 37 height 19
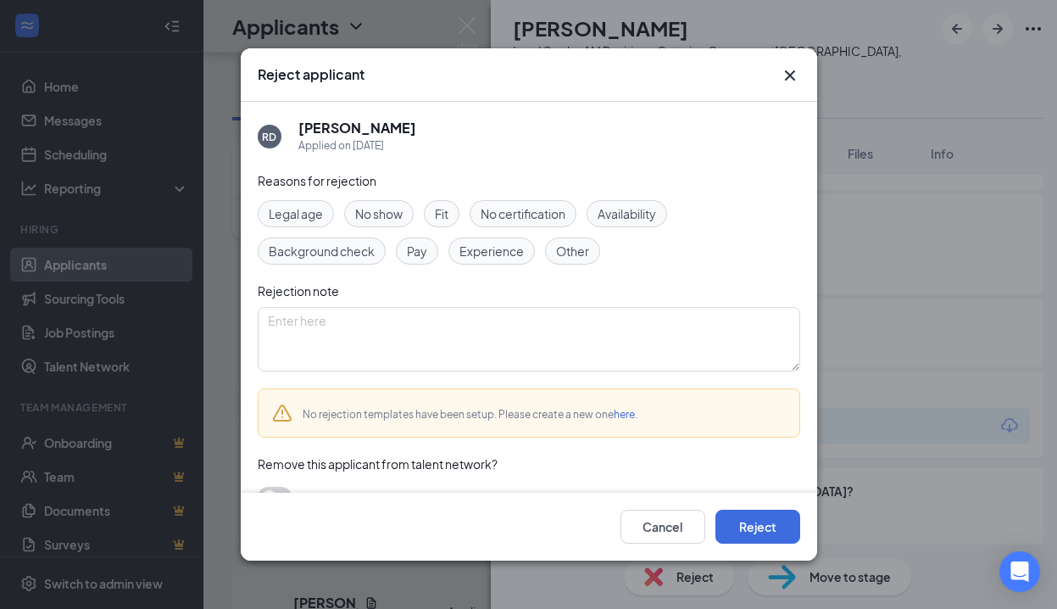
click at [494, 253] on span "Experience" at bounding box center [491, 251] width 64 height 19
click at [764, 528] on button "Reject" at bounding box center [757, 526] width 85 height 34
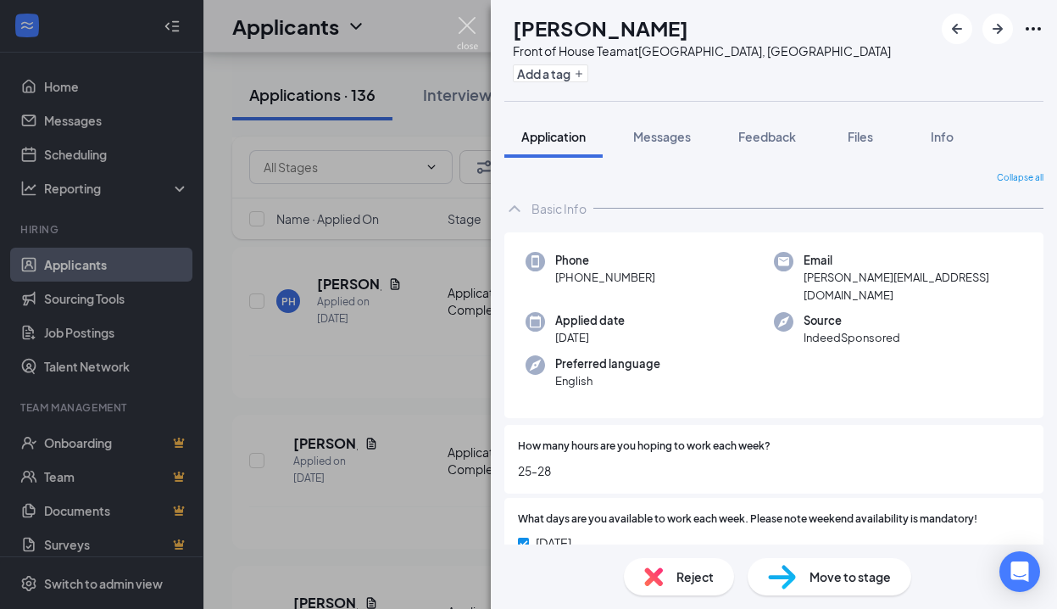
click at [467, 29] on img at bounding box center [467, 33] width 21 height 33
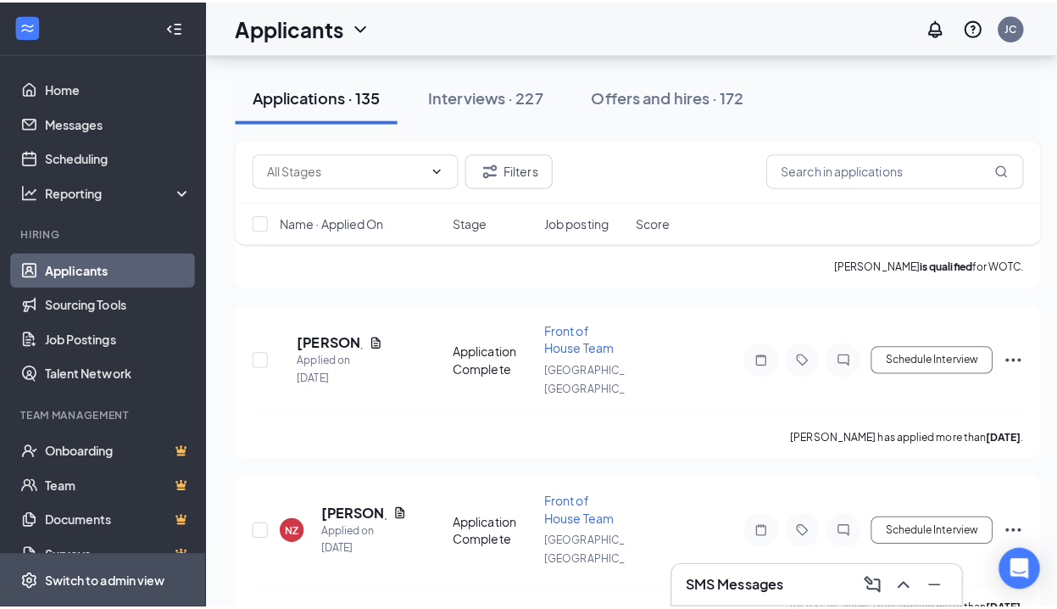
scroll to position [3995, 0]
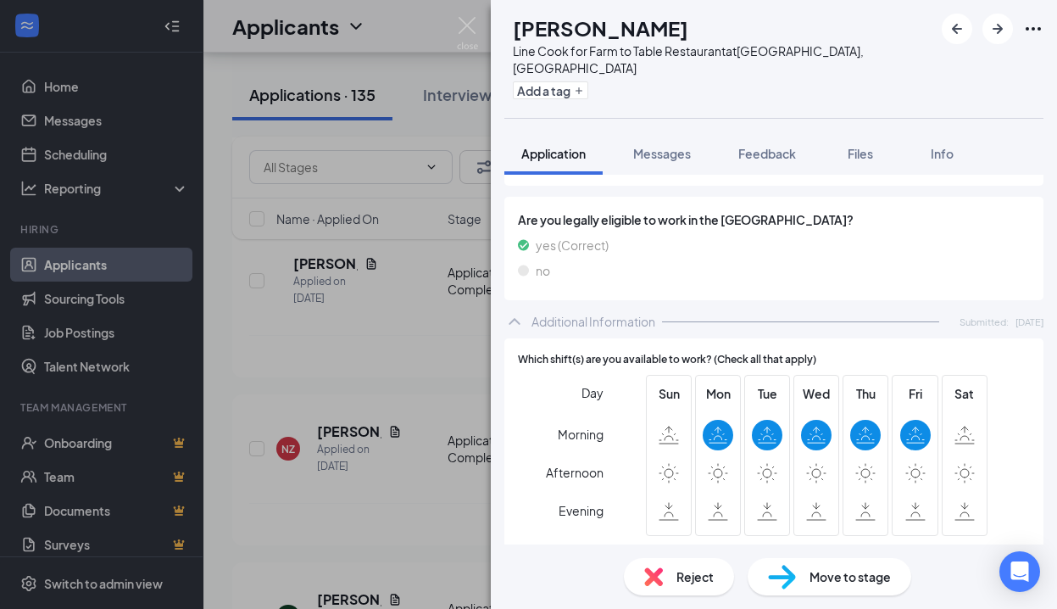
scroll to position [665, 0]
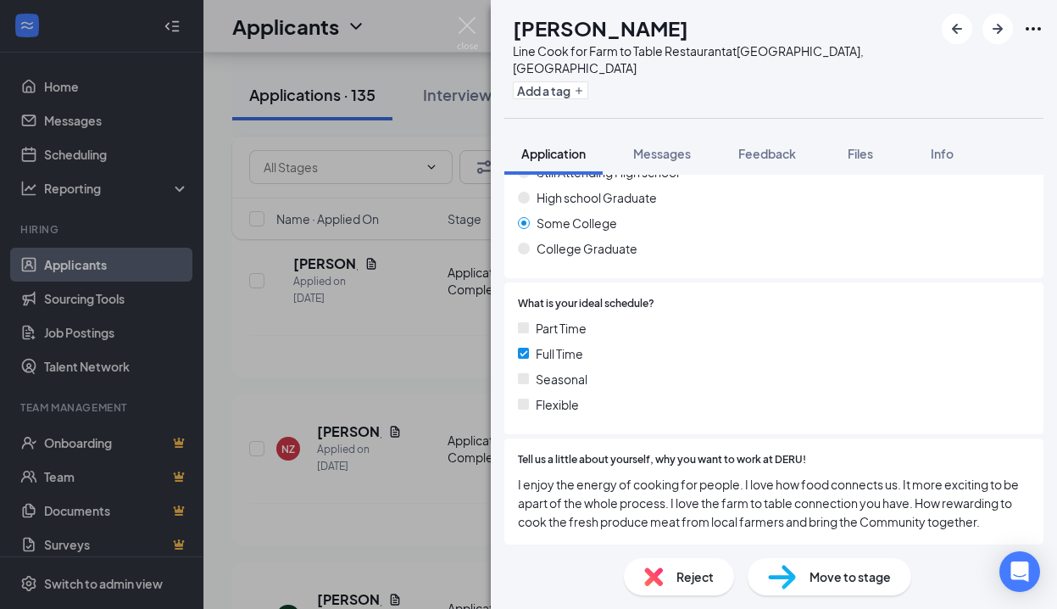
click at [693, 574] on span "Reject" at bounding box center [694, 576] width 37 height 19
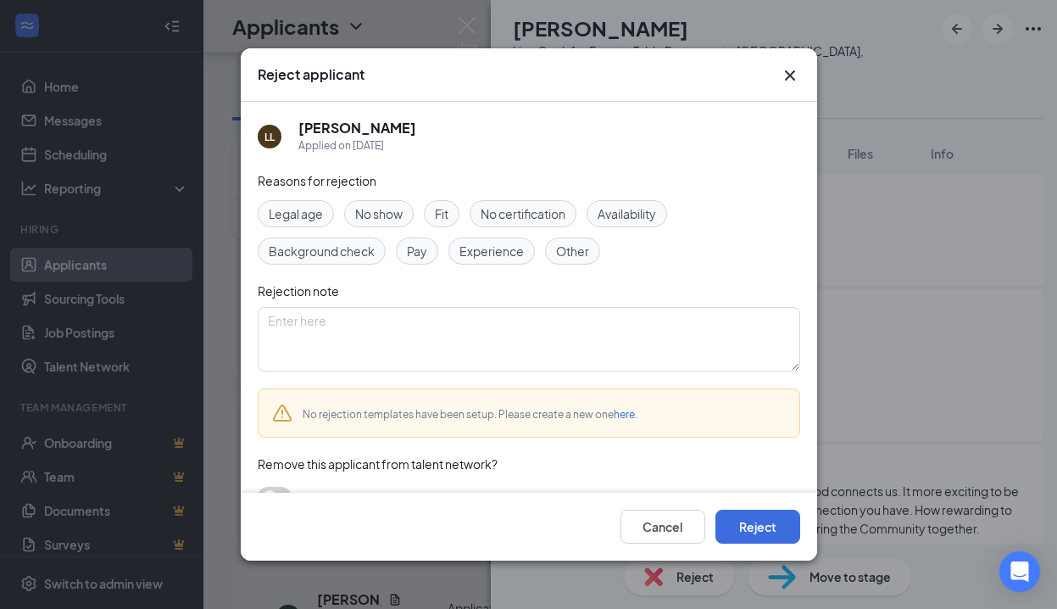
click at [484, 248] on span "Experience" at bounding box center [491, 251] width 64 height 19
click at [627, 214] on span "Availability" at bounding box center [627, 213] width 58 height 19
click at [741, 525] on button "Reject" at bounding box center [757, 526] width 85 height 34
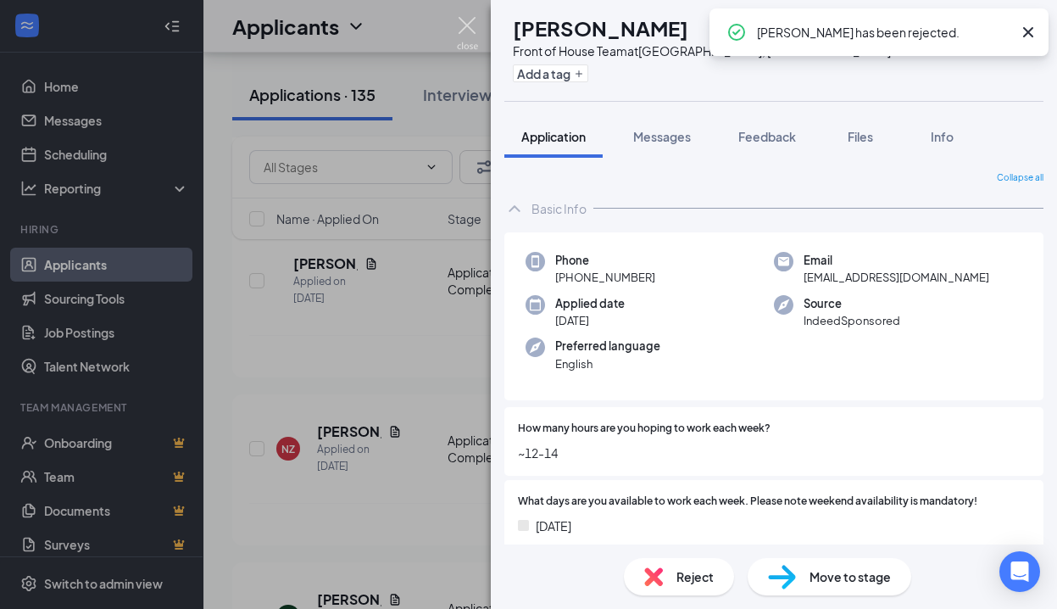
click at [475, 18] on img at bounding box center [467, 33] width 21 height 33
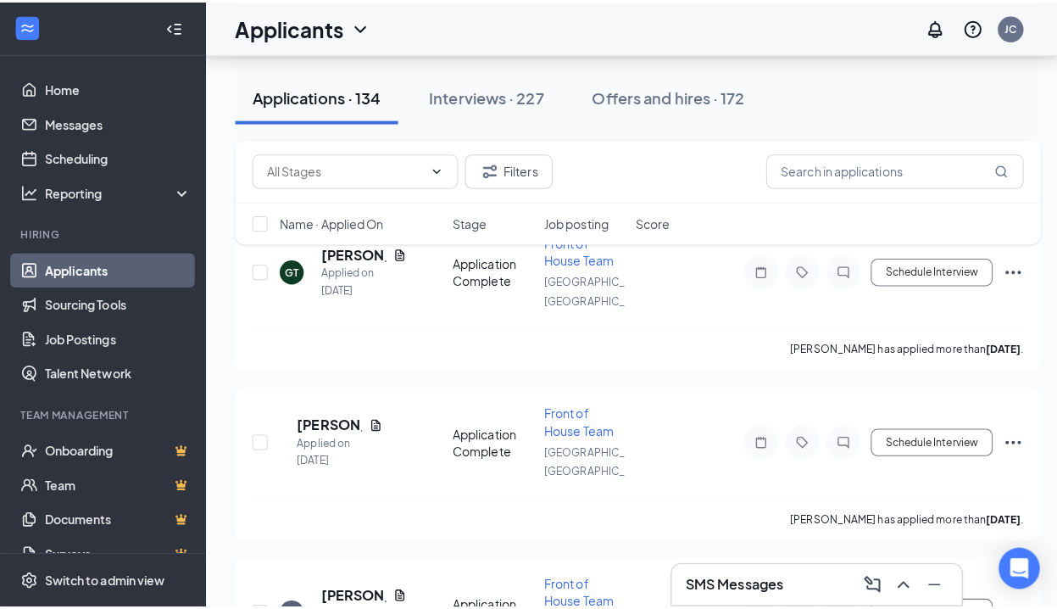
scroll to position [4410, 0]
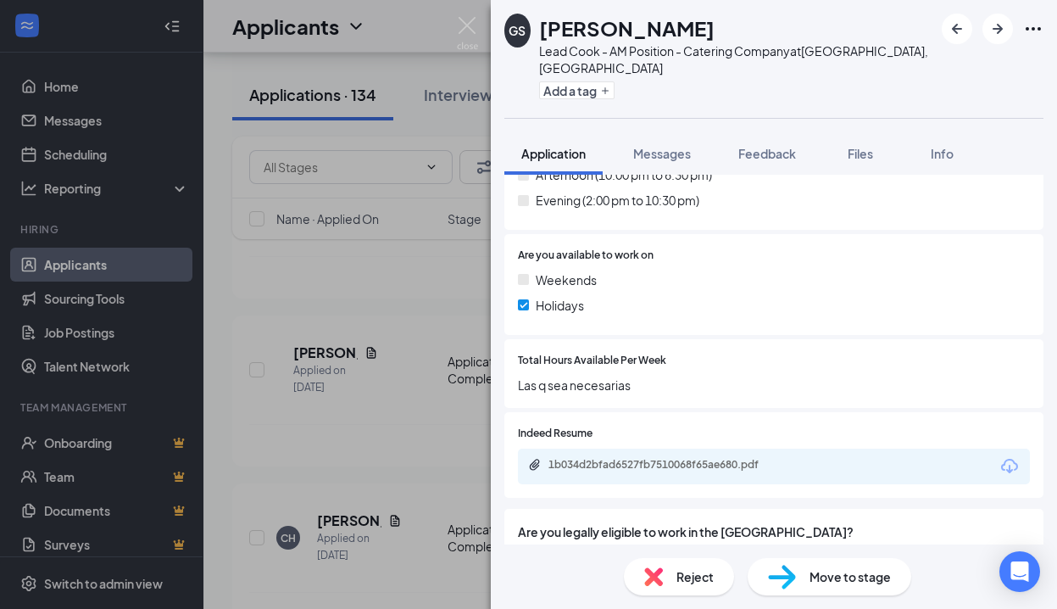
scroll to position [676, 0]
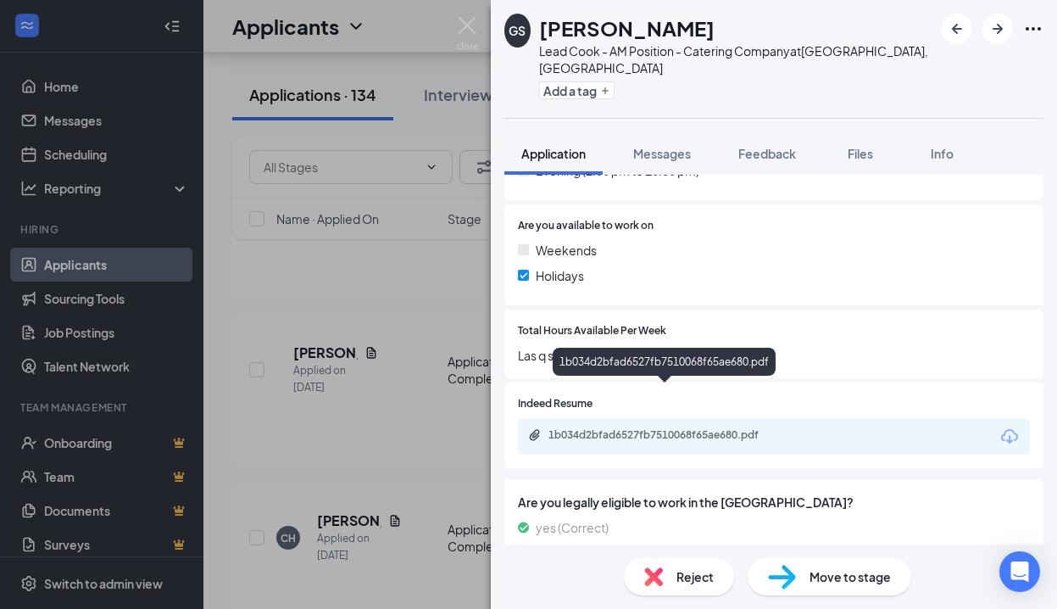
click at [659, 428] on div "1b034d2bfad6527fb7510068f65ae680.pdf" at bounding box center [666, 435] width 237 height 14
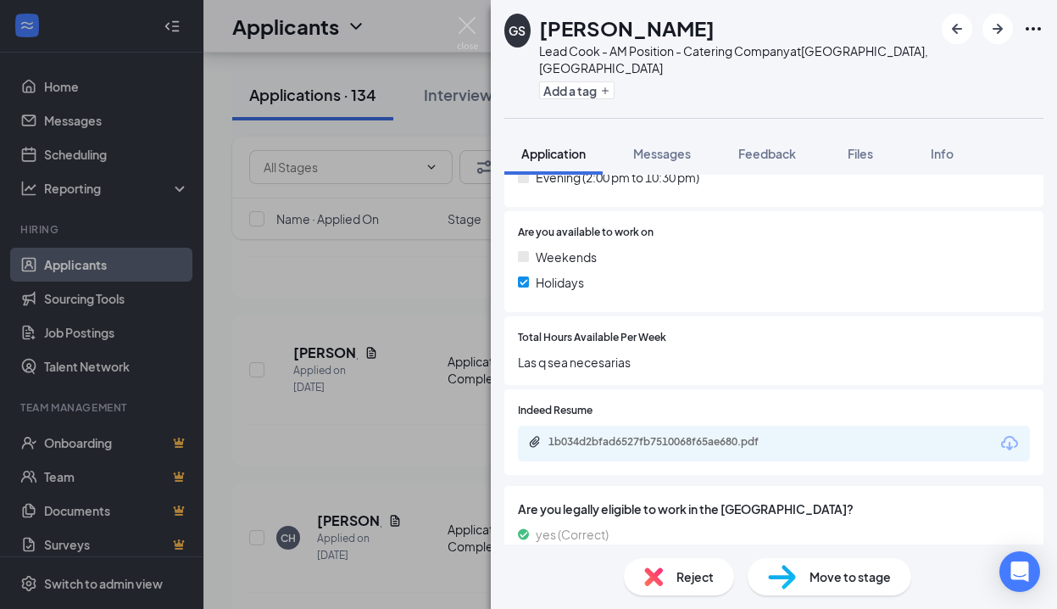
click at [688, 570] on span "Reject" at bounding box center [694, 576] width 37 height 19
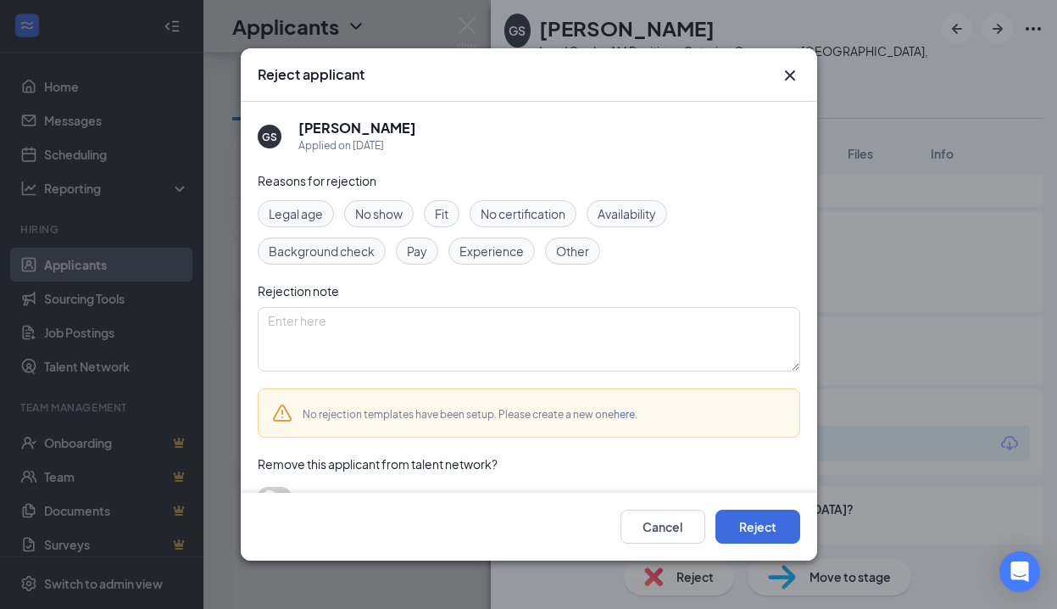
click at [565, 251] on span "Other" at bounding box center [572, 251] width 33 height 19
click at [551, 331] on textarea at bounding box center [529, 339] width 542 height 64
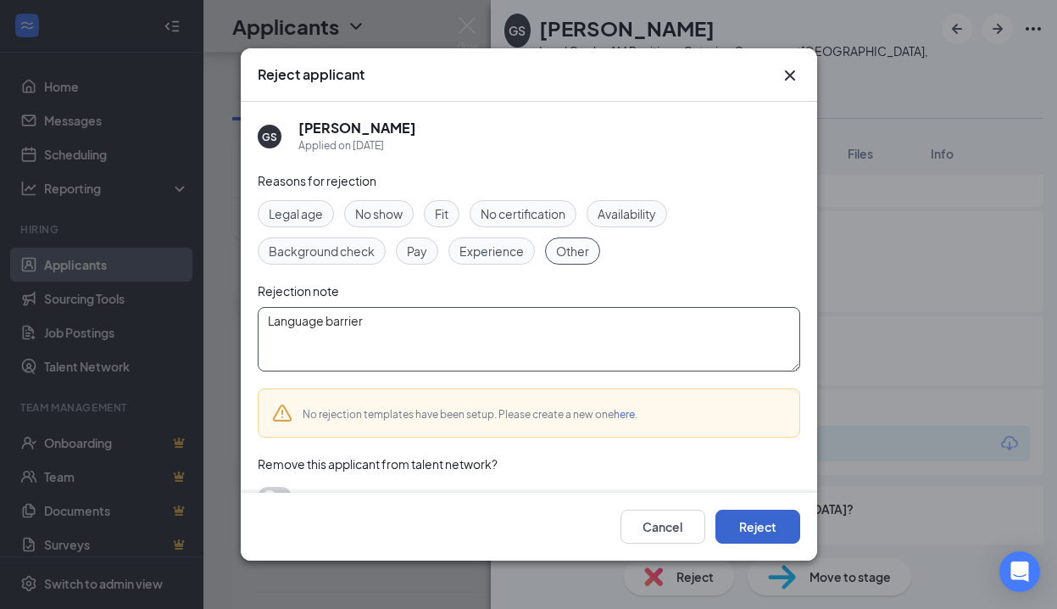
type textarea "Language barrier"
click at [753, 528] on button "Reject" at bounding box center [757, 526] width 85 height 34
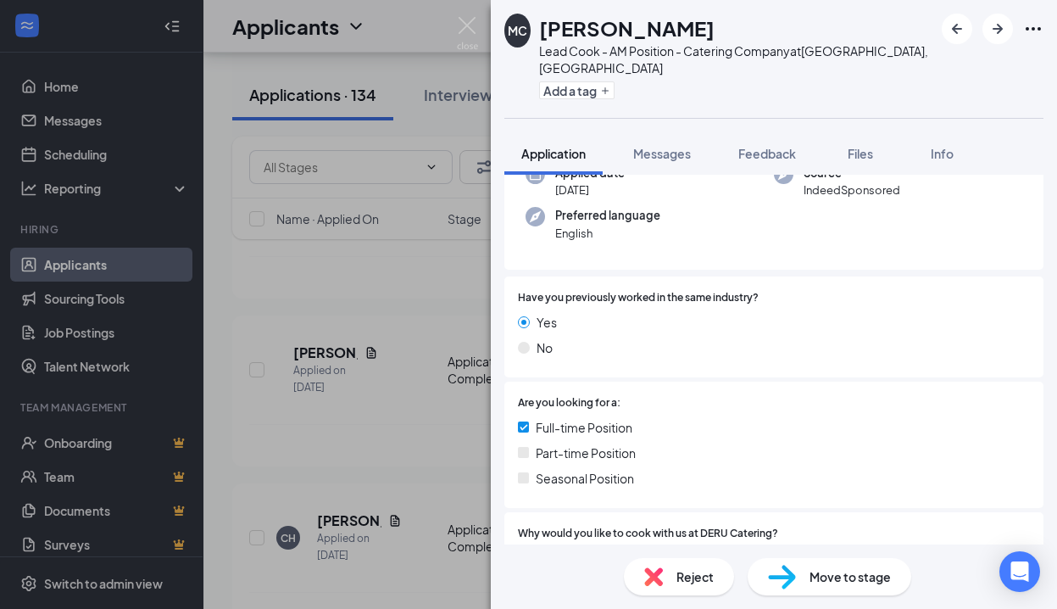
scroll to position [439, 0]
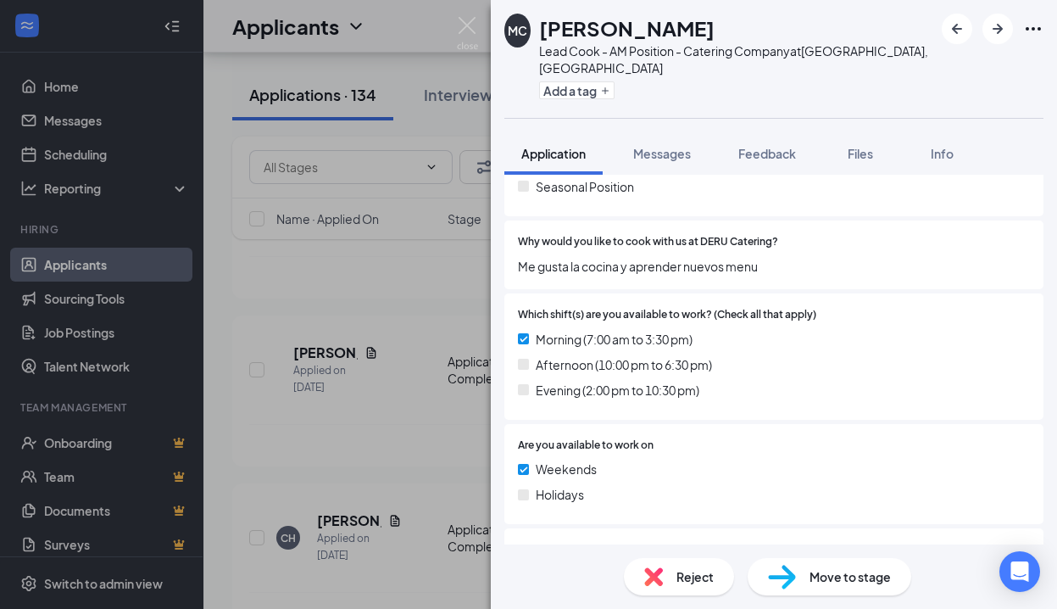
click at [703, 571] on span "Reject" at bounding box center [694, 576] width 37 height 19
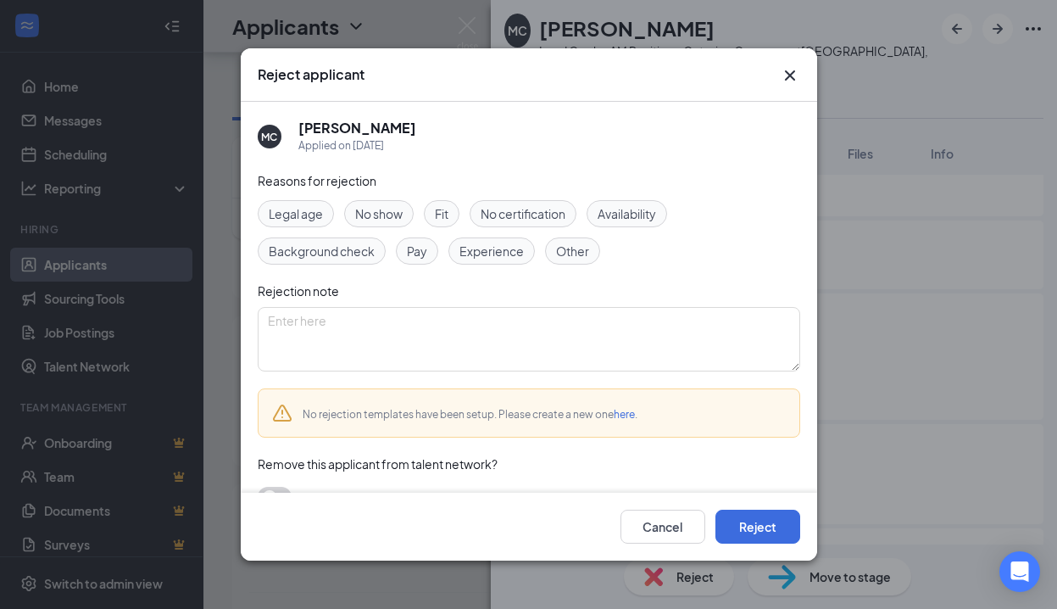
click at [553, 242] on div "Other" at bounding box center [572, 250] width 55 height 27
click at [559, 327] on textarea at bounding box center [529, 339] width 542 height 64
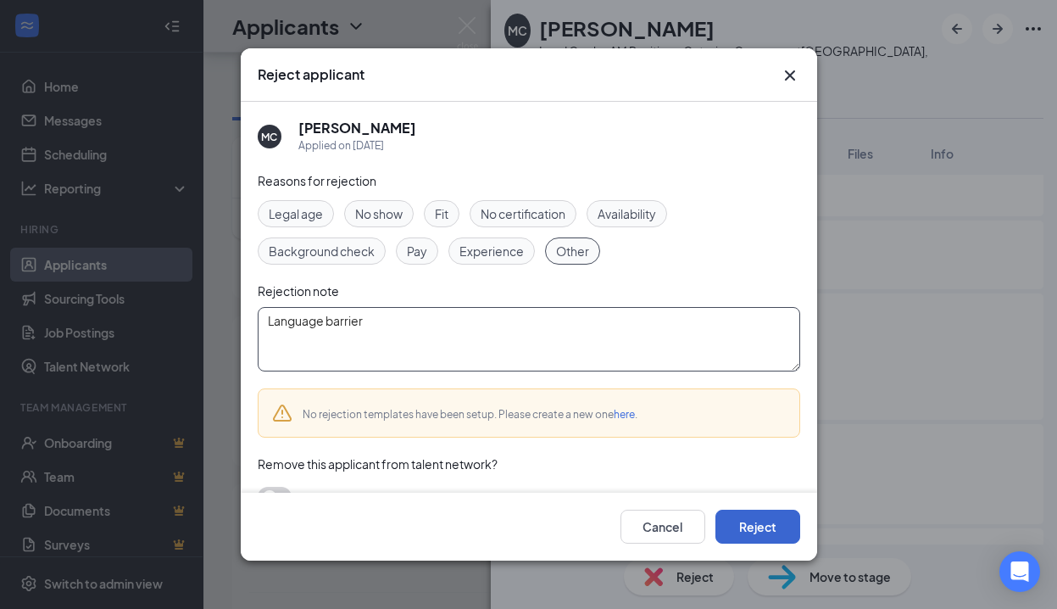
type textarea "Language barrier"
click at [744, 520] on button "Reject" at bounding box center [757, 526] width 85 height 34
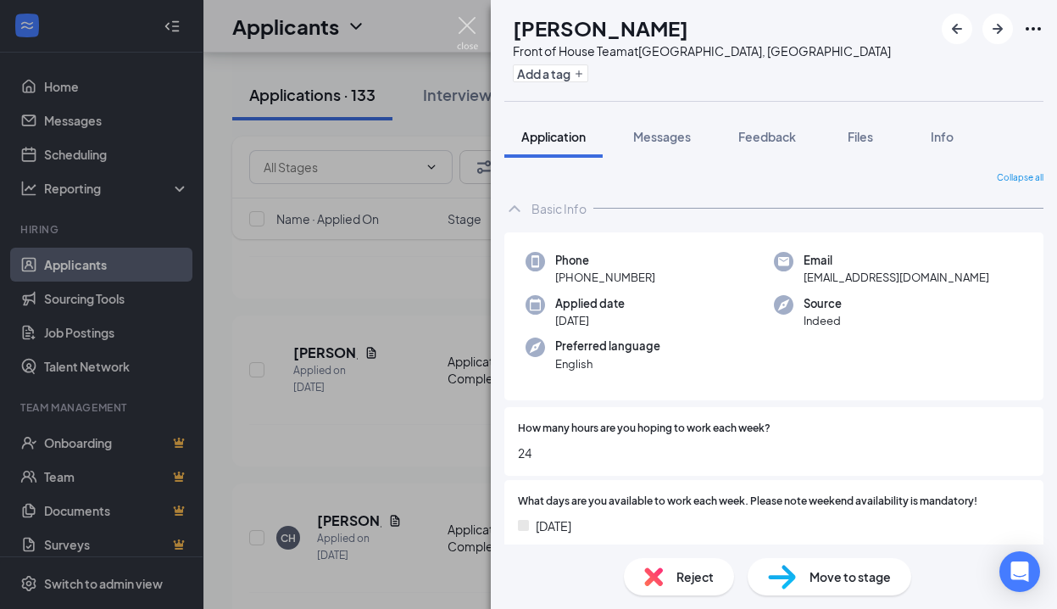
click at [468, 25] on img at bounding box center [467, 33] width 21 height 33
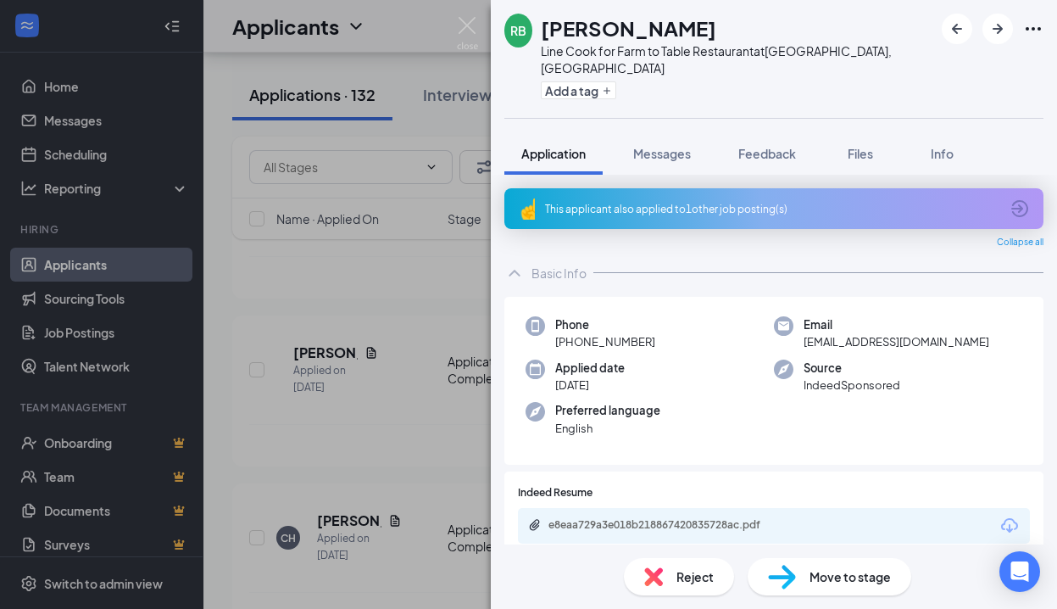
click at [725, 188] on div "This applicant also applied to 1 other job posting(s)" at bounding box center [773, 208] width 539 height 41
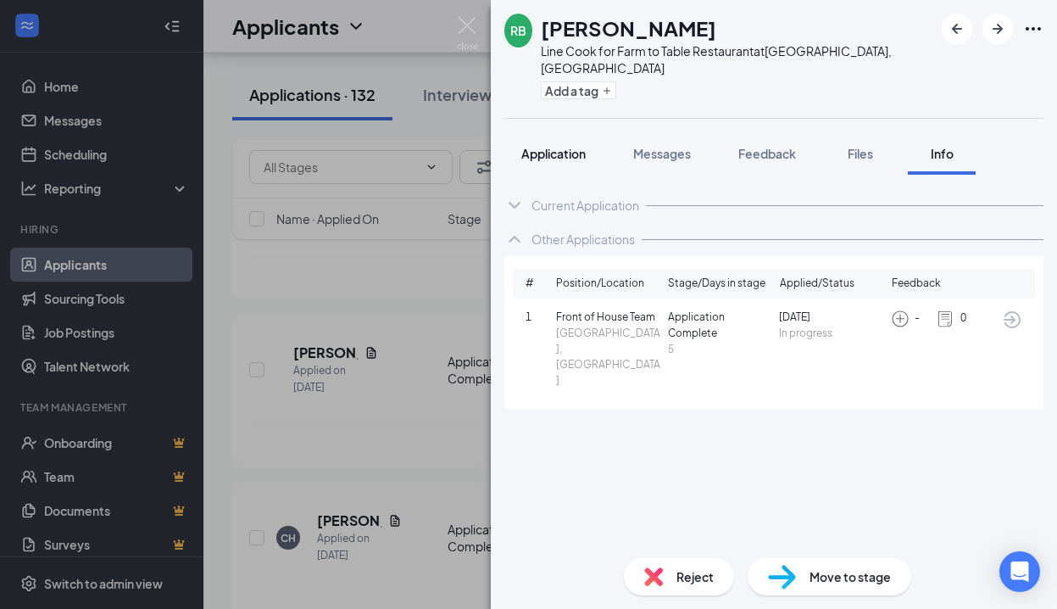
click at [576, 146] on span "Application" at bounding box center [553, 153] width 64 height 15
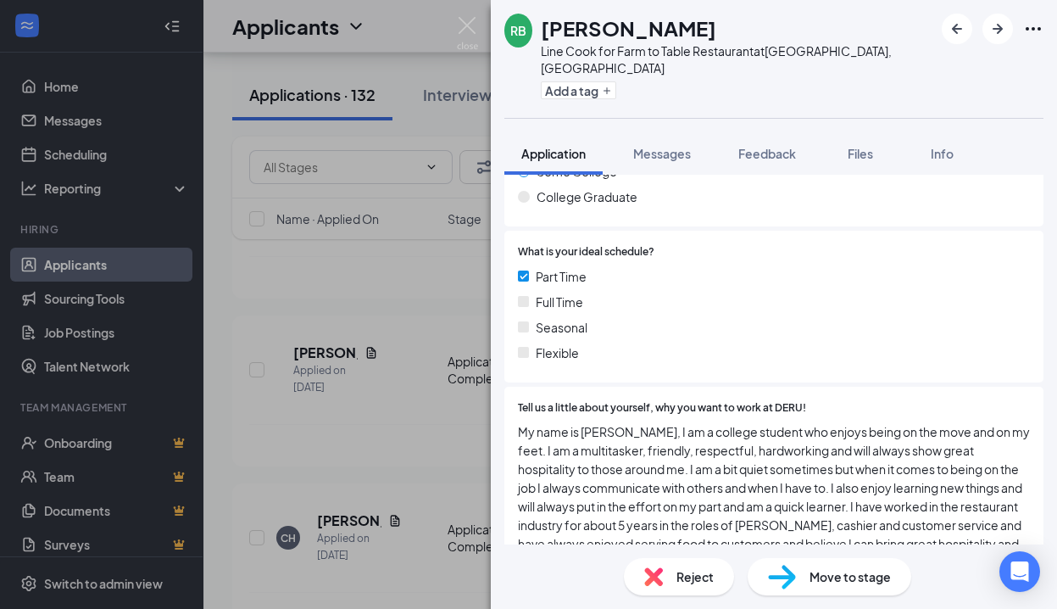
scroll to position [47, 0]
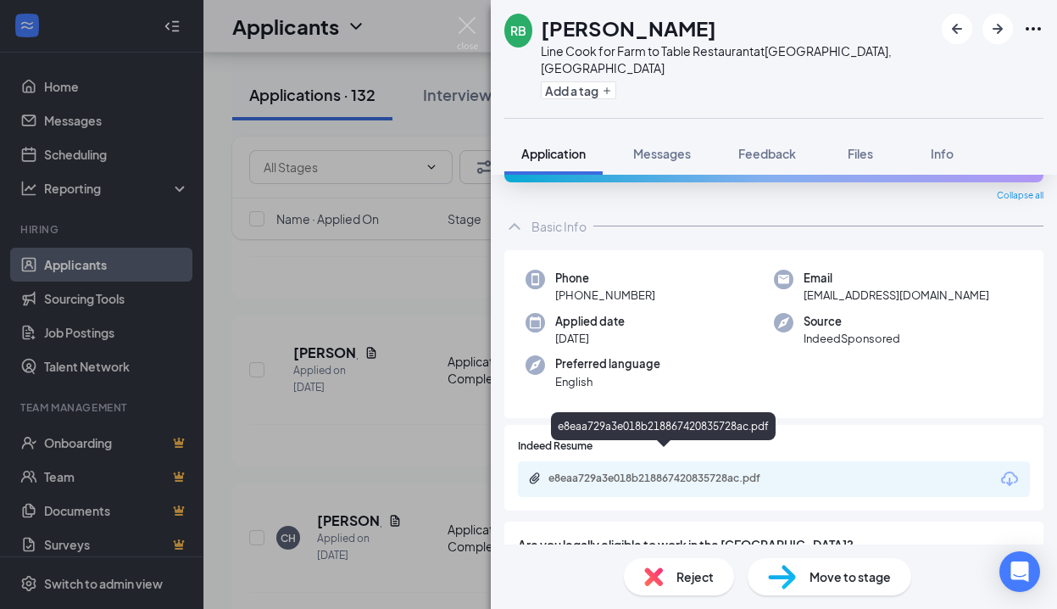
click at [686, 471] on div "e8eaa729a3e018b218867420835728ac.pdf" at bounding box center [666, 478] width 237 height 14
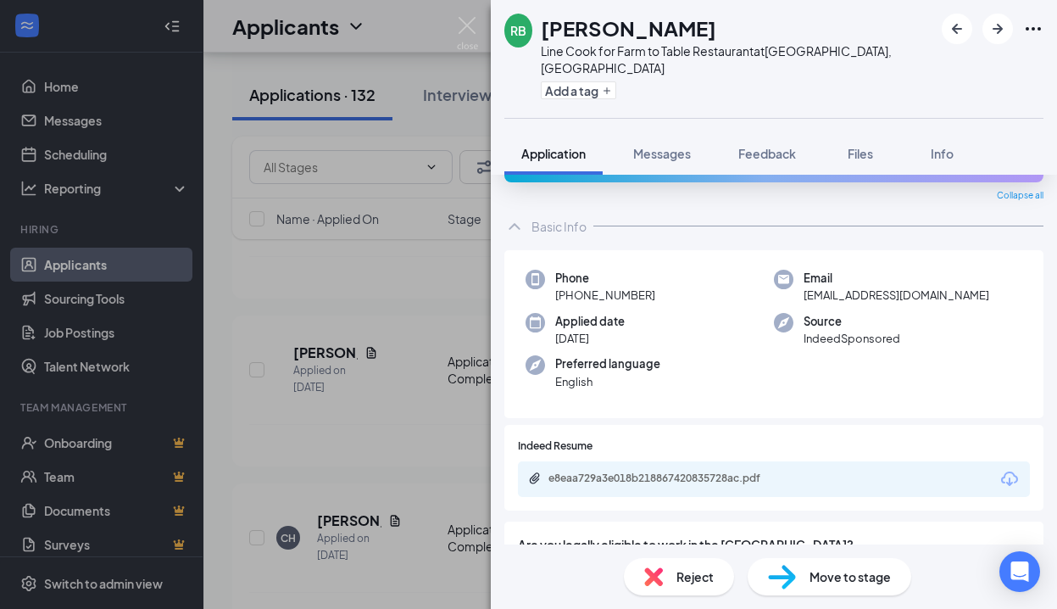
click at [692, 576] on span "Reject" at bounding box center [694, 576] width 37 height 19
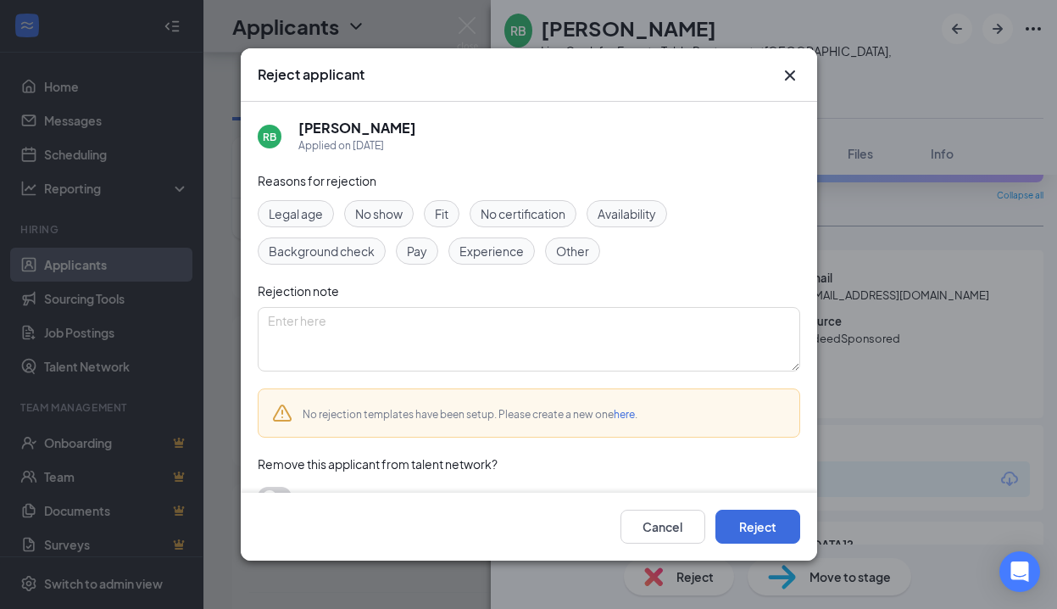
click at [513, 256] on span "Experience" at bounding box center [491, 251] width 64 height 19
click at [749, 529] on button "Reject" at bounding box center [757, 526] width 85 height 34
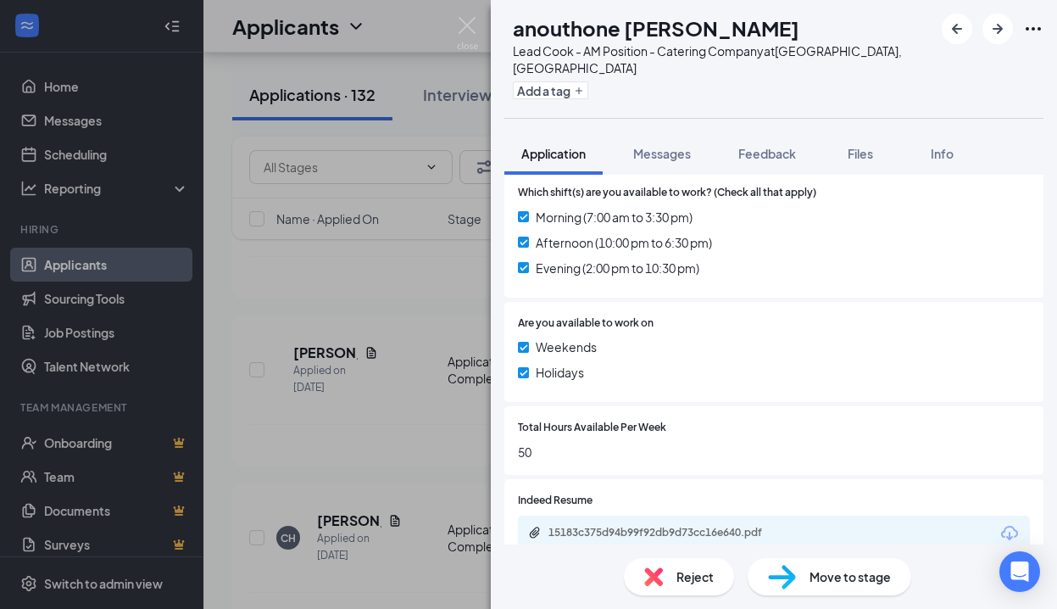
scroll to position [694, 0]
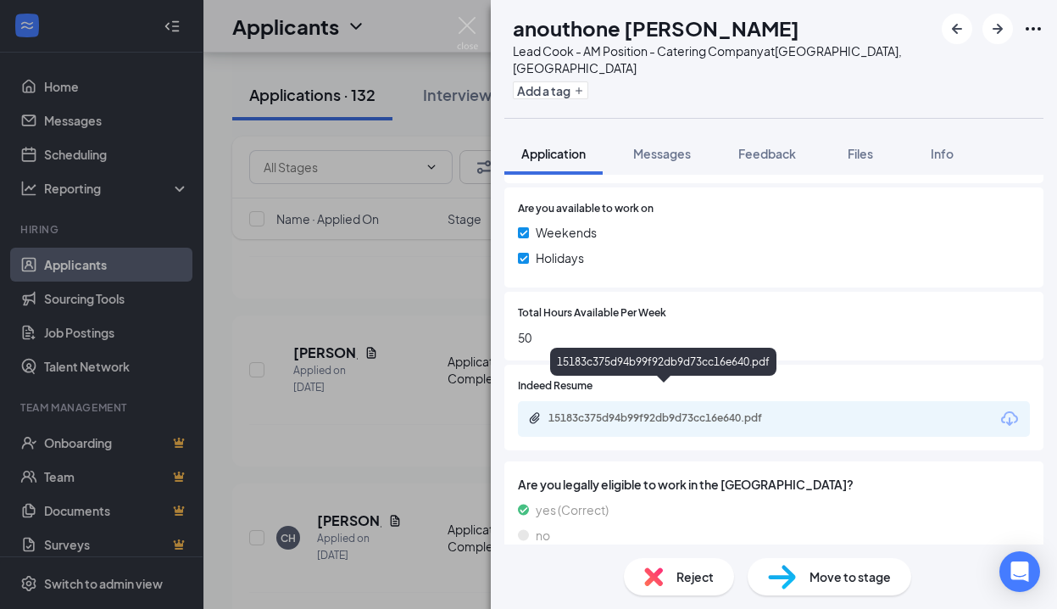
click at [723, 411] on div "15183c375d94b99f92db9d73cc16e640.pdf" at bounding box center [666, 418] width 237 height 14
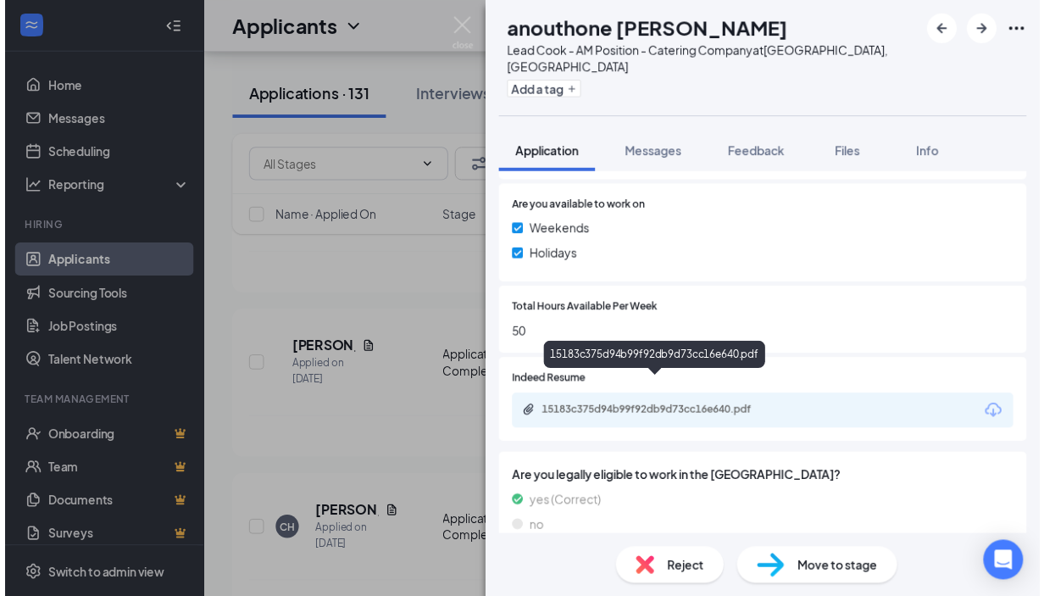
scroll to position [687, 0]
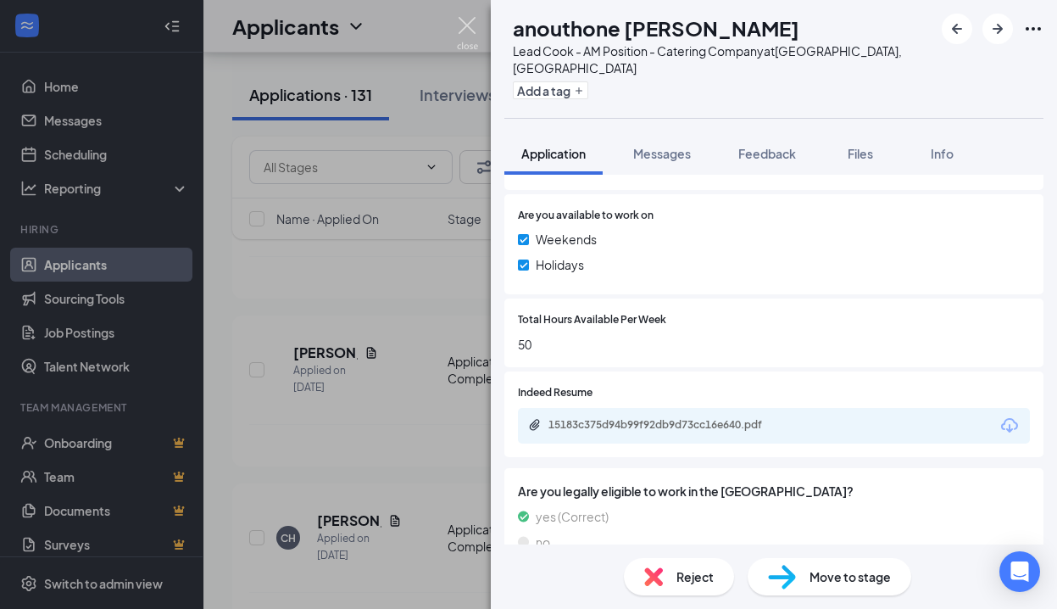
click at [469, 26] on img at bounding box center [467, 33] width 21 height 33
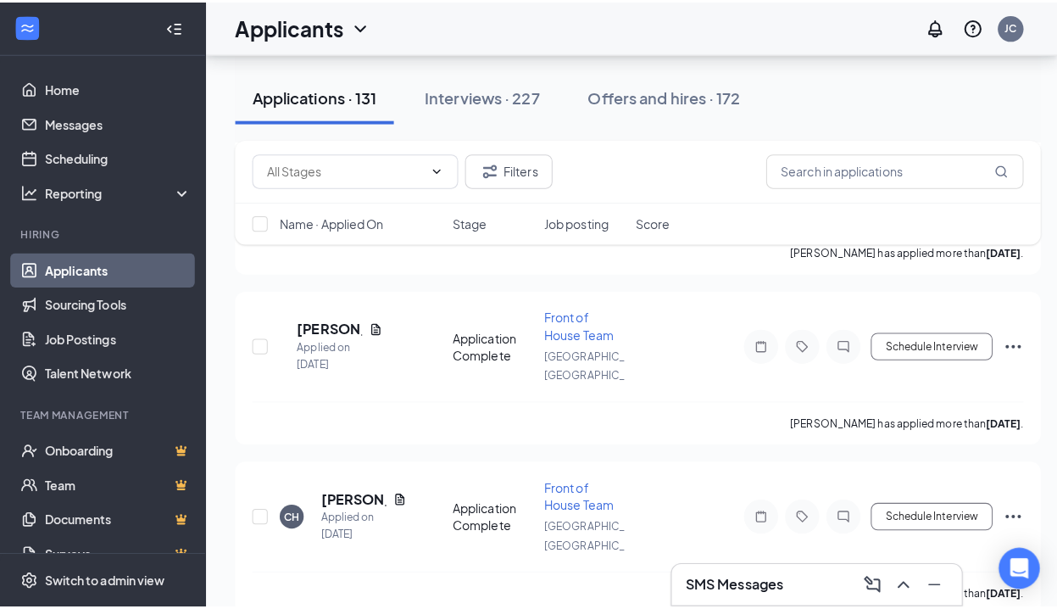
scroll to position [4514, 0]
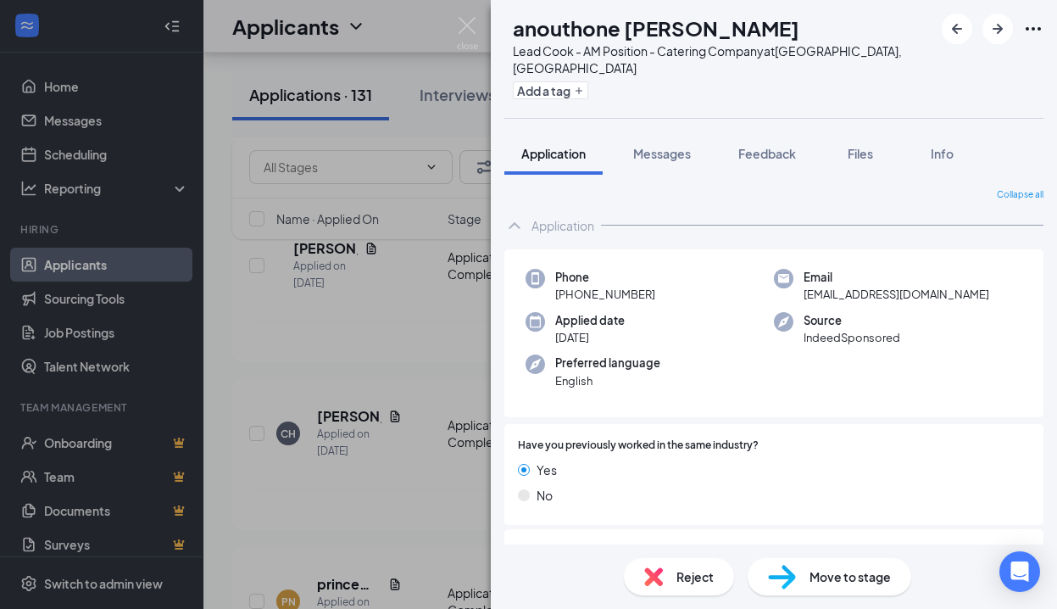
click at [682, 581] on span "Reject" at bounding box center [694, 576] width 37 height 19
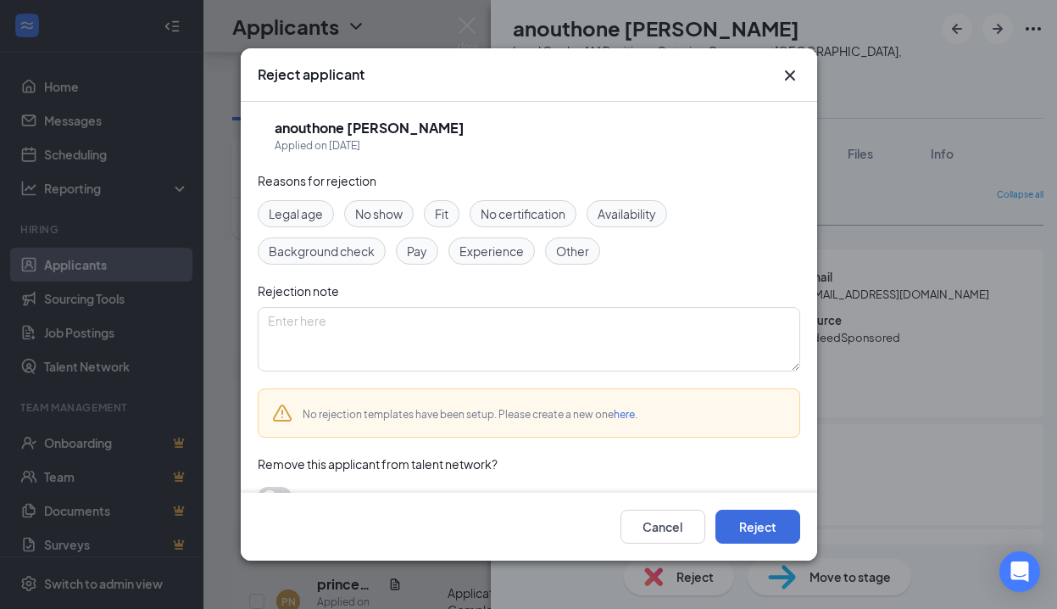
click at [502, 254] on span "Experience" at bounding box center [491, 251] width 64 height 19
click at [744, 525] on button "Reject" at bounding box center [757, 526] width 85 height 34
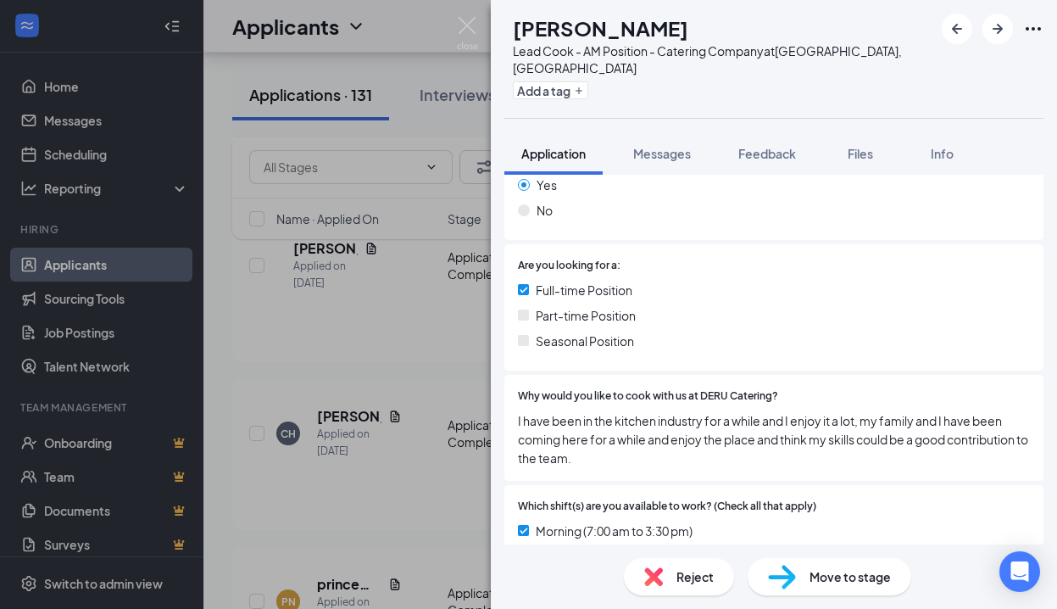
scroll to position [644, 0]
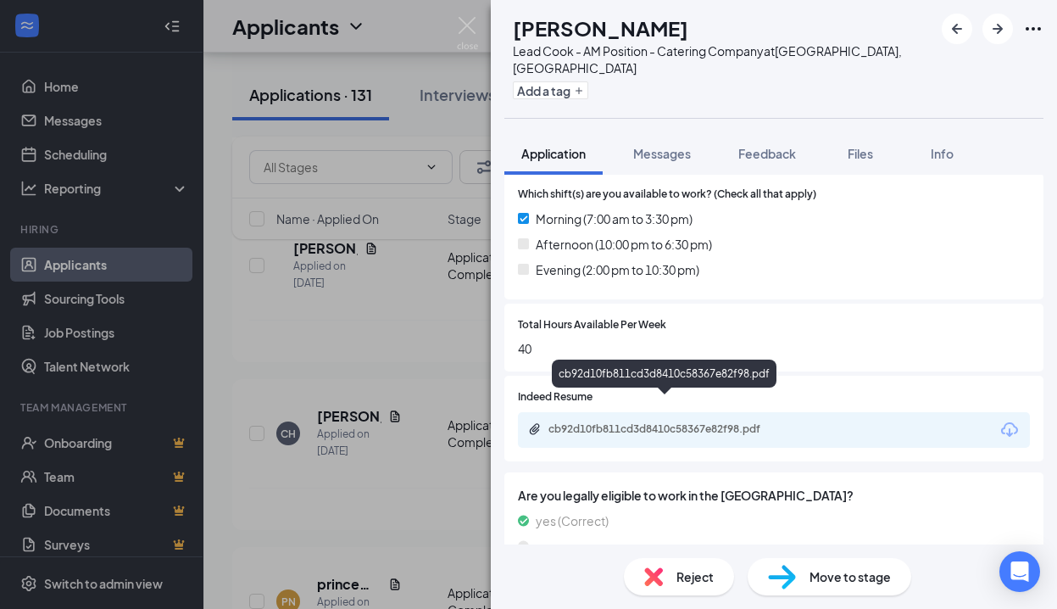
click at [737, 412] on div "cb92d10fb811cd3d8410c58367e82f98.pdf" at bounding box center [774, 430] width 512 height 36
click at [755, 422] on div "cb92d10fb811cd3d8410c58367e82f98.pdf" at bounding box center [666, 429] width 237 height 14
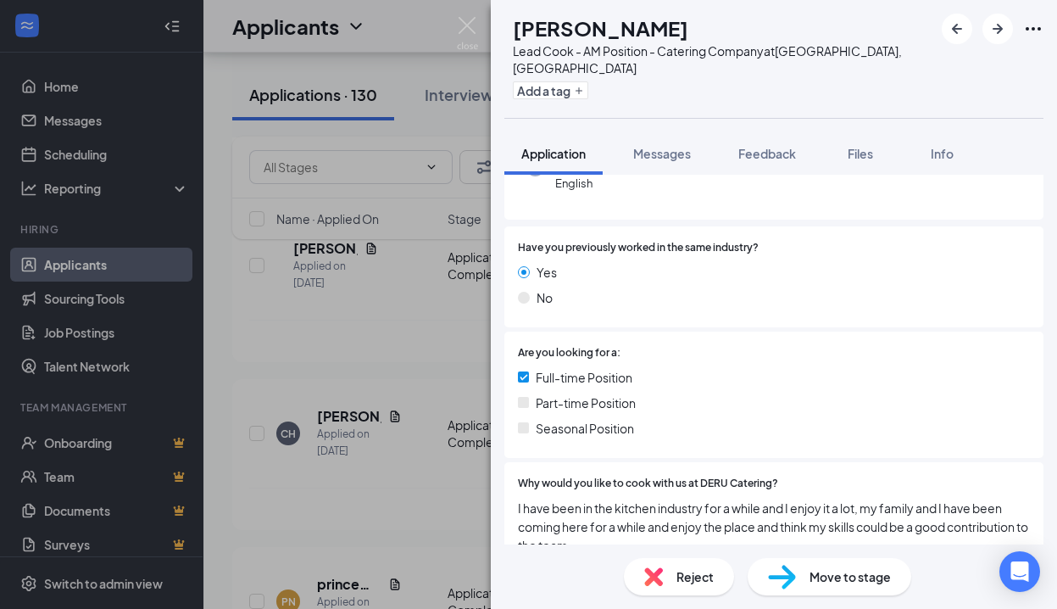
scroll to position [656, 0]
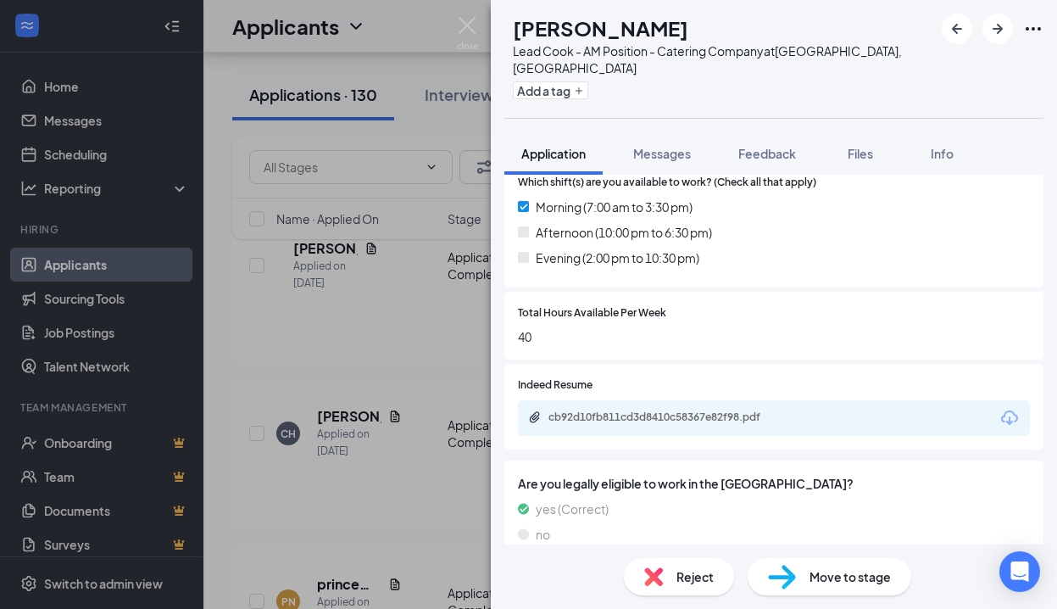
click at [846, 572] on span "Move to stage" at bounding box center [849, 576] width 81 height 19
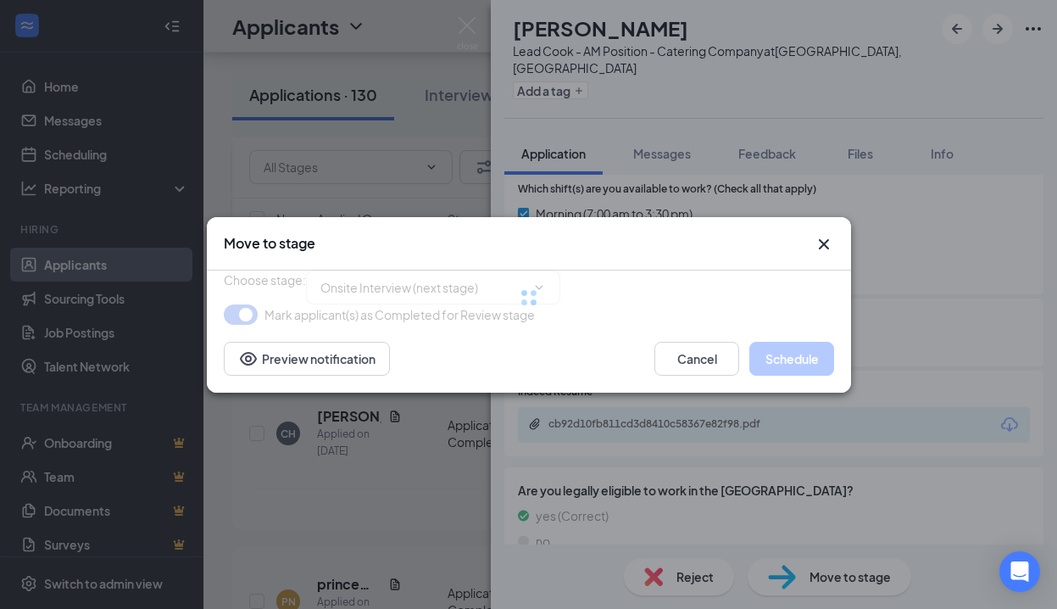
type input "Onsite Interview (next stage)"
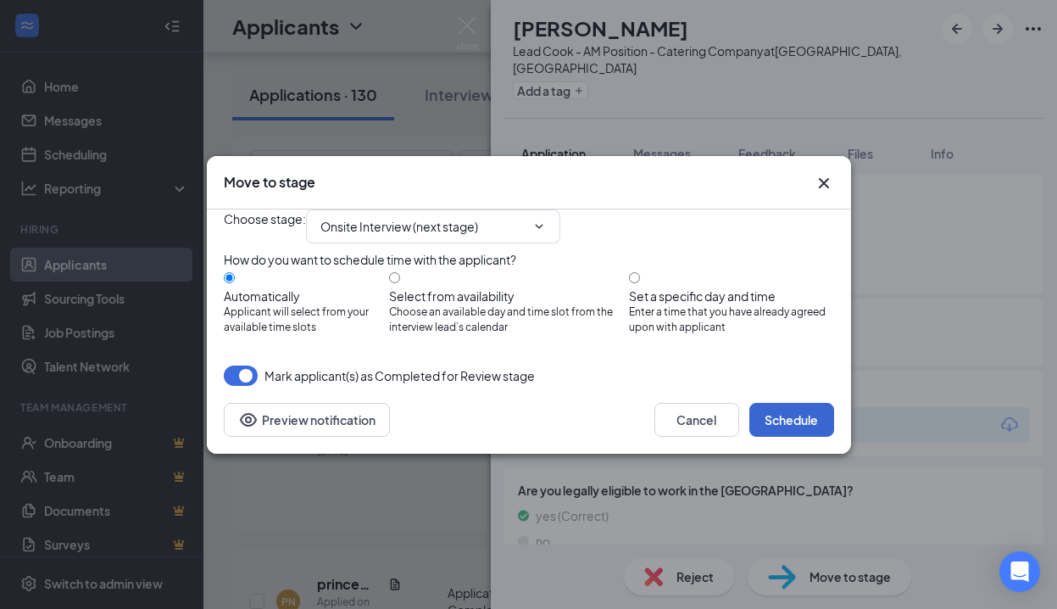
click at [781, 437] on button "Schedule" at bounding box center [791, 420] width 85 height 34
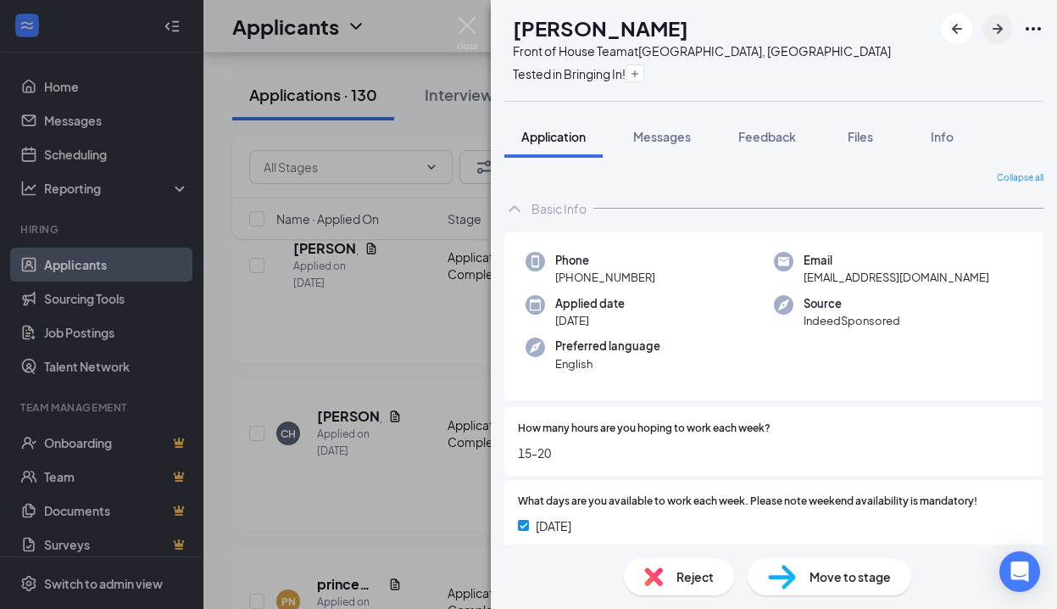
click at [1002, 28] on icon "ArrowRight" at bounding box center [998, 29] width 10 height 10
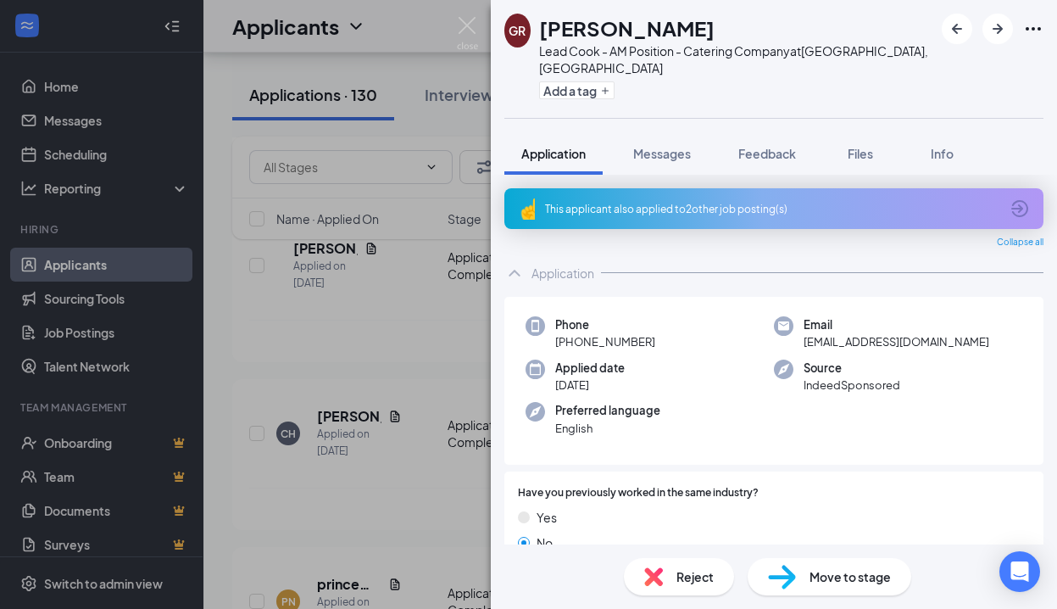
click at [731, 202] on div "This applicant also applied to 2 other job posting(s)" at bounding box center [772, 209] width 454 height 14
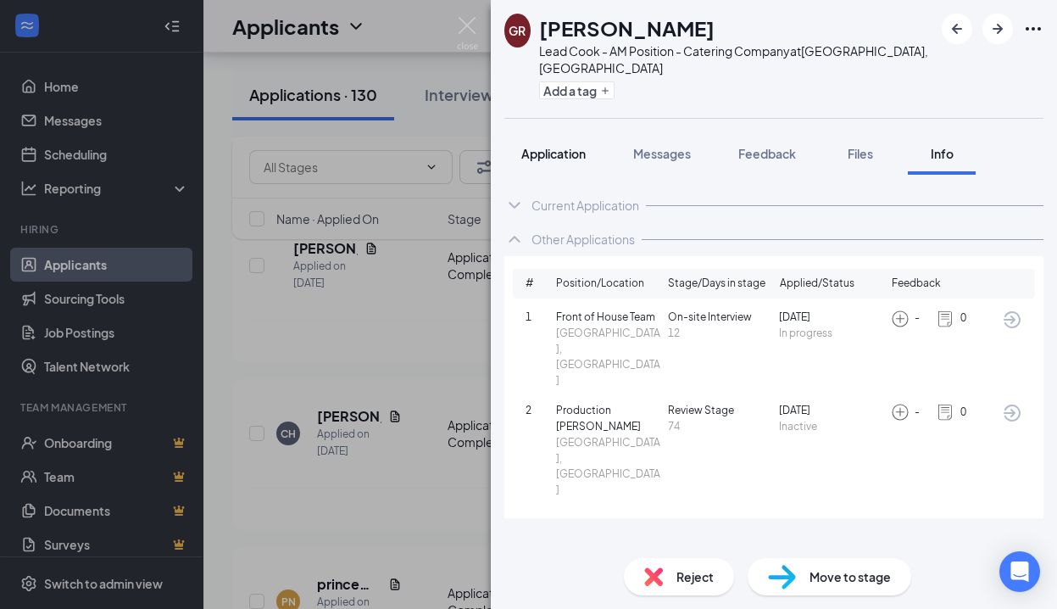
click at [531, 146] on span "Application" at bounding box center [553, 153] width 64 height 15
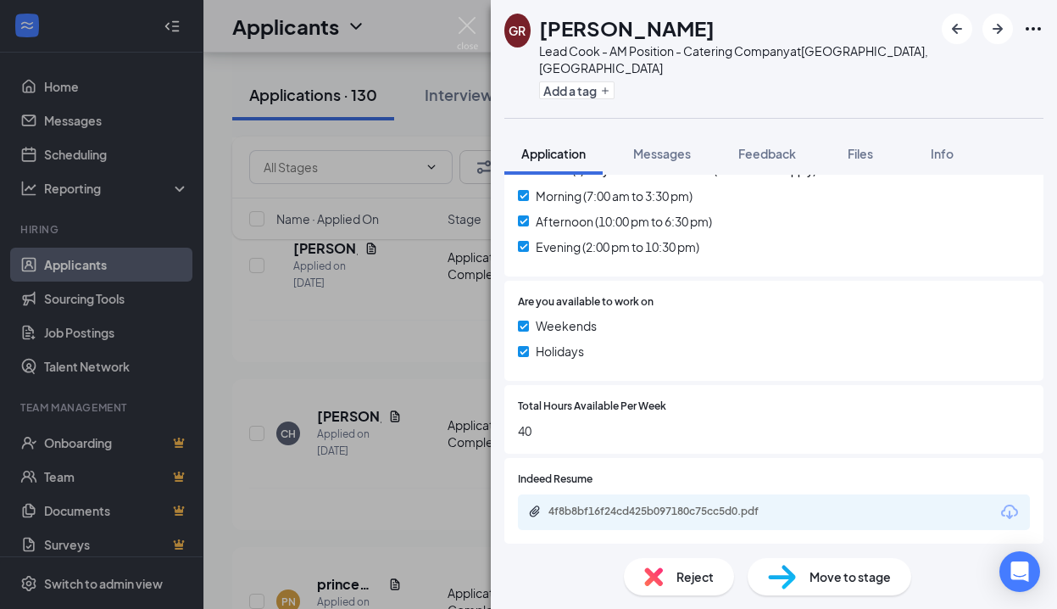
scroll to position [742, 0]
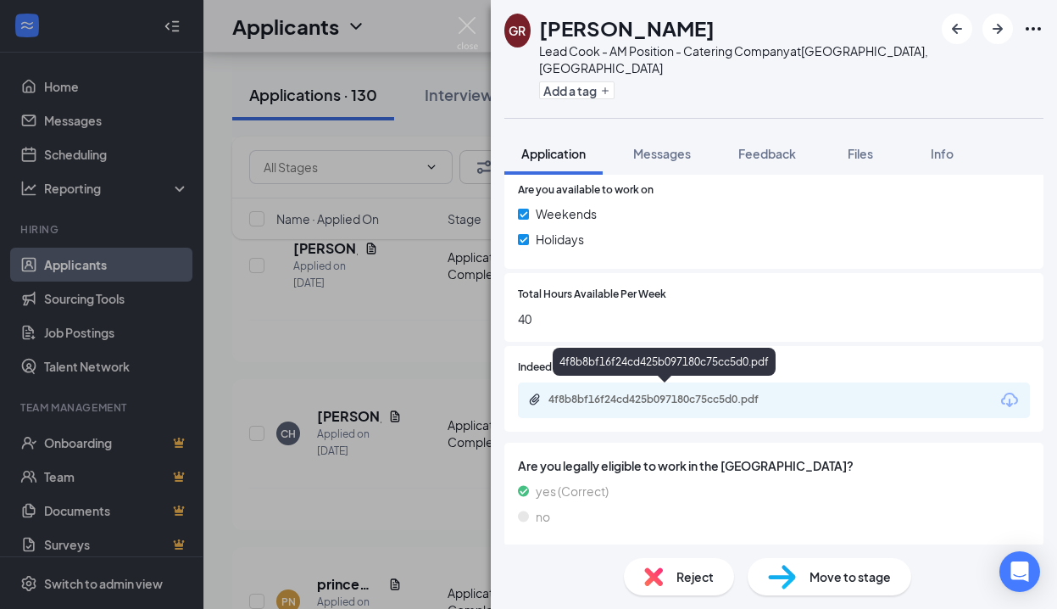
click at [629, 392] on div "4f8b8bf16f24cd425b097180c75cc5d0.pdf" at bounding box center [666, 399] width 237 height 14
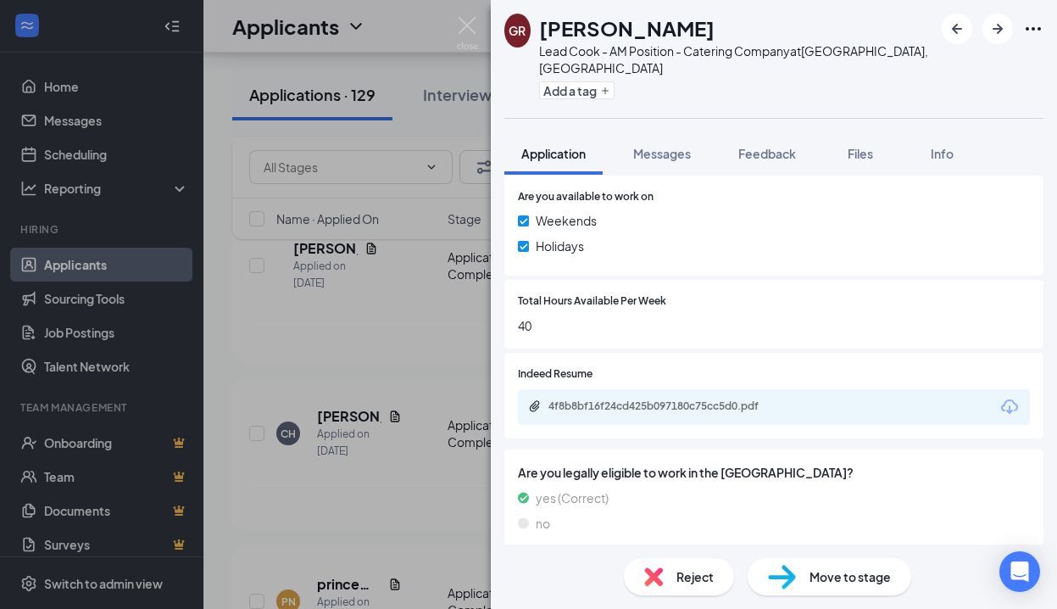
click at [696, 566] on div "Reject" at bounding box center [679, 576] width 110 height 37
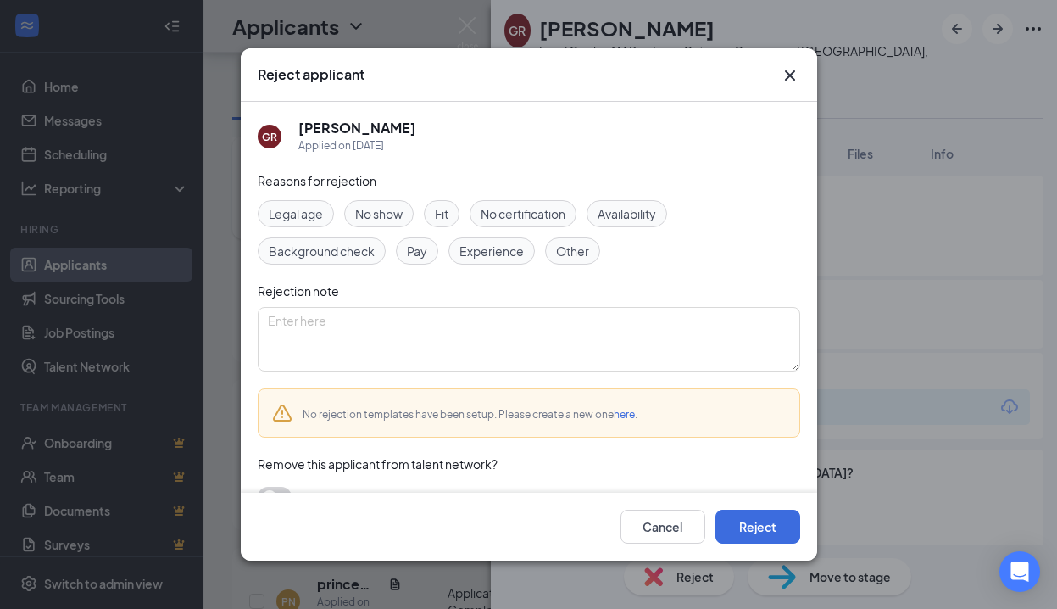
click at [507, 250] on span "Experience" at bounding box center [491, 251] width 64 height 19
click at [770, 524] on button "Reject" at bounding box center [757, 526] width 85 height 34
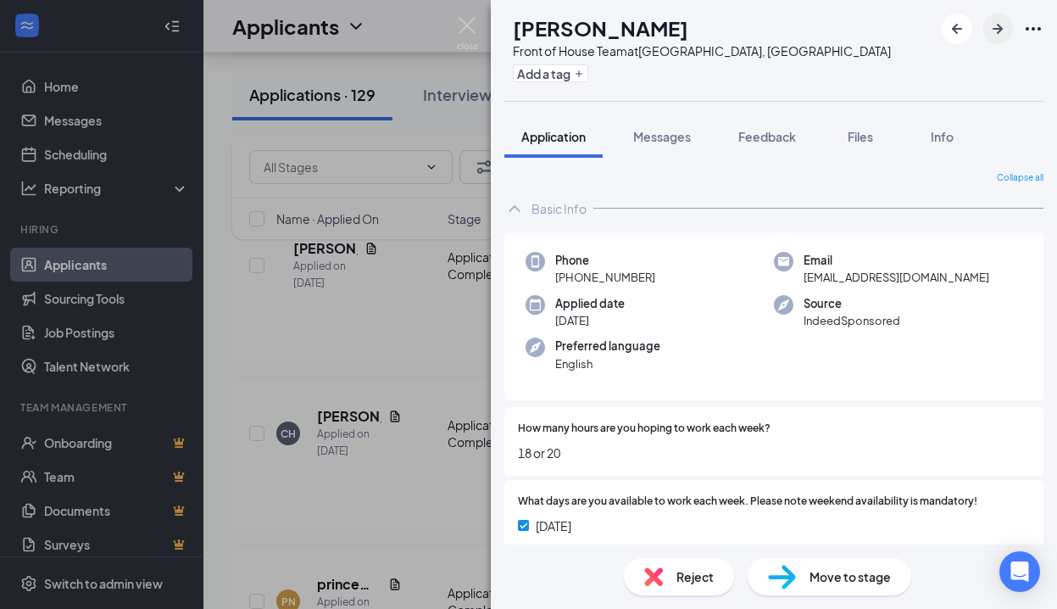
click at [994, 26] on icon "ArrowRight" at bounding box center [997, 29] width 20 height 20
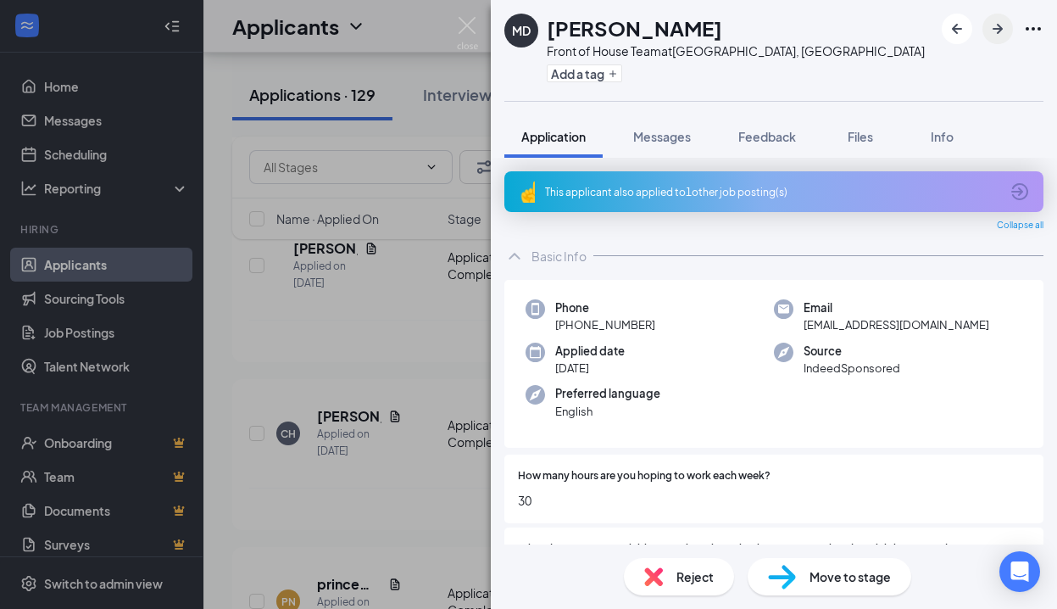
click at [994, 28] on icon "ArrowRight" at bounding box center [997, 29] width 20 height 20
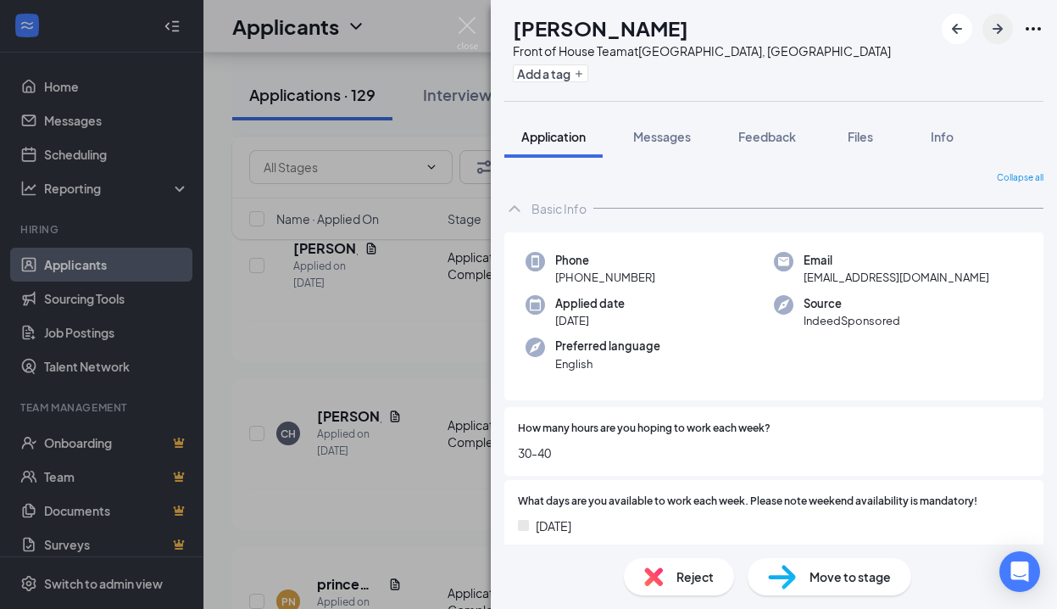
click at [994, 28] on icon "ArrowRight" at bounding box center [998, 29] width 10 height 10
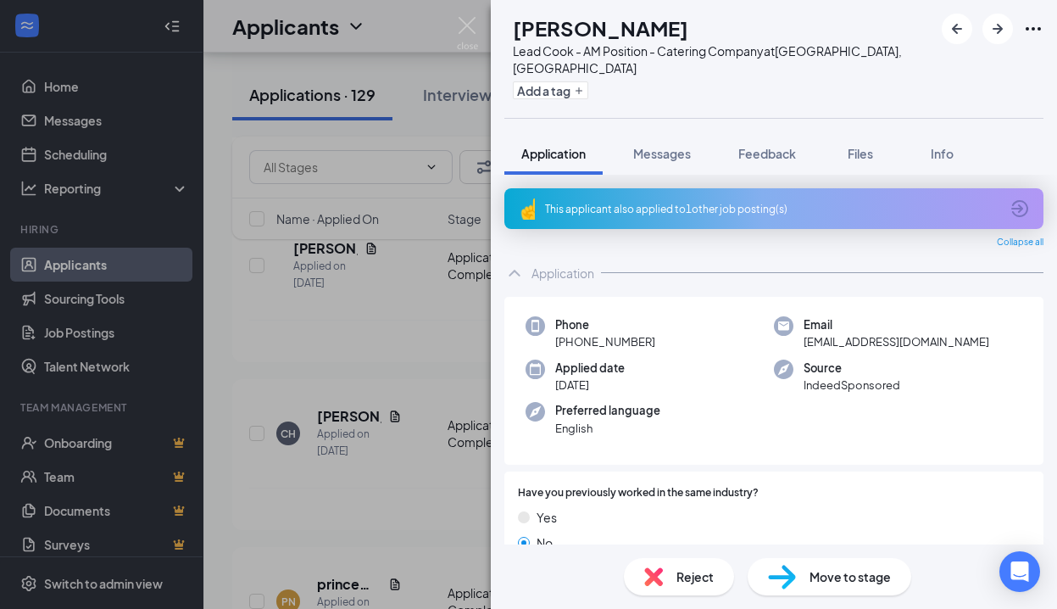
click at [733, 202] on div "This applicant also applied to 1 other job posting(s)" at bounding box center [772, 209] width 454 height 14
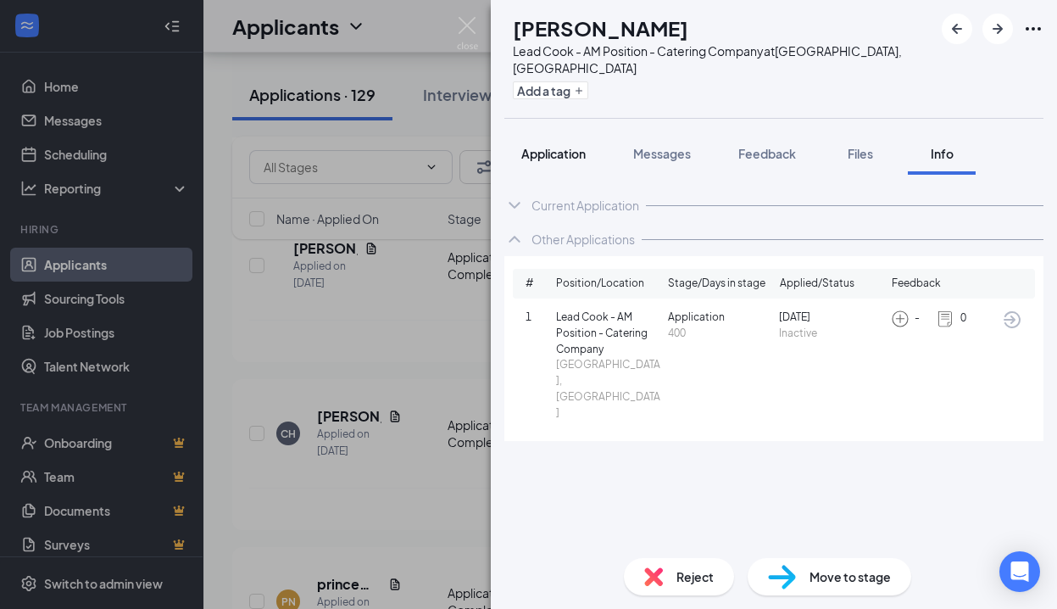
click at [556, 146] on span "Application" at bounding box center [553, 153] width 64 height 15
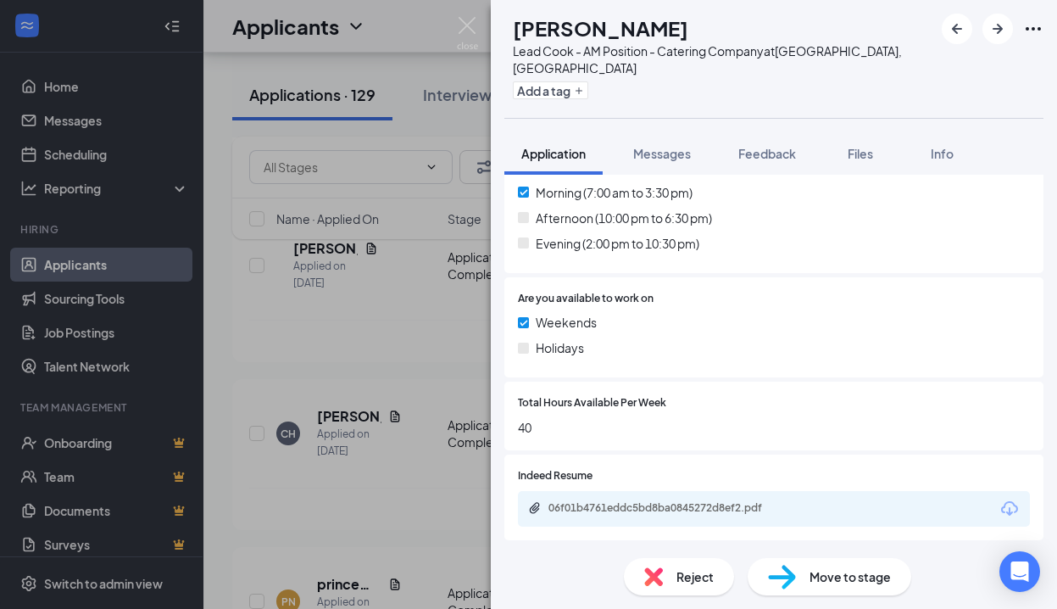
scroll to position [723, 0]
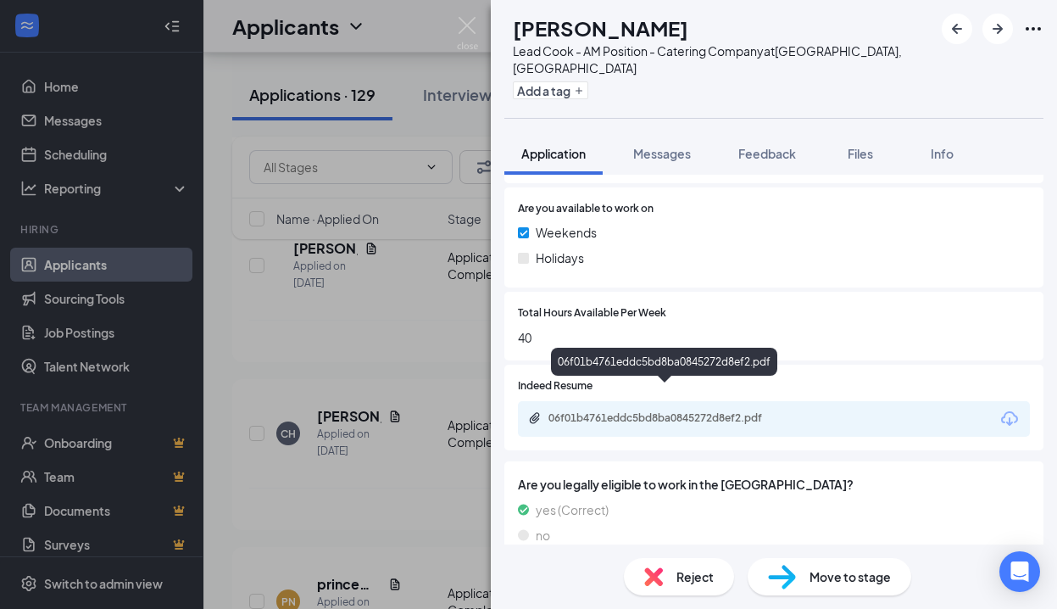
click at [600, 411] on div "06f01b4761eddc5bd8ba0845272d8ef2.pdf" at bounding box center [666, 418] width 237 height 14
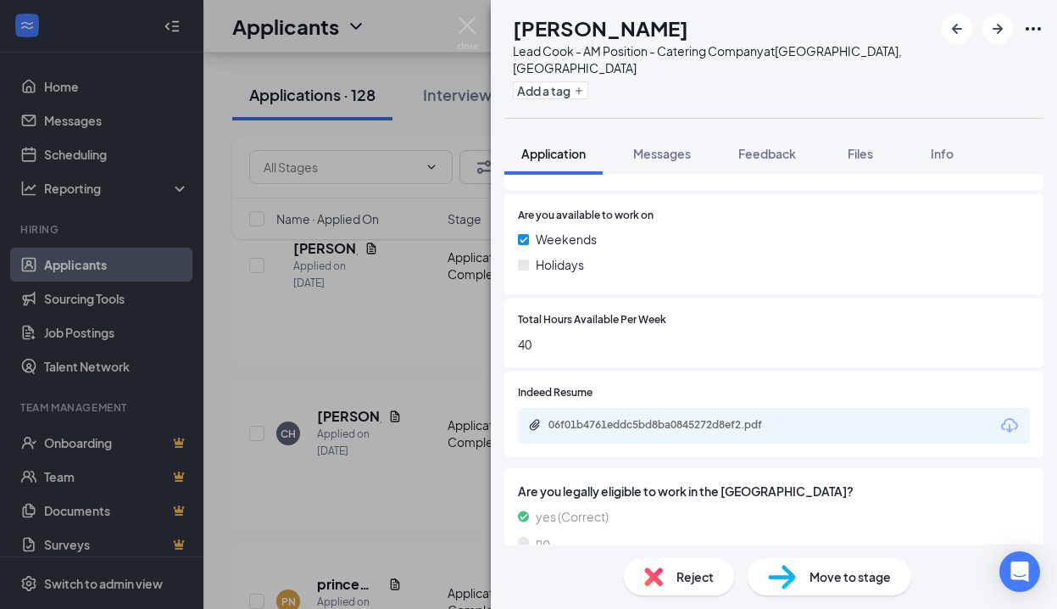
click at [708, 573] on span "Reject" at bounding box center [694, 576] width 37 height 19
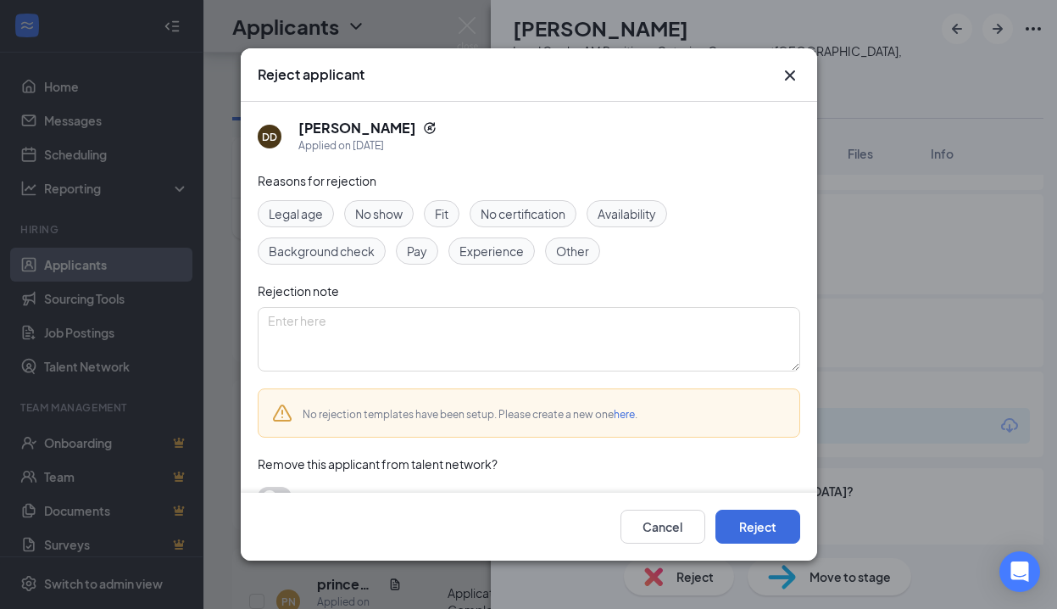
click at [509, 250] on span "Experience" at bounding box center [491, 251] width 64 height 19
click at [479, 321] on textarea at bounding box center [529, 339] width 542 height 64
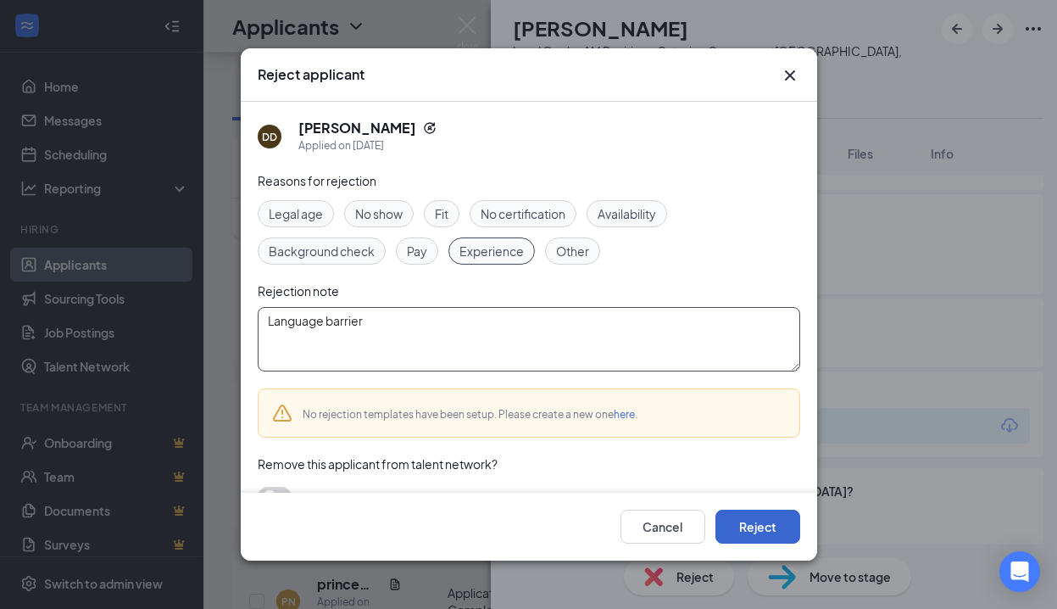
type textarea "Language barrier"
click at [766, 527] on button "Reject" at bounding box center [757, 526] width 85 height 34
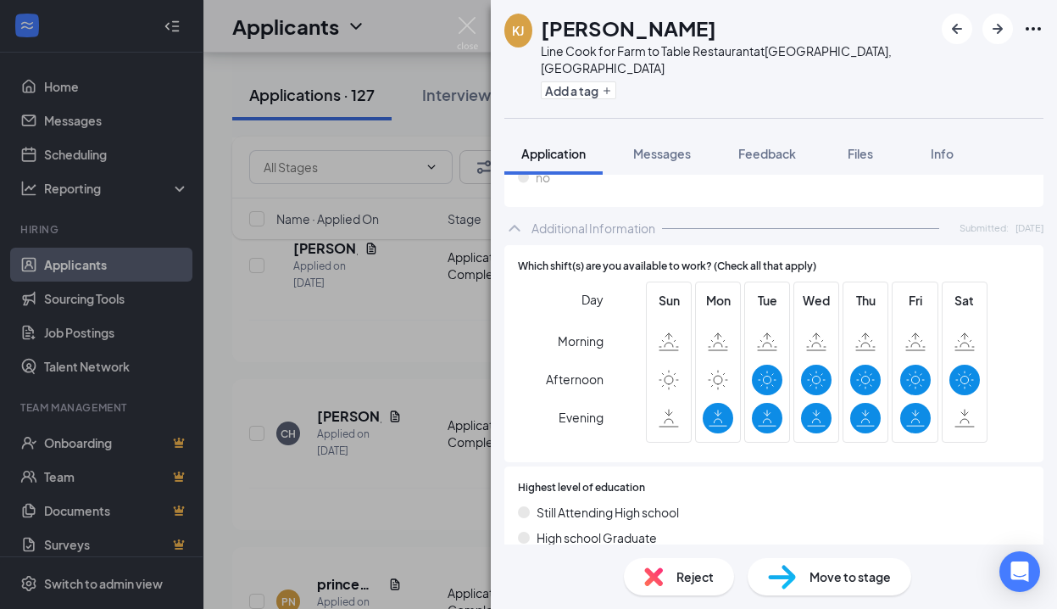
scroll to position [3, 0]
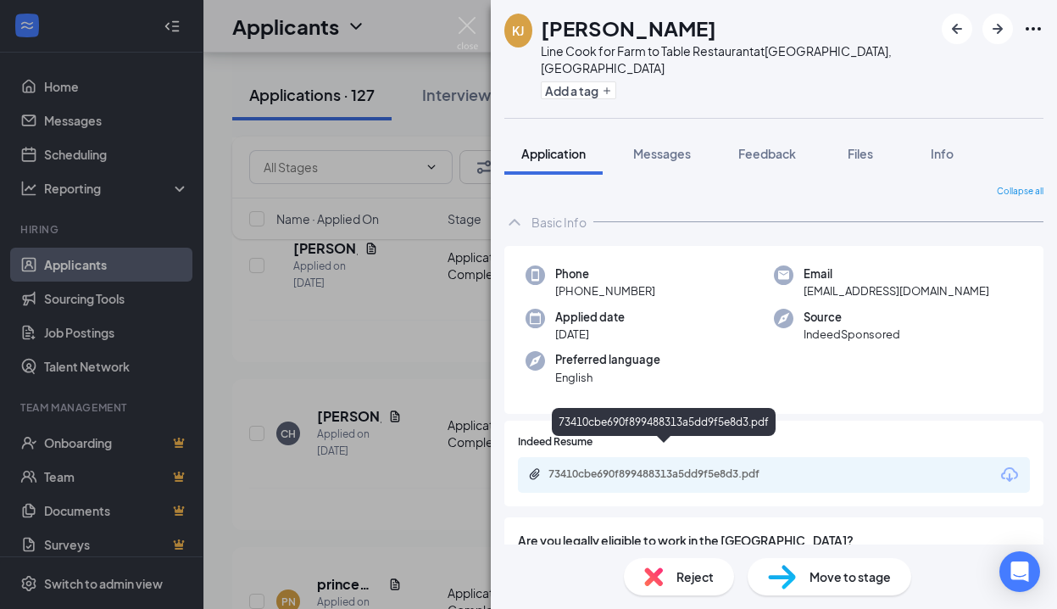
click at [729, 467] on div "73410cbe690f899488313a5dd9f5e8d3.pdf" at bounding box center [666, 474] width 237 height 14
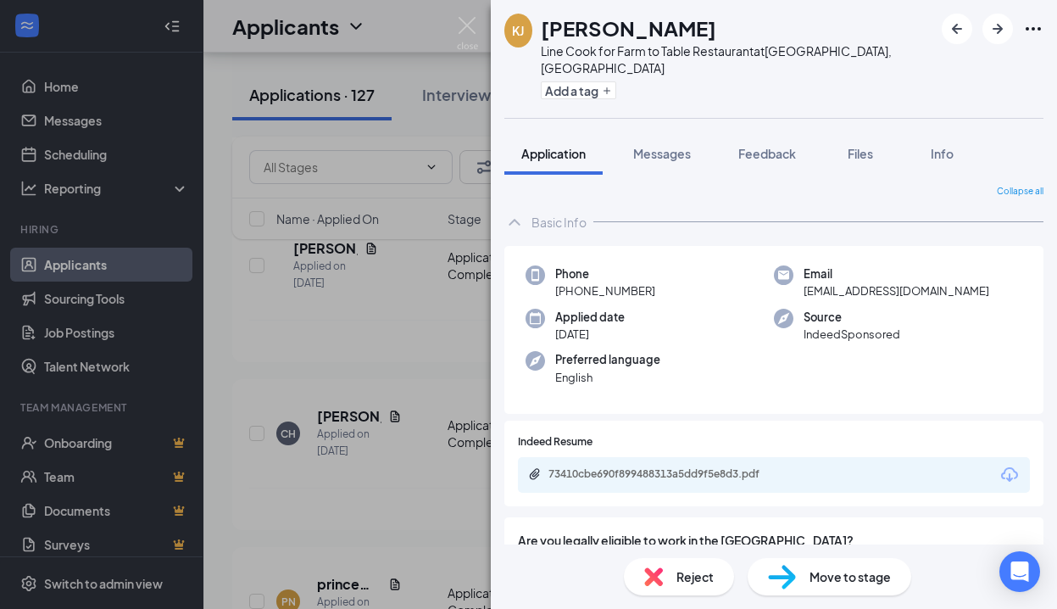
click at [687, 572] on span "Reject" at bounding box center [694, 576] width 37 height 19
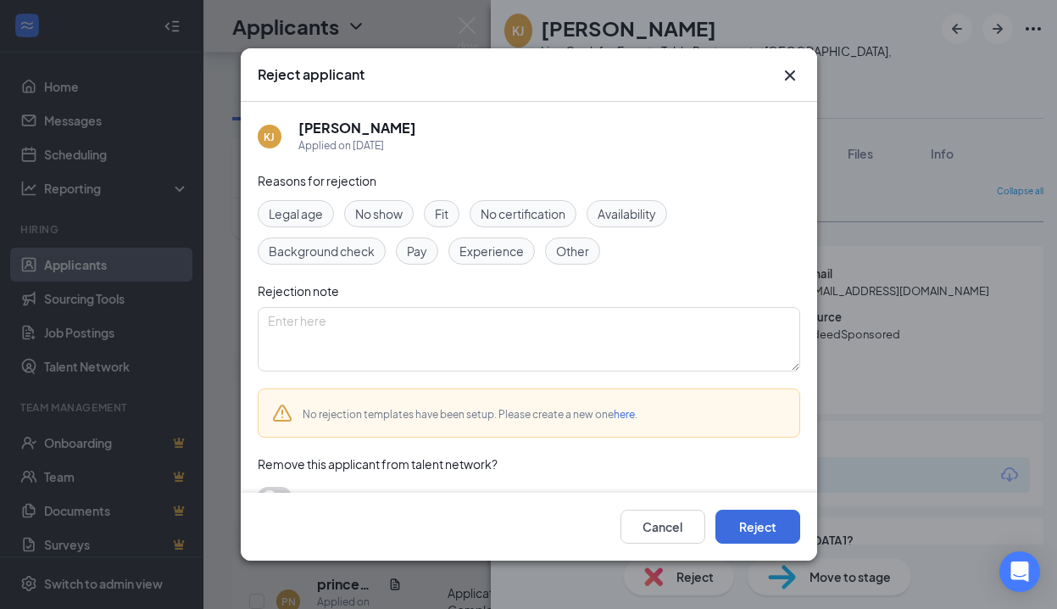
click at [491, 249] on span "Experience" at bounding box center [491, 251] width 64 height 19
click at [735, 519] on button "Reject" at bounding box center [757, 526] width 85 height 34
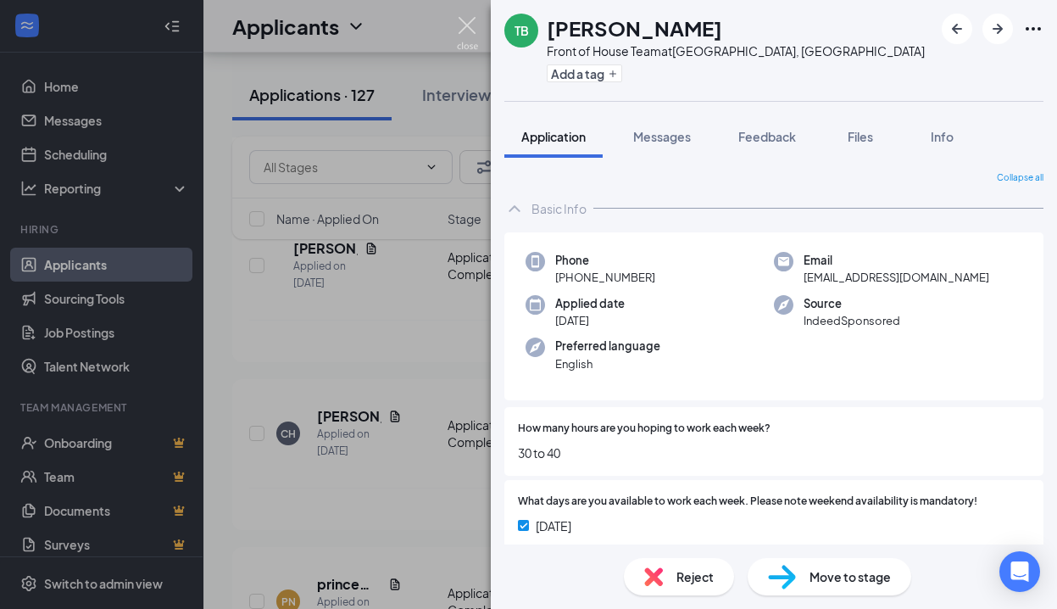
click at [463, 19] on img at bounding box center [467, 33] width 21 height 33
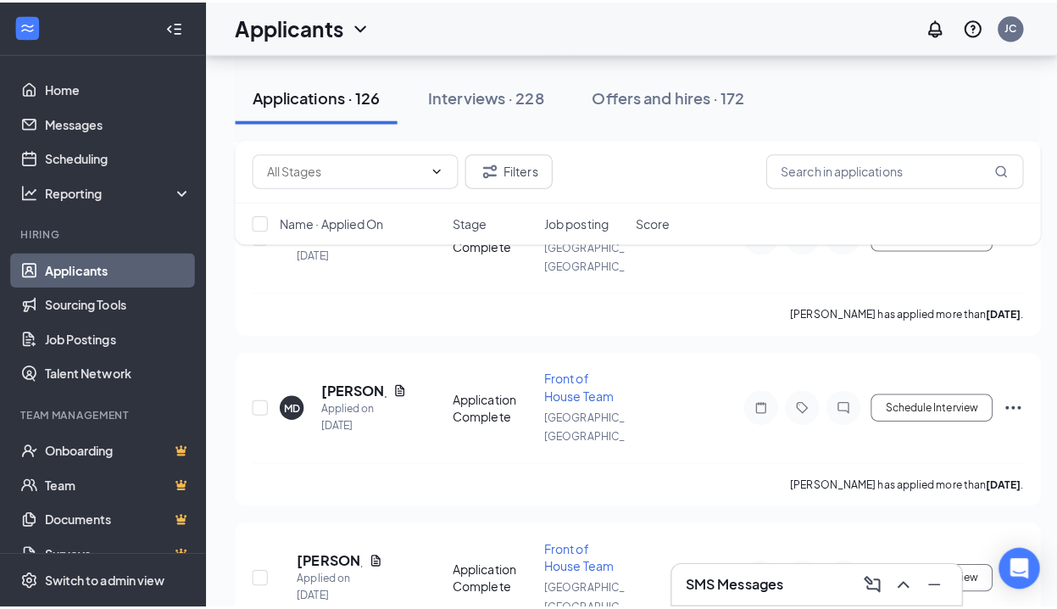
scroll to position [5402, 0]
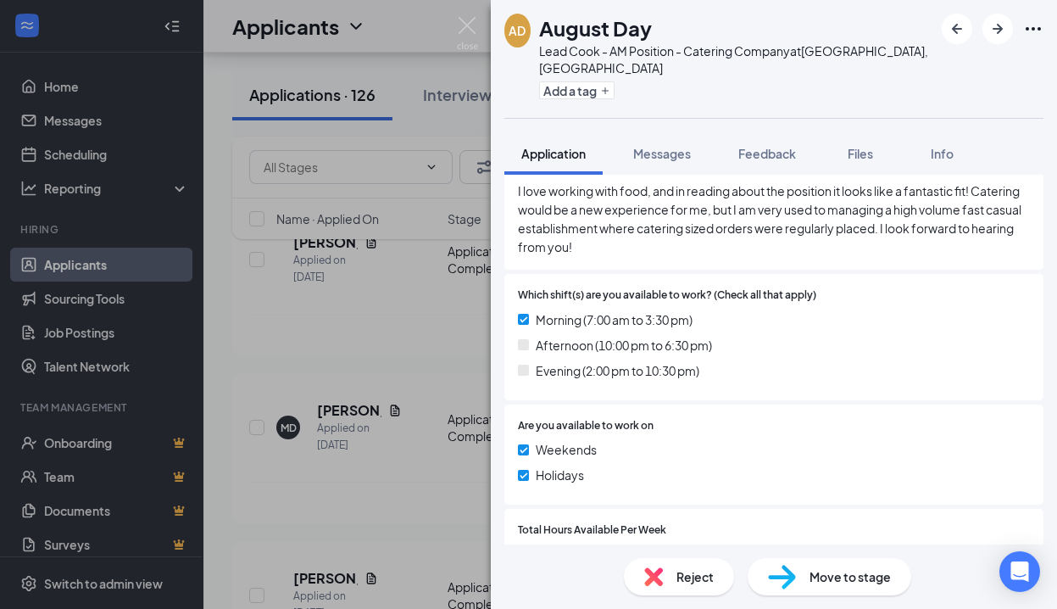
scroll to position [731, 0]
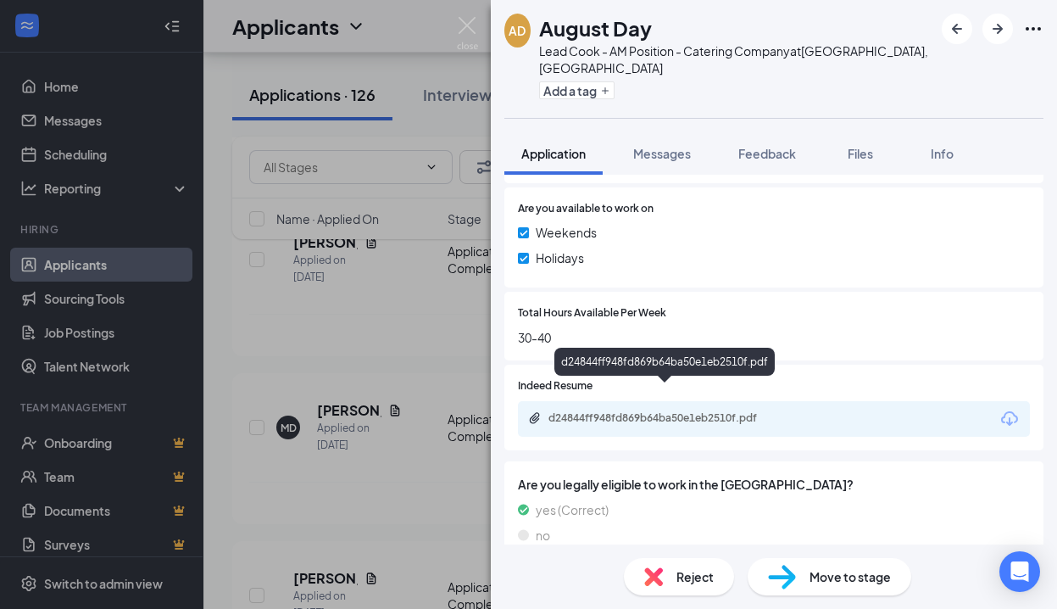
click at [726, 411] on div "d24844ff948fd869b64ba50e1eb2510f.pdf" at bounding box center [666, 418] width 237 height 14
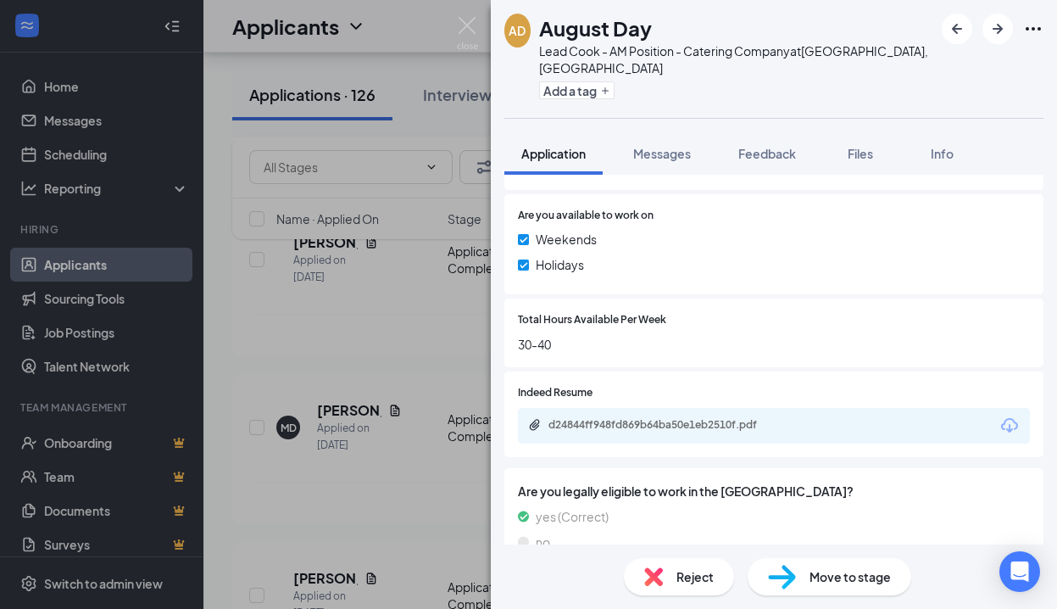
click at [696, 572] on span "Reject" at bounding box center [694, 576] width 37 height 19
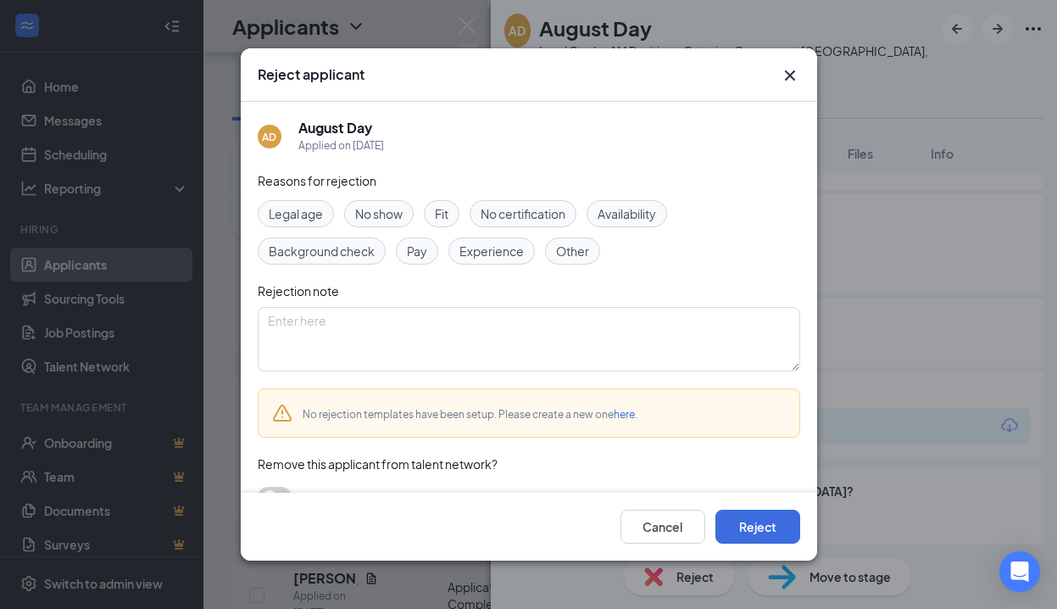
click at [500, 256] on span "Experience" at bounding box center [491, 251] width 64 height 19
click at [753, 520] on button "Reject" at bounding box center [757, 526] width 85 height 34
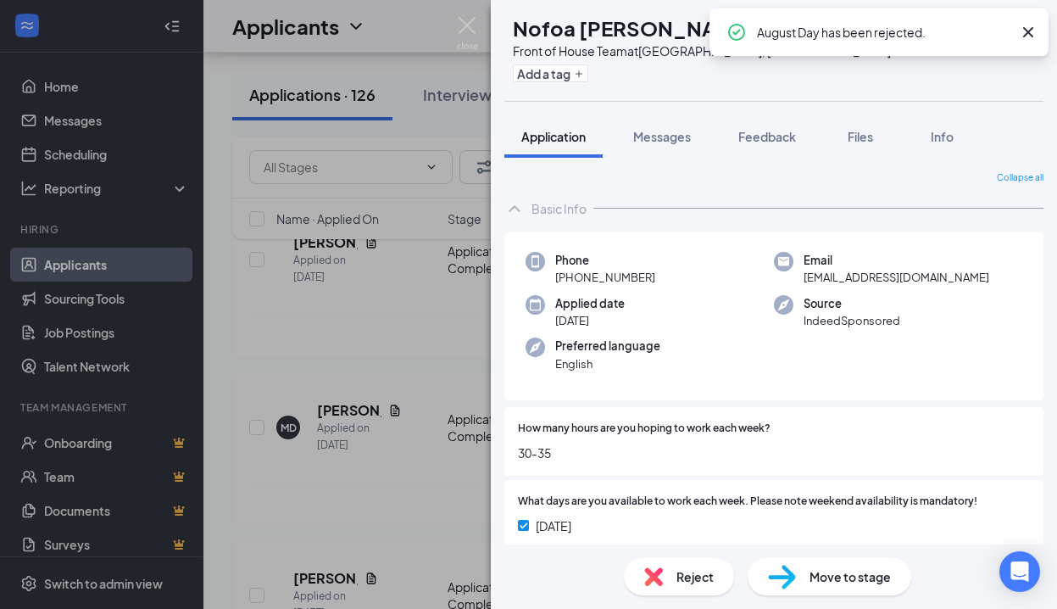
click at [469, 16] on div "NU Nofoa [PERSON_NAME] Front of House Team at [GEOGRAPHIC_DATA], [GEOGRAPHIC_DA…" at bounding box center [528, 304] width 1057 height 609
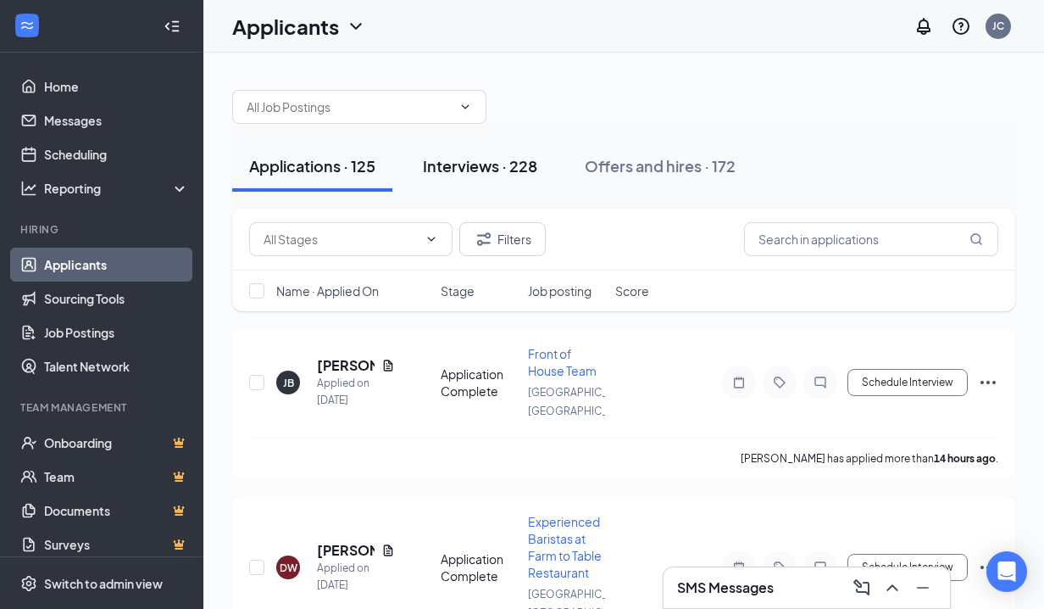
click at [458, 164] on div "Interviews · 228" at bounding box center [480, 165] width 114 height 21
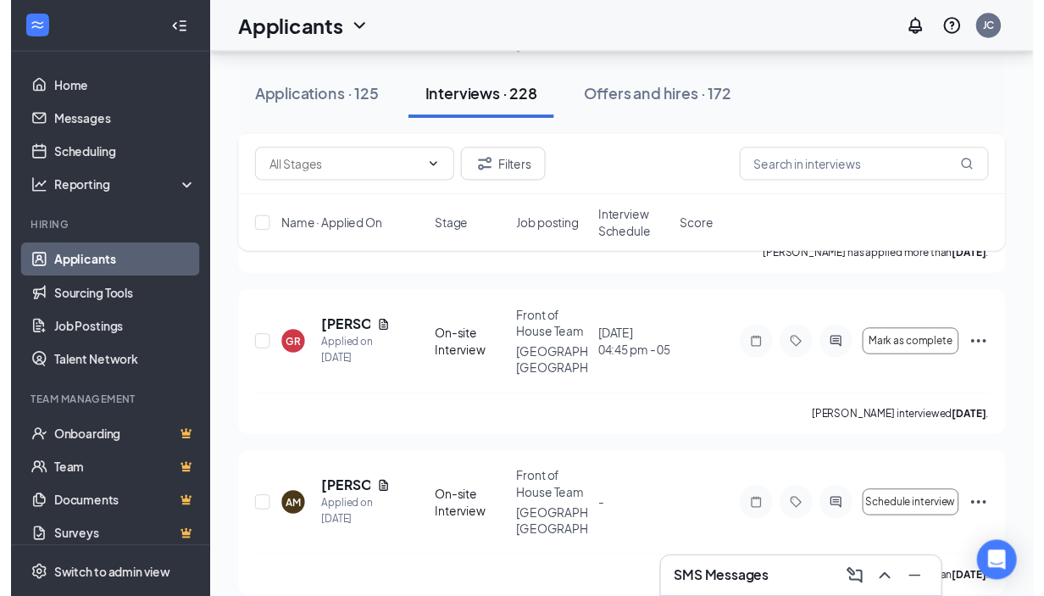
scroll to position [17148, 0]
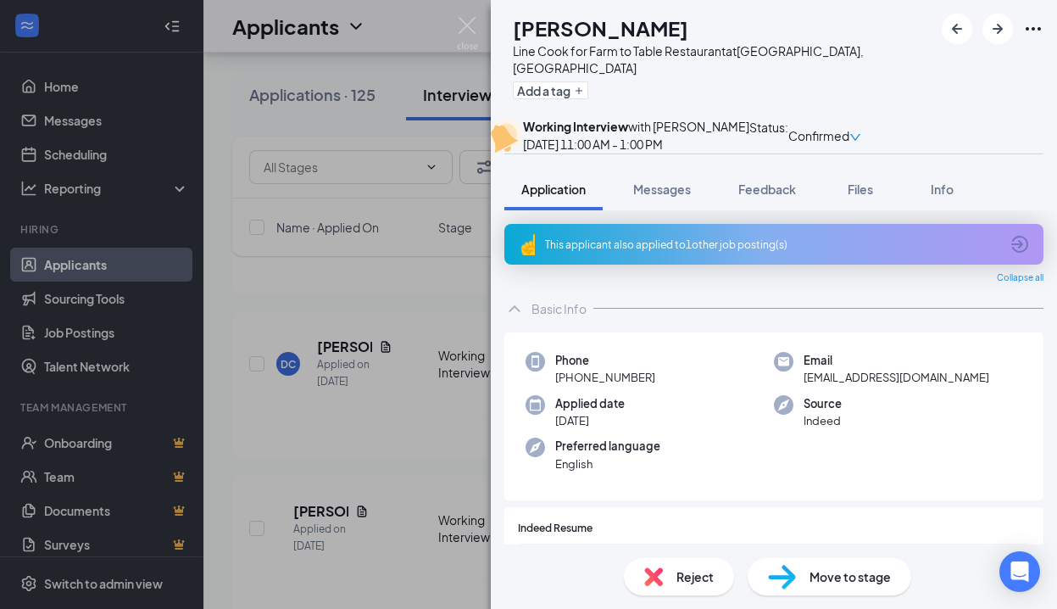
click at [685, 579] on span "Reject" at bounding box center [694, 576] width 37 height 19
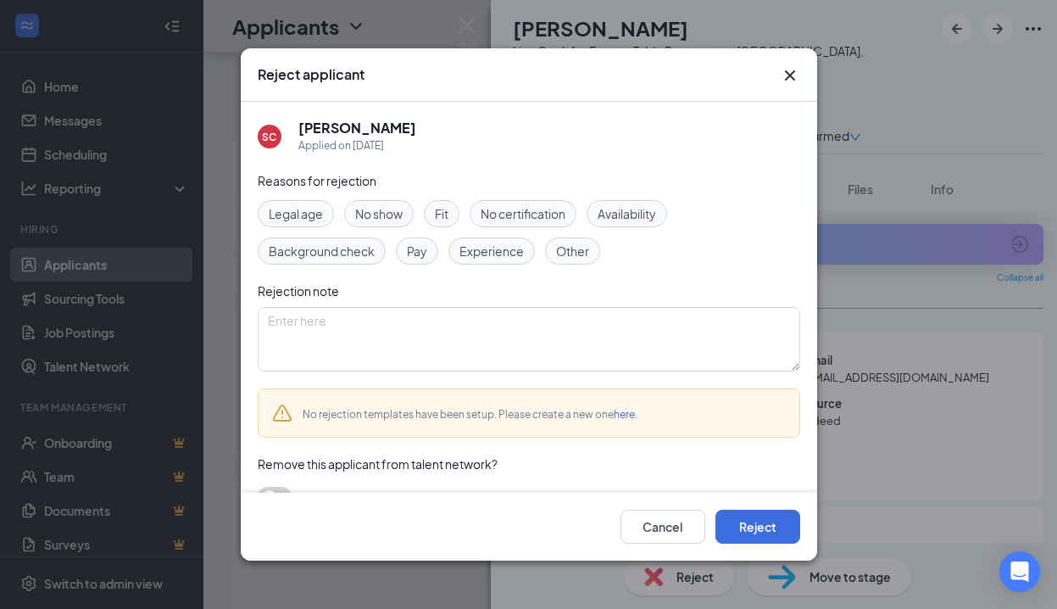
click at [492, 249] on span "Experience" at bounding box center [491, 251] width 64 height 19
click at [747, 528] on button "Reject" at bounding box center [757, 526] width 85 height 34
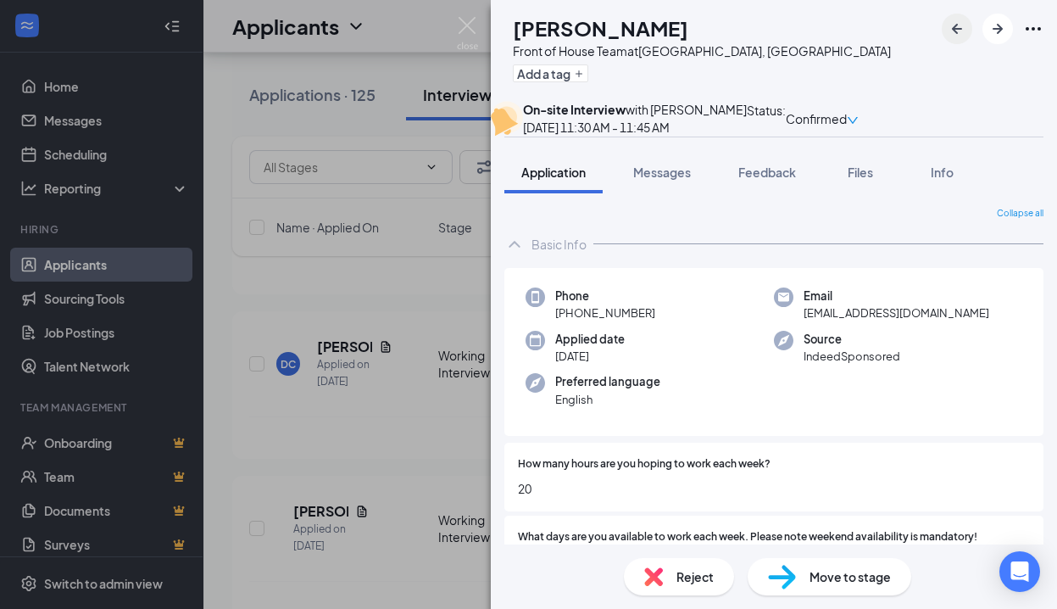
click at [959, 30] on icon "ArrowLeftNew" at bounding box center [957, 29] width 10 height 10
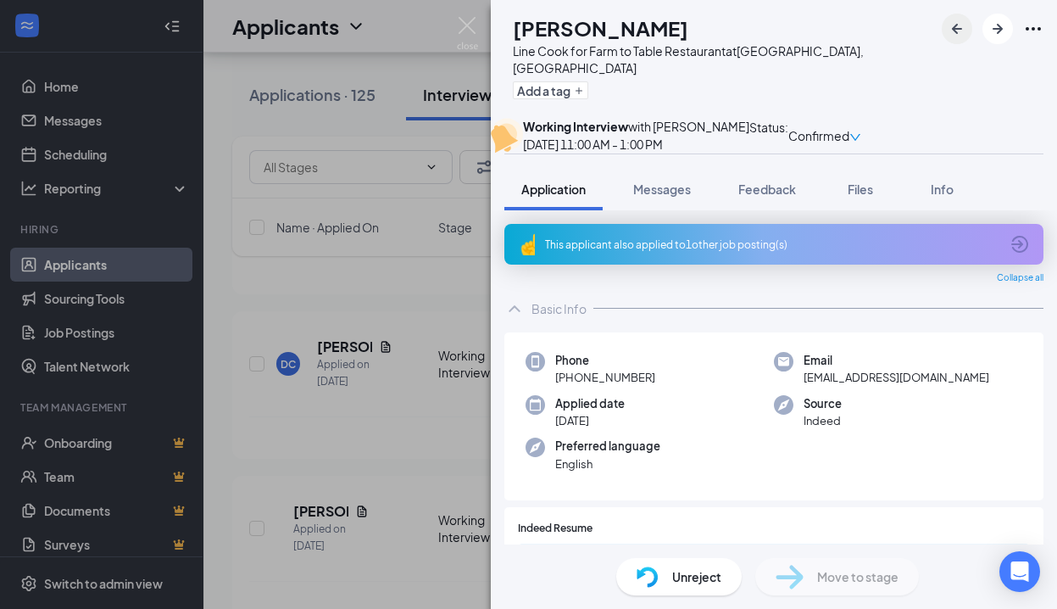
click at [960, 29] on icon "ArrowLeftNew" at bounding box center [957, 29] width 10 height 10
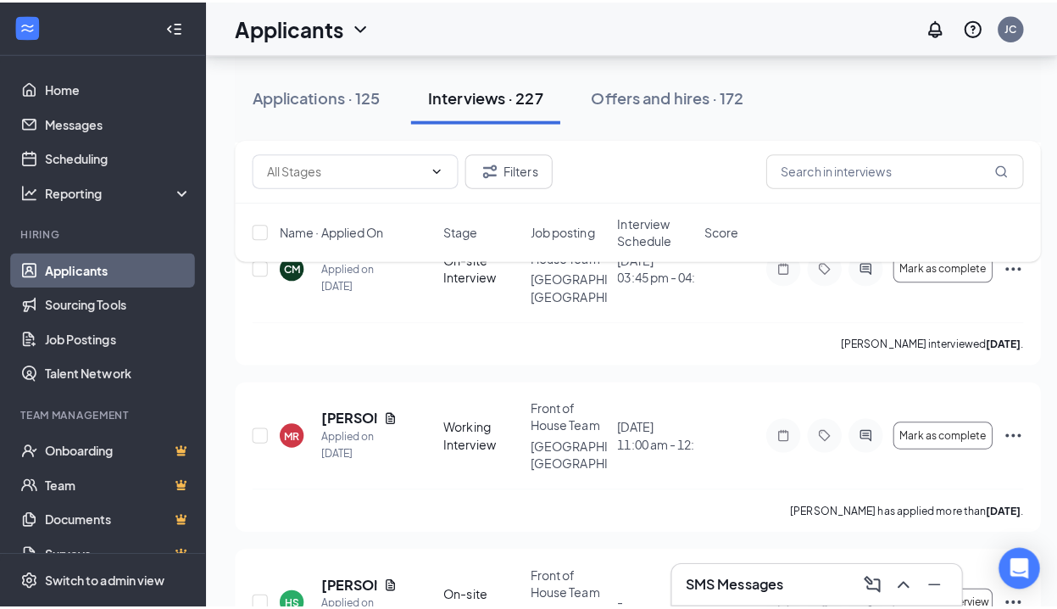
scroll to position [15784, 0]
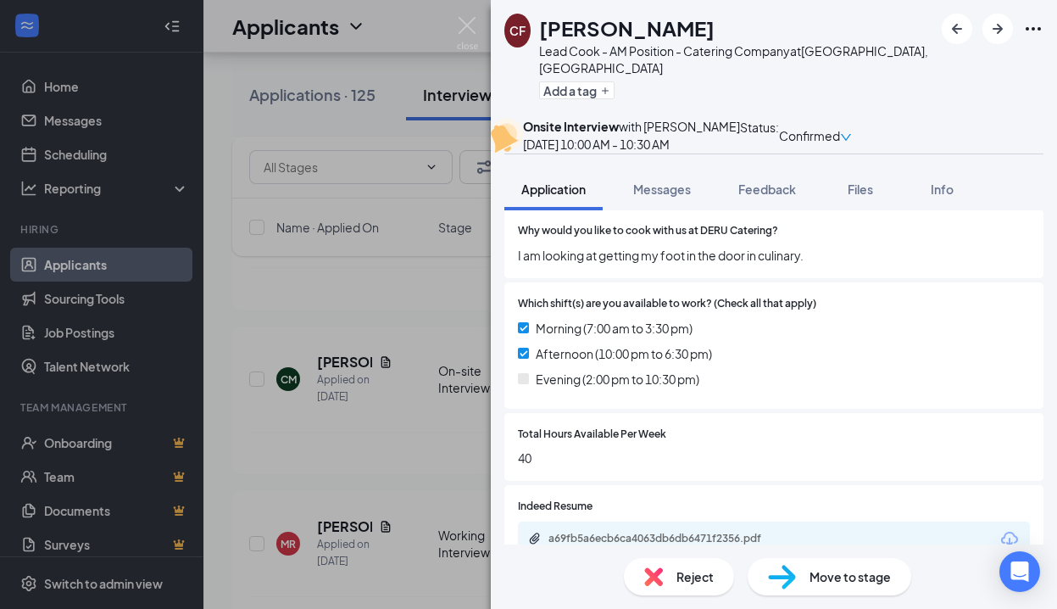
scroll to position [643, 0]
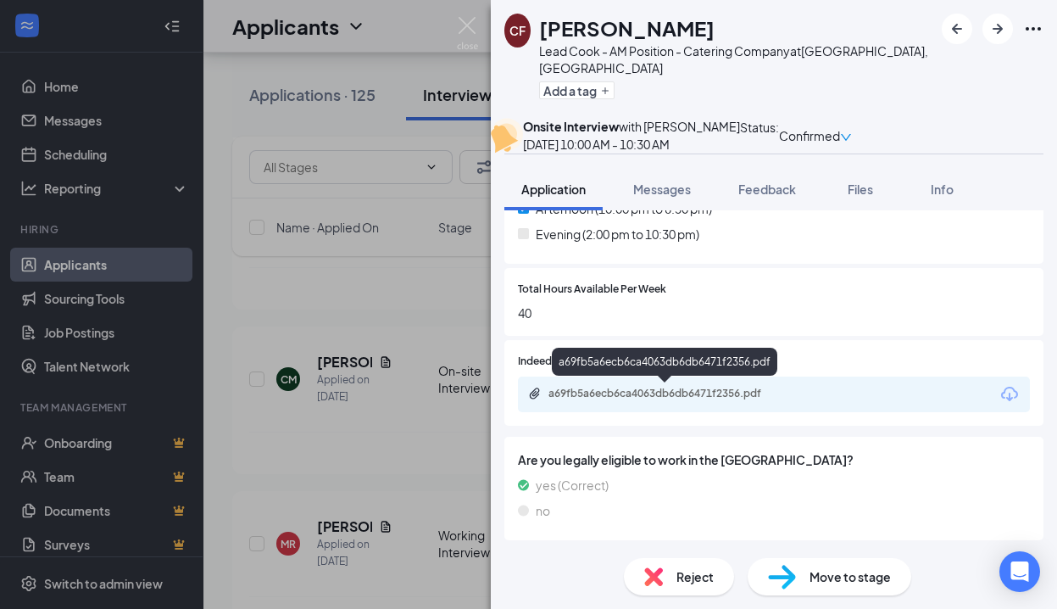
click at [670, 392] on div "a69fb5a6ecb6ca4063db6db6471f2356.pdf" at bounding box center [666, 393] width 237 height 14
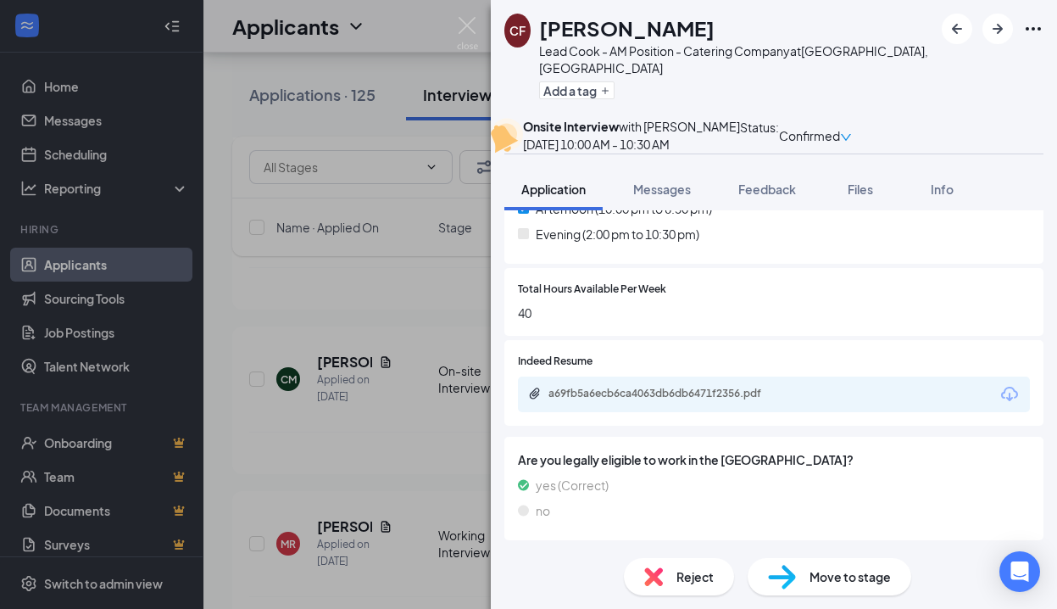
click at [683, 578] on span "Reject" at bounding box center [694, 576] width 37 height 19
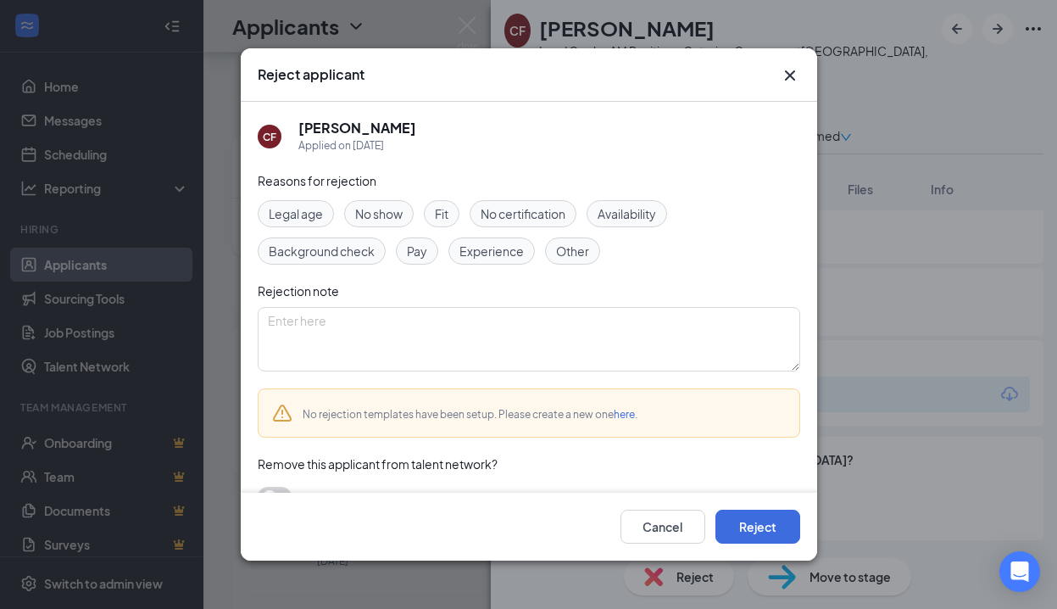
click at [481, 249] on span "Experience" at bounding box center [491, 251] width 64 height 19
click at [639, 214] on span "Availability" at bounding box center [627, 213] width 58 height 19
click at [770, 525] on button "Reject" at bounding box center [757, 526] width 85 height 34
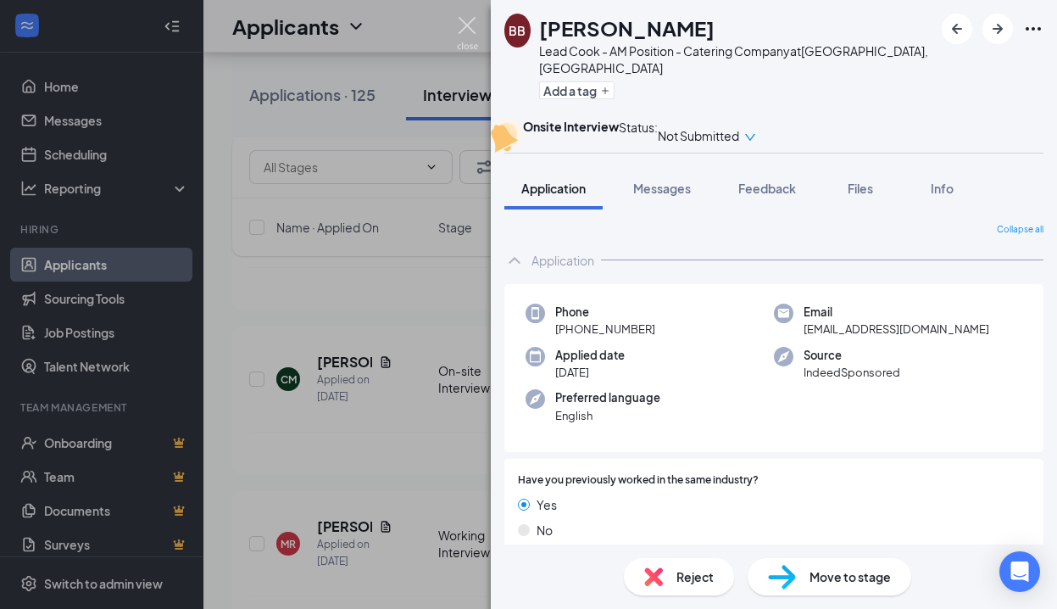
click at [468, 26] on img at bounding box center [467, 33] width 21 height 33
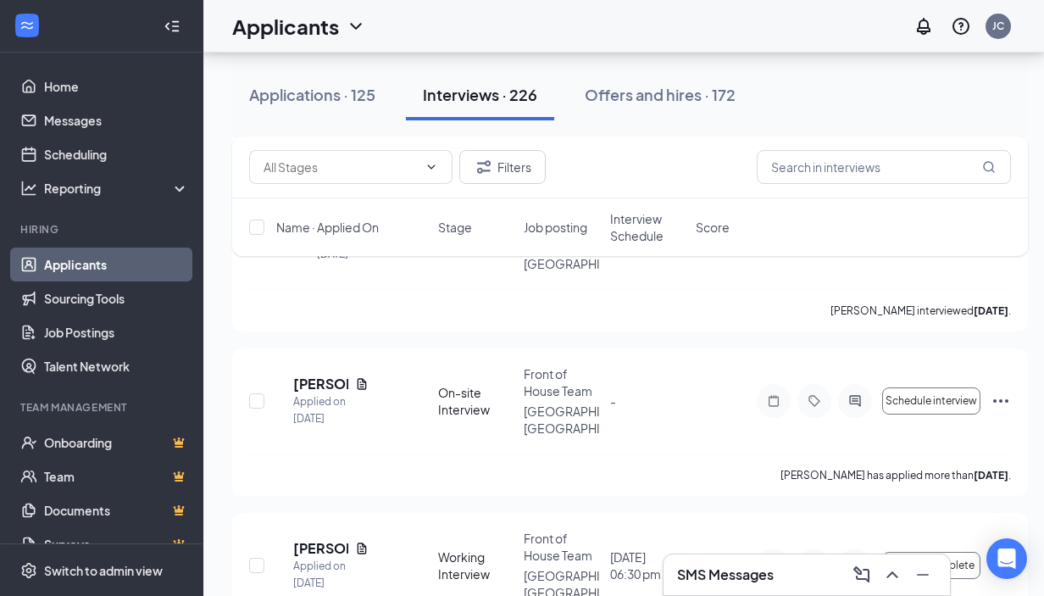
scroll to position [13411, 0]
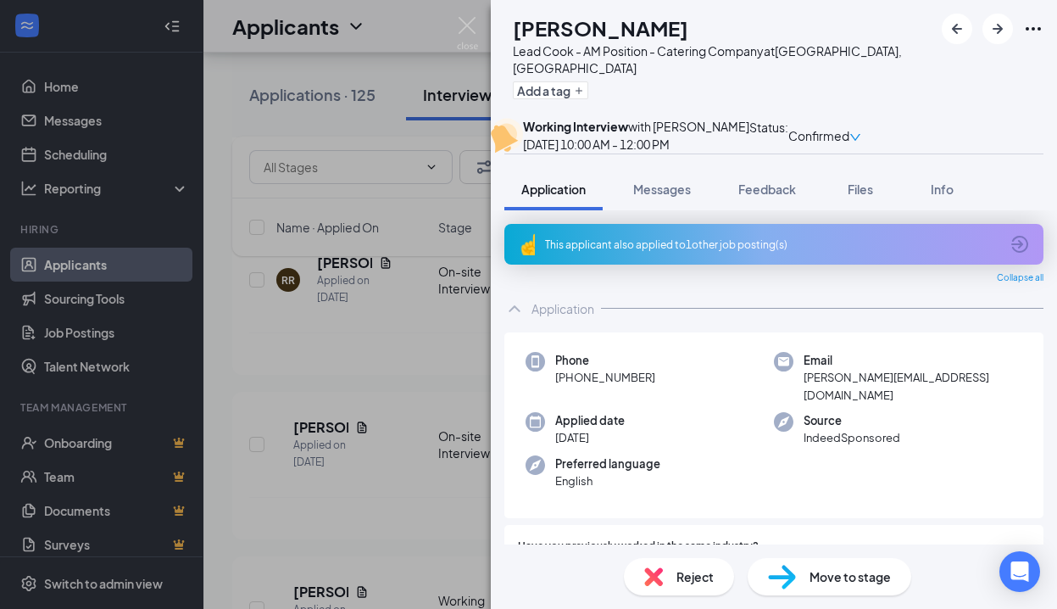
click at [709, 577] on span "Reject" at bounding box center [694, 576] width 37 height 19
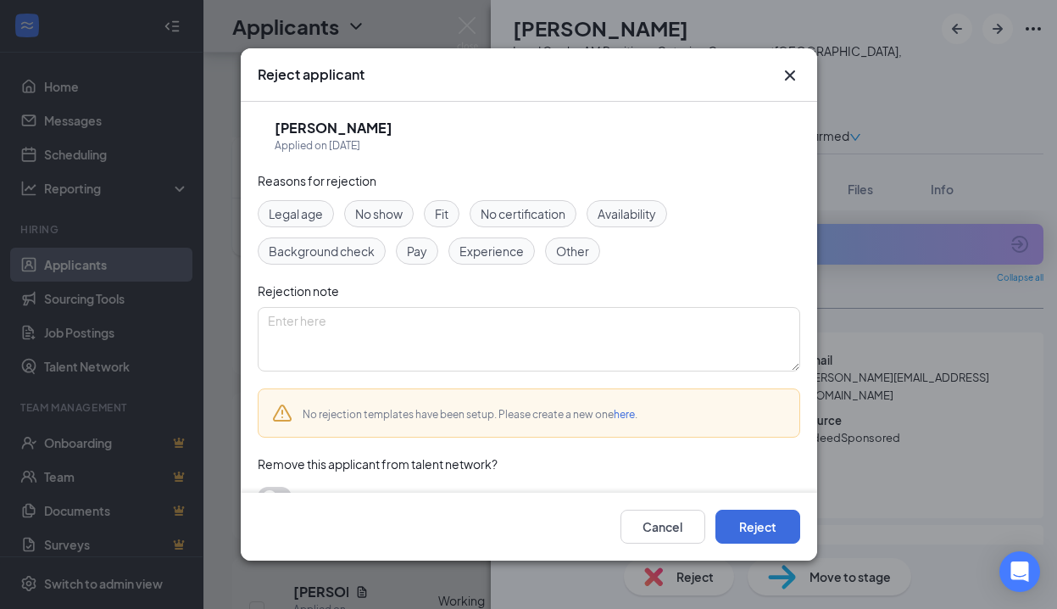
click at [498, 248] on span "Experience" at bounding box center [491, 251] width 64 height 19
click at [617, 210] on span "Availability" at bounding box center [627, 213] width 58 height 19
click at [726, 519] on button "Reject" at bounding box center [757, 526] width 85 height 34
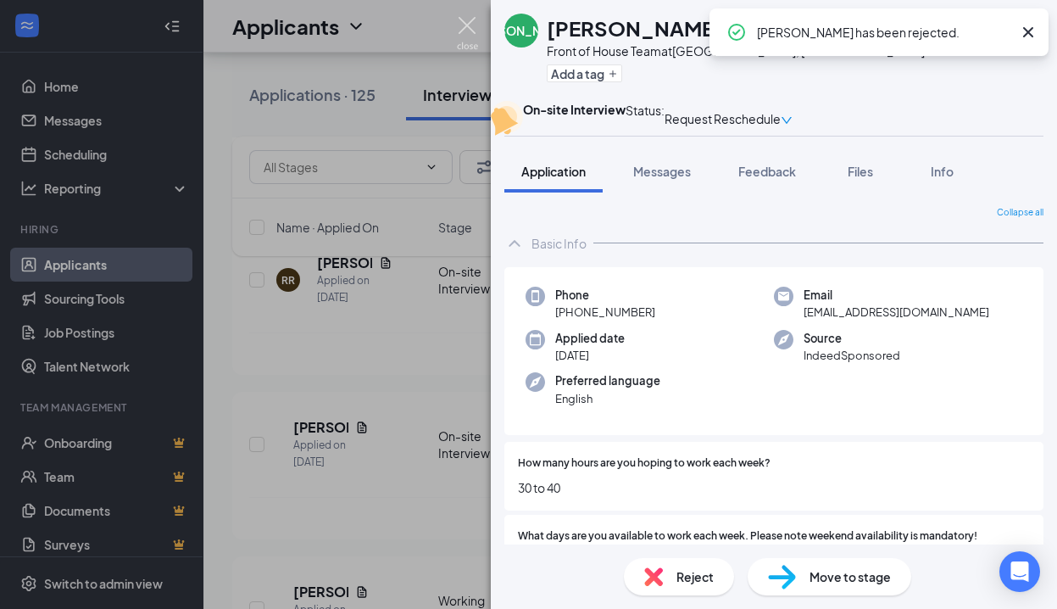
click at [470, 22] on img at bounding box center [467, 33] width 21 height 33
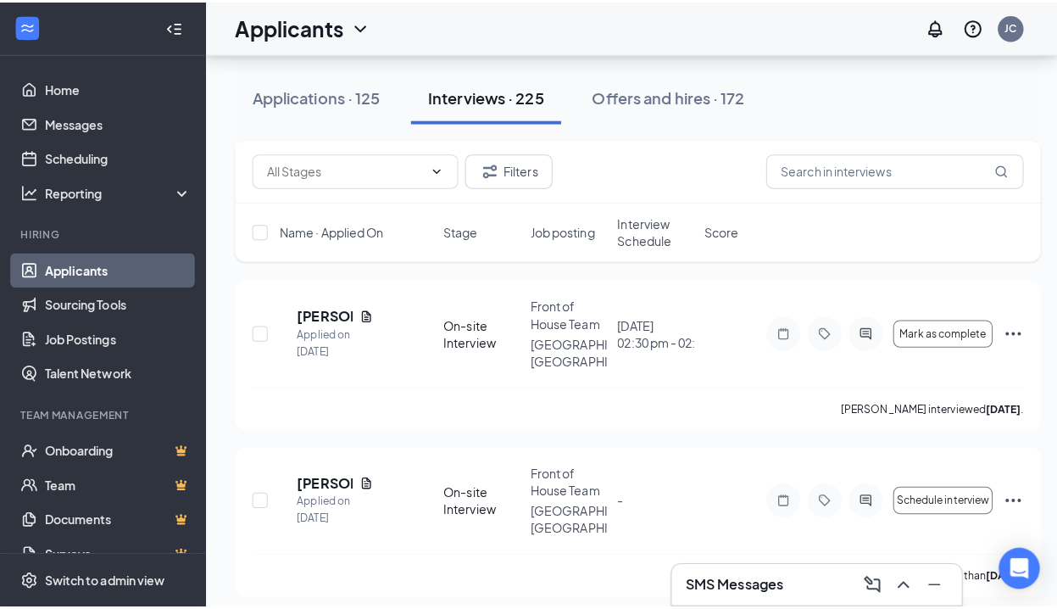
scroll to position [8548, 0]
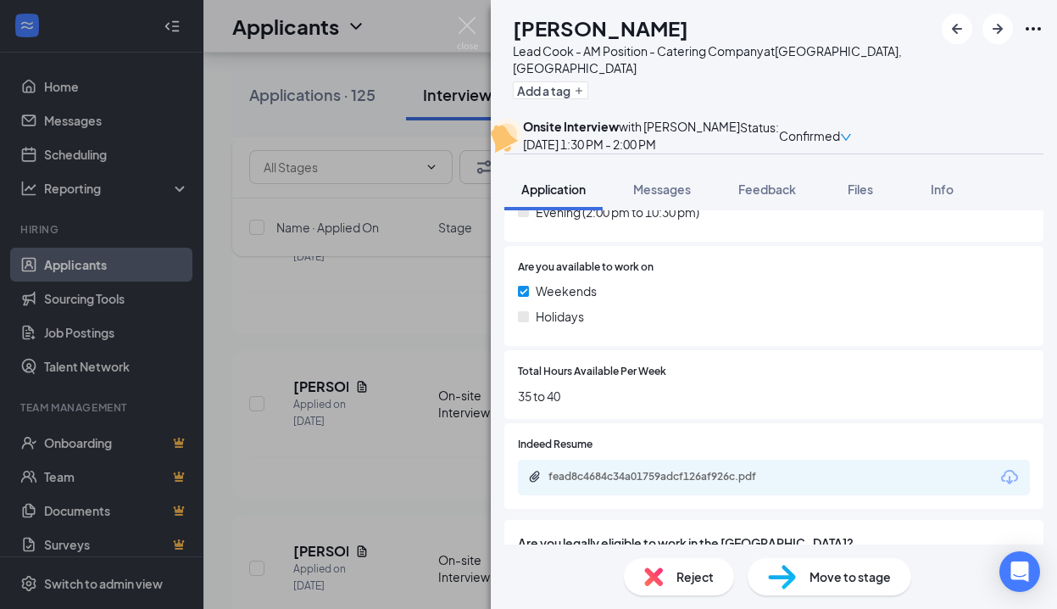
scroll to position [795, 0]
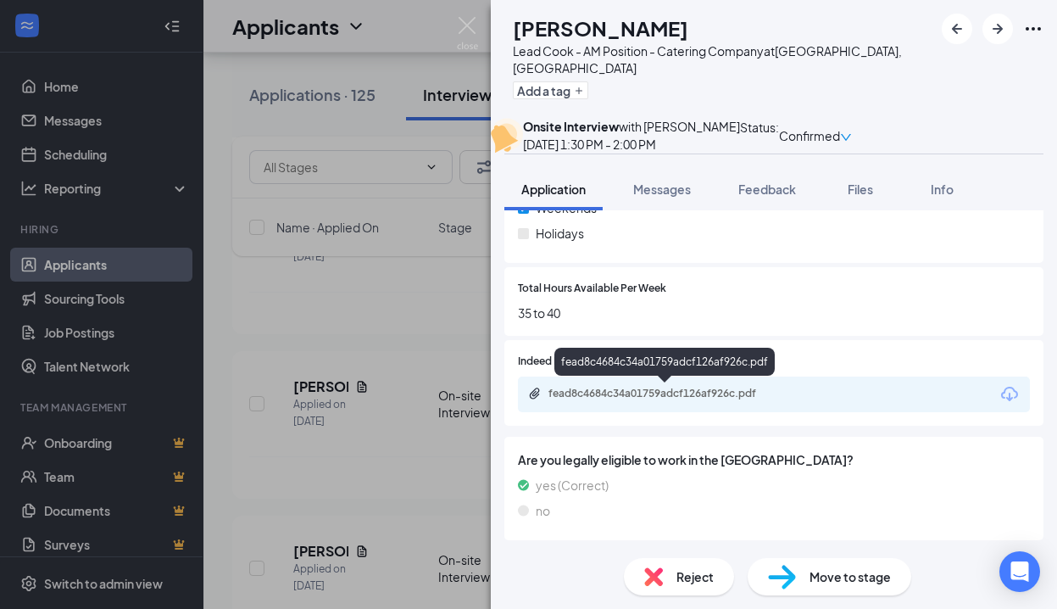
click at [647, 391] on div "fead8c4684c34a01759adcf126af926c.pdf" at bounding box center [666, 393] width 237 height 14
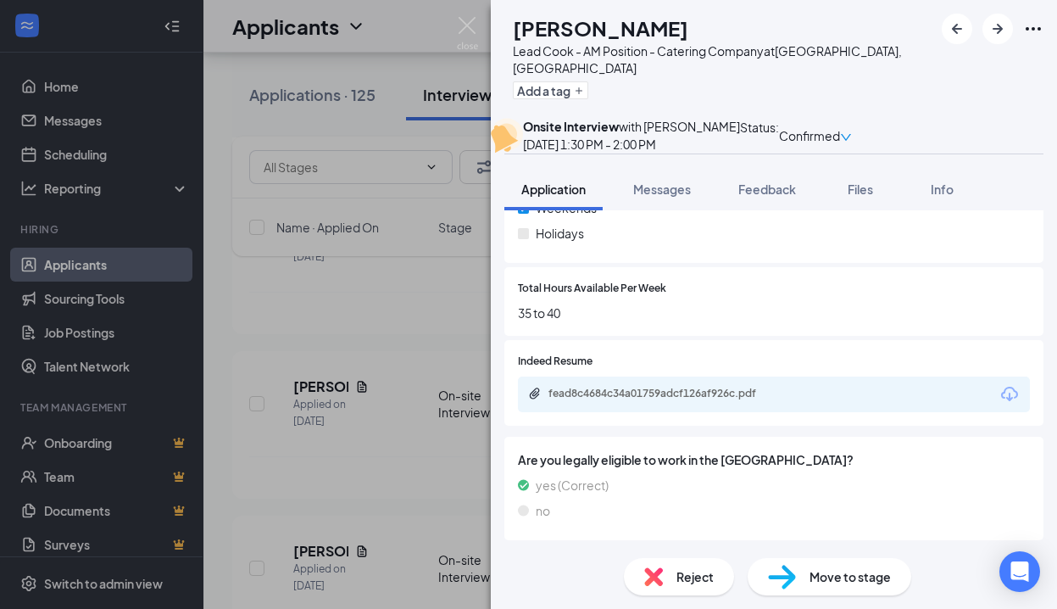
click at [690, 577] on span "Reject" at bounding box center [694, 576] width 37 height 19
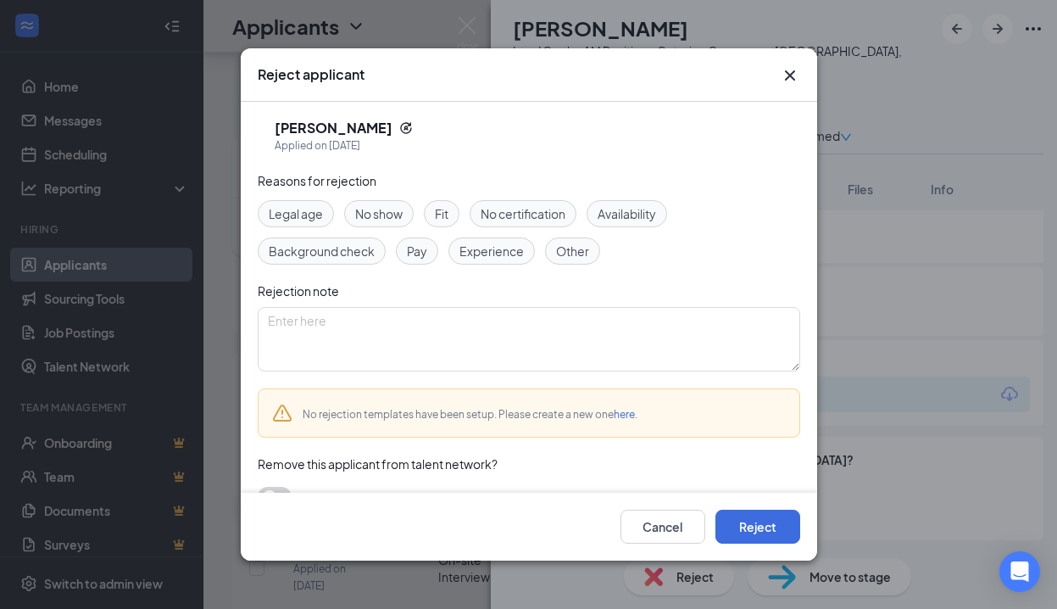
click at [498, 253] on span "Experience" at bounding box center [491, 251] width 64 height 19
click at [514, 254] on span "Experience" at bounding box center [491, 251] width 64 height 19
click at [558, 249] on span "Other" at bounding box center [572, 251] width 33 height 19
click at [745, 528] on button "Reject" at bounding box center [757, 526] width 85 height 34
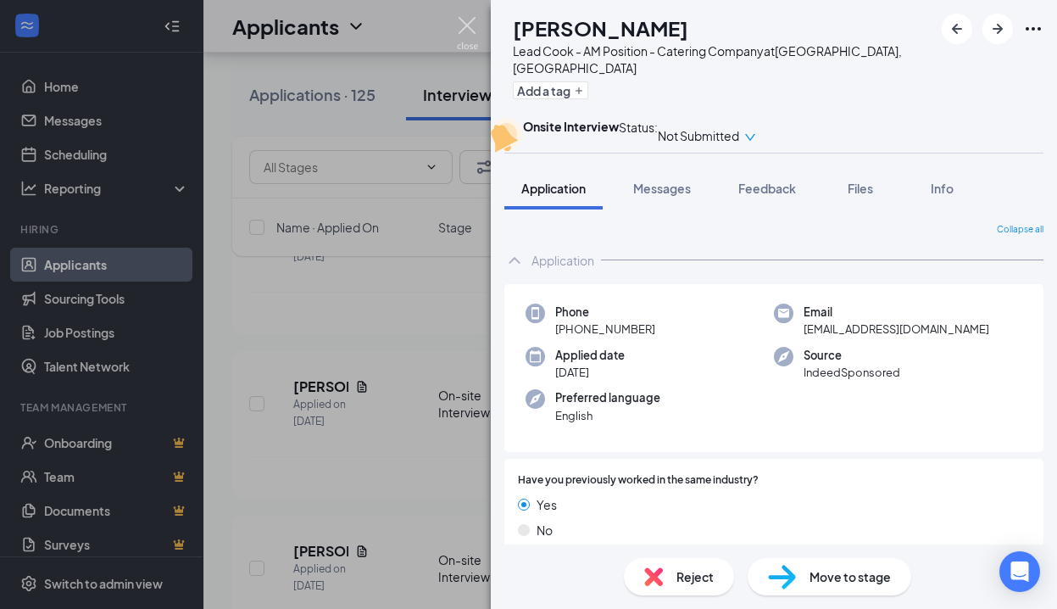
click at [467, 25] on img at bounding box center [467, 33] width 21 height 33
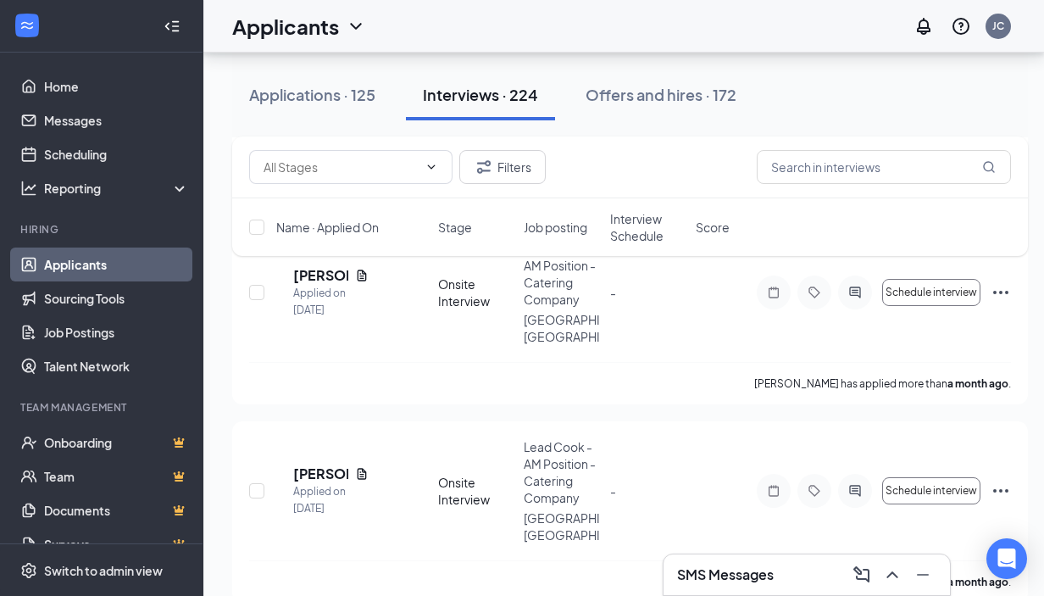
scroll to position [35814, 0]
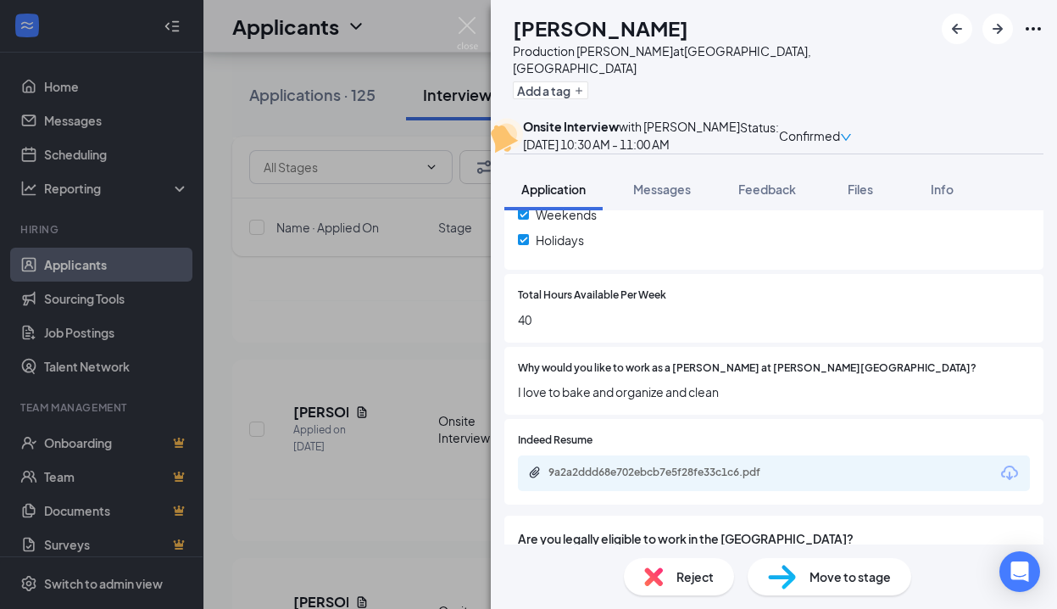
scroll to position [563, 0]
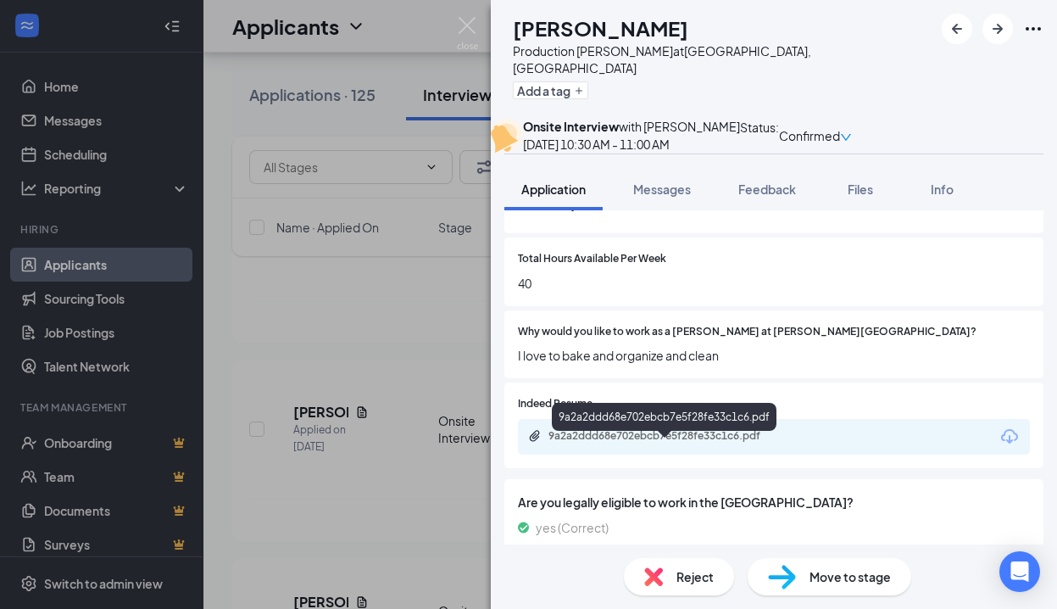
click at [710, 442] on div "9a2a2ddd68e702ebcb7e5f28fe33c1c6.pdf" at bounding box center [666, 436] width 237 height 14
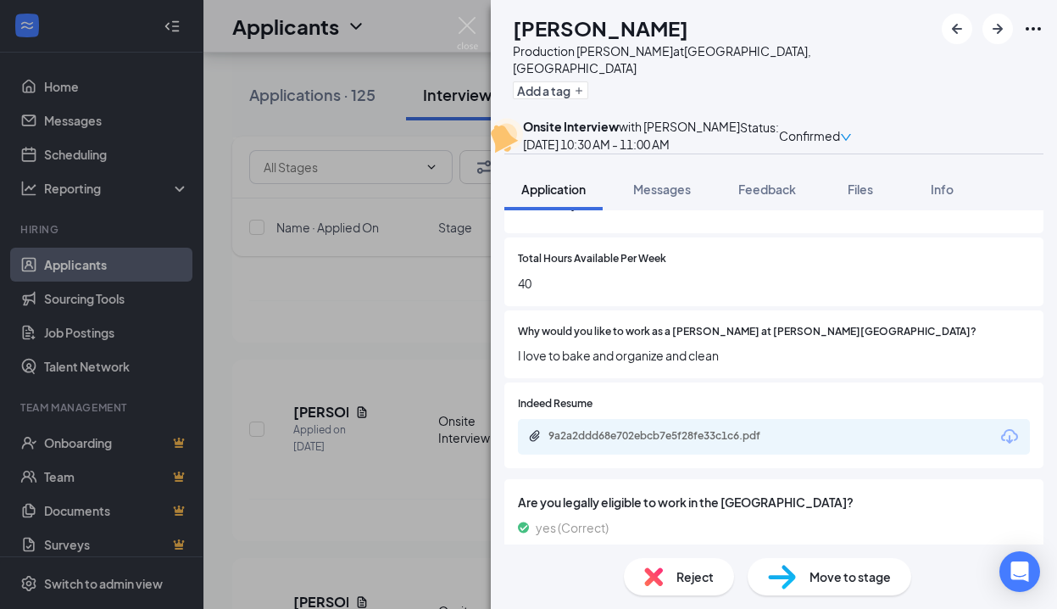
click at [703, 576] on span "Reject" at bounding box center [694, 576] width 37 height 19
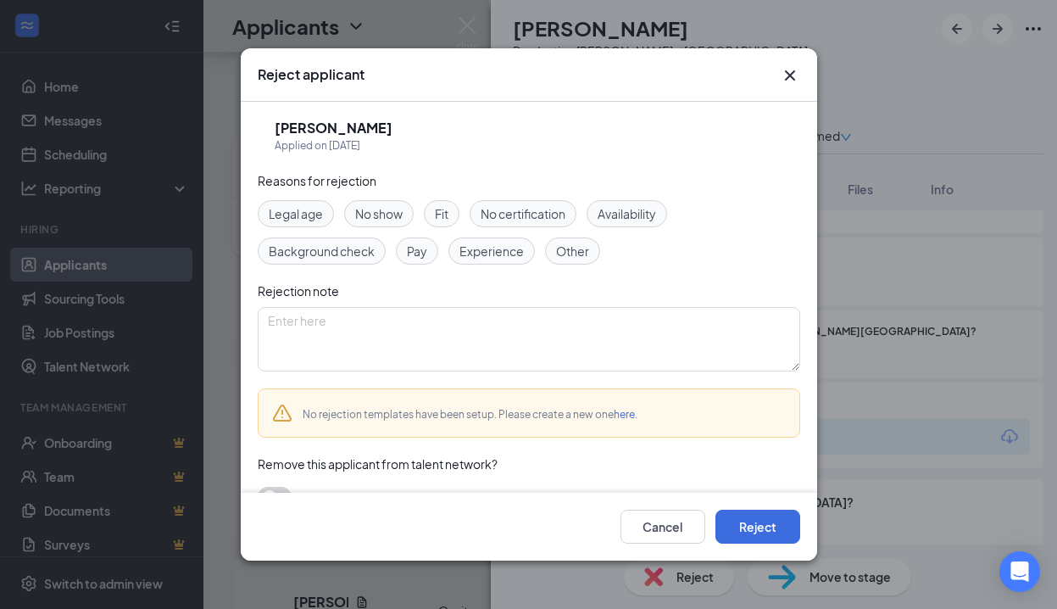
click at [502, 252] on span "Experience" at bounding box center [491, 251] width 64 height 19
click at [764, 528] on button "Reject" at bounding box center [757, 526] width 85 height 34
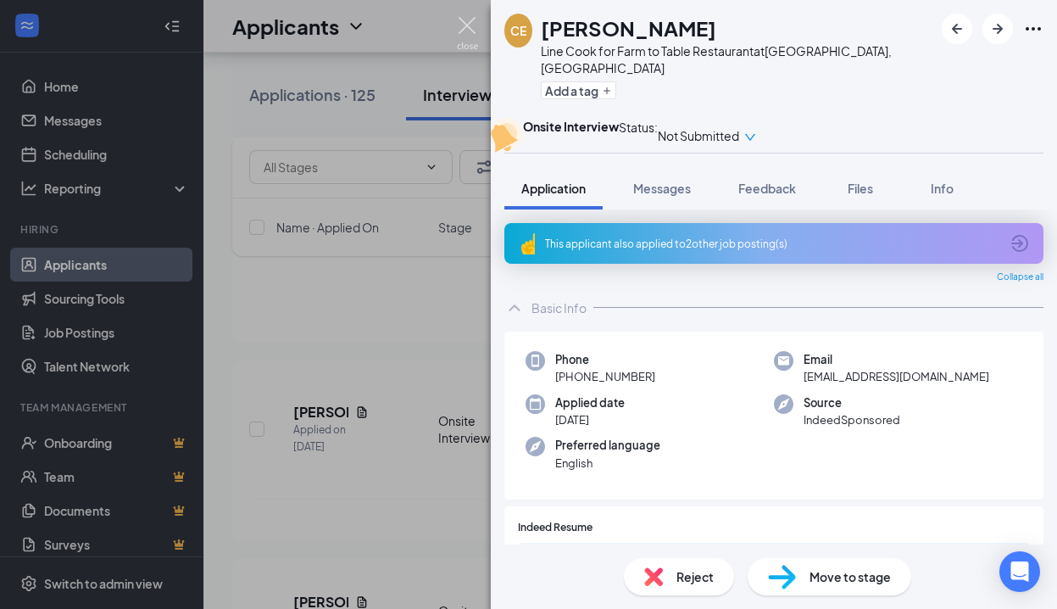
click at [464, 19] on img at bounding box center [467, 33] width 21 height 33
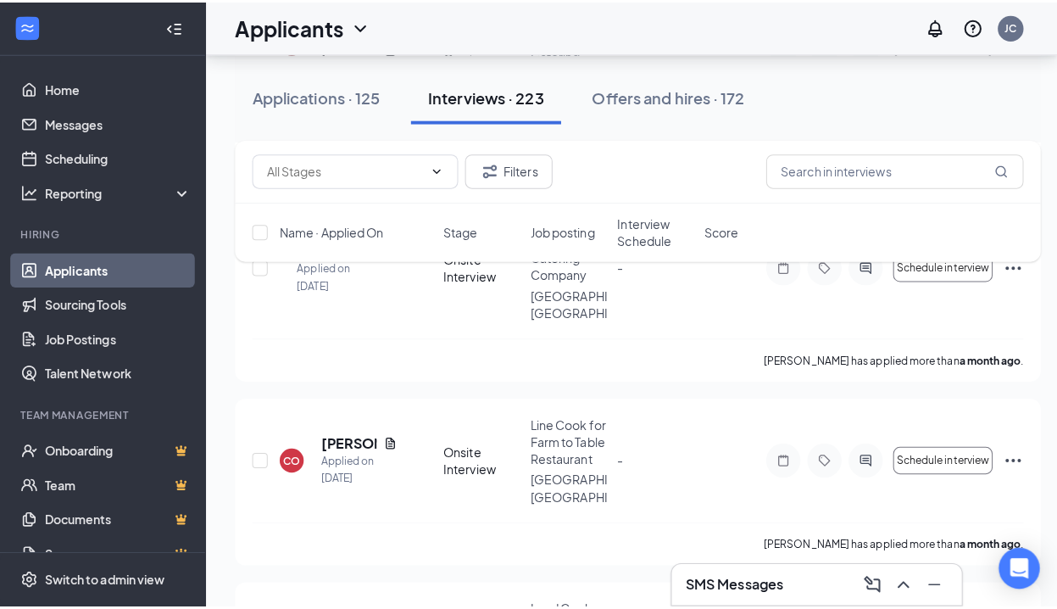
scroll to position [35171, 0]
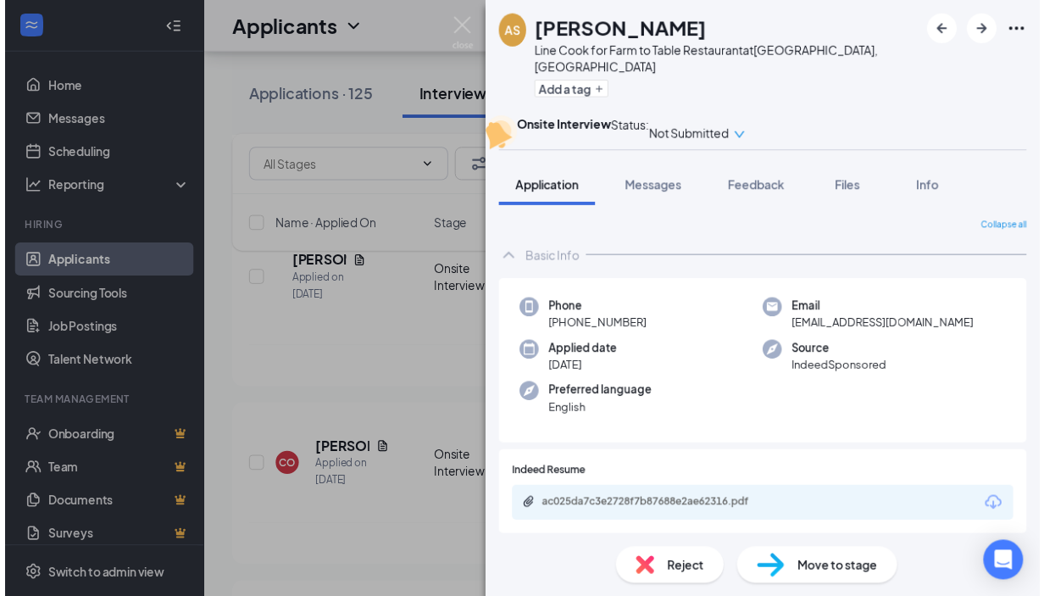
scroll to position [127, 0]
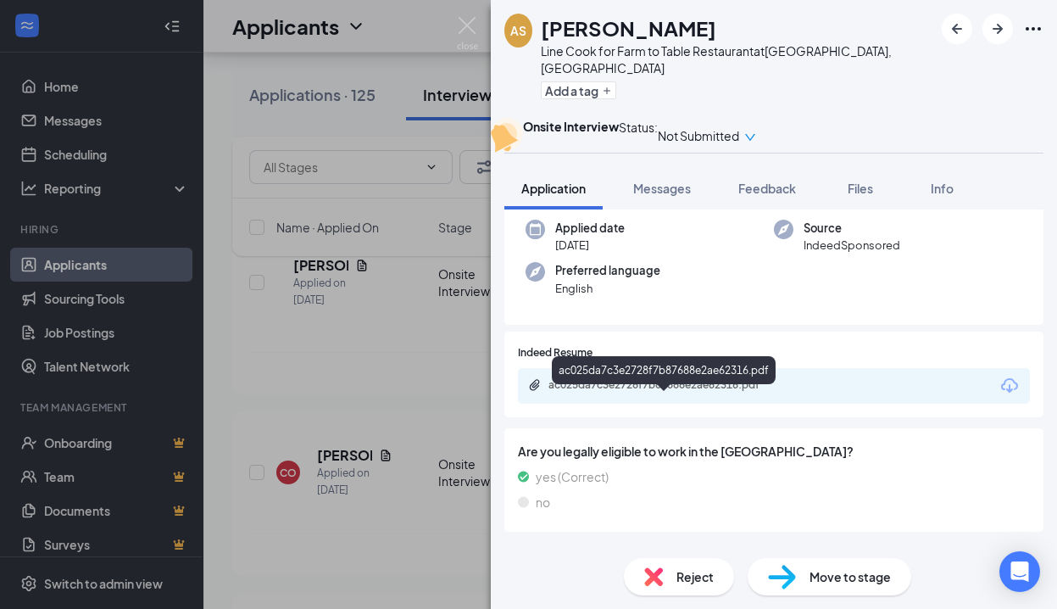
click at [726, 392] on div "ac025da7c3e2728f7b87688e2ae62316.pdf" at bounding box center [666, 385] width 237 height 14
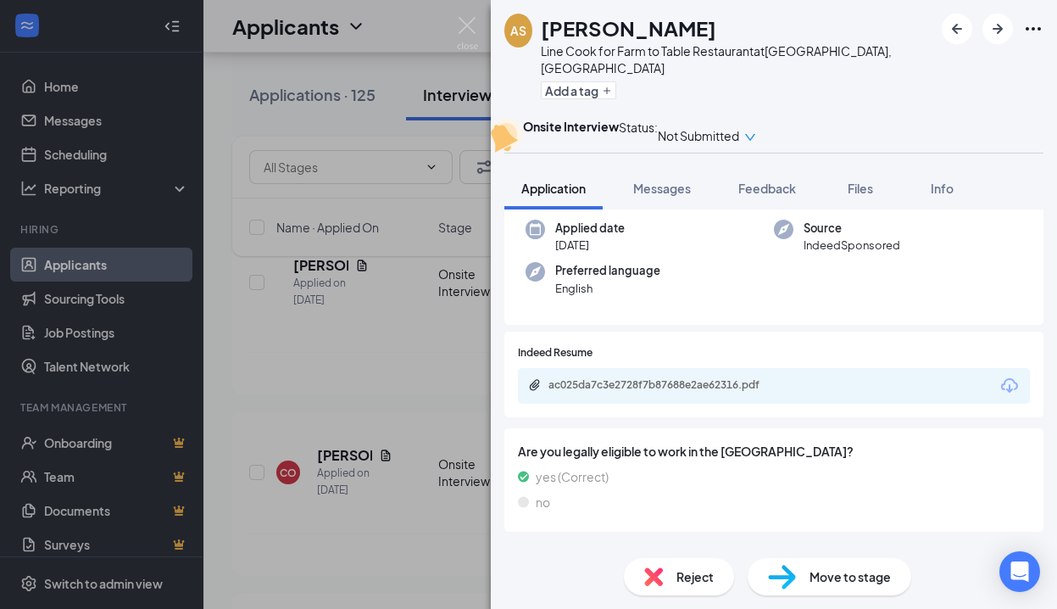
click at [826, 577] on span "Move to stage" at bounding box center [849, 576] width 81 height 19
type input "Working Interview (next stage)"
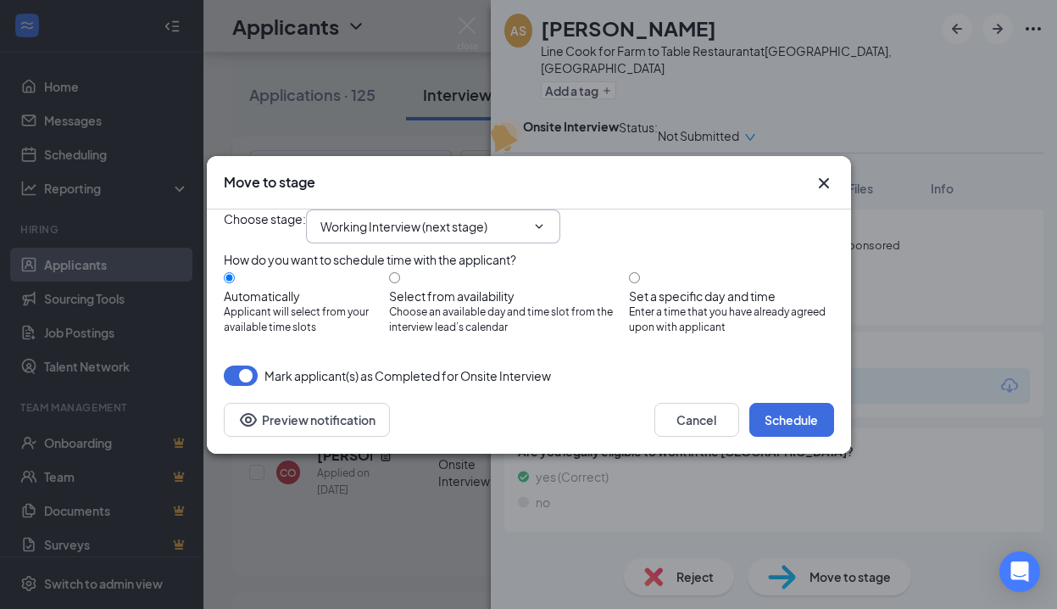
click at [542, 224] on icon "ChevronDown" at bounding box center [539, 226] width 8 height 4
click at [546, 220] on icon "ChevronDown" at bounding box center [539, 227] width 14 height 14
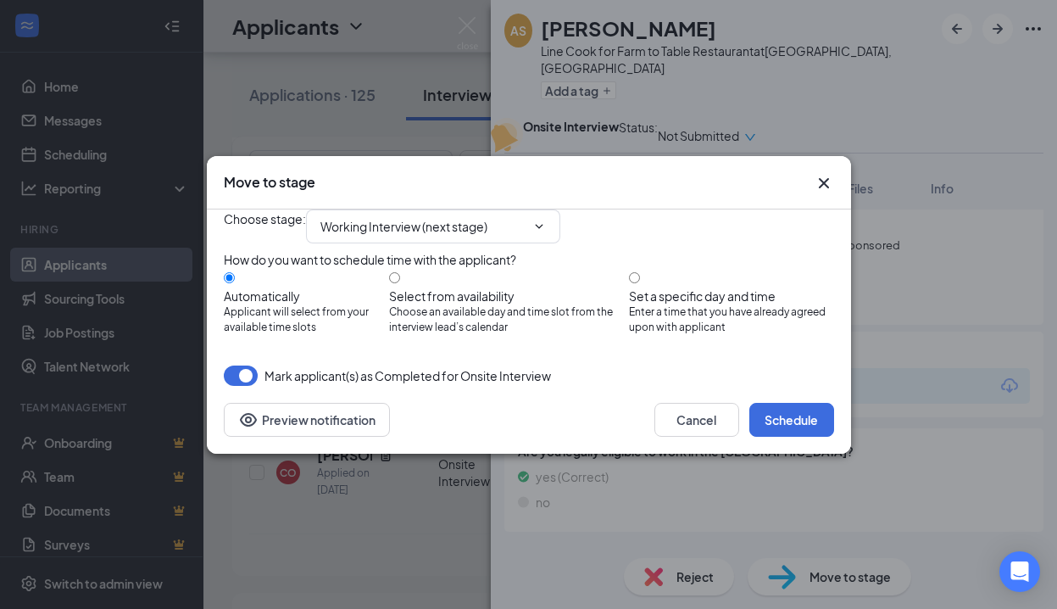
click at [640, 275] on input "Set a specific day and time Enter a time that you have already agreed upon with…" at bounding box center [634, 277] width 11 height 11
radio input "true"
radio input "false"
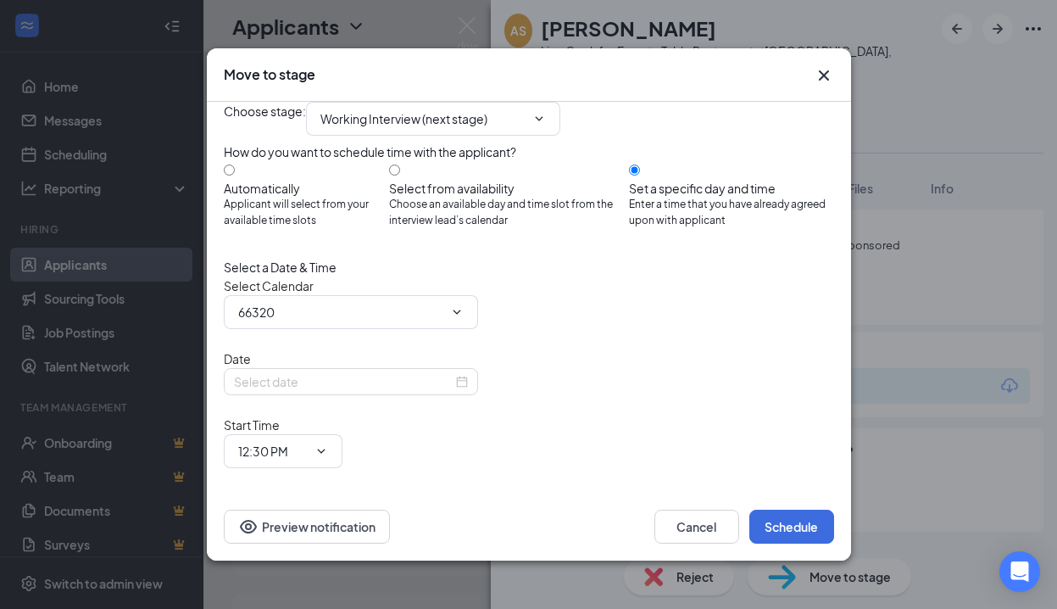
type input "[PERSON_NAME] Calendar"
type input "[DATE]"
click at [557, 126] on span "Working Interview (next stage)" at bounding box center [433, 119] width 254 height 34
click at [546, 125] on icon "ChevronDown" at bounding box center [539, 119] width 14 height 14
click at [712, 521] on button "Cancel" at bounding box center [696, 526] width 85 height 34
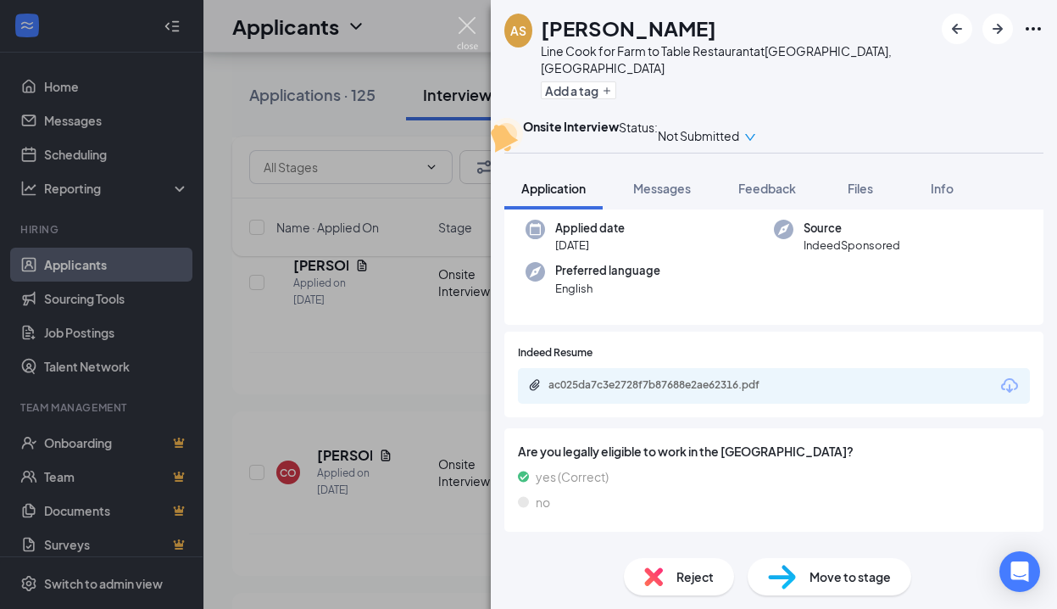
click at [466, 20] on img at bounding box center [467, 33] width 21 height 33
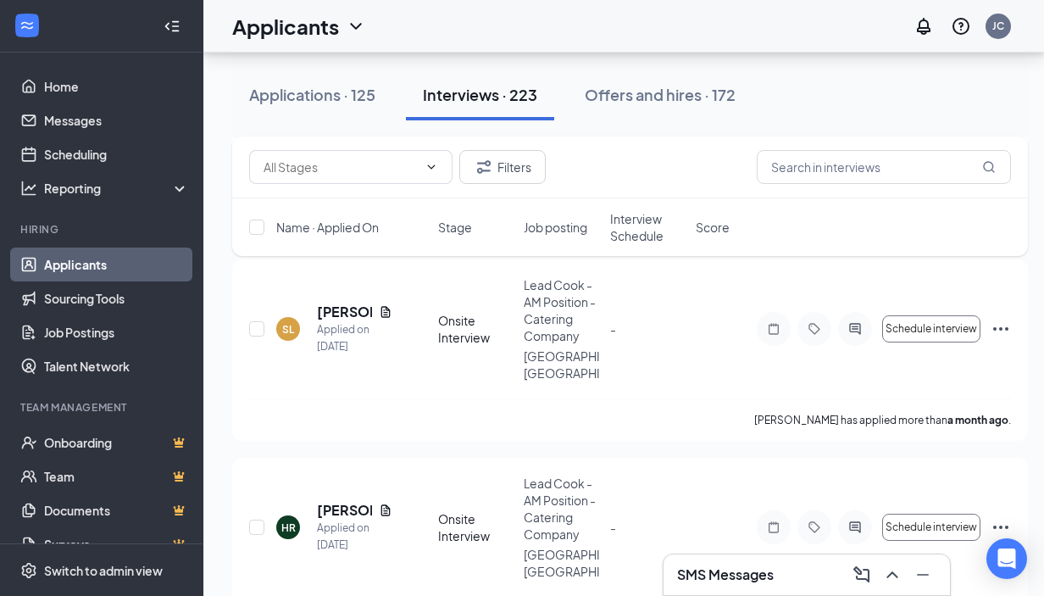
scroll to position [32628, 0]
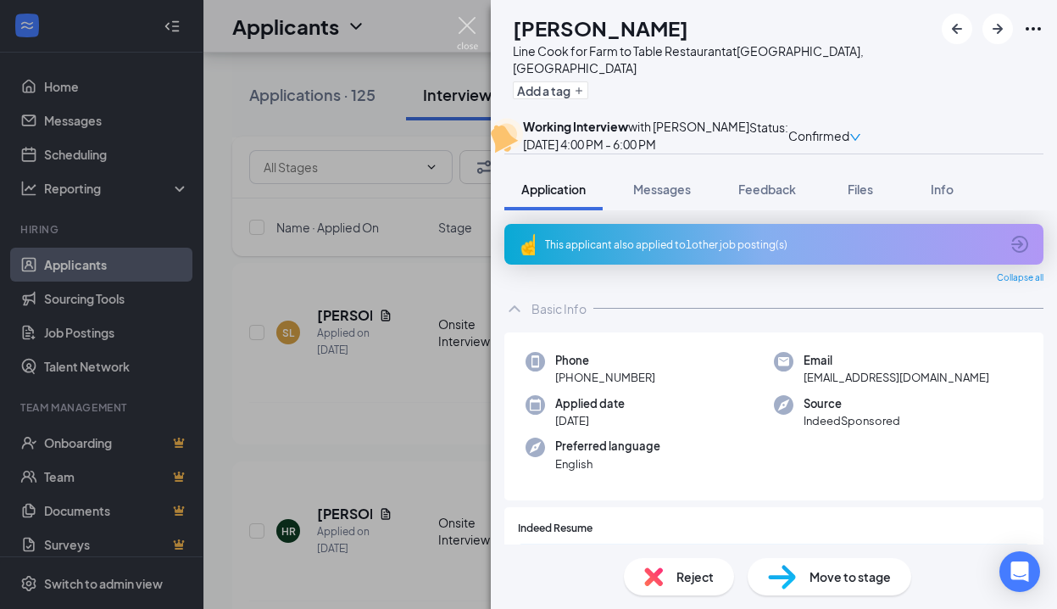
click at [464, 20] on img at bounding box center [467, 33] width 21 height 33
